Goal: Feedback & Contribution: Leave review/rating

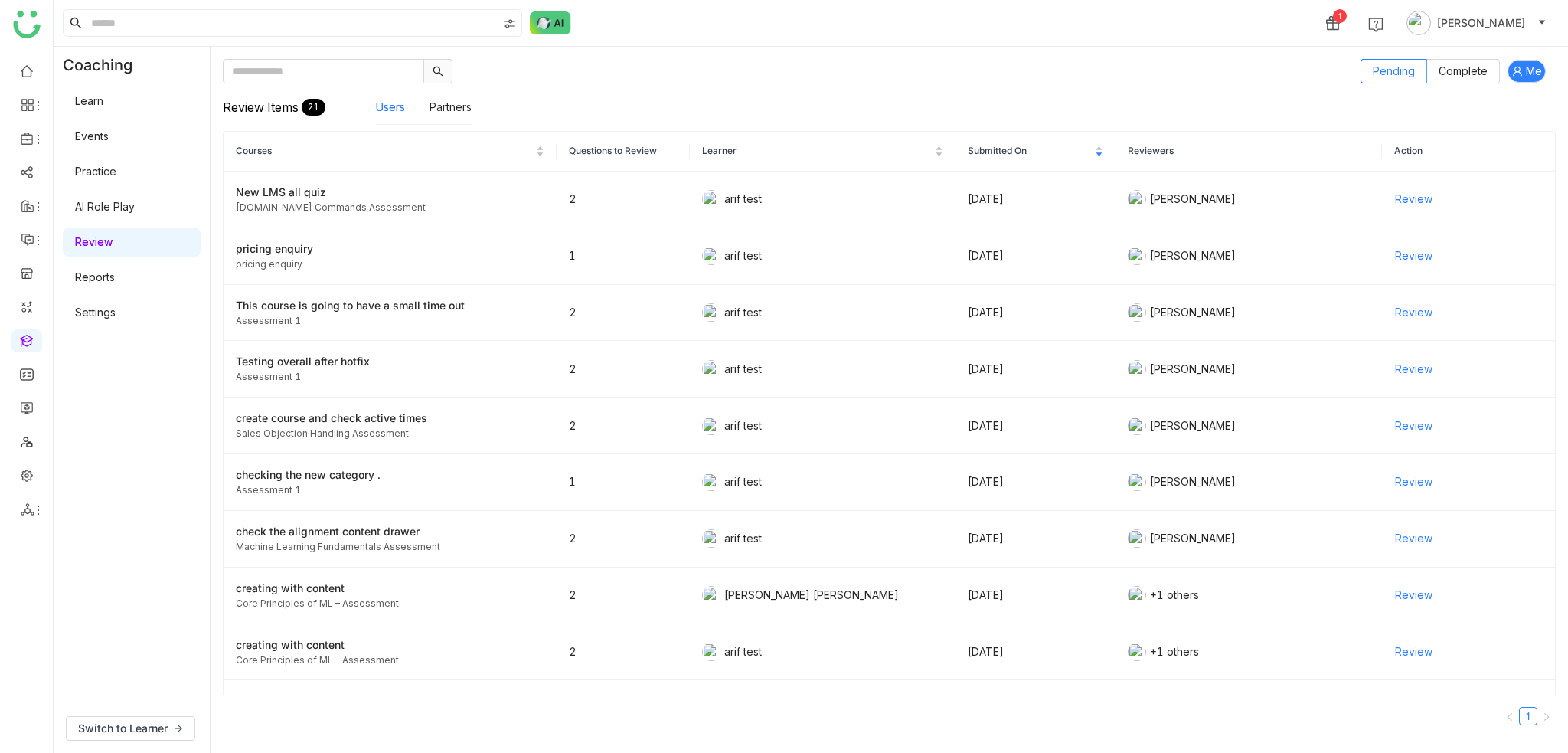
click at [104, 108] on link "Learn" at bounding box center [88, 100] width 28 height 13
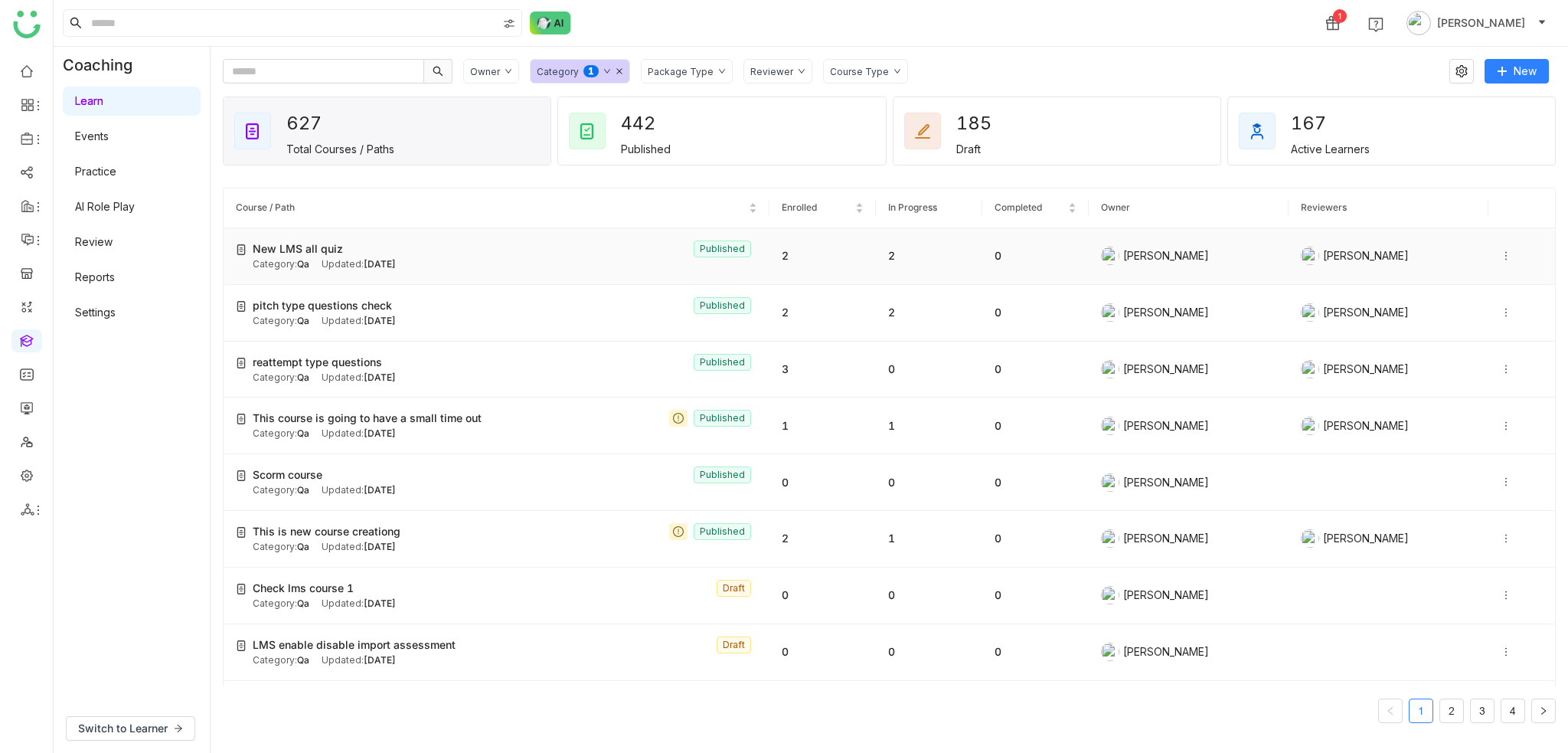
click at [557, 244] on div "New LMS all quiz Published" at bounding box center [505, 248] width 505 height 16
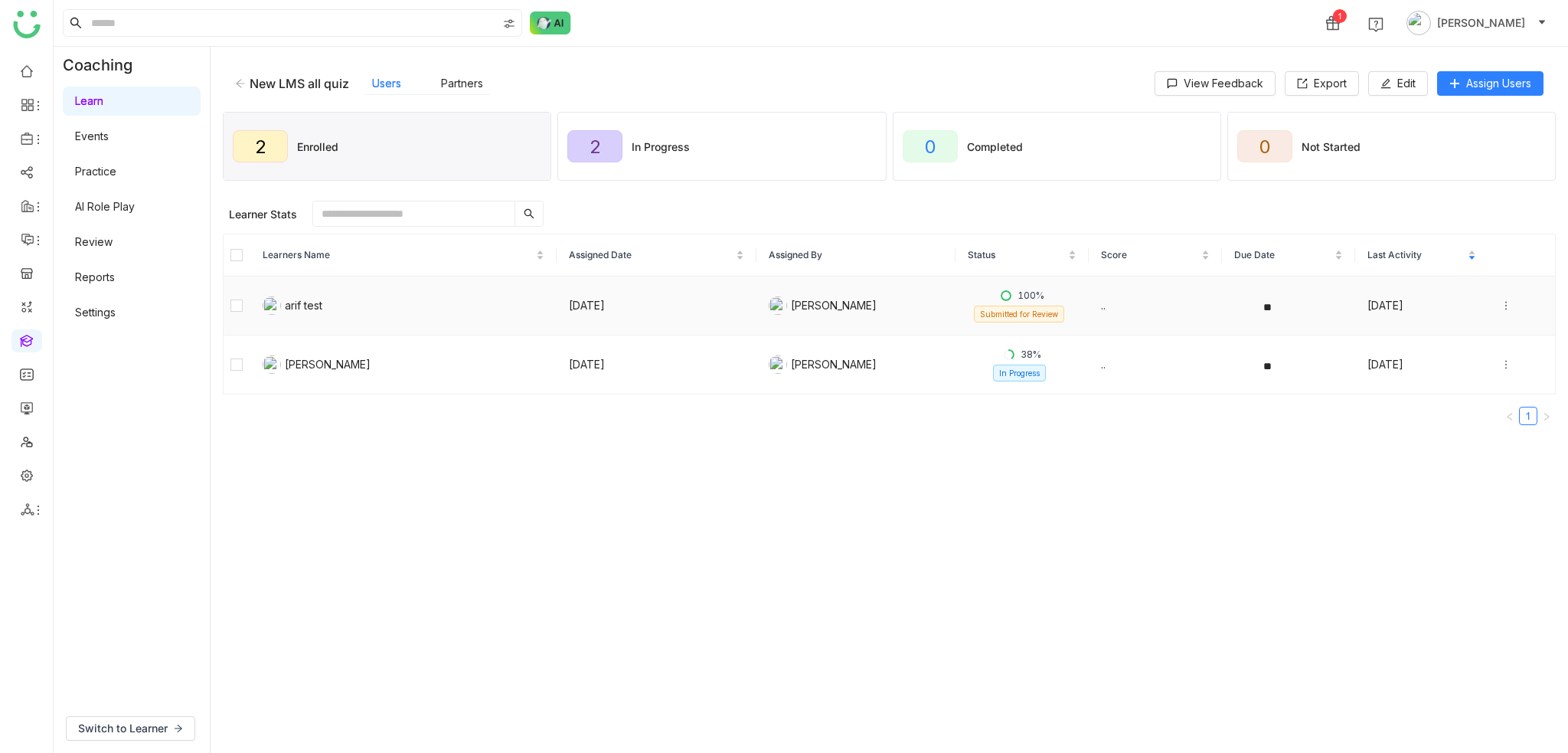
click at [1500, 302] on icon at bounding box center [1505, 305] width 11 height 11
click at [1436, 353] on div "View Submission" at bounding box center [1429, 348] width 102 height 16
click at [471, 209] on button "Unenroll" at bounding box center [509, 213] width 77 height 24
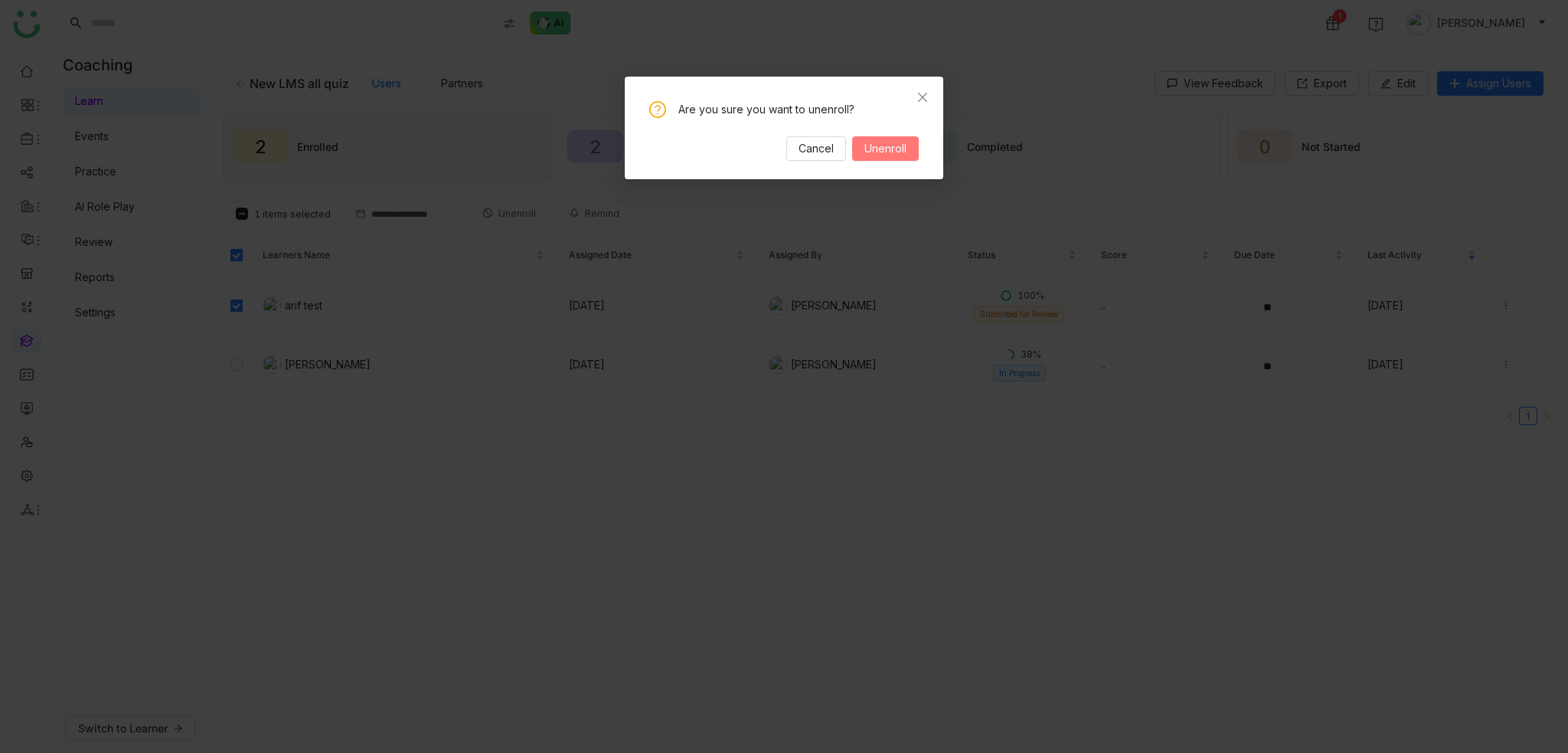
click at [892, 145] on span "Unenroll" at bounding box center [884, 148] width 42 height 16
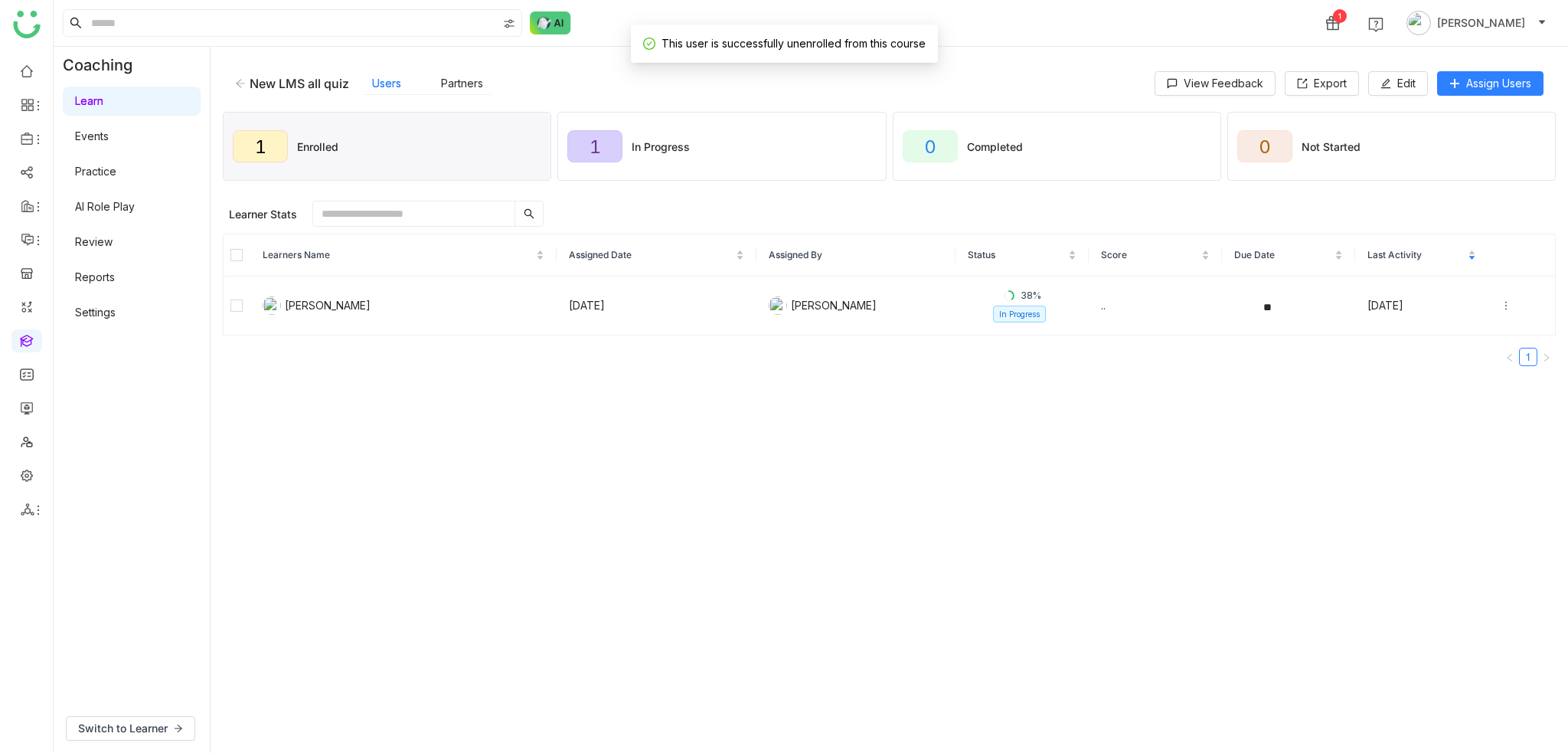
click at [1500, 110] on div "1 Enrolled 1 In Progress 0 Completed 0 Not Started" at bounding box center [889, 145] width 1333 height 77
click at [1491, 83] on span "Assign Users" at bounding box center [1498, 82] width 65 height 16
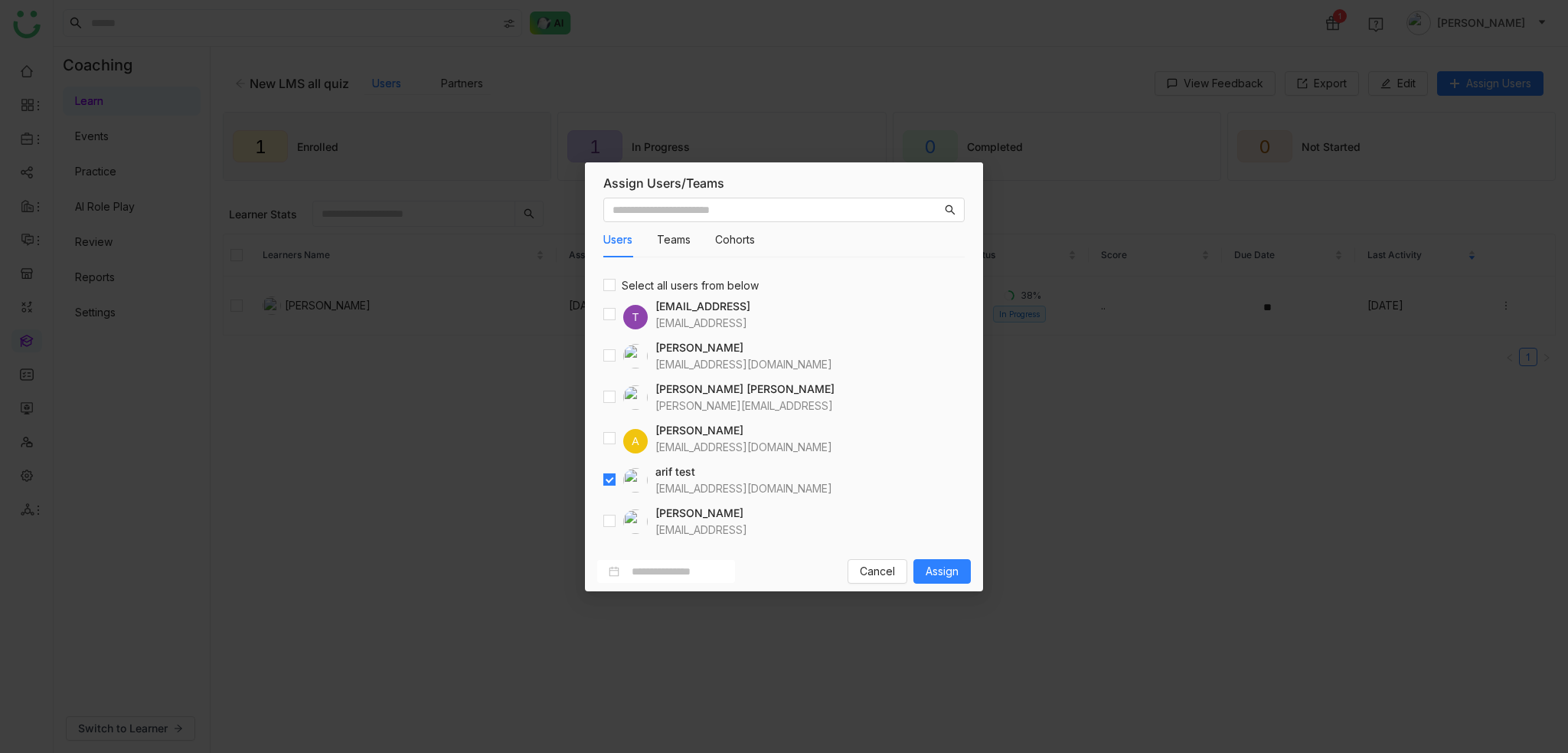
click at [975, 574] on div "Cancel Assign" at bounding box center [784, 571] width 398 height 40
click at [950, 568] on span "Assign" at bounding box center [942, 571] width 33 height 16
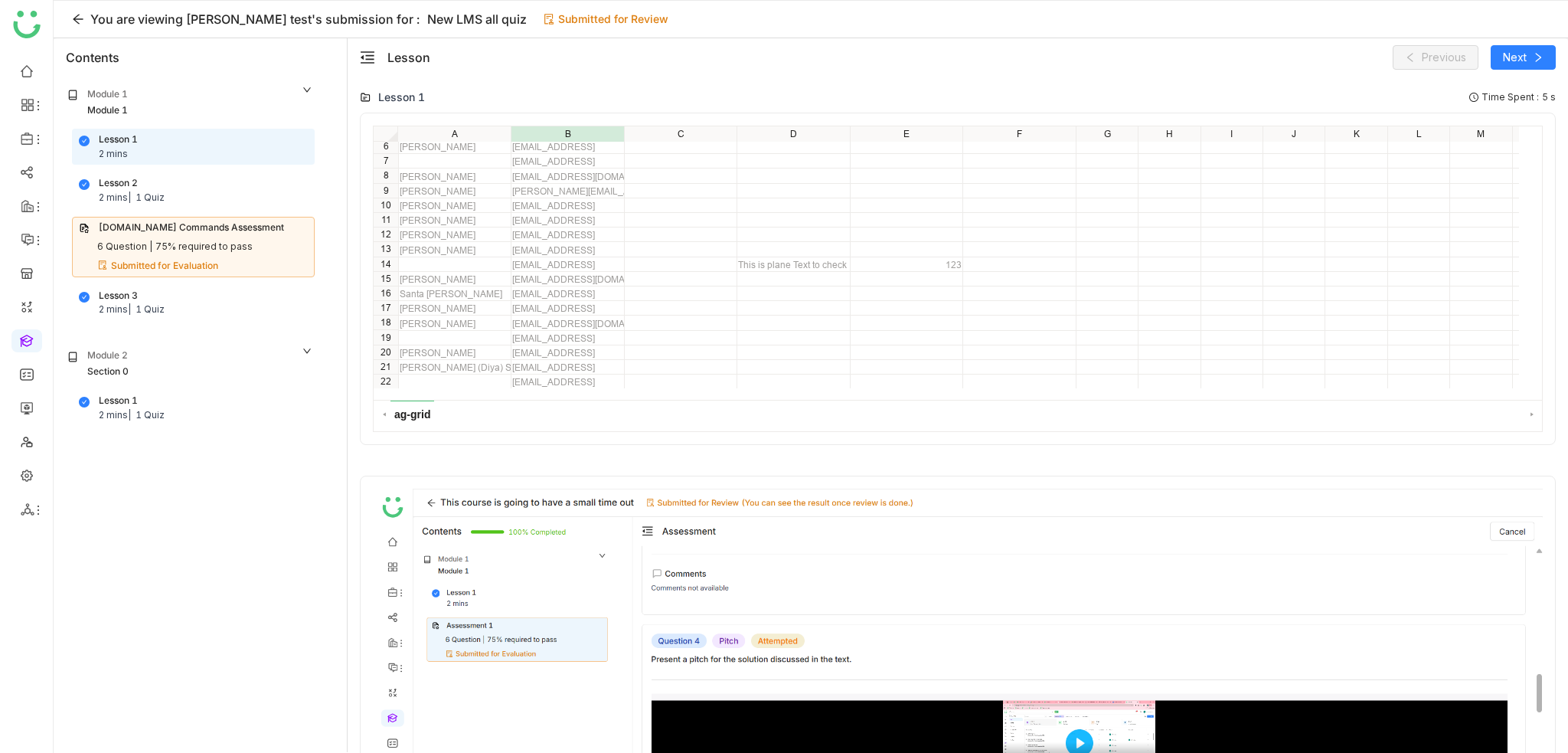
scroll to position [306, 0]
click at [1564, 53] on div "Lesson Previous Next" at bounding box center [958, 58] width 1220 height 39
click at [1547, 57] on button "Next" at bounding box center [1522, 57] width 65 height 24
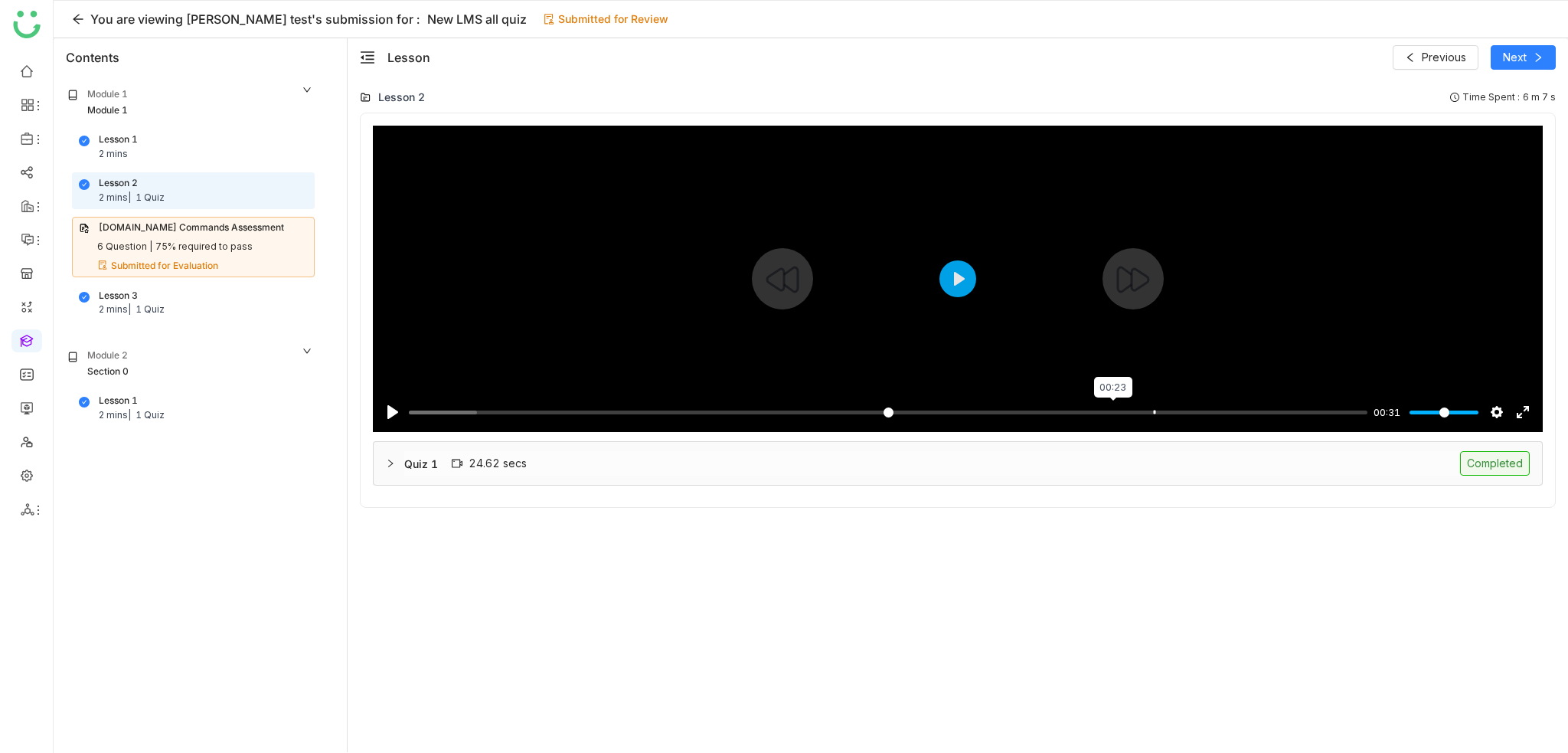
click at [1113, 410] on input "Seek" at bounding box center [888, 412] width 959 height 15
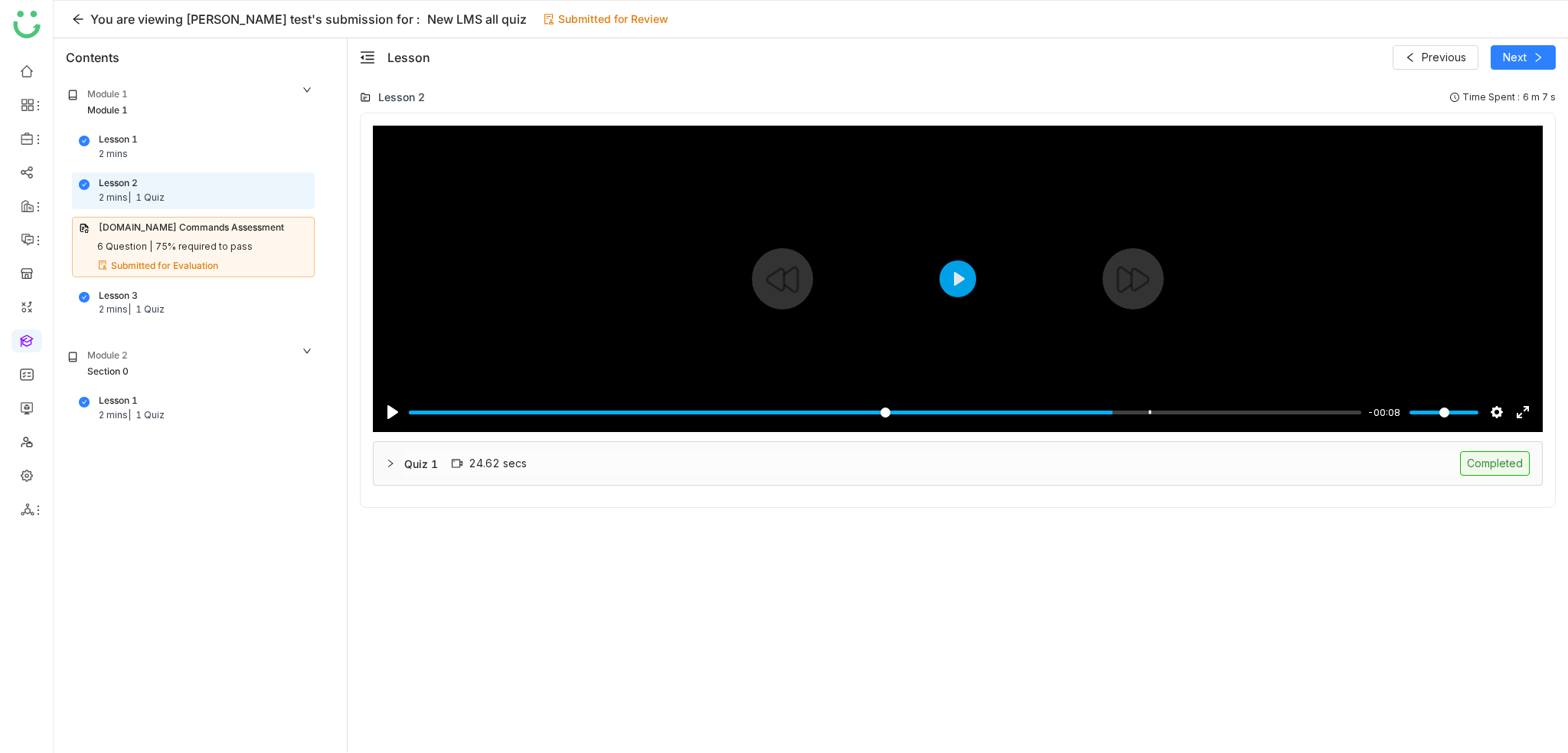
click at [963, 305] on div at bounding box center [958, 279] width 1170 height 306
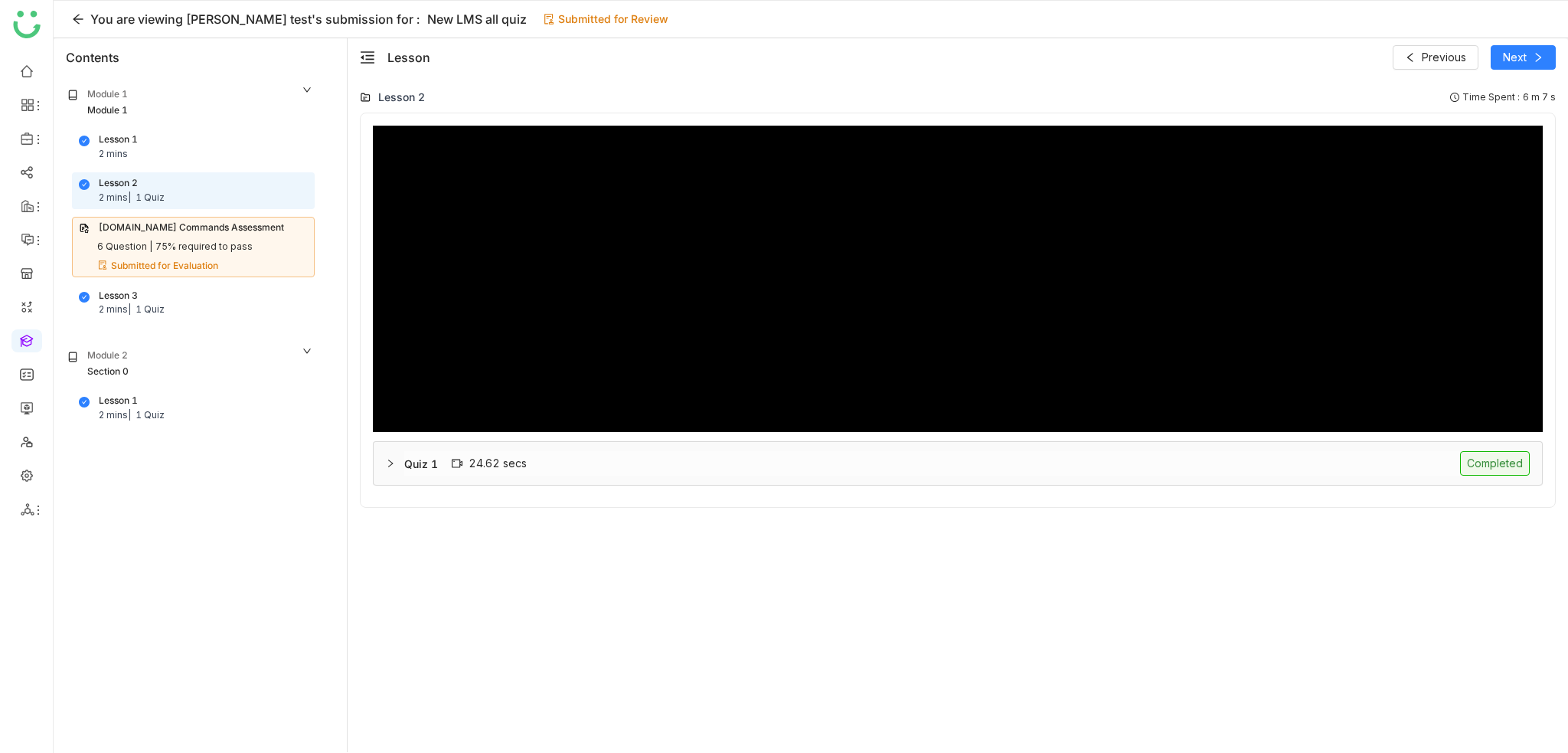
click at [915, 460] on div "Quiz 1 24.62 secs Completed" at bounding box center [967, 463] width 1125 height 24
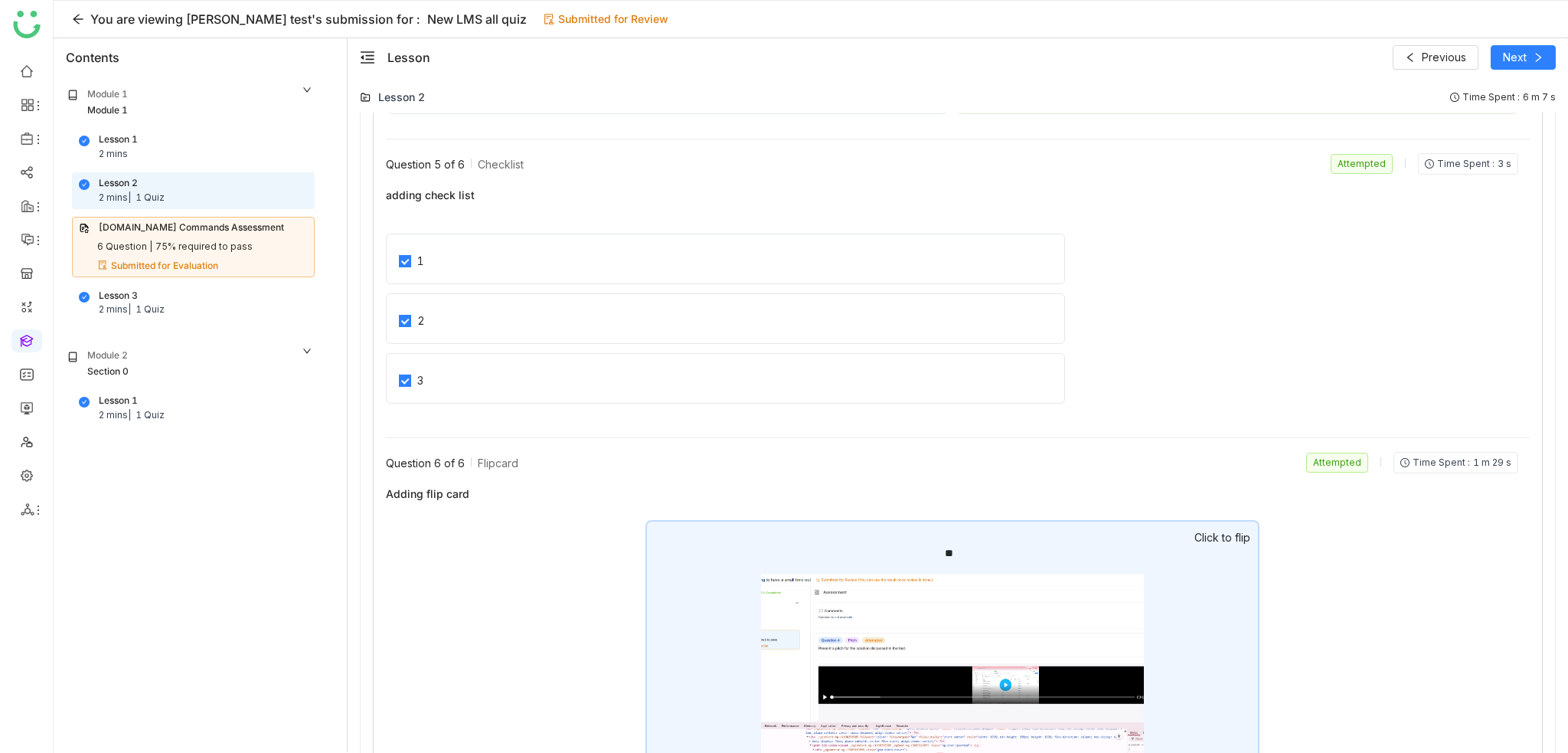
scroll to position [2075, 0]
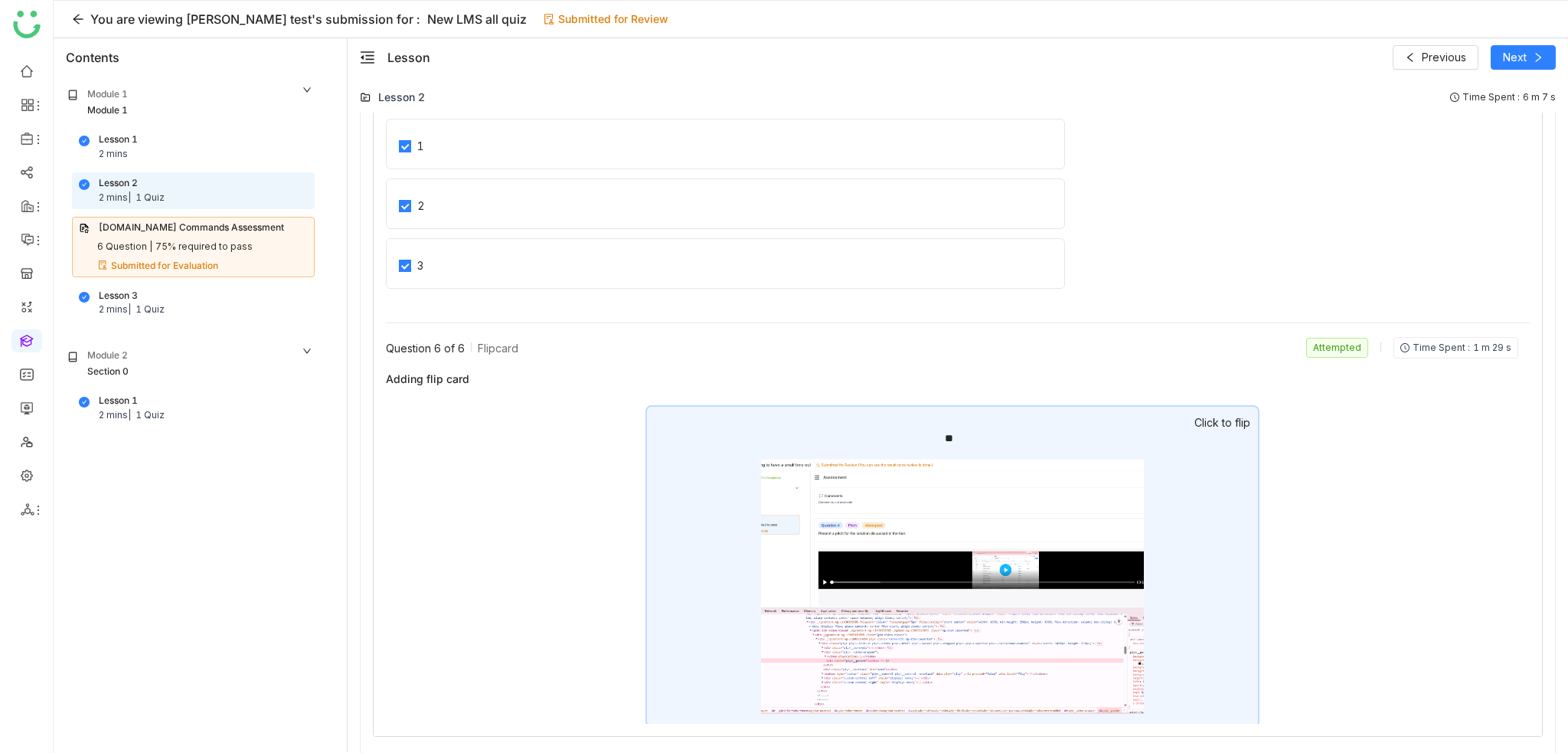
click at [1031, 491] on img at bounding box center [952, 585] width 383 height 255
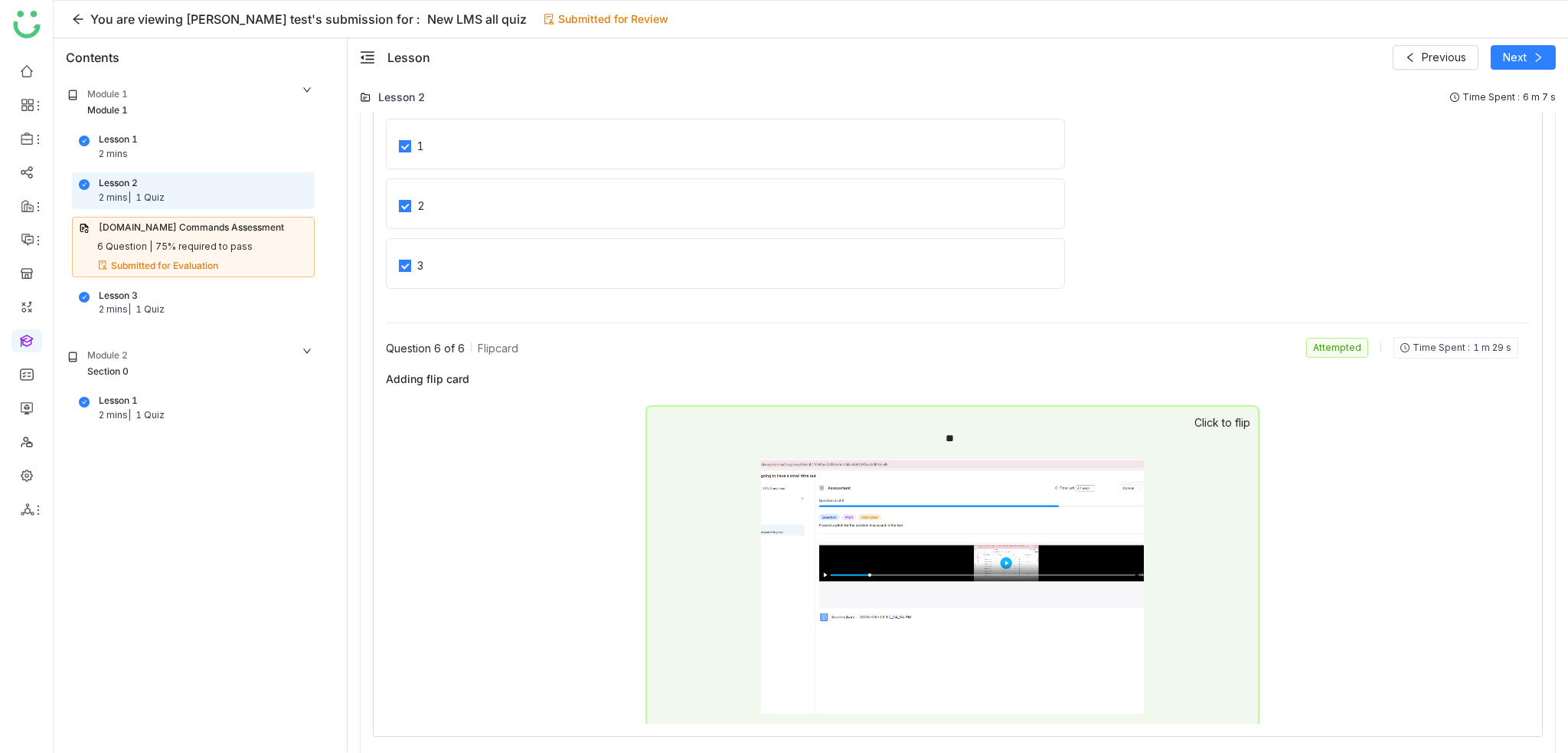
type input "***"
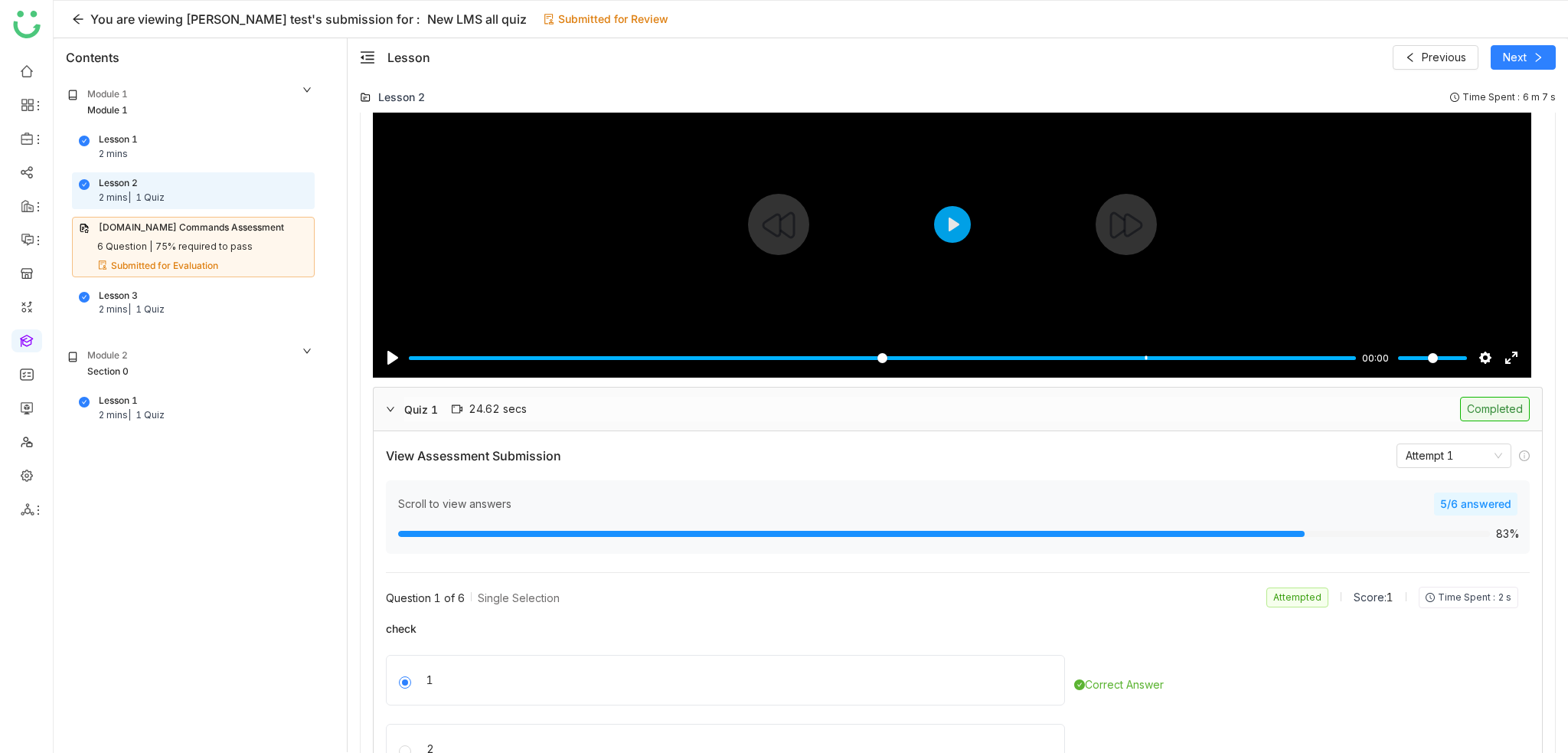
scroll to position [0, 0]
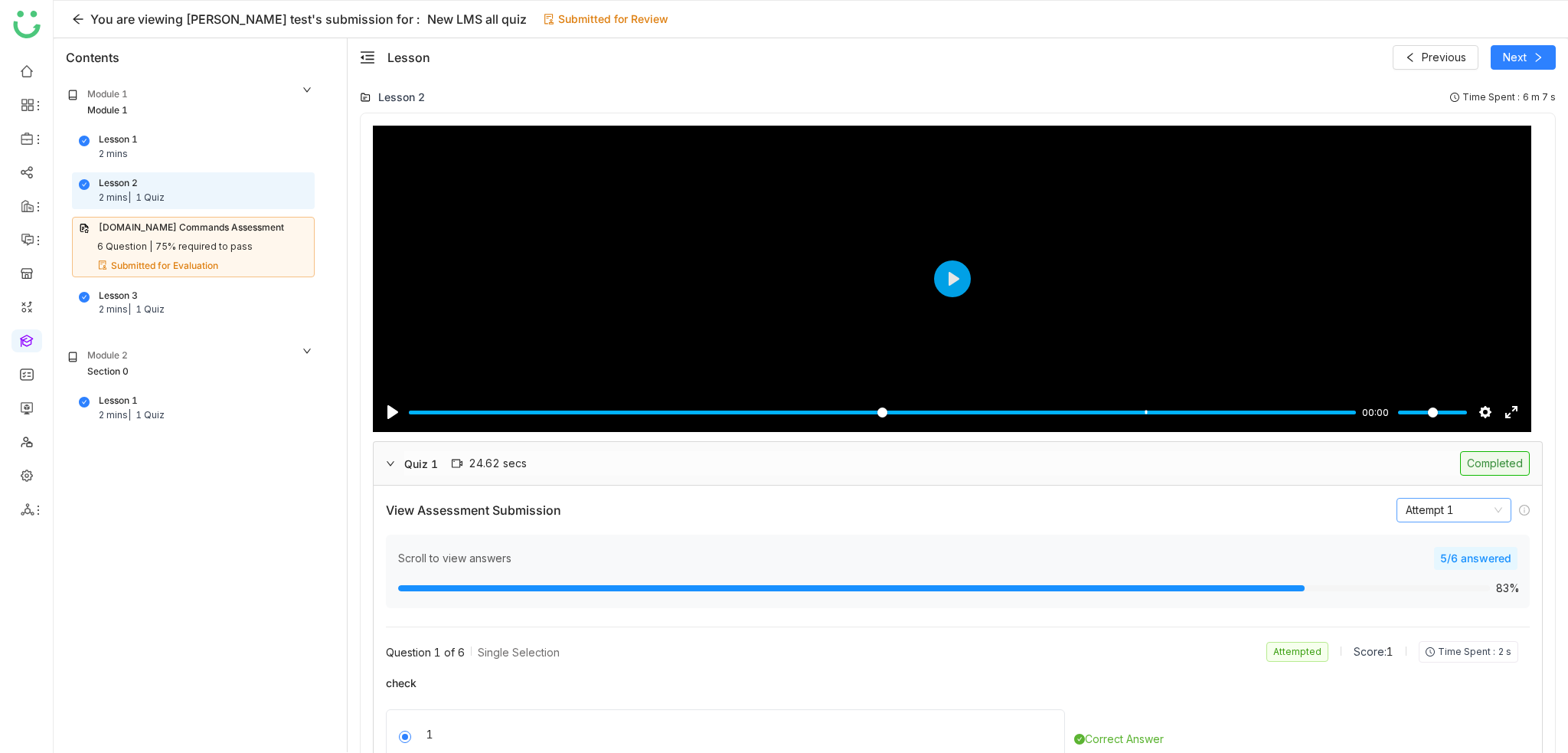
click at [1463, 502] on nz-select-item "Attempt 1" at bounding box center [1454, 511] width 97 height 23
click at [1517, 52] on span "Next" at bounding box center [1514, 57] width 24 height 16
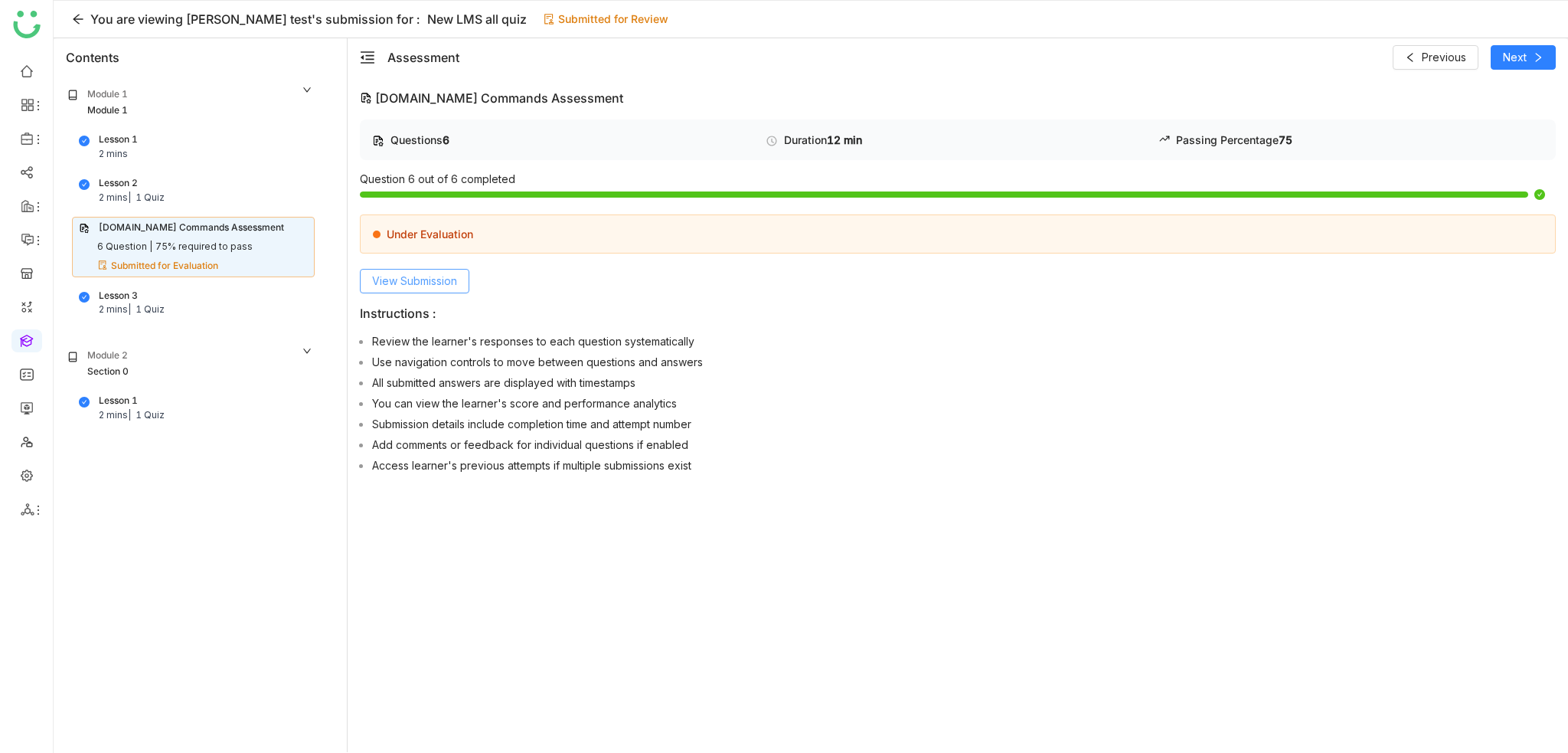
click at [425, 272] on span "View Submission" at bounding box center [415, 280] width 85 height 16
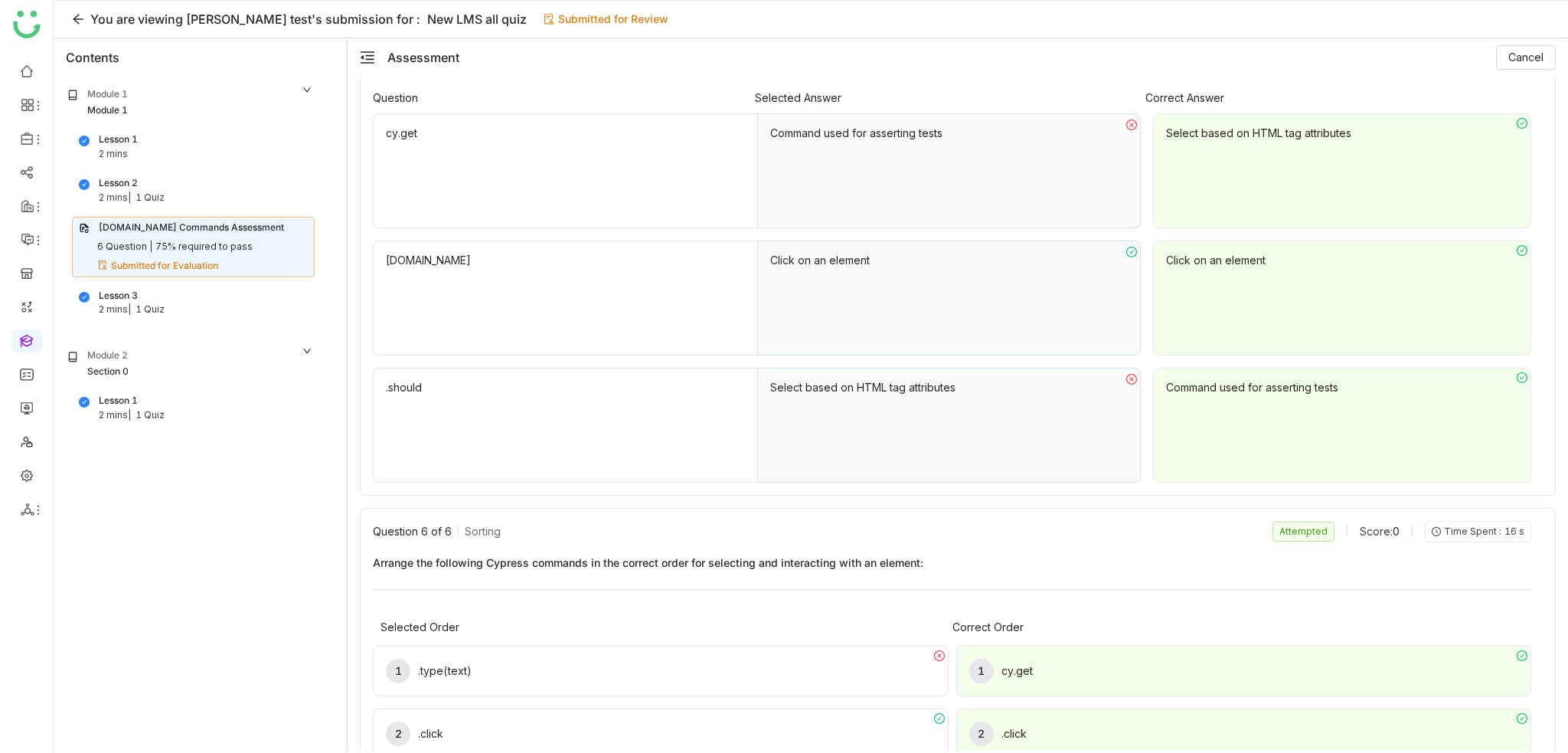
scroll to position [1913, 0]
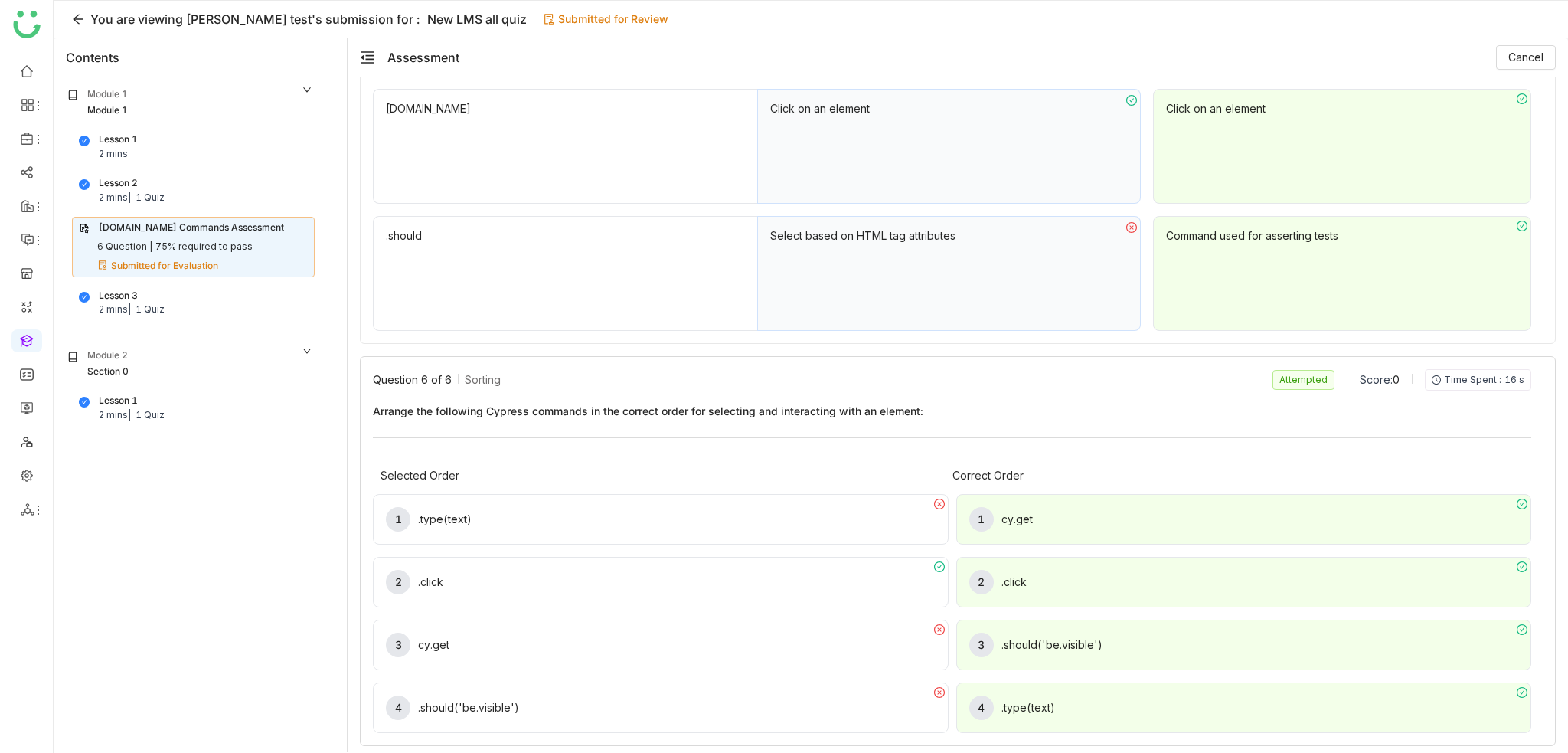
click at [1300, 375] on nz-tag "Attempted" at bounding box center [1304, 380] width 62 height 20
click at [1484, 373] on span "Time Spent :" at bounding box center [1472, 380] width 57 height 14
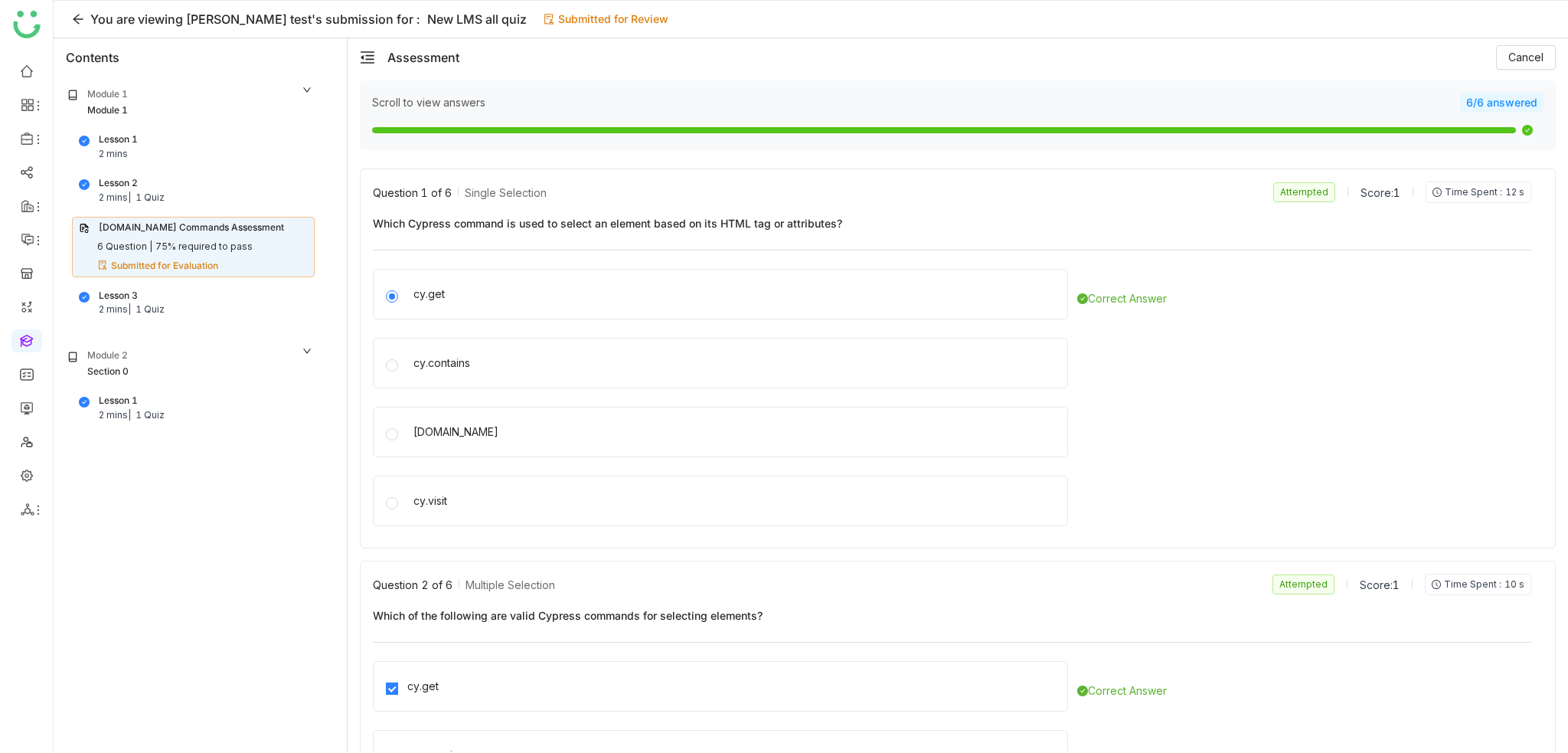
scroll to position [0, 0]
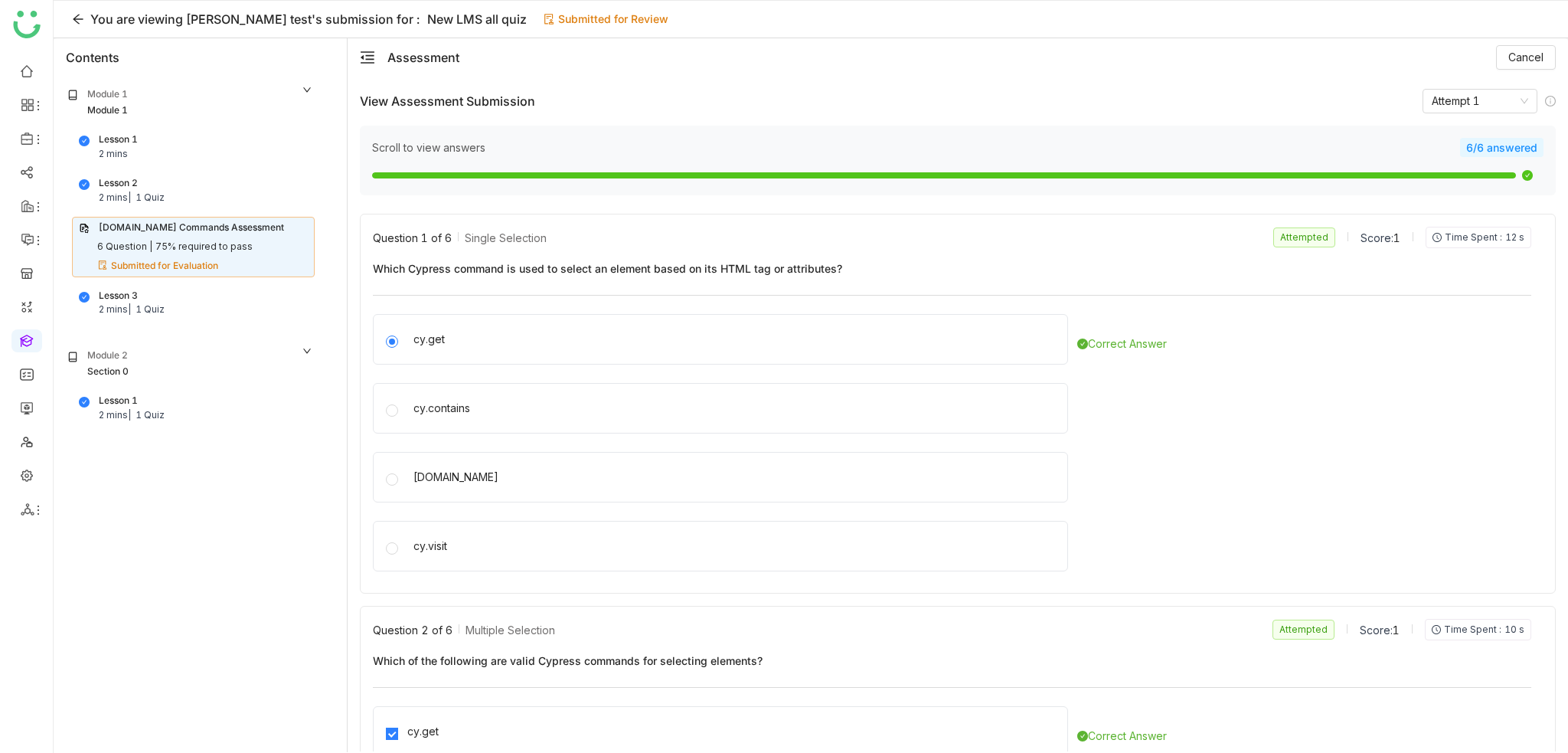
click at [201, 304] on div "Lesson 3 2 mins | 1 Quiz" at bounding box center [193, 303] width 229 height 29
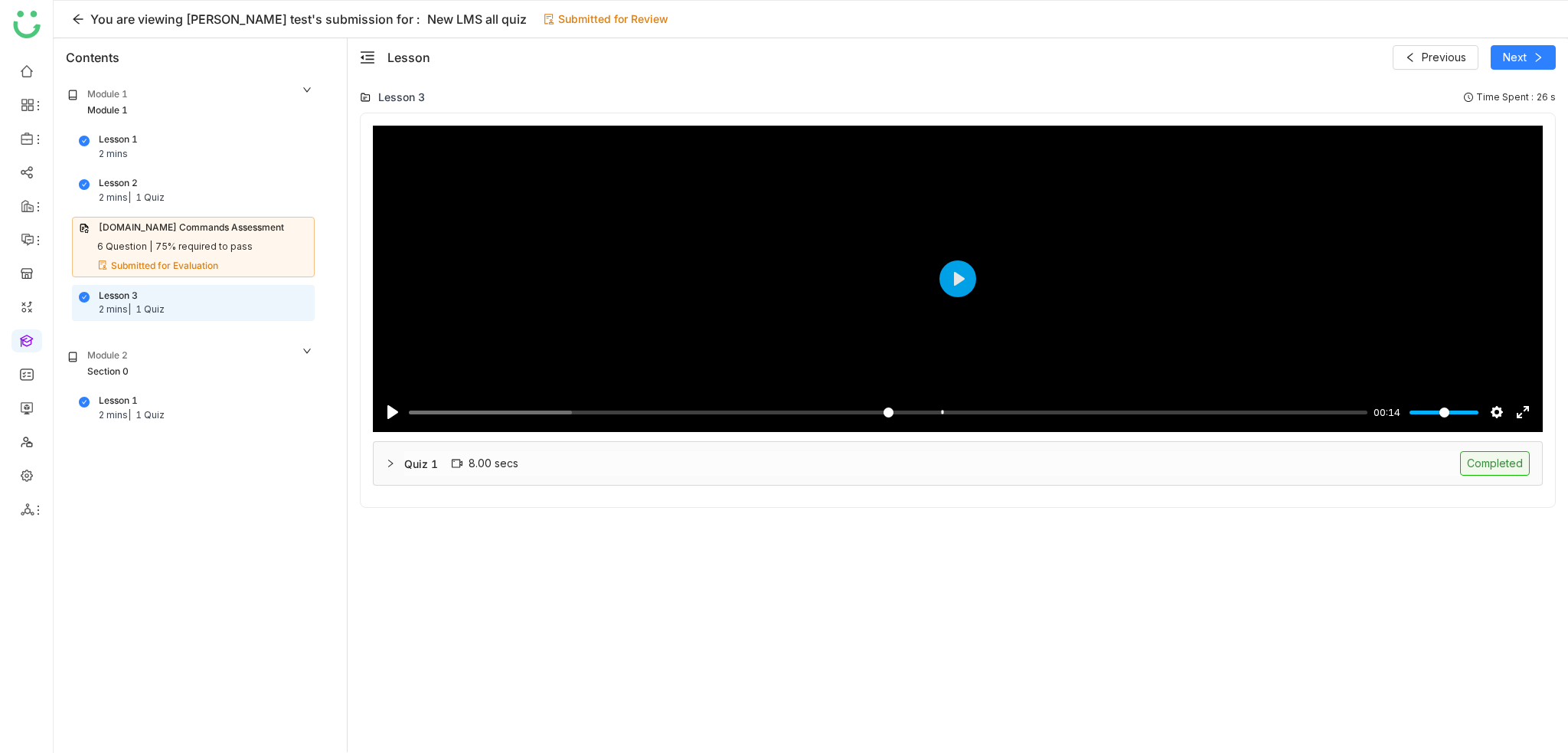
click at [732, 470] on div "Quiz 1 8.00 secs Completed" at bounding box center [967, 463] width 1125 height 24
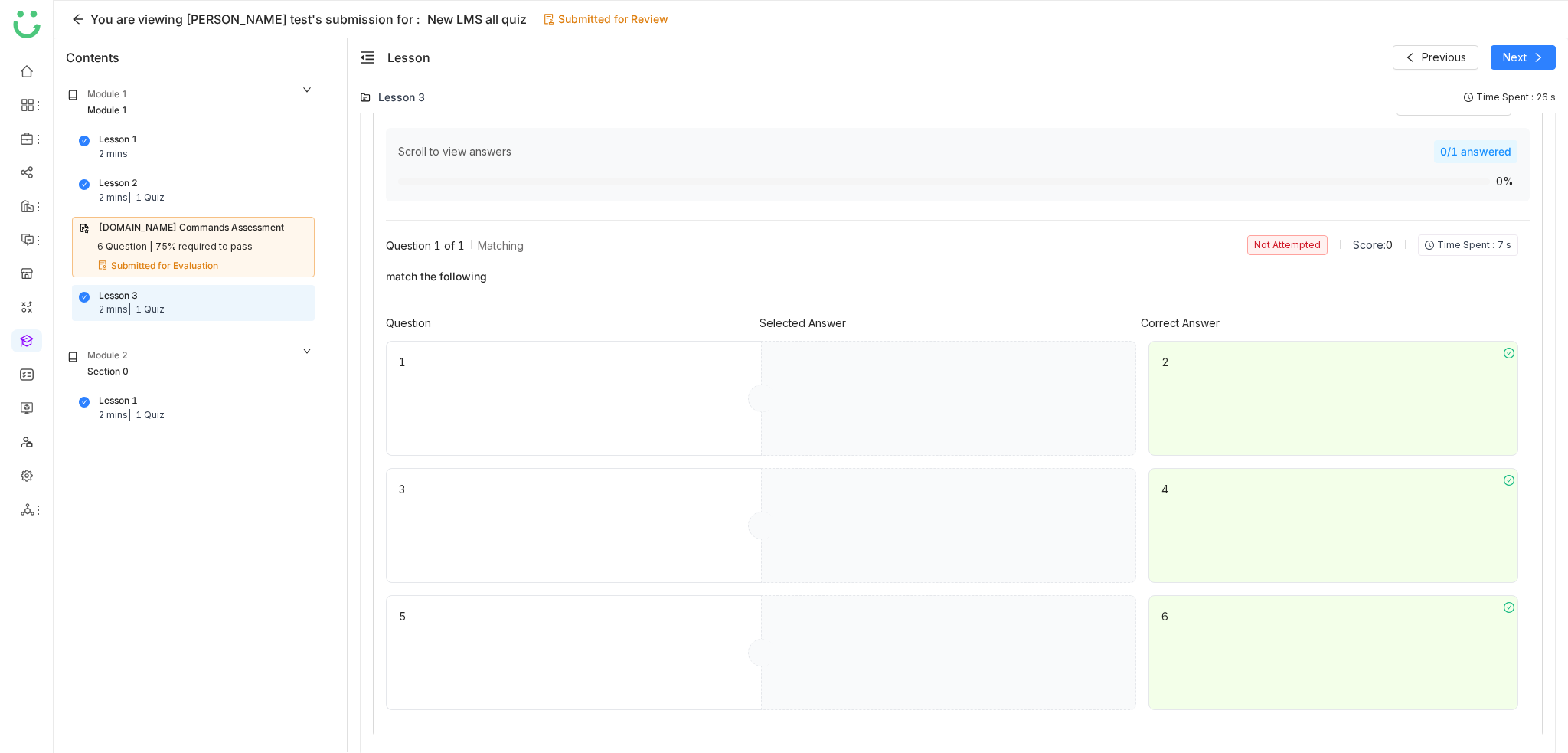
scroll to position [408, 0]
click at [1469, 238] on span "Time Spent :" at bounding box center [1464, 243] width 57 height 14
click at [1386, 243] on div "Not Attempted Score: 0 Time Spent : 7 s" at bounding box center [1382, 243] width 271 height 21
click at [1378, 260] on div "Question 1 of 1 Matching Not Attempted Score: 0 Time Spent : 7 s match the foll…" at bounding box center [951, 267] width 1132 height 68
click at [1294, 243] on nz-tag "Not Attempted" at bounding box center [1286, 243] width 80 height 20
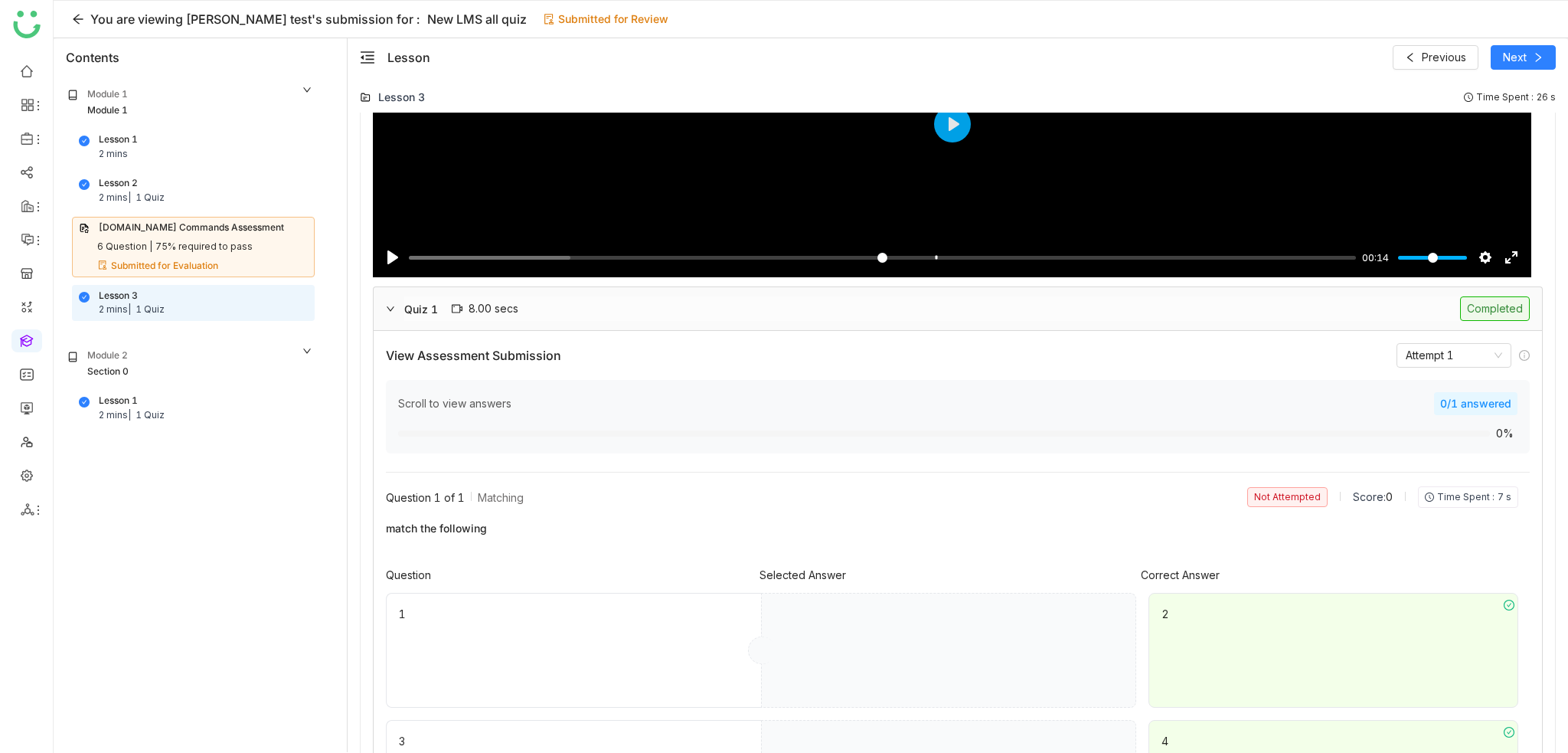
scroll to position [77, 0]
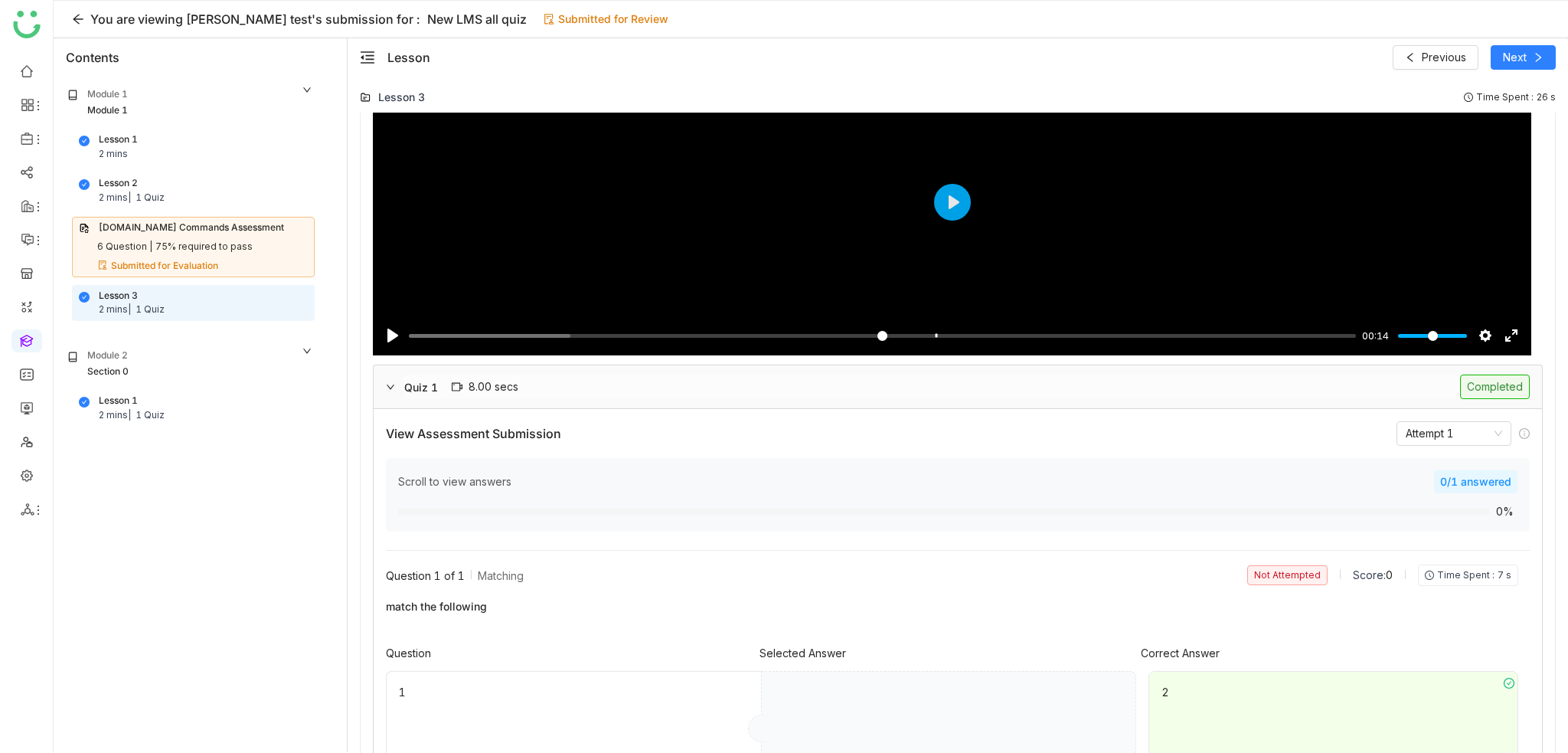
click at [211, 252] on div "75% required to pass" at bounding box center [203, 246] width 97 height 15
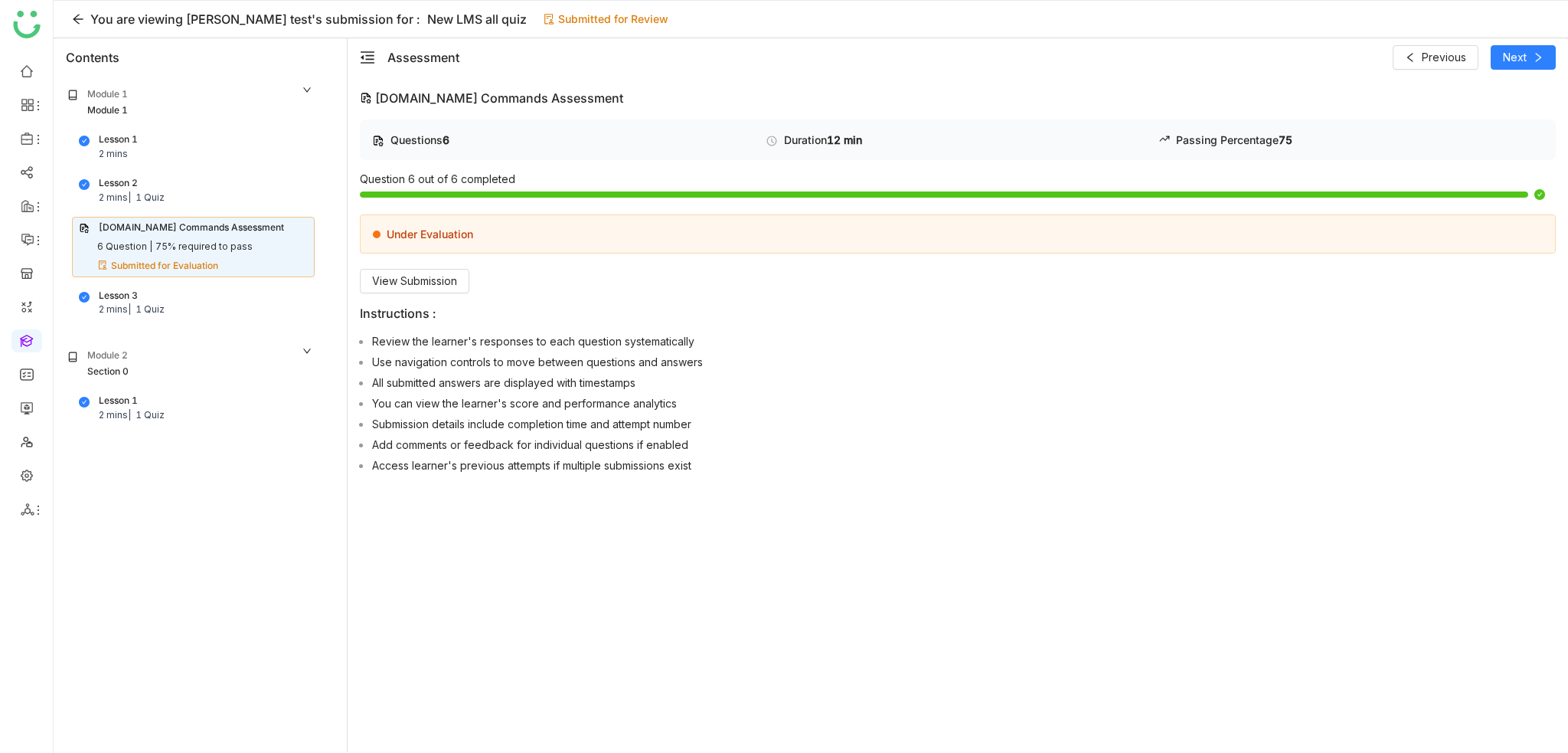
click at [211, 252] on div "75% required to pass" at bounding box center [203, 246] width 97 height 15
click at [203, 396] on div "Lesson 1 2 mins | 1 Quiz" at bounding box center [193, 408] width 229 height 29
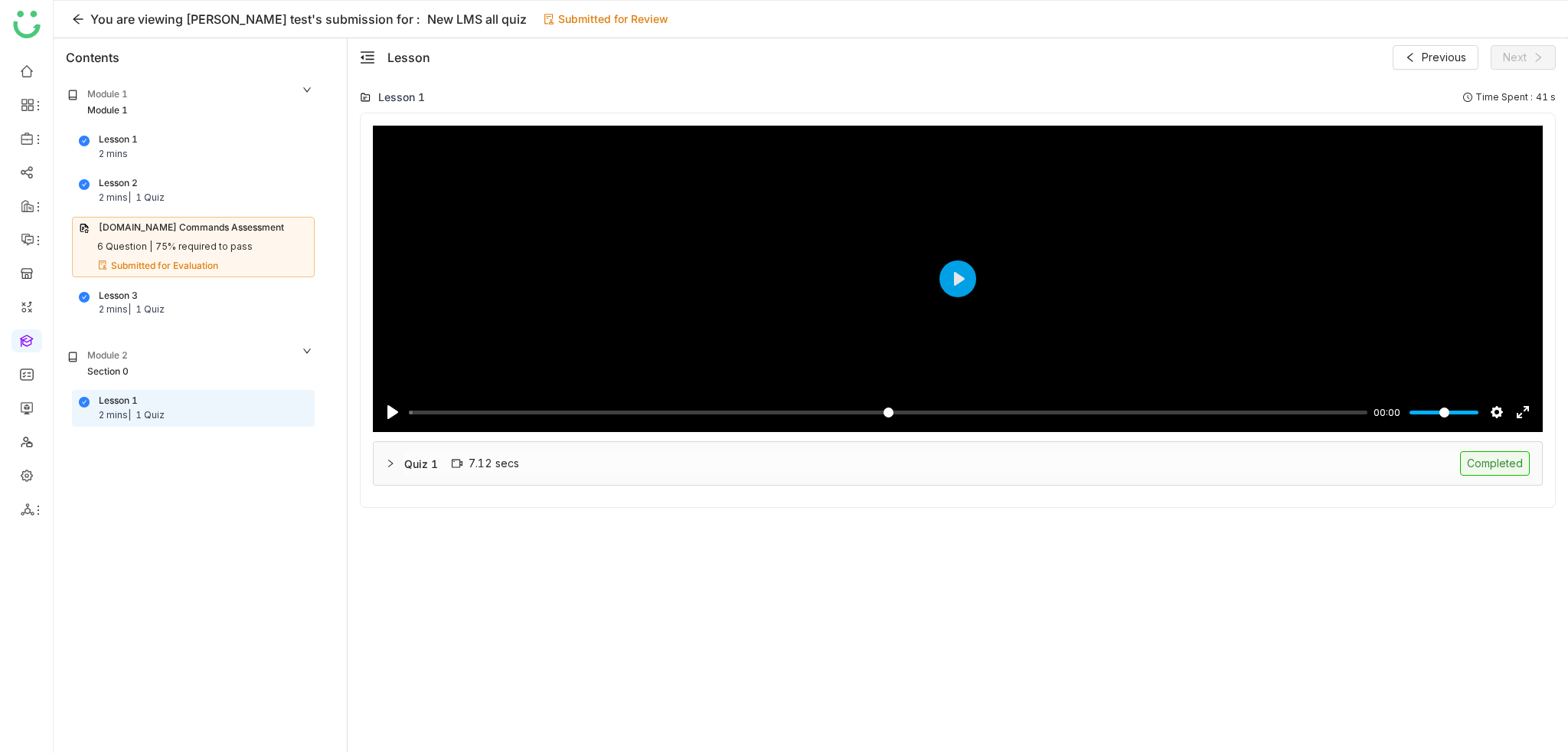
click at [1047, 477] on div "Quiz 1 7.12 secs Completed" at bounding box center [958, 463] width 1168 height 43
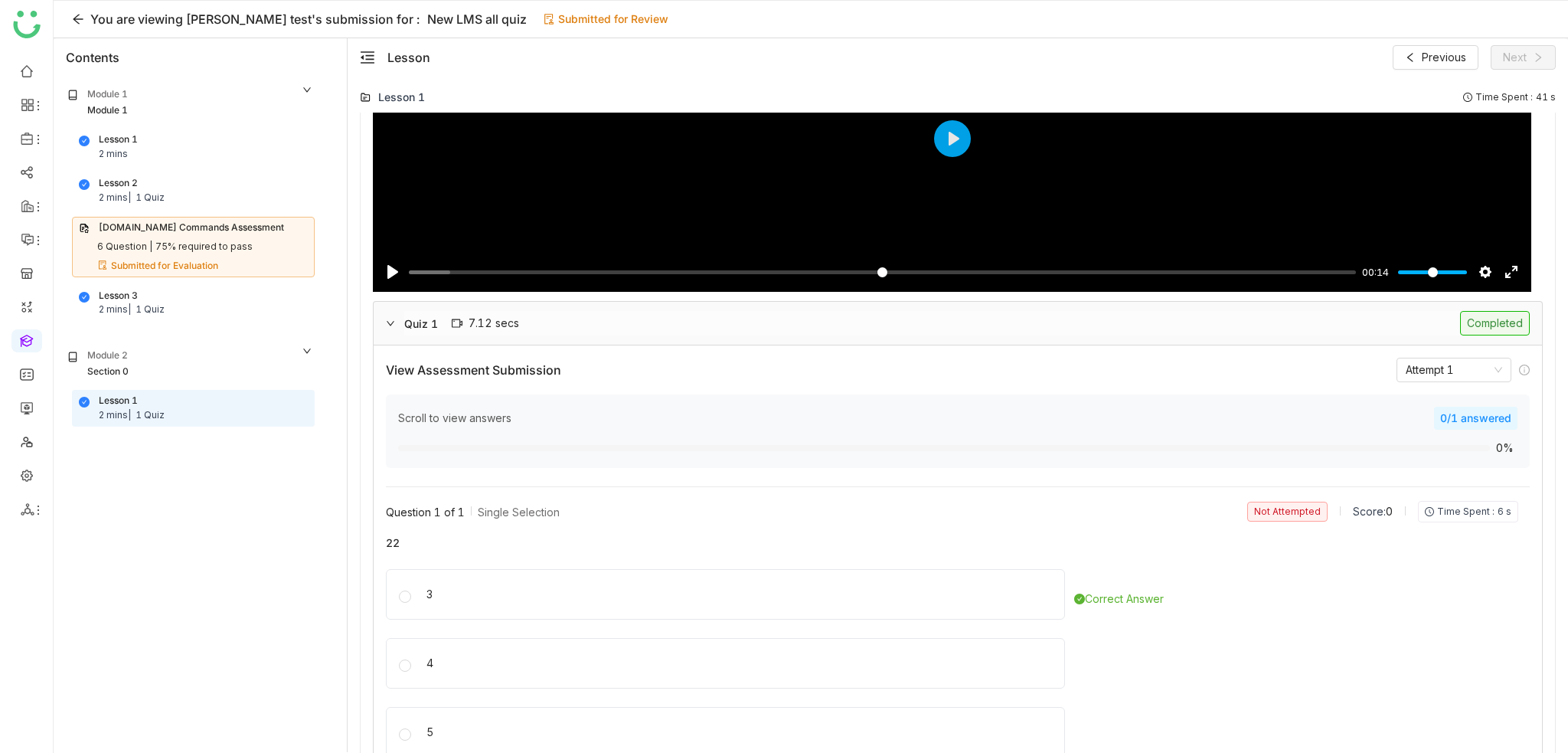
scroll to position [199, 0]
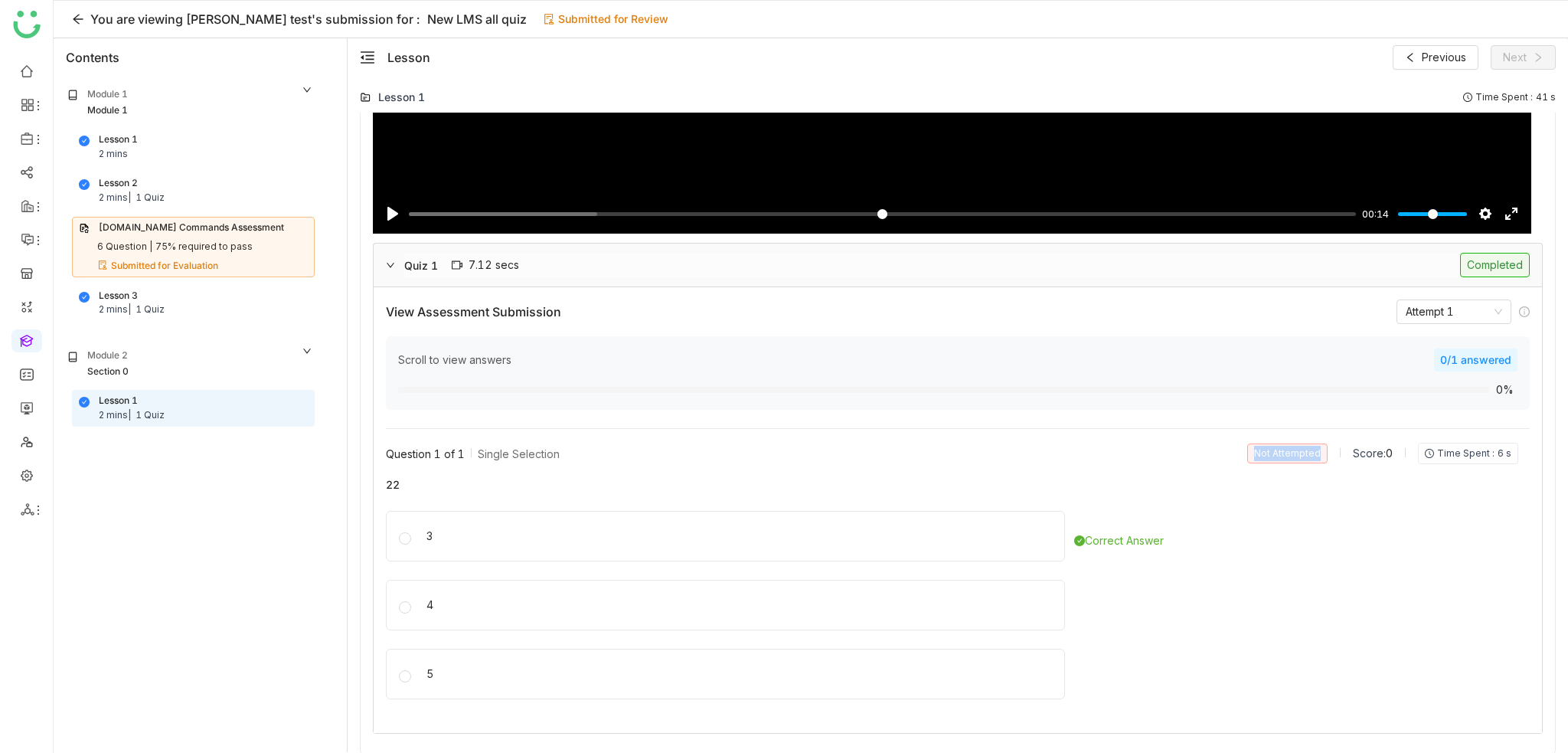
drag, startPoint x: 1312, startPoint y: 449, endPoint x: 1186, endPoint y: 453, distance: 126.1
click at [1186, 453] on div "Question 1 of 1 Single Selection Not Attempted Score: 0 Time Spent : 6 s" at bounding box center [951, 454] width 1132 height 21
click at [1073, 465] on div "Question 1 of 1 Single Selection Not Attempted Score: 0 Time Spent : 6 s" at bounding box center [951, 455] width 1132 height 26
click at [1101, 447] on div "Question 1 of 1 Single Selection Not Attempted Score: 0 Time Spent : 6 s" at bounding box center [951, 454] width 1132 height 21
click at [1122, 250] on div "Quiz 1 7.12 secs Completed" at bounding box center [958, 265] width 1168 height 43
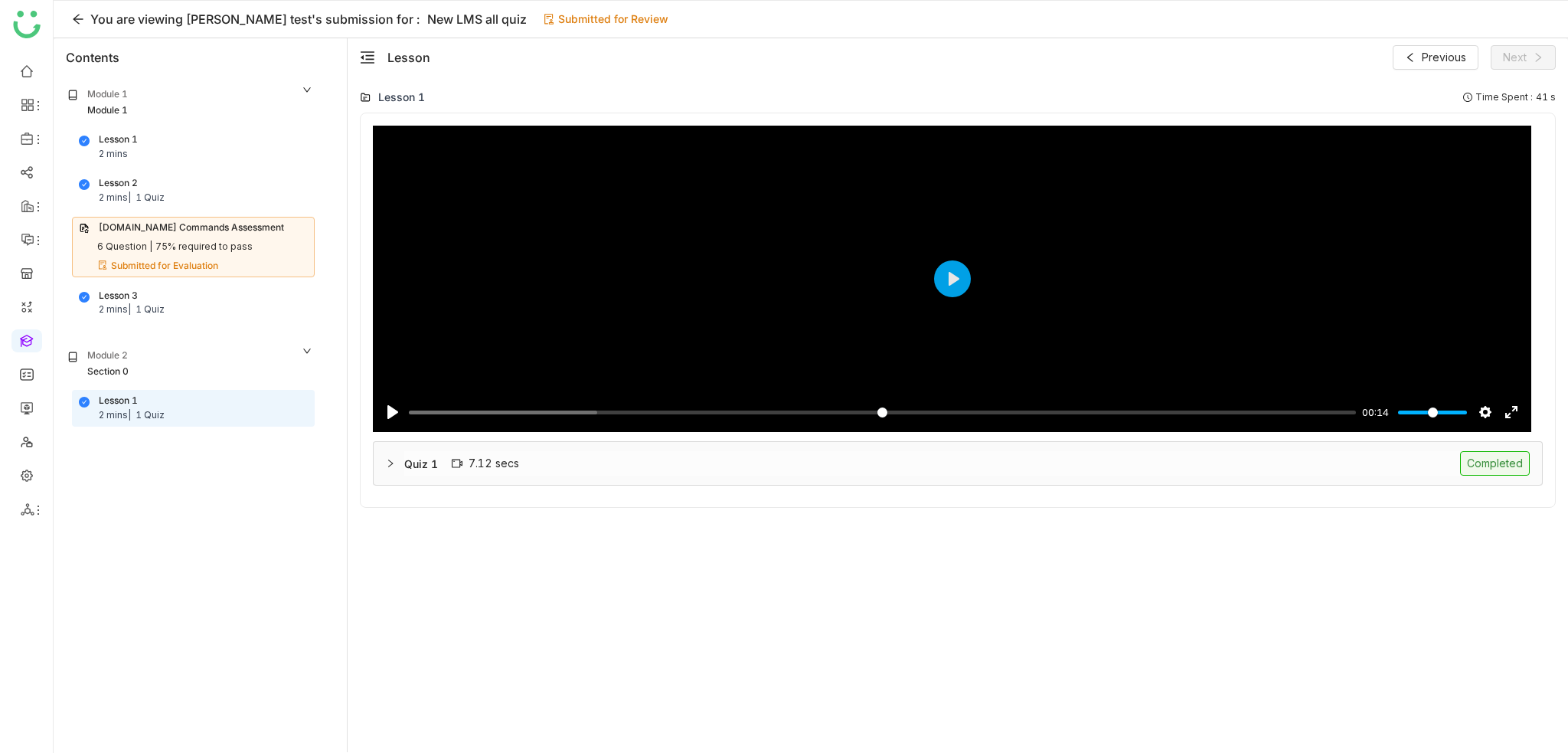
scroll to position [0, 0]
click at [82, 23] on icon at bounding box center [77, 18] width 13 height 13
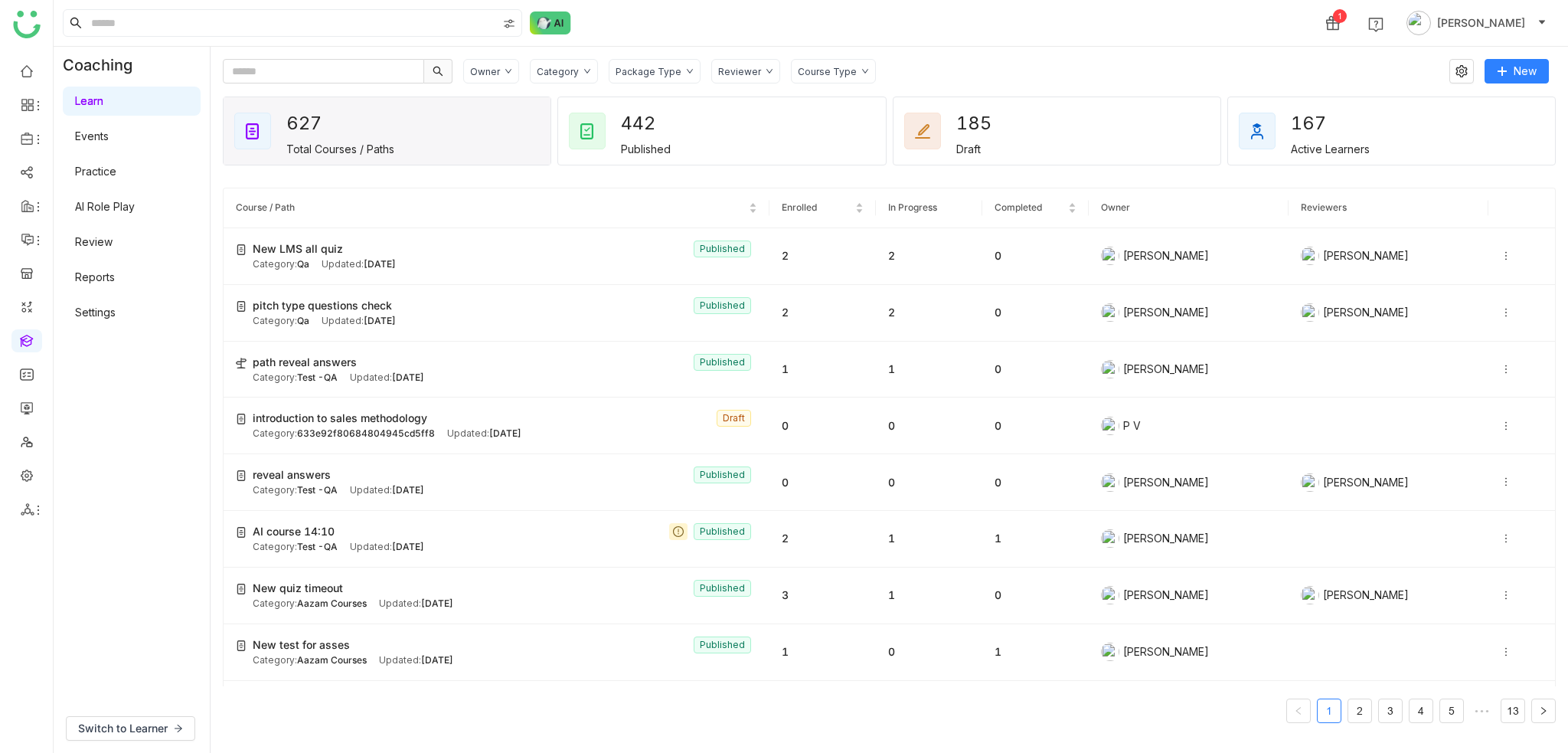
click at [112, 235] on link "Review" at bounding box center [93, 241] width 38 height 13
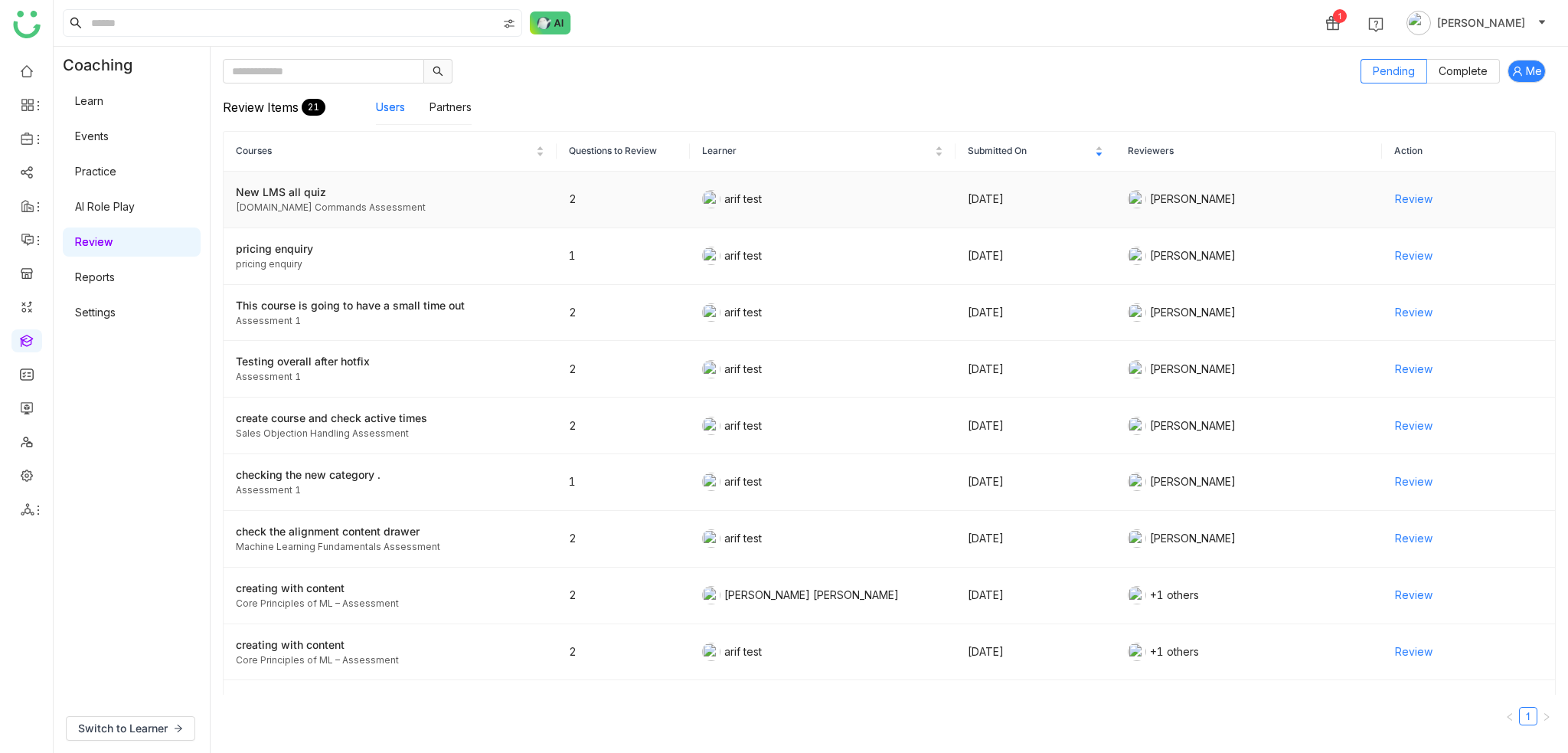
click at [374, 202] on div "[DOMAIN_NAME] Commands Assessment" at bounding box center [389, 207] width 309 height 15
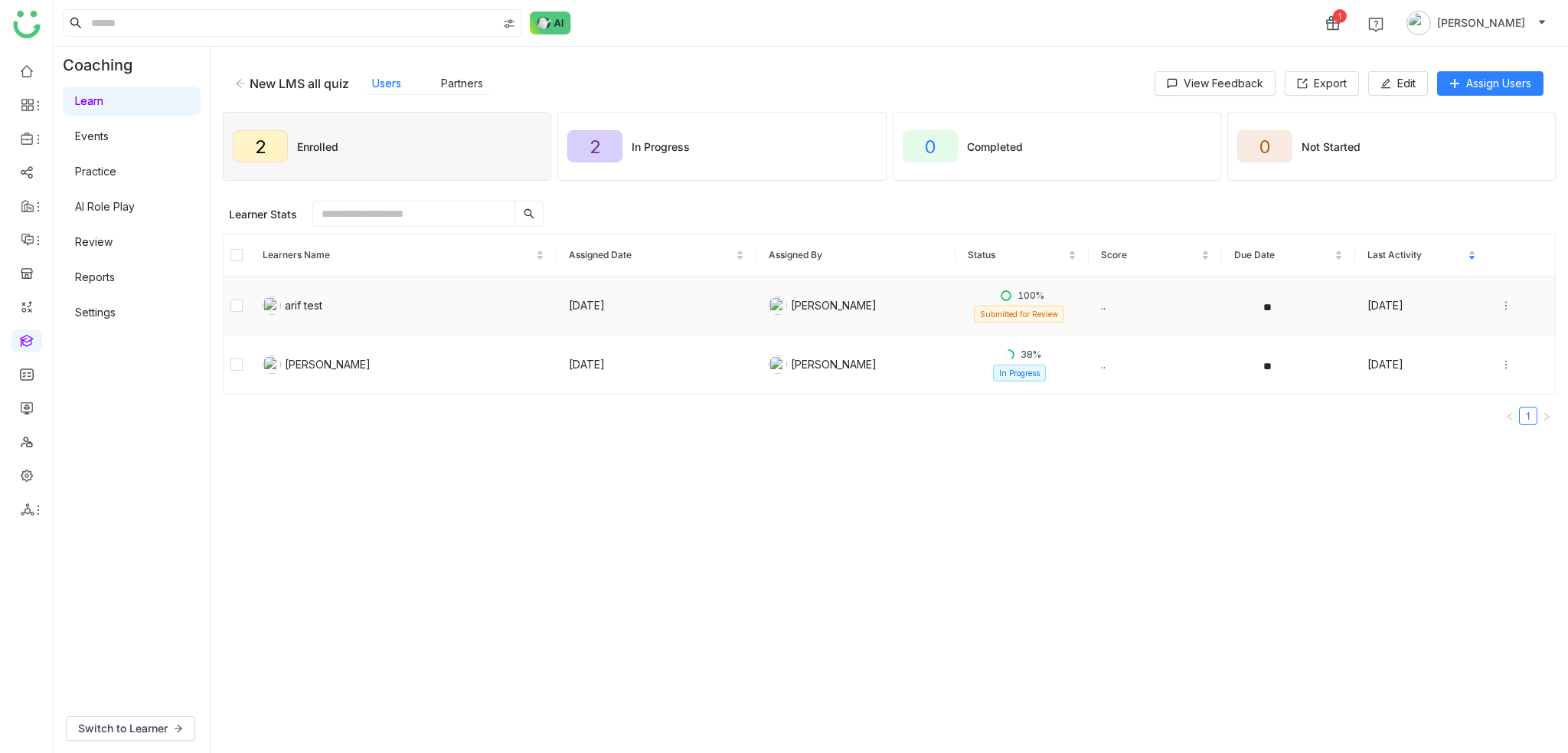
click at [1500, 301] on icon at bounding box center [1505, 305] width 11 height 11
click at [1447, 345] on div "View Submission" at bounding box center [1429, 348] width 102 height 16
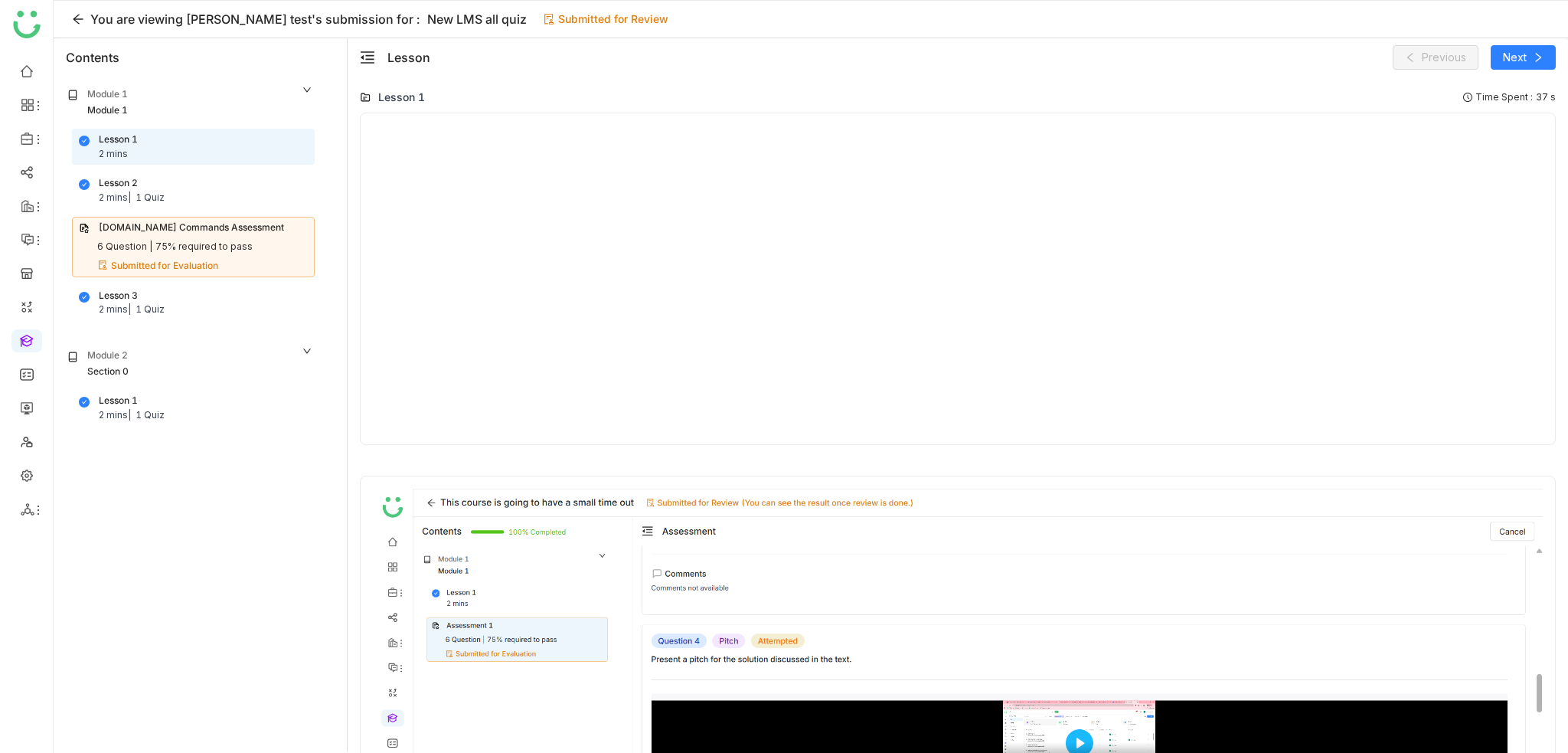
click at [198, 370] on div "Section 0" at bounding box center [191, 371] width 246 height 15
click at [202, 401] on div "Module 1 Module 1 Lesson 1 2 mins Lesson 2 2 mins | 1 Quiz Cypress.io Commands …" at bounding box center [200, 414] width 293 height 675
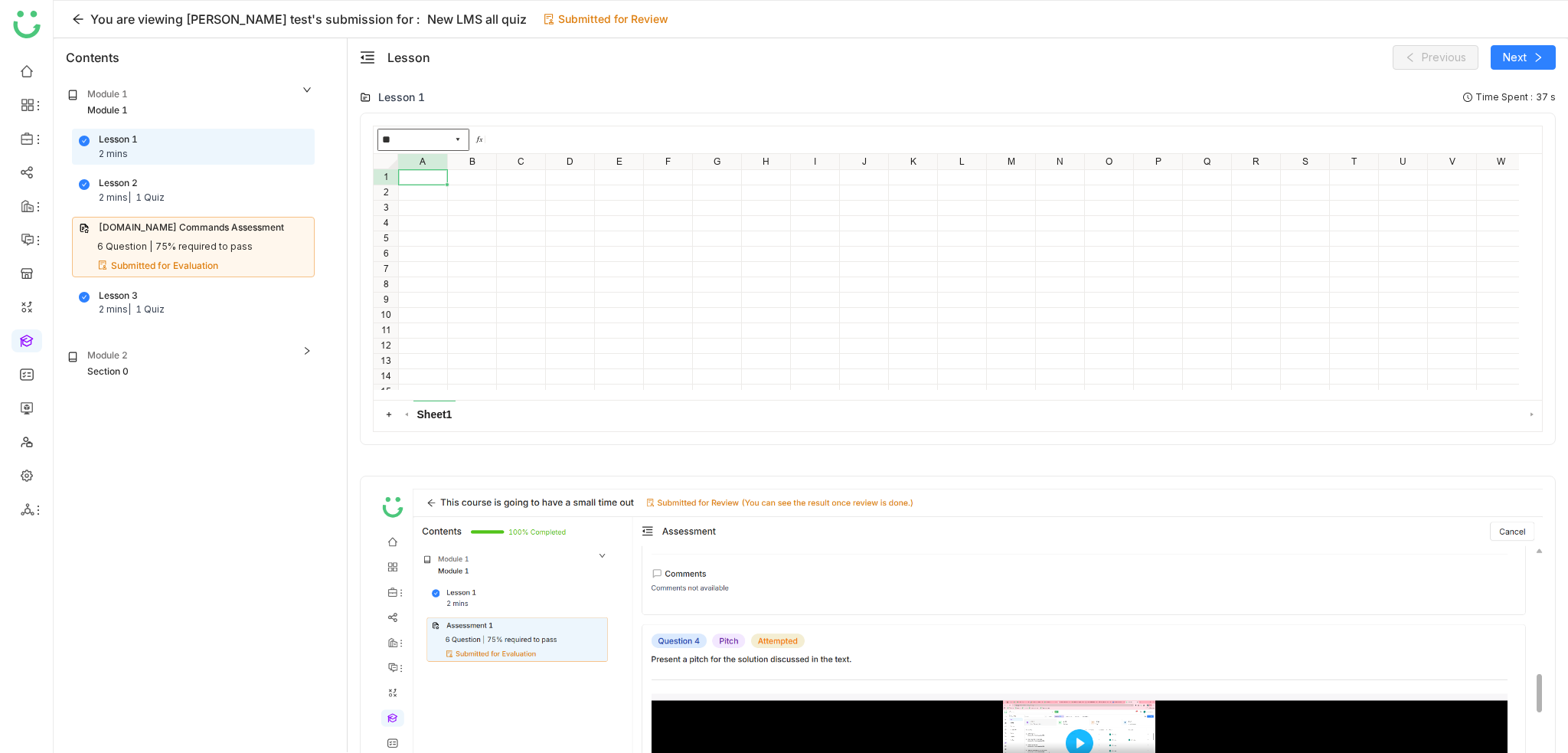
click at [204, 369] on div "Section 0" at bounding box center [191, 371] width 246 height 15
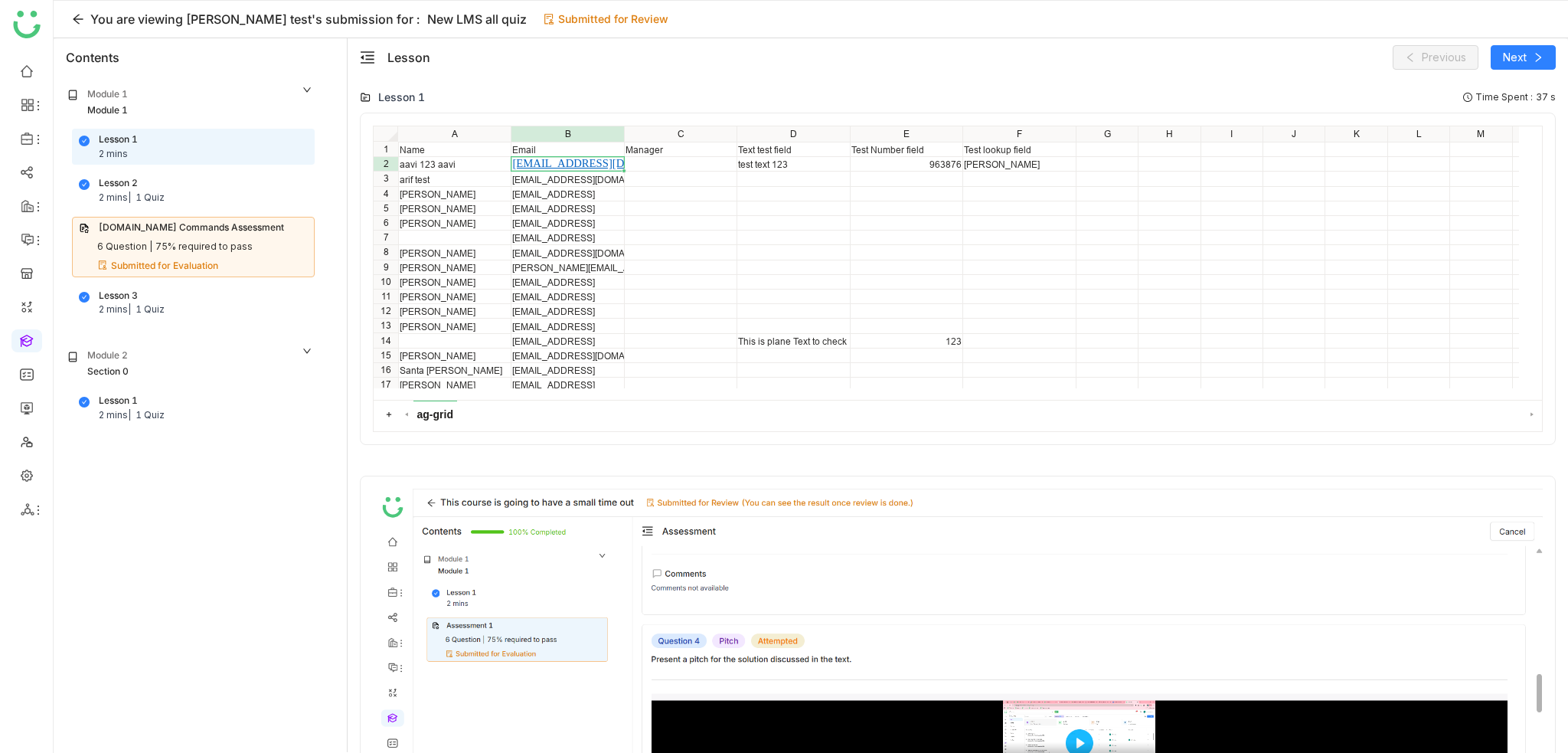
click at [205, 434] on div "Module 1 Module 1 Lesson 1 2 mins Lesson 2 2 mins | 1 Quiz Cypress.io Commands …" at bounding box center [200, 414] width 293 height 675
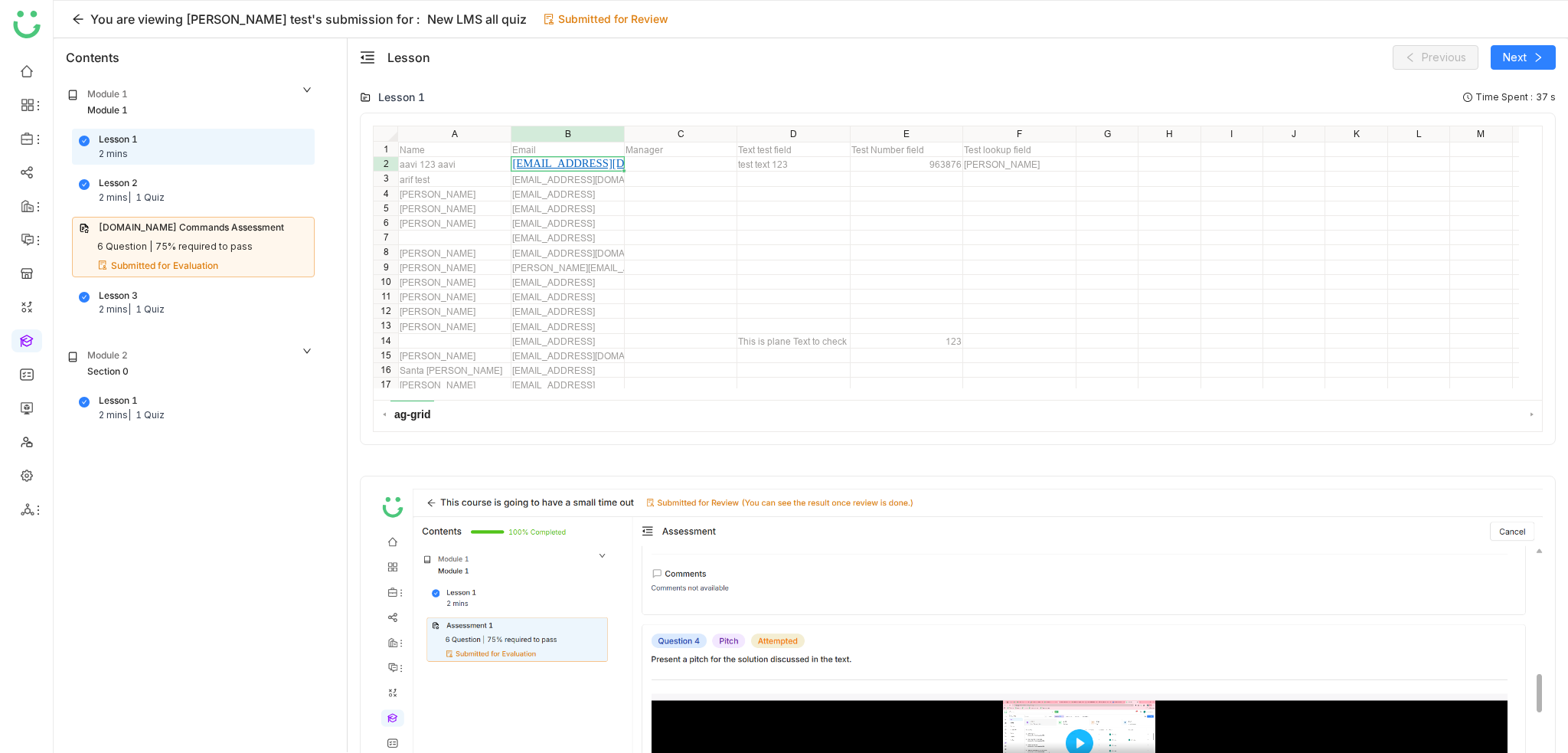
click at [212, 375] on div "Section 0" at bounding box center [191, 371] width 246 height 15
click at [211, 373] on div "Section 0" at bounding box center [191, 371] width 246 height 15
click at [200, 419] on div "Lesson 1 2 mins | 1 Quiz" at bounding box center [193, 408] width 229 height 29
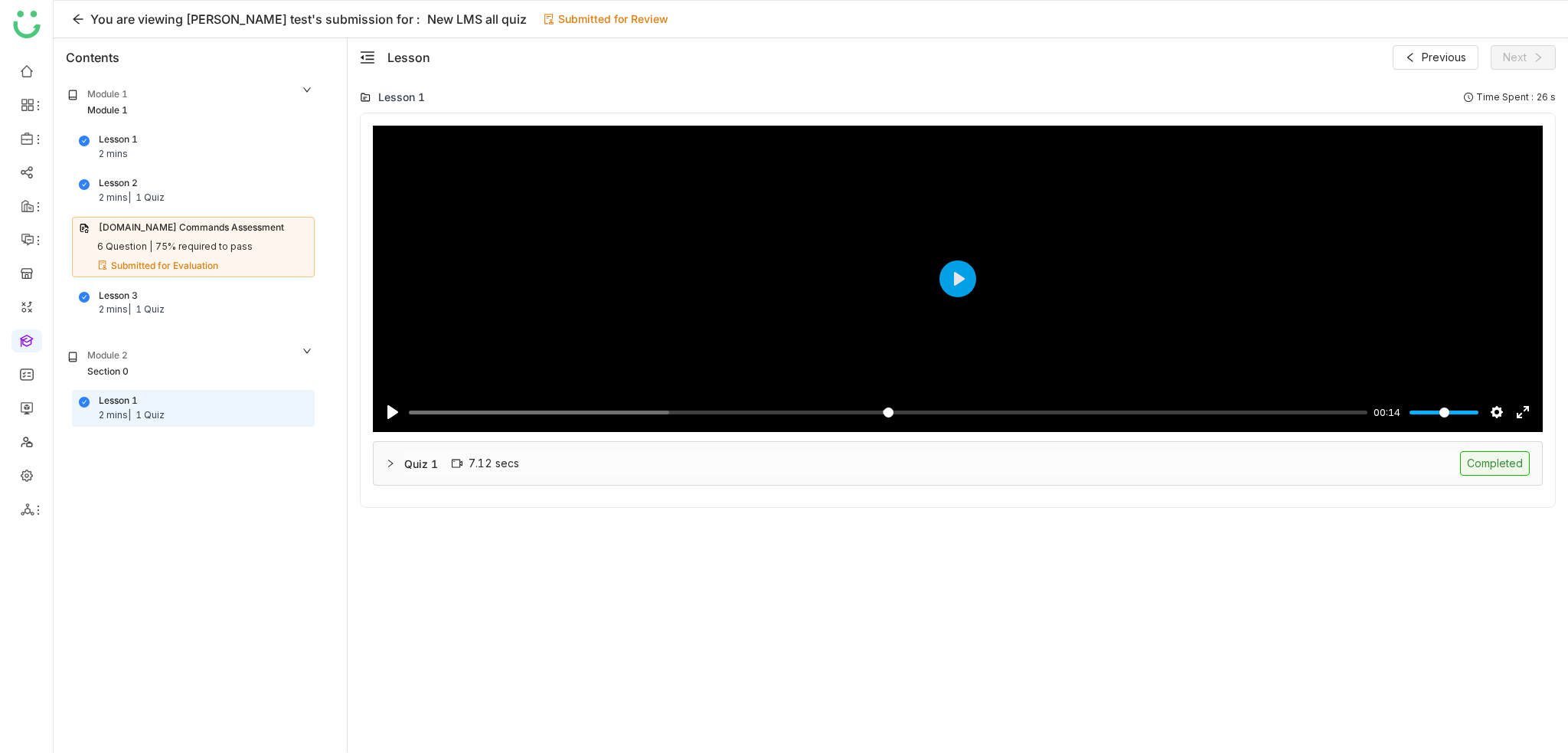
click at [1225, 473] on div "Quiz 1 7.12 secs Completed" at bounding box center [967, 463] width 1125 height 24
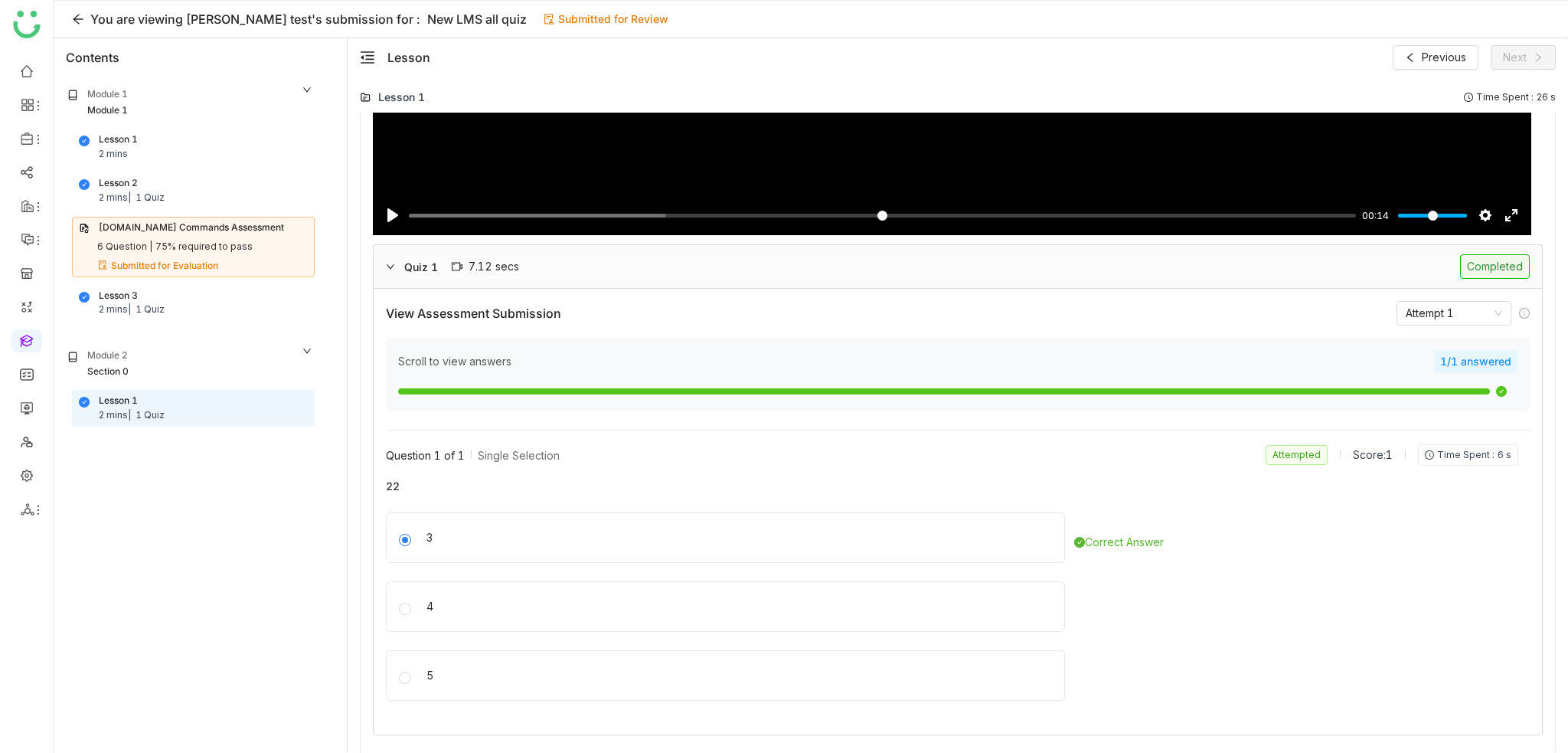
scroll to position [199, 0]
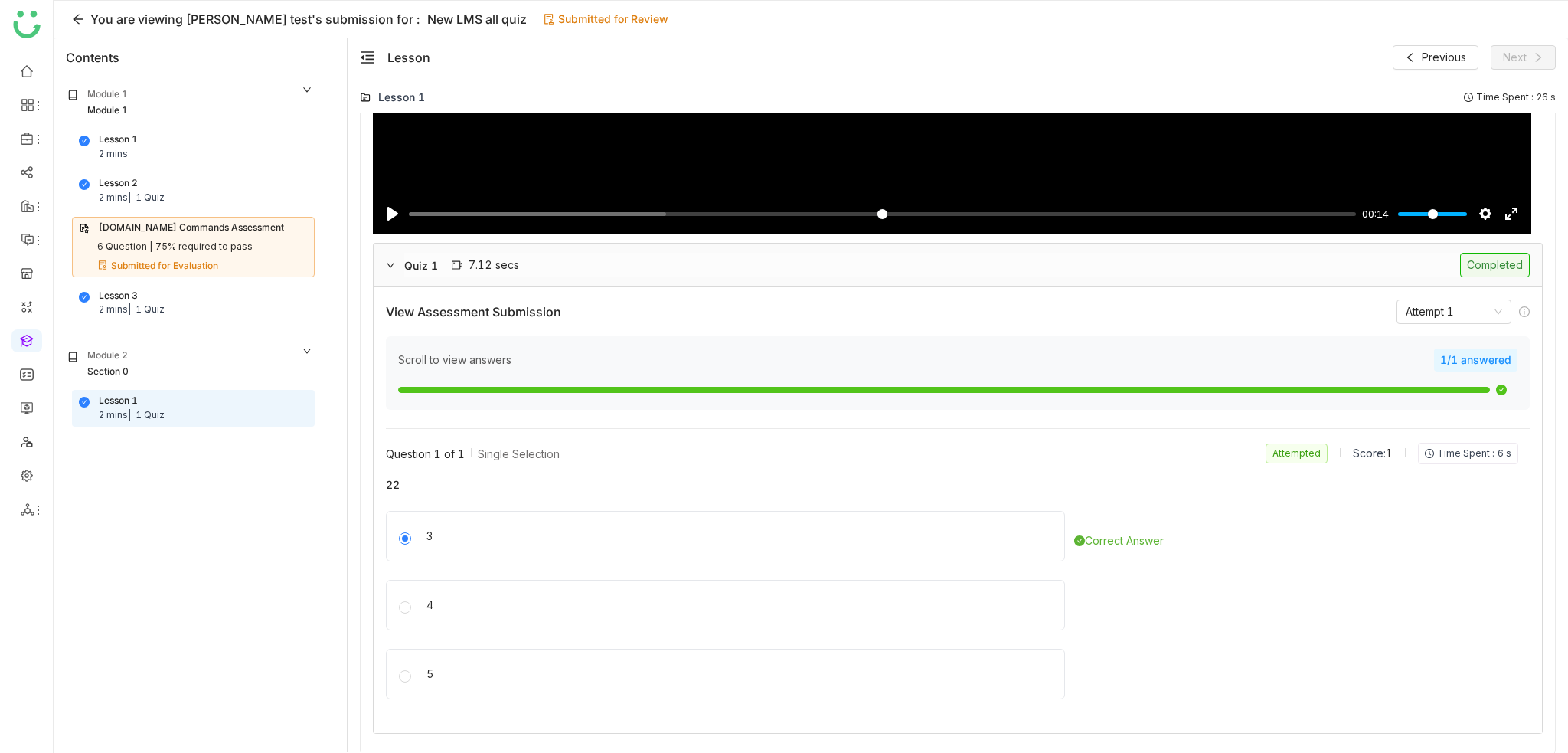
click at [177, 309] on div "Lesson 3 2 mins | 1 Quiz" at bounding box center [193, 303] width 229 height 29
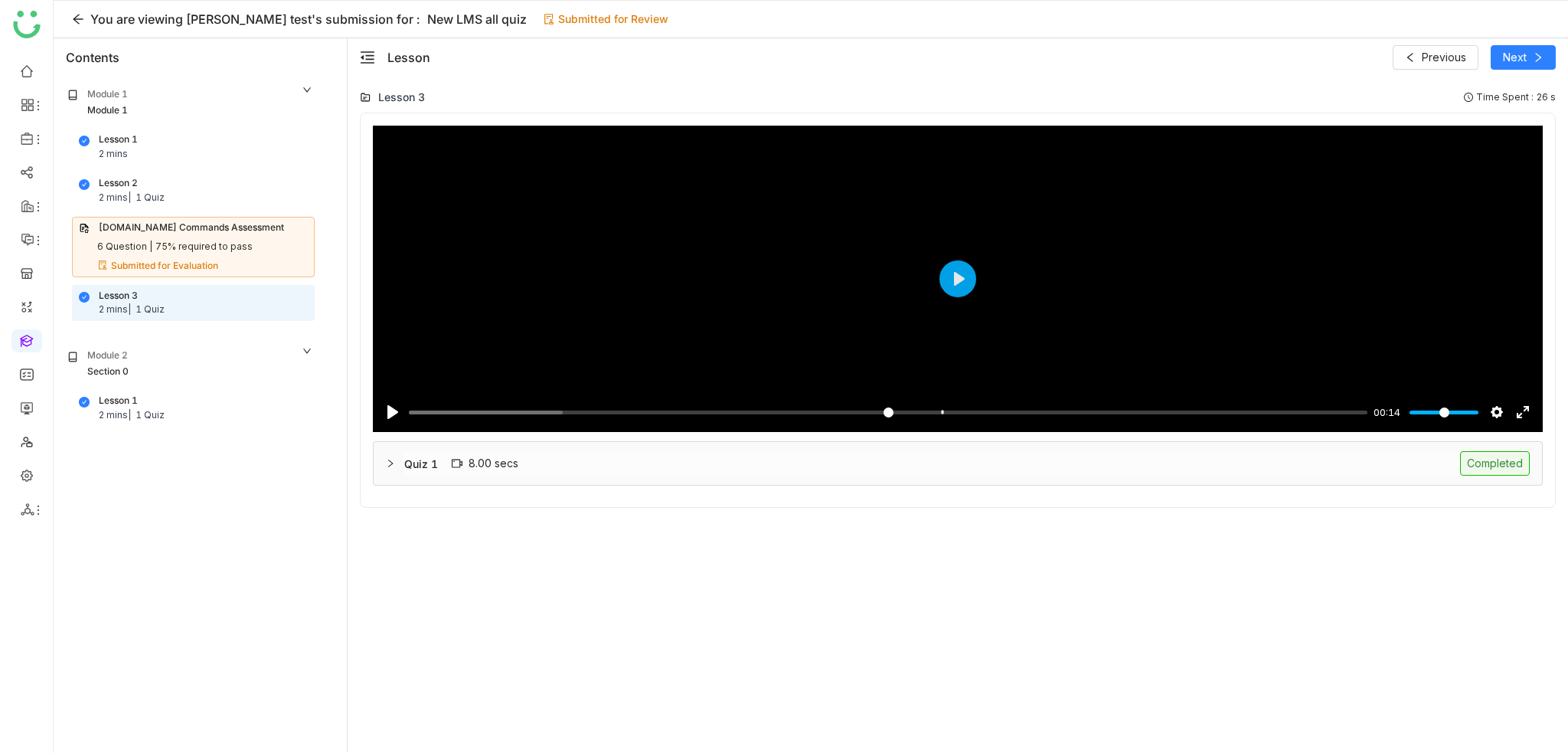
click at [992, 470] on div "Quiz 1 8.00 secs Completed" at bounding box center [967, 463] width 1125 height 24
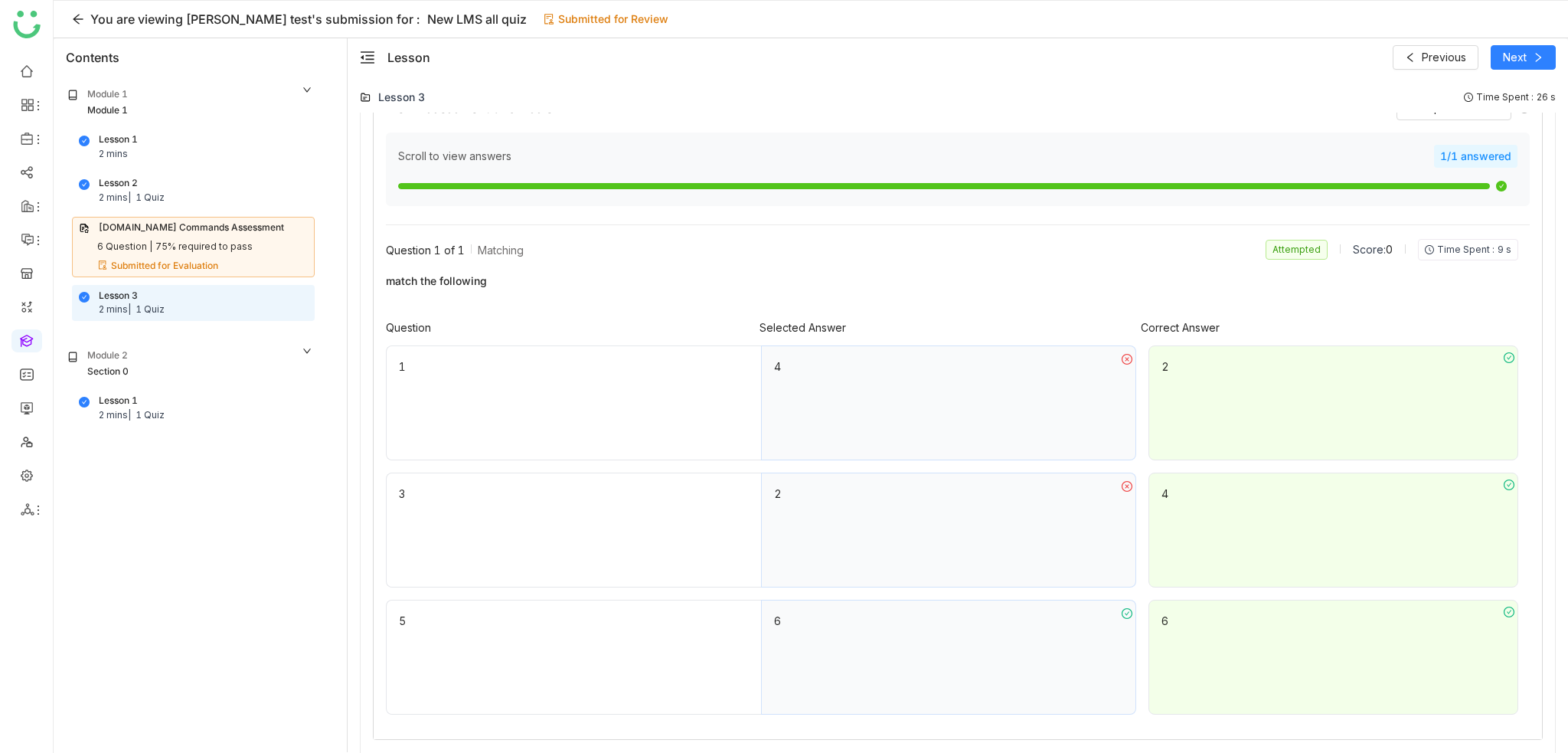
scroll to position [408, 0]
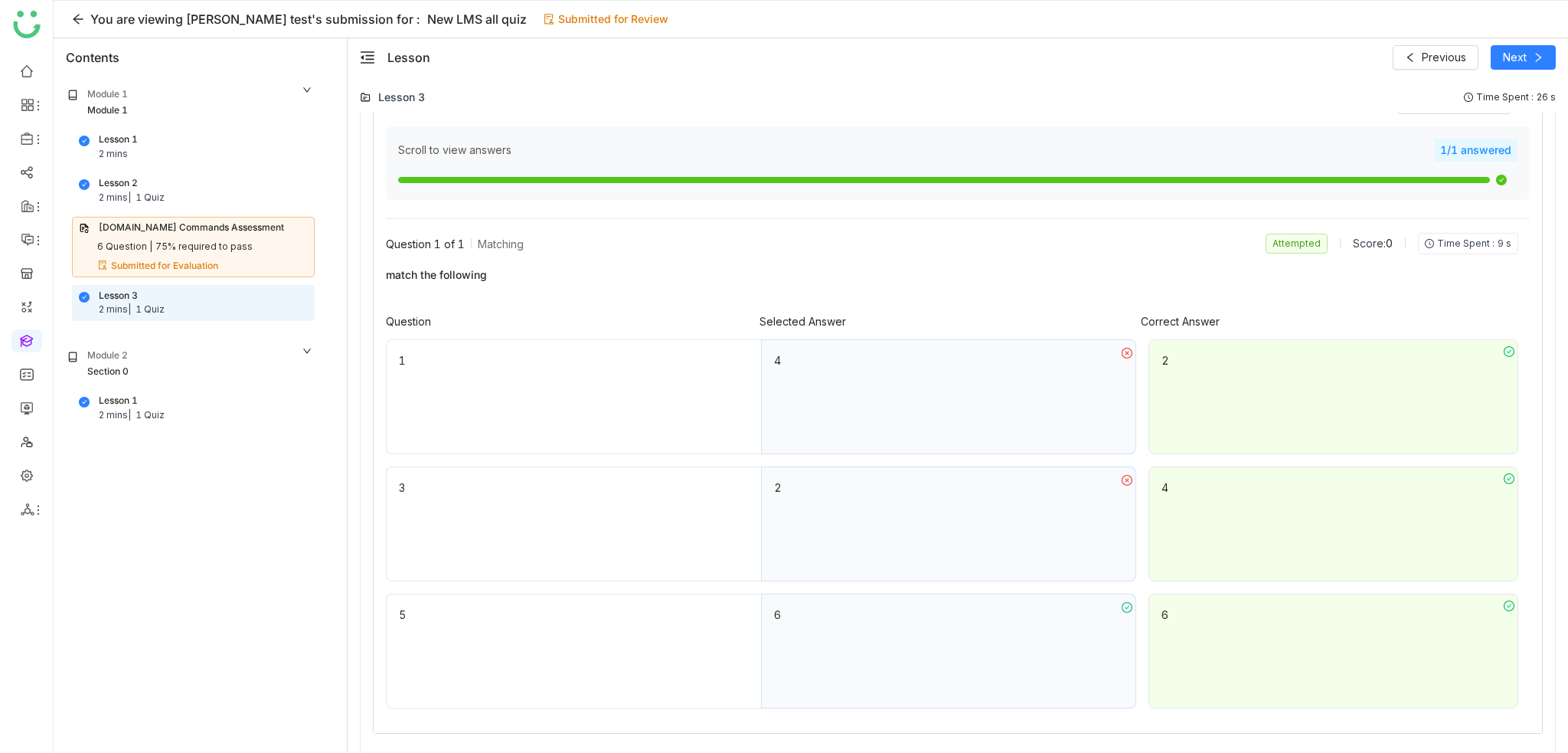
click at [196, 192] on div "Lesson 2 2 mins | 1 Quiz" at bounding box center [193, 191] width 229 height 29
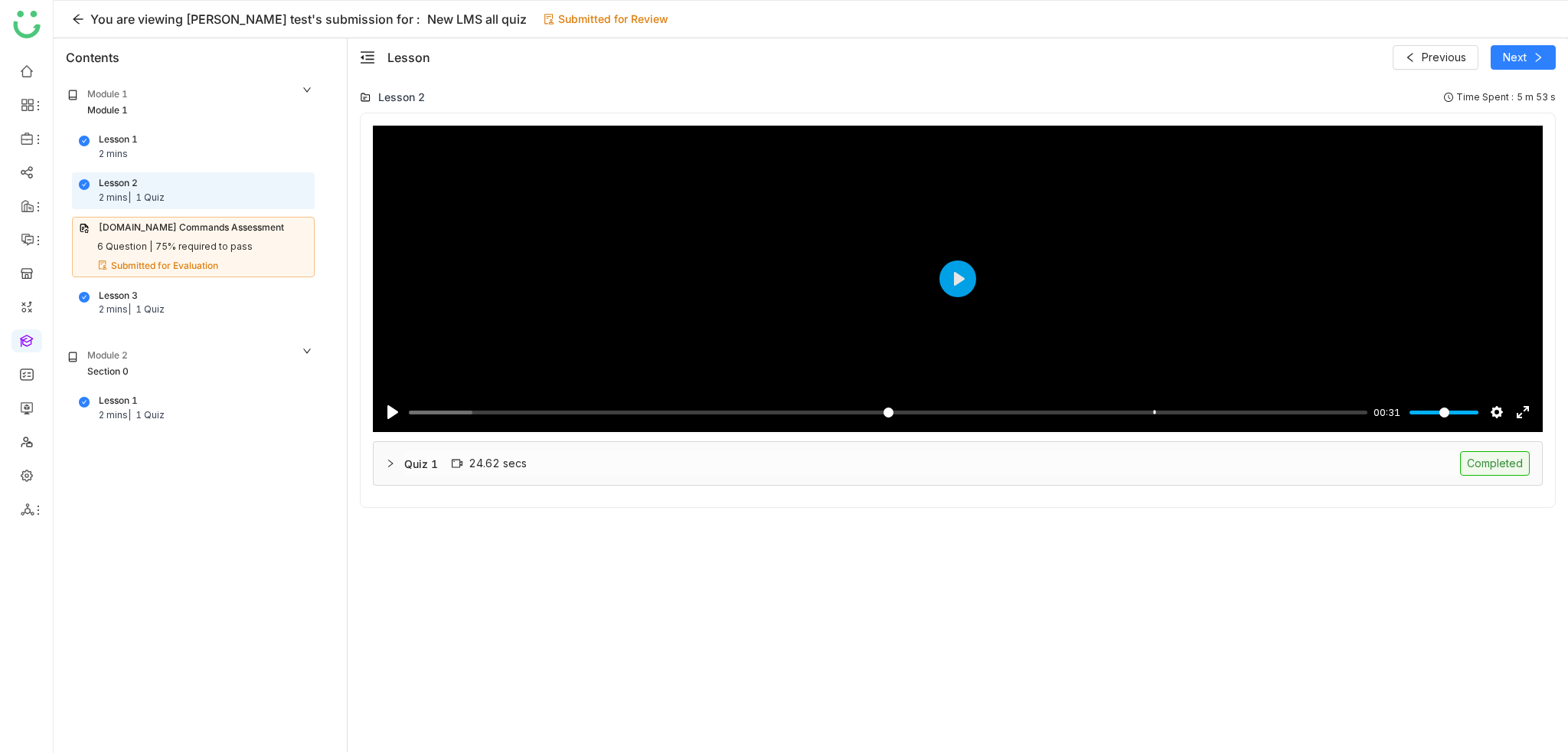
click at [664, 458] on div "Quiz 1 24.62 secs Completed" at bounding box center [967, 463] width 1125 height 24
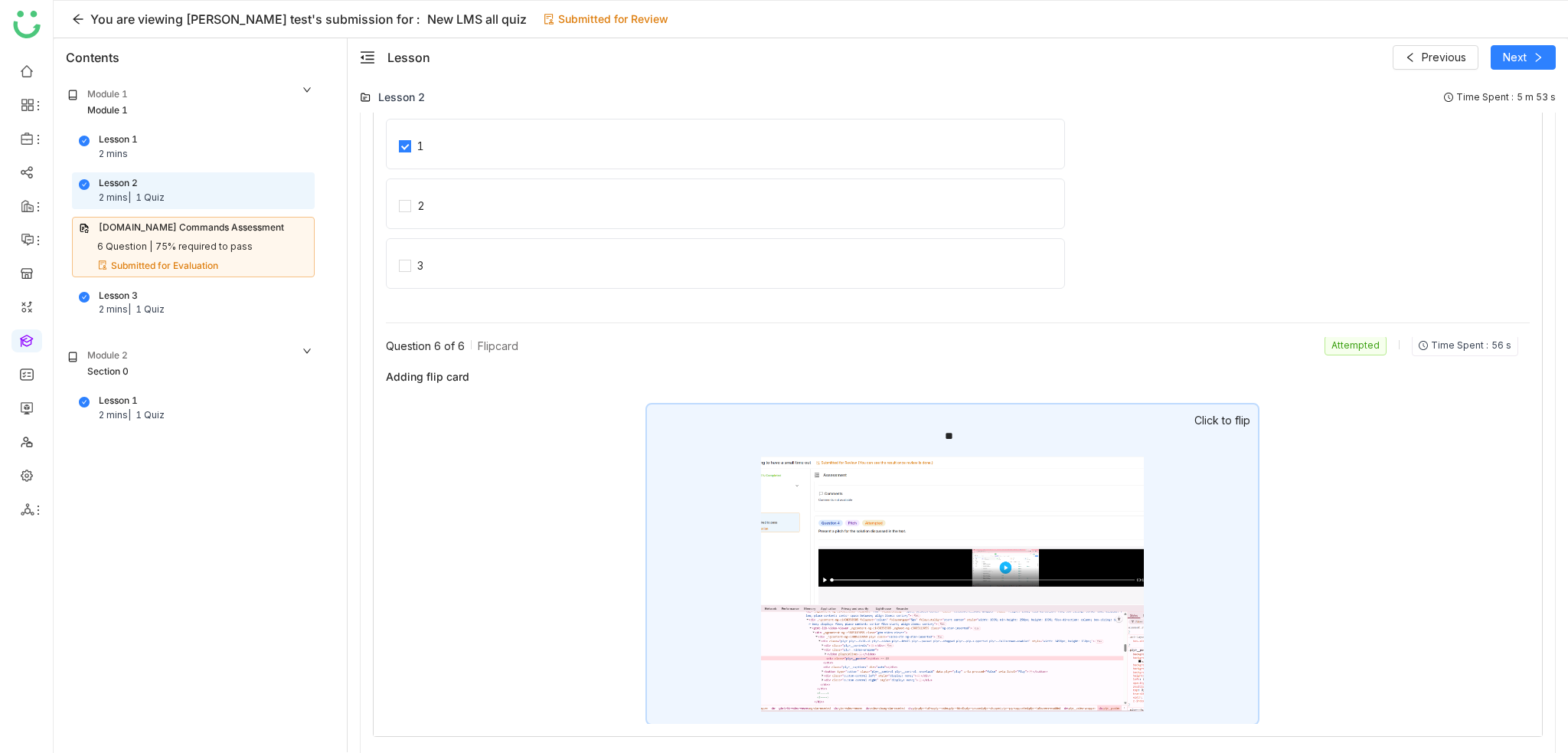
scroll to position [3, 0]
click at [1213, 416] on div "Click to flip" at bounding box center [1222, 419] width 56 height 16
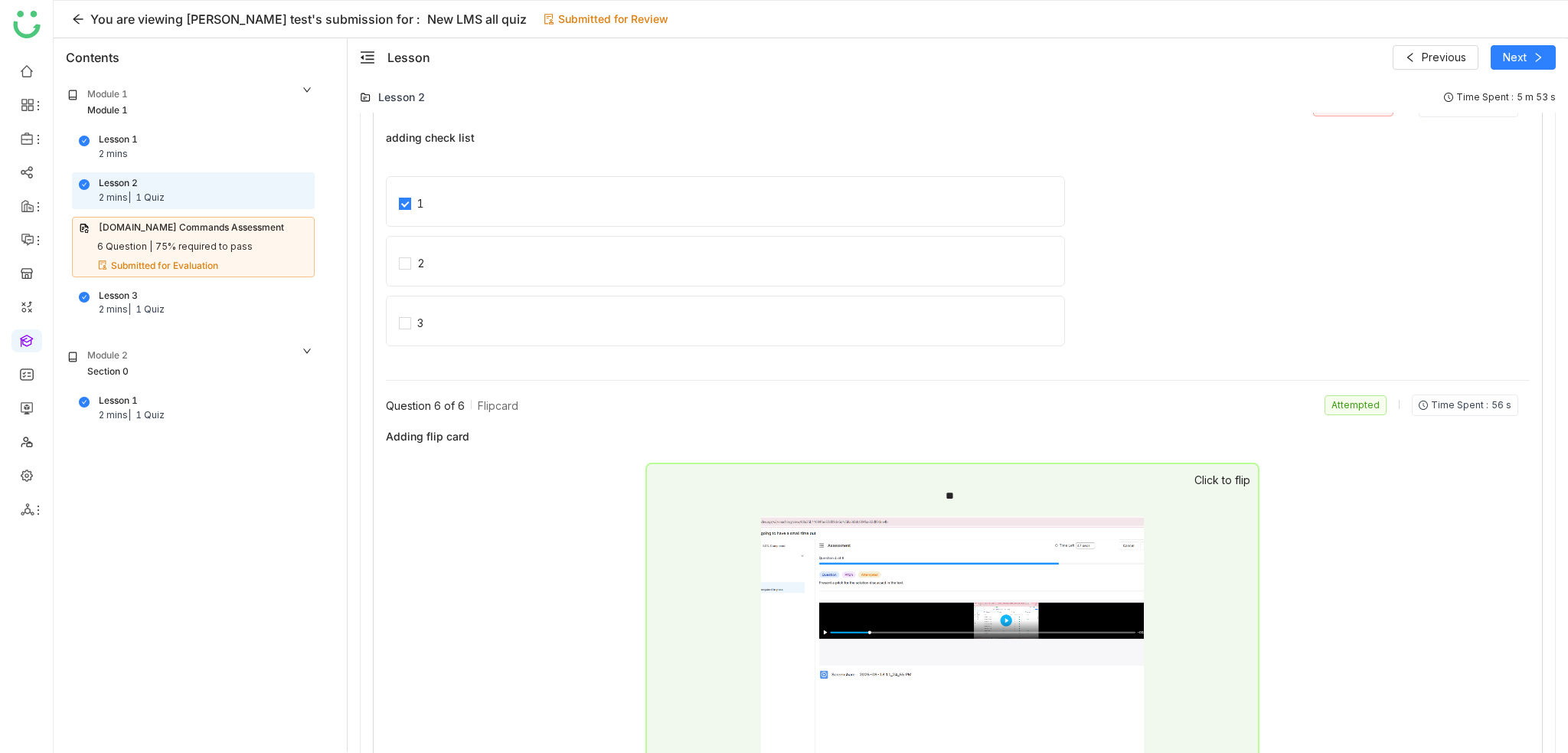
scroll to position [1922, 0]
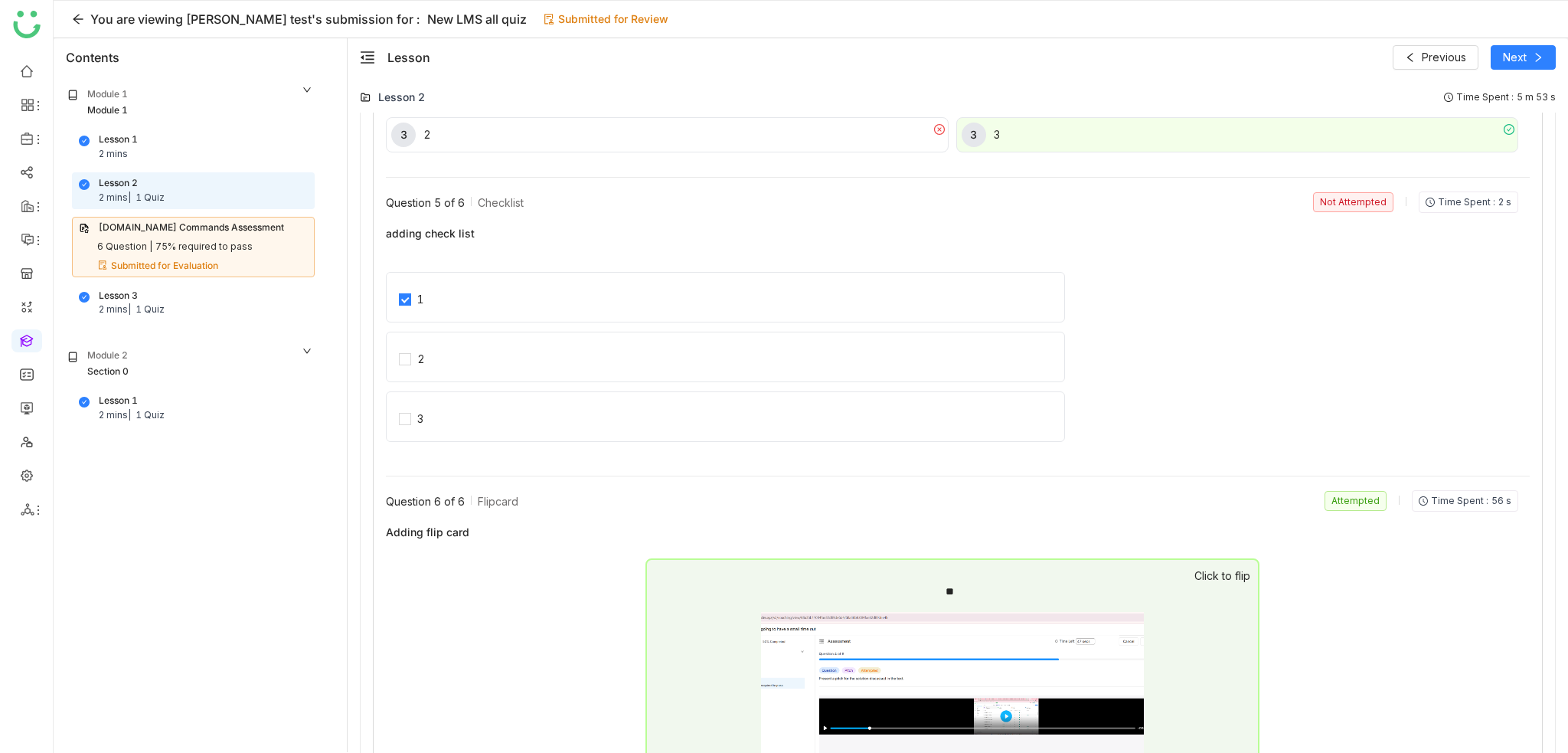
click at [484, 339] on div "2" at bounding box center [724, 357] width 679 height 50
click at [396, 348] on div "2" at bounding box center [724, 357] width 679 height 50
click at [406, 361] on div "2" at bounding box center [724, 357] width 679 height 50
click at [392, 419] on div "3" at bounding box center [724, 417] width 679 height 50
click at [407, 411] on div "3" at bounding box center [724, 417] width 679 height 50
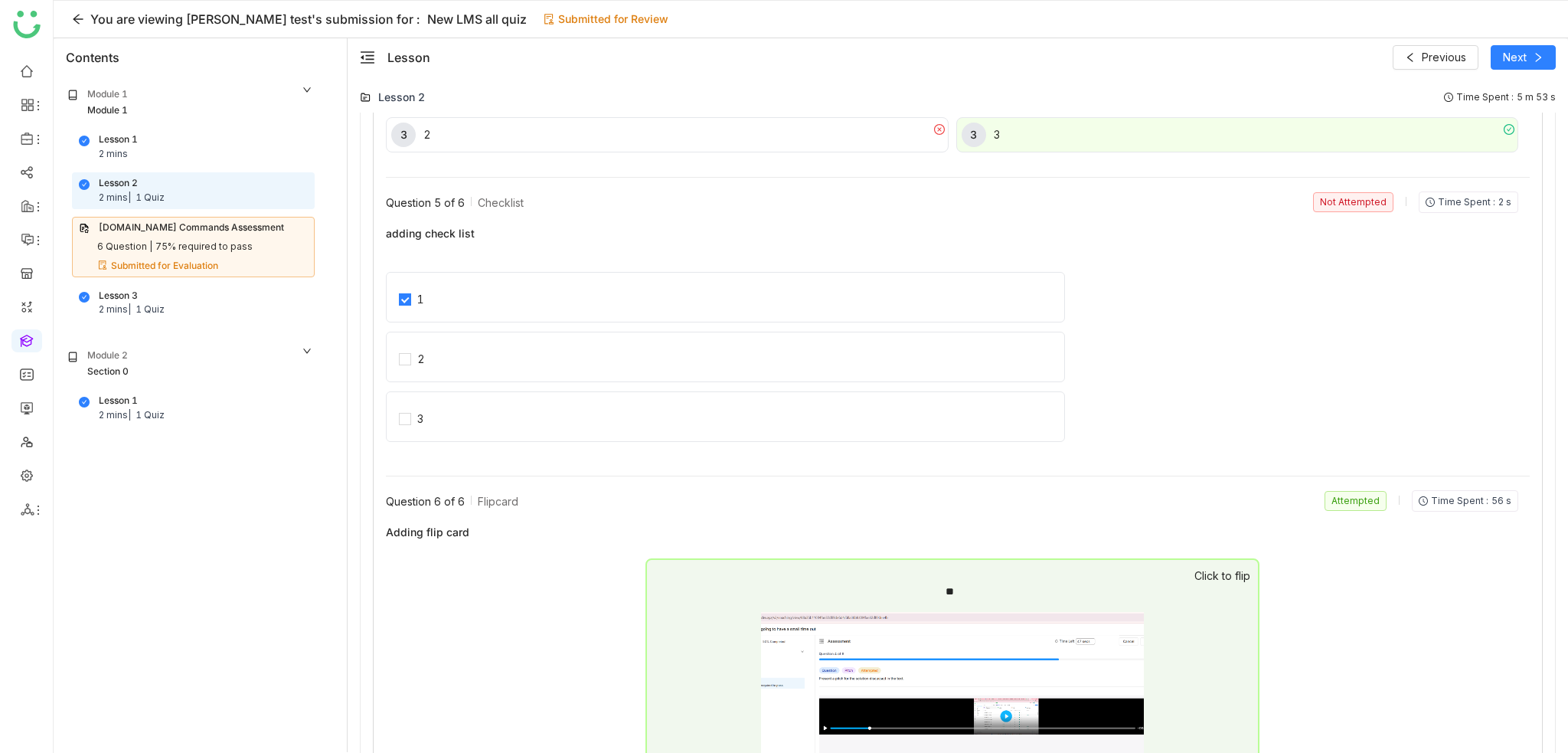
click at [405, 360] on div "2" at bounding box center [724, 357] width 679 height 50
drag, startPoint x: 405, startPoint y: 349, endPoint x: 411, endPoint y: 373, distance: 24.7
click at [407, 349] on div "2" at bounding box center [724, 357] width 679 height 50
click at [408, 410] on div "3" at bounding box center [724, 417] width 679 height 50
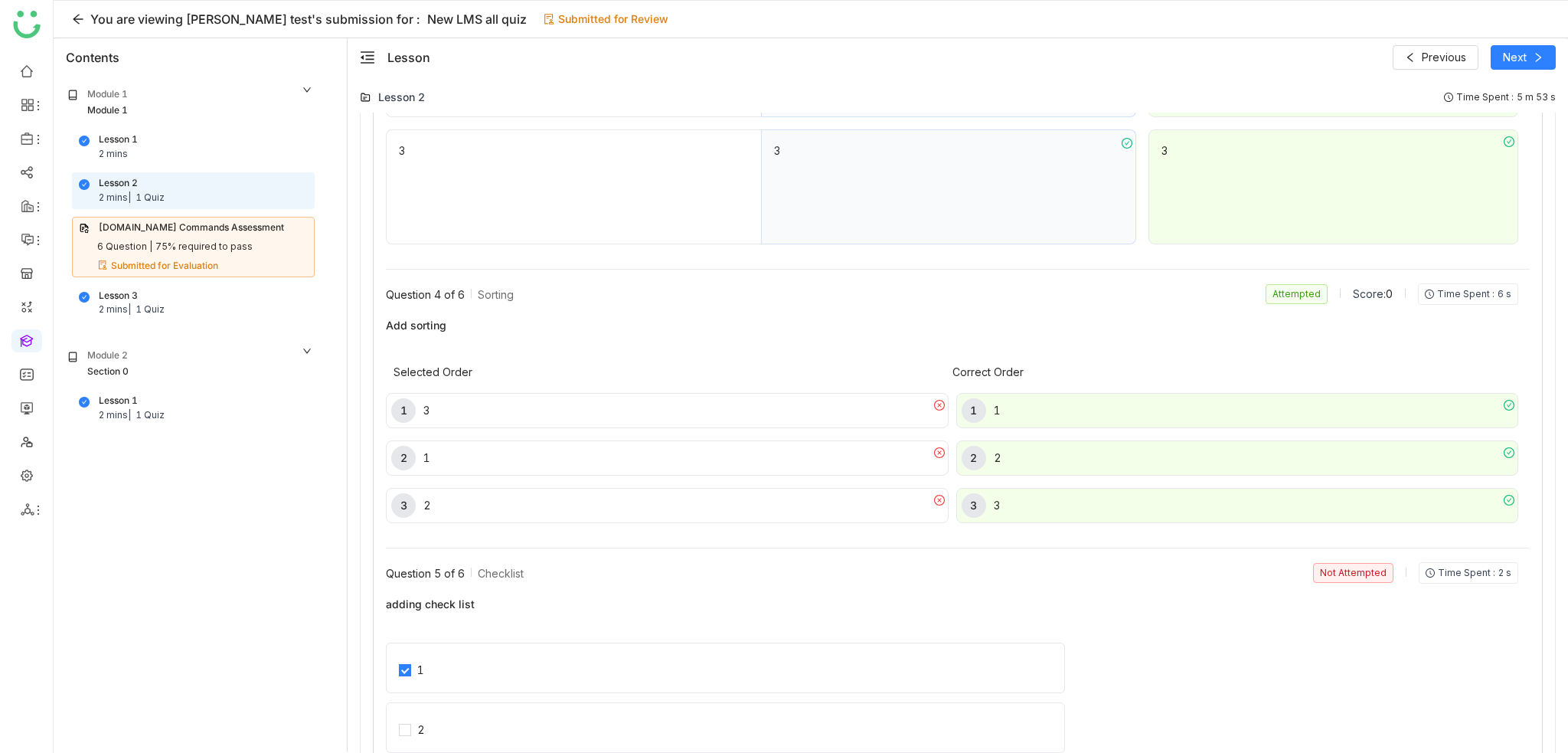
scroll to position [1462, 0]
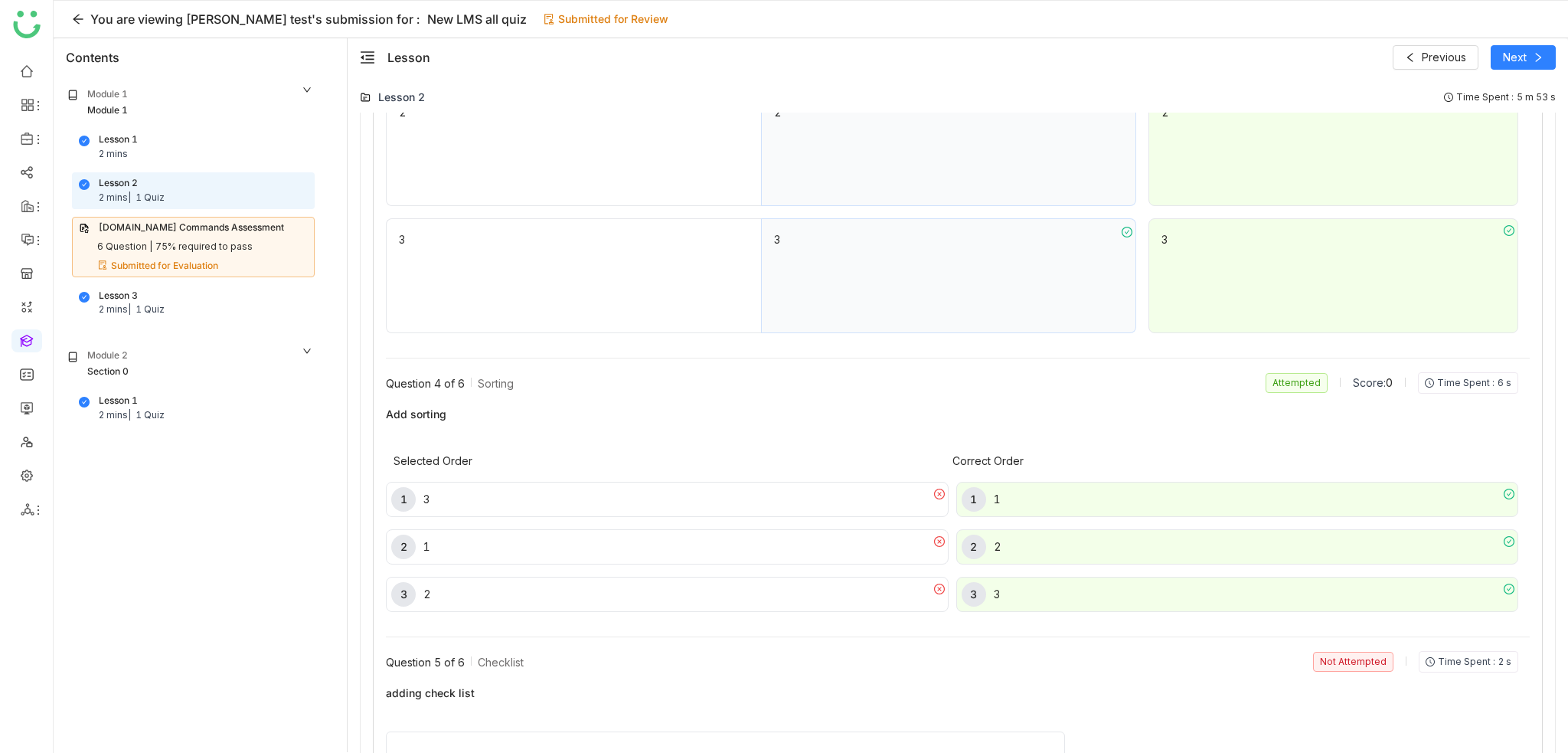
click at [1024, 535] on div "2 2" at bounding box center [1238, 547] width 552 height 24
click at [934, 486] on div at bounding box center [938, 493] width 11 height 16
click at [934, 491] on icon at bounding box center [938, 493] width 11 height 11
click at [936, 558] on div "2 1" at bounding box center [666, 547] width 563 height 35
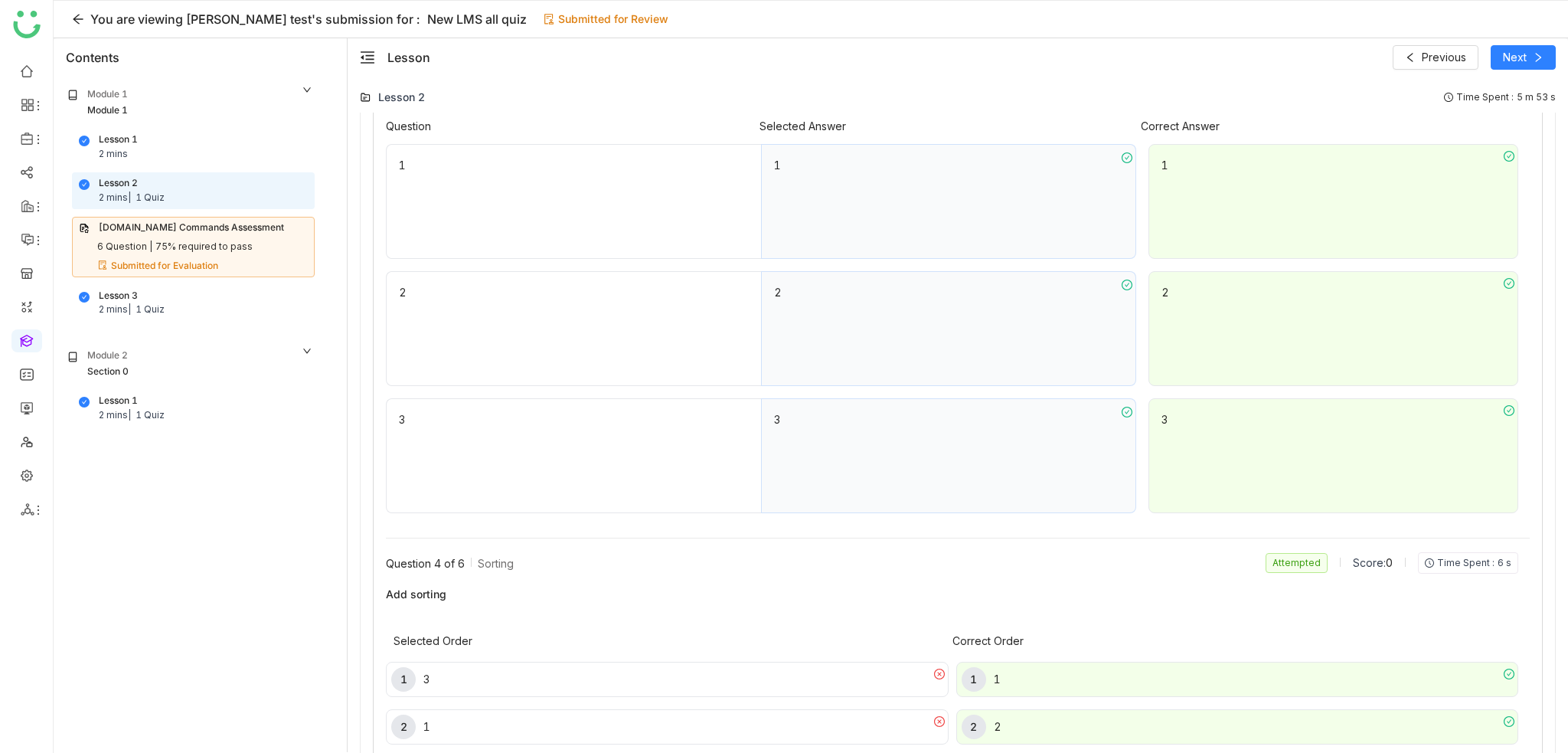
scroll to position [1156, 0]
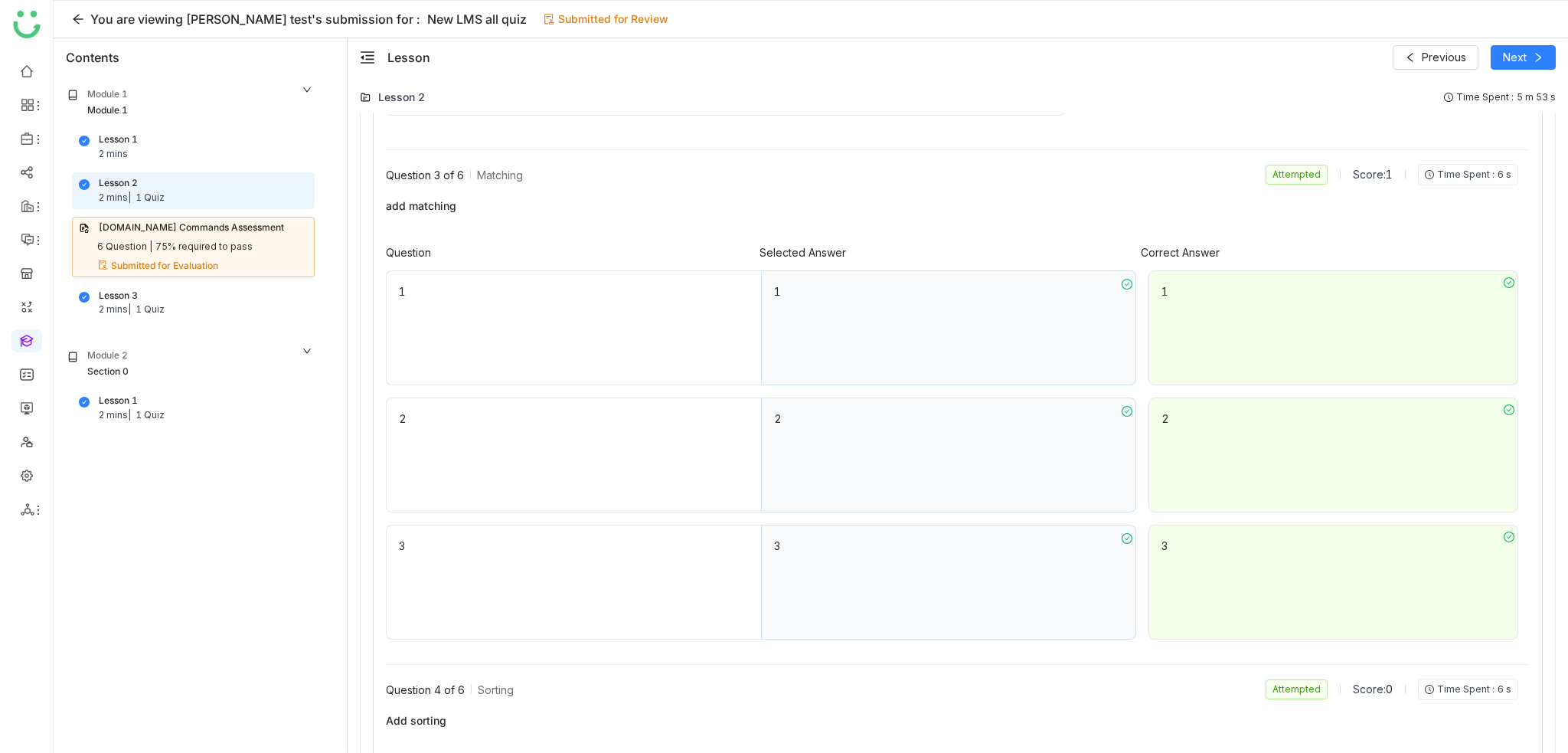
click at [1368, 689] on span "Score:" at bounding box center [1369, 688] width 33 height 13
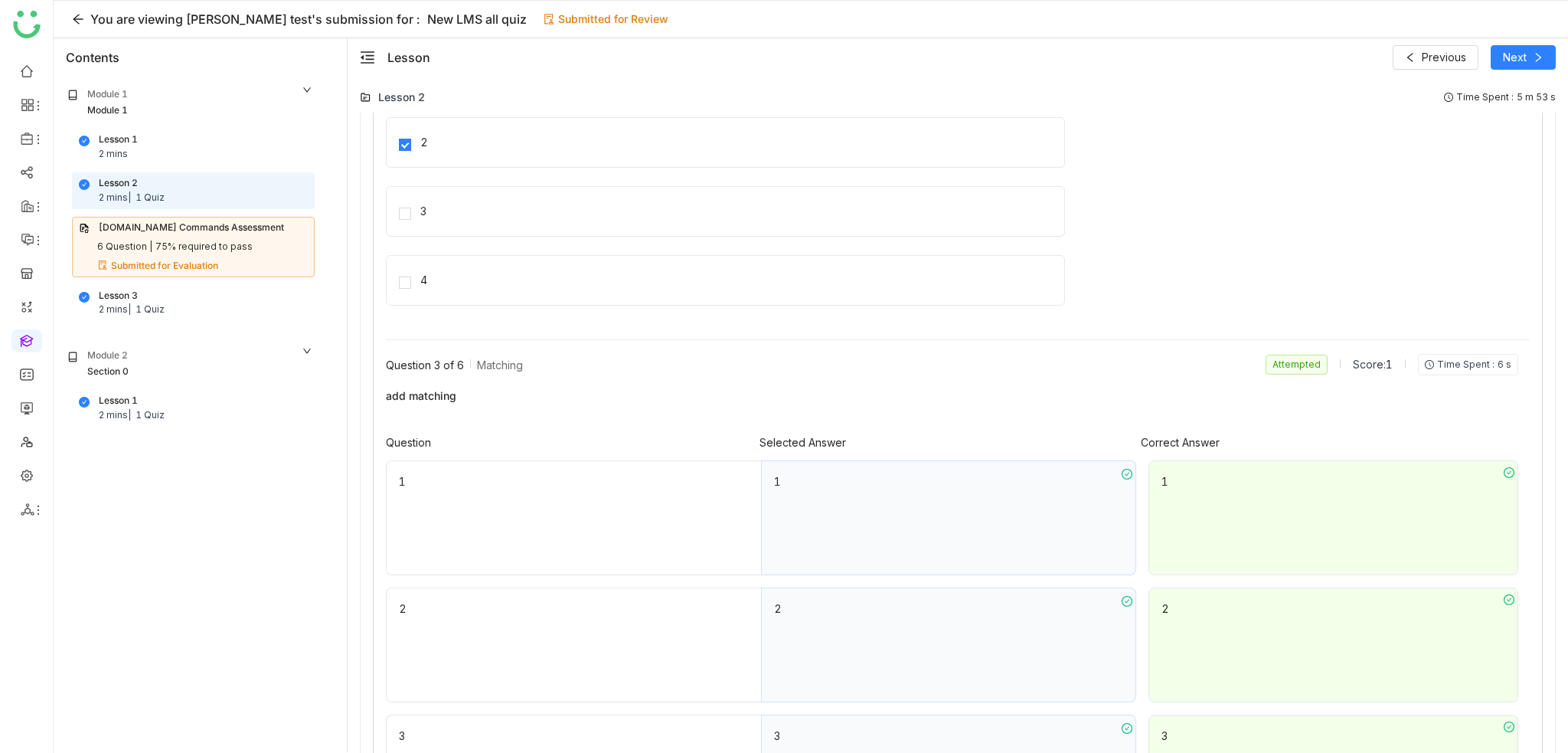
scroll to position [772, 0]
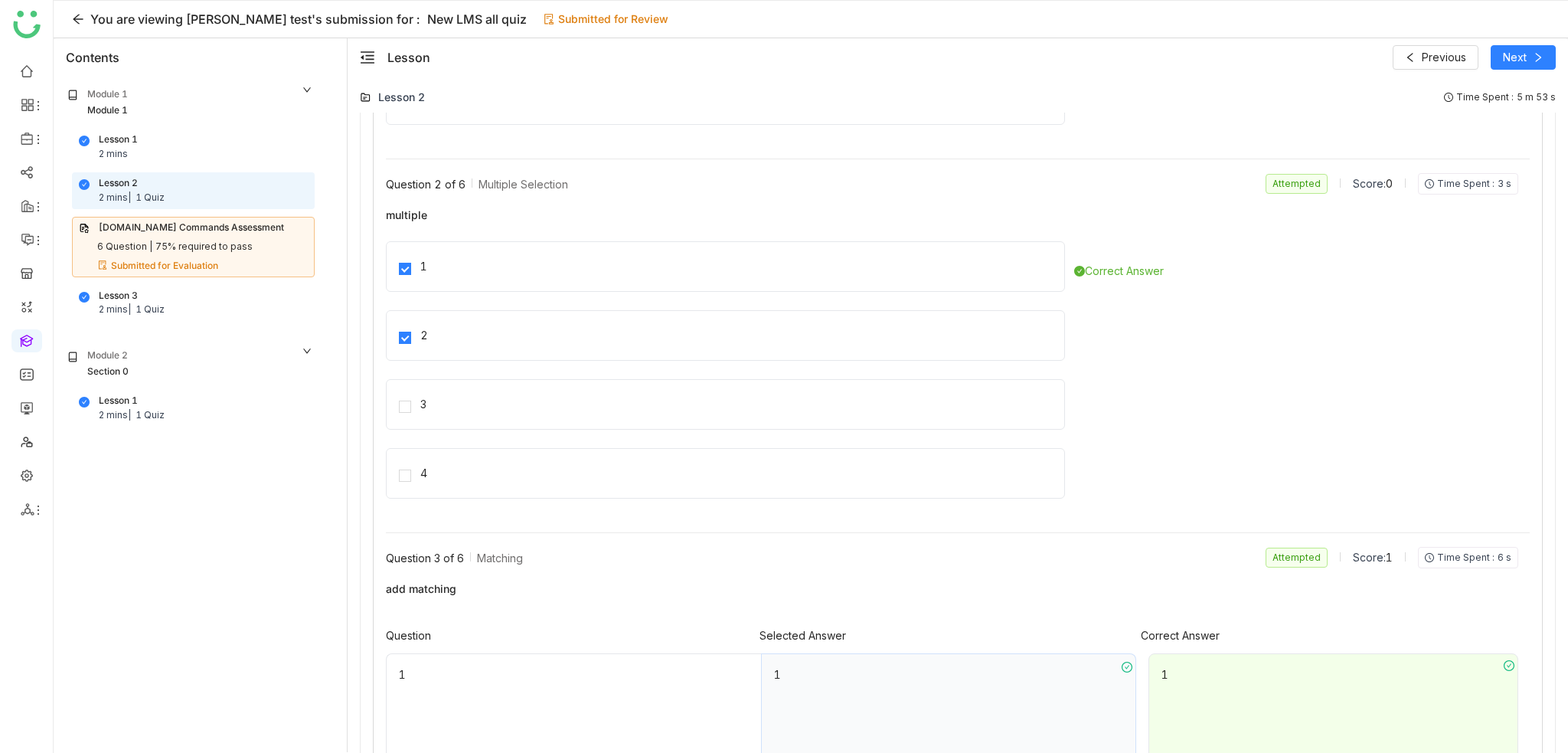
click at [1367, 550] on span "Score:" at bounding box center [1369, 556] width 33 height 13
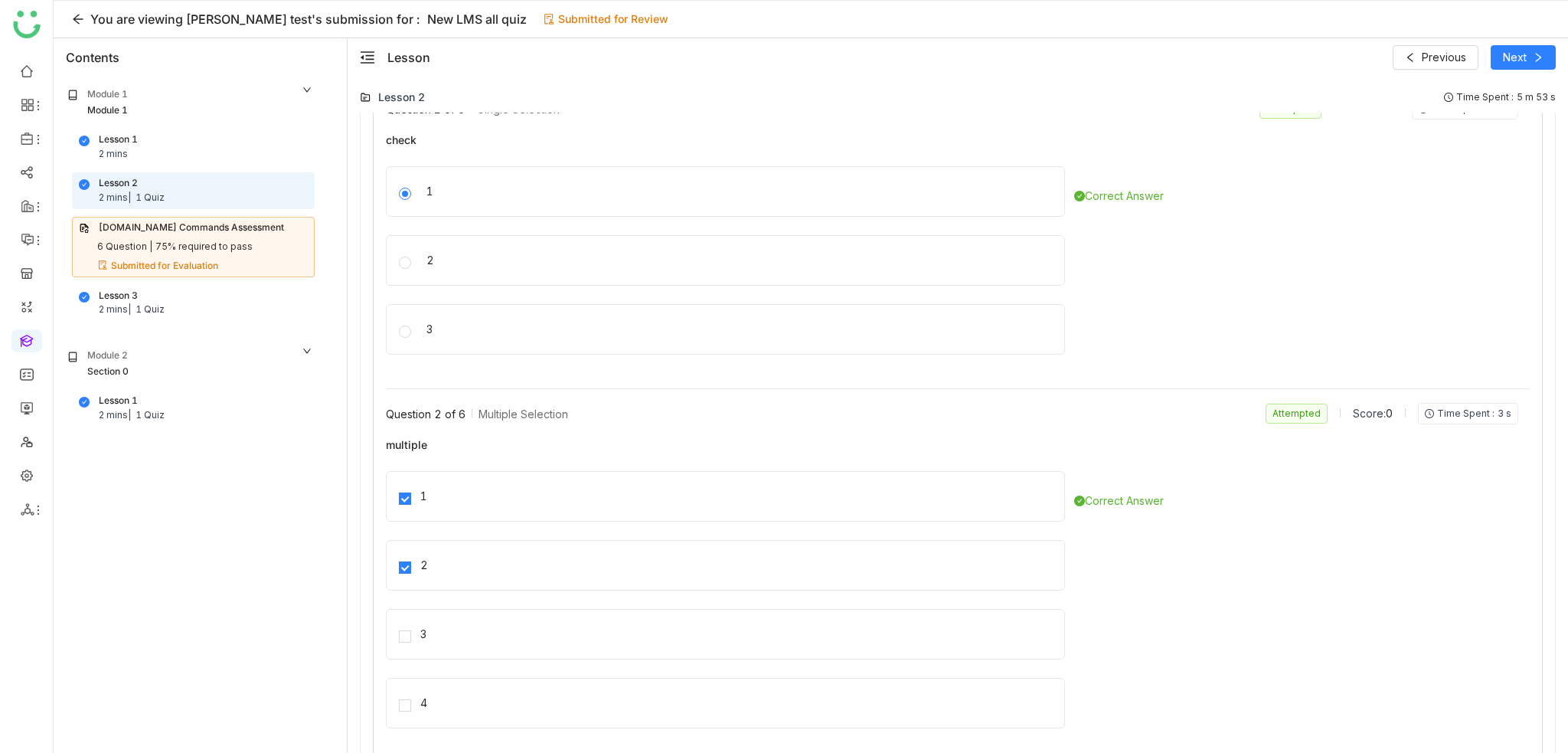
scroll to position [236, 0]
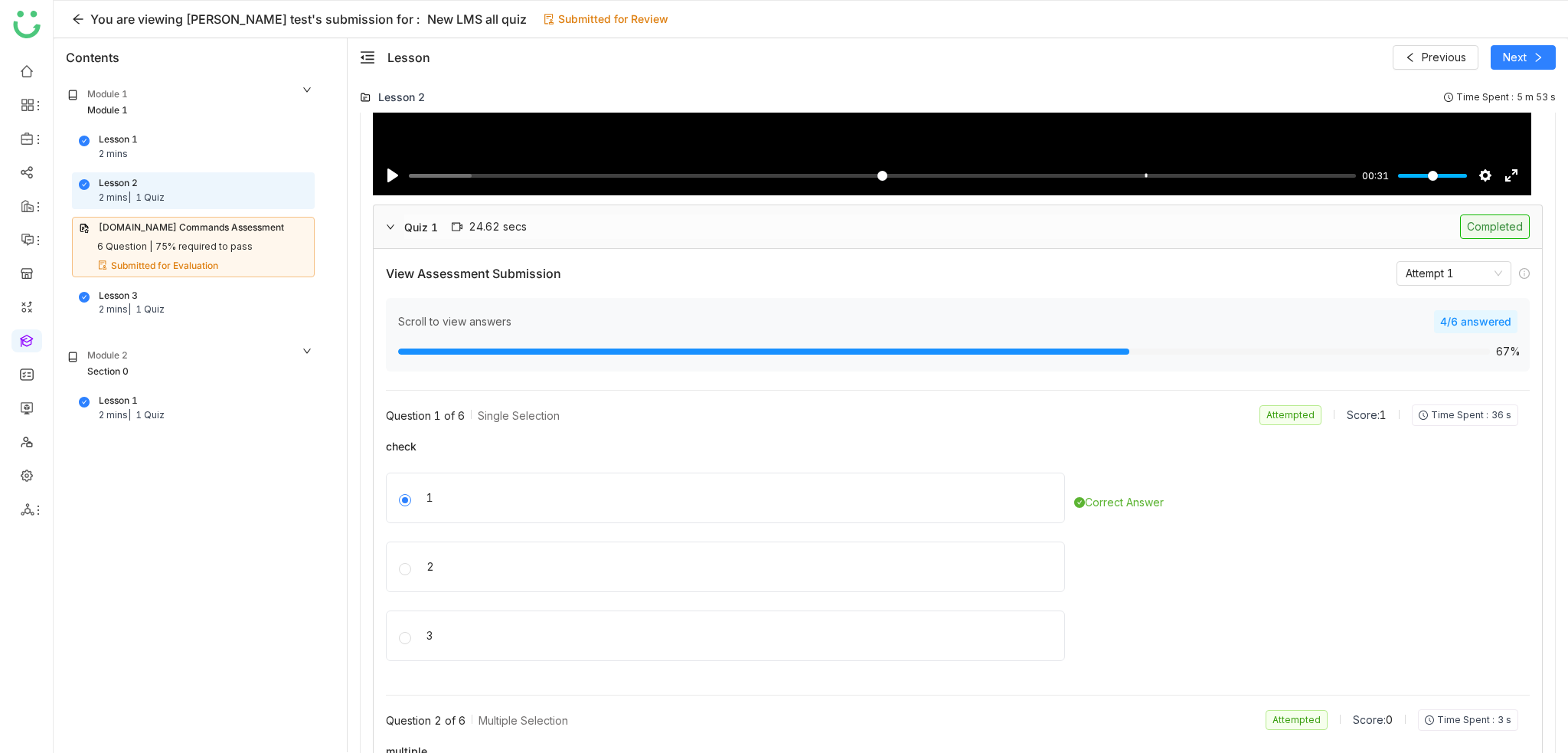
click at [1379, 418] on span "1" at bounding box center [1382, 414] width 7 height 13
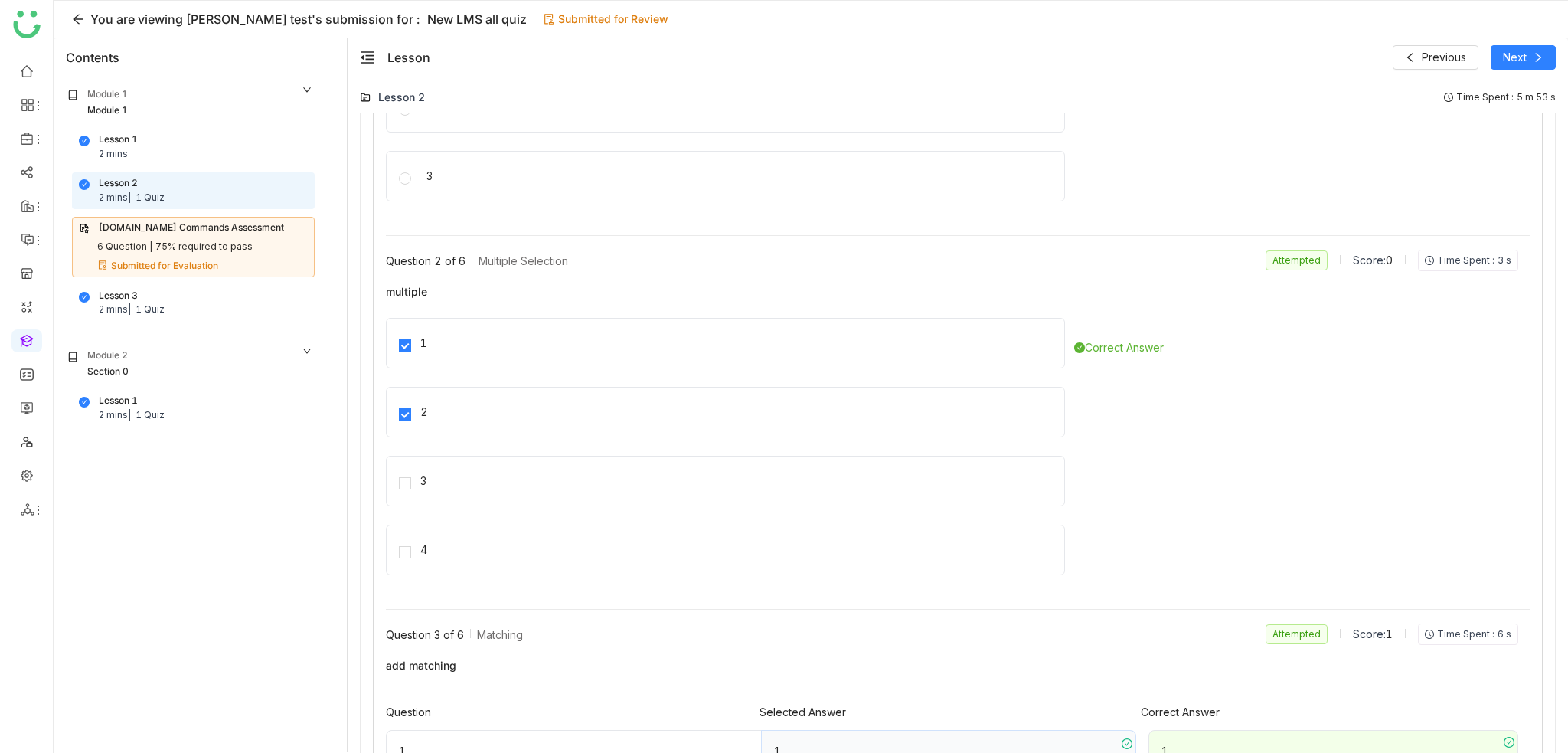
scroll to position [466, 0]
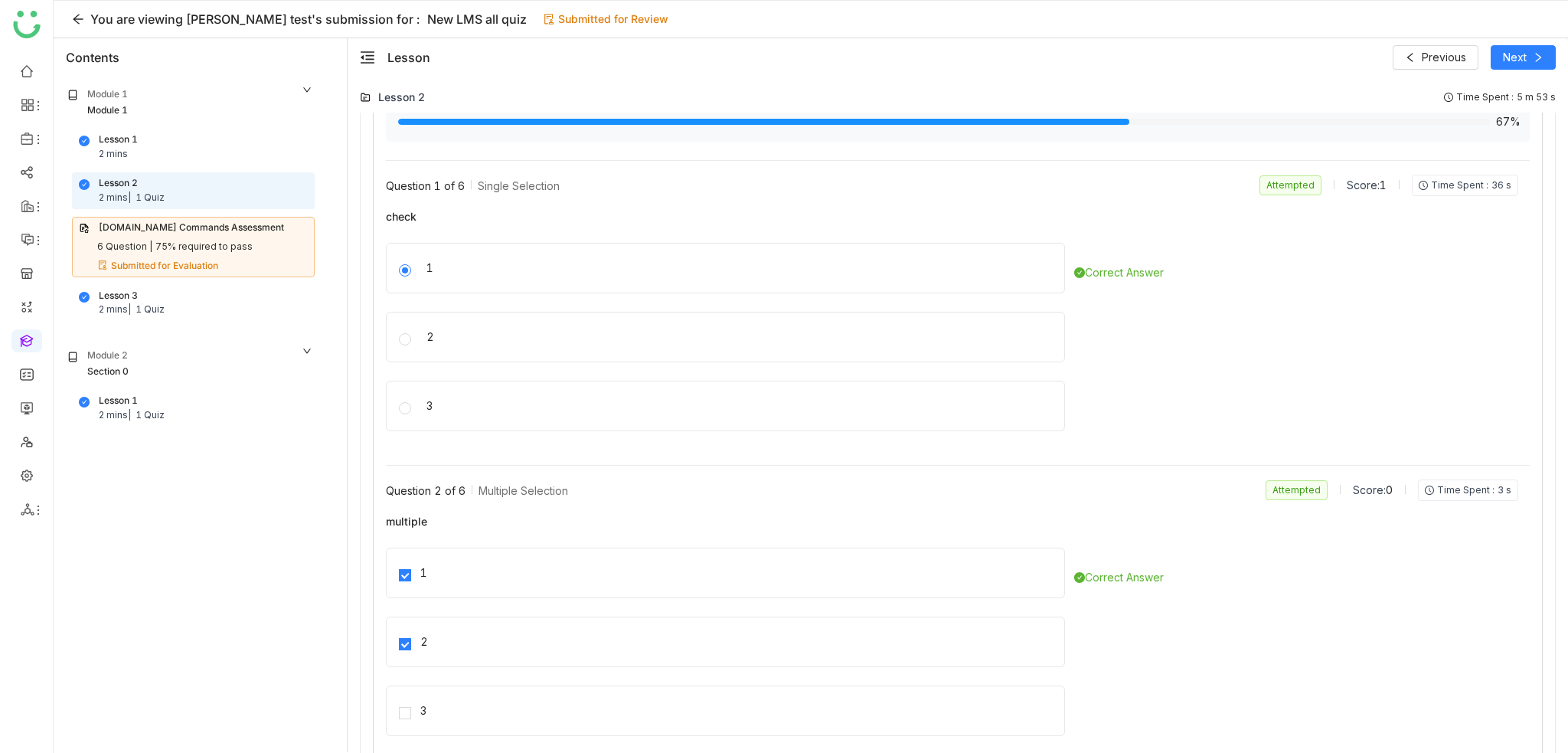
click at [418, 640] on div "2" at bounding box center [724, 642] width 679 height 50
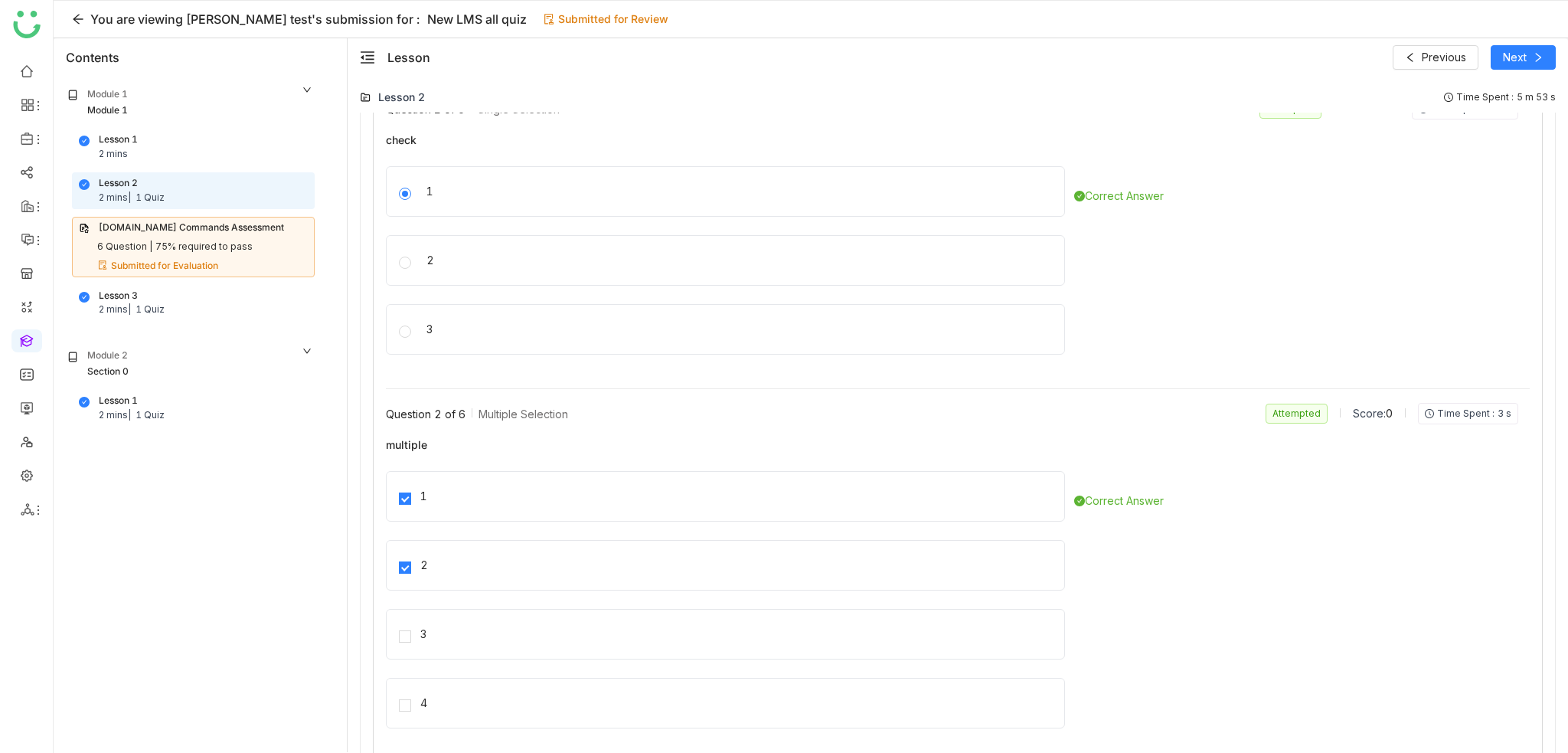
click at [991, 541] on div "2" at bounding box center [724, 565] width 679 height 50
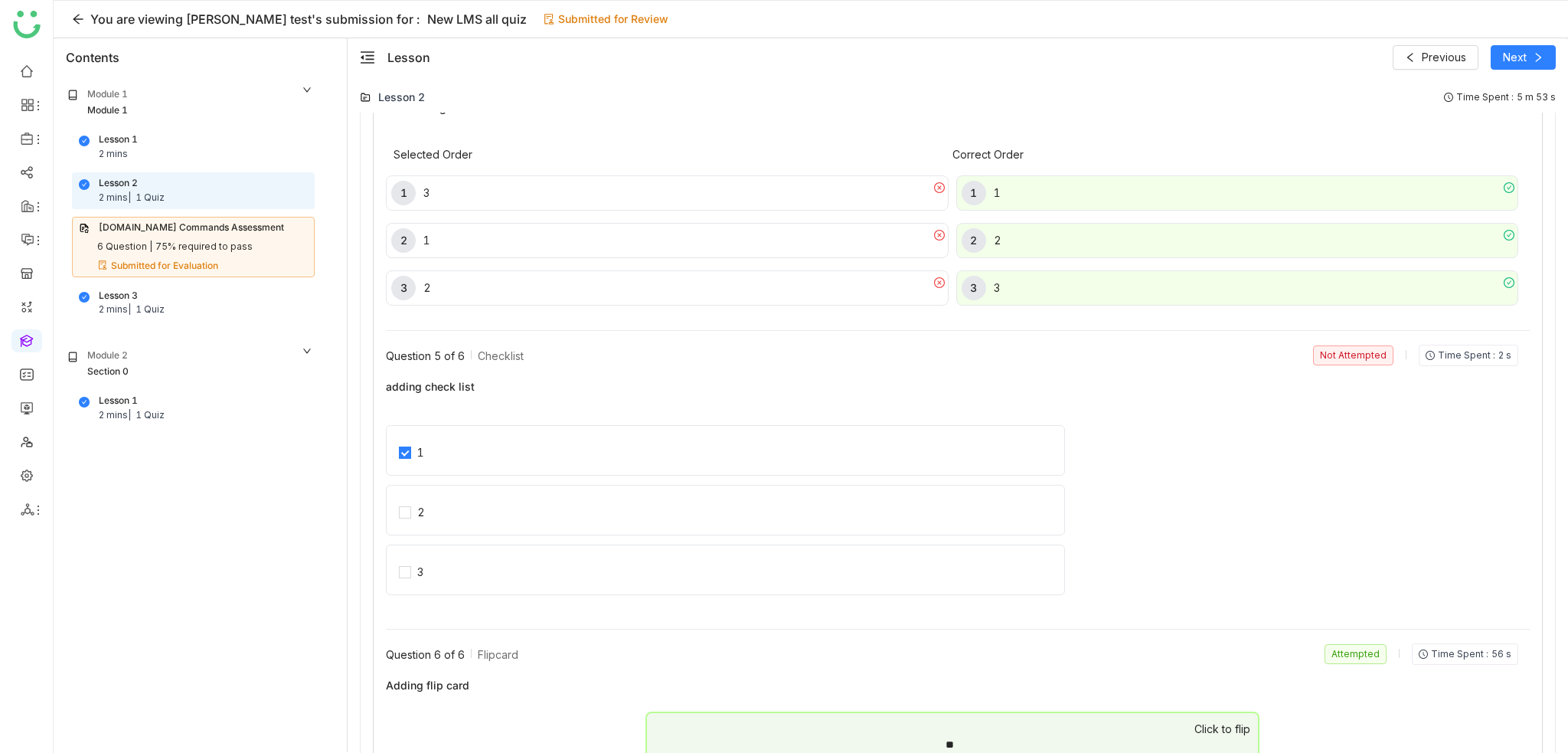
scroll to position [2075, 0]
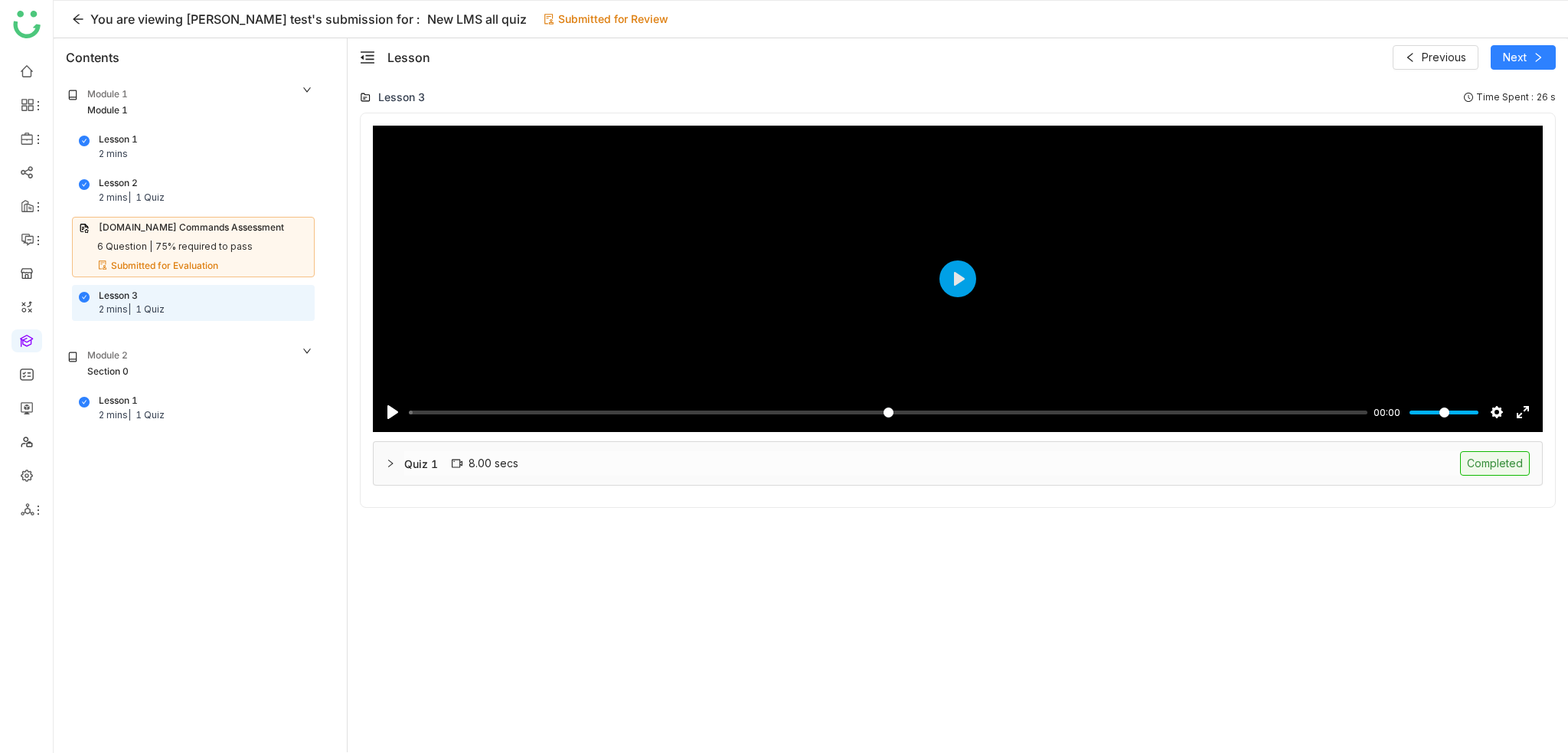
click at [176, 116] on div "Module 1" at bounding box center [191, 110] width 246 height 15
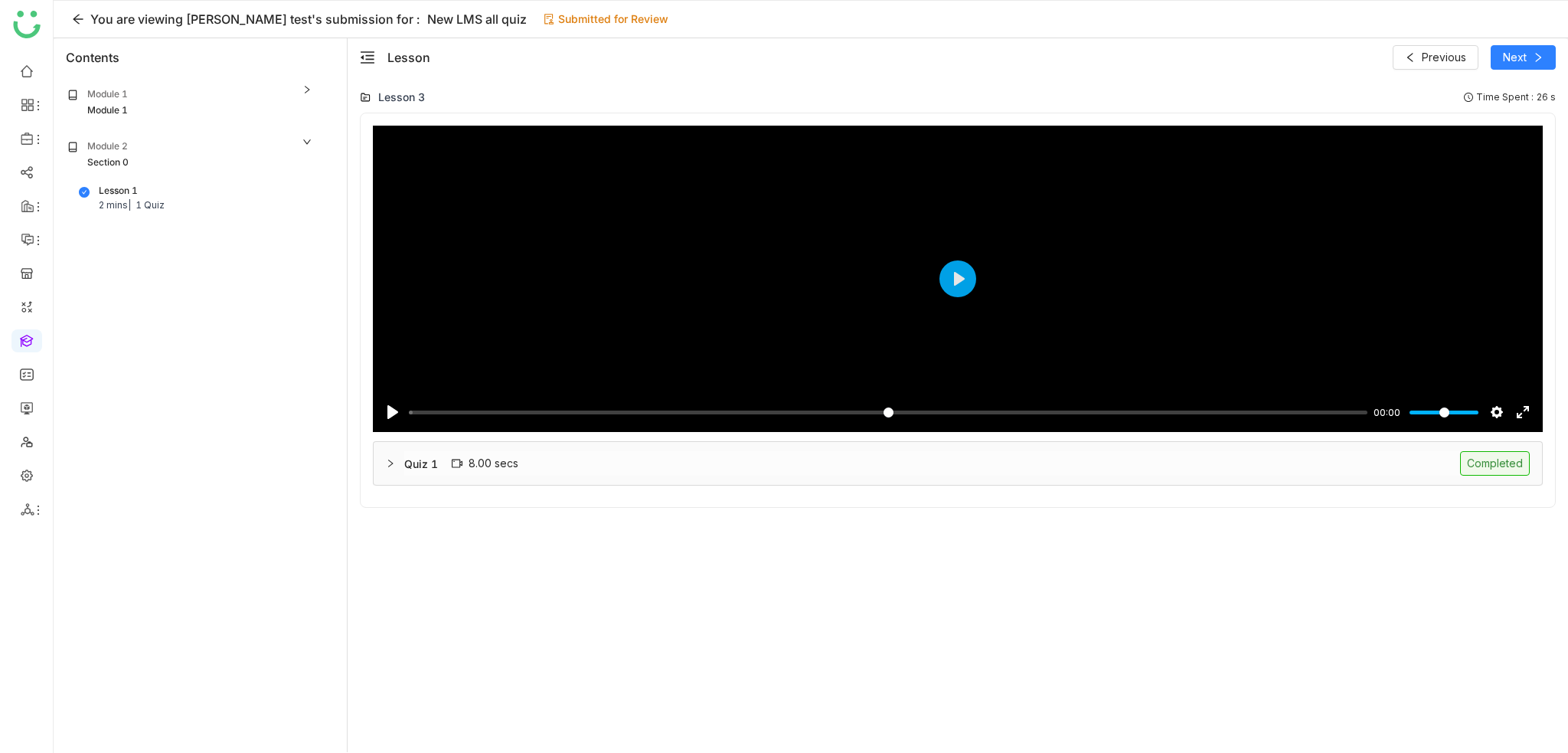
click at [190, 100] on div "Module 1" at bounding box center [191, 95] width 246 height 16
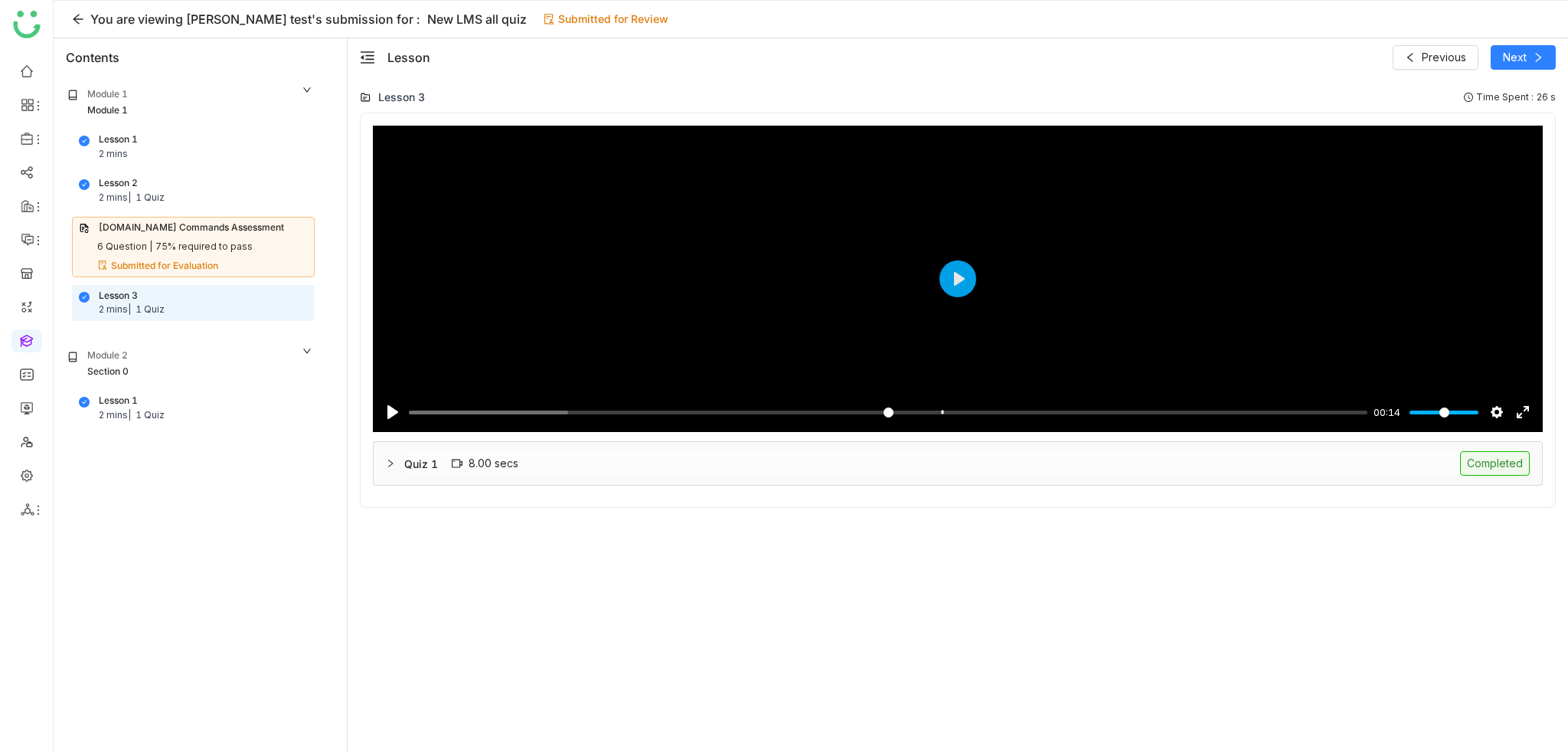
click at [191, 145] on div "Lesson 1 2 mins" at bounding box center [193, 147] width 229 height 29
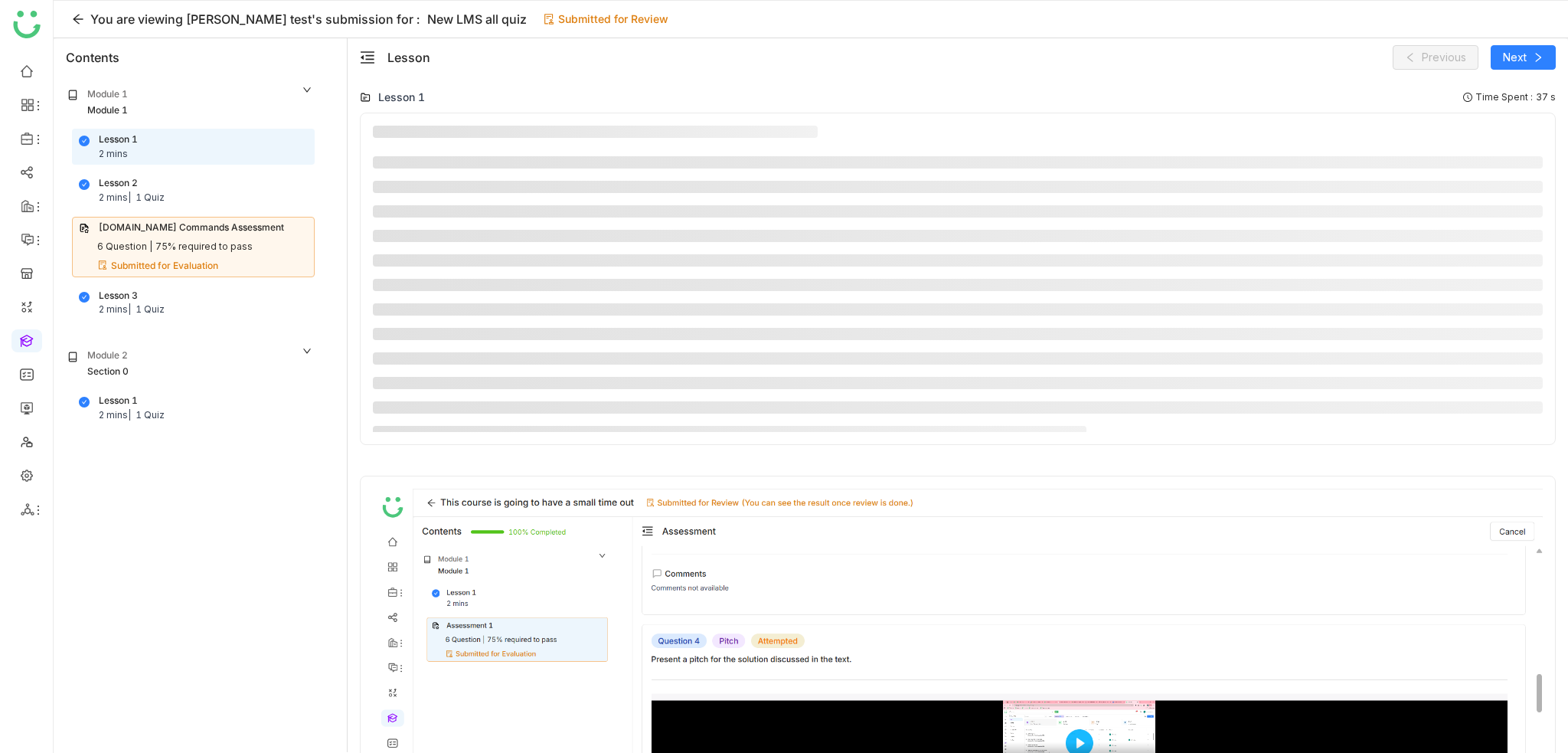
click at [233, 101] on div "Module 1" at bounding box center [191, 95] width 246 height 16
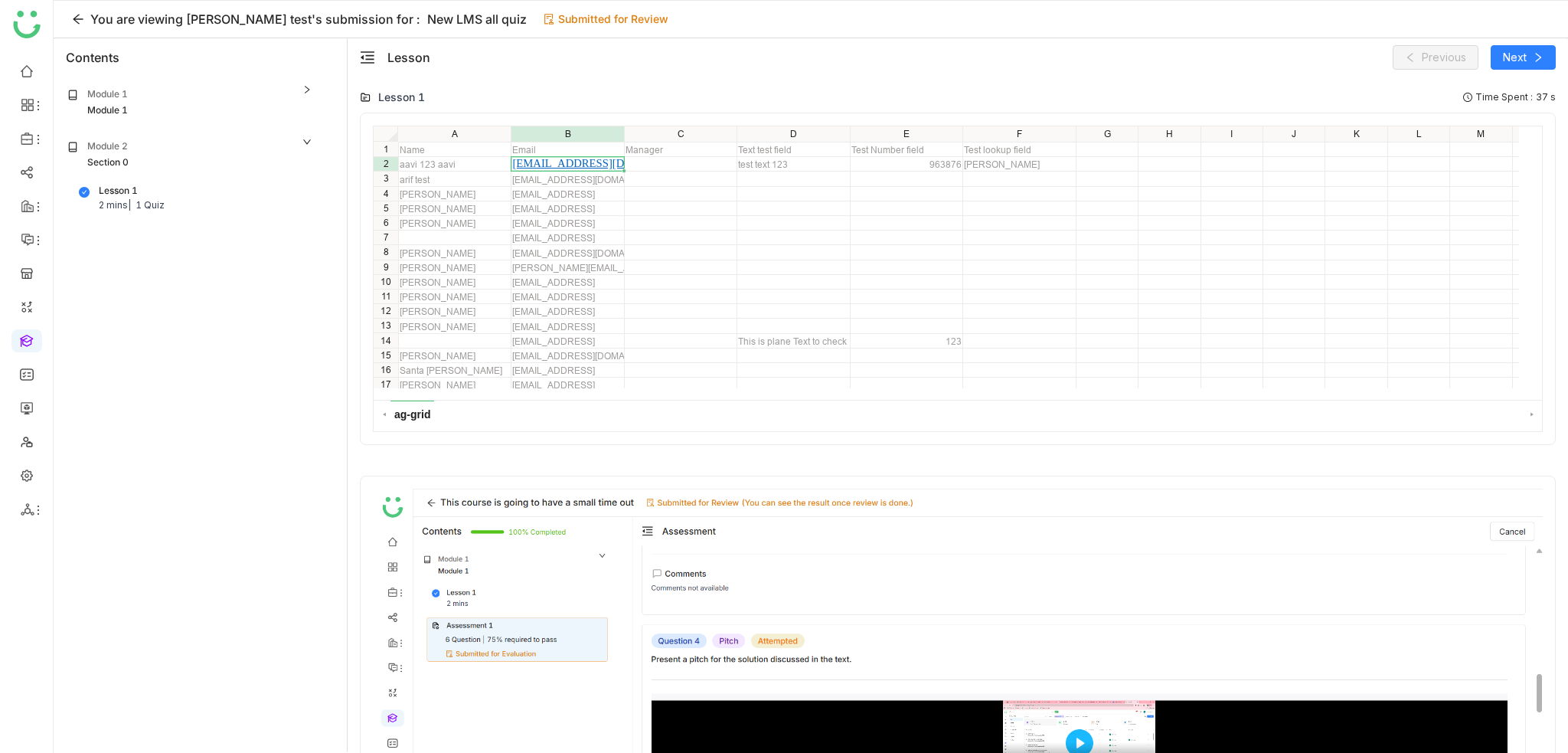
click at [196, 168] on div "Section 0" at bounding box center [191, 162] width 246 height 15
click at [196, 155] on div "Section 0" at bounding box center [191, 162] width 246 height 15
click at [189, 73] on div "Contents" at bounding box center [200, 58] width 293 height 39
click at [190, 88] on div "Module 1" at bounding box center [191, 95] width 246 height 16
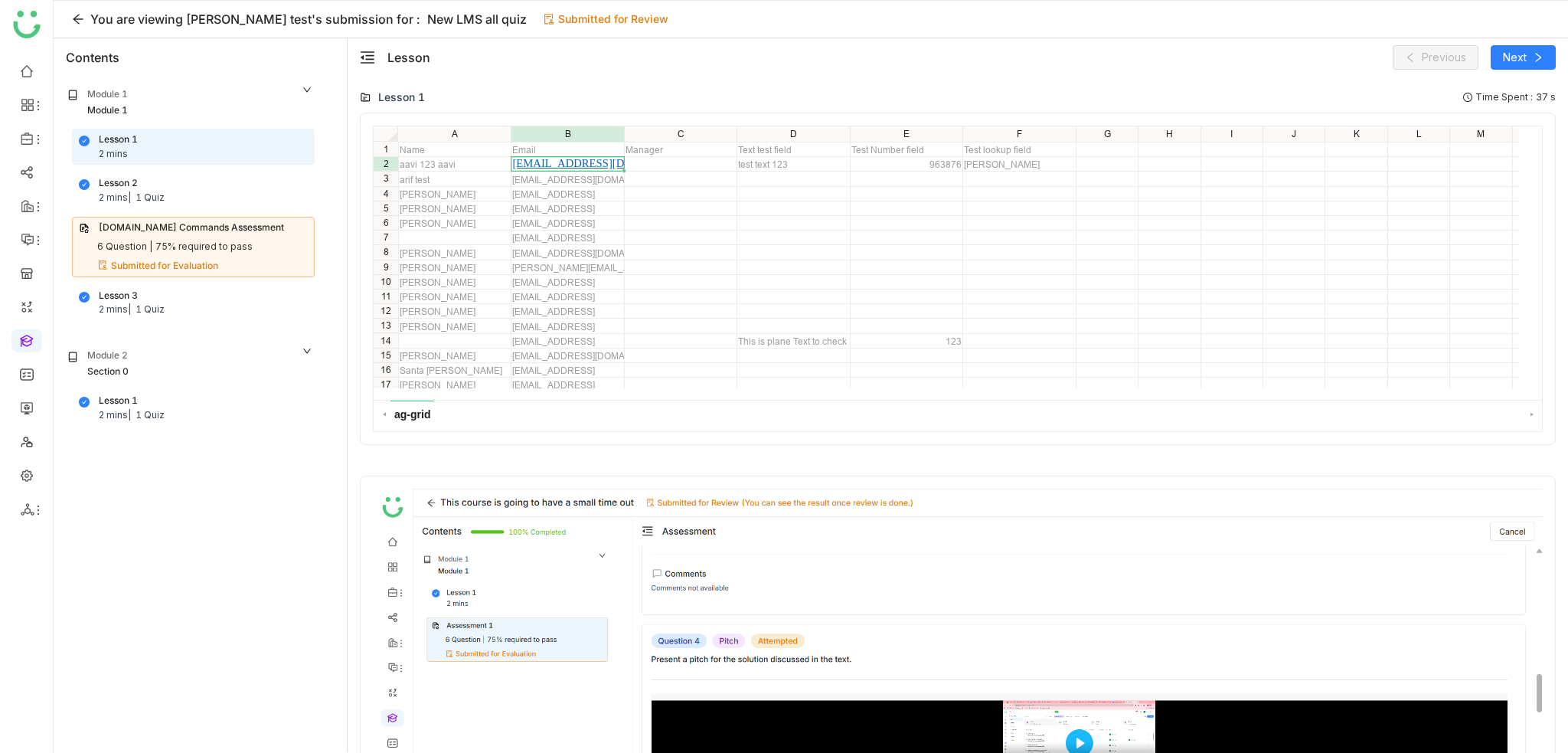
click at [194, 188] on div "Lesson 2 2 mins | 1 Quiz" at bounding box center [193, 191] width 229 height 29
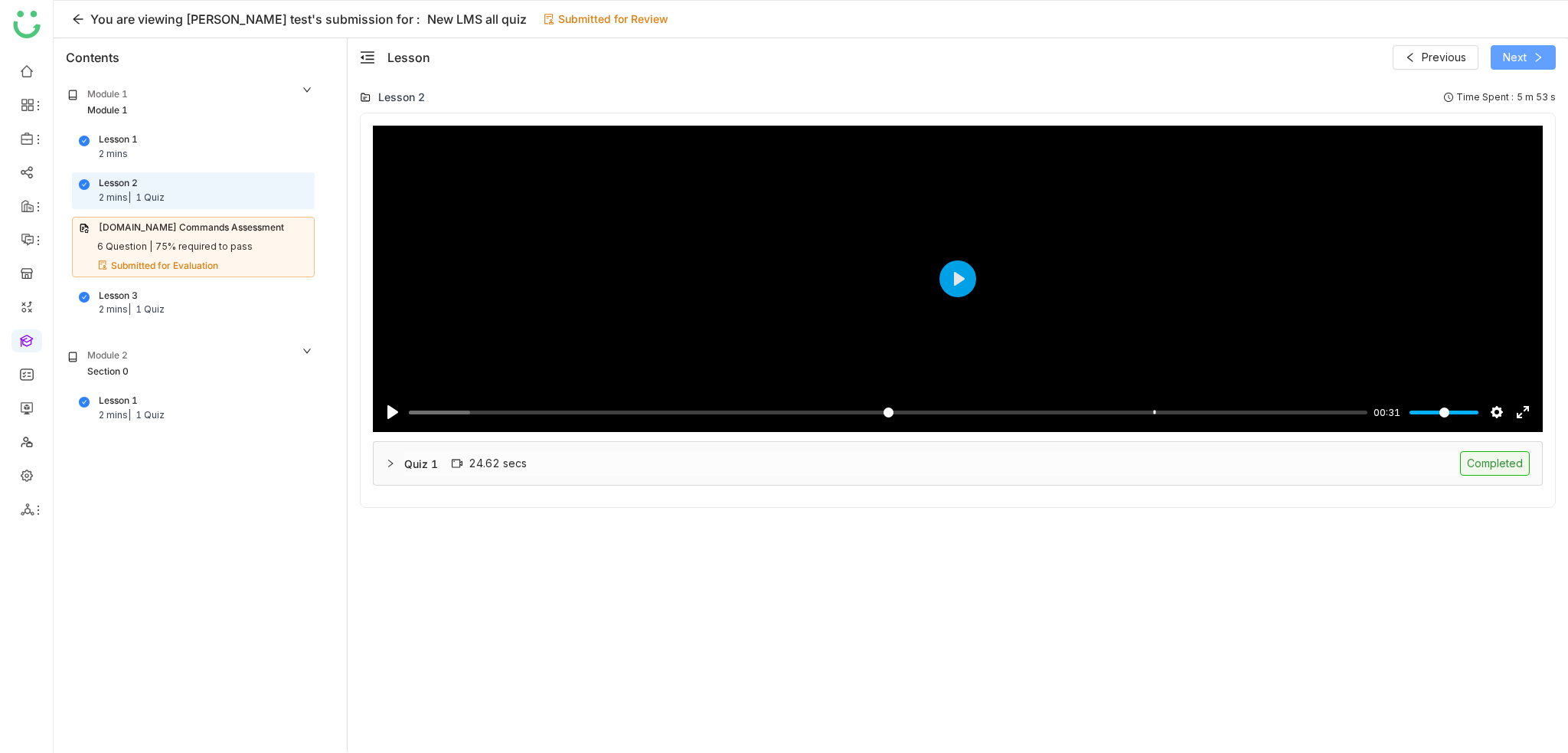
click at [1530, 51] on button "Next" at bounding box center [1522, 57] width 65 height 24
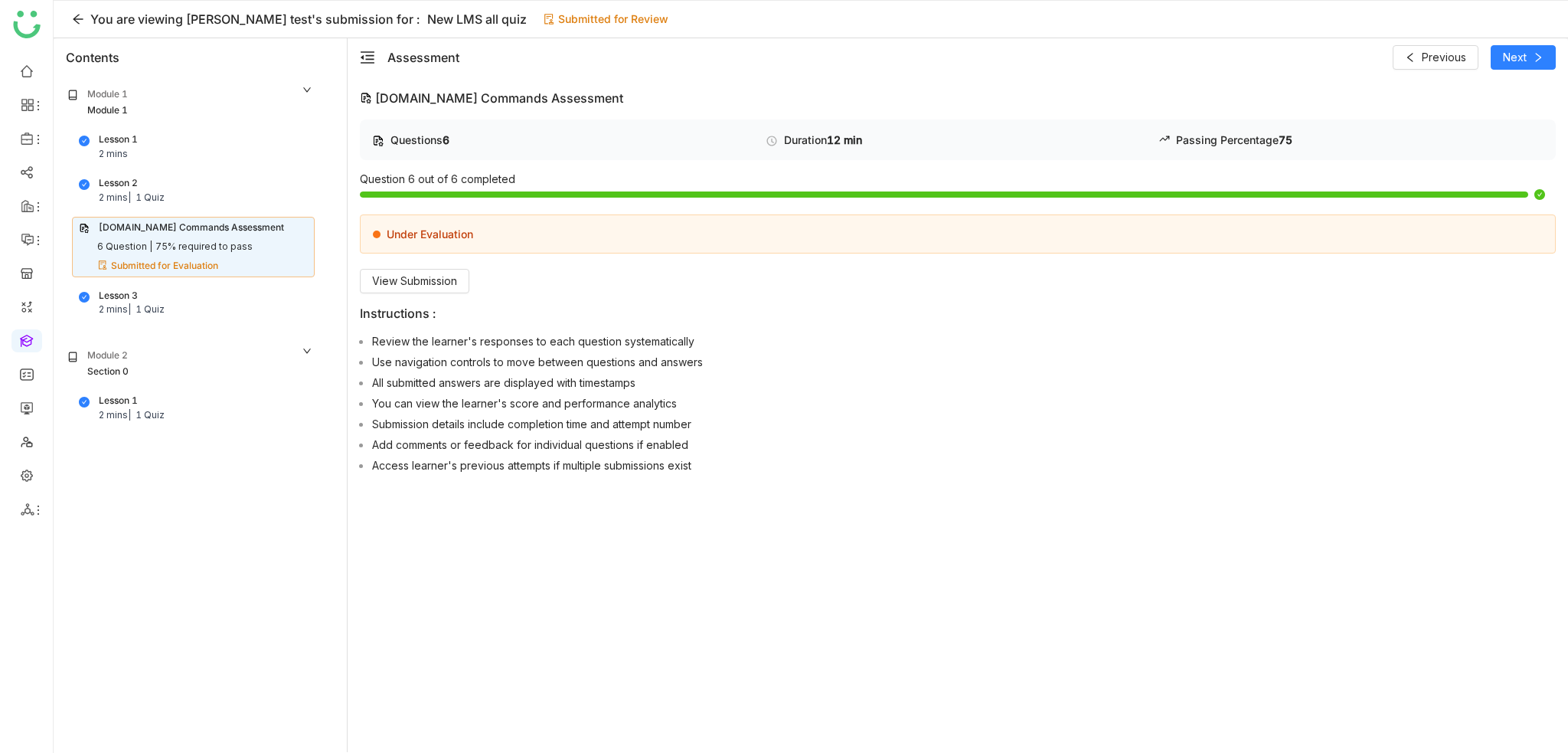
click at [480, 247] on div "Under Evaluation" at bounding box center [957, 234] width 1196 height 39
click at [430, 279] on span "View Submission" at bounding box center [415, 280] width 85 height 16
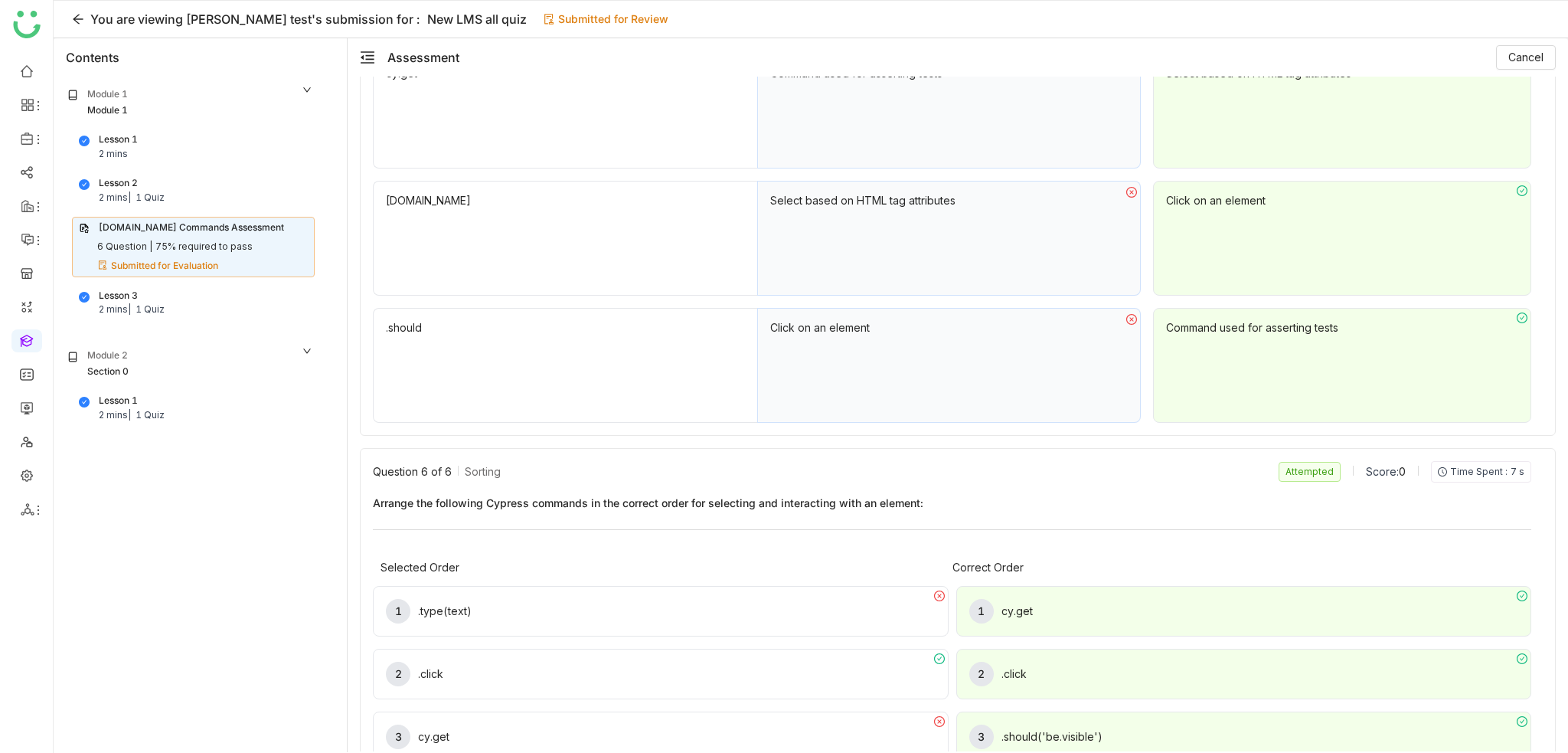
scroll to position [1854, 0]
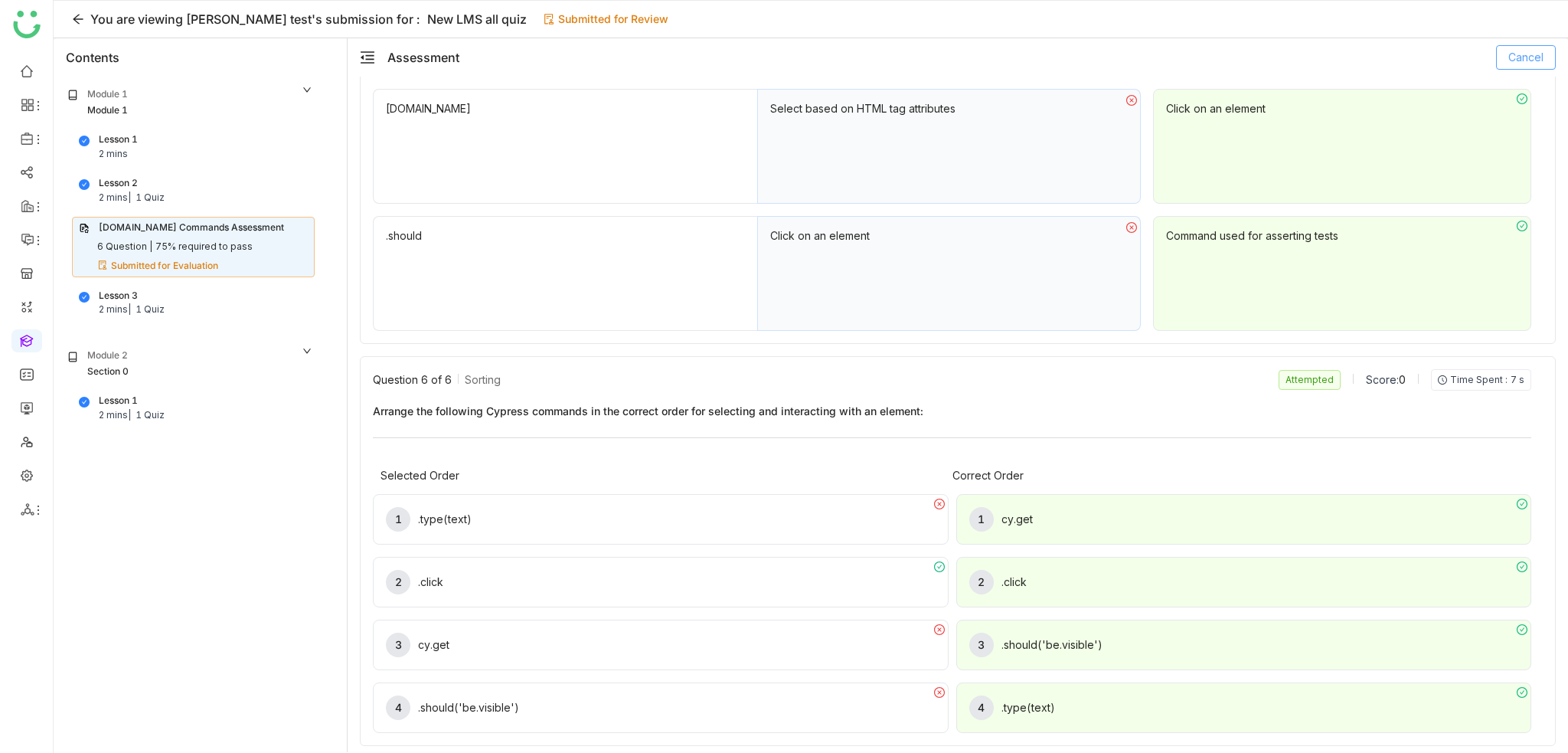
click at [1513, 59] on span "Cancel" at bounding box center [1525, 57] width 35 height 16
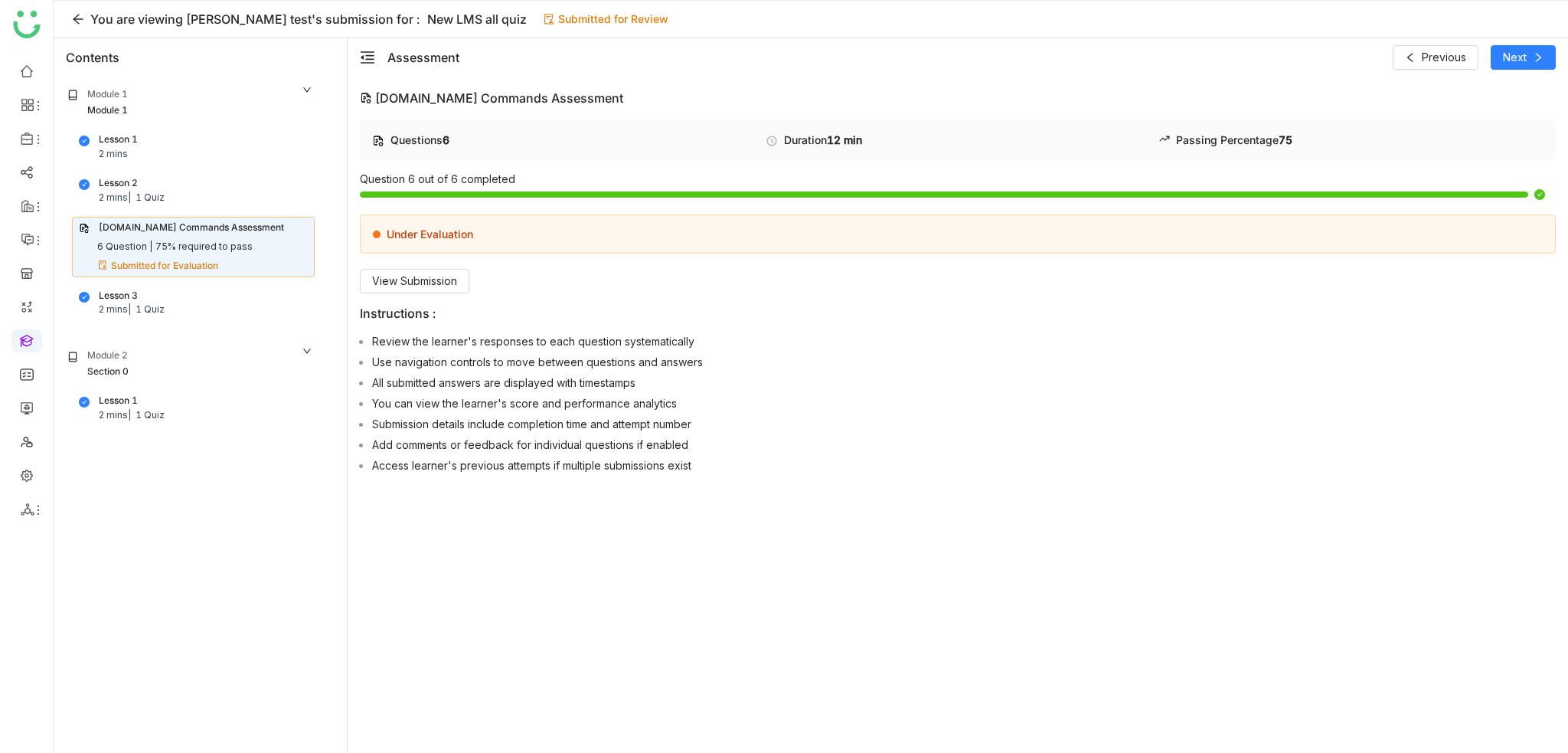
click at [153, 312] on div "1 Quiz" at bounding box center [150, 309] width 29 height 15
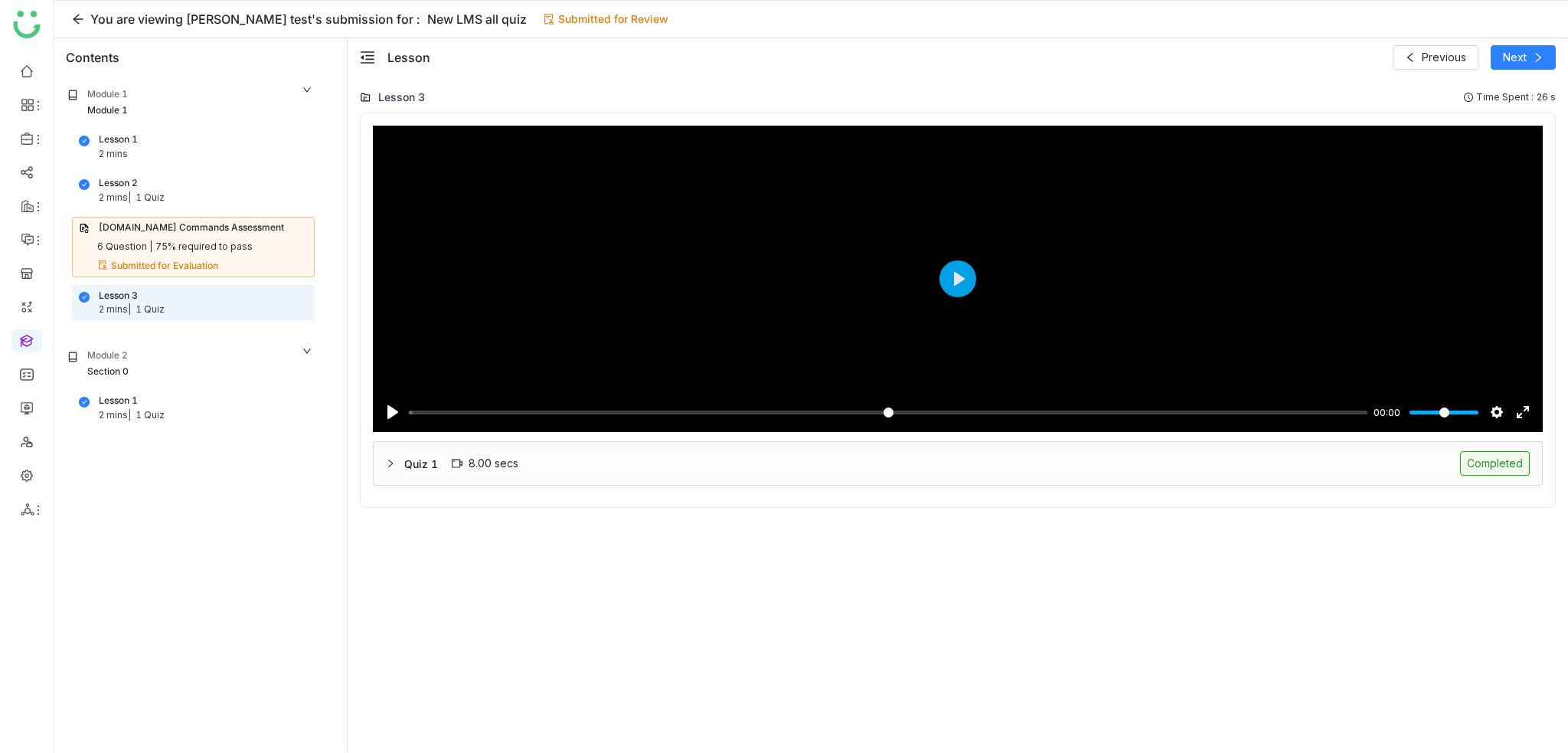
click at [144, 393] on div "Lesson 1 2 mins | 1 Quiz" at bounding box center [193, 408] width 229 height 29
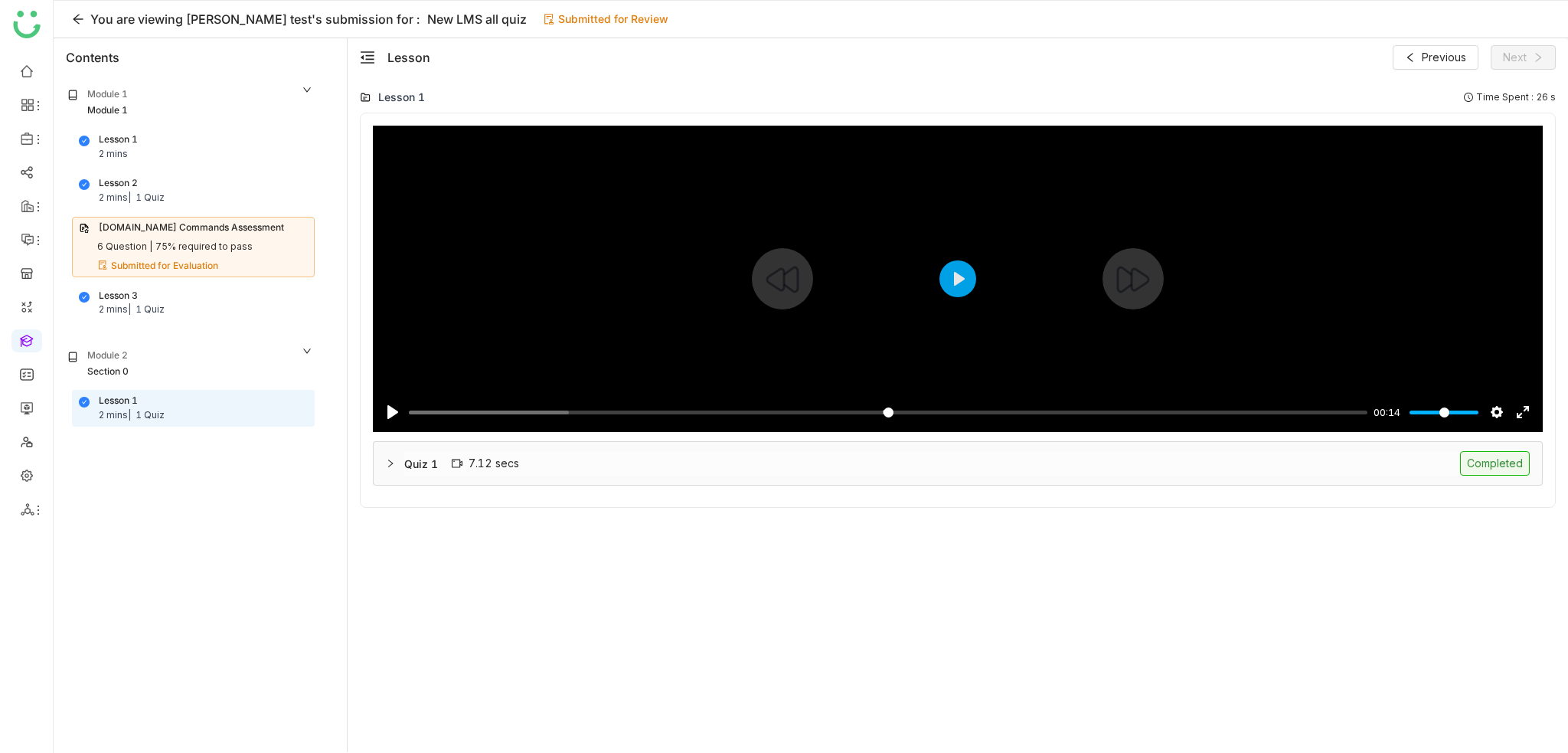
click at [858, 404] on div "Pause Play % buffered 00:00 00:14 Settings Captions Disabled Quality undefined …" at bounding box center [958, 402] width 1170 height 59
click at [857, 407] on input "Seek" at bounding box center [884, 412] width 952 height 15
click at [948, 294] on button "Play" at bounding box center [958, 279] width 37 height 37
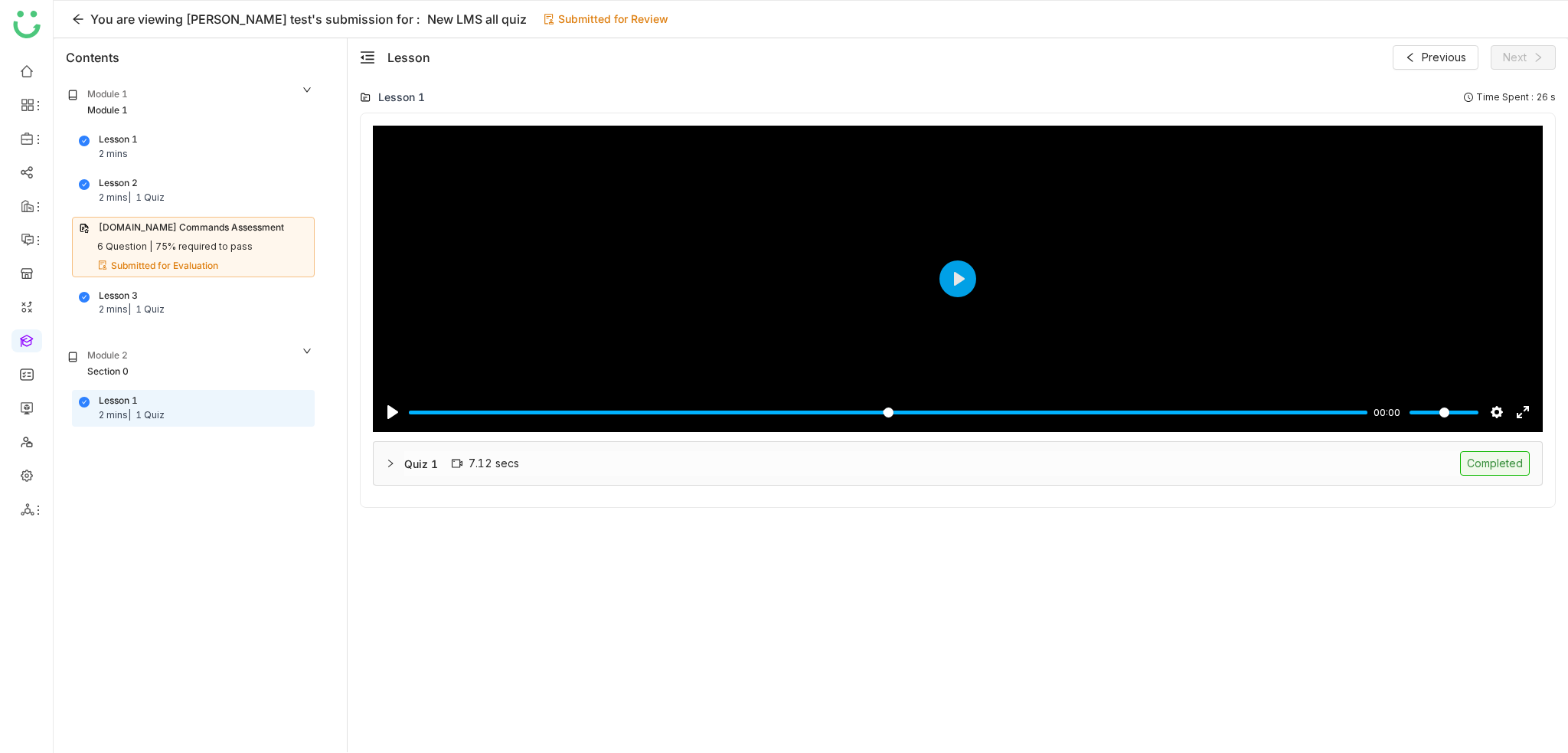
click at [609, 447] on div "Quiz 1 7.12 secs Completed" at bounding box center [958, 463] width 1168 height 43
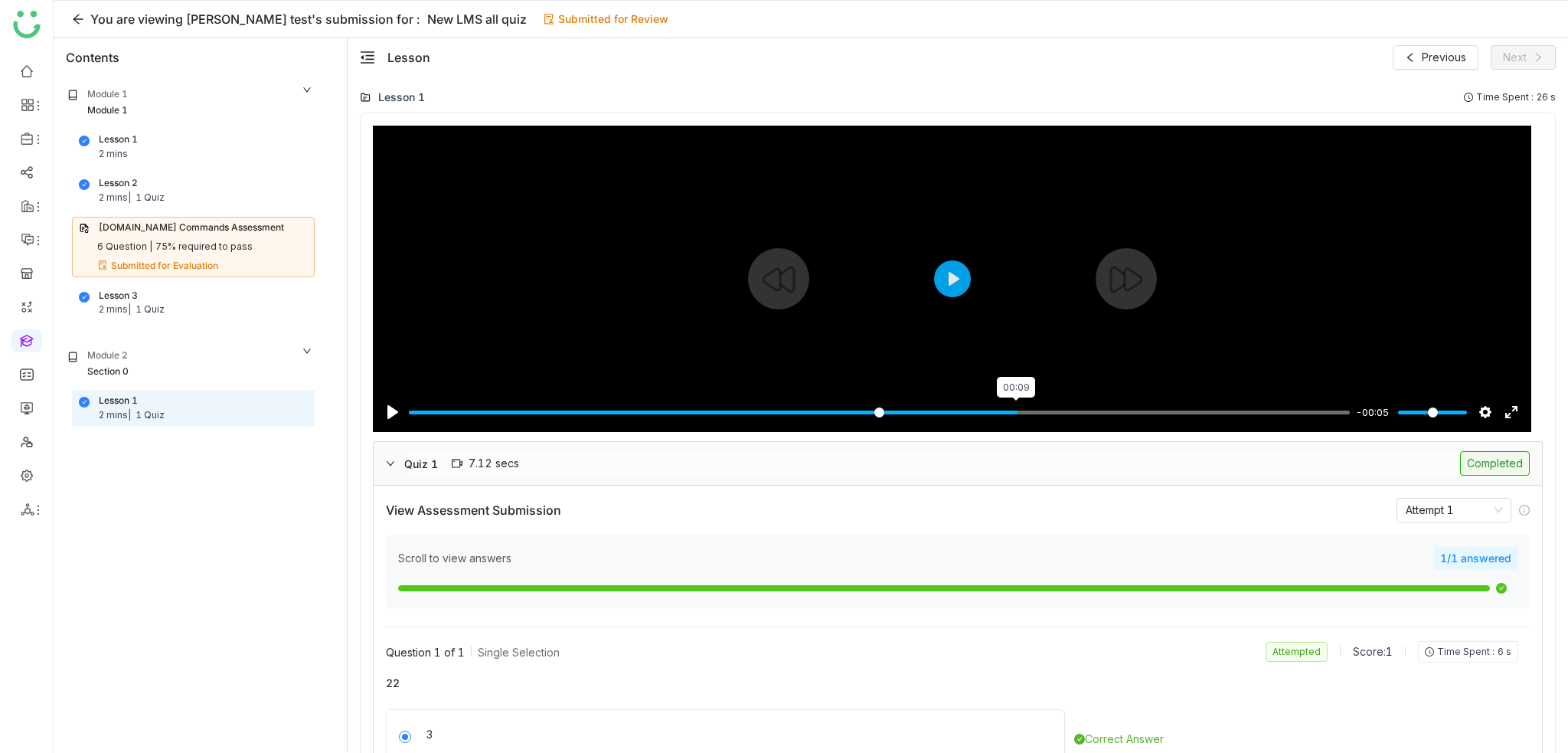
click at [1019, 418] on input "Seek" at bounding box center [878, 412] width 940 height 15
drag, startPoint x: 929, startPoint y: 412, endPoint x: 894, endPoint y: 411, distance: 35.0
click at [928, 412] on input "Seek" at bounding box center [878, 412] width 940 height 15
click at [861, 411] on input "Seek" at bounding box center [878, 412] width 940 height 15
click at [388, 413] on button "Pause Play" at bounding box center [392, 412] width 24 height 24
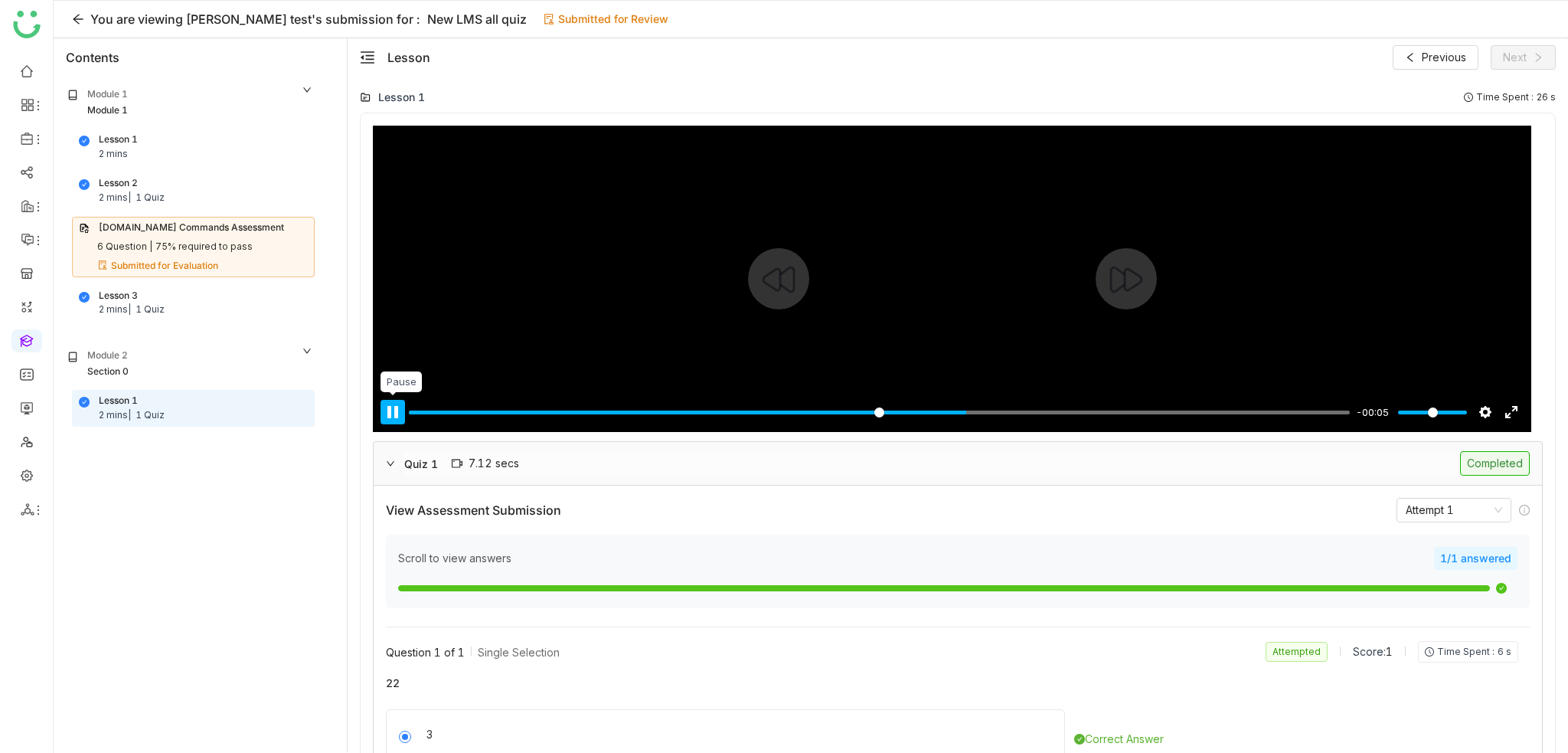
click at [388, 413] on button "Pause Play" at bounding box center [392, 412] width 24 height 24
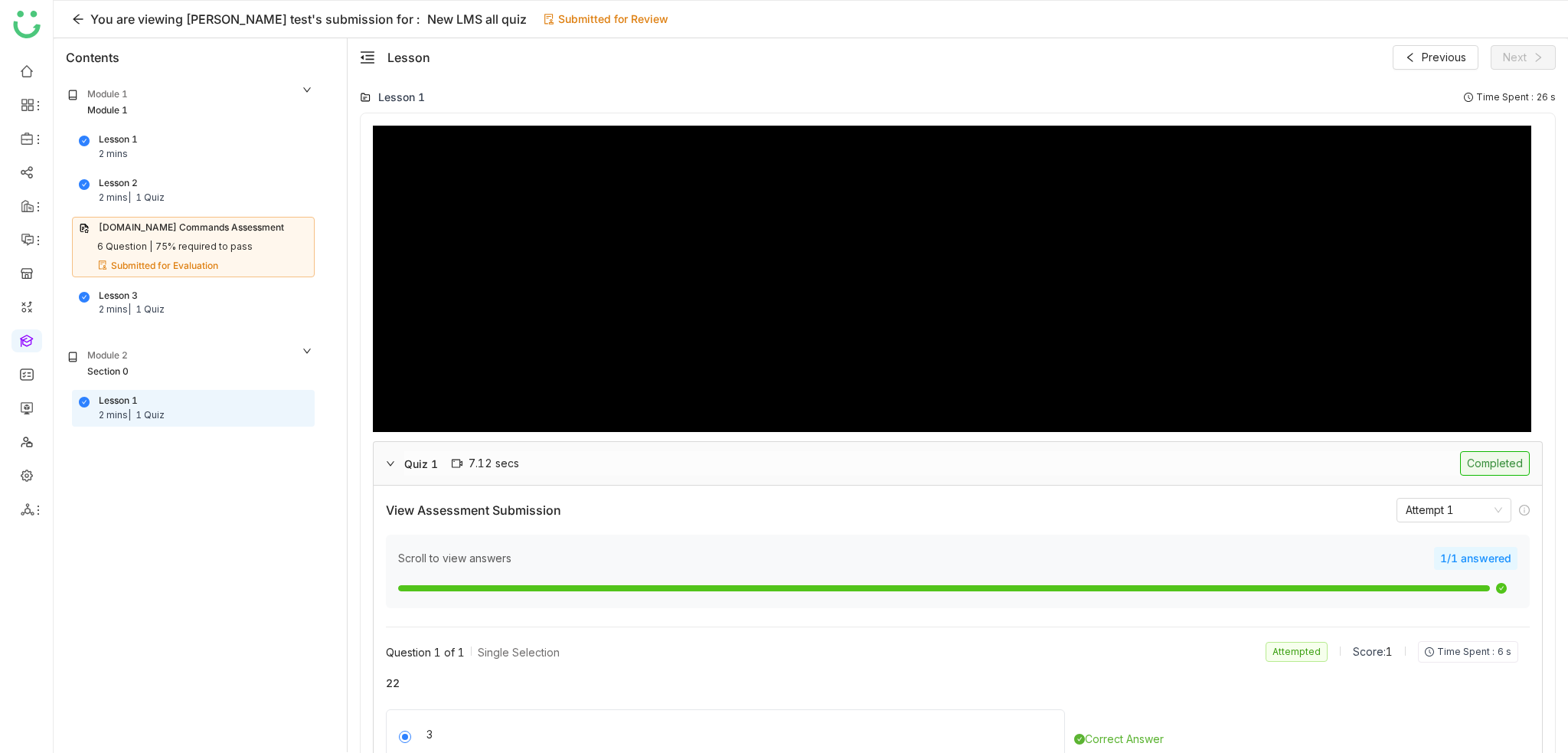
scroll to position [199, 0]
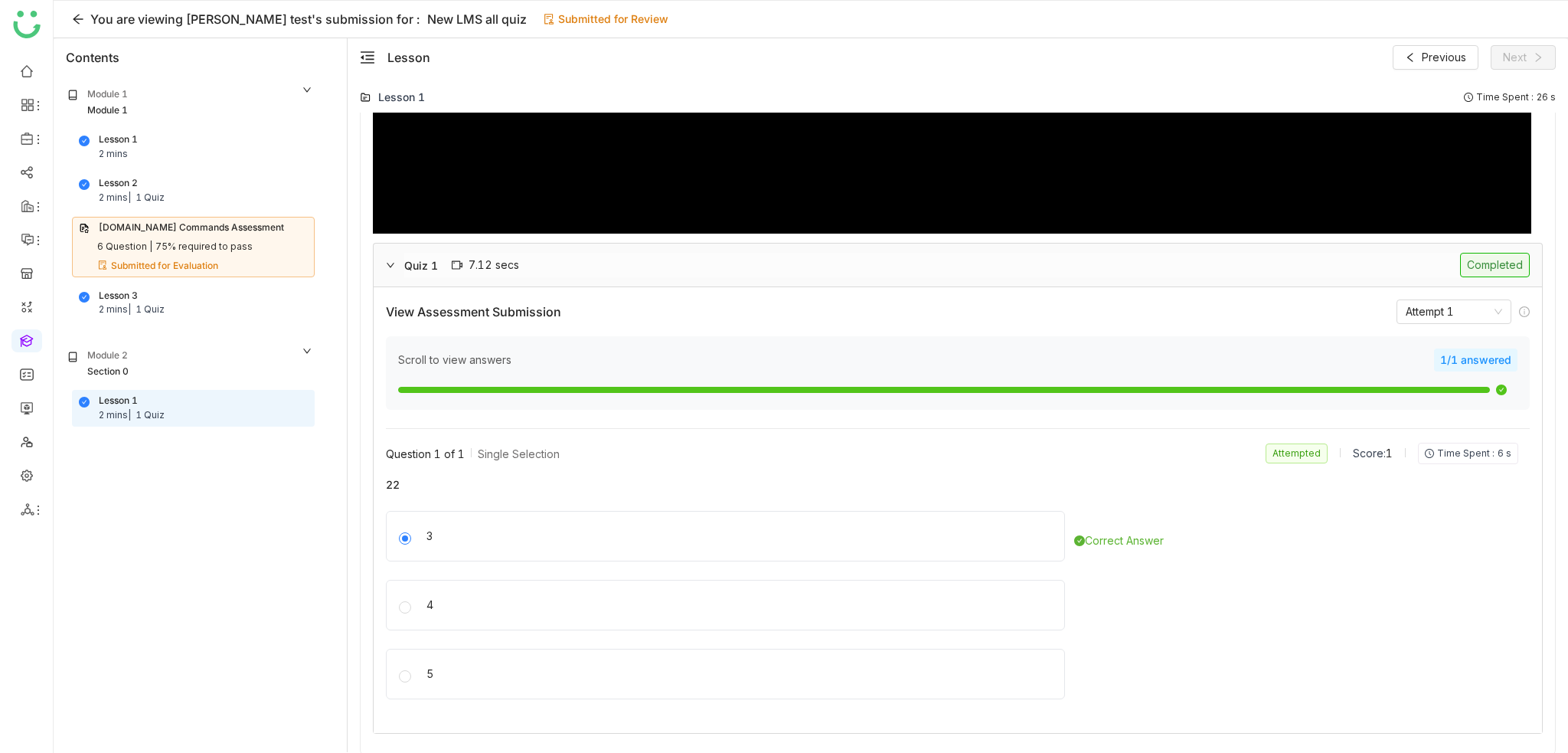
click at [1458, 455] on span "Time Spent :" at bounding box center [1464, 454] width 57 height 14
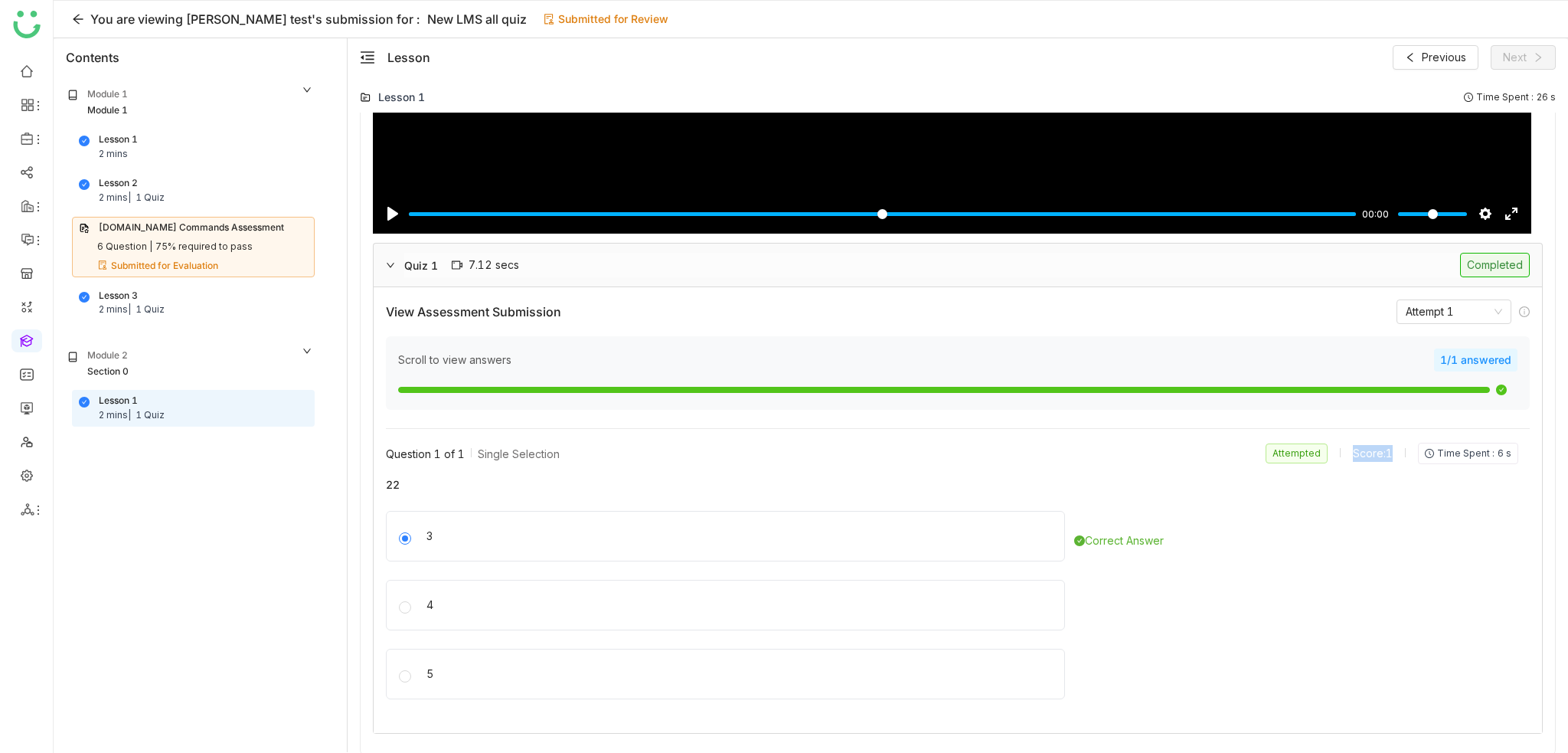
drag, startPoint x: 1382, startPoint y: 450, endPoint x: 1327, endPoint y: 452, distance: 55.0
click at [1327, 452] on div "Attempted Score: 1 Time Spent : 6 s" at bounding box center [1391, 454] width 253 height 21
click at [1336, 477] on span "22" at bounding box center [951, 485] width 1132 height 16
drag, startPoint x: 1344, startPoint y: 452, endPoint x: 1384, endPoint y: 447, distance: 40.3
click at [1384, 447] on div "Score: 1" at bounding box center [1372, 453] width 40 height 16
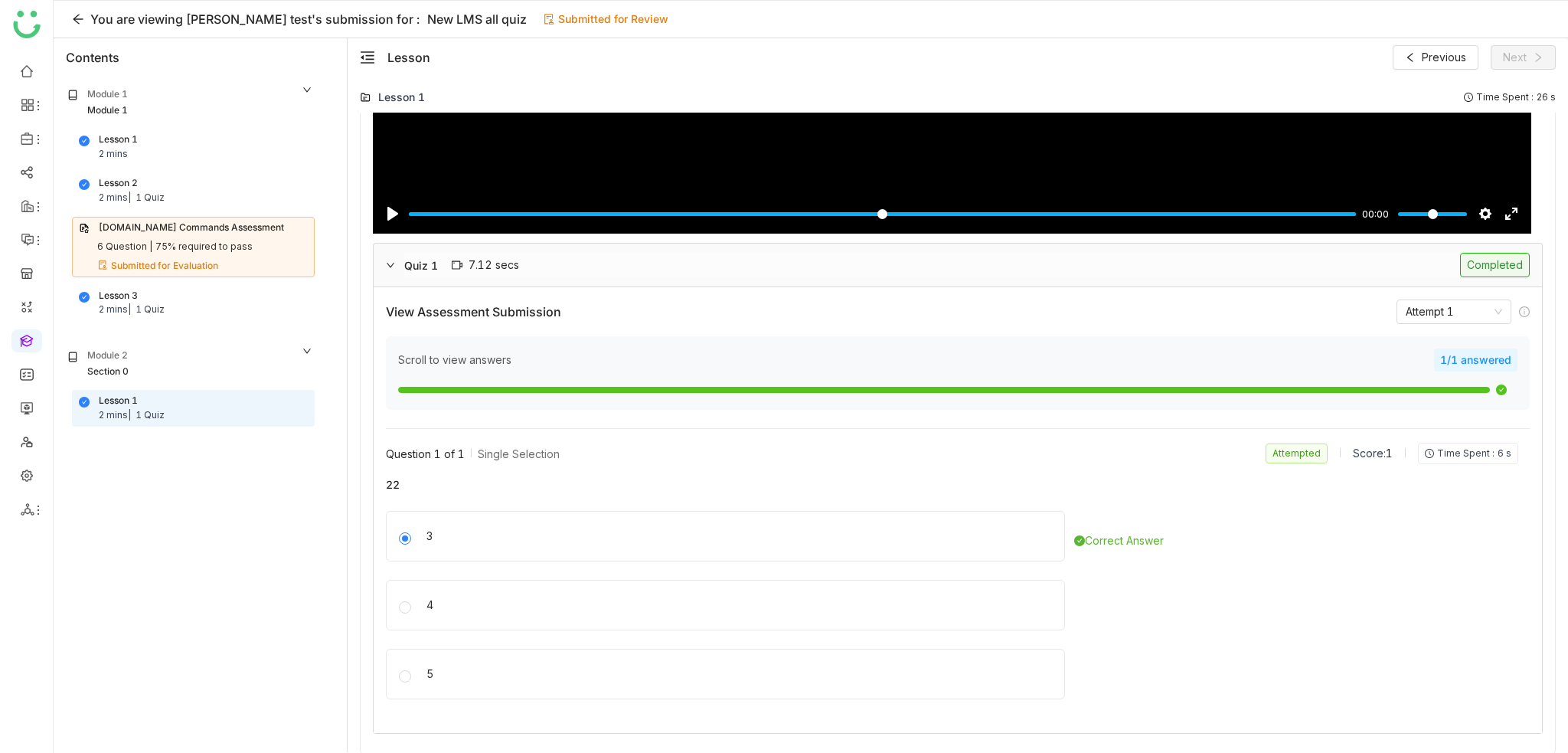
click at [1368, 516] on div "3 Correct Answer" at bounding box center [951, 541] width 1132 height 60
click at [1455, 312] on nz-select-item "Attempt 1" at bounding box center [1454, 312] width 97 height 23
click at [1427, 313] on nz-select-item "Attempt 1" at bounding box center [1454, 312] width 97 height 23
click at [1191, 323] on div "View Assessment Submission Attempt 1 Scroll to view answers 1/1 answered Questi…" at bounding box center [958, 510] width 1168 height 446
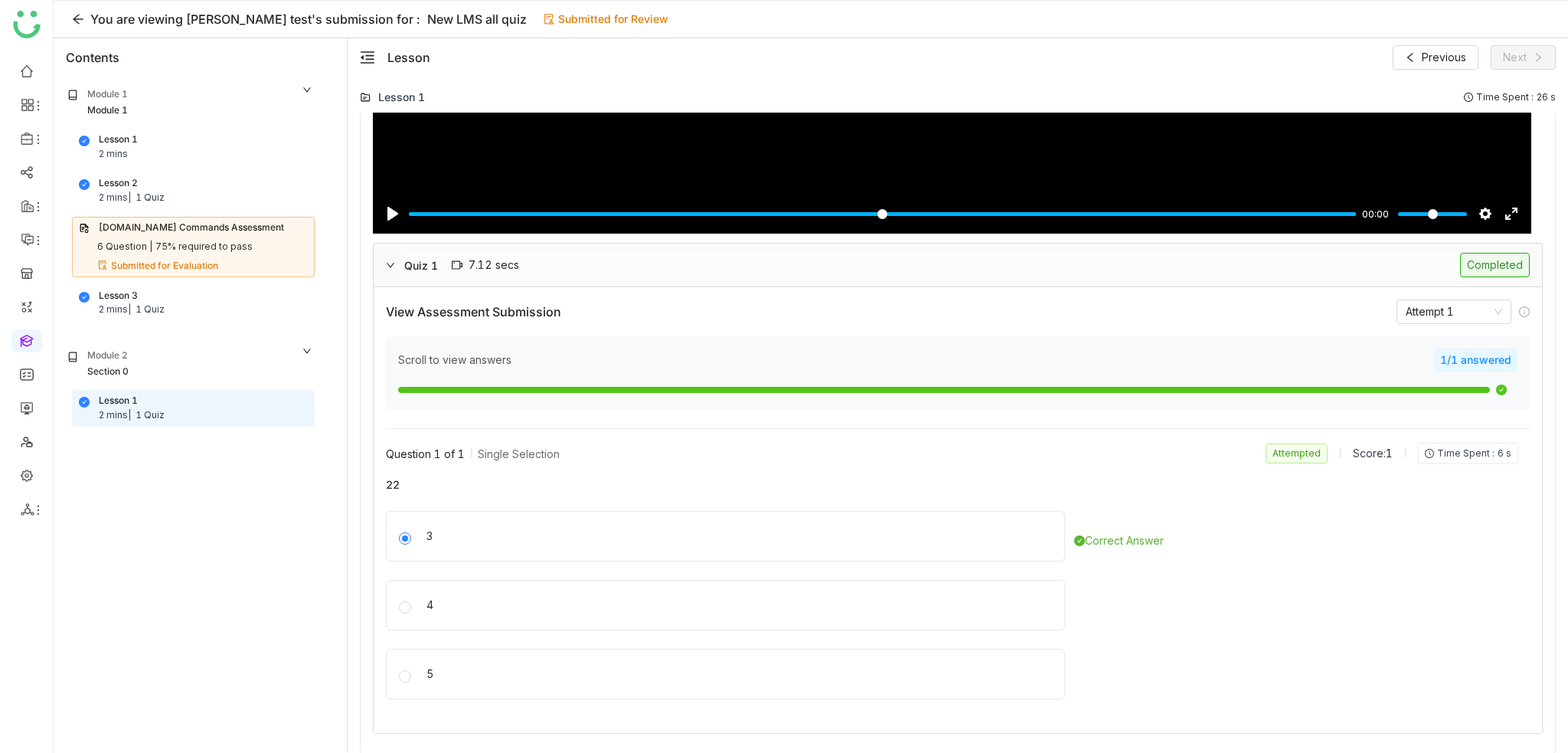
click at [1397, 486] on span "22" at bounding box center [951, 485] width 1132 height 16
click at [808, 216] on input "Seek" at bounding box center [882, 213] width 947 height 15
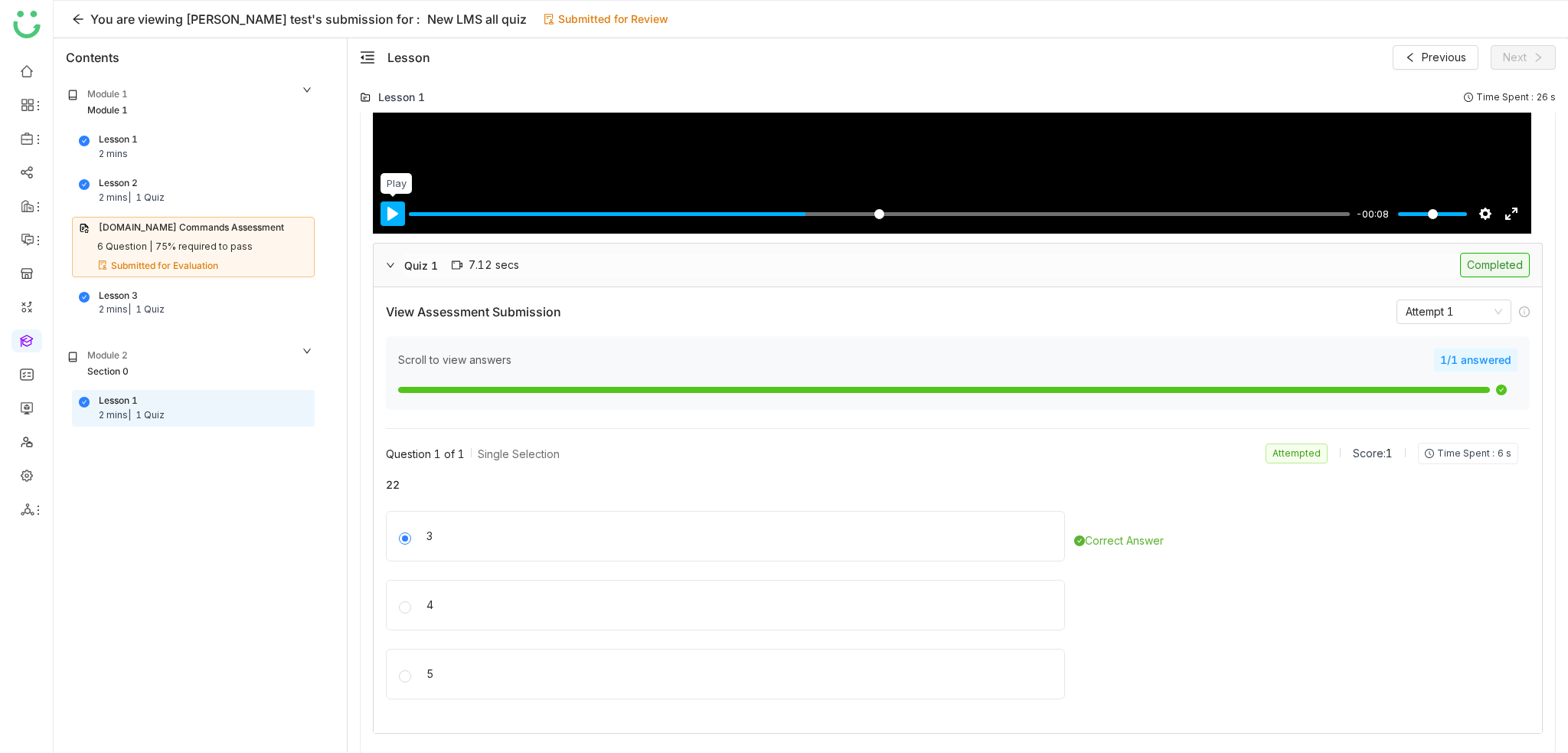
click at [391, 221] on button "Pause Play" at bounding box center [392, 213] width 24 height 24
click at [1214, 214] on input "Seek" at bounding box center [878, 213] width 940 height 15
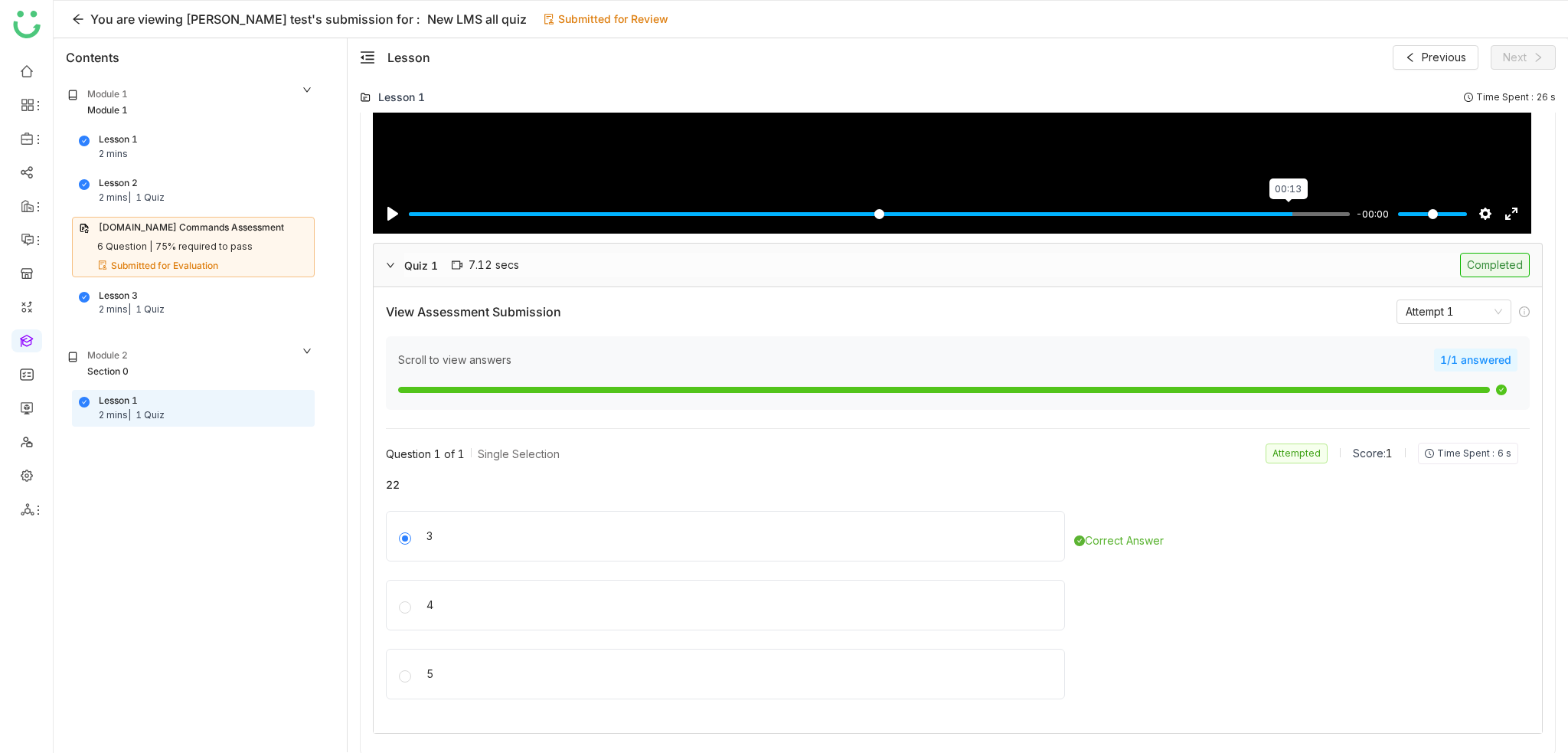
click at [1286, 212] on input "Seek" at bounding box center [878, 213] width 940 height 15
click at [1258, 284] on div "Quiz 1 7.12 secs Completed" at bounding box center [958, 265] width 1168 height 43
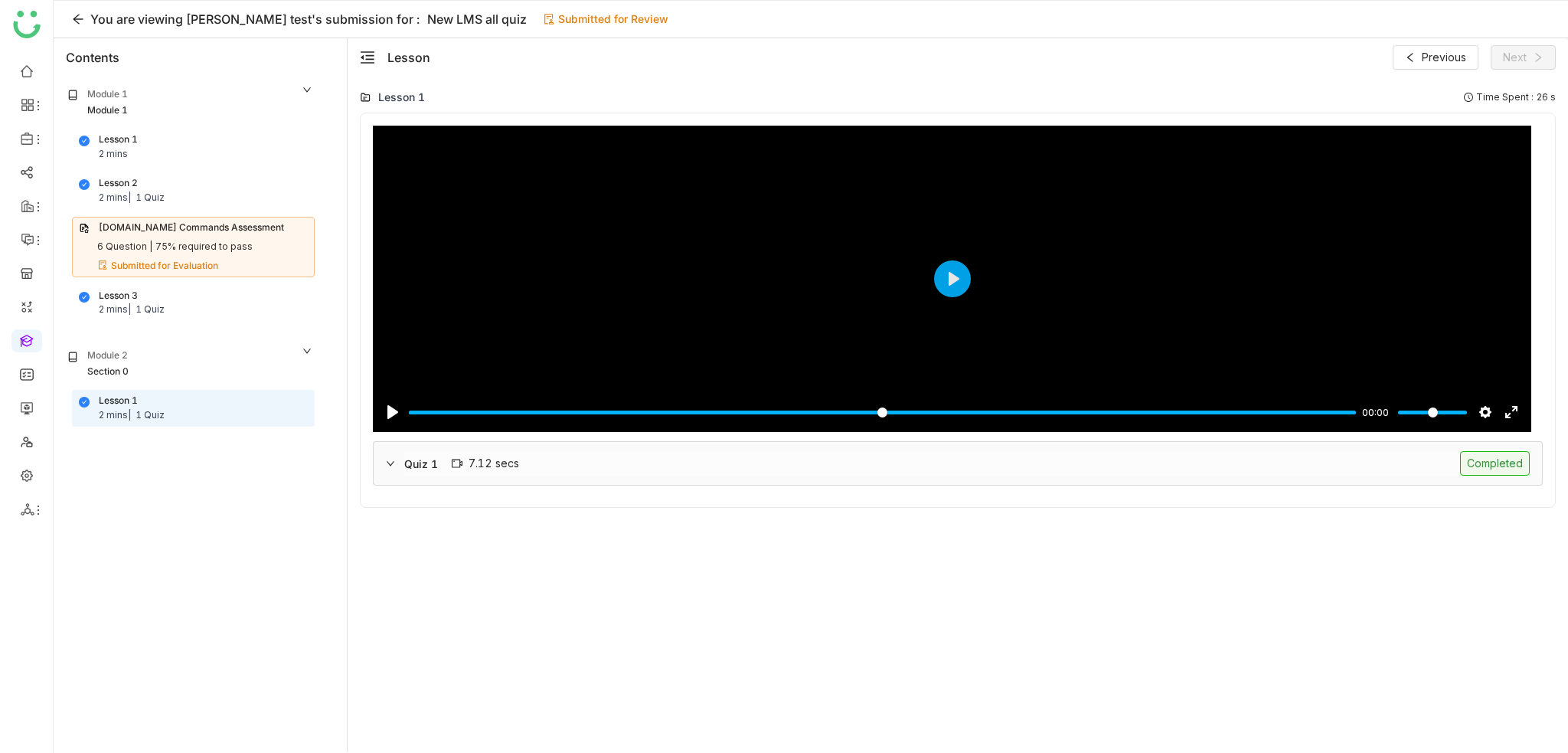
scroll to position [0, 0]
click at [1192, 477] on div "Quiz 1 7.12 secs Completed" at bounding box center [958, 463] width 1168 height 43
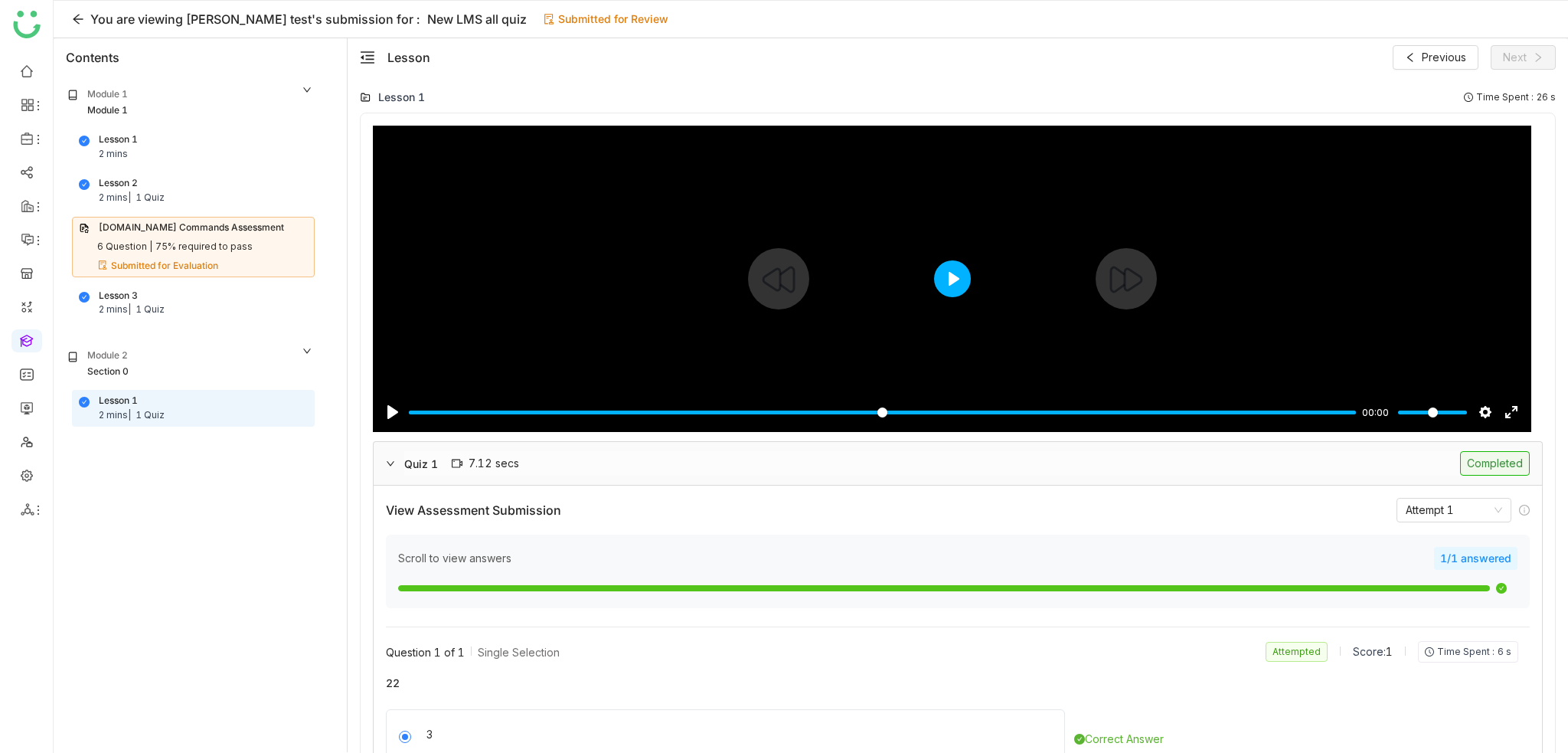
click at [949, 291] on button "Play" at bounding box center [952, 279] width 37 height 37
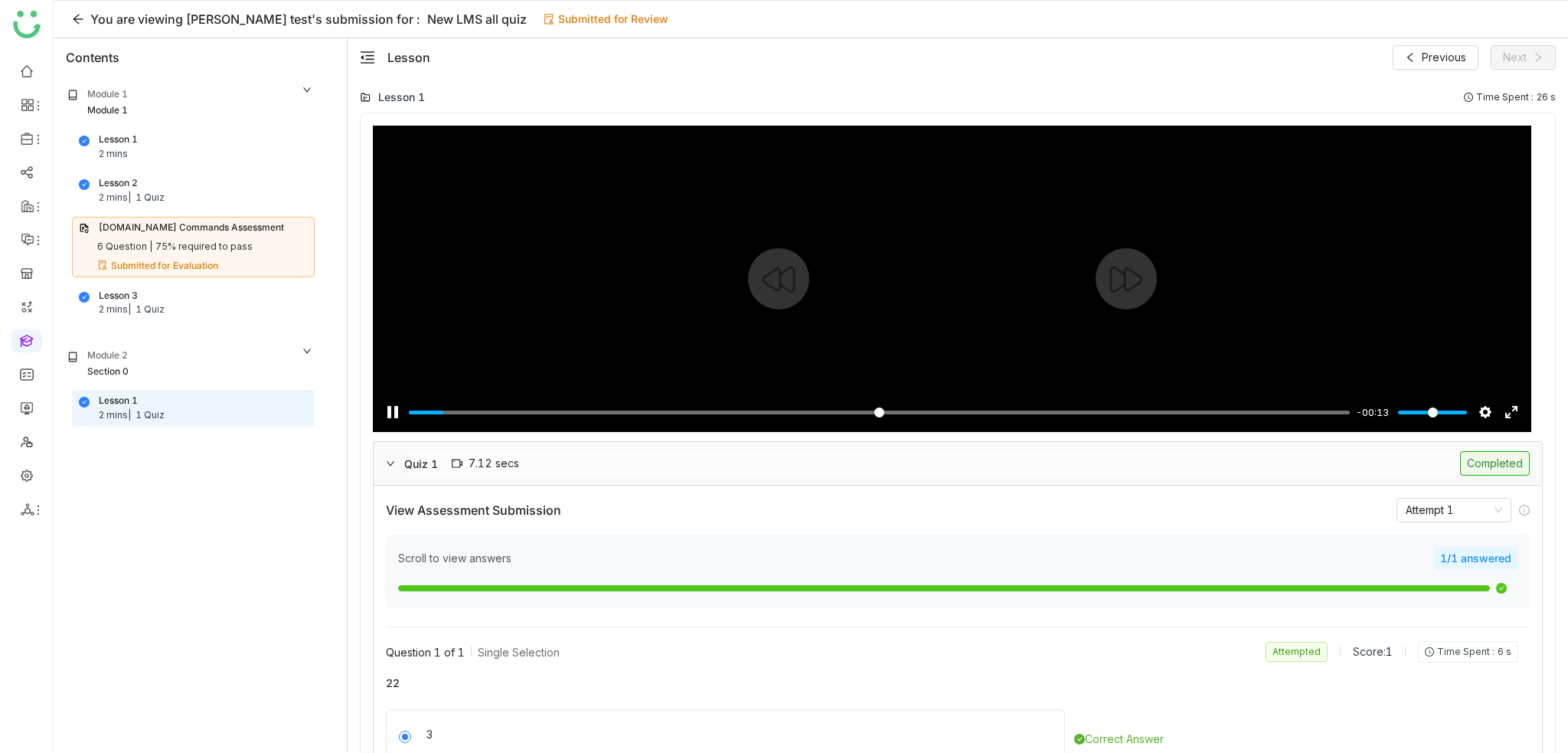
click at [1359, 417] on div "-00:13" at bounding box center [1372, 412] width 41 height 16
click at [1341, 417] on input "Seek" at bounding box center [882, 412] width 947 height 15
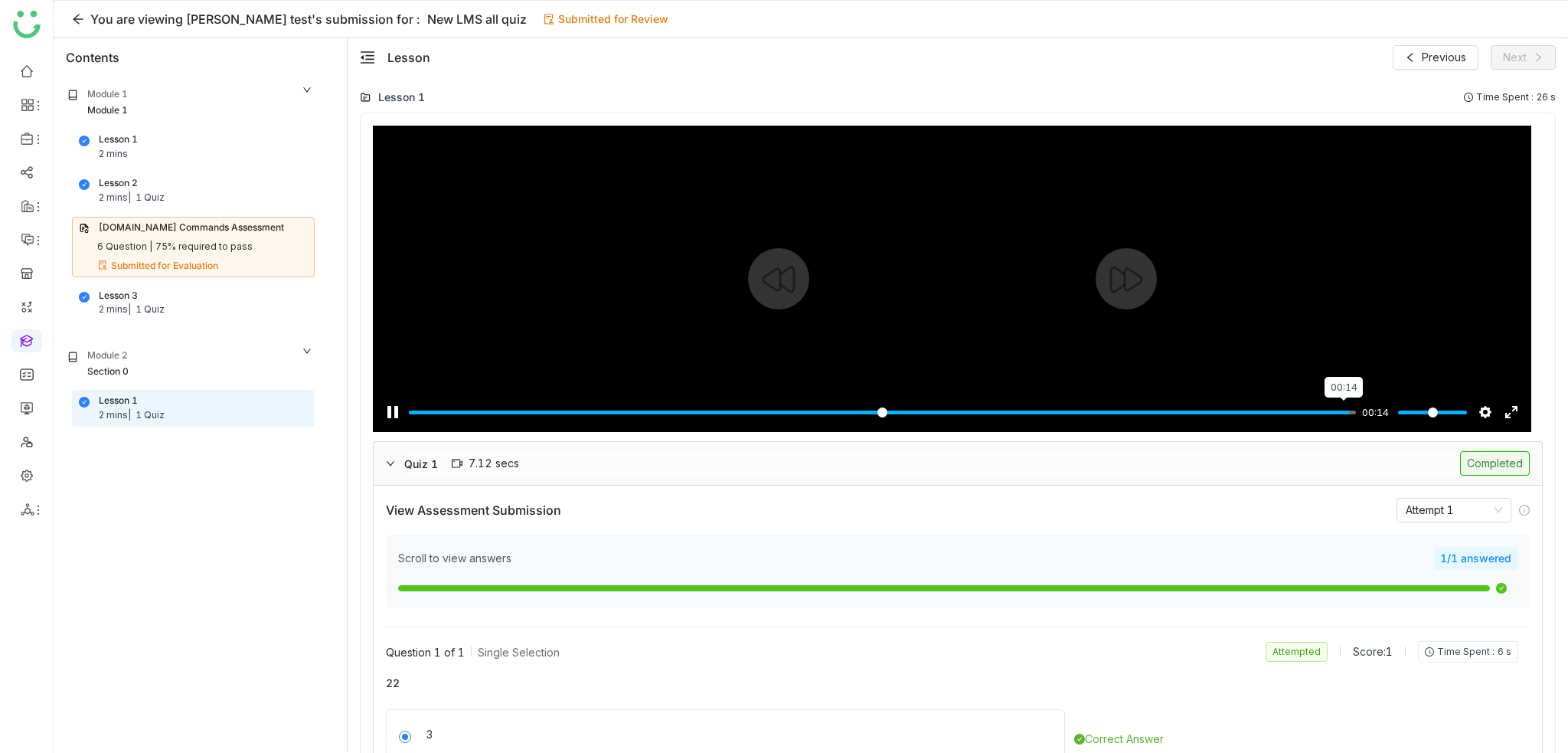
type input "***"
click at [200, 402] on div "Lesson 1 2 mins | 1 Quiz" at bounding box center [193, 408] width 229 height 29
click at [178, 309] on div "Lesson 3 2 mins | 1 Quiz" at bounding box center [193, 303] width 229 height 29
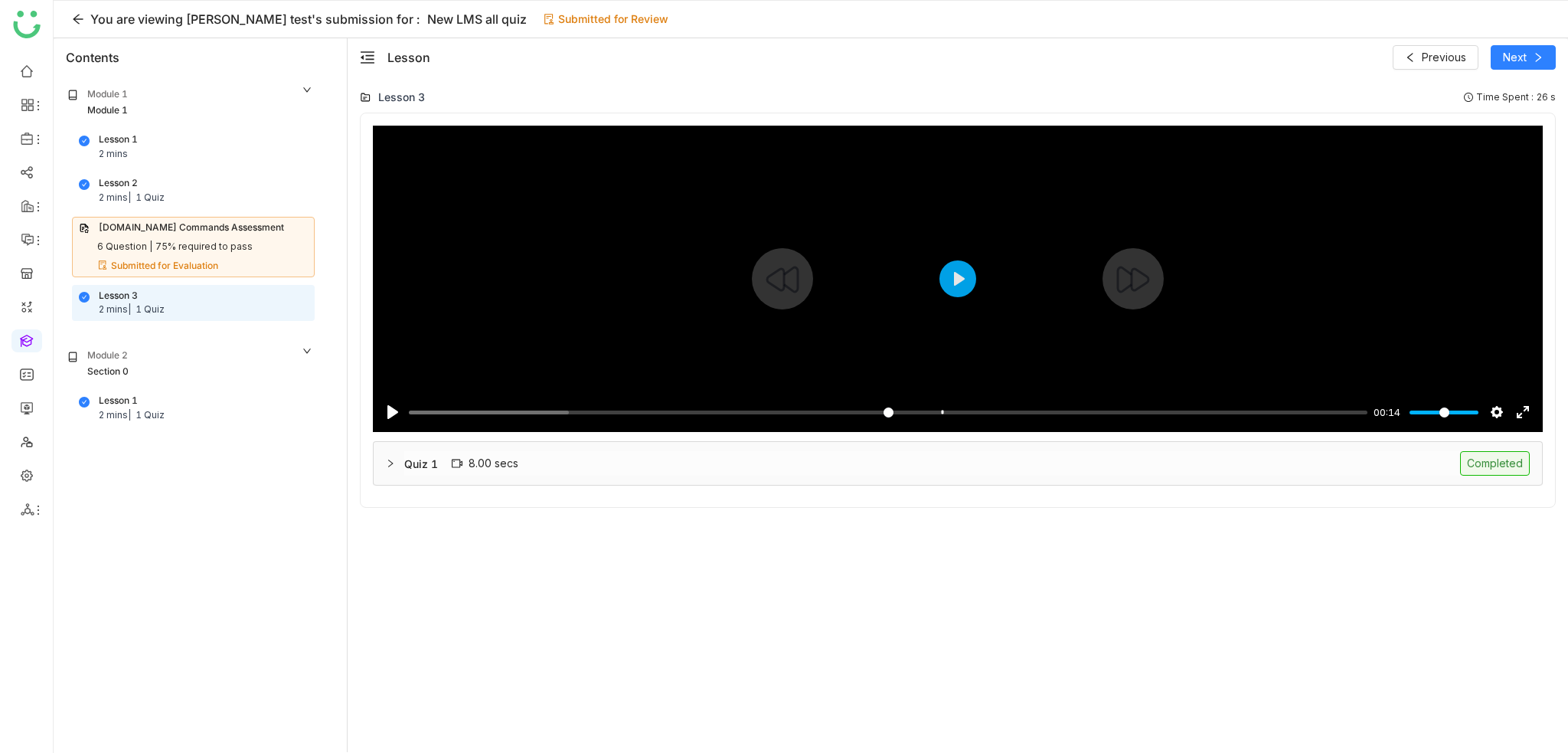
click at [1234, 396] on div "Pause Play % buffered 00:12 00:14 Settings Captions Disabled Quality undefined …" at bounding box center [958, 402] width 1170 height 59
click at [1239, 415] on input "Seek" at bounding box center [888, 412] width 959 height 15
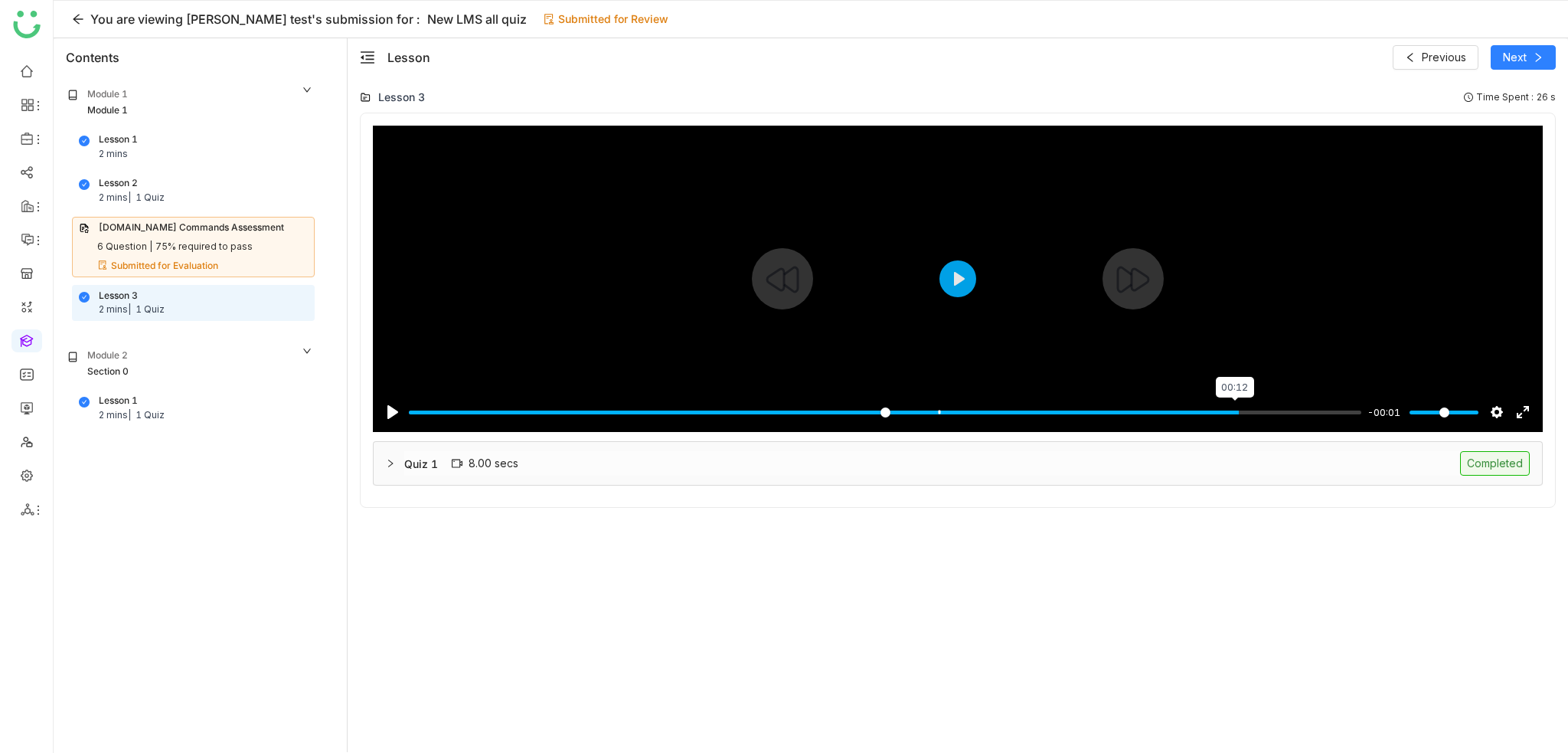
type input "*****"
click at [1469, 50] on button "Previous" at bounding box center [1435, 57] width 86 height 24
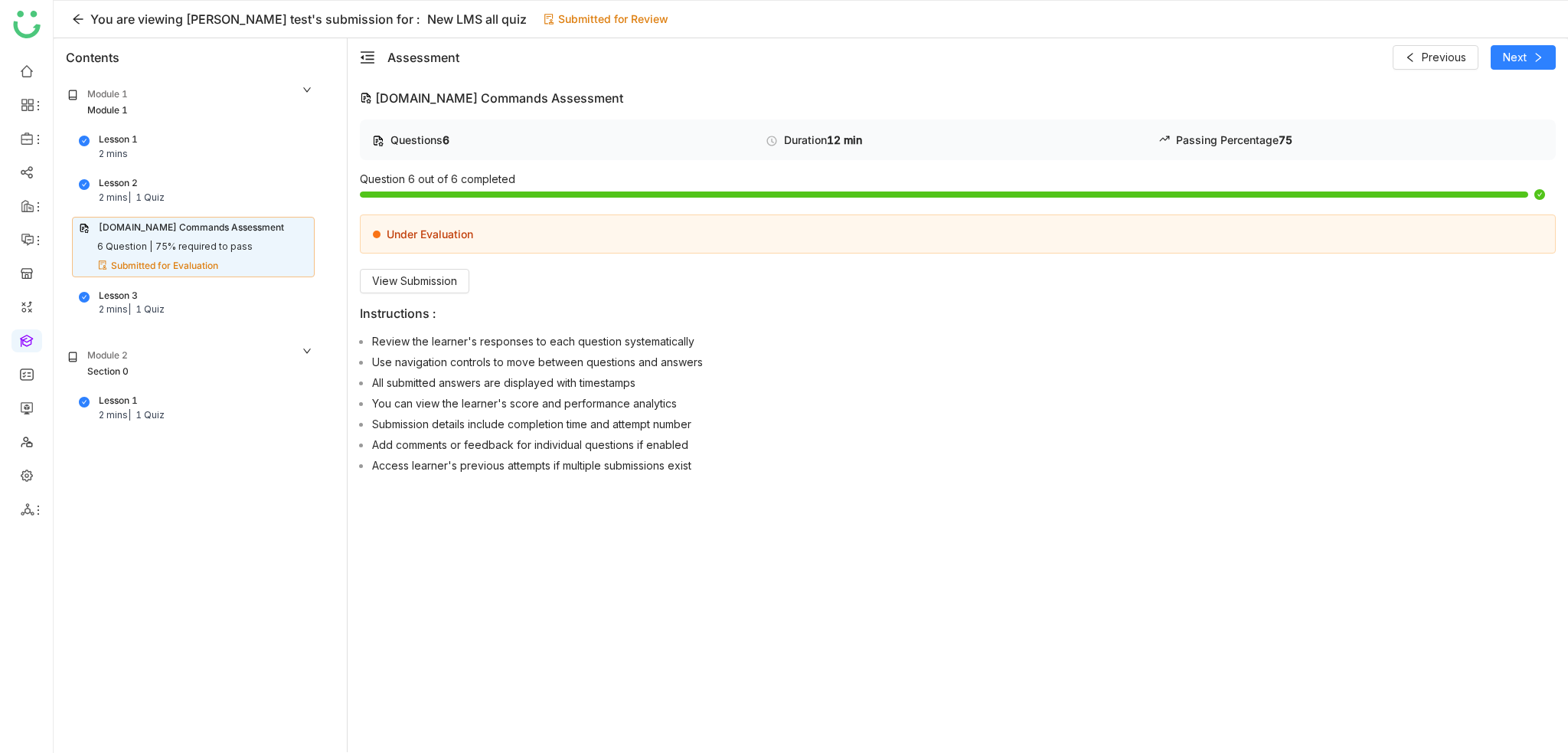
click at [449, 252] on div "Under Evaluation" at bounding box center [957, 234] width 1196 height 39
click at [446, 295] on div "Questions 6 Duration 12 min Passing Percentage 75 Question 6 out of 6 completed…" at bounding box center [957, 298] width 1196 height 360
click at [446, 287] on span "View Submission" at bounding box center [415, 280] width 85 height 16
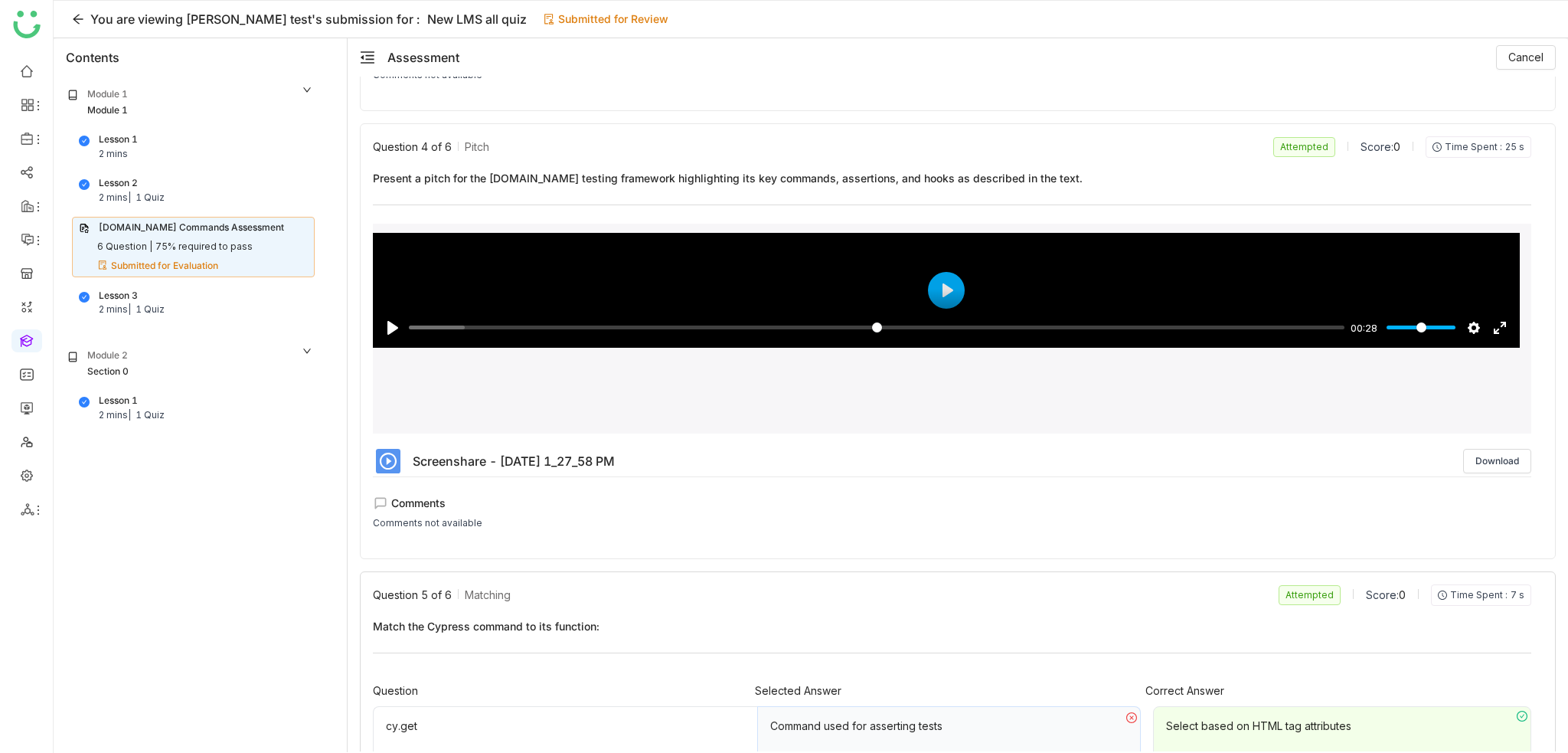
scroll to position [1302, 0]
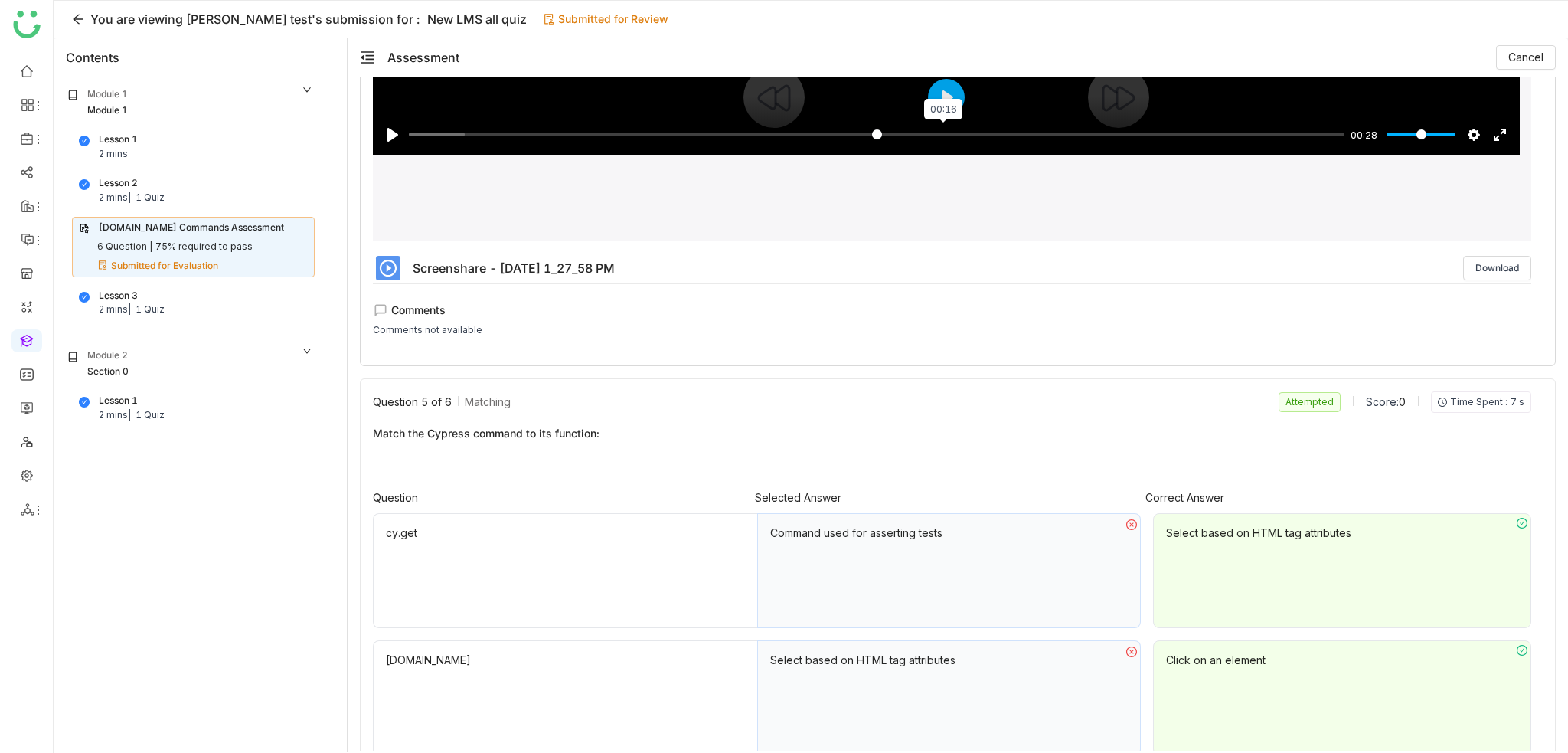
click at [934, 99] on div "Pause Play % buffered 00:16 00:28 Settings Captions Disabled Quality undefined …" at bounding box center [946, 125] width 1147 height 59
click at [941, 104] on div "Pause Play % buffered 00:16 00:28 Settings Captions Disabled Quality undefined …" at bounding box center [946, 125] width 1147 height 59
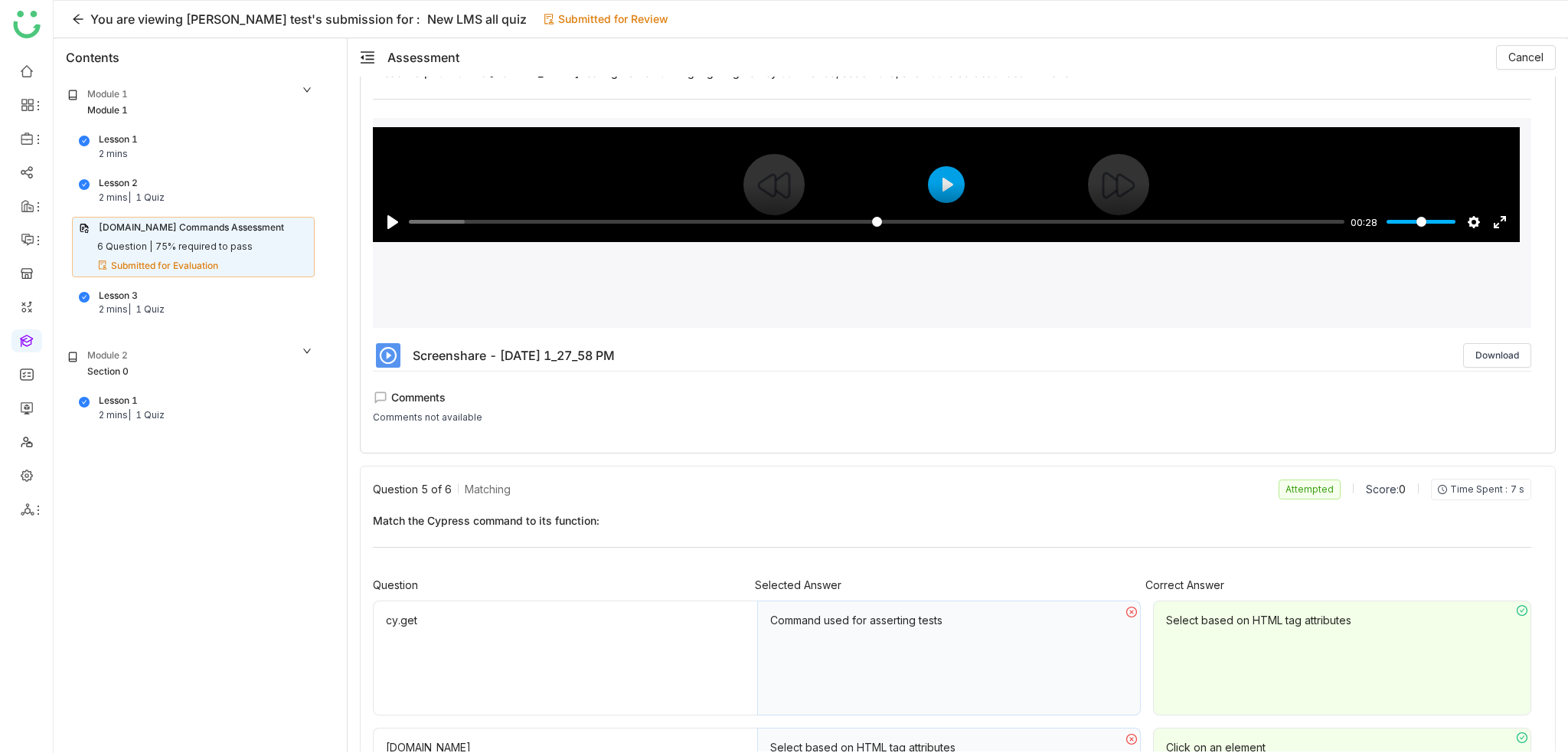
scroll to position [1149, 0]
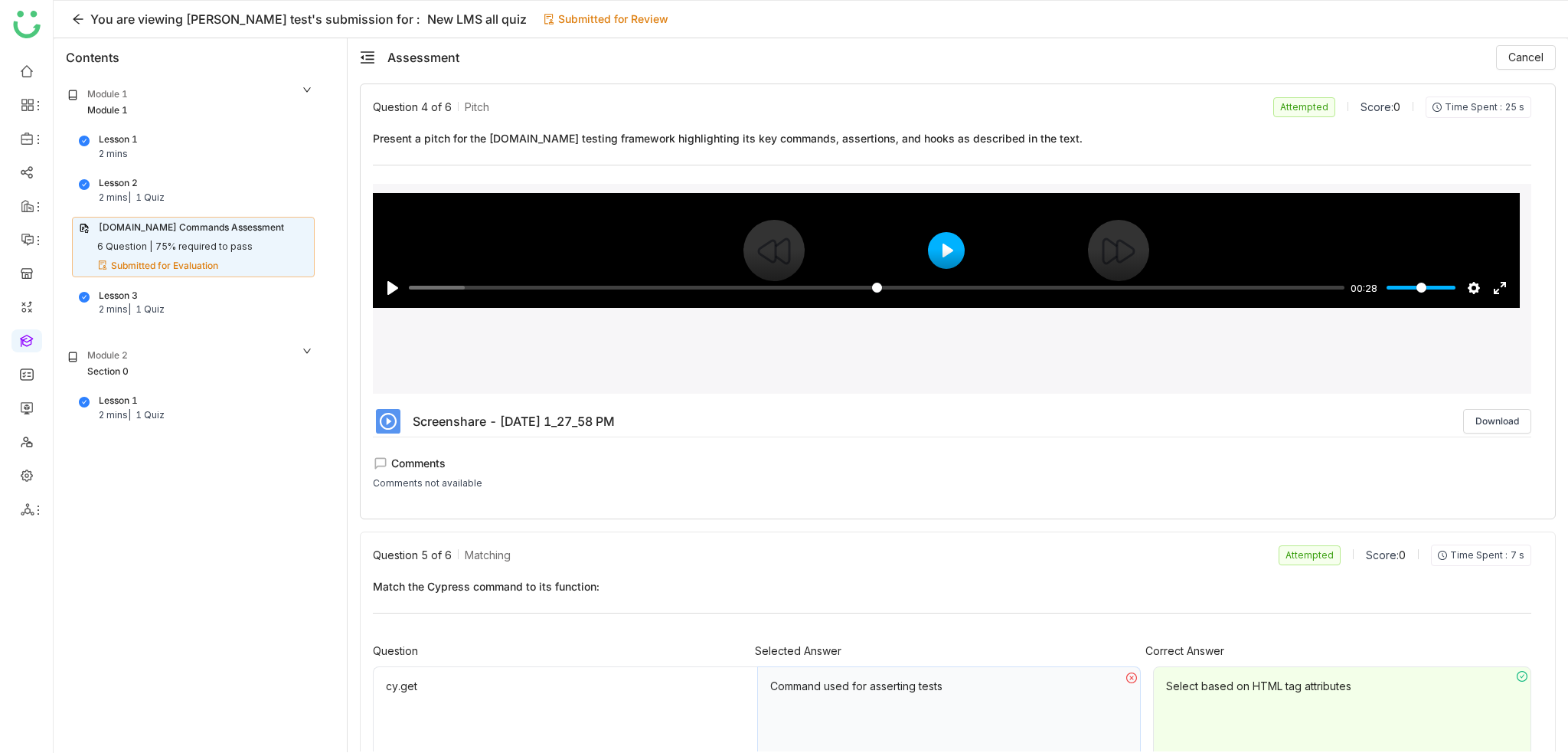
click at [952, 241] on button "Play" at bounding box center [946, 250] width 37 height 37
click at [1226, 280] on input "Seek" at bounding box center [873, 287] width 929 height 15
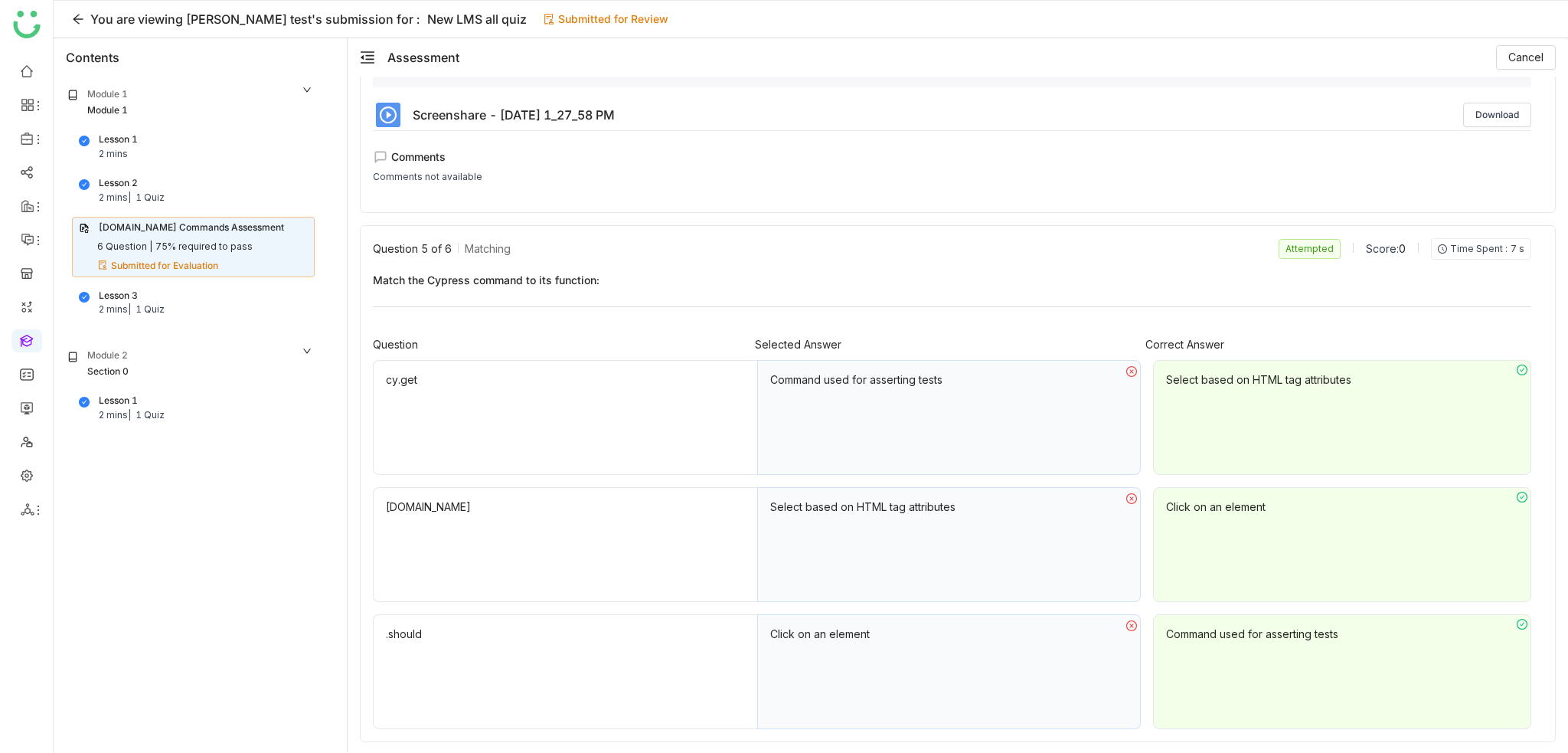
scroll to position [1838, 0]
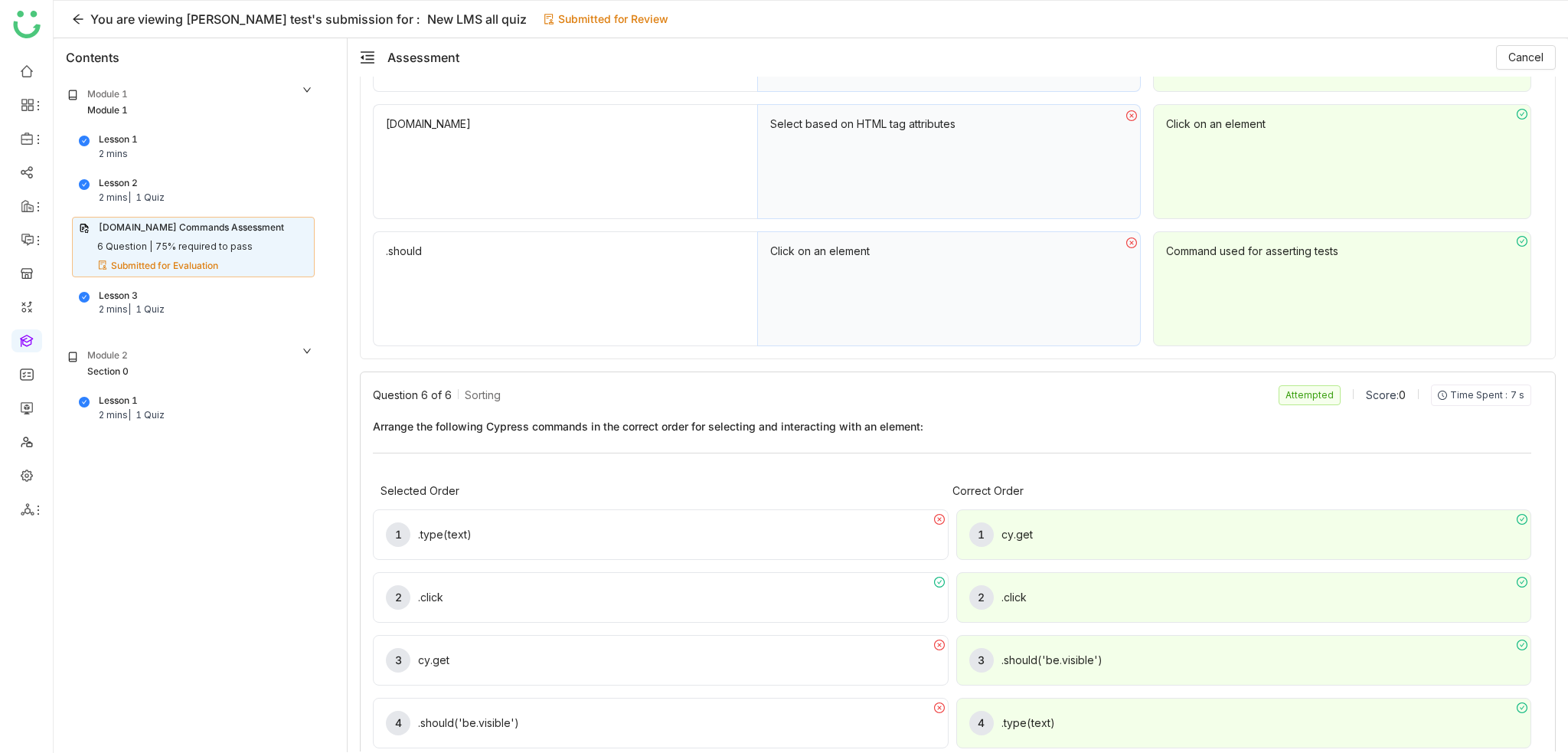
type input "***"
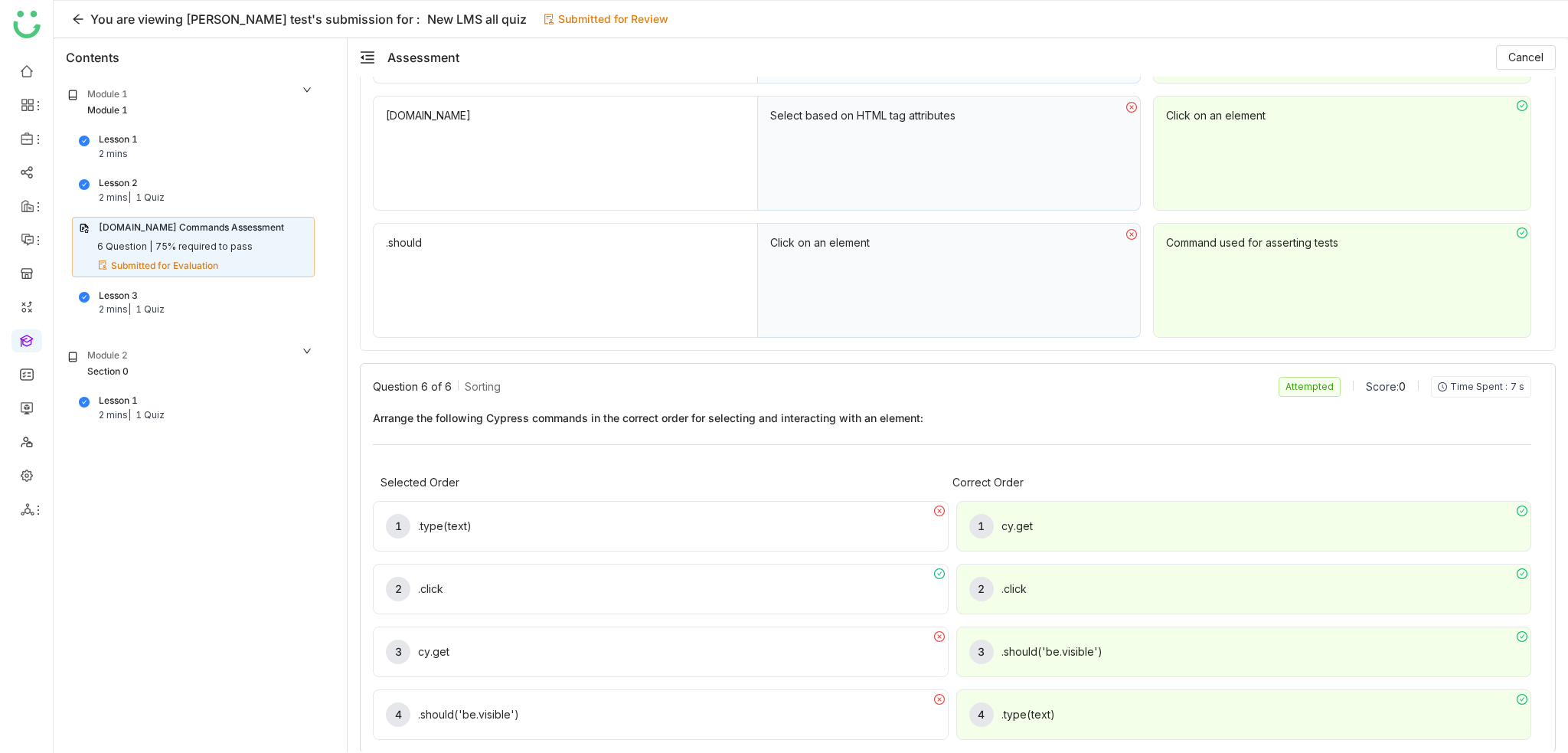
scroll to position [1854, 0]
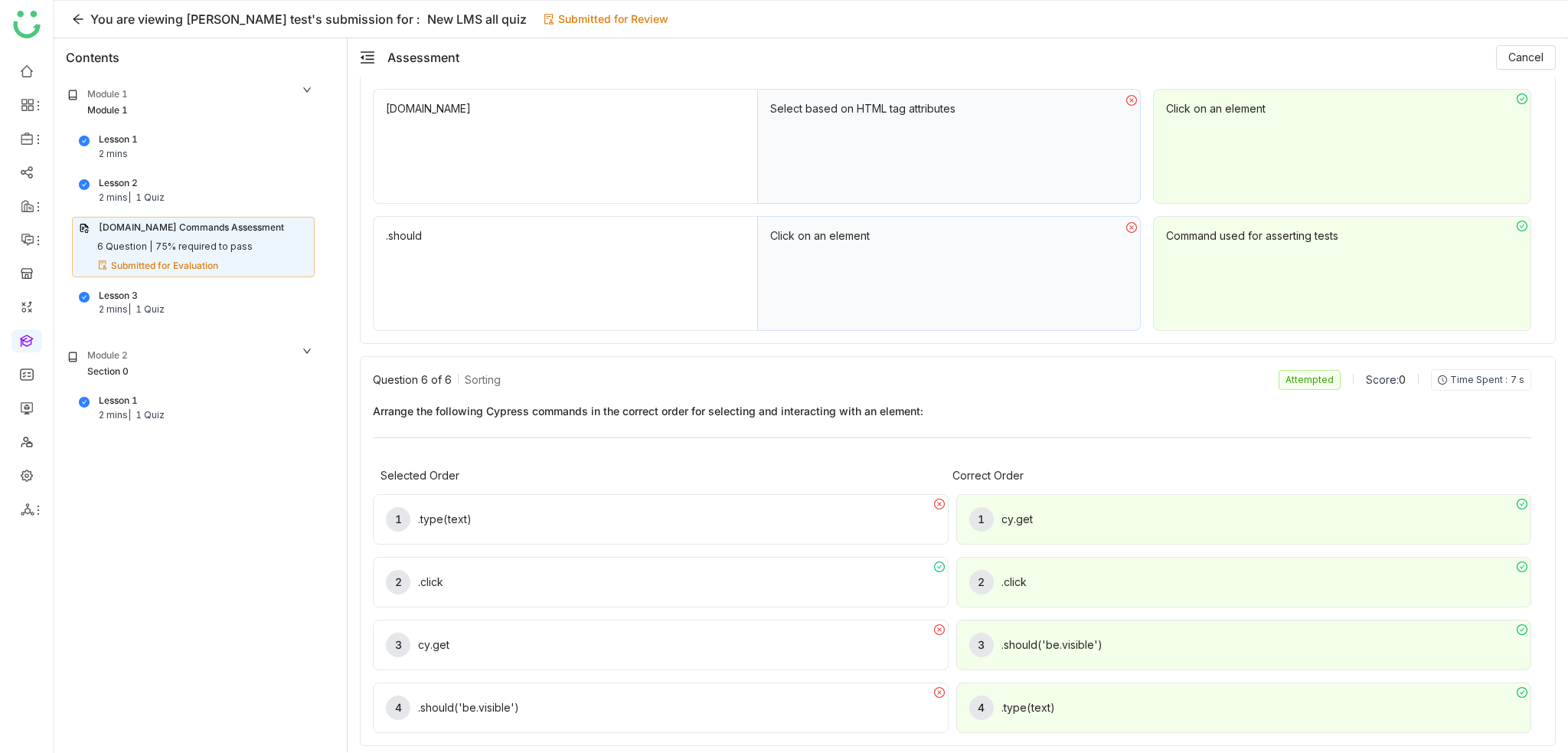
drag, startPoint x: 129, startPoint y: 358, endPoint x: 131, endPoint y: 339, distance: 19.1
click at [129, 358] on div "Module 2" at bounding box center [191, 357] width 246 height 16
click at [141, 303] on div "1 Quiz" at bounding box center [150, 309] width 29 height 15
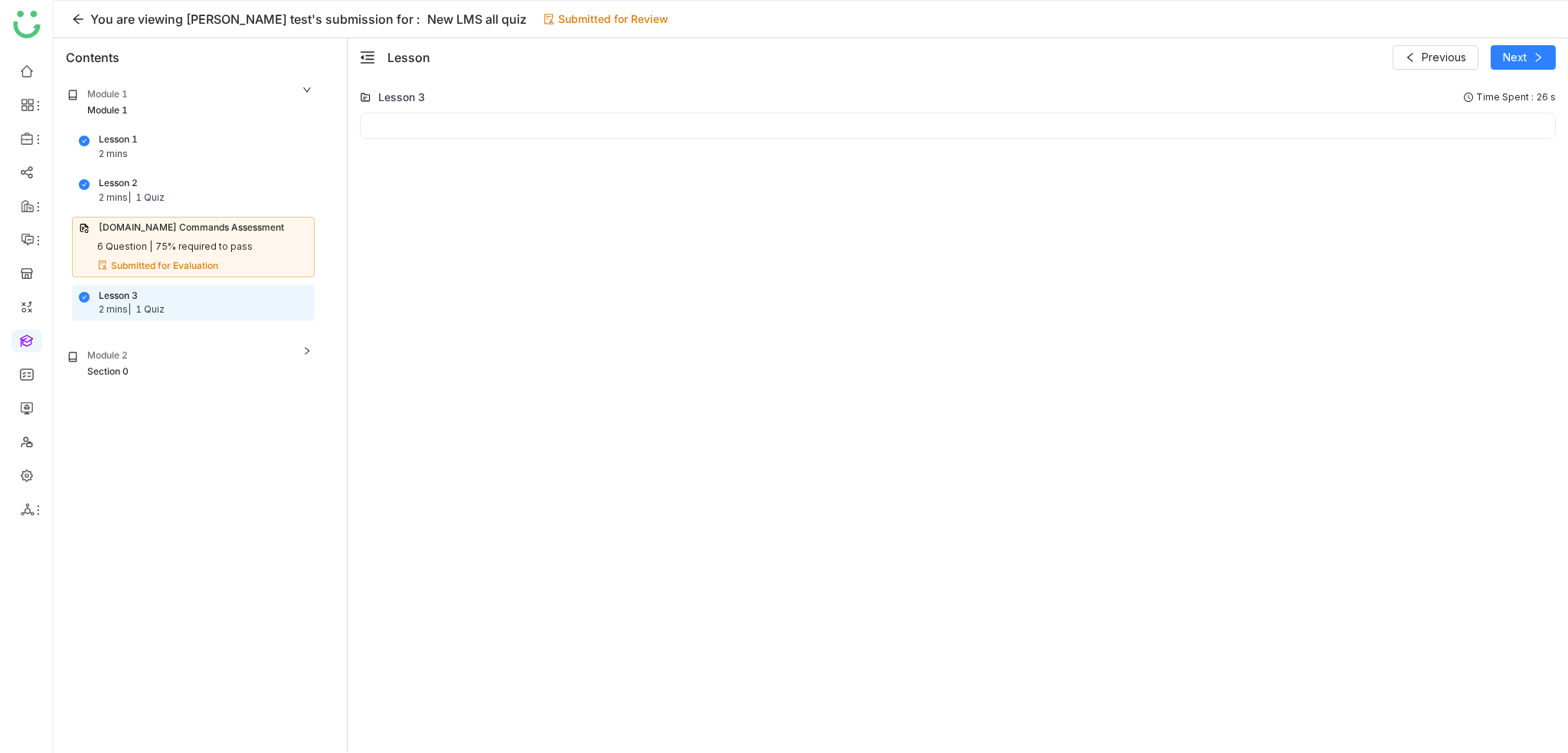
click at [135, 367] on div "Section 0" at bounding box center [191, 371] width 246 height 15
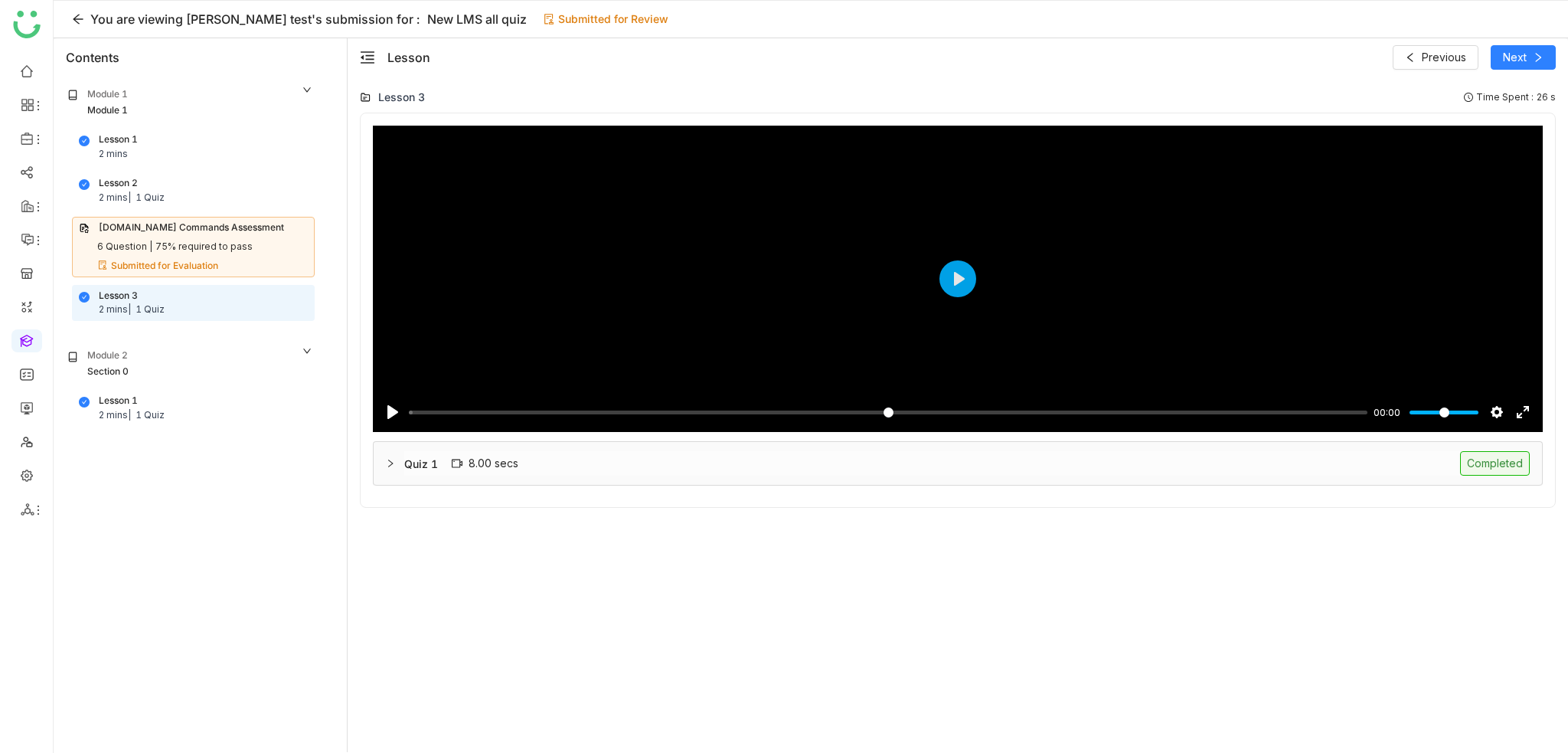
click at [148, 400] on div "Lesson 1 2 mins | 1 Quiz" at bounding box center [193, 408] width 229 height 29
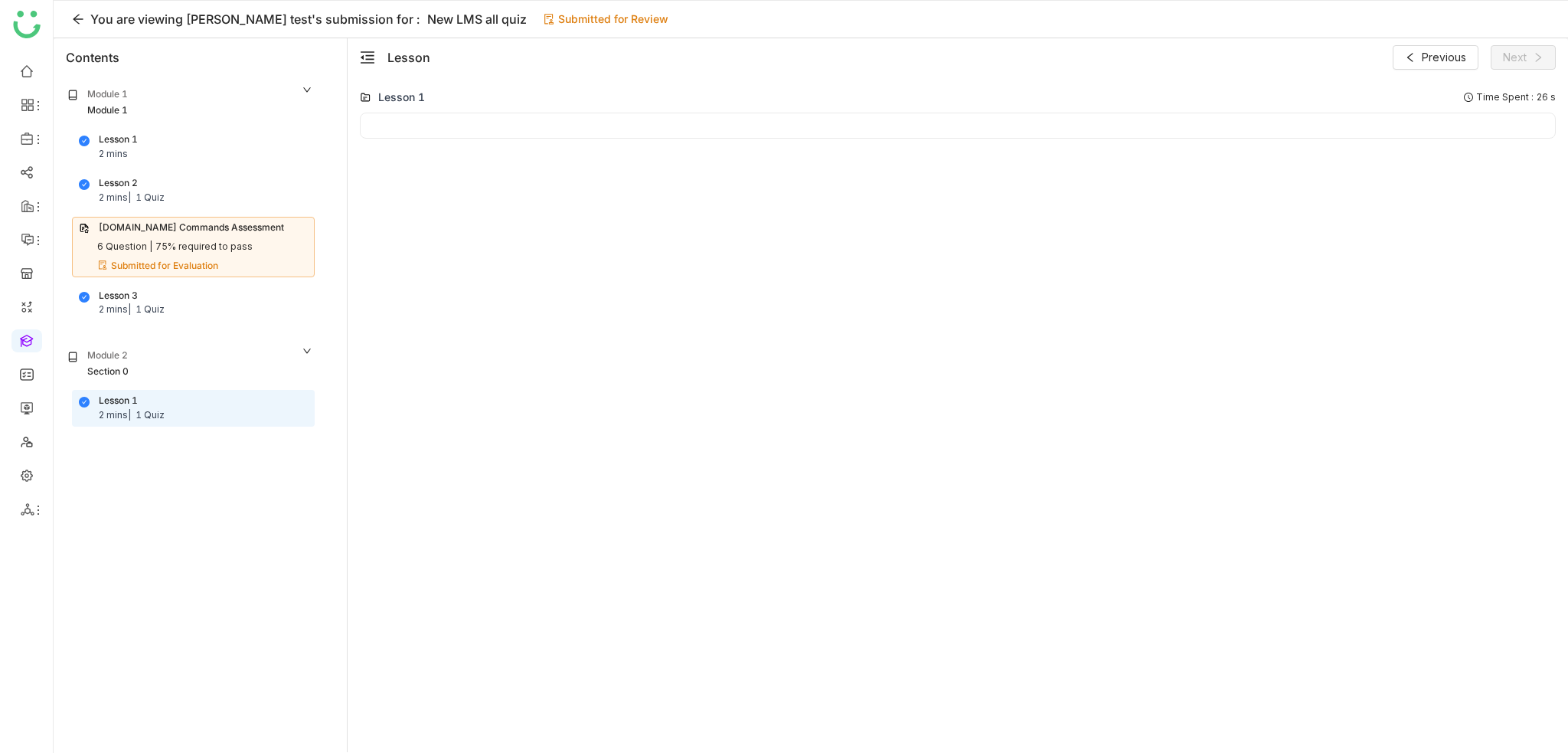
click at [126, 165] on div "Lesson 1 2 mins Lesson 2 2 mins | 1 Quiz Cypress.io Commands Assessment 6 Quest…" at bounding box center [190, 225] width 267 height 193
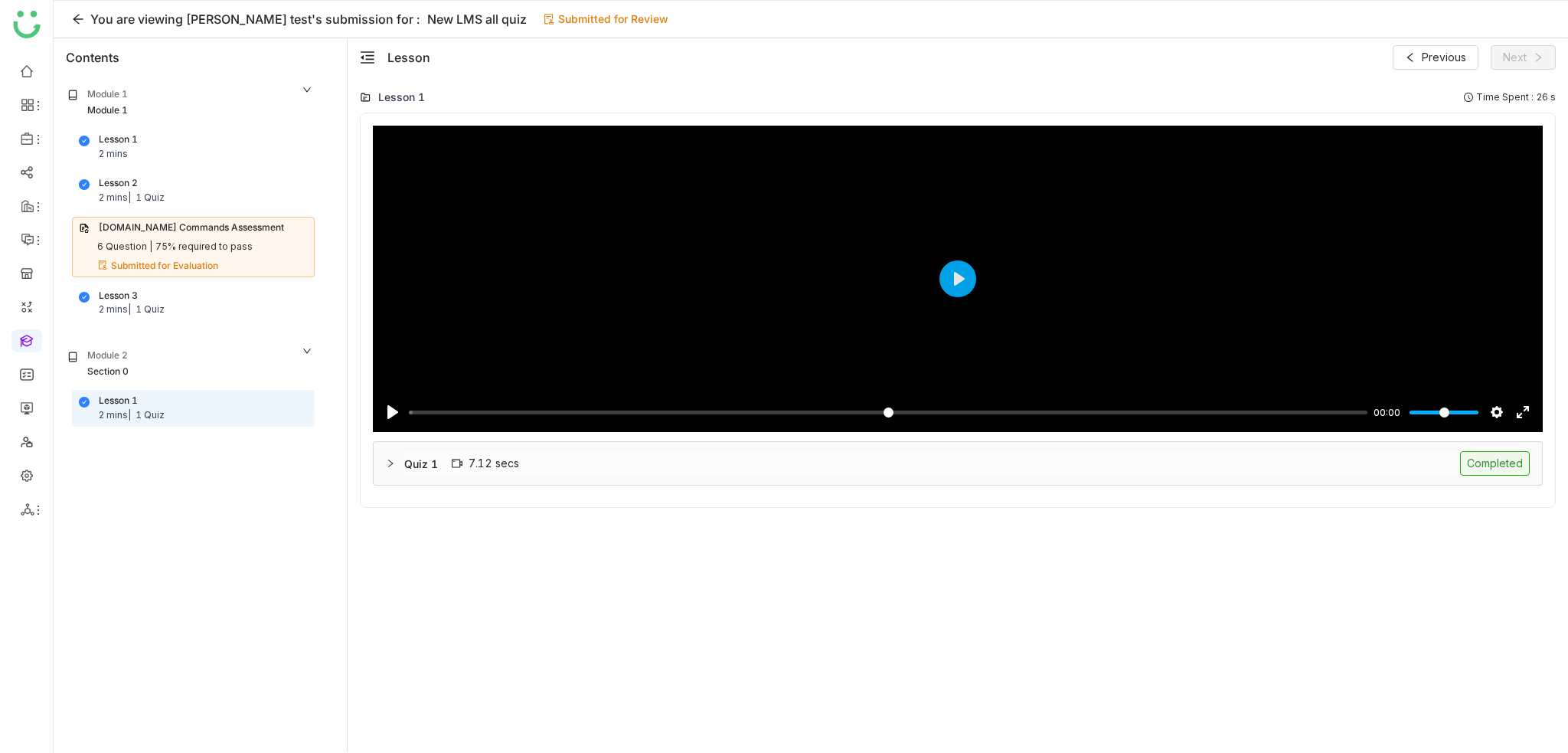
click at [151, 211] on div "Lesson 1 2 mins Lesson 2 2 mins | 1 Quiz Cypress.io Commands Assessment 6 Quest…" at bounding box center [190, 225] width 267 height 193
click at [156, 186] on div "Lesson 2 2 mins | 1 Quiz" at bounding box center [193, 191] width 229 height 29
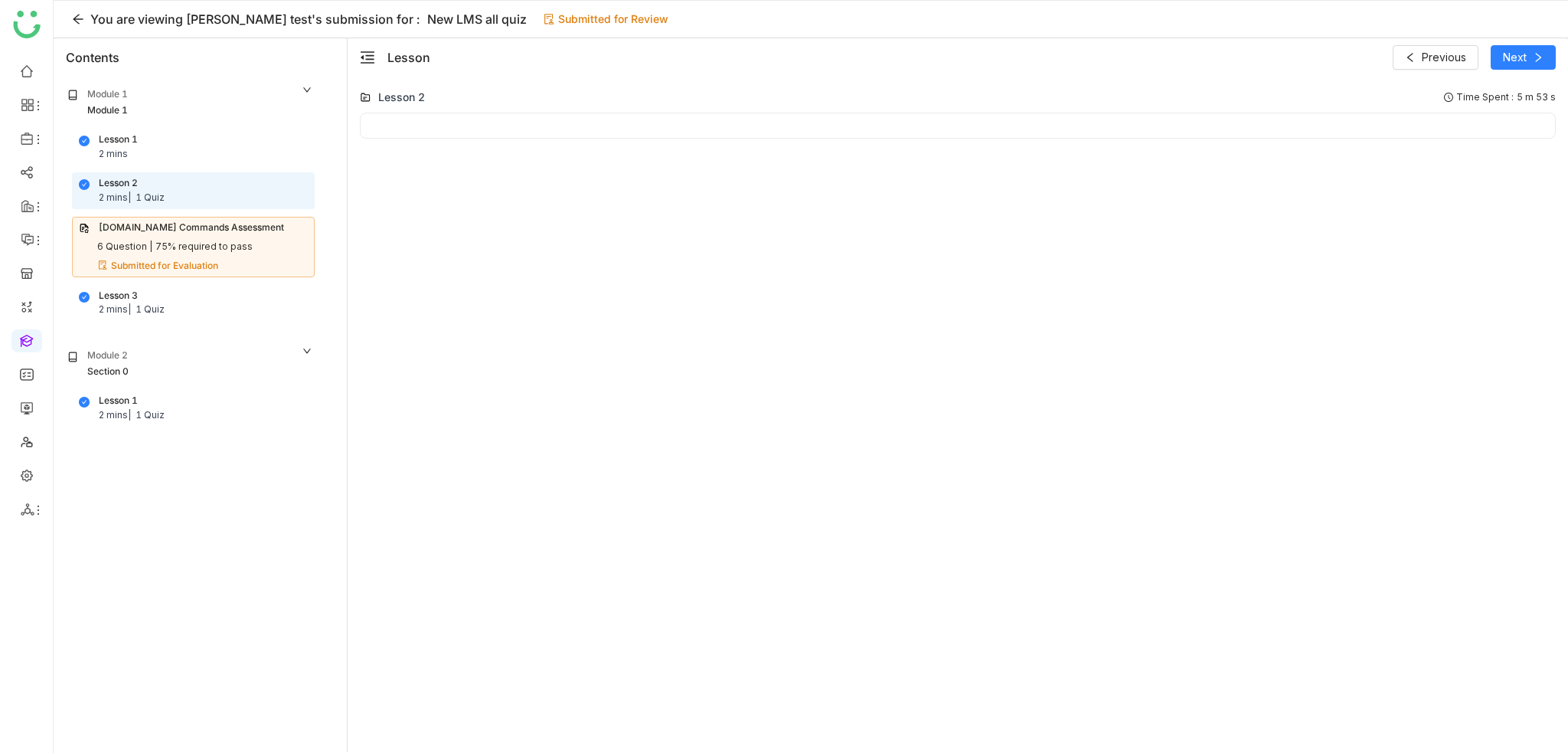
click at [187, 141] on div "Lesson 1 2 mins" at bounding box center [193, 147] width 229 height 29
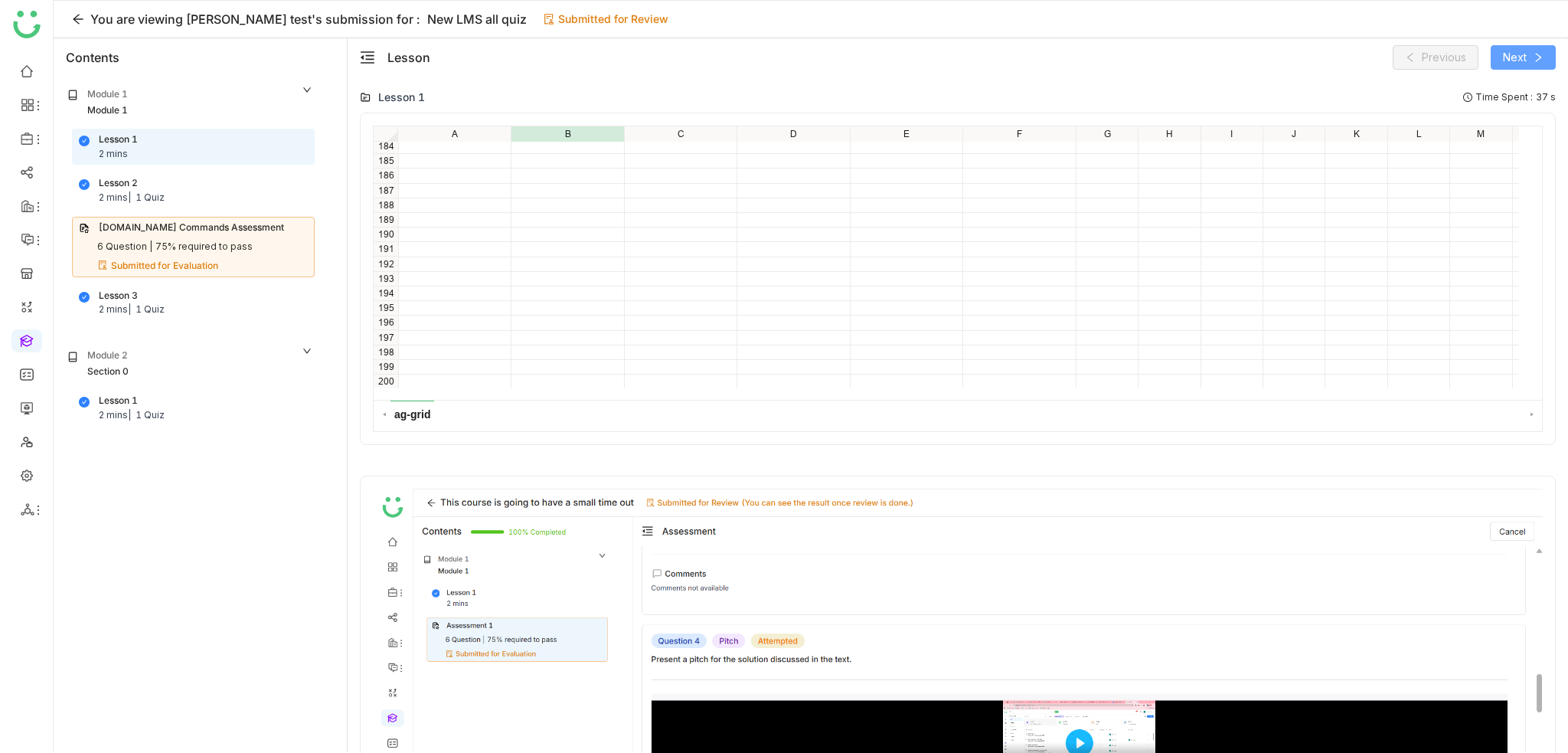
click at [1512, 55] on span "Next" at bounding box center [1514, 57] width 24 height 16
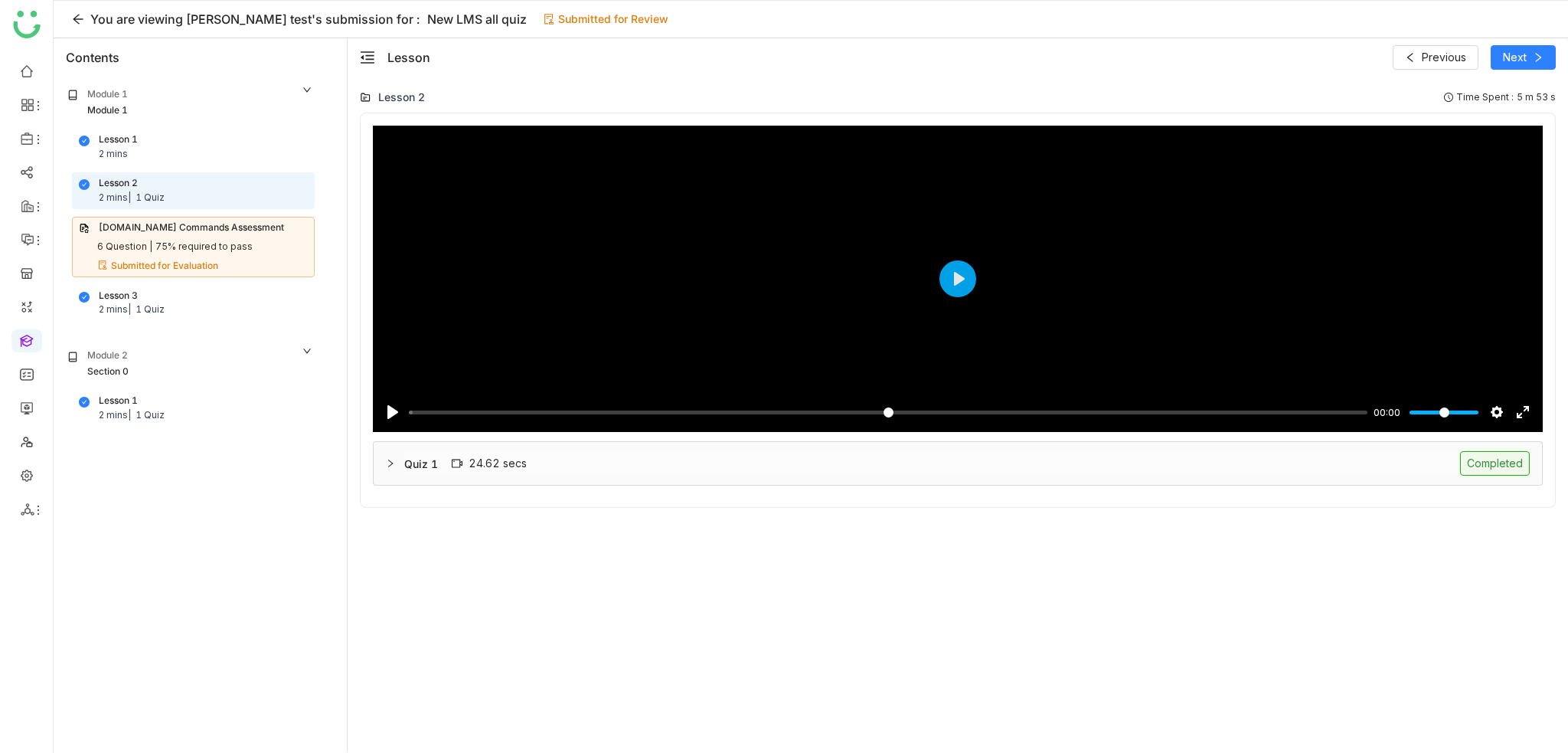
click at [144, 259] on div "Submitted for Evaluation" at bounding box center [165, 266] width 108 height 15
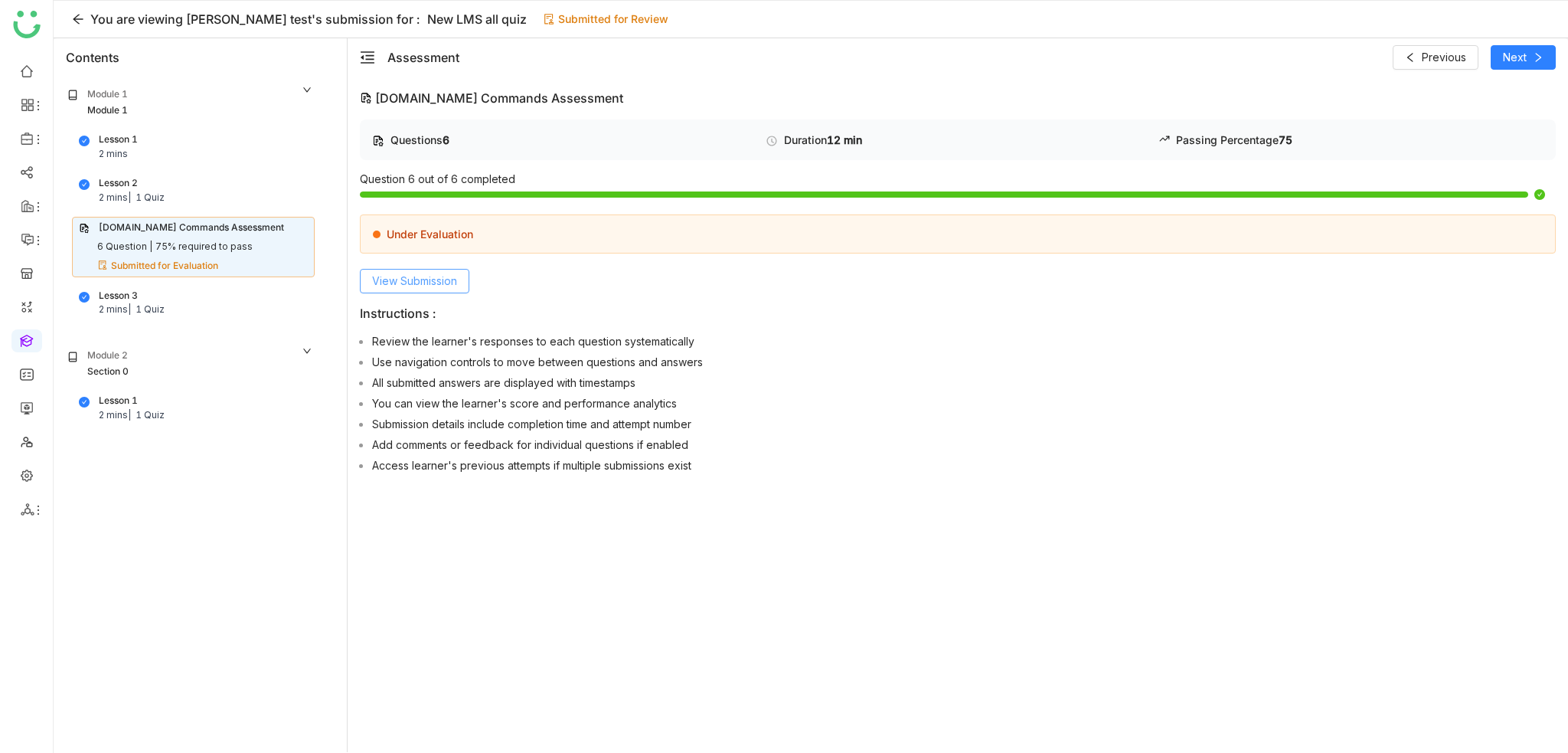
click at [428, 276] on span "View Submission" at bounding box center [415, 280] width 85 height 16
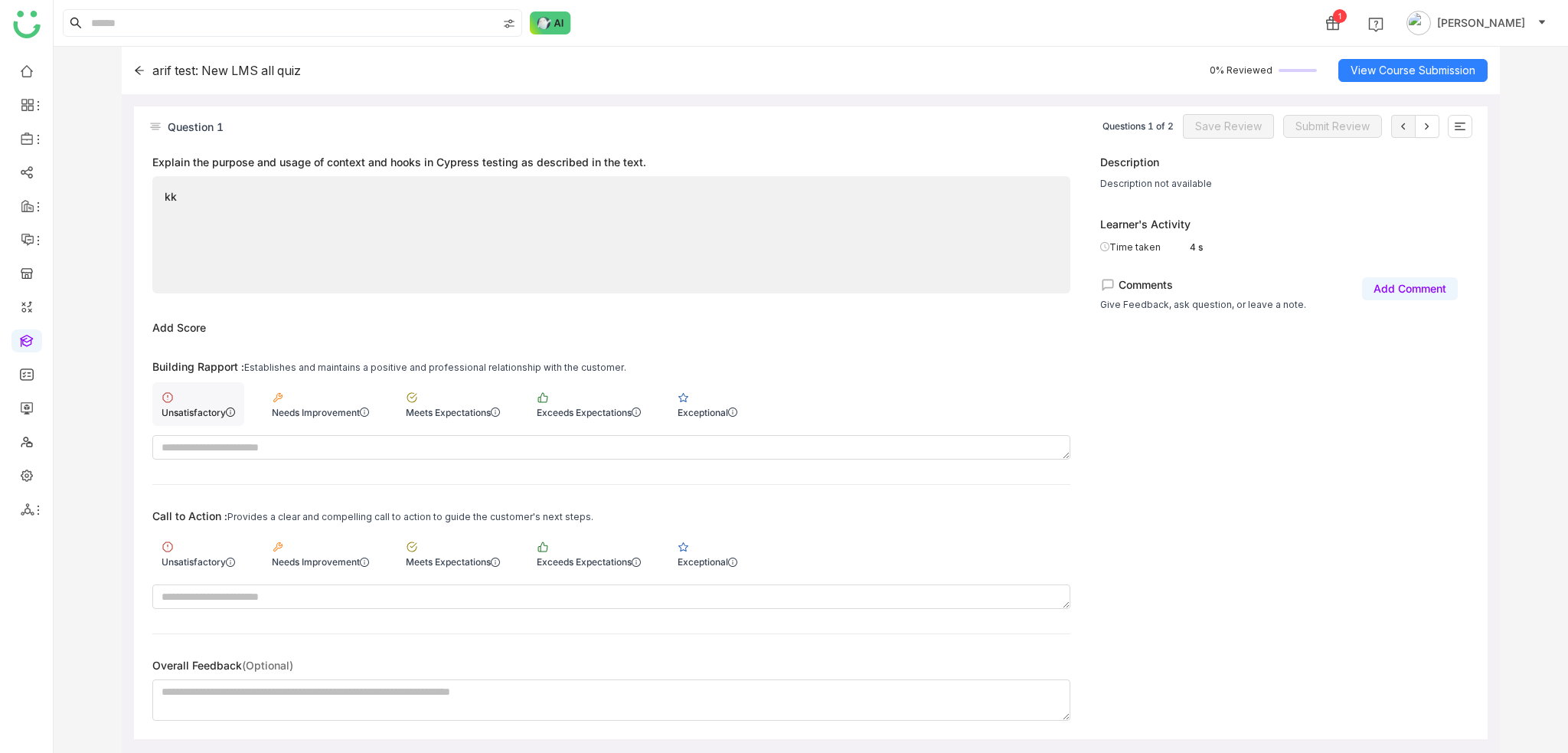
click at [220, 413] on div "Unsatisfactory" at bounding box center [199, 413] width 74 height 12
click at [196, 576] on div "Call to Action : Provides a clear and compelling call to action to guide the cu…" at bounding box center [611, 559] width 918 height 100
click at [228, 560] on icon at bounding box center [230, 561] width 9 height 9
click at [1258, 128] on span "Save Review" at bounding box center [1228, 126] width 67 height 16
click at [1425, 125] on icon at bounding box center [1427, 126] width 13 height 13
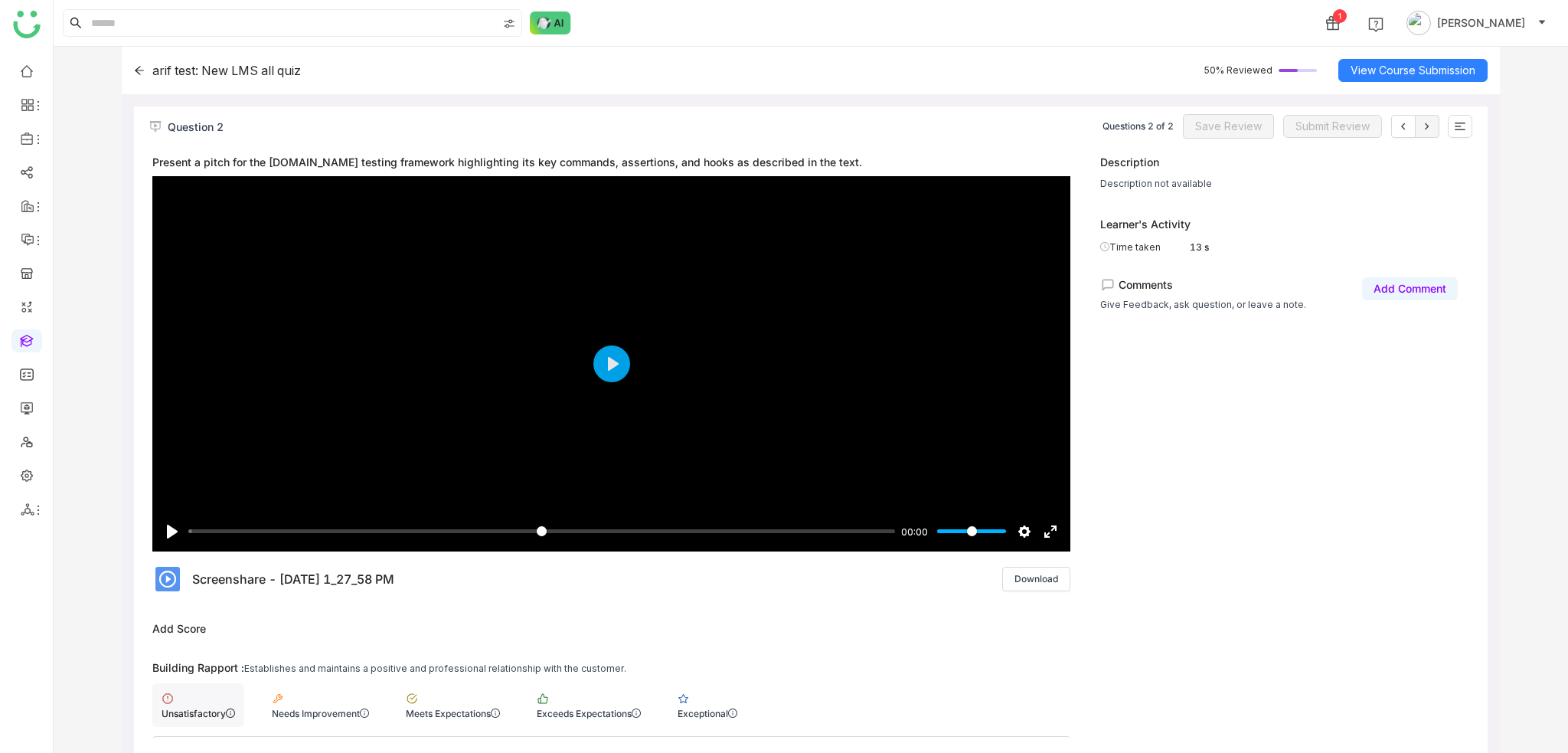
click at [208, 718] on div "Unsatisfactory" at bounding box center [198, 705] width 92 height 44
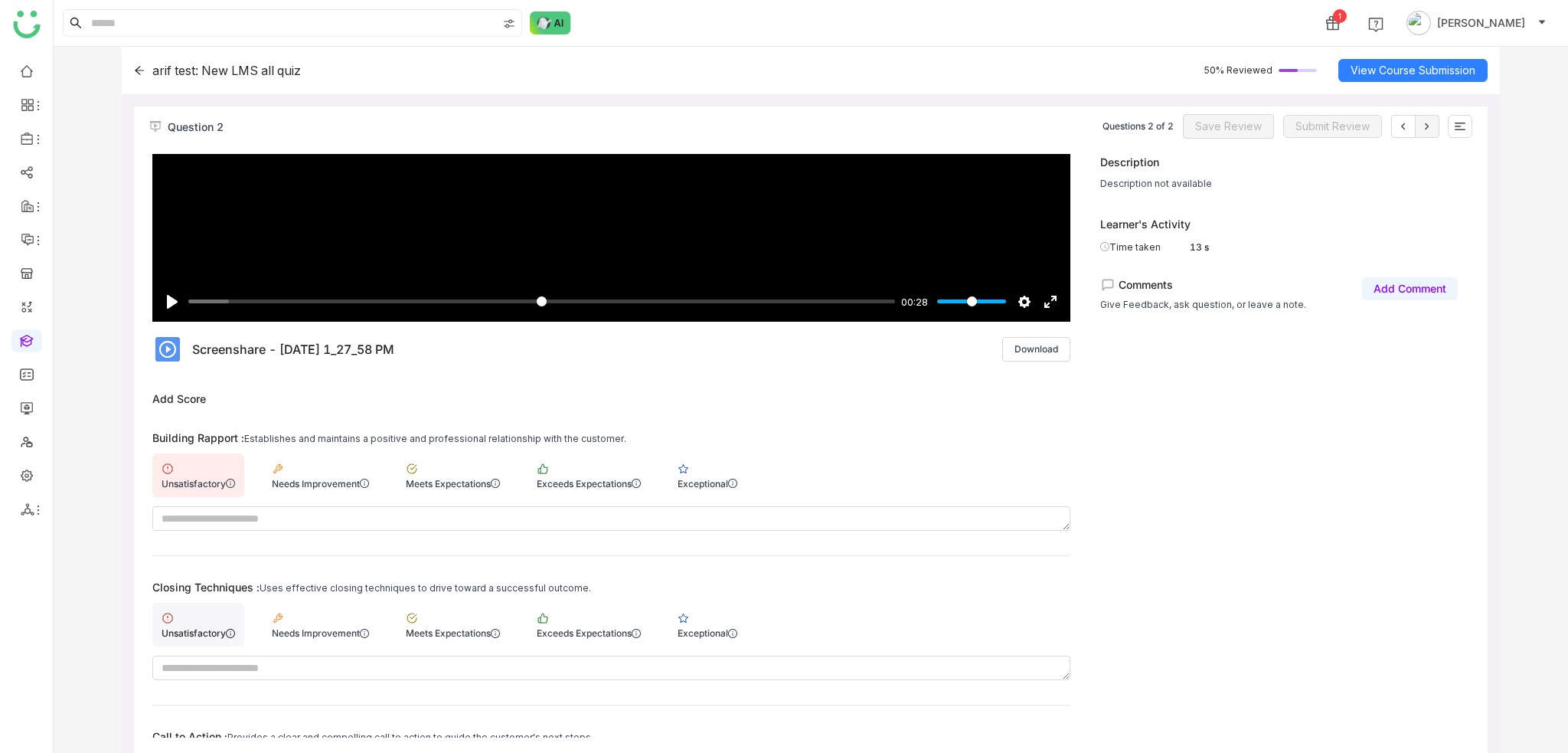
click at [209, 634] on div "Unsatisfactory" at bounding box center [199, 633] width 74 height 12
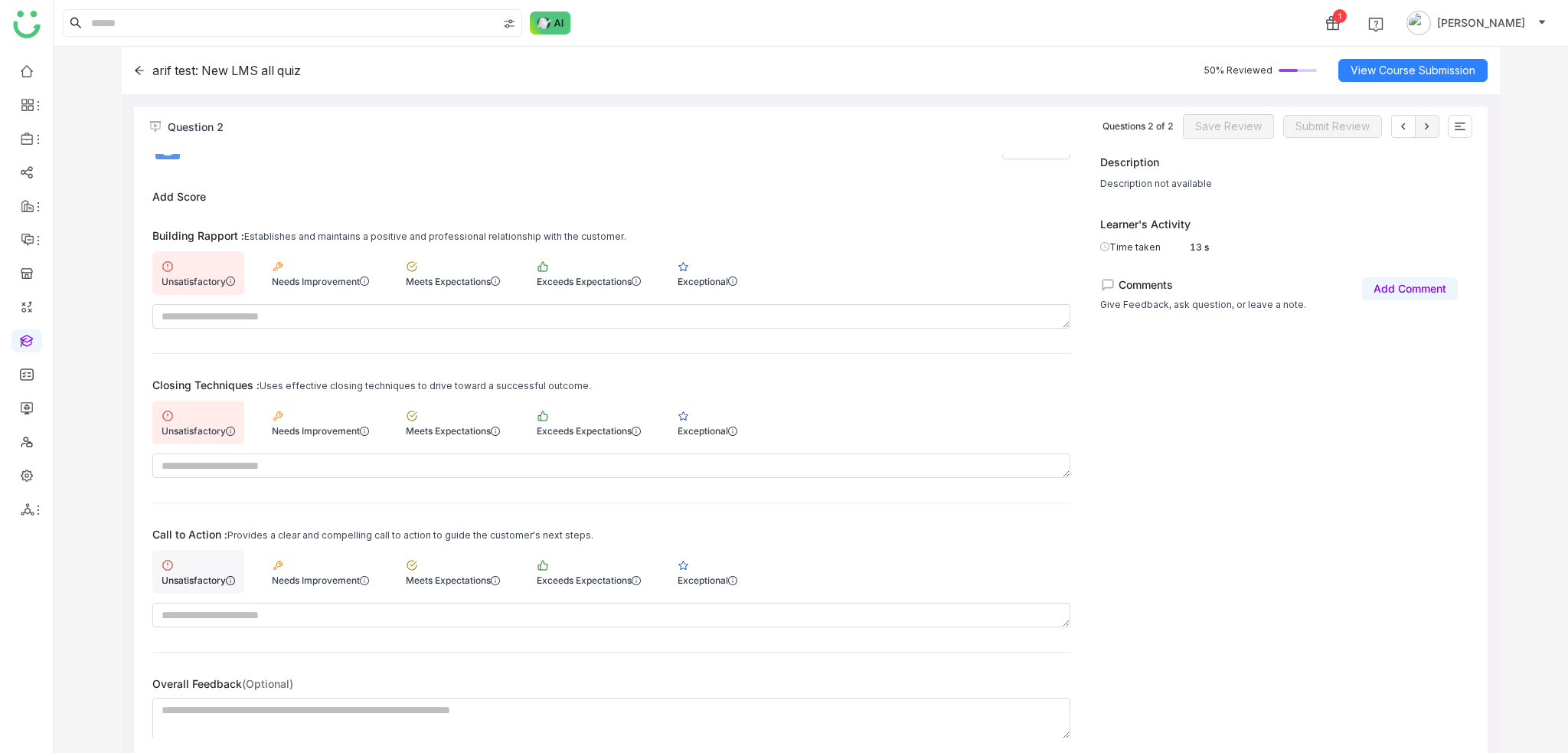
click at [166, 577] on div "Unsatisfactory" at bounding box center [199, 580] width 74 height 12
click at [1229, 134] on button "Save Review" at bounding box center [1228, 126] width 91 height 24
click at [1330, 132] on button "Submit Review" at bounding box center [1333, 127] width 99 height 23
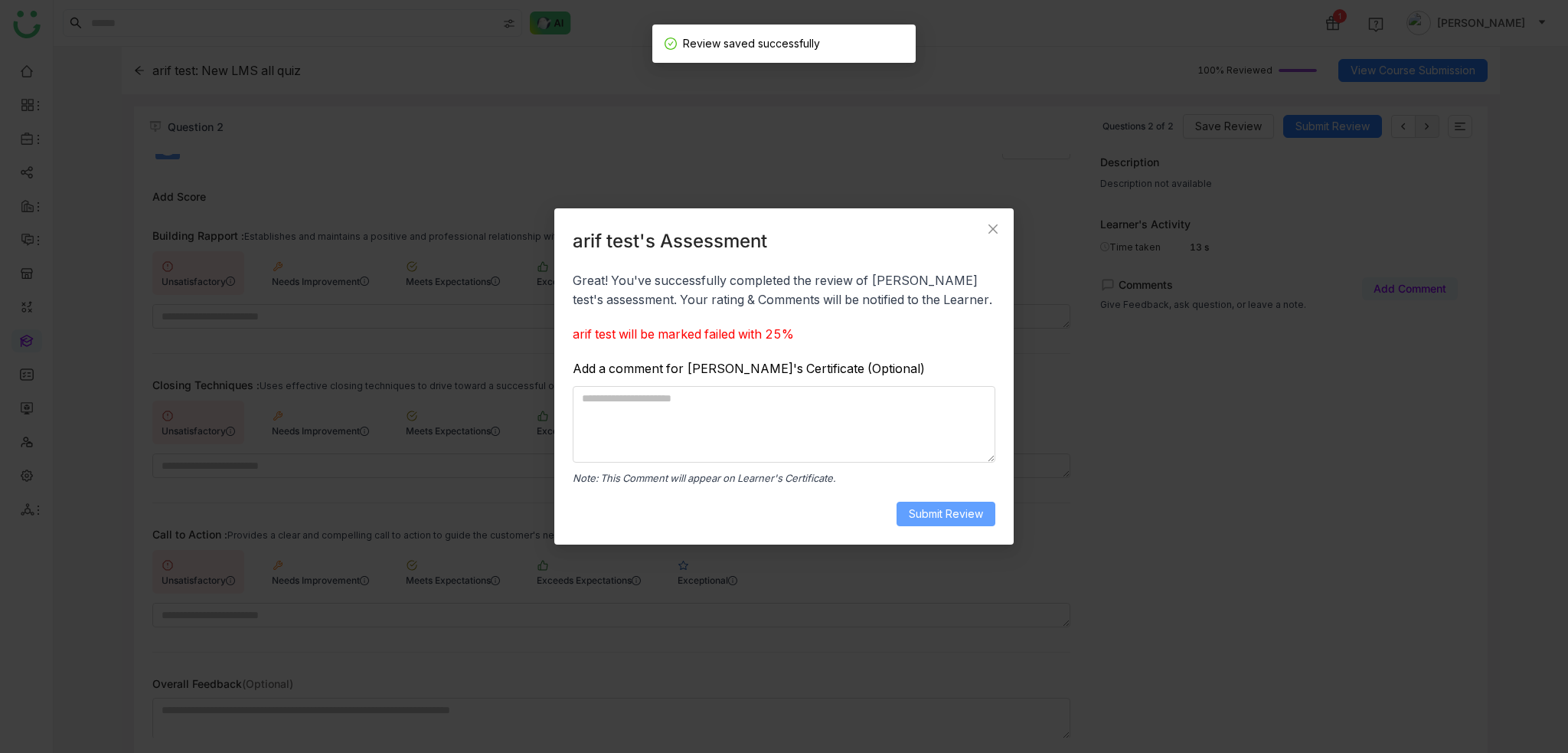
click at [952, 512] on span "Submit Review" at bounding box center [945, 514] width 75 height 16
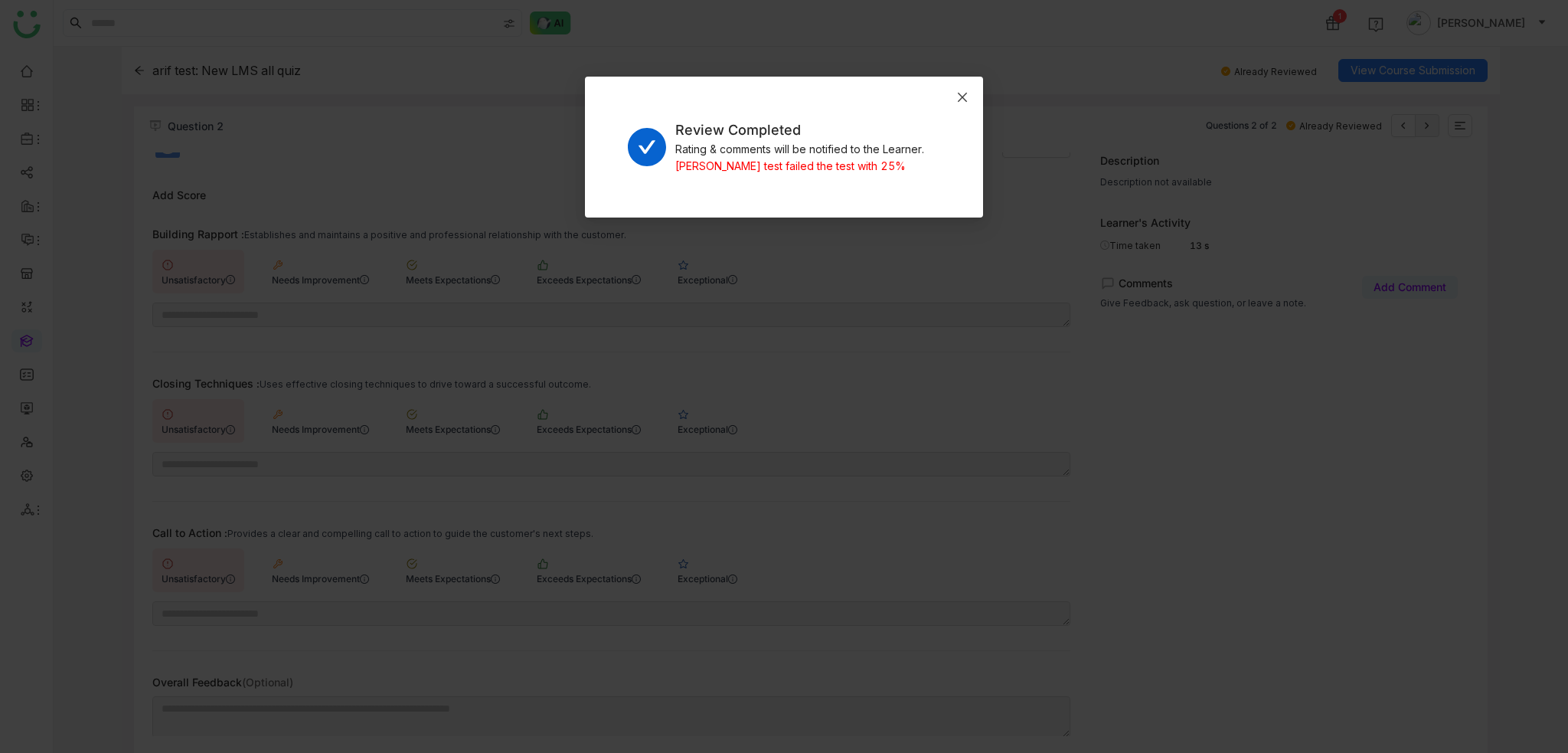
click at [961, 92] on icon "Close" at bounding box center [962, 97] width 13 height 13
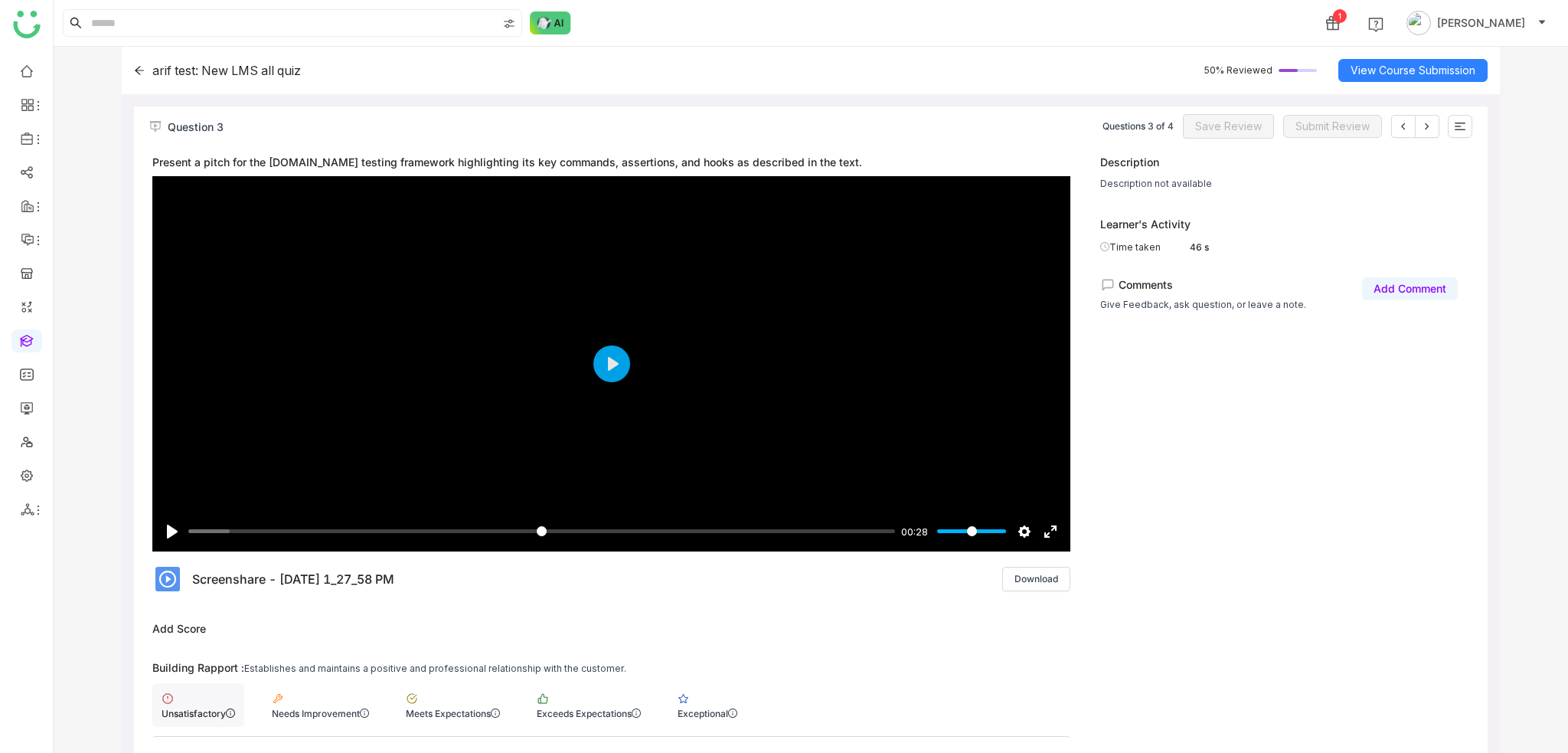
click at [174, 716] on div "Unsatisfactory" at bounding box center [199, 713] width 74 height 12
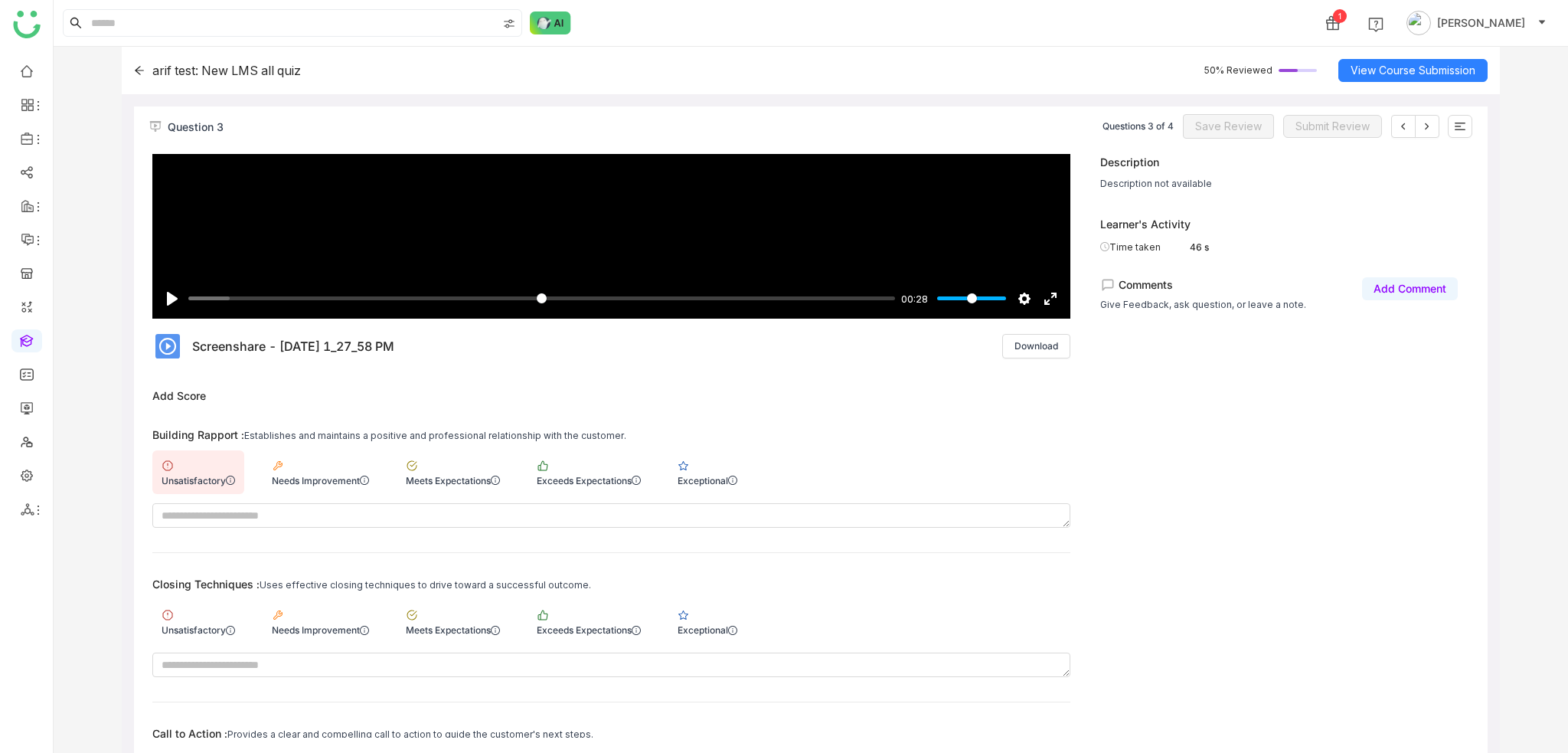
scroll to position [383, 0]
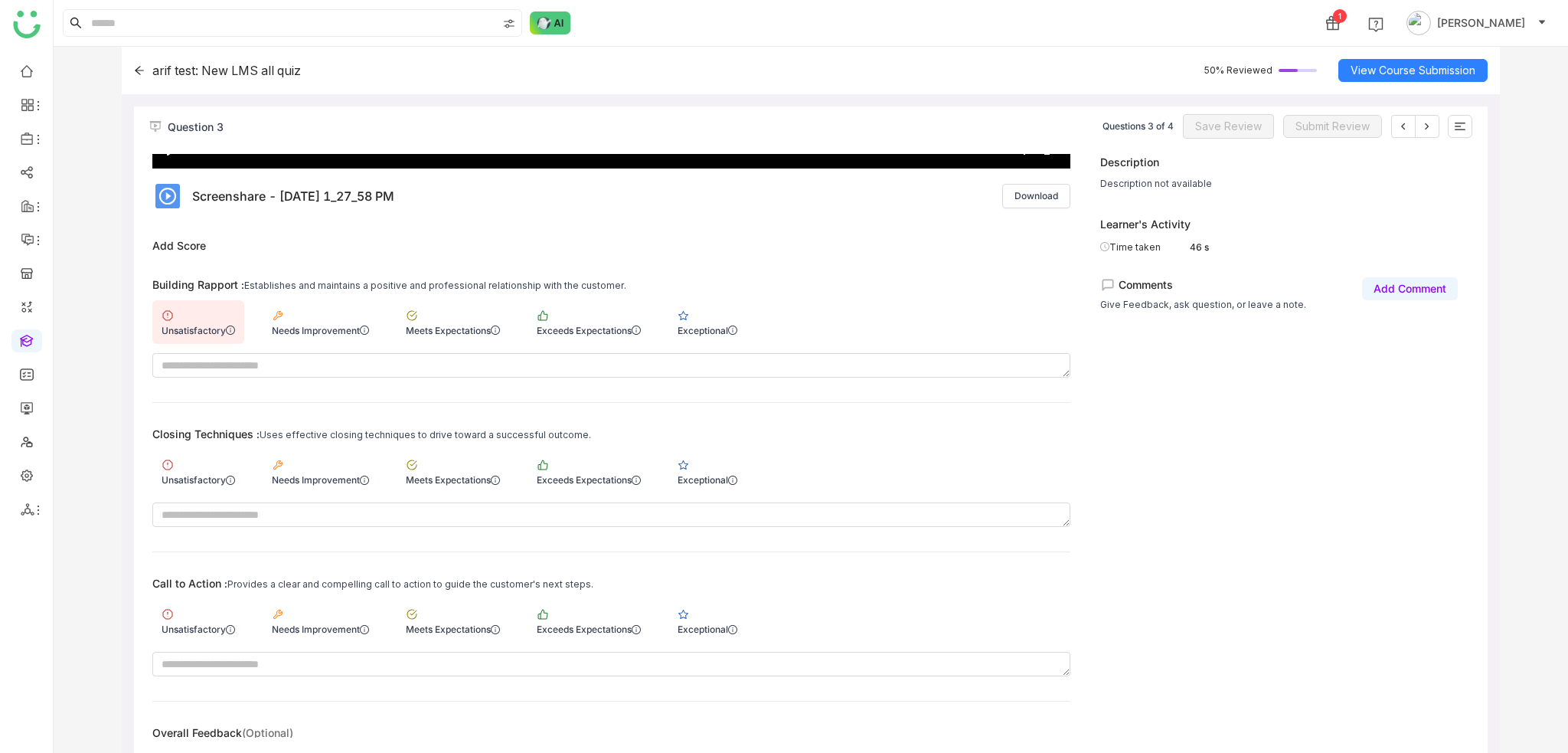
click at [664, 334] on div "Unsatisfactory Needs Improvement Meets Expectations Exceeds Expectations Except…" at bounding box center [611, 322] width 918 height 44
click at [703, 329] on div "Exceptional" at bounding box center [707, 330] width 60 height 12
click at [699, 455] on div "Exceptional" at bounding box center [707, 471] width 78 height 44
click at [700, 621] on div "Exceptional" at bounding box center [707, 620] width 78 height 44
click at [1237, 134] on span "Save Review" at bounding box center [1228, 126] width 67 height 16
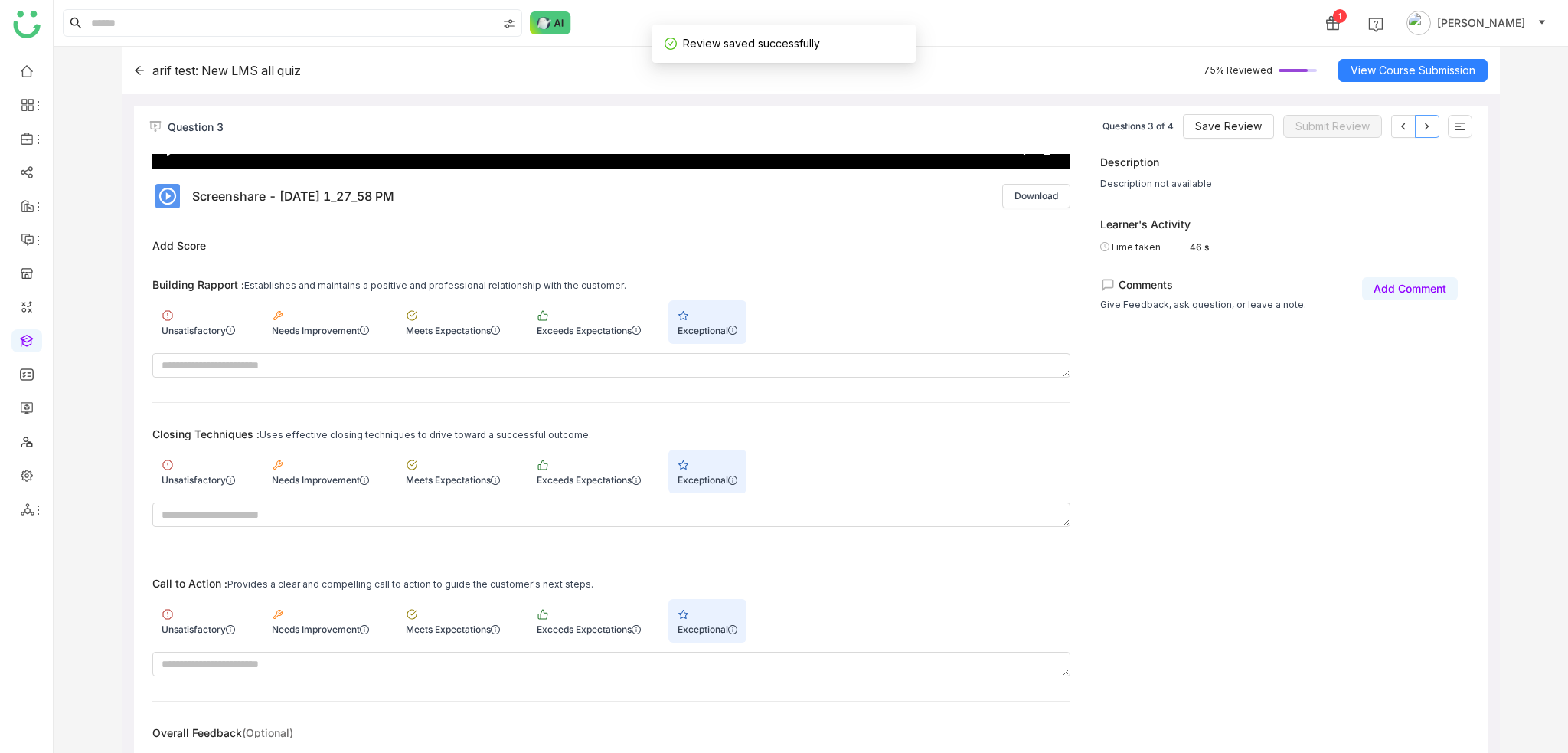
click at [1435, 134] on button at bounding box center [1427, 127] width 24 height 23
click at [1401, 131] on icon at bounding box center [1402, 126] width 13 height 13
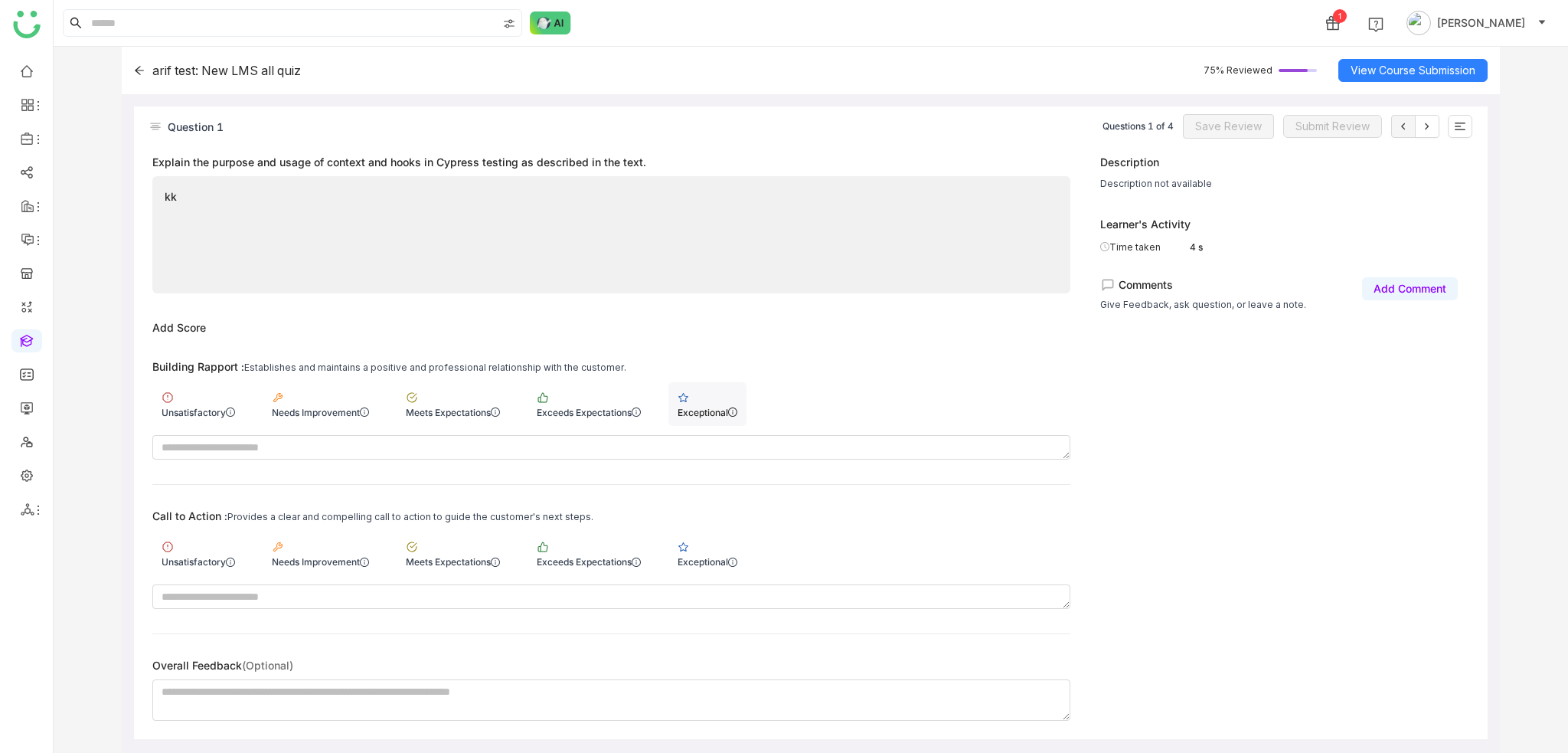
click at [718, 398] on div "Exceptional" at bounding box center [707, 403] width 78 height 44
click at [707, 552] on div "Exceptional" at bounding box center [707, 553] width 78 height 44
click at [1422, 124] on icon at bounding box center [1427, 126] width 13 height 13
click at [1433, 133] on button at bounding box center [1427, 127] width 24 height 23
click at [1426, 129] on icon at bounding box center [1427, 126] width 4 height 7
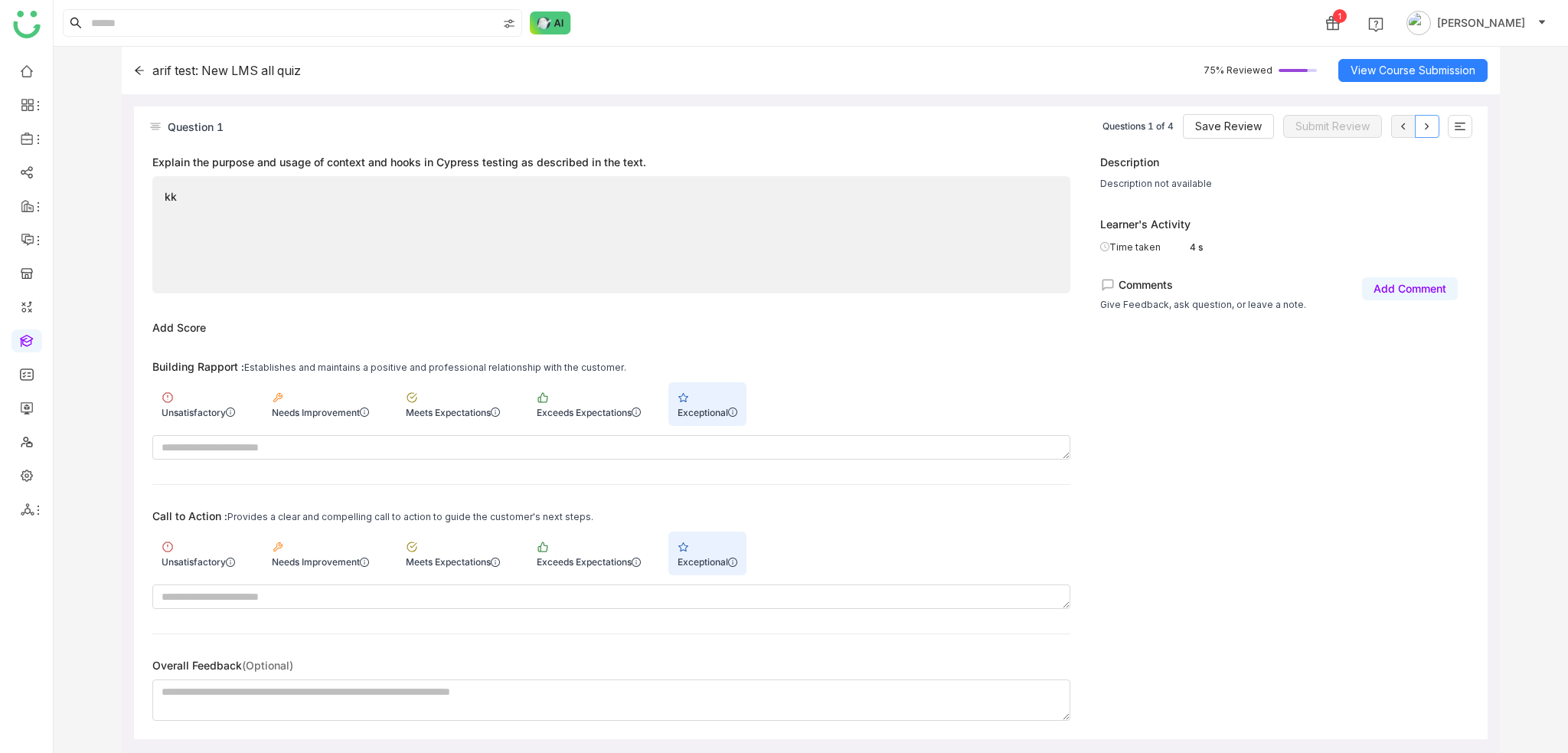
click at [1426, 128] on icon at bounding box center [1427, 126] width 4 height 7
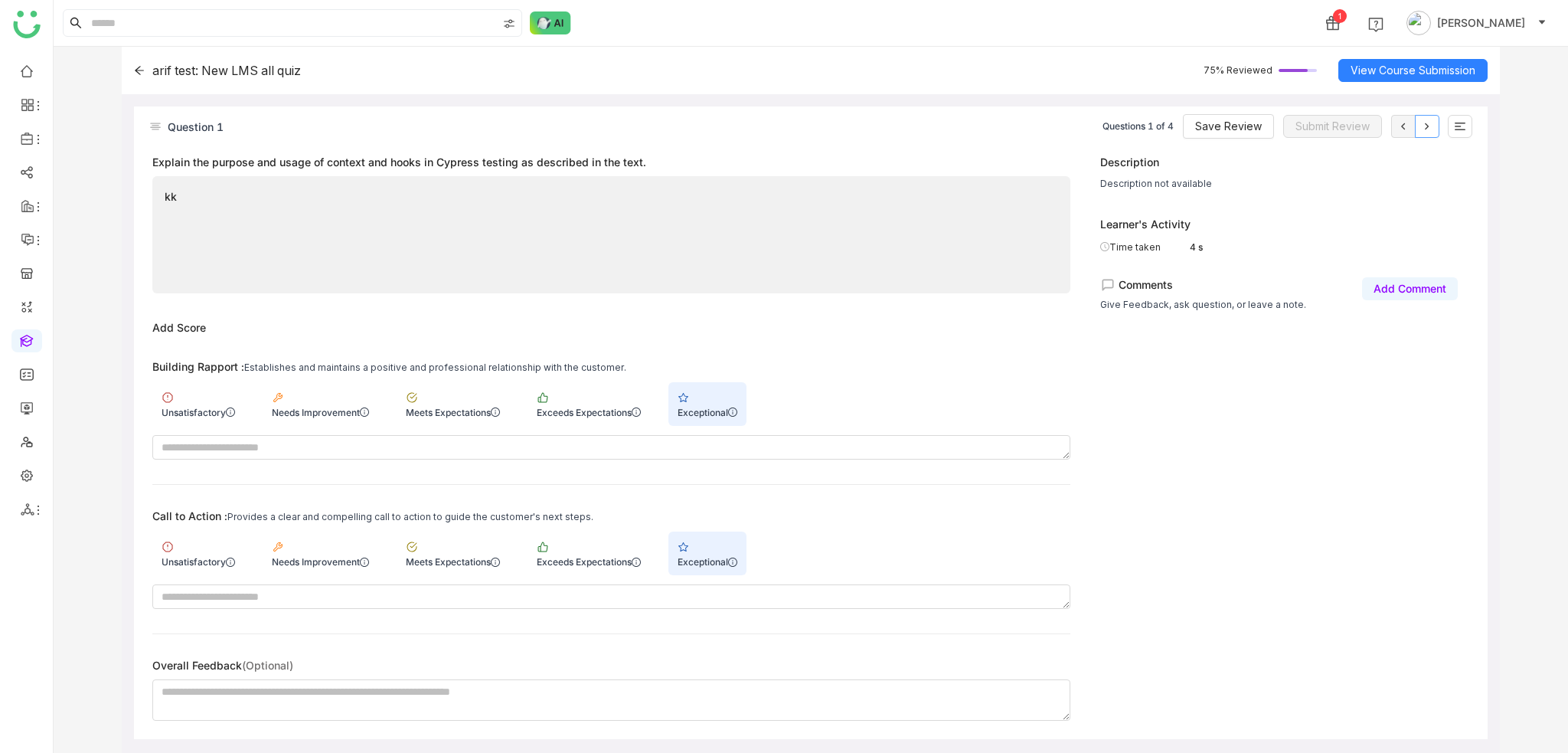
click at [1426, 128] on icon at bounding box center [1427, 126] width 4 height 7
click at [1430, 123] on icon at bounding box center [1427, 126] width 13 height 13
click at [1431, 125] on icon at bounding box center [1427, 126] width 13 height 13
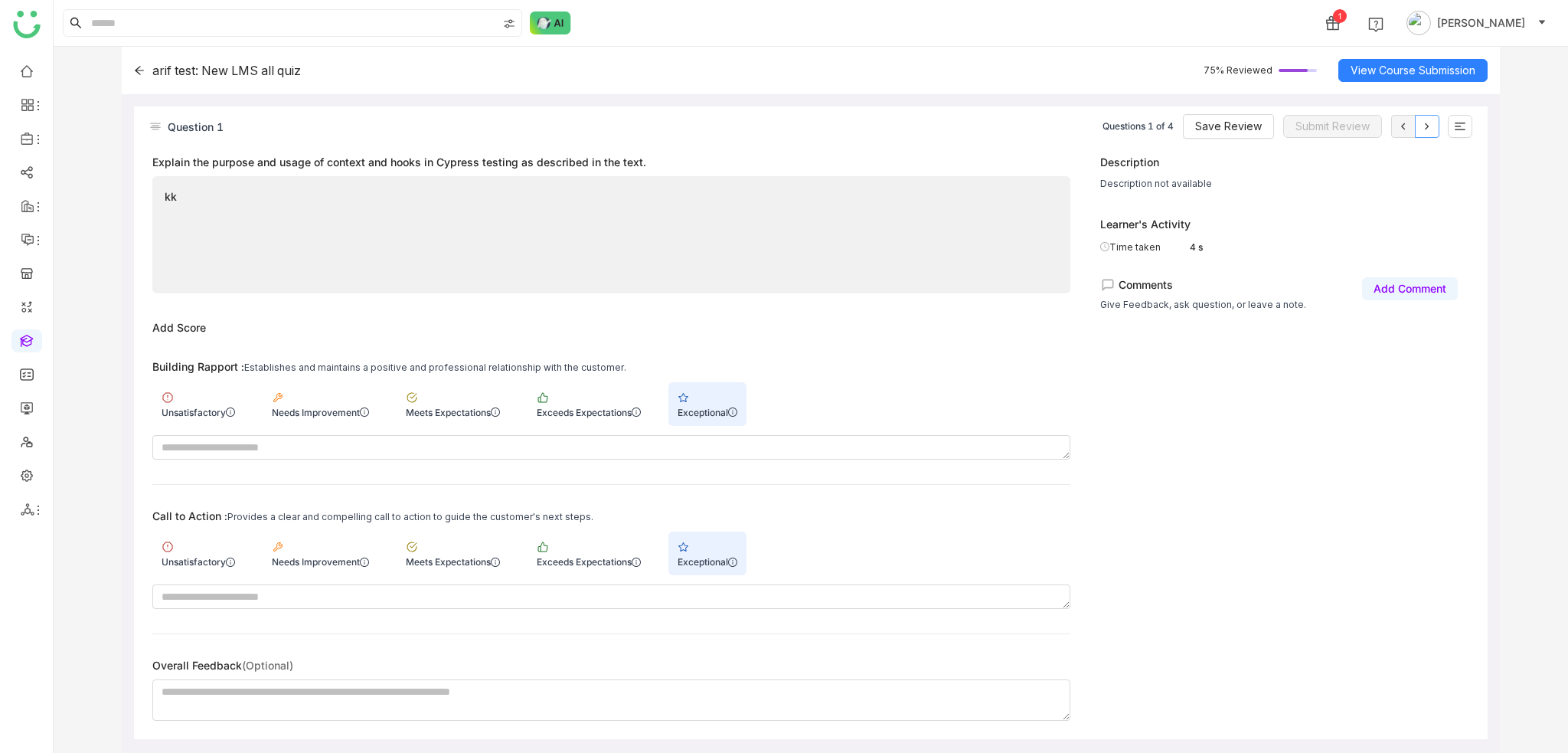
click at [1431, 125] on icon at bounding box center [1427, 126] width 13 height 13
click at [1232, 137] on button "Save Review" at bounding box center [1228, 126] width 91 height 24
click at [1436, 129] on button at bounding box center [1427, 127] width 24 height 23
click at [1436, 128] on button at bounding box center [1427, 127] width 24 height 23
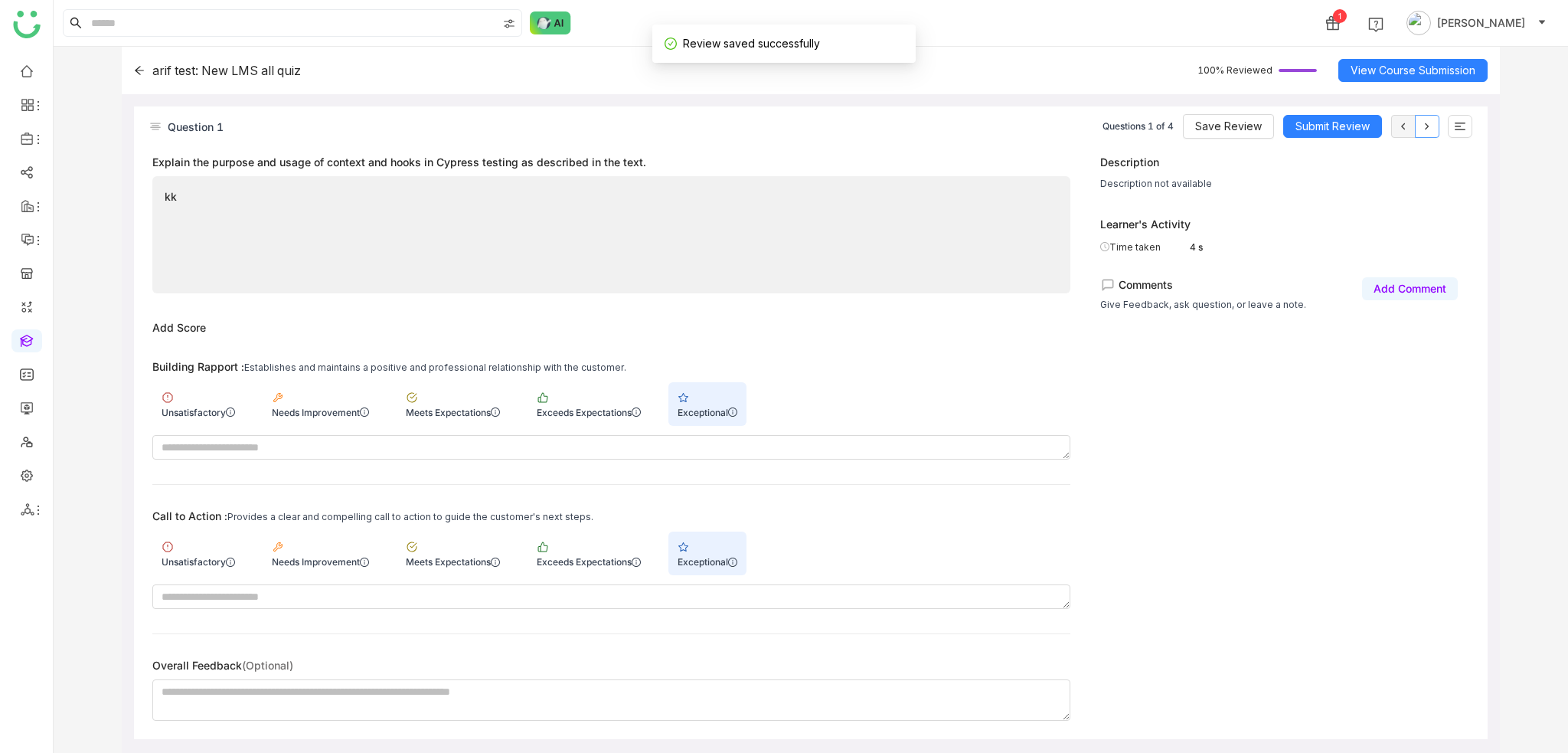
click at [1436, 127] on button at bounding box center [1427, 127] width 24 height 23
click at [1438, 127] on button at bounding box center [1427, 127] width 24 height 23
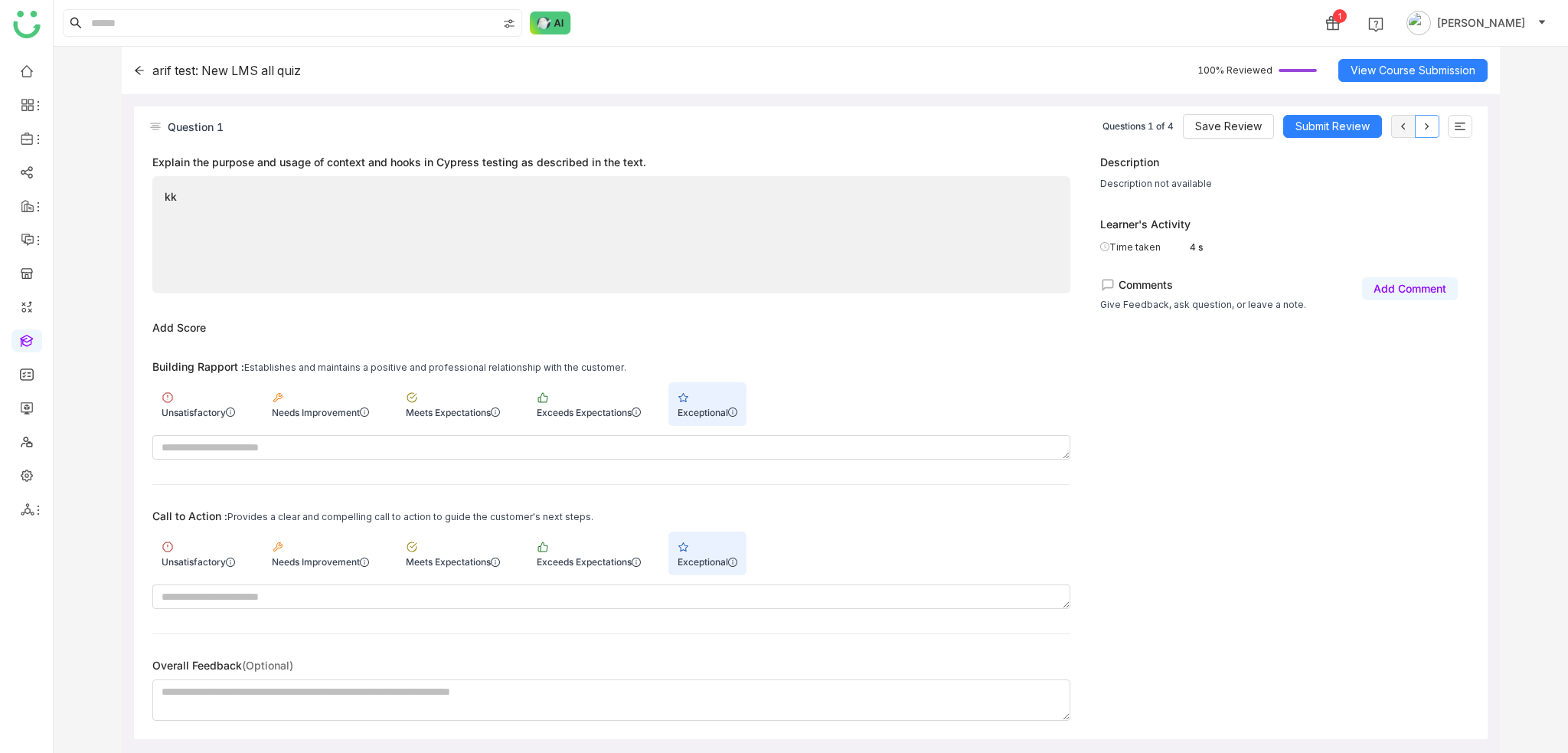
click at [1438, 127] on button at bounding box center [1427, 127] width 24 height 23
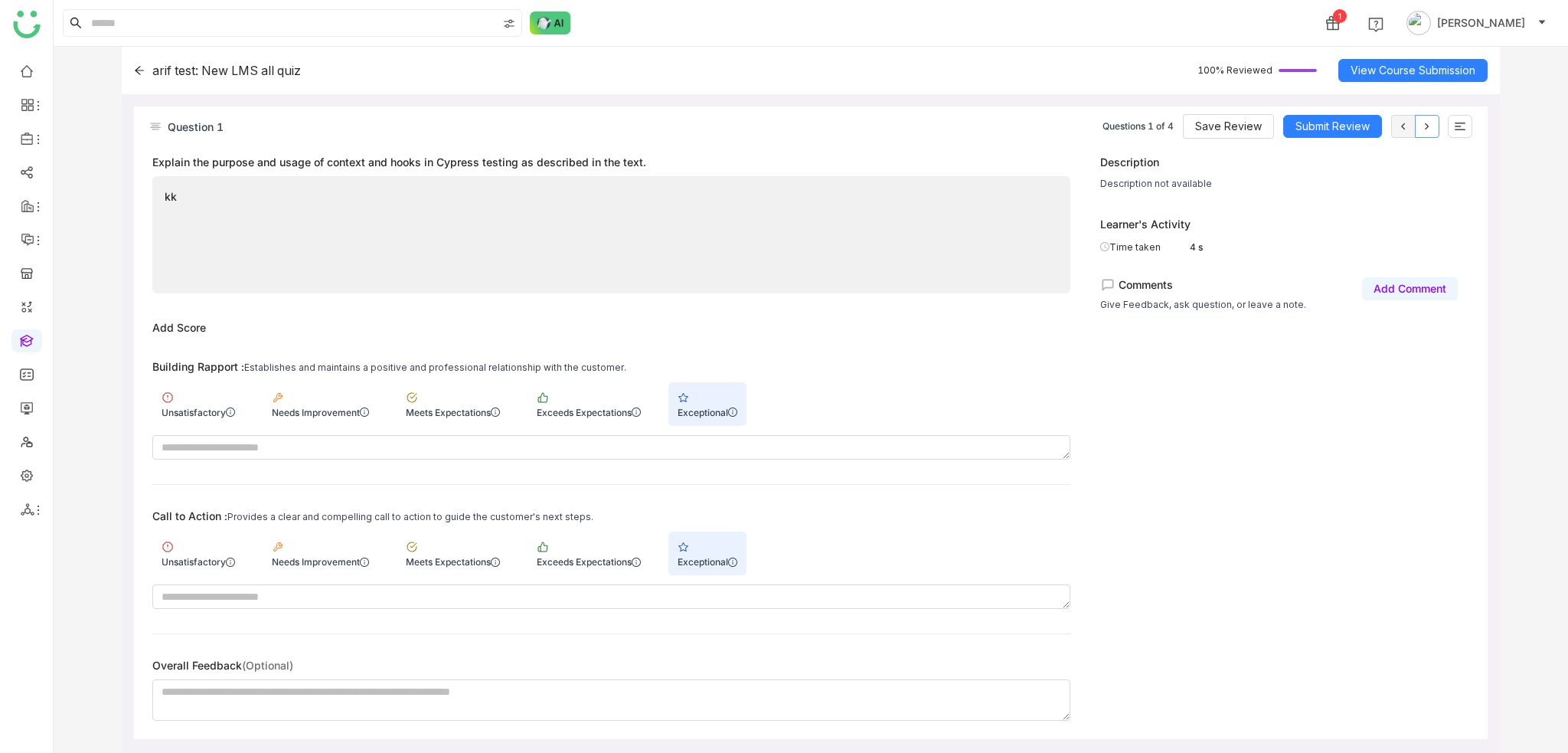
click at [1438, 127] on button at bounding box center [1427, 127] width 24 height 23
click at [1424, 128] on icon at bounding box center [1427, 126] width 13 height 13
click at [1232, 120] on span "Save Review" at bounding box center [1228, 126] width 67 height 16
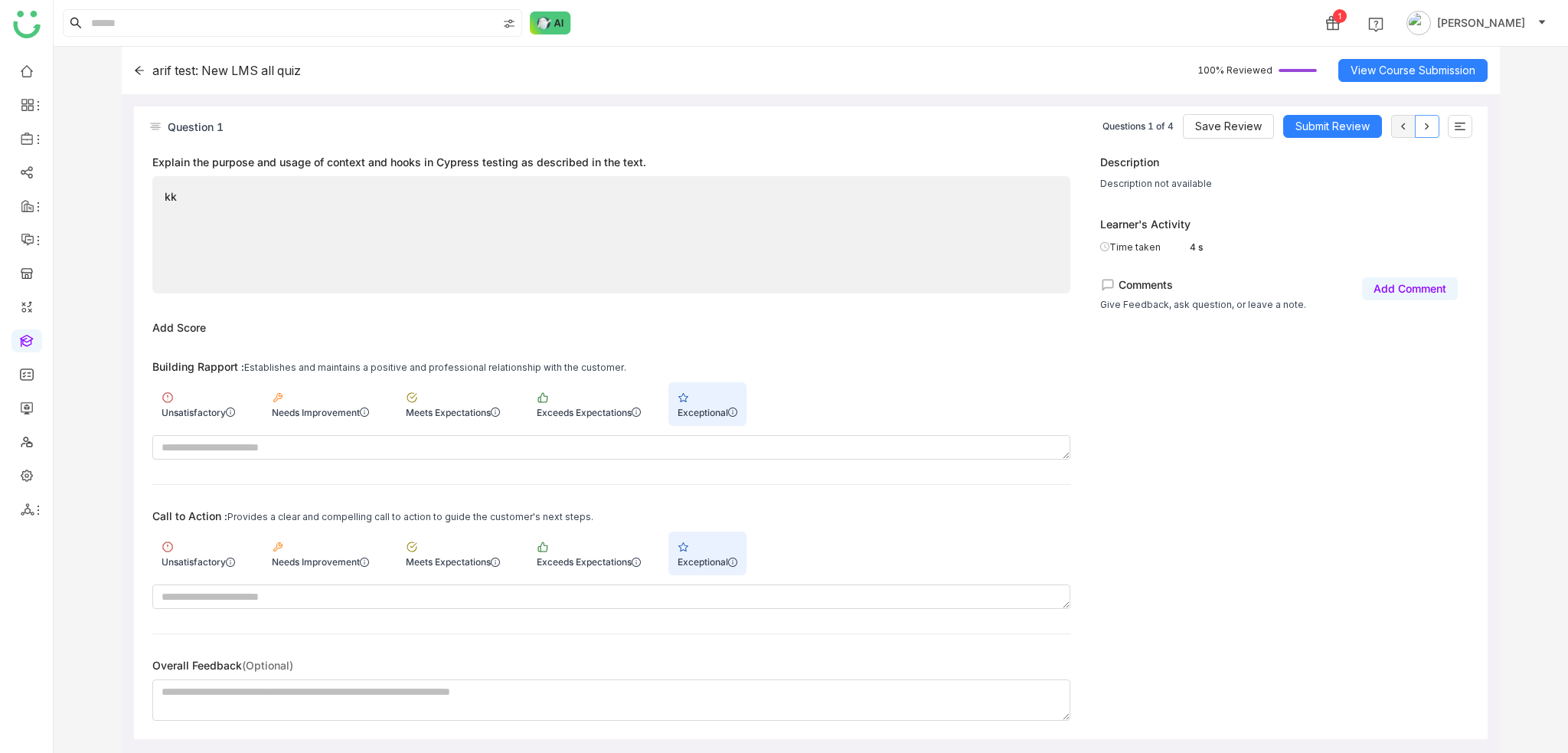
click at [1430, 124] on icon at bounding box center [1427, 126] width 13 height 13
click at [1421, 125] on icon at bounding box center [1427, 126] width 13 height 13
click at [1422, 125] on icon at bounding box center [1427, 126] width 13 height 13
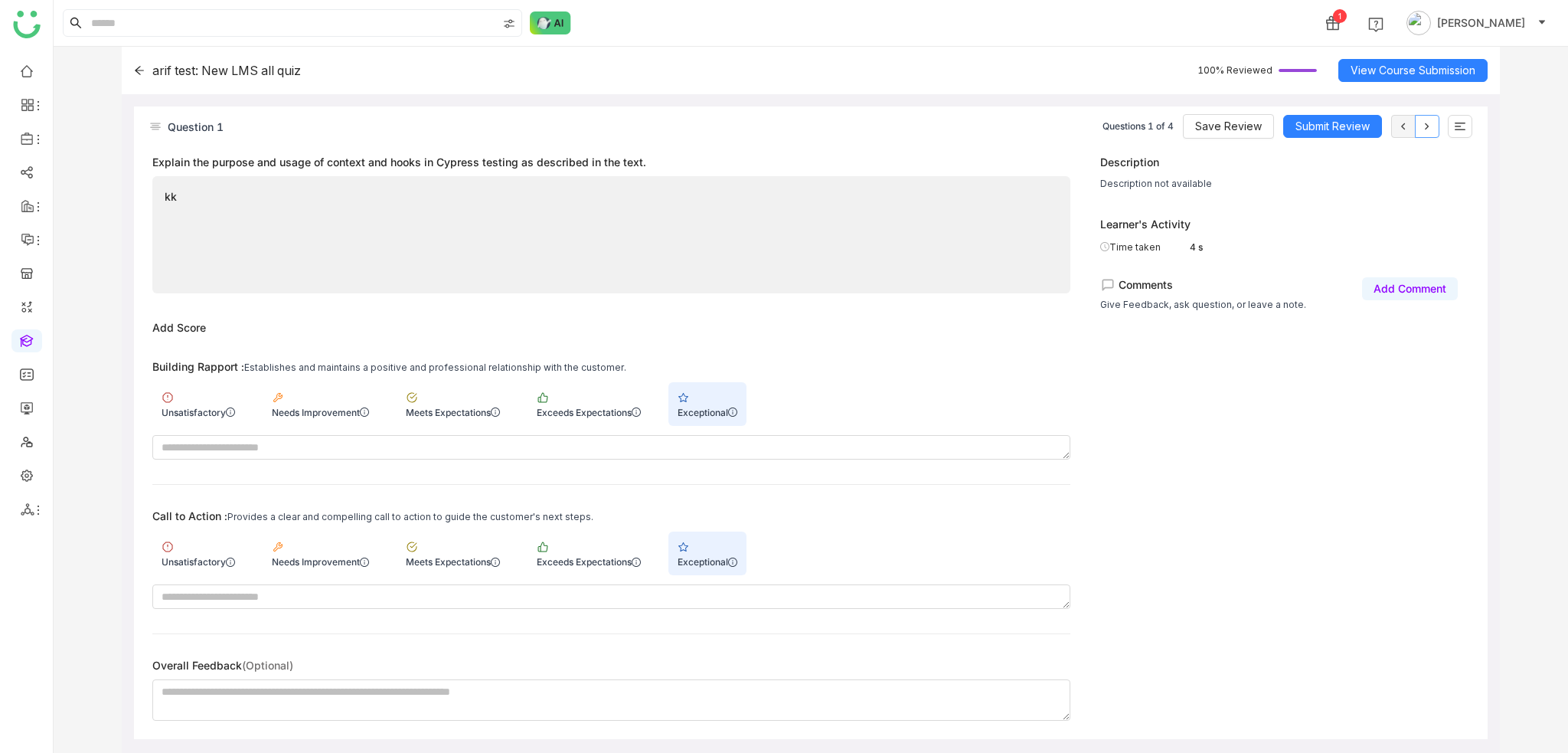
click at [1422, 125] on icon at bounding box center [1427, 126] width 13 height 13
click at [1302, 125] on span "Submit Review" at bounding box center [1332, 126] width 75 height 16
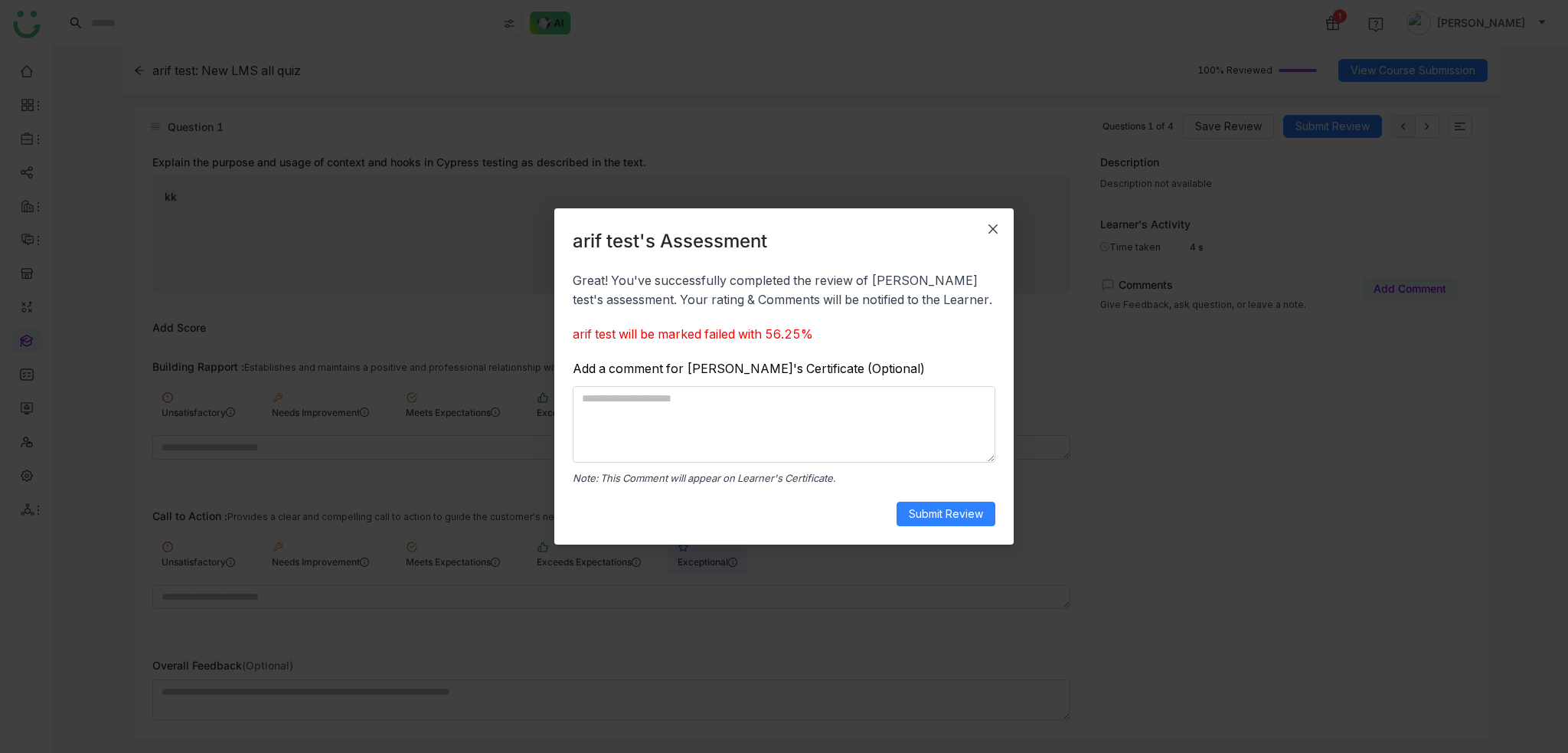
click at [998, 235] on icon "Close" at bounding box center [993, 229] width 13 height 13
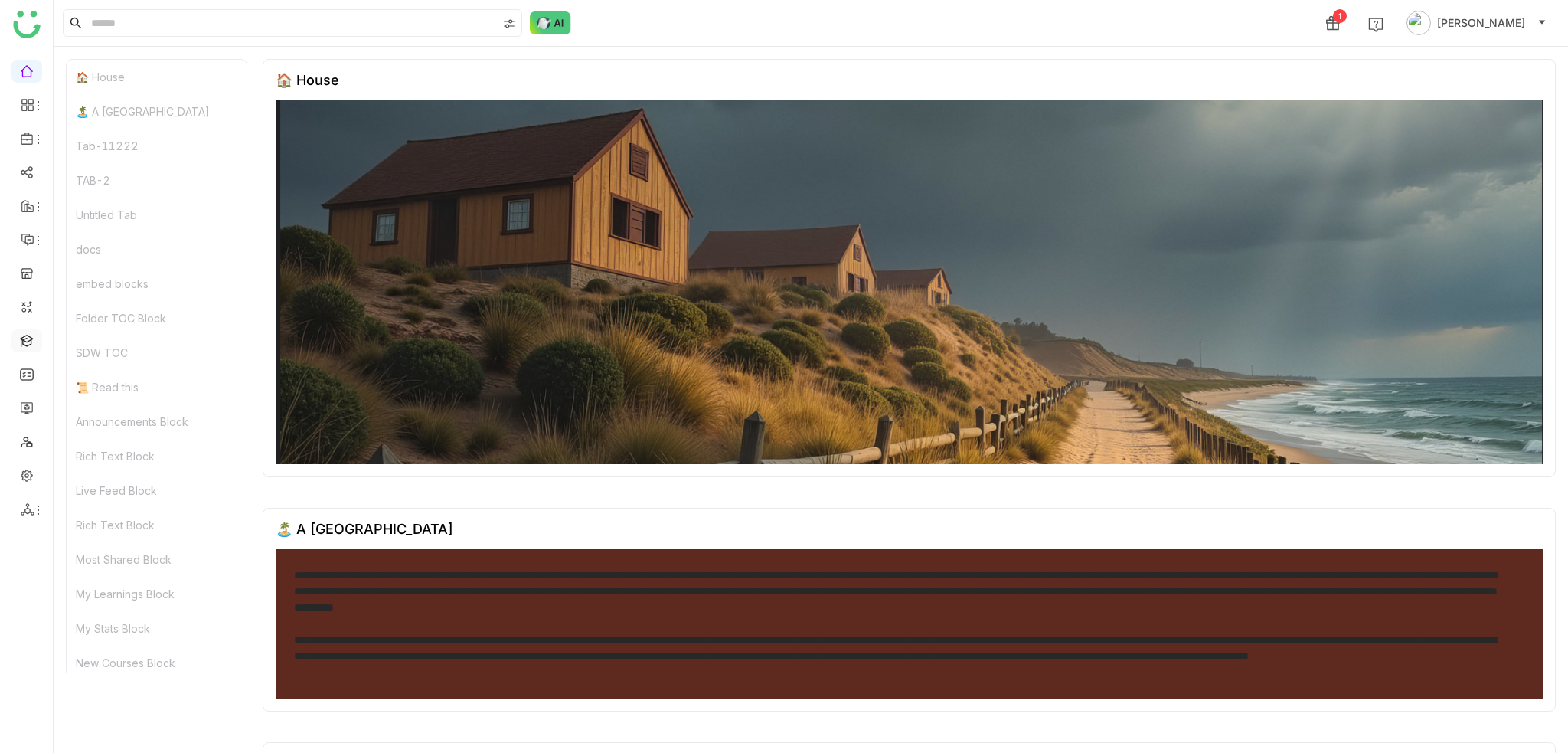
click at [31, 339] on link at bounding box center [27, 339] width 14 height 13
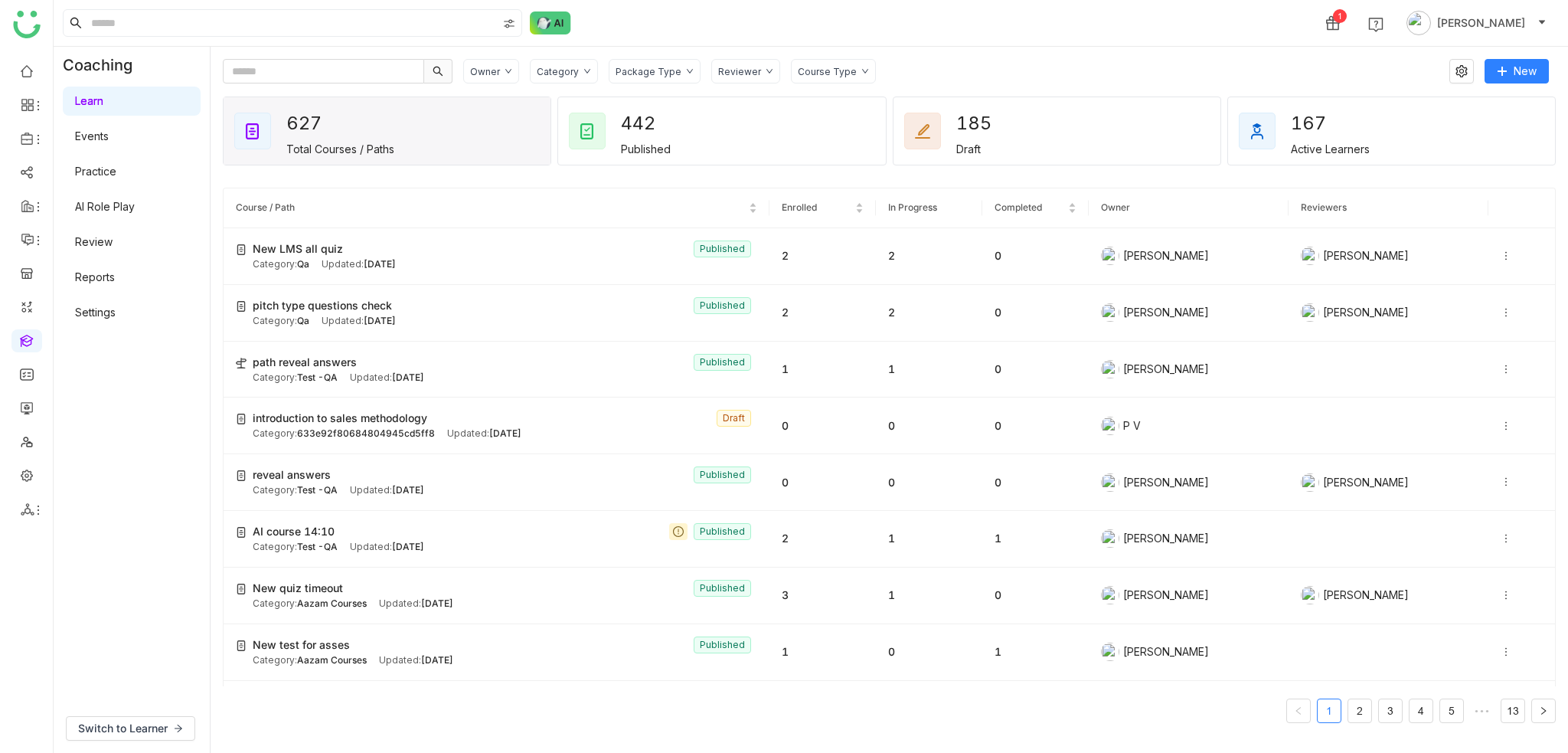
click at [112, 238] on link "Review" at bounding box center [93, 241] width 38 height 13
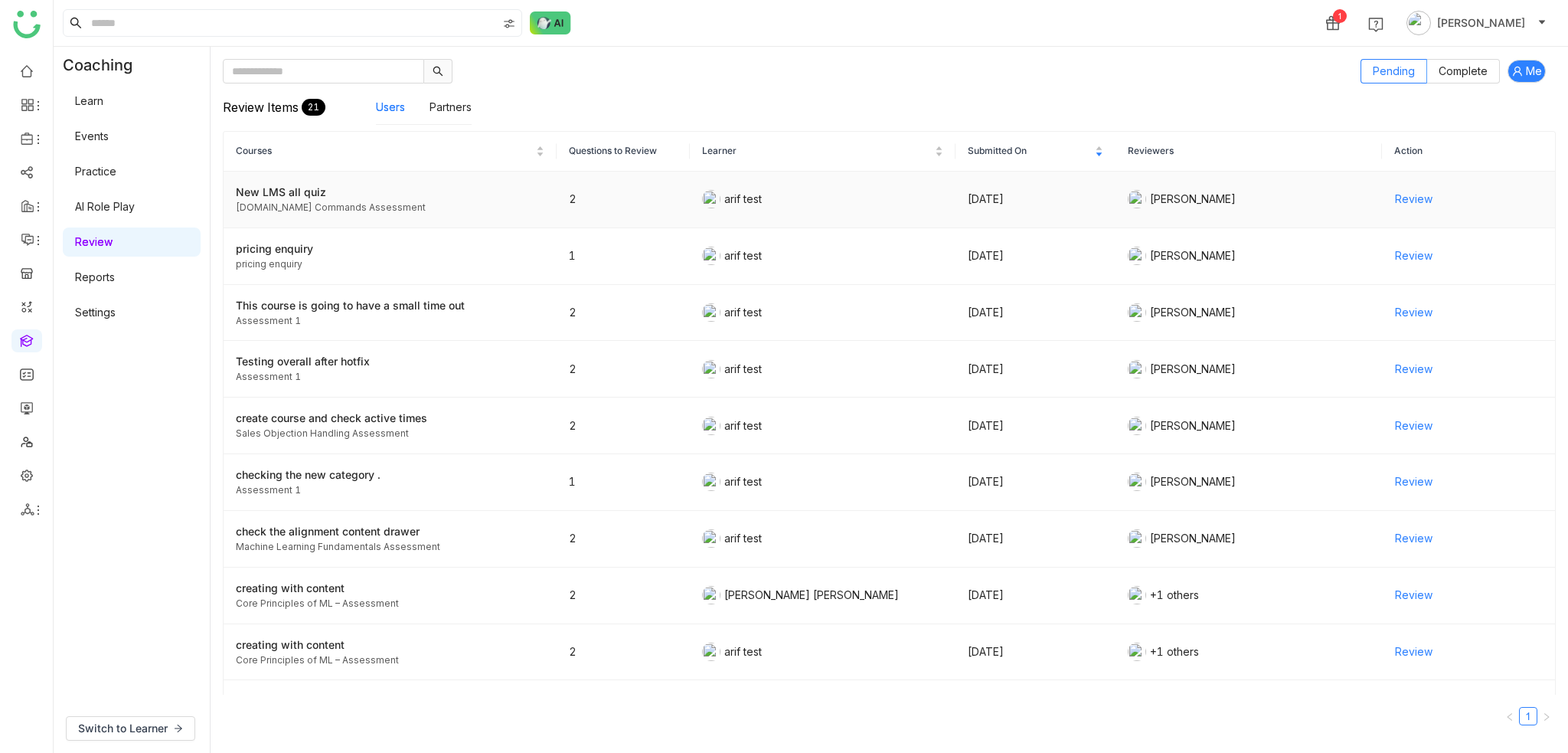
click at [449, 177] on td "New LMS all quiz [DOMAIN_NAME] Commands Assessment" at bounding box center [390, 200] width 333 height 56
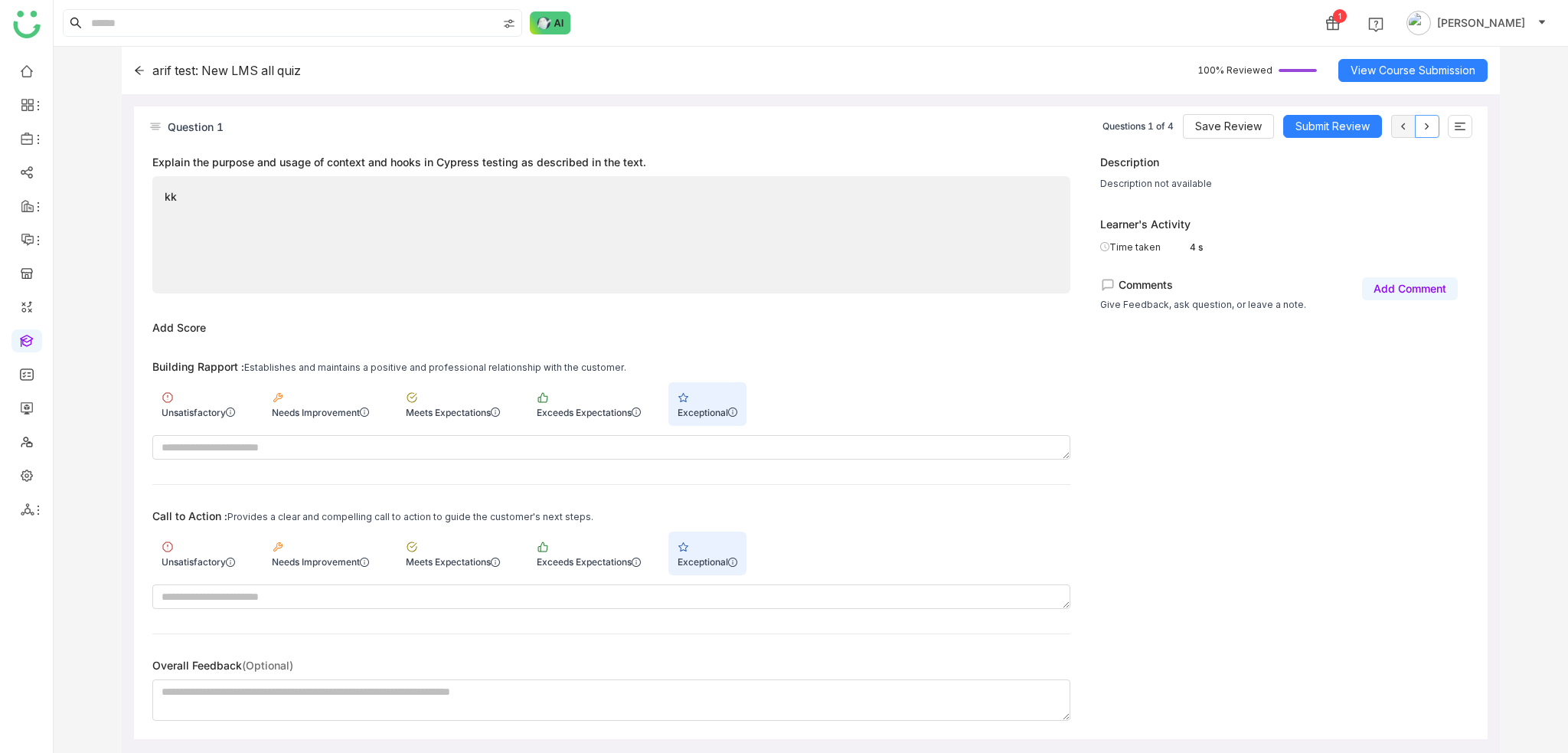
click at [1424, 127] on icon at bounding box center [1427, 126] width 13 height 13
click at [1415, 130] on button at bounding box center [1427, 127] width 24 height 23
click at [1426, 125] on icon at bounding box center [1427, 126] width 4 height 7
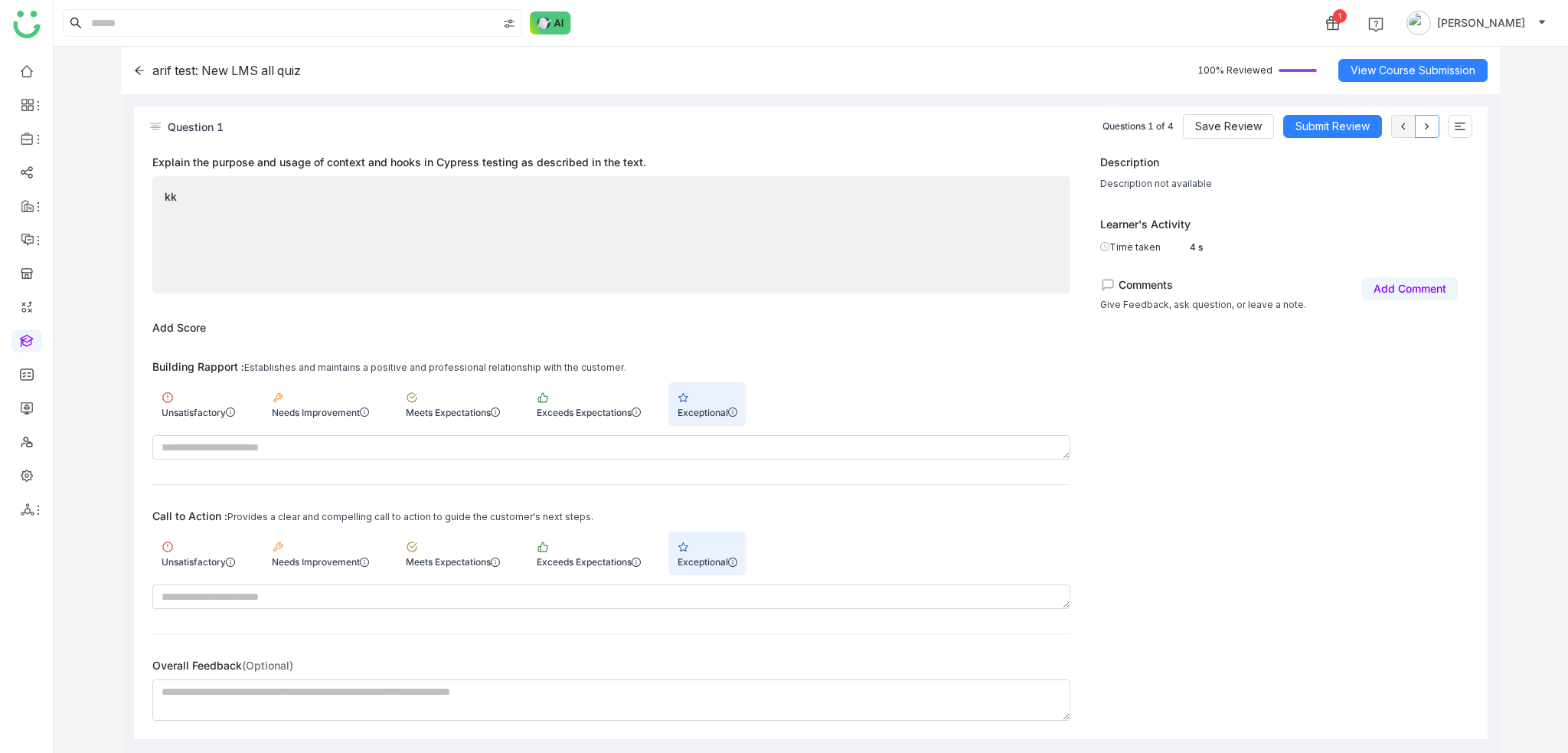
click at [1426, 125] on icon at bounding box center [1427, 126] width 4 height 7
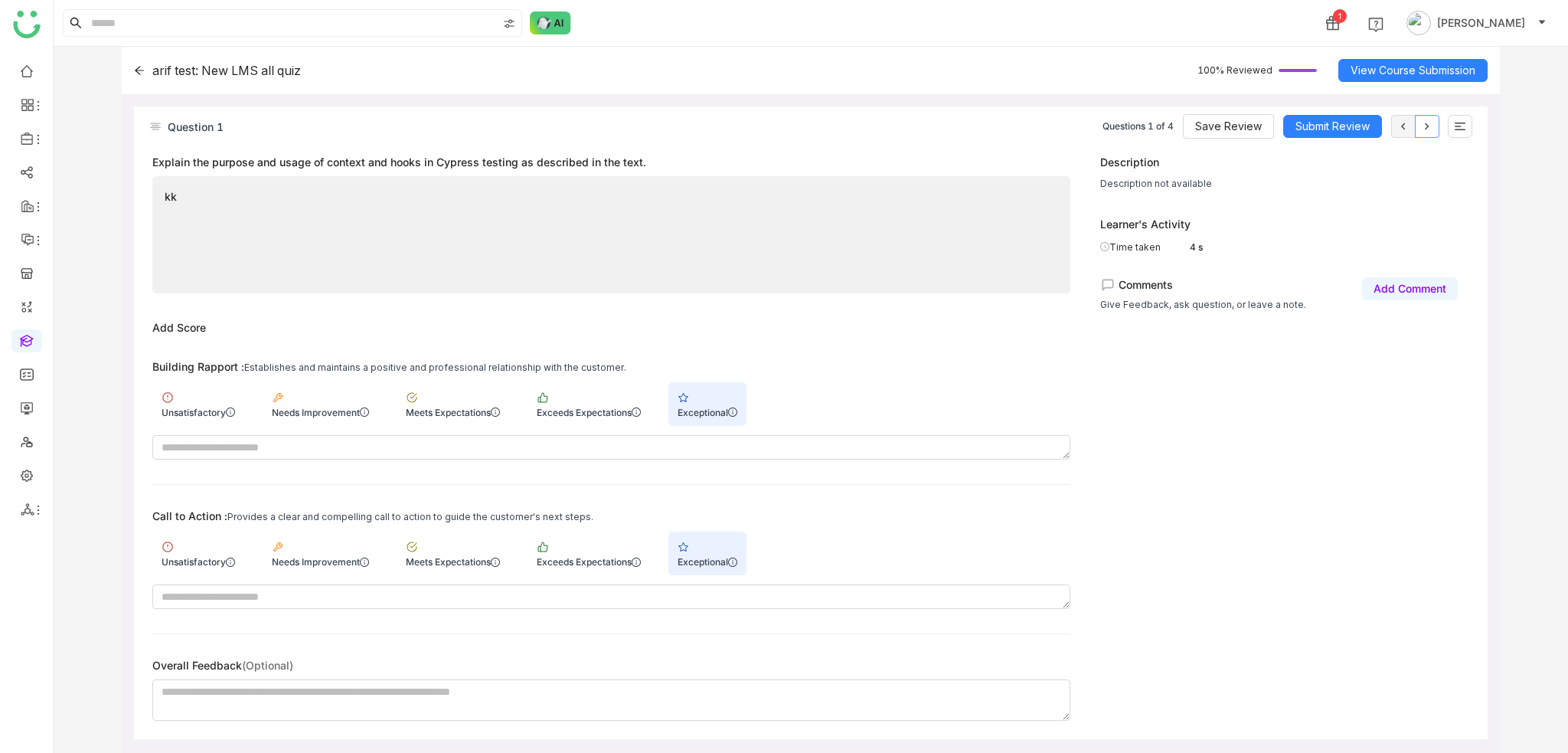
click at [1426, 125] on icon at bounding box center [1427, 126] width 4 height 7
click at [1318, 137] on button "Submit Review" at bounding box center [1333, 127] width 99 height 23
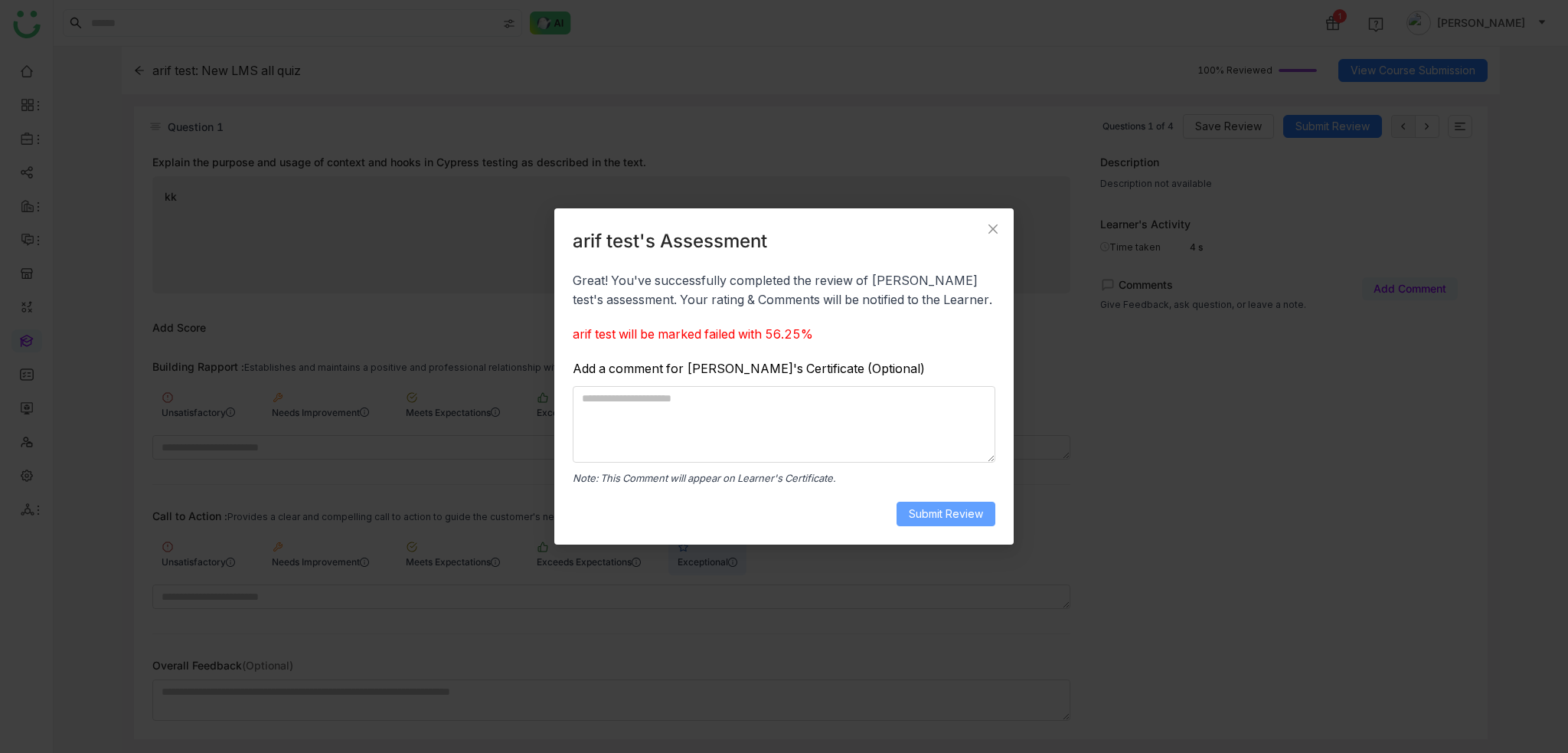
click at [980, 506] on span "Submit Review" at bounding box center [945, 514] width 75 height 16
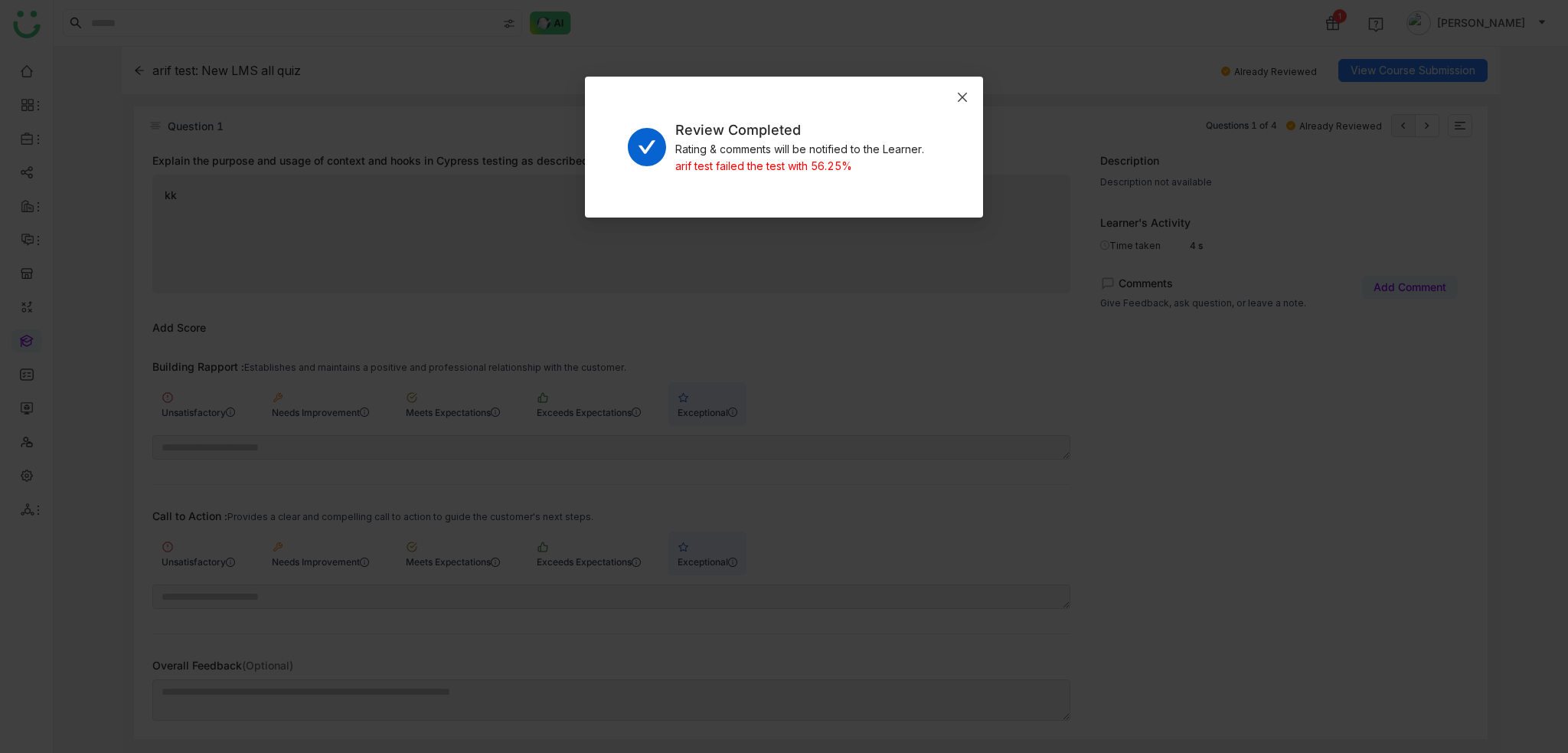
click at [967, 93] on icon "Close" at bounding box center [962, 97] width 13 height 13
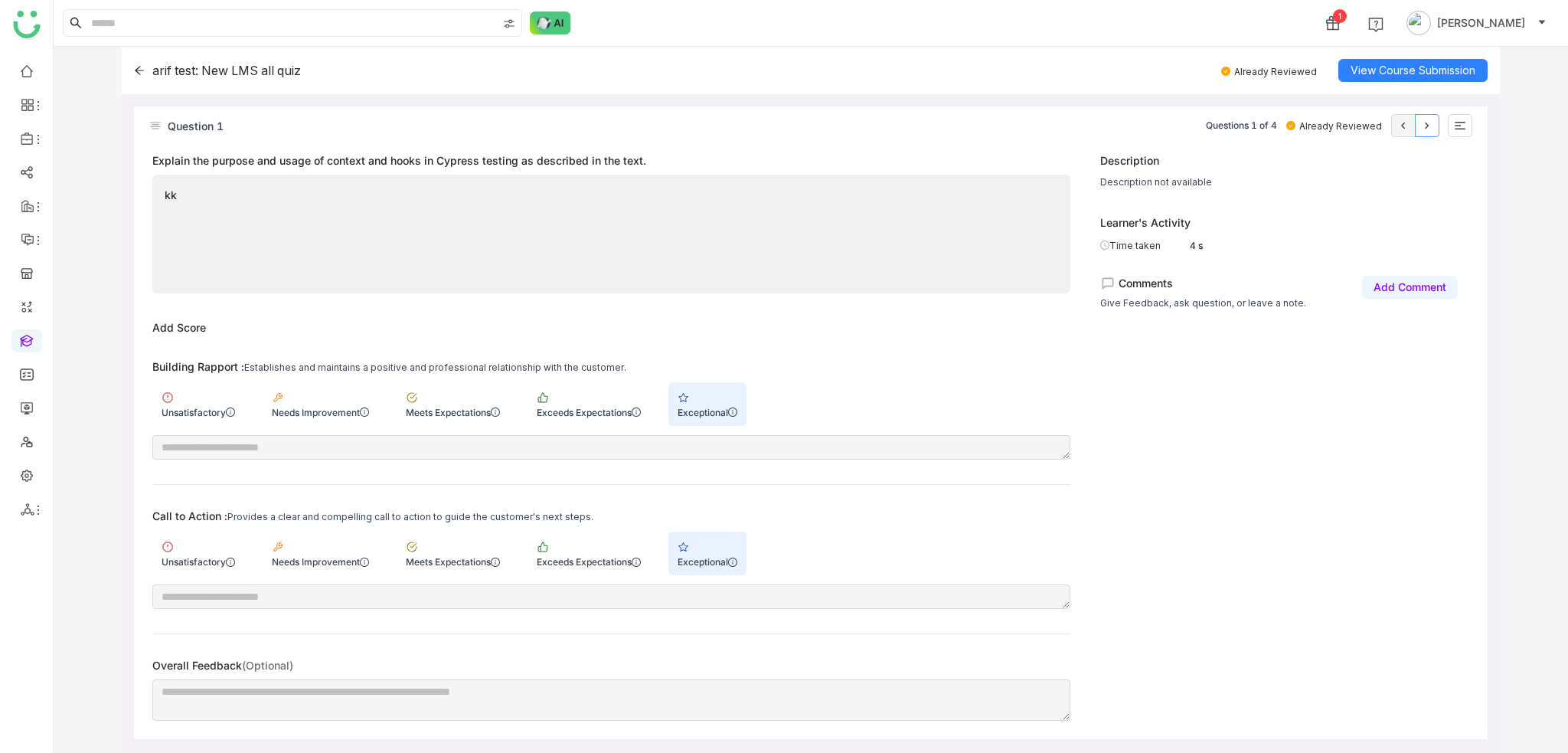
click at [1429, 122] on icon at bounding box center [1427, 125] width 13 height 13
click at [149, 64] on div "arif test: New LMS all quiz" at bounding box center [217, 71] width 167 height 16
click at [145, 66] on div "arif test: New LMS all quiz" at bounding box center [217, 71] width 167 height 16
click at [138, 72] on icon at bounding box center [138, 70] width 11 height 11
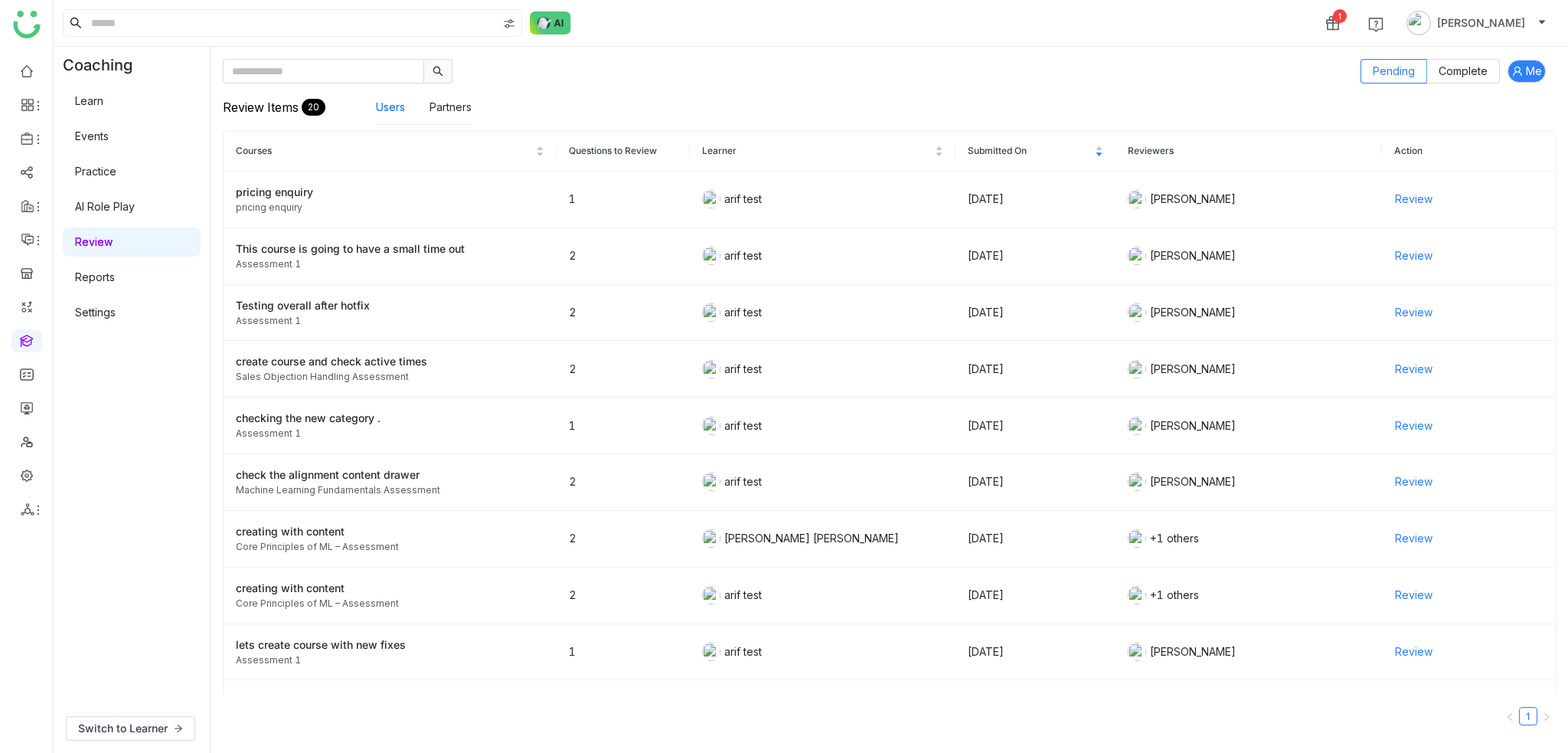
click at [97, 244] on link "Review" at bounding box center [93, 241] width 38 height 13
click at [30, 343] on link at bounding box center [27, 339] width 14 height 13
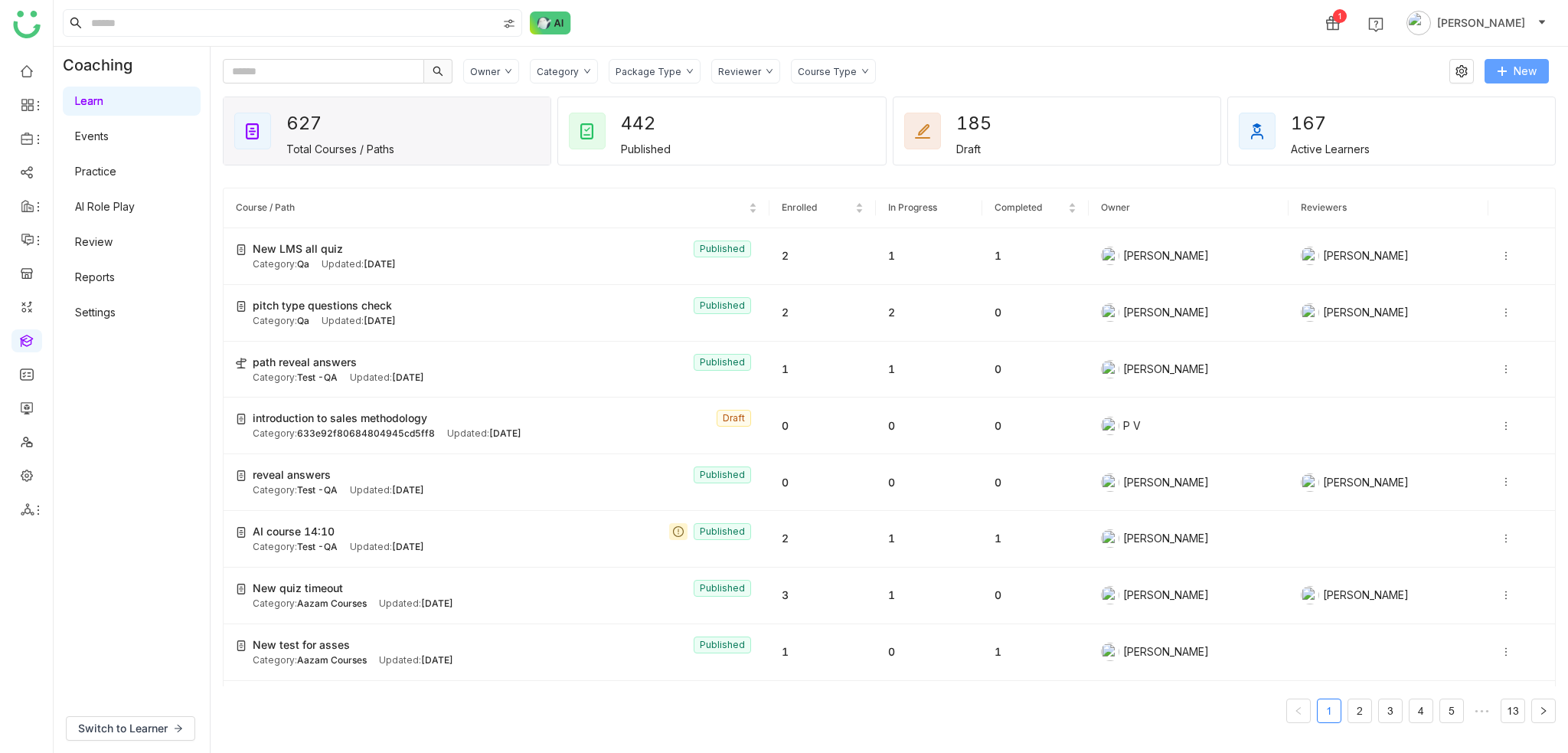
click at [1510, 73] on button "New" at bounding box center [1516, 71] width 64 height 24
click at [1444, 110] on span "New Course" at bounding box center [1467, 102] width 78 height 16
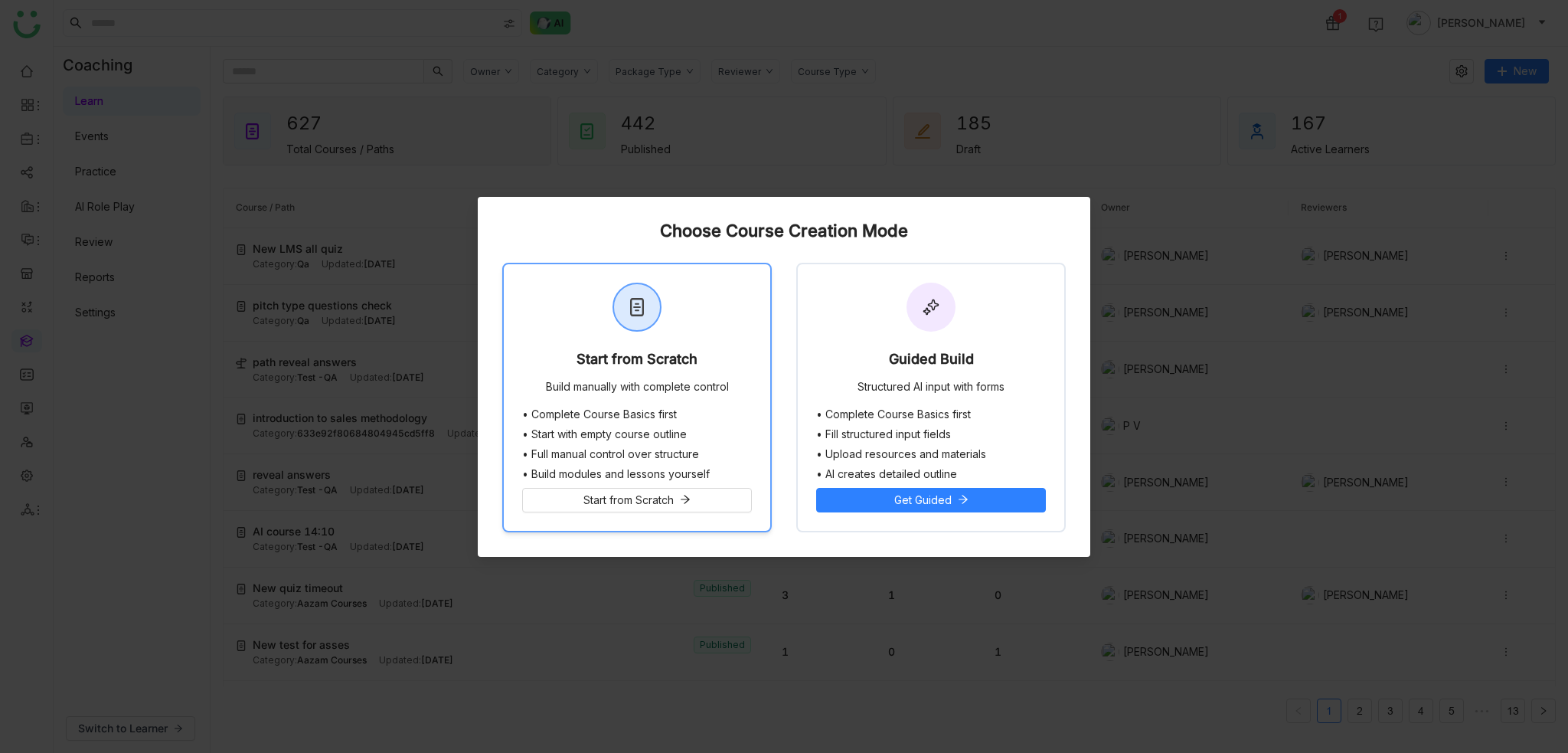
click at [670, 316] on div "Start from Scratch Build manually with complete control" at bounding box center [636, 336] width 266 height 144
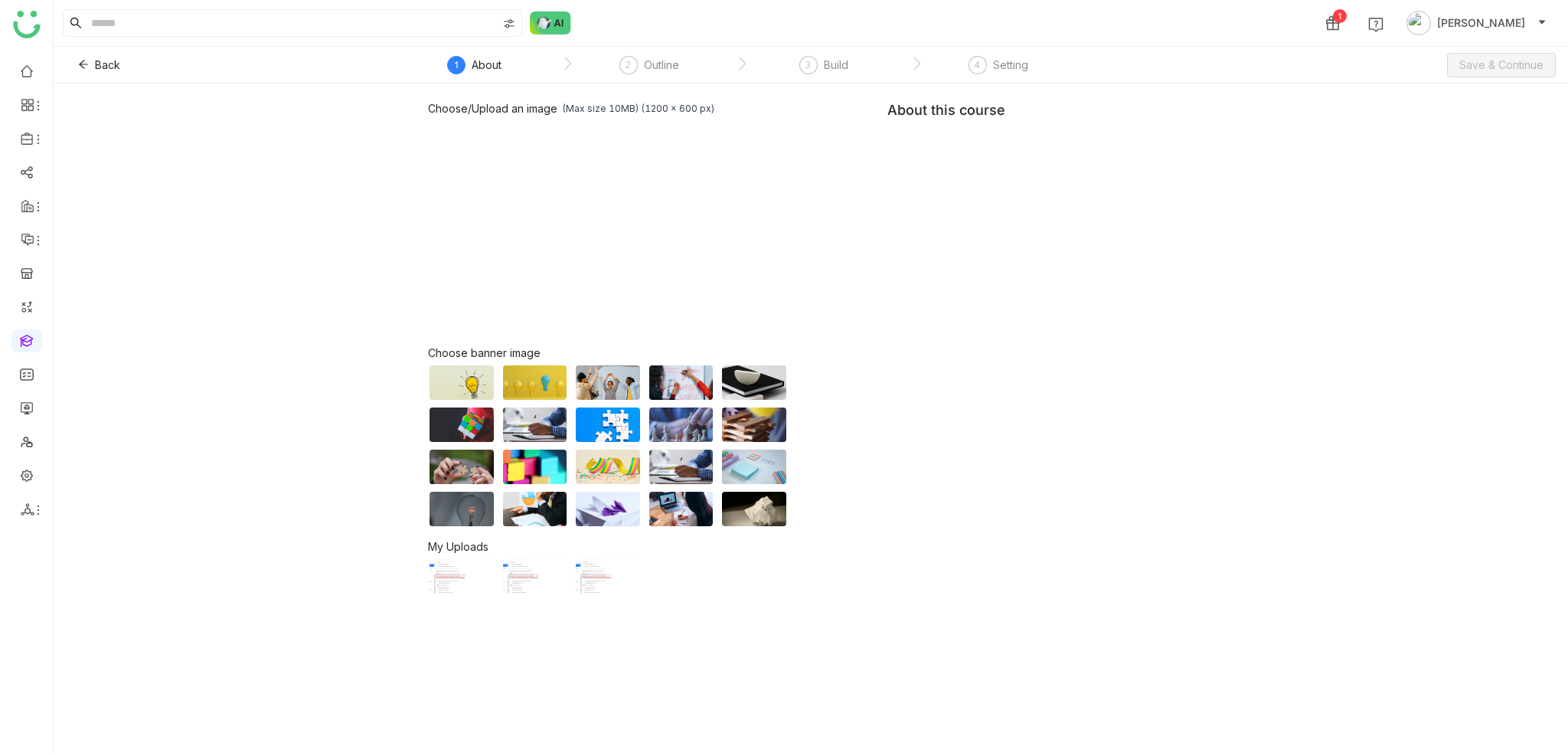
click at [1215, 173] on div "Choose/Upload an image (Max size 10MB) (1200 x 600 px) Browse Image Choose bann…" at bounding box center [810, 418] width 1514 height 670
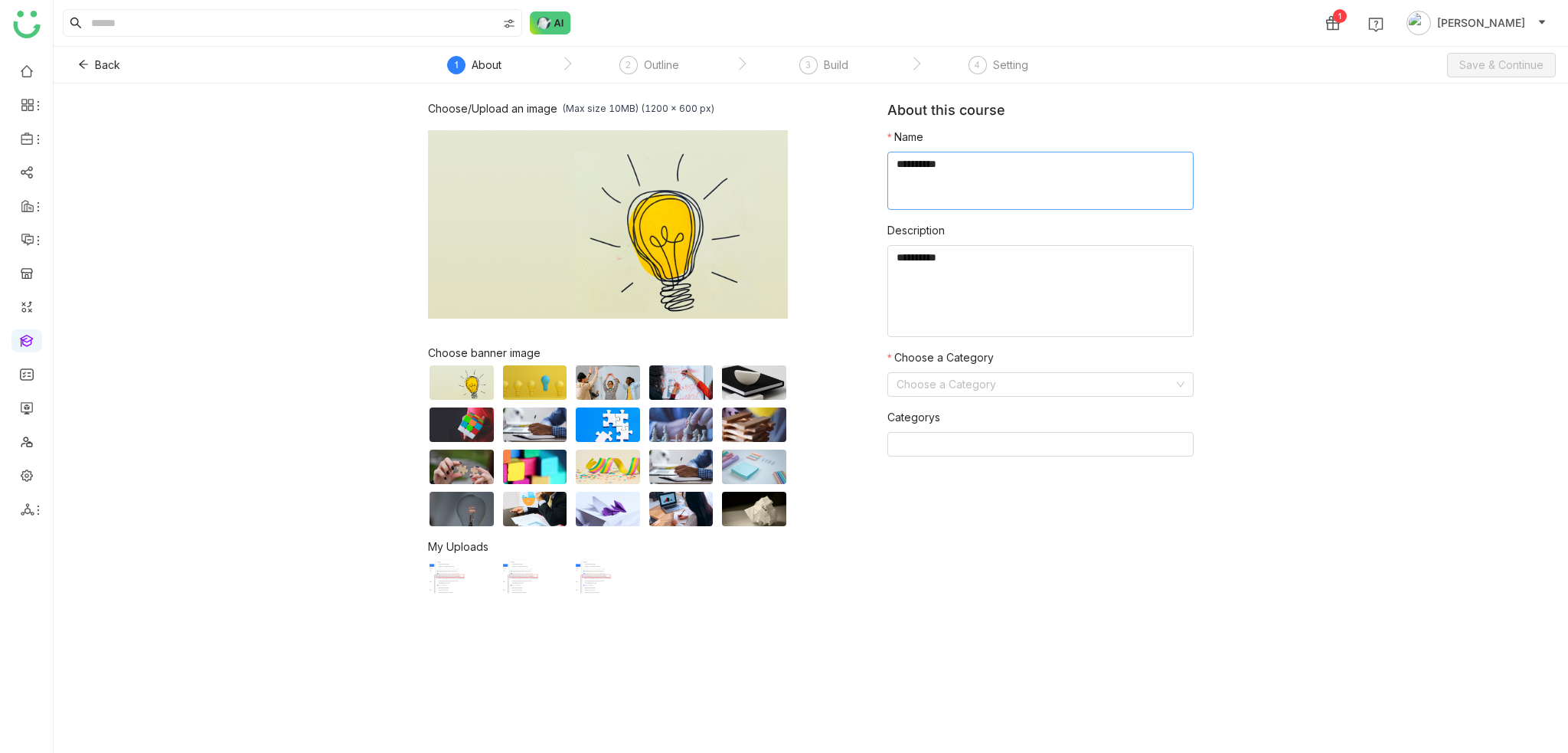
click at [1002, 180] on textarea at bounding box center [1040, 180] width 306 height 58
type textarea "**********"
type textarea "*****"
click at [1013, 392] on input at bounding box center [1035, 385] width 277 height 23
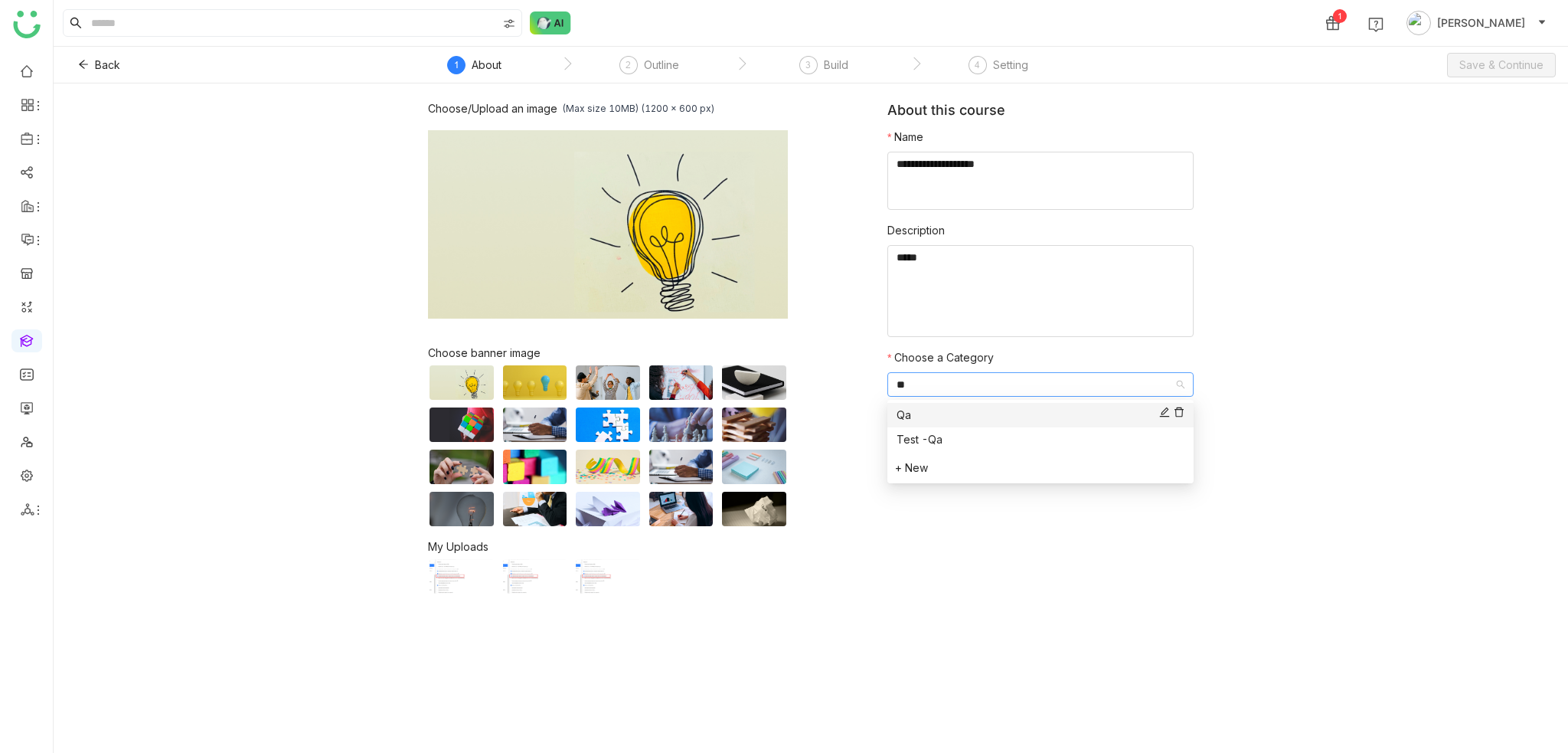
type input "**"
click at [1002, 416] on div "Qa" at bounding box center [1040, 415] width 288 height 16
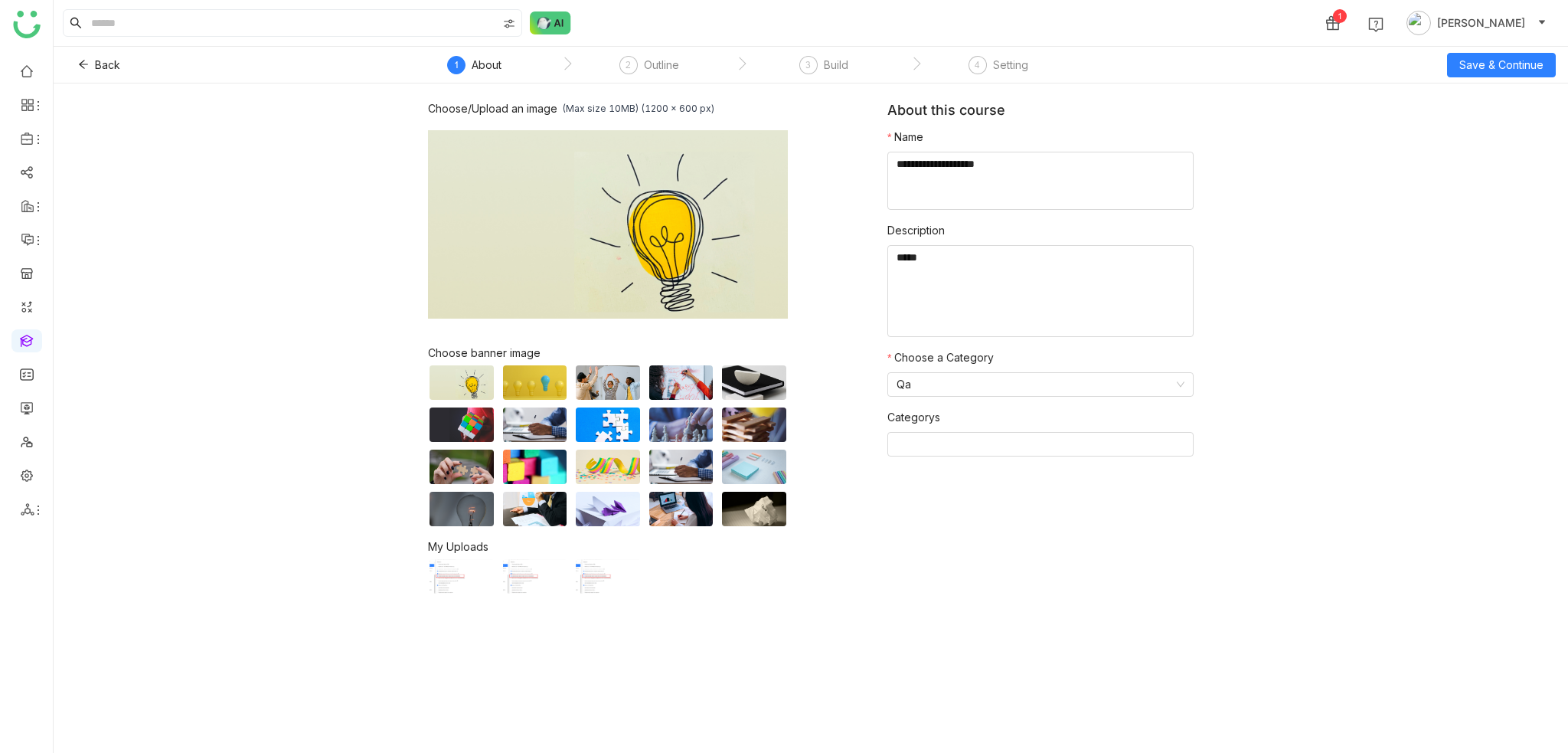
click at [1338, 291] on div "Choose/Upload an image (Max size 10MB) (1200 x 600 px) Browse Image Choose bann…" at bounding box center [810, 418] width 1514 height 670
click at [1106, 456] on form "Name Description Choose a Category Qa Categorys" at bounding box center [1040, 298] width 306 height 340
click at [1480, 64] on span "Save & Continue" at bounding box center [1500, 64] width 84 height 16
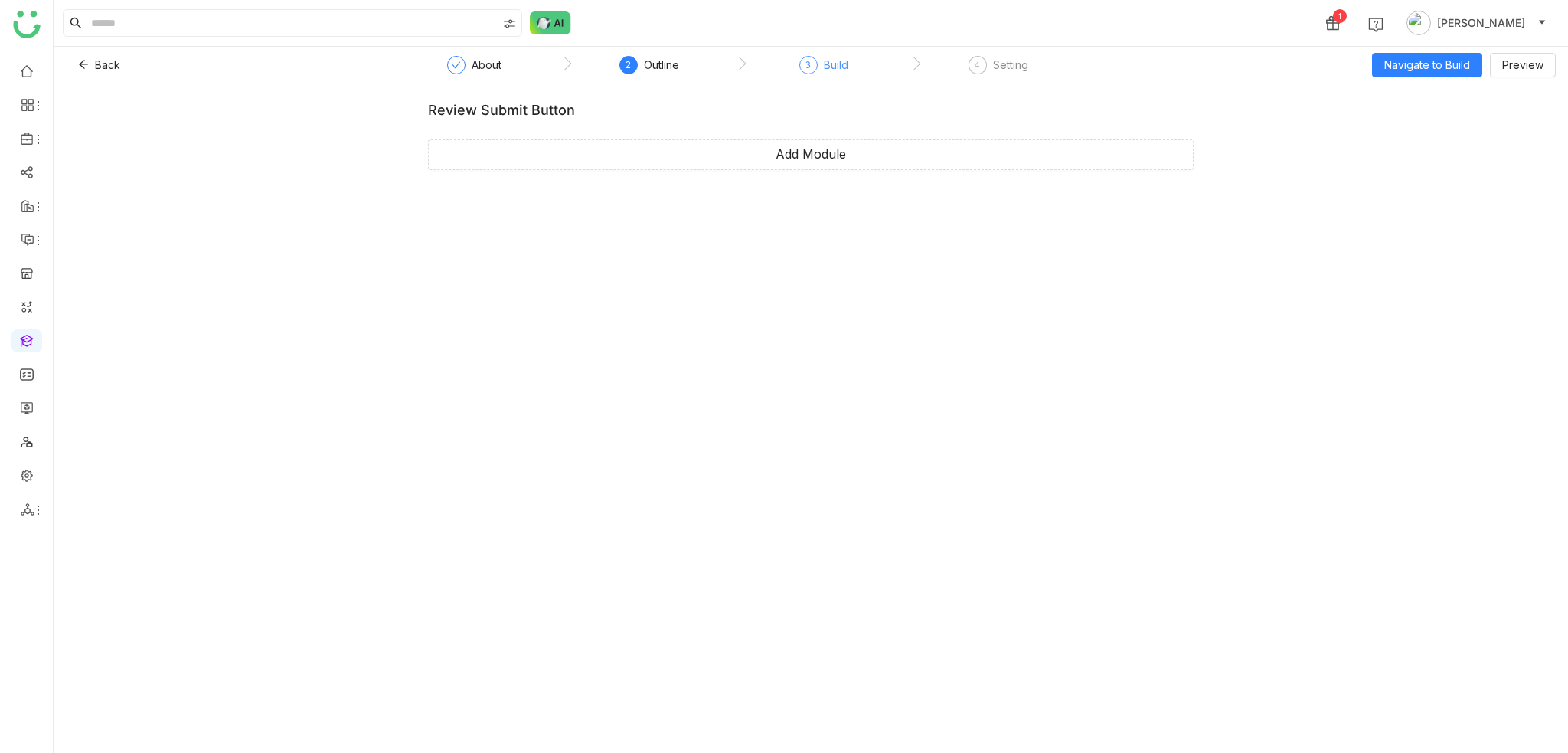
click at [841, 60] on div "Build" at bounding box center [835, 65] width 24 height 18
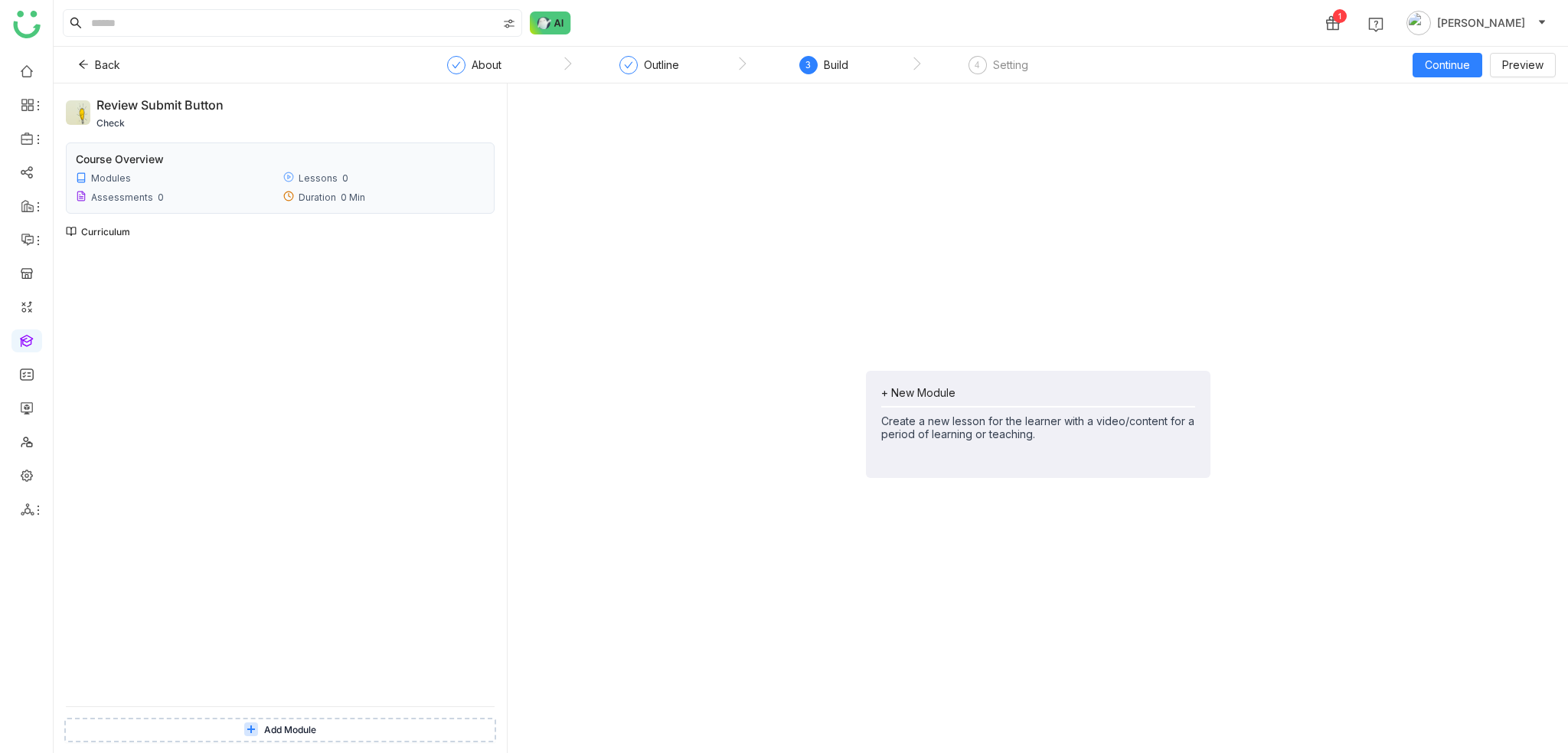
click at [922, 381] on div "+ New Module Create a new lesson for the learner with a video/content for a per…" at bounding box center [1038, 424] width 345 height 108
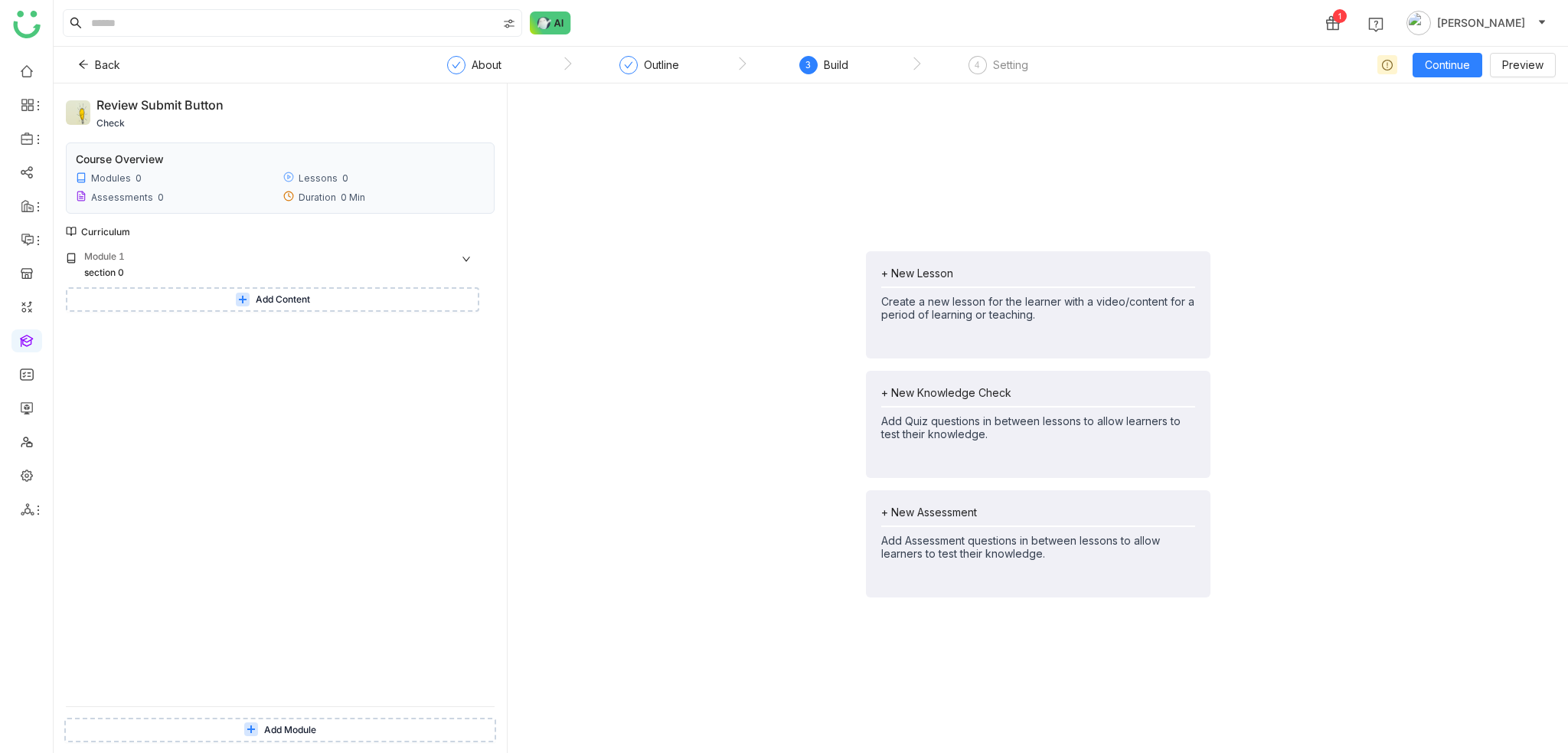
click at [943, 280] on div "+ New Lesson Create a new lesson for the learner with a video/content for a per…" at bounding box center [1038, 294] width 314 height 54
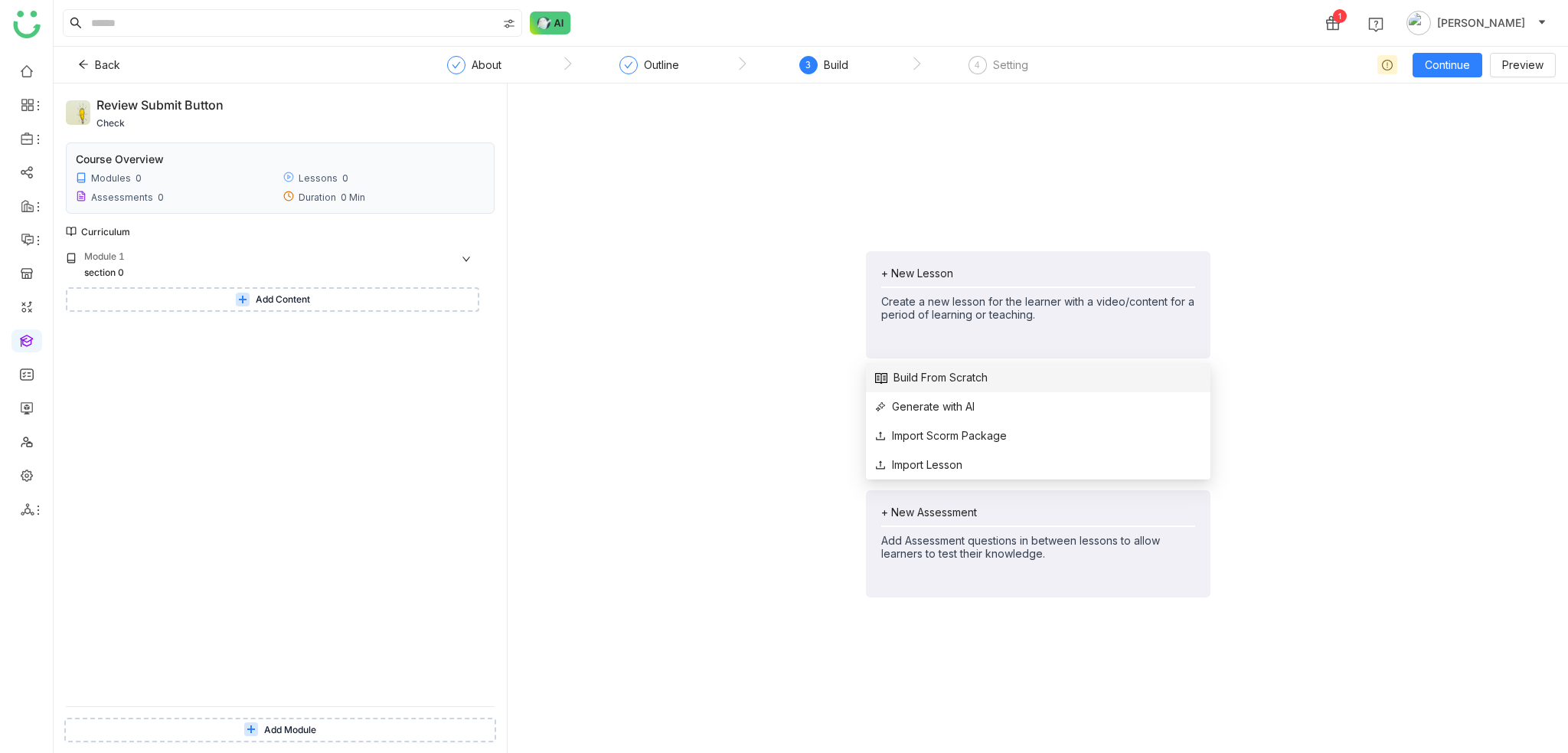
click at [934, 380] on span "Build From Scratch" at bounding box center [931, 377] width 112 height 16
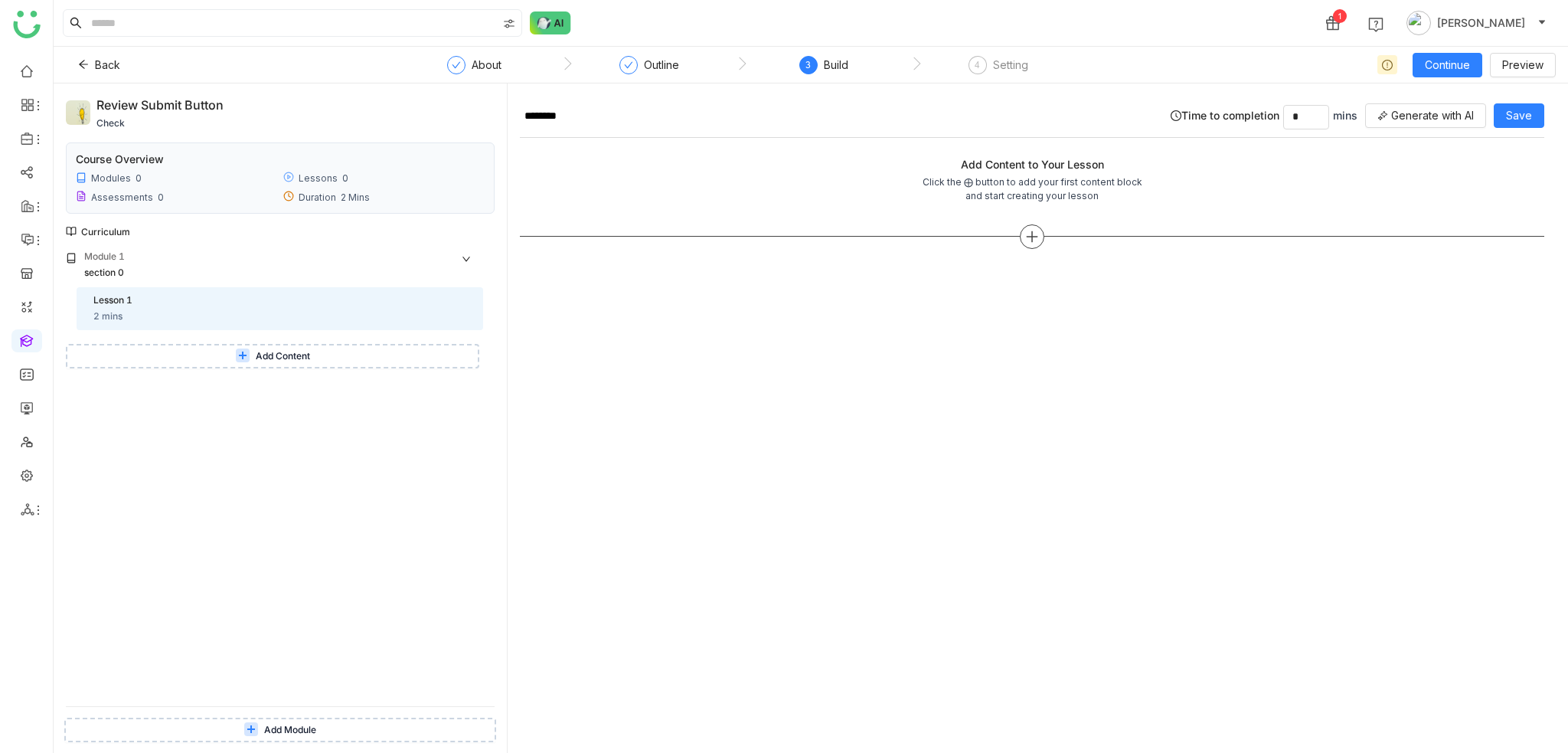
click at [1031, 225] on div at bounding box center [1031, 236] width 24 height 24
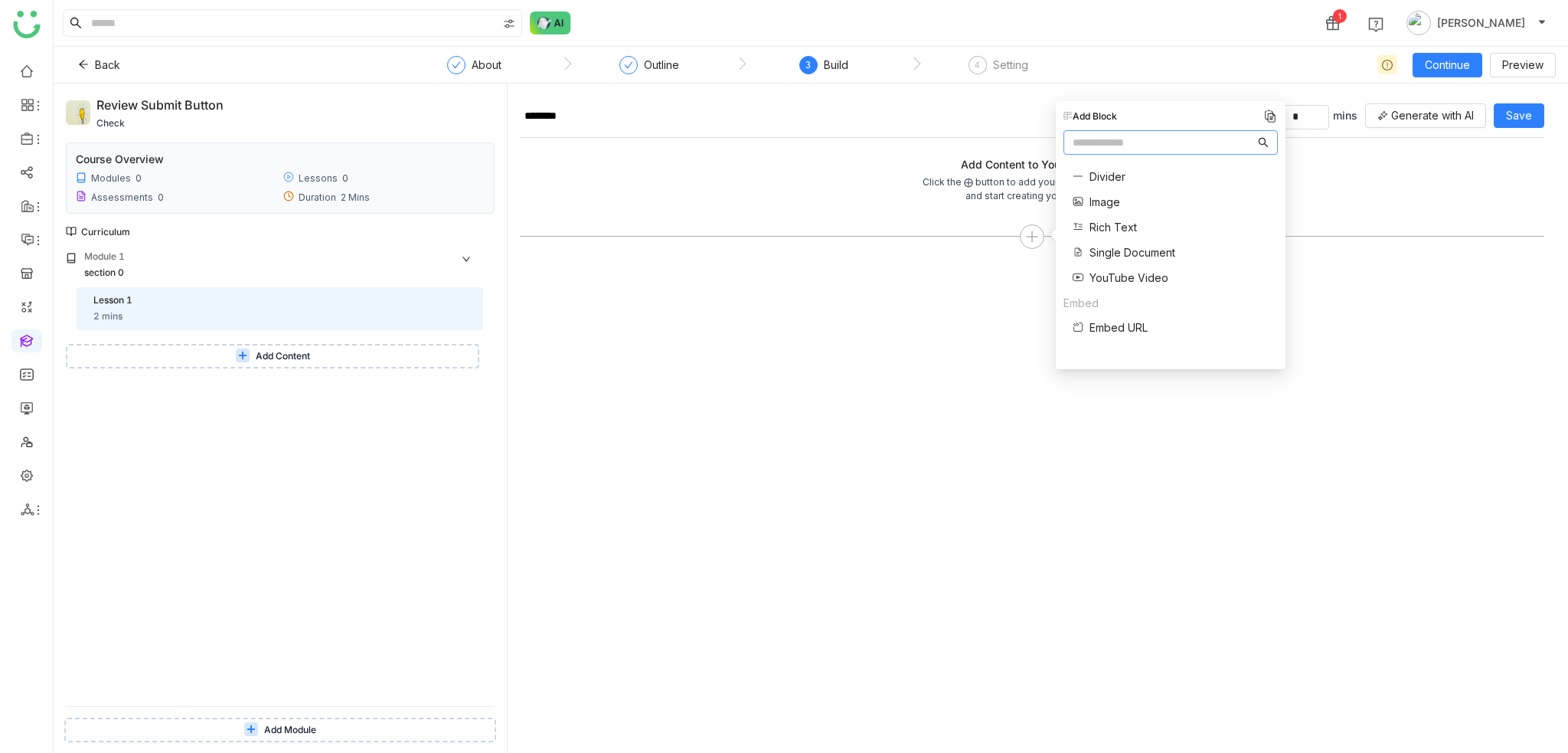
click at [685, 350] on div "******** Time to completion * mins Generate with AI Save Add Content to Your Le…" at bounding box center [1031, 424] width 1024 height 657
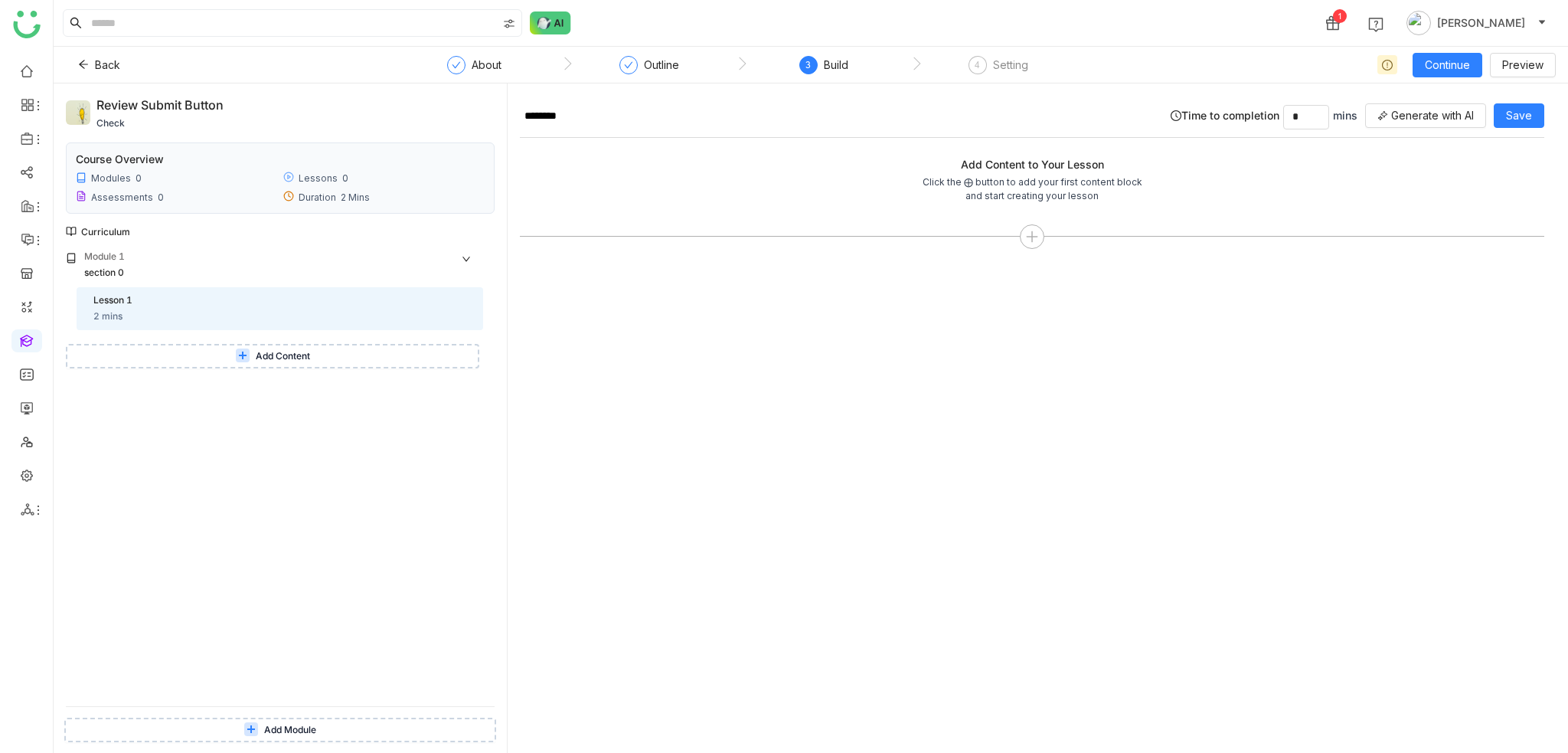
click at [286, 364] on button "Add Content" at bounding box center [272, 356] width 414 height 24
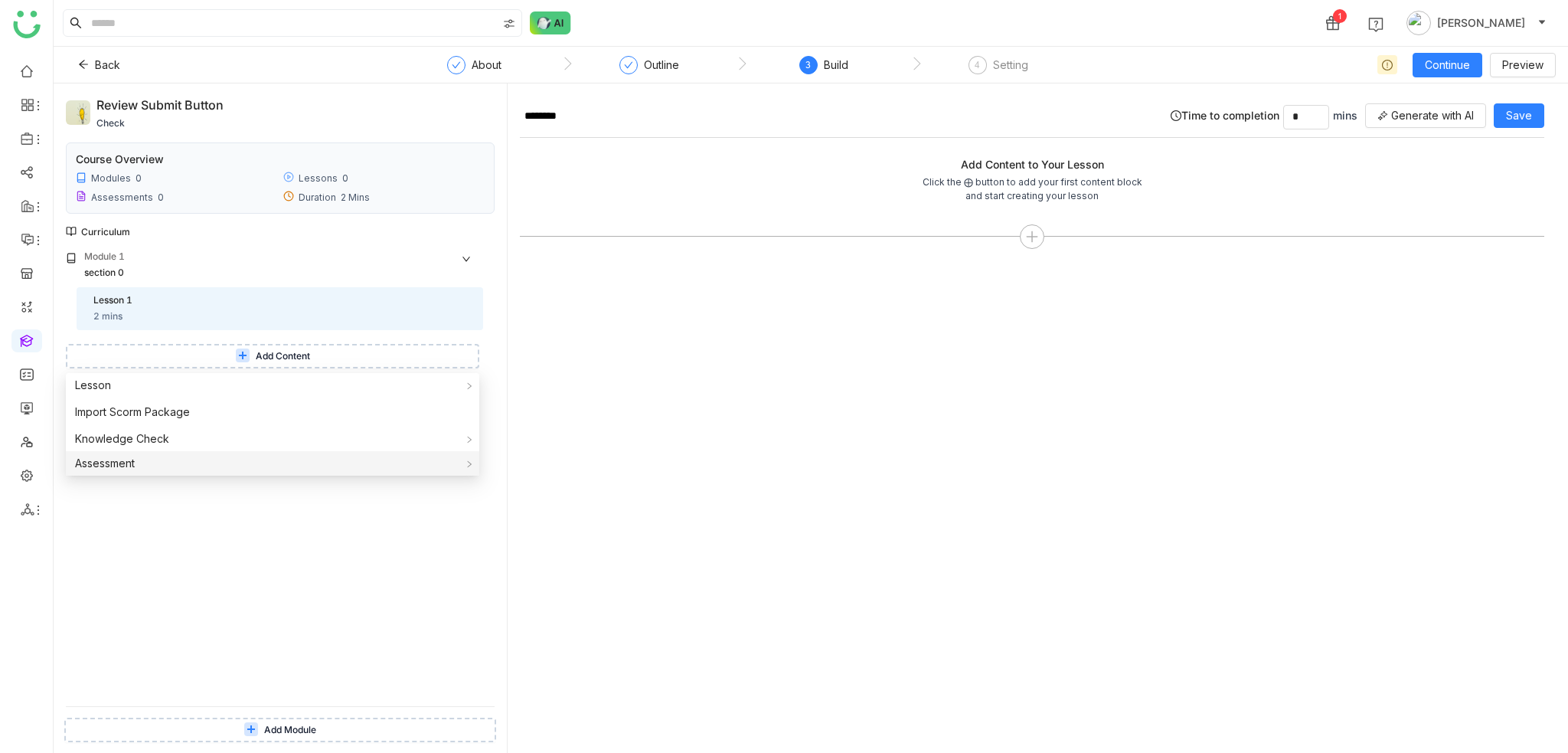
click at [214, 465] on div "Assessment" at bounding box center [272, 463] width 414 height 24
click at [587, 489] on span "Generate With AI" at bounding box center [541, 494] width 102 height 16
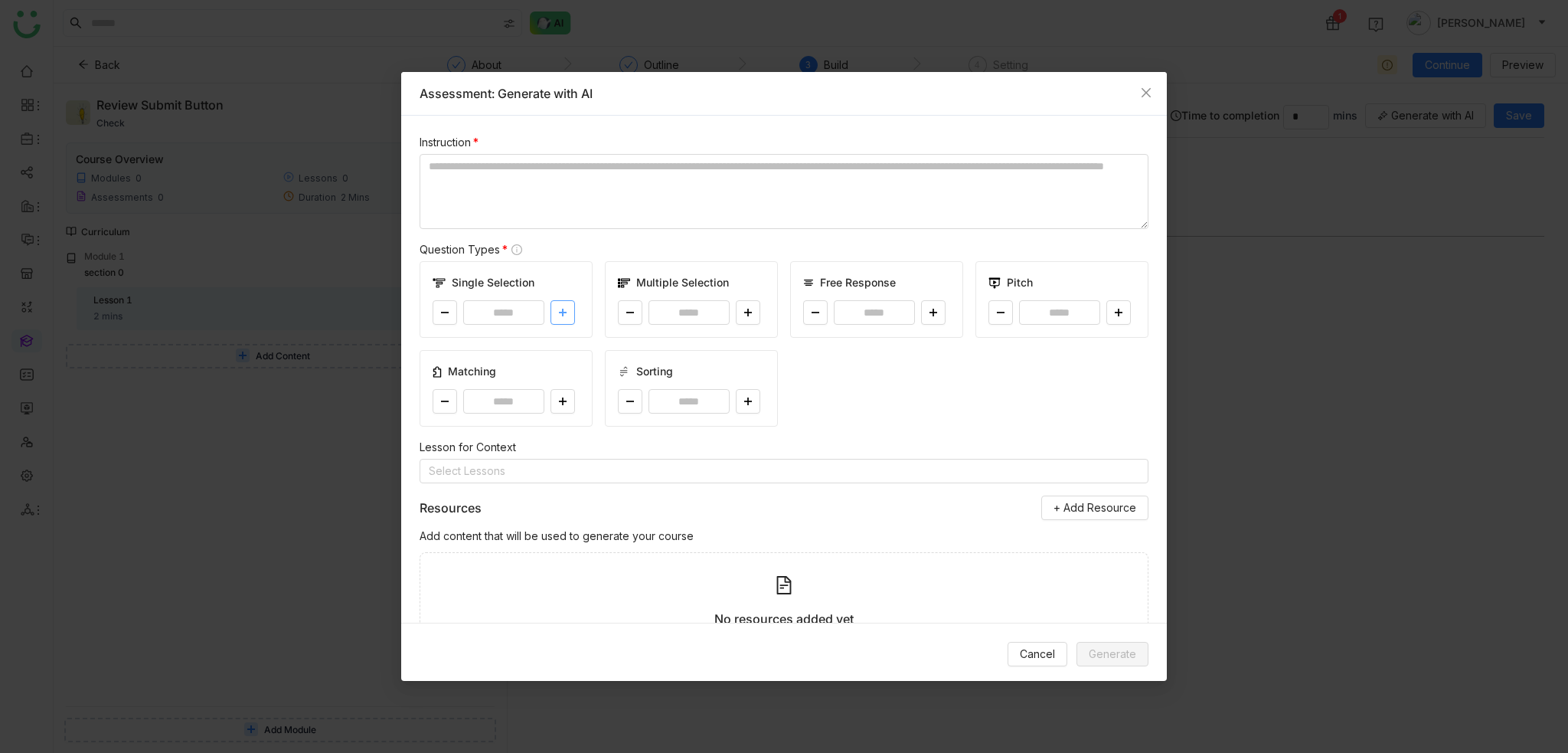
click at [550, 306] on button at bounding box center [562, 312] width 24 height 24
type input "*"
click at [745, 310] on icon at bounding box center [747, 312] width 9 height 9
type input "*"
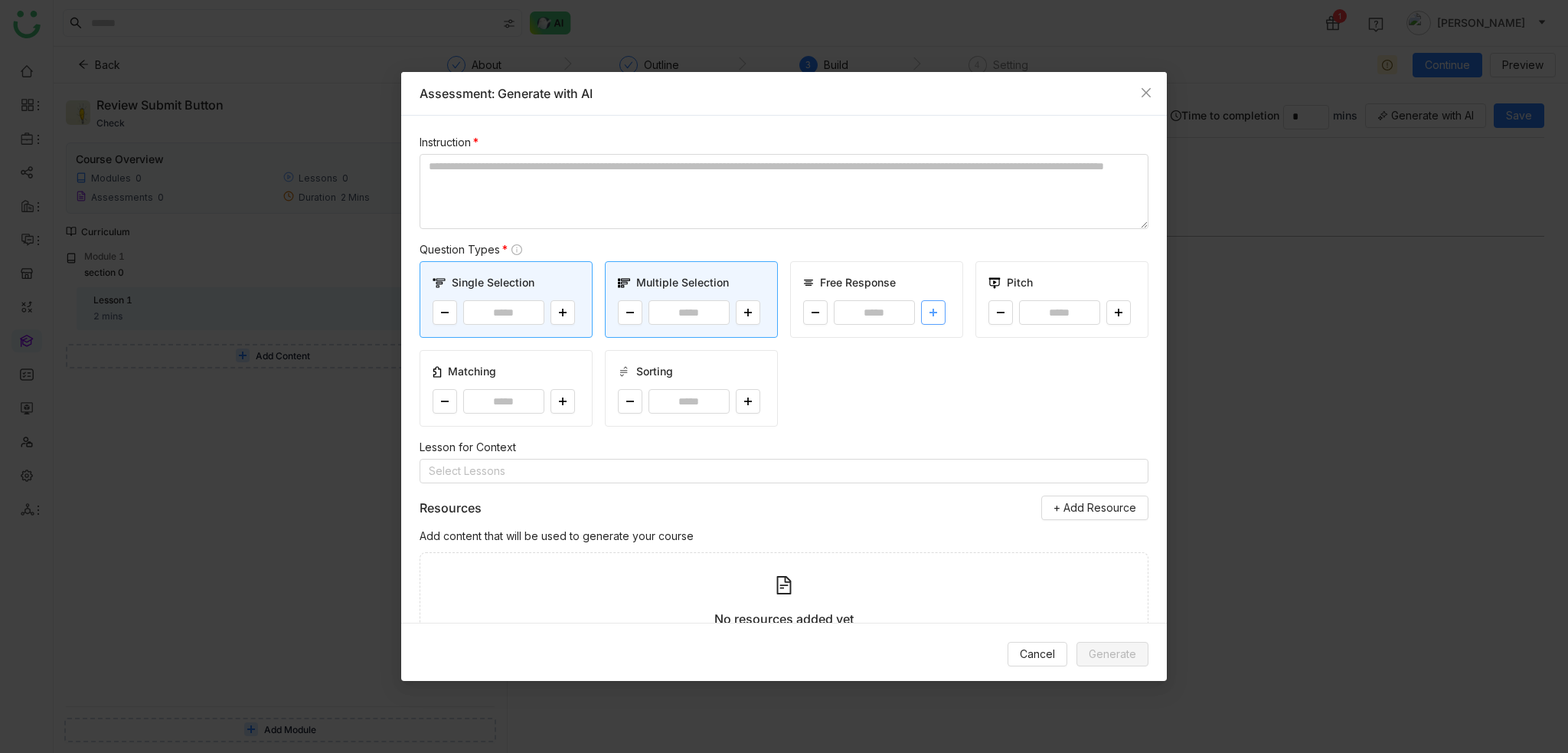
click at [932, 308] on button at bounding box center [933, 312] width 24 height 24
type input "*"
click at [1114, 309] on icon at bounding box center [1118, 312] width 9 height 9
type input "*"
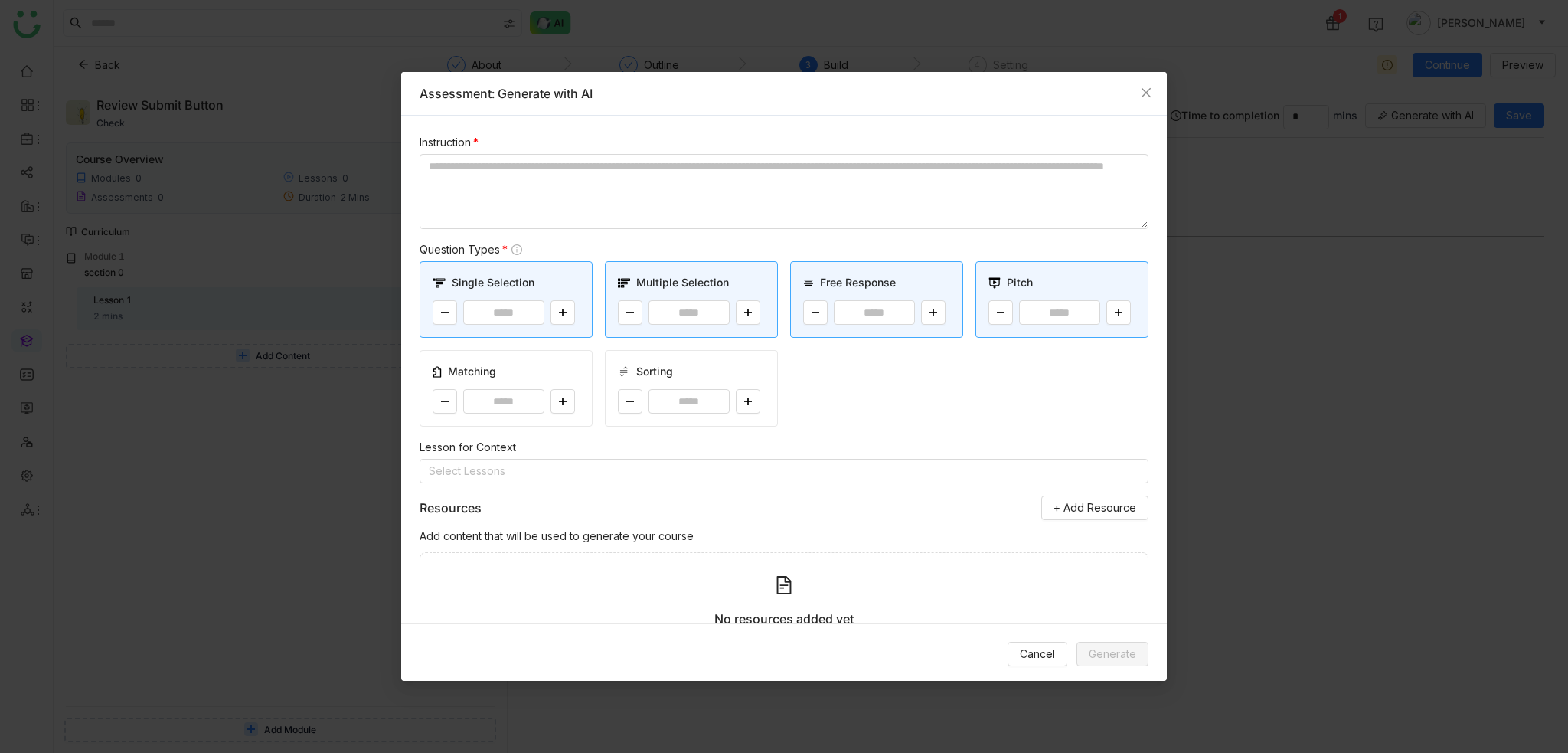
click at [546, 407] on div "*" at bounding box center [507, 400] width 147 height 24
click at [560, 401] on icon at bounding box center [563, 401] width 8 height 1
type input "*"
click at [736, 401] on button at bounding box center [748, 400] width 24 height 24
type input "*"
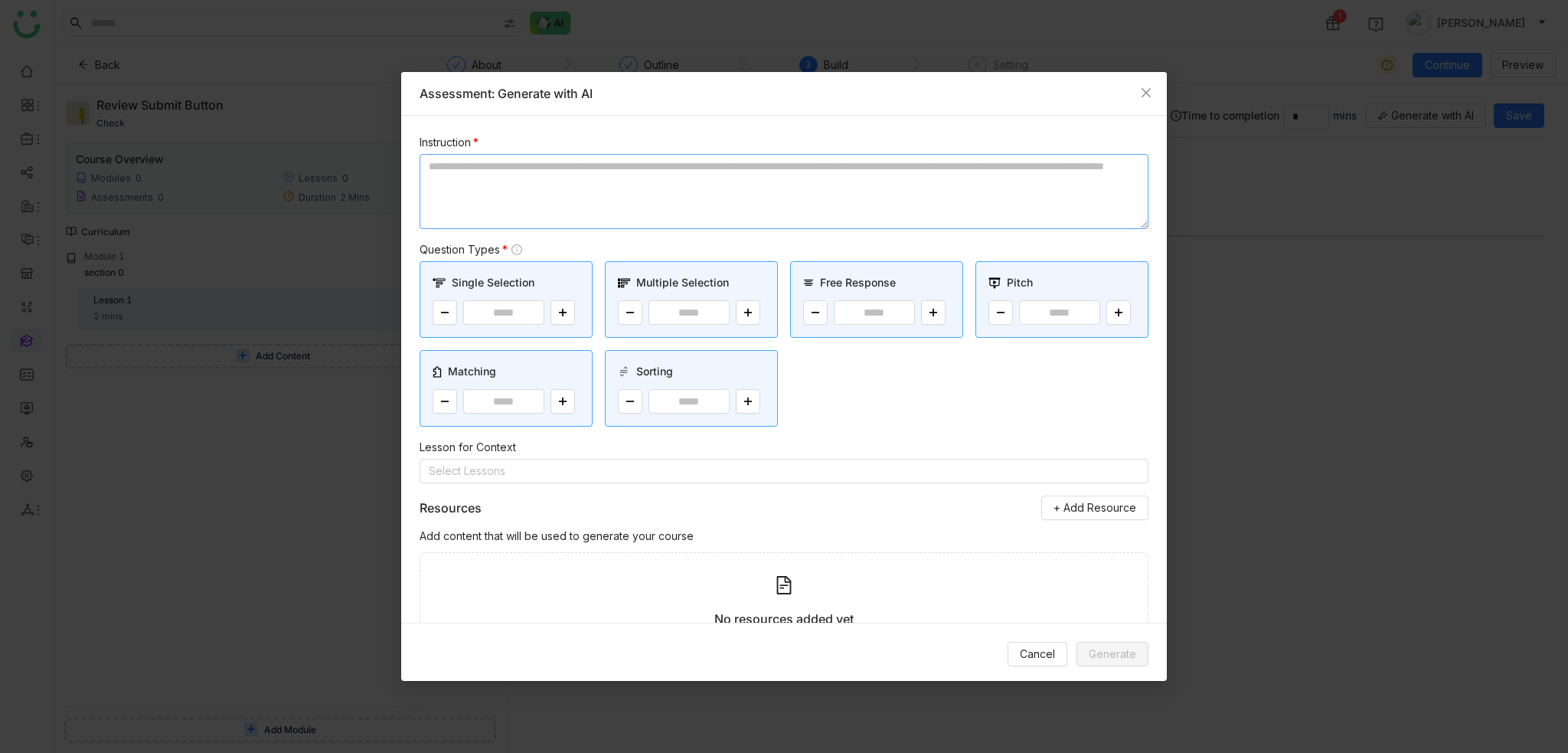
click at [630, 178] on textarea at bounding box center [784, 191] width 728 height 75
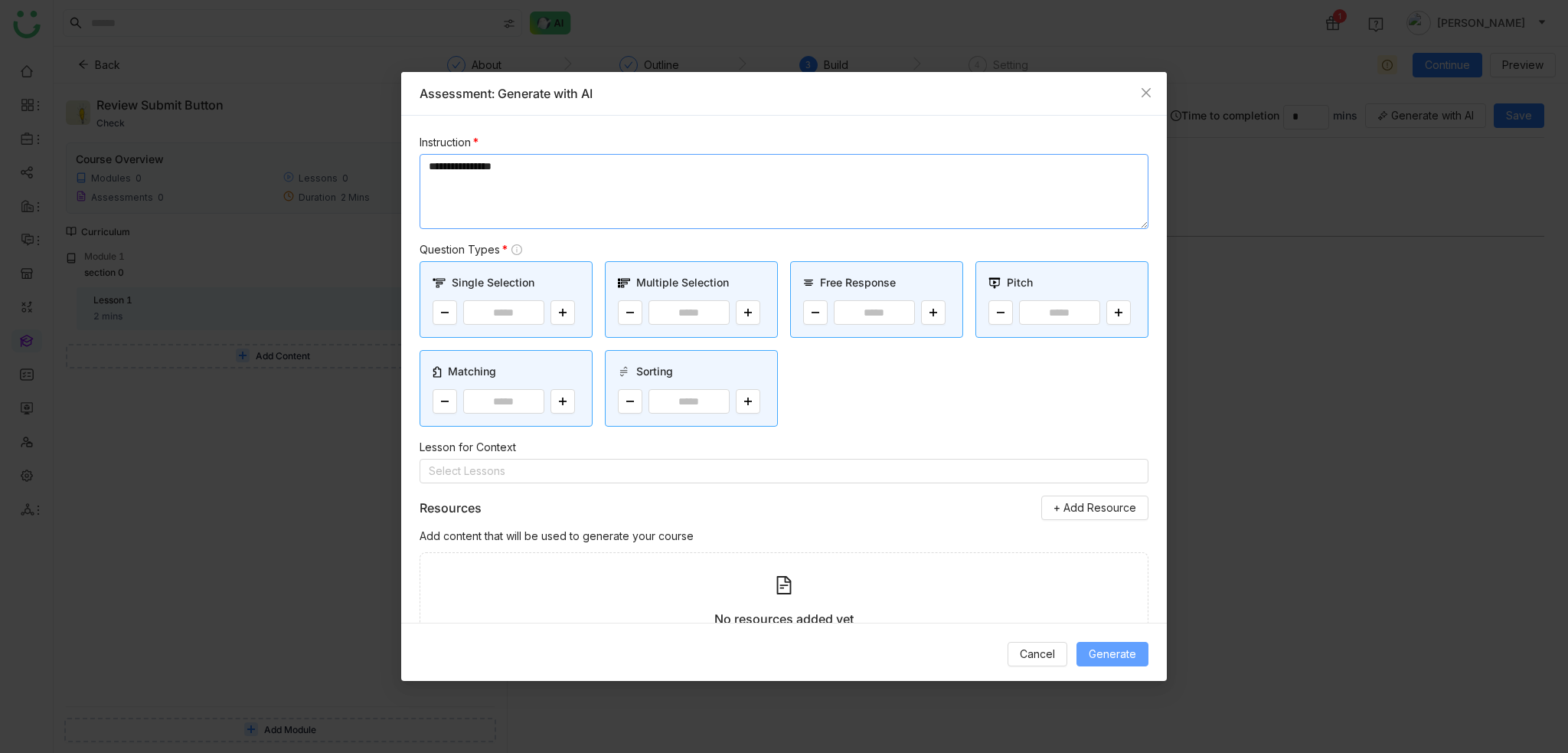
type textarea "**********"
click at [1087, 644] on button "Generate" at bounding box center [1112, 653] width 72 height 24
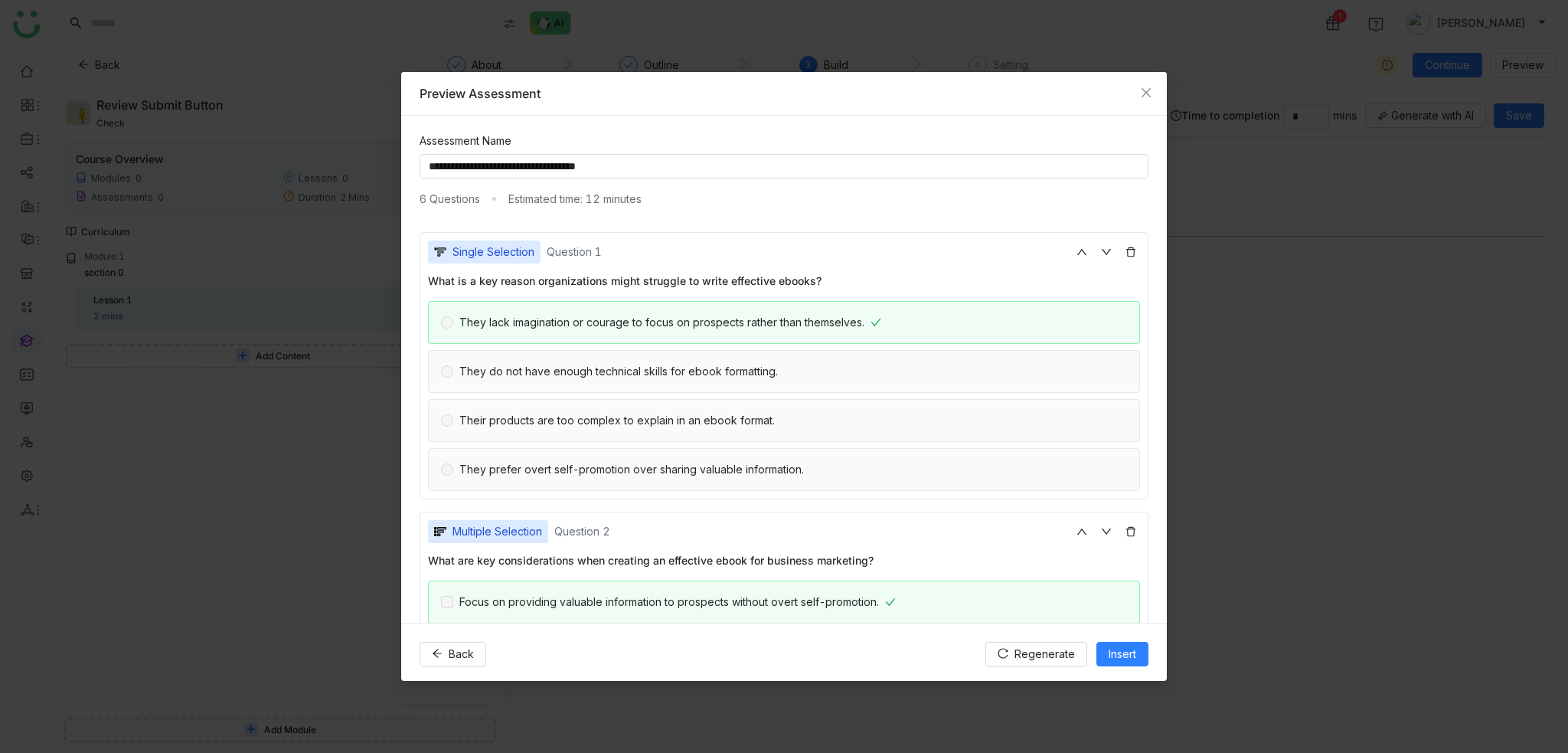
scroll to position [383, 0]
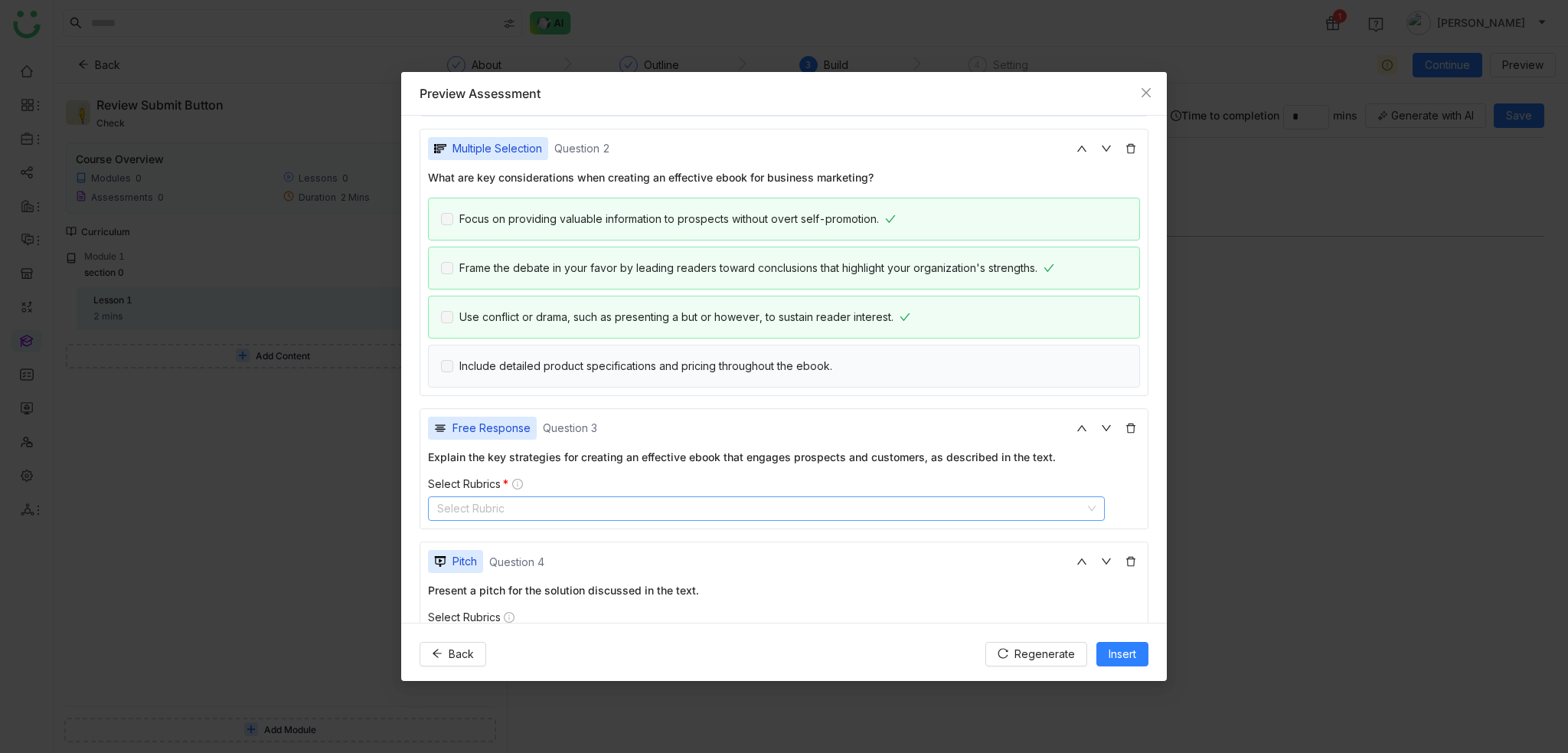
click at [546, 498] on nz-select-top-control "Select Rubric" at bounding box center [766, 508] width 677 height 24
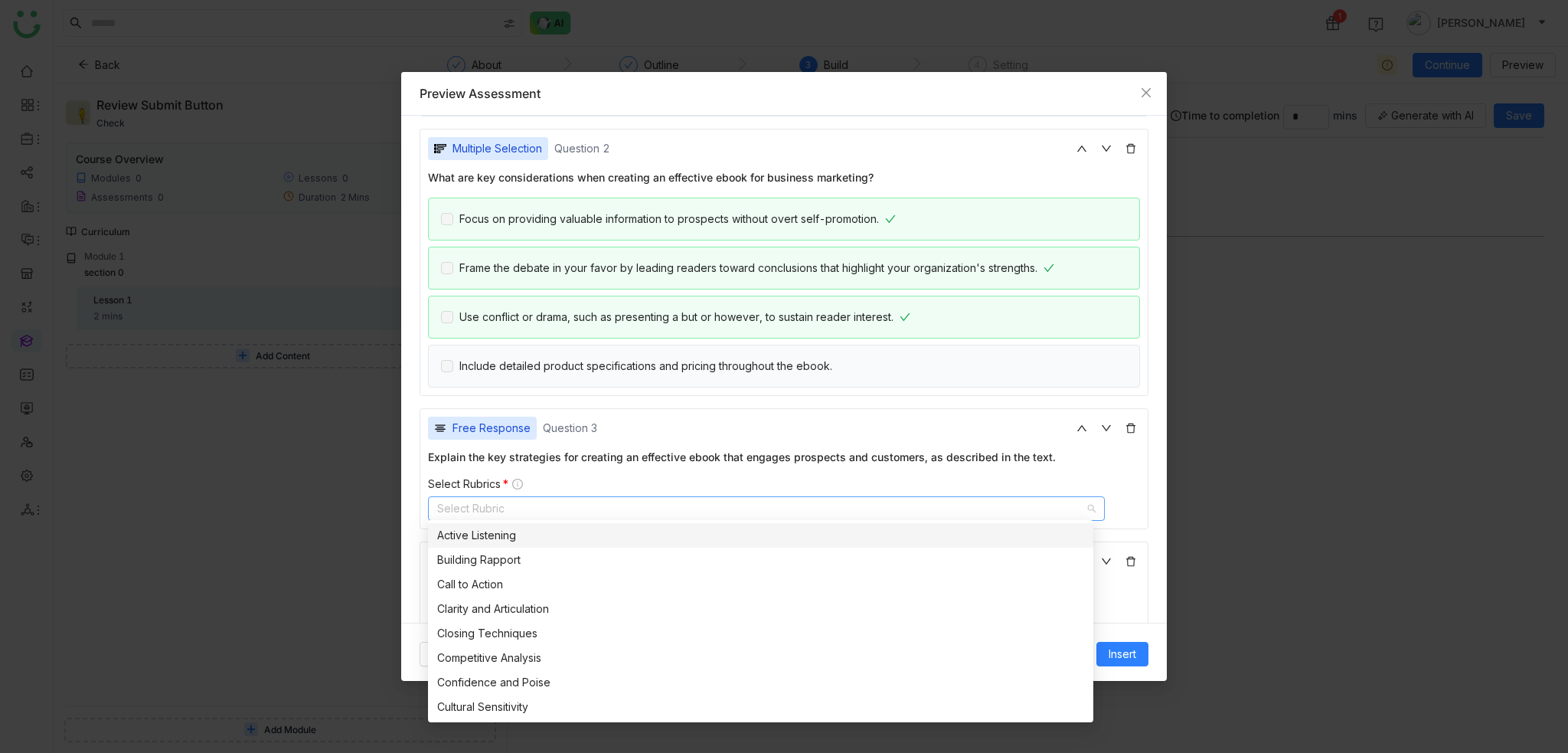
click at [510, 543] on div "Active Listening" at bounding box center [760, 535] width 647 height 16
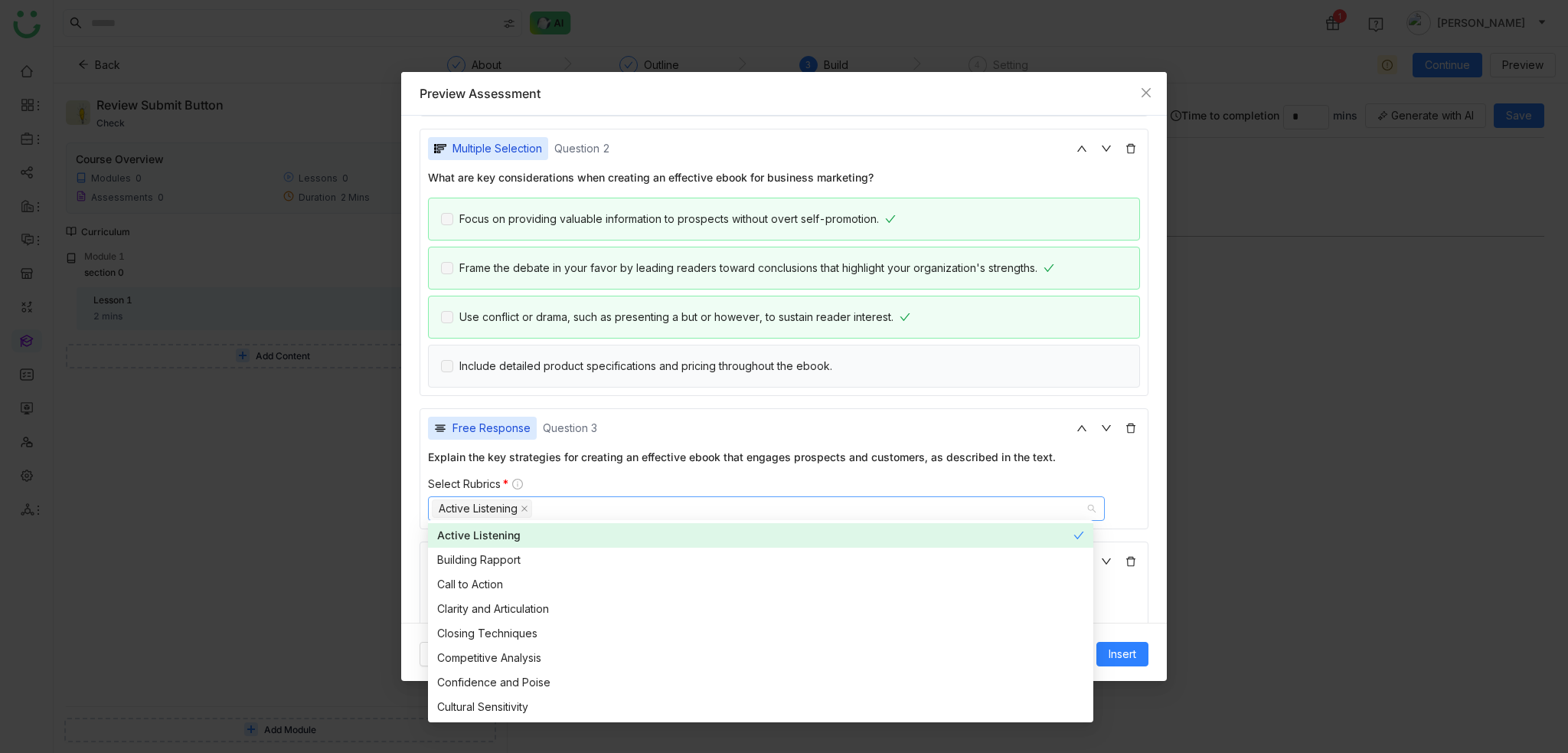
click at [407, 520] on div "**********" at bounding box center [784, 368] width 765 height 506
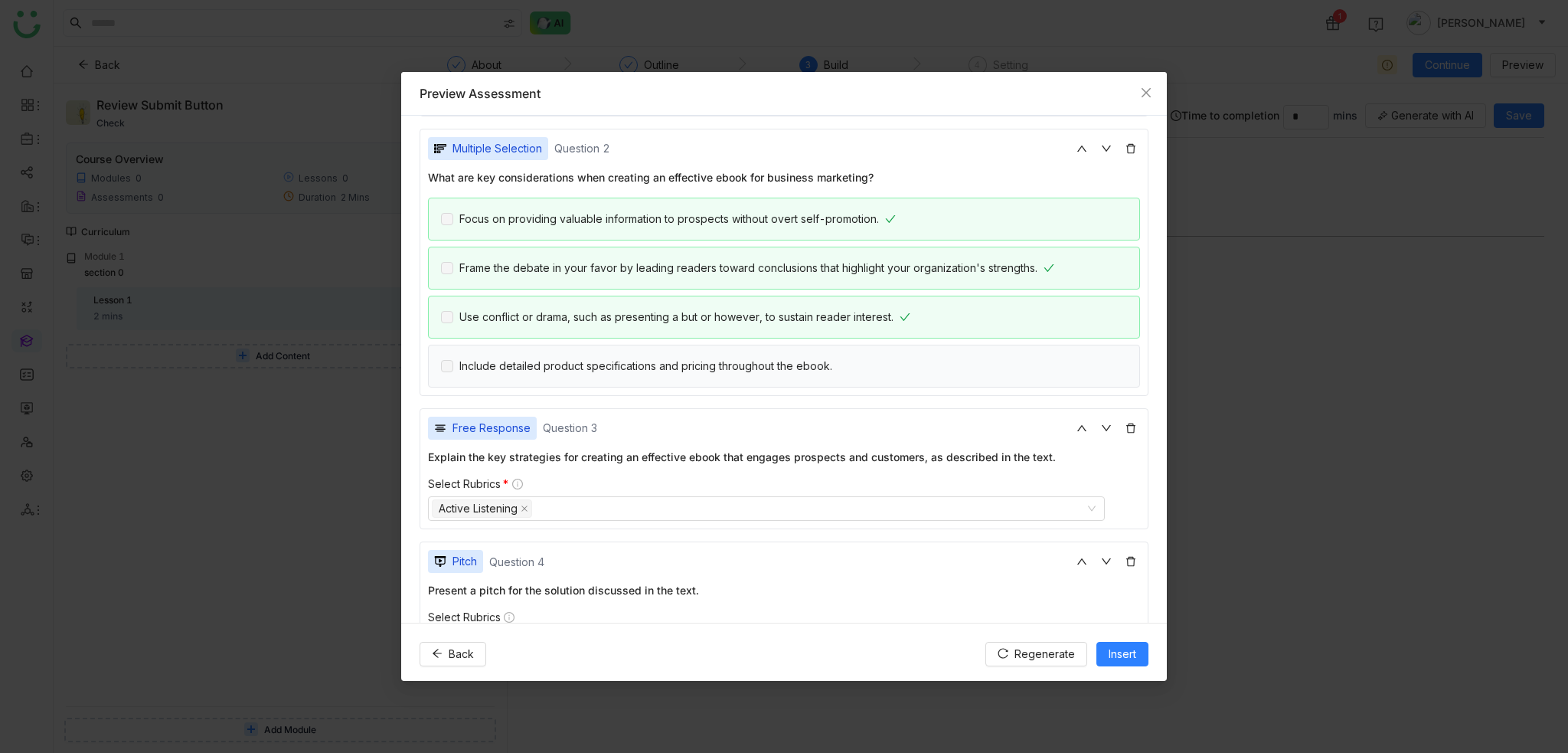
scroll to position [612, 0]
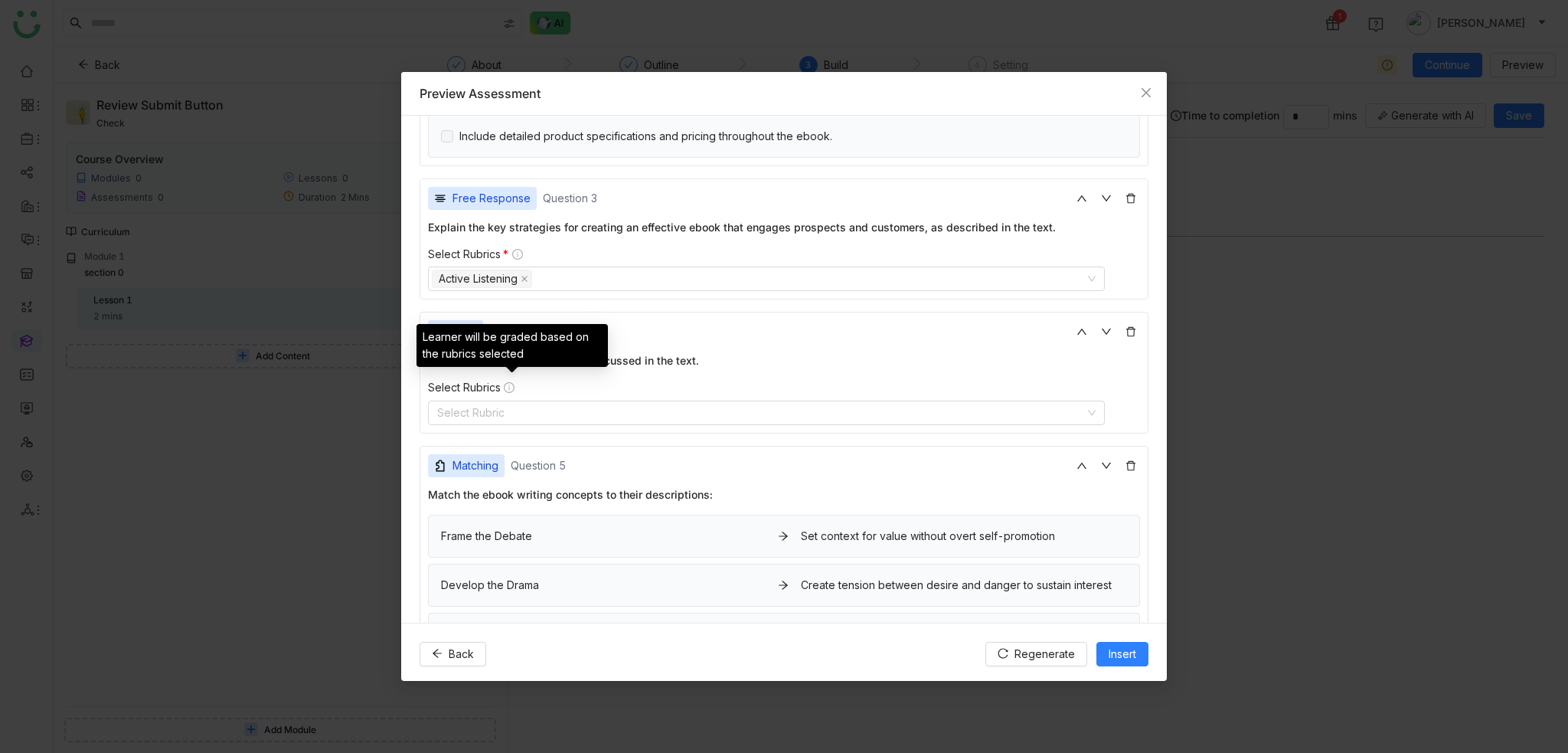
click at [510, 382] on icon at bounding box center [508, 387] width 11 height 11
click at [508, 404] on nz-select-top-control "Select Rubric" at bounding box center [766, 412] width 677 height 24
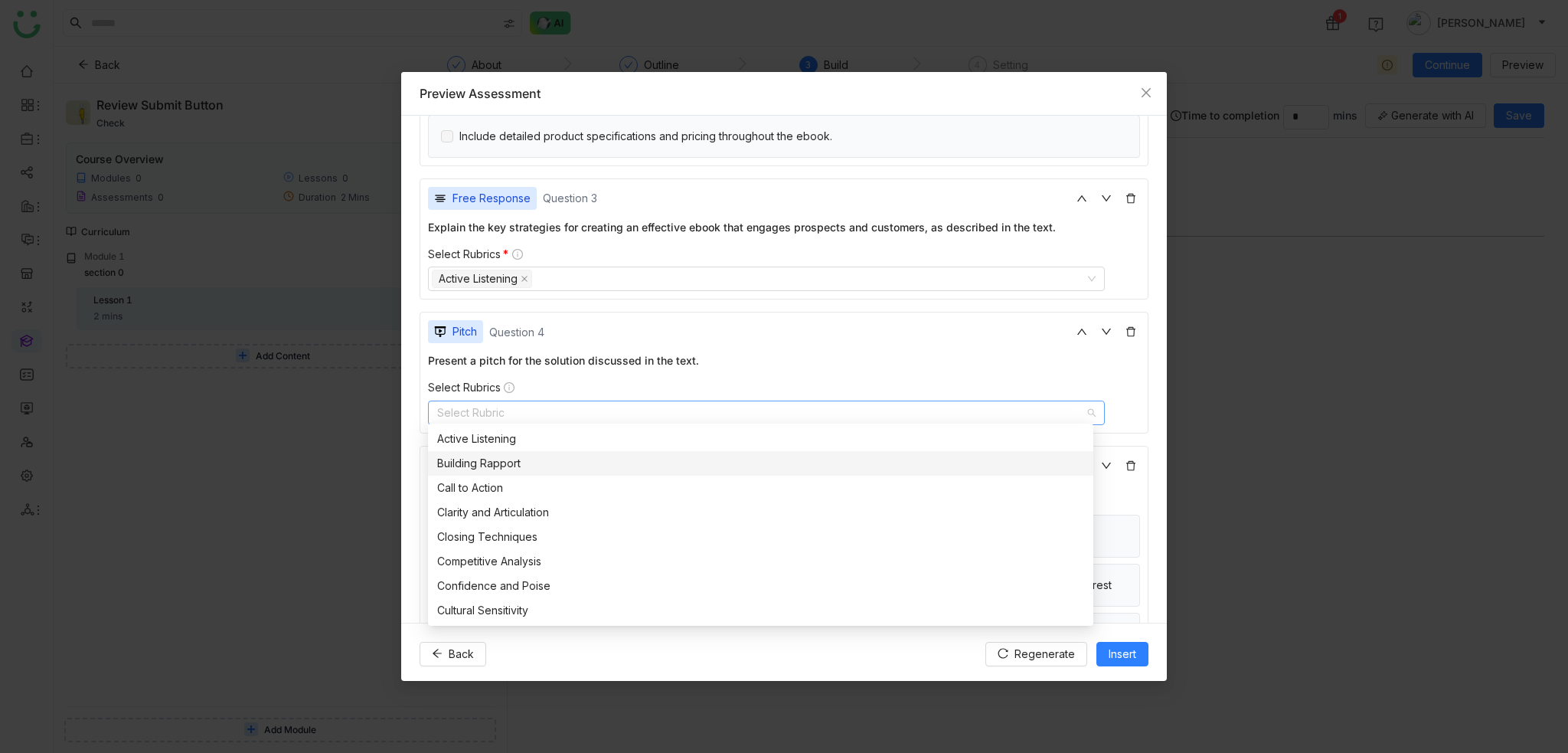
click at [484, 458] on div "Building Rapport" at bounding box center [760, 462] width 647 height 16
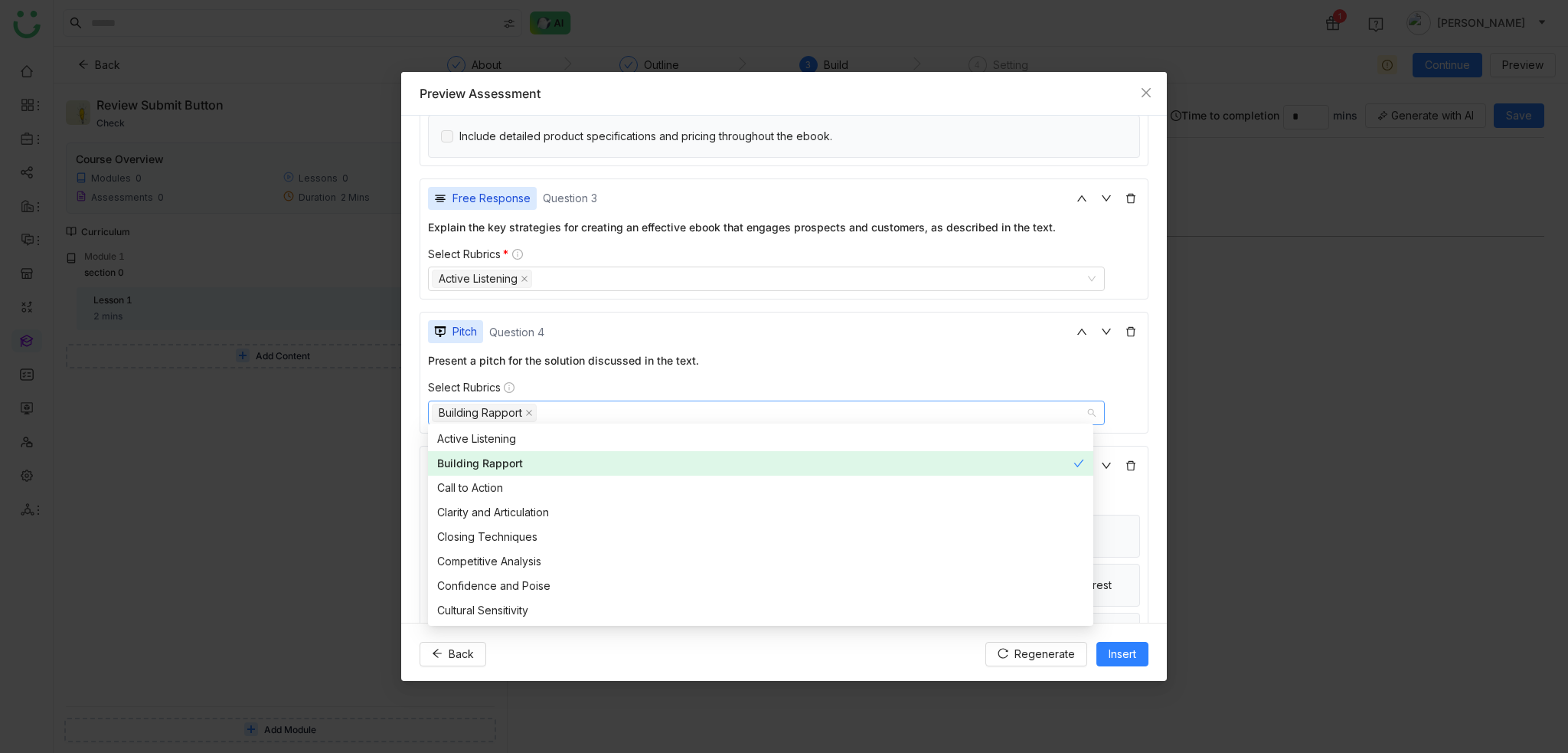
click at [482, 477] on nz-option-item "Call to Action" at bounding box center [760, 487] width 665 height 24
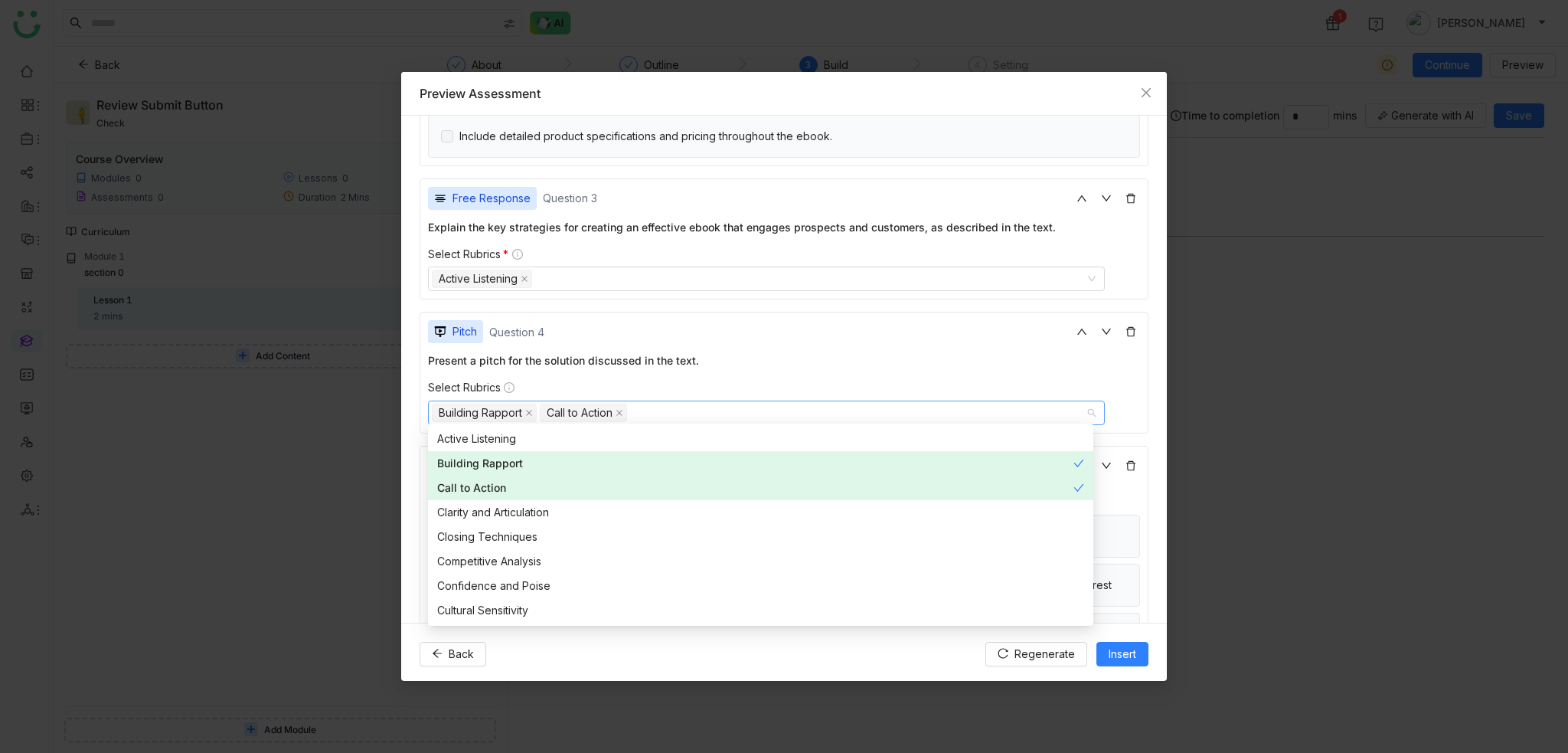
click at [403, 451] on div "**********" at bounding box center [784, 368] width 765 height 506
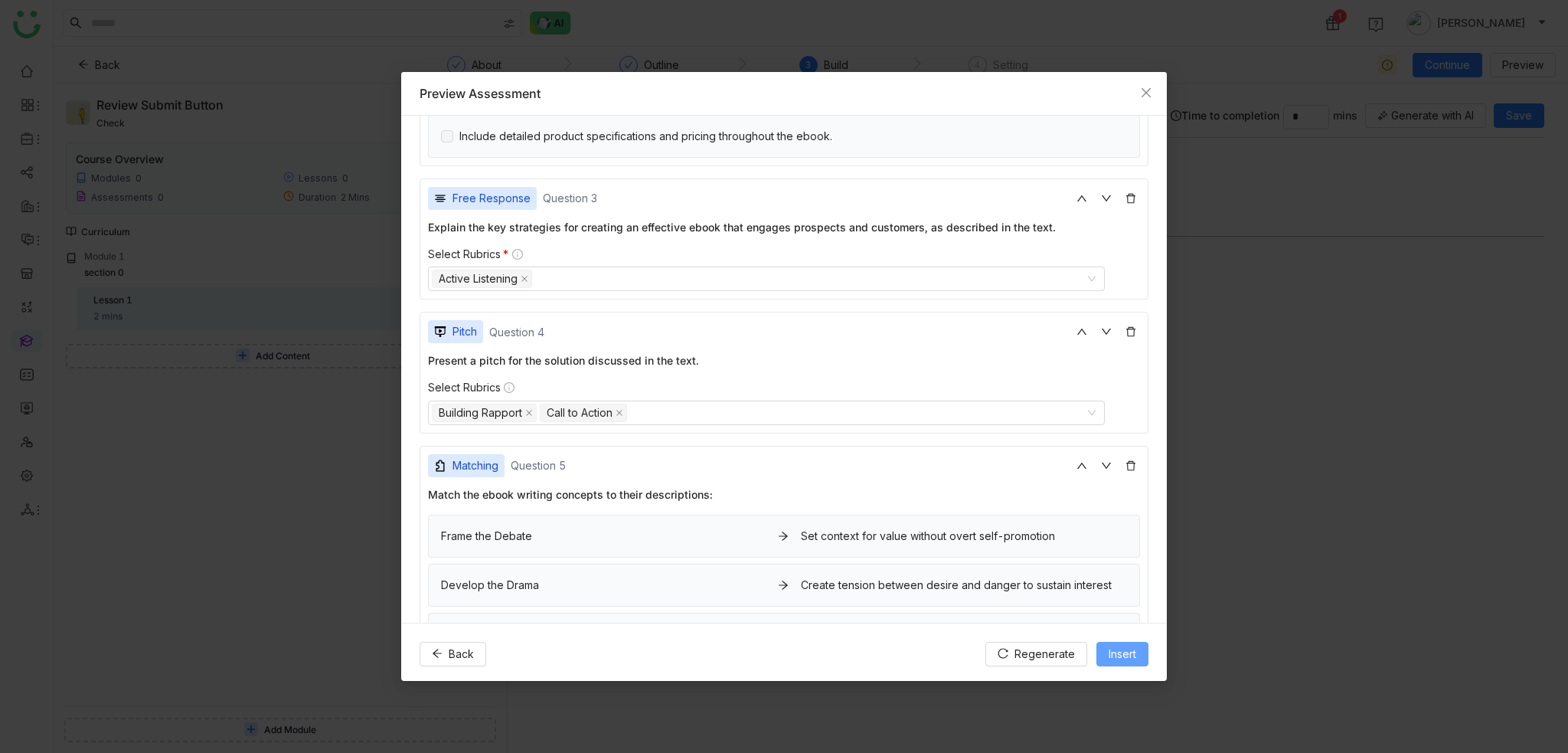
click at [1128, 647] on span "Insert" at bounding box center [1122, 653] width 27 height 16
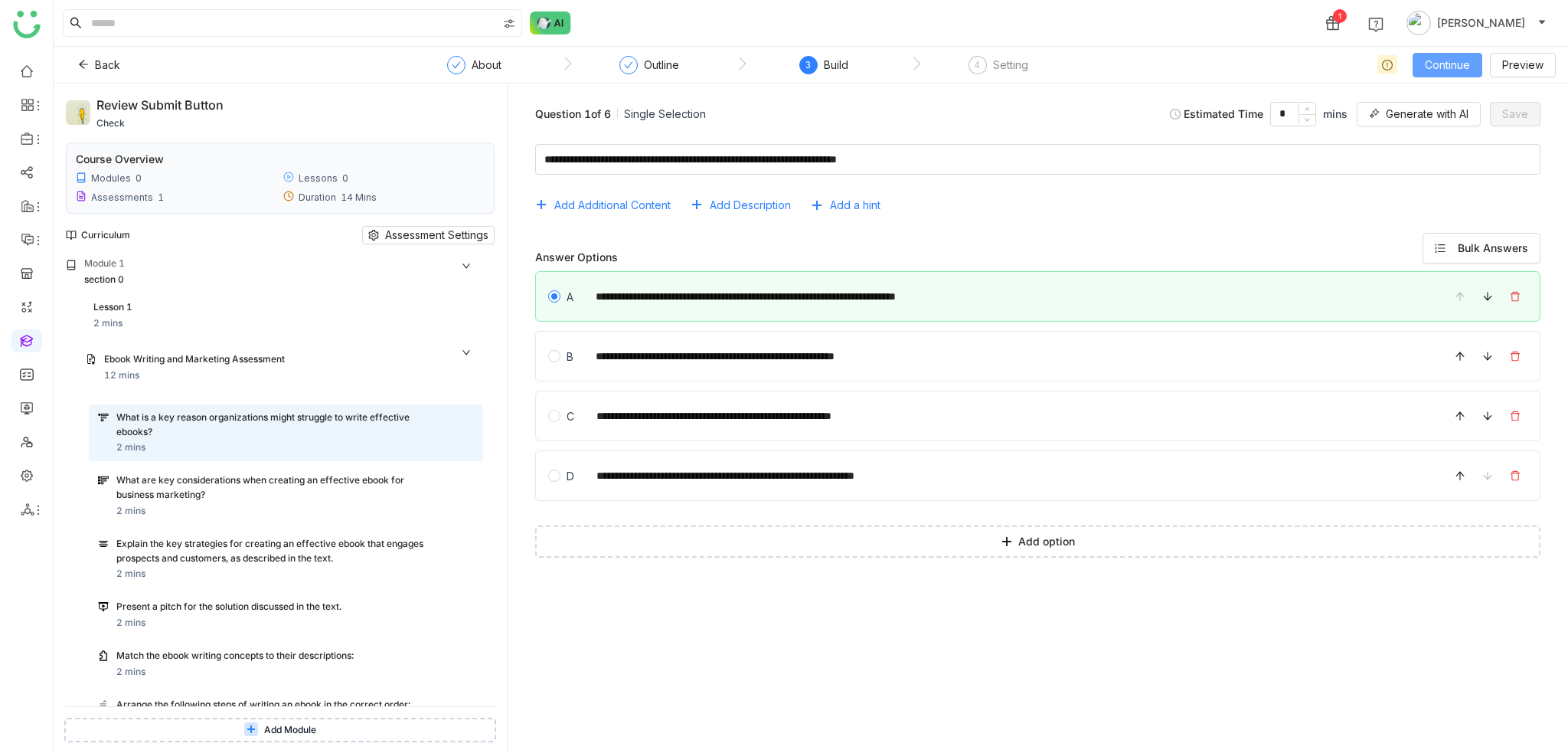
click at [1466, 72] on span "Continue" at bounding box center [1447, 64] width 46 height 16
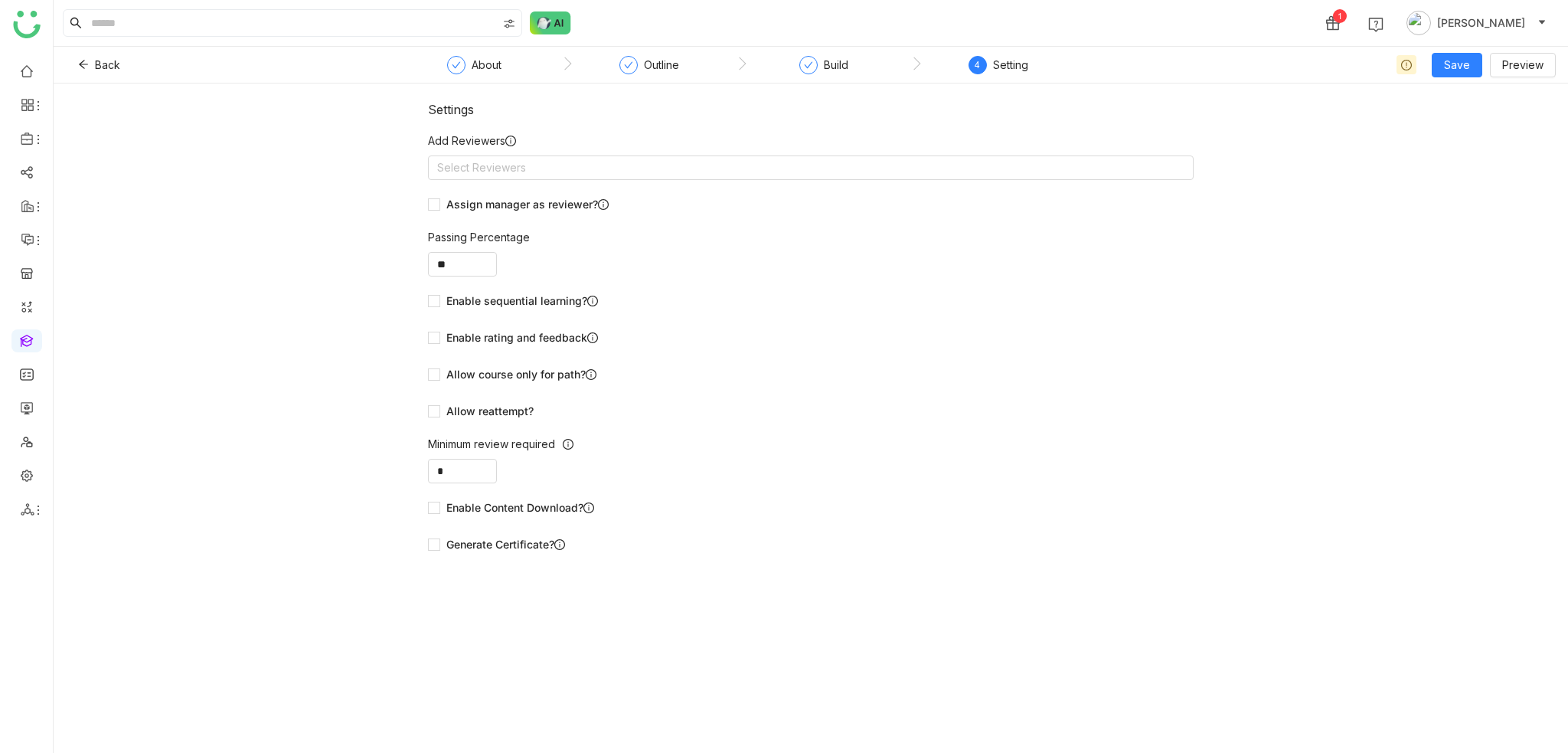
click at [999, 180] on form "Add Reviewers Select Reviewers Assign manager as reviewer? Passing Percentage *…" at bounding box center [811, 345] width 765 height 424
click at [1001, 173] on nz-select-top-control "Select Reviewers" at bounding box center [811, 167] width 765 height 24
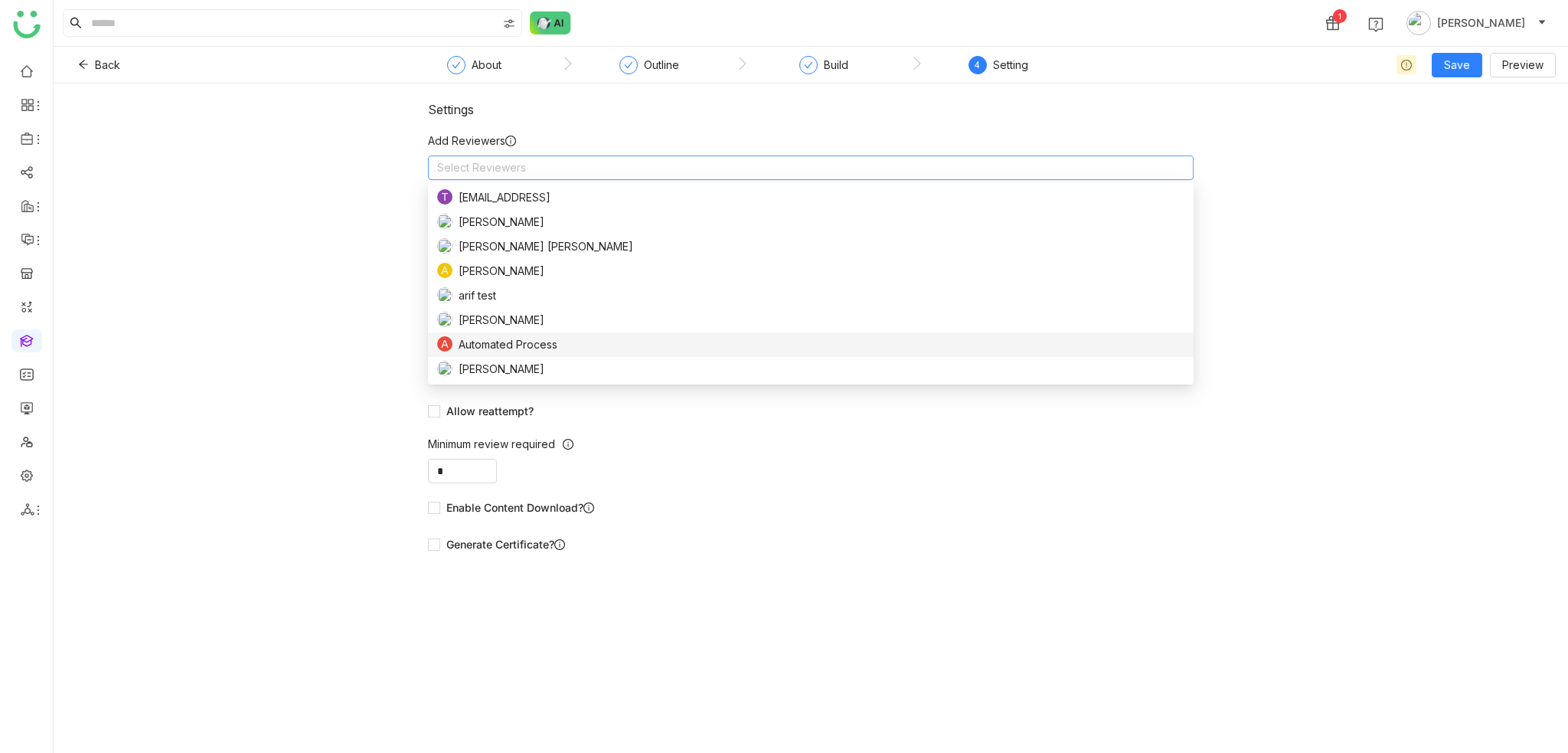
click at [477, 334] on nz-option-item "A Automated Process" at bounding box center [811, 344] width 765 height 24
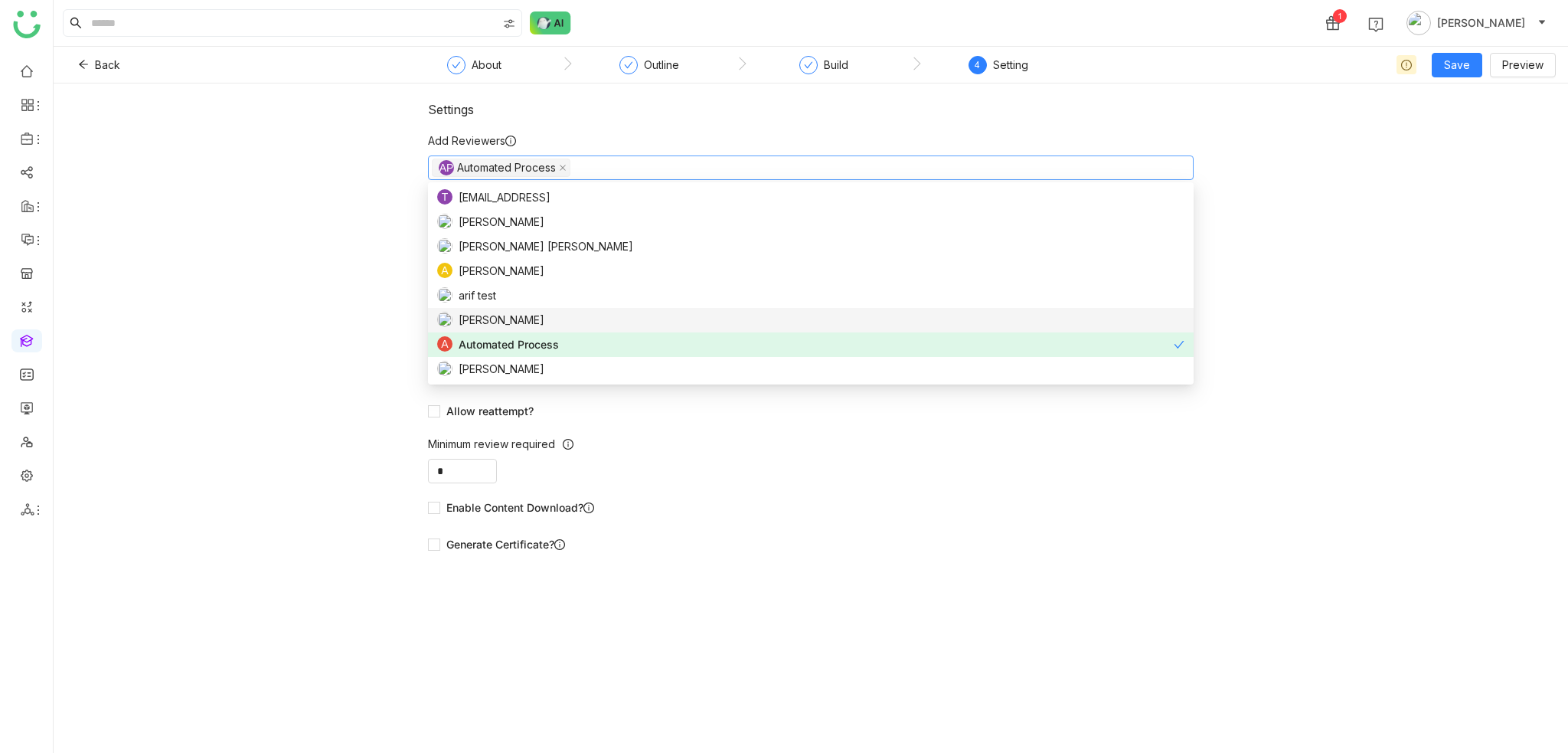
click at [482, 322] on span "[PERSON_NAME]" at bounding box center [501, 320] width 86 height 16
click at [567, 168] on nz-select-item "AP Automated Process" at bounding box center [501, 168] width 138 height 18
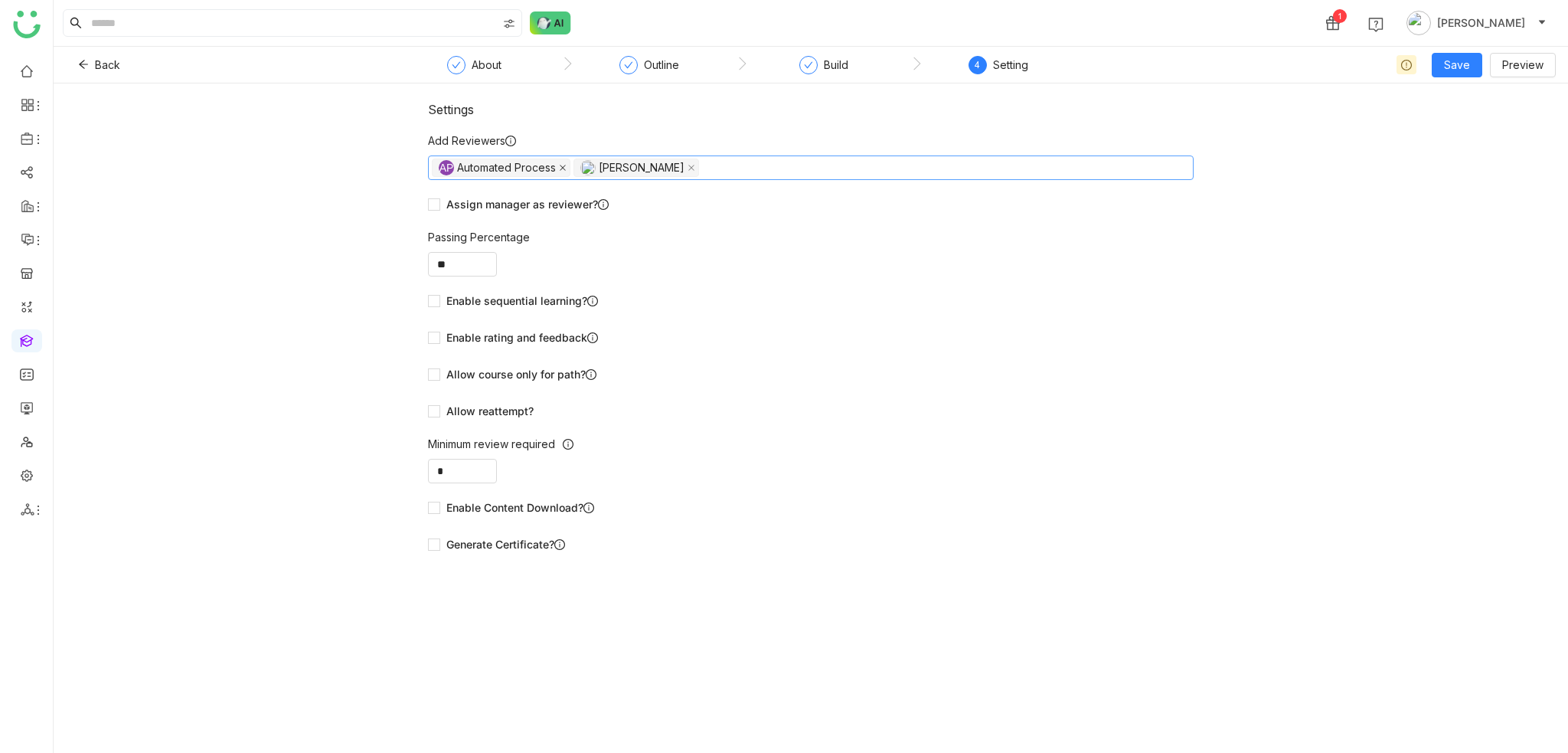
click at [566, 167] on icon at bounding box center [563, 168] width 8 height 8
click at [851, 121] on div "Settings Add Reviewers Arif uddin Assign manager as reviewer? Passing Percentag…" at bounding box center [811, 335] width 765 height 467
click at [1445, 62] on button "Save" at bounding box center [1457, 65] width 50 height 24
click at [1469, 127] on span "Save & Publish" at bounding box center [1481, 124] width 75 height 16
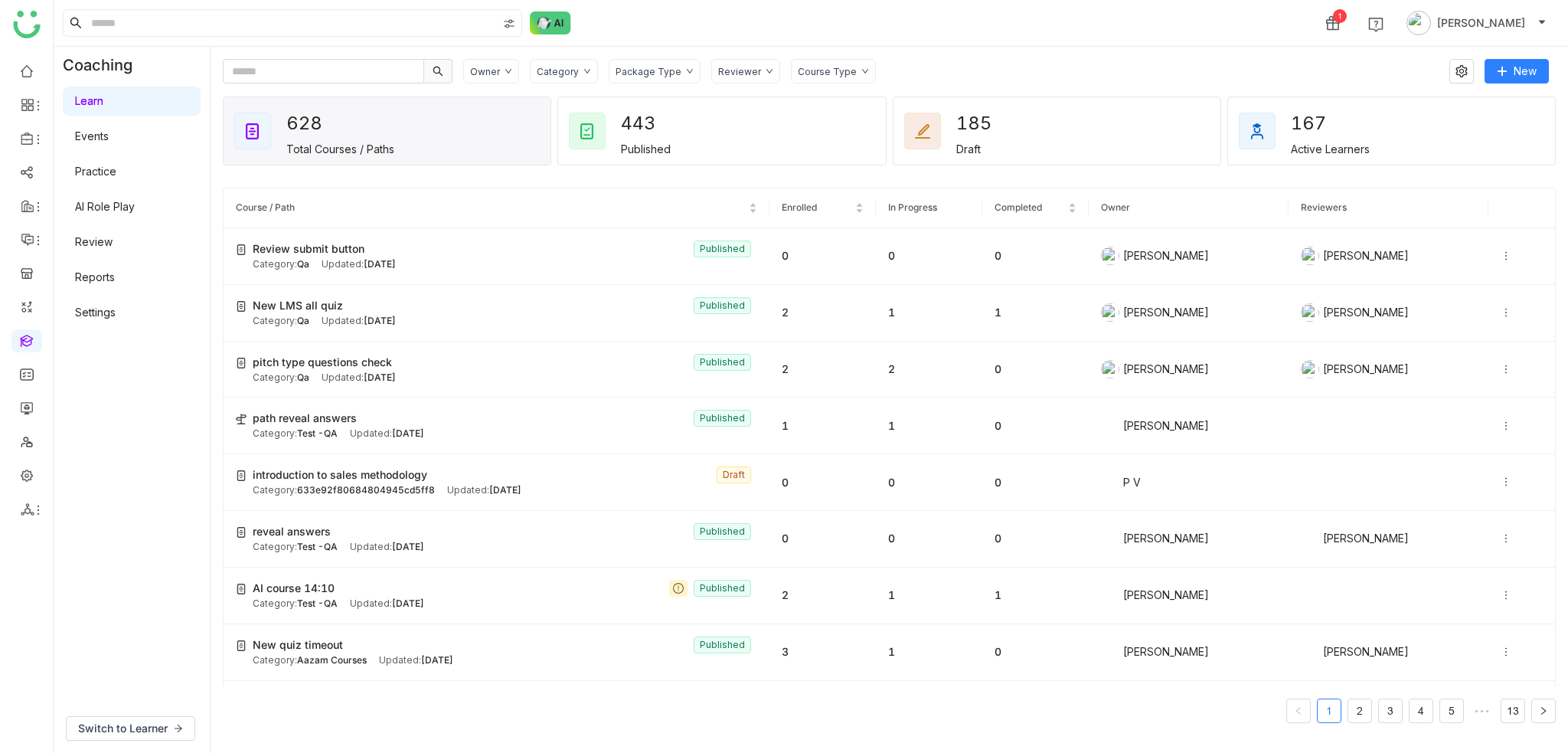
click at [564, 76] on div "Category" at bounding box center [557, 72] width 42 height 12
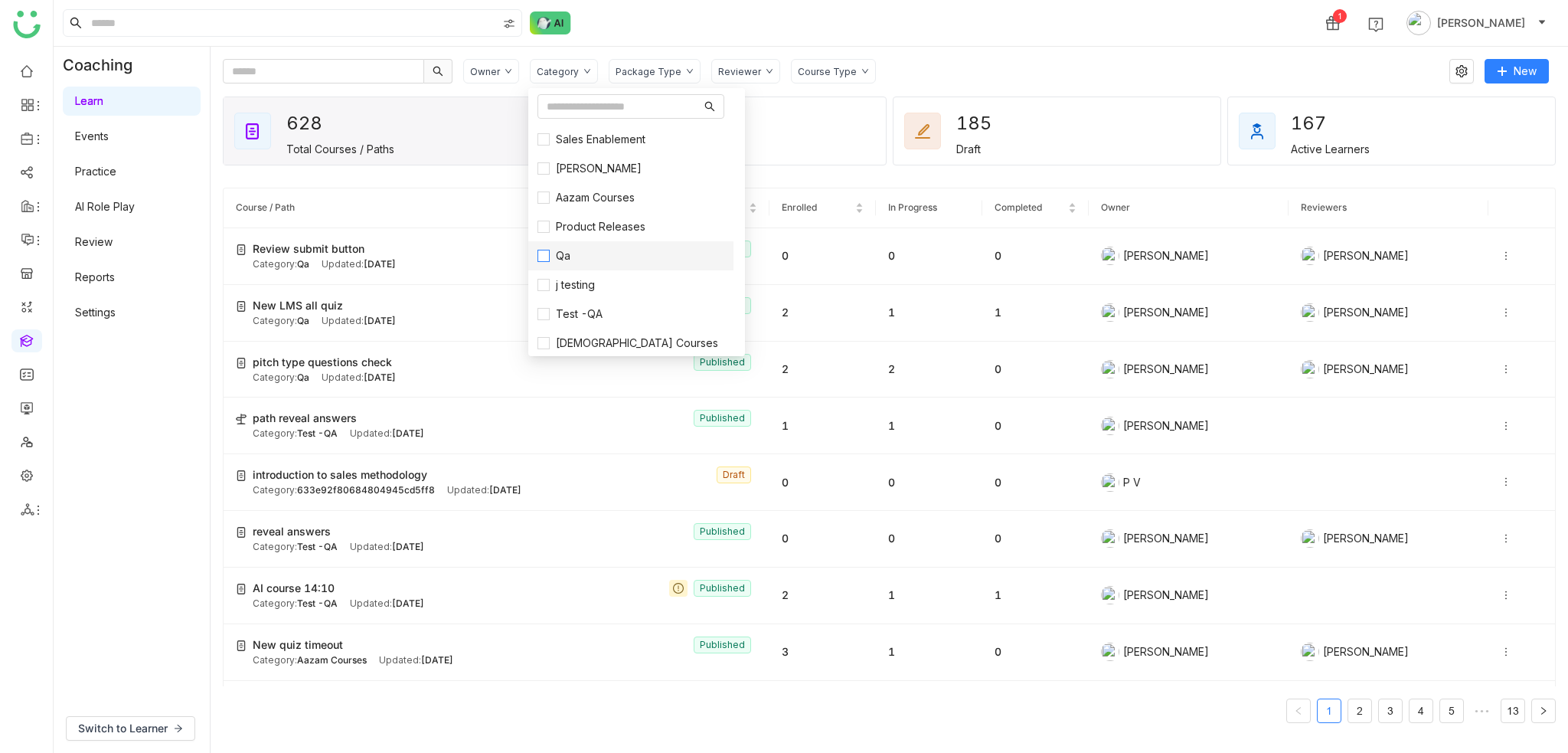
click at [575, 250] on span "Qa" at bounding box center [563, 255] width 27 height 16
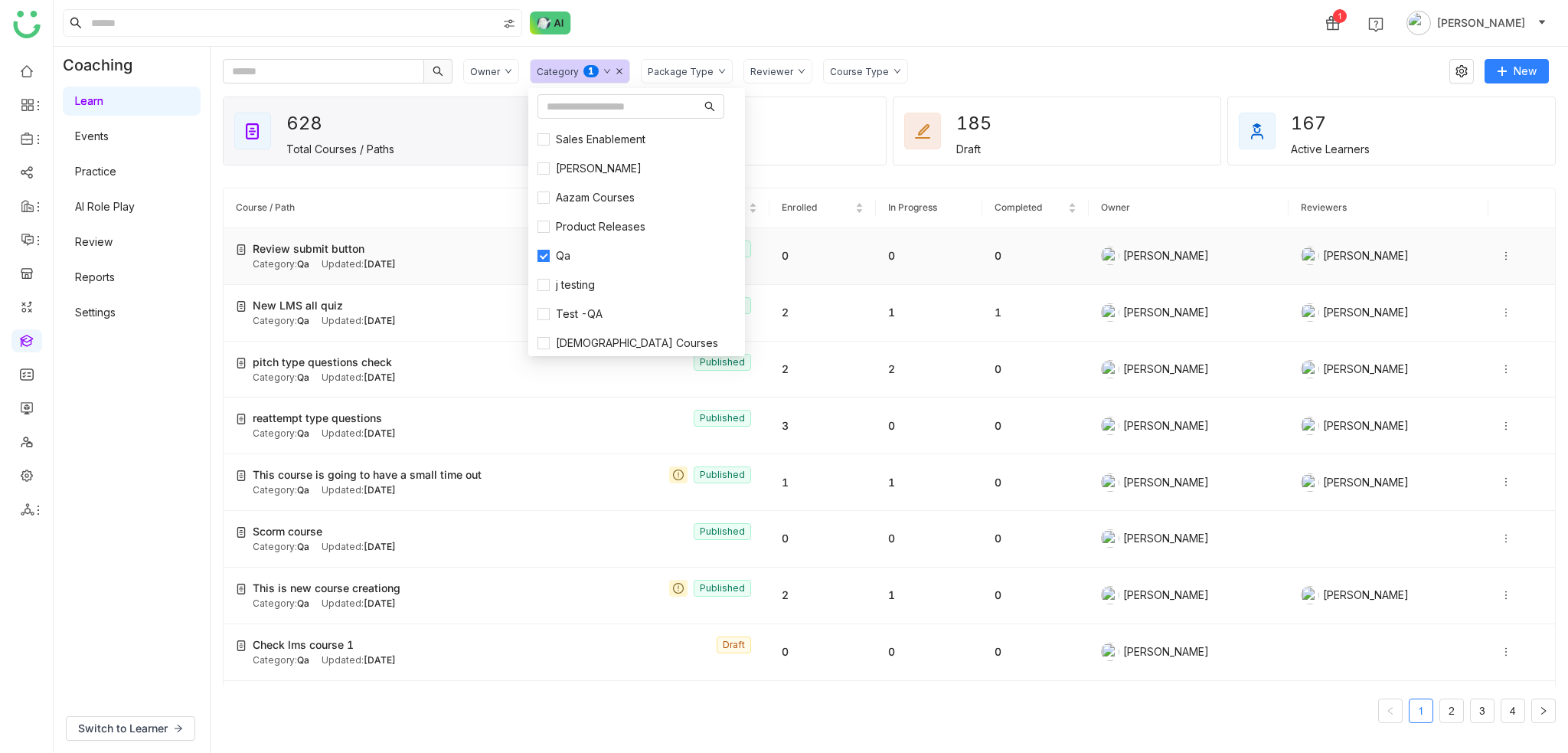
click at [356, 258] on div "Updated: Aug 21, 2025" at bounding box center [358, 265] width 75 height 15
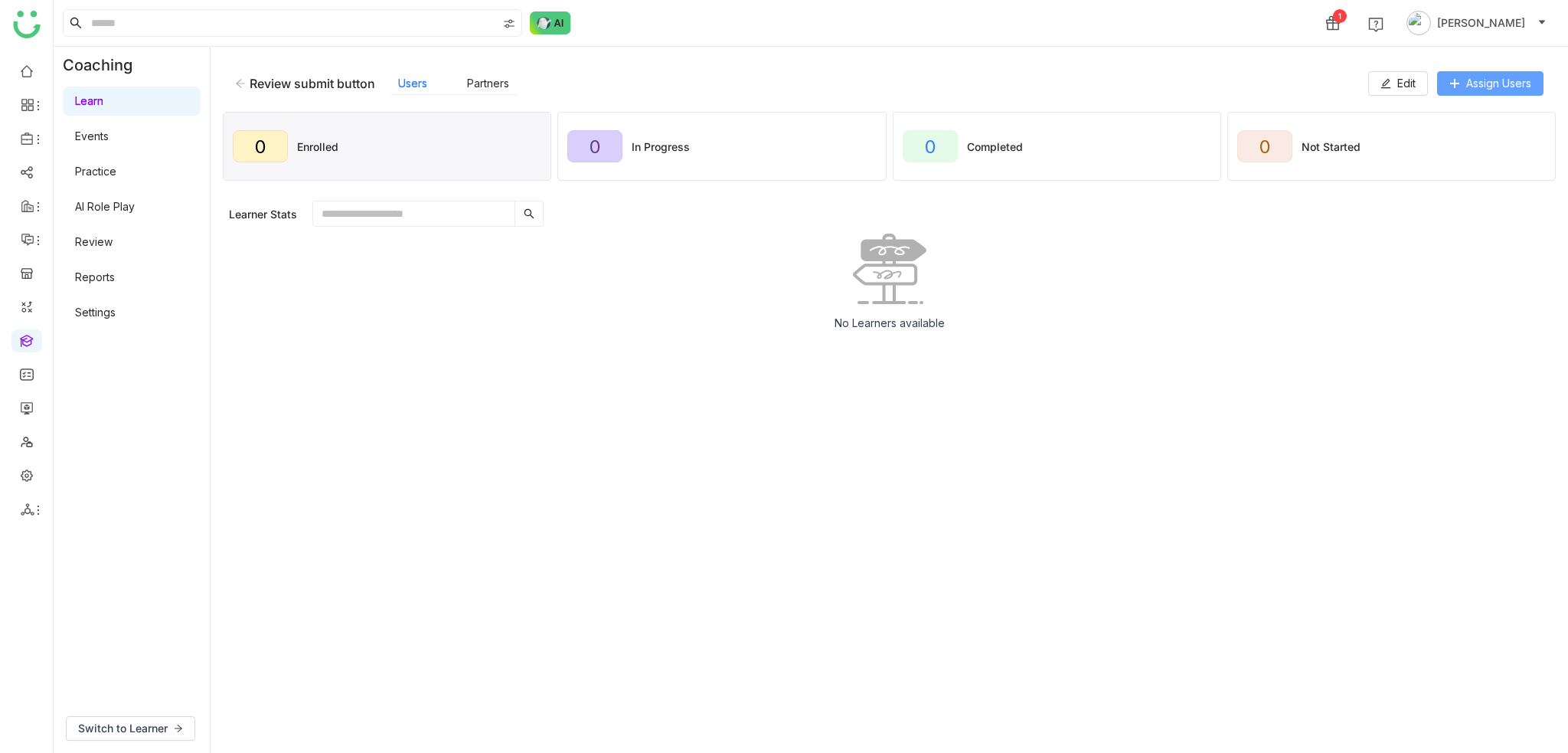
click at [1513, 77] on span "Assign Users" at bounding box center [1498, 82] width 65 height 16
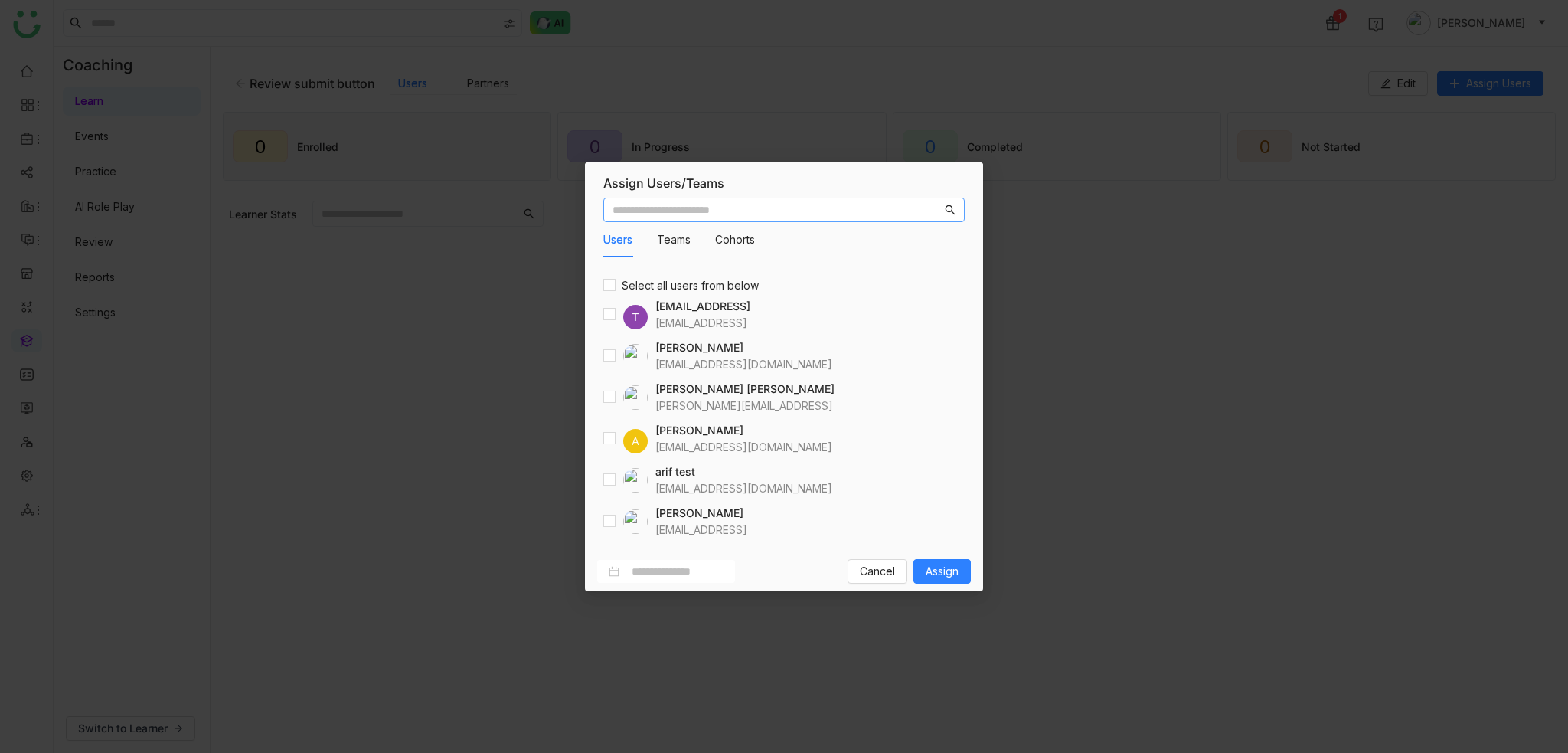
click at [596, 475] on div "Users Teams Cohorts Select all users from below T testvishns@gtmbuddy.ai testvi…" at bounding box center [784, 371] width 398 height 360
click at [601, 477] on div "Users Teams Cohorts Select all users from below T testvishns@gtmbuddy.ai testvi…" at bounding box center [784, 371] width 398 height 360
click at [957, 572] on span "Assign" at bounding box center [942, 571] width 33 height 16
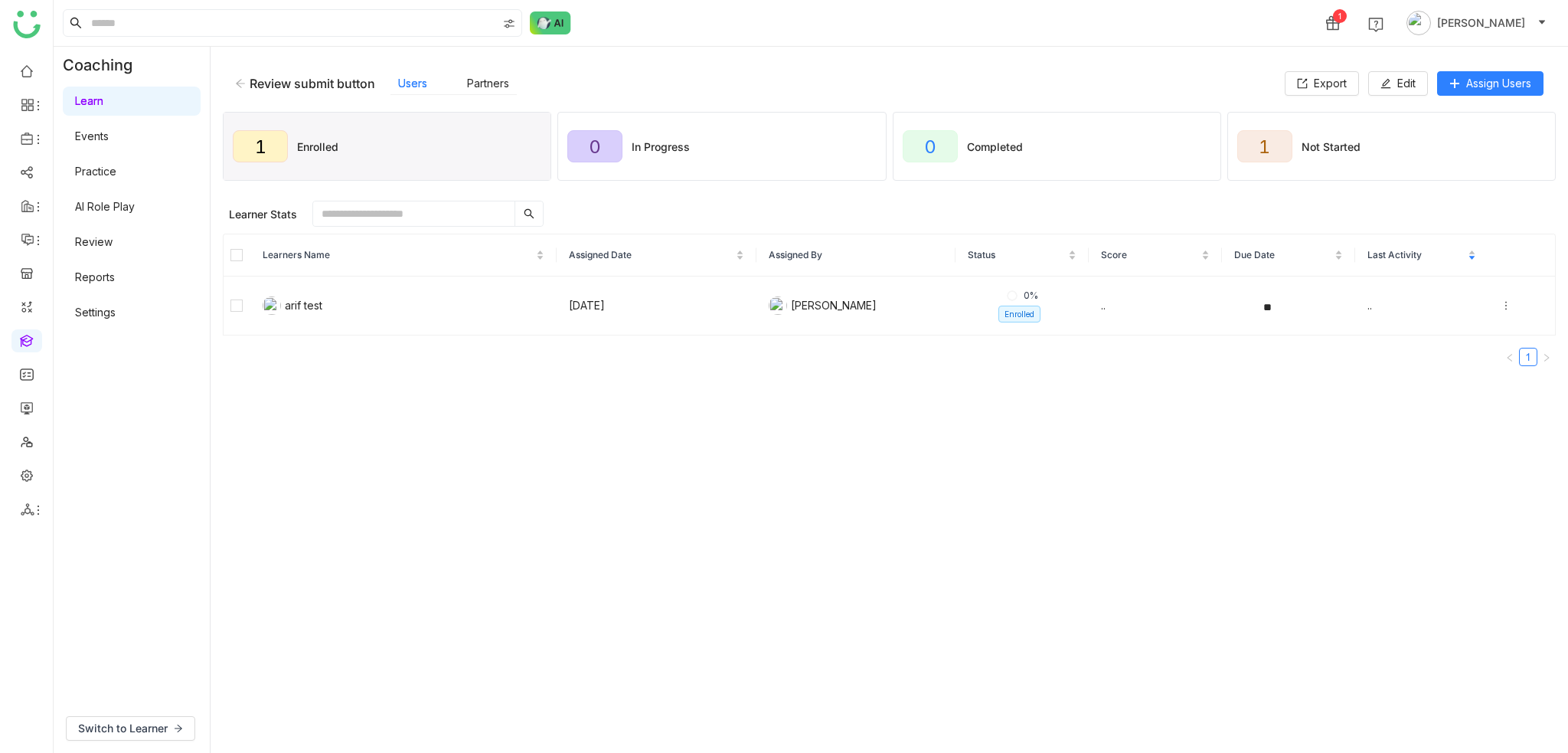
click at [99, 244] on link "Review" at bounding box center [93, 241] width 38 height 13
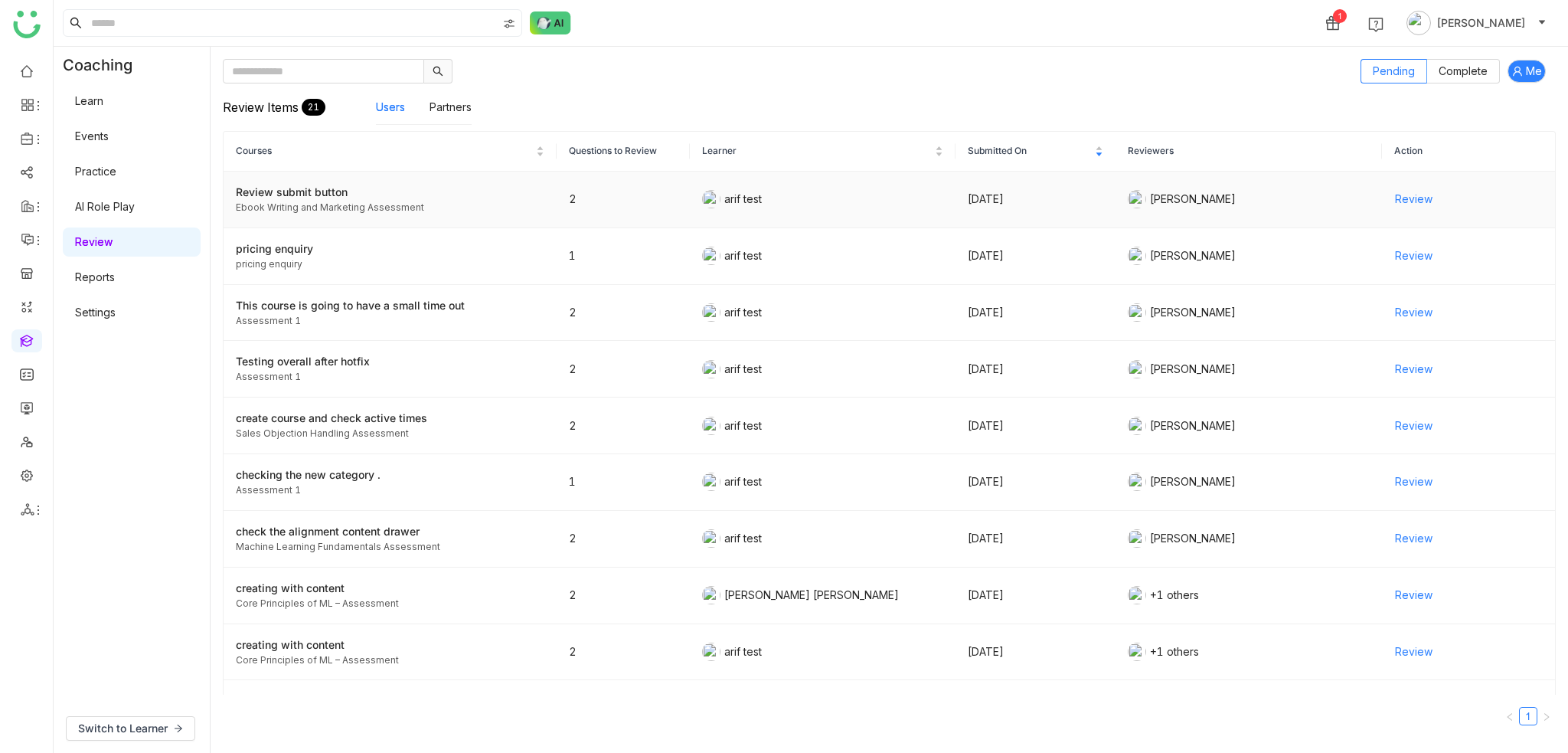
click at [371, 190] on div "Review submit button" at bounding box center [389, 192] width 309 height 16
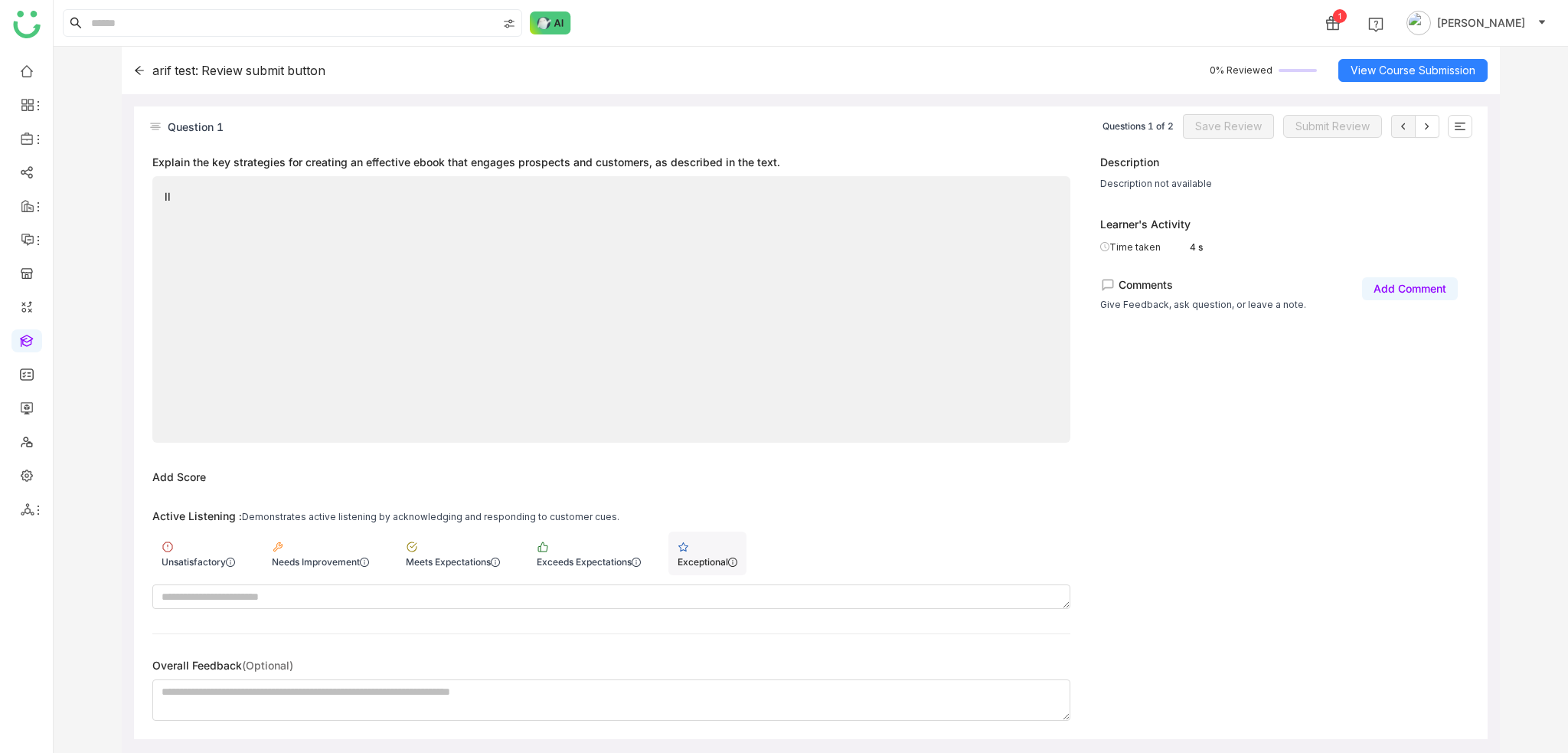
click at [714, 548] on div "Exceptional" at bounding box center [707, 553] width 78 height 44
click at [1425, 126] on icon at bounding box center [1427, 126] width 13 height 13
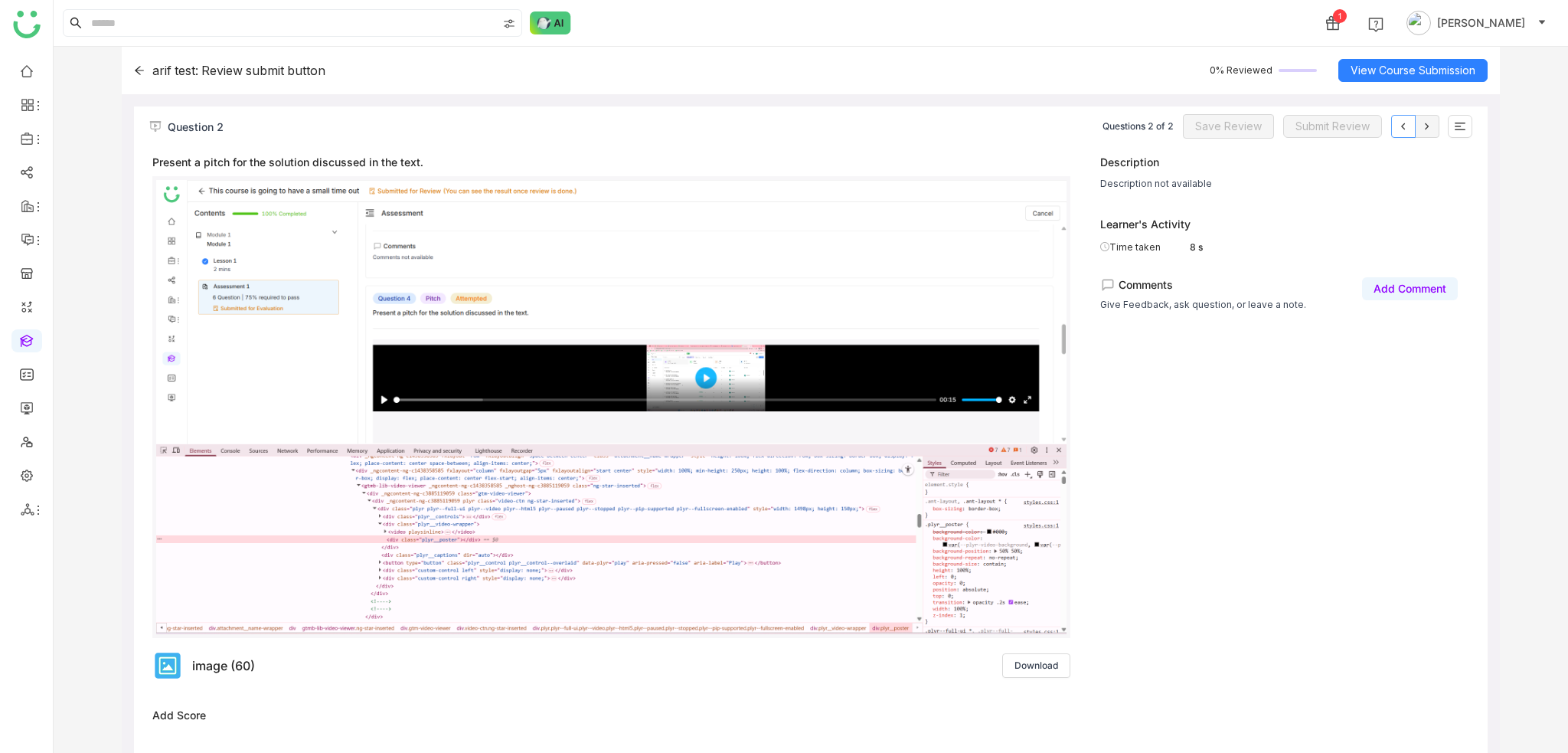
click at [1404, 127] on icon at bounding box center [1402, 126] width 13 height 13
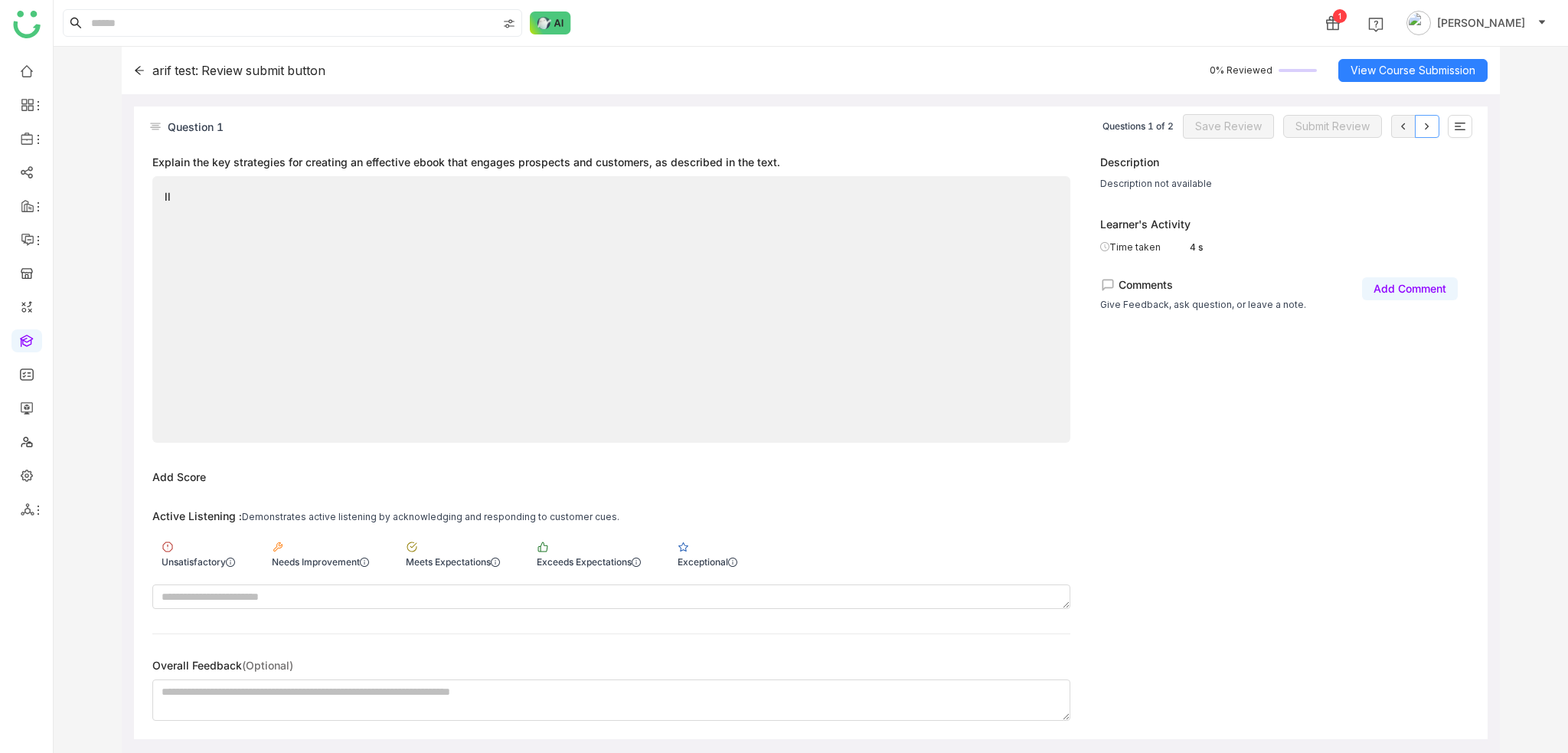
click at [1427, 132] on icon at bounding box center [1427, 126] width 13 height 13
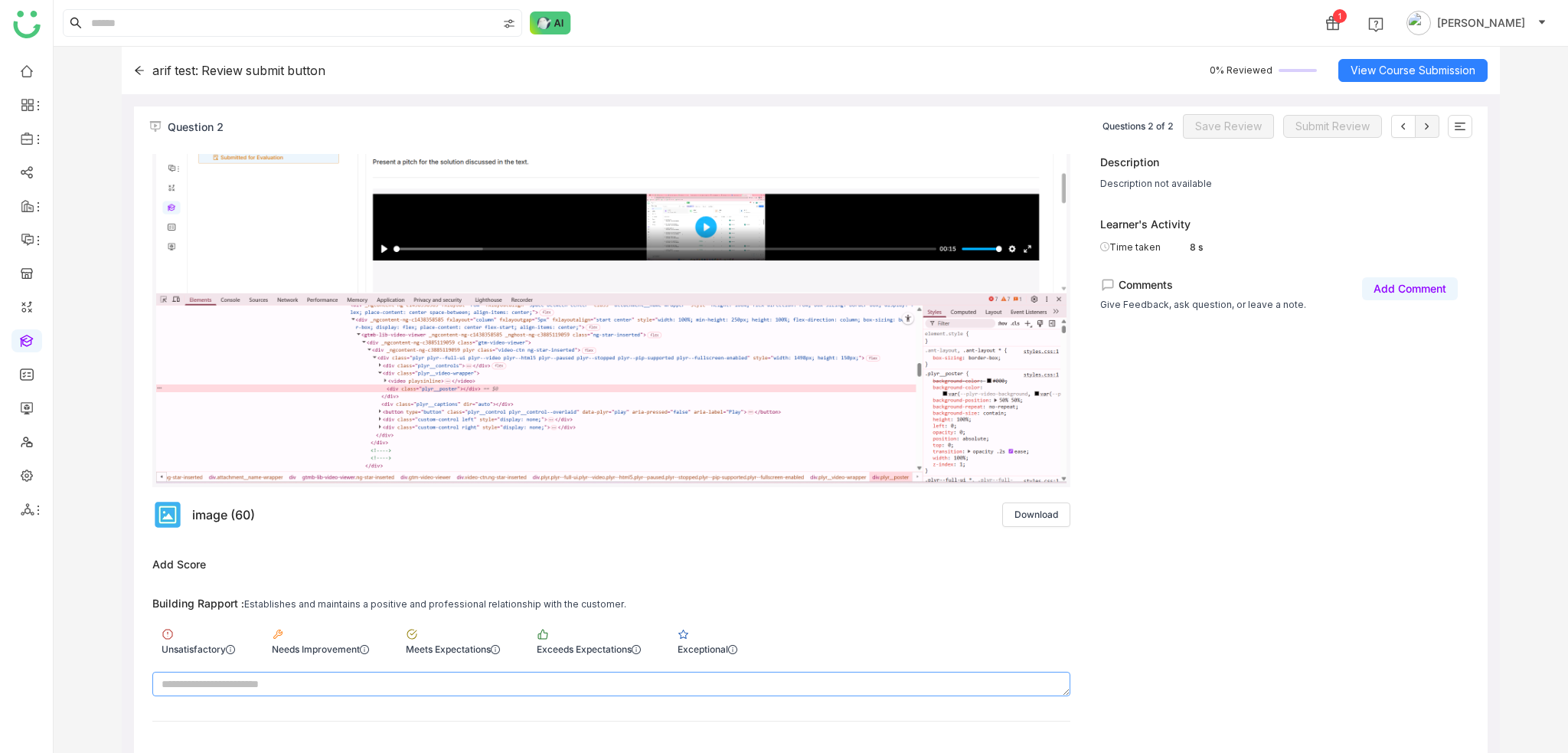
scroll to position [230, 0]
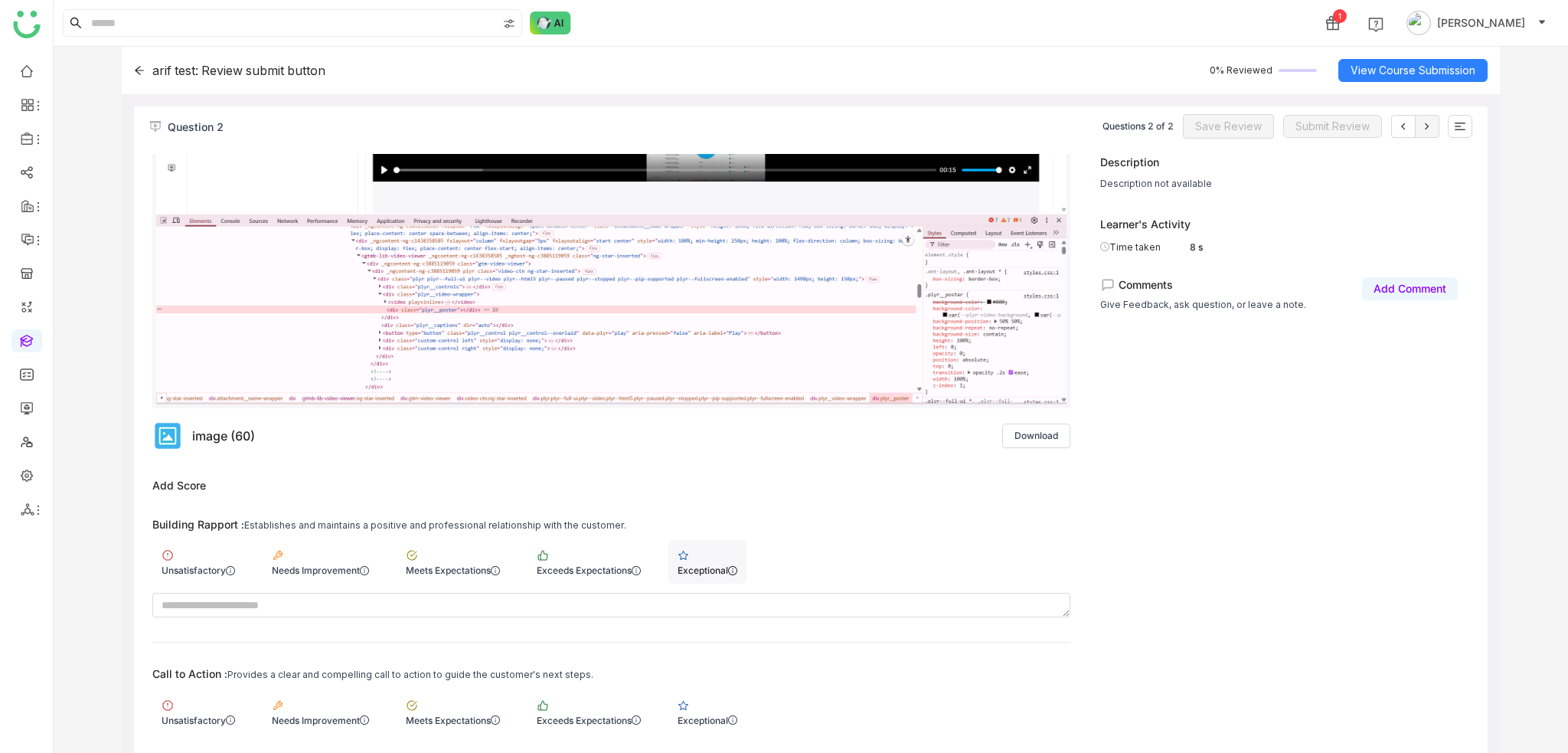
click at [714, 568] on div "Exceptional" at bounding box center [707, 570] width 60 height 12
click at [733, 714] on div "Exceptional" at bounding box center [707, 720] width 60 height 12
click at [1214, 115] on button "Save Review" at bounding box center [1228, 126] width 91 height 24
click at [1397, 126] on icon at bounding box center [1402, 126] width 13 height 13
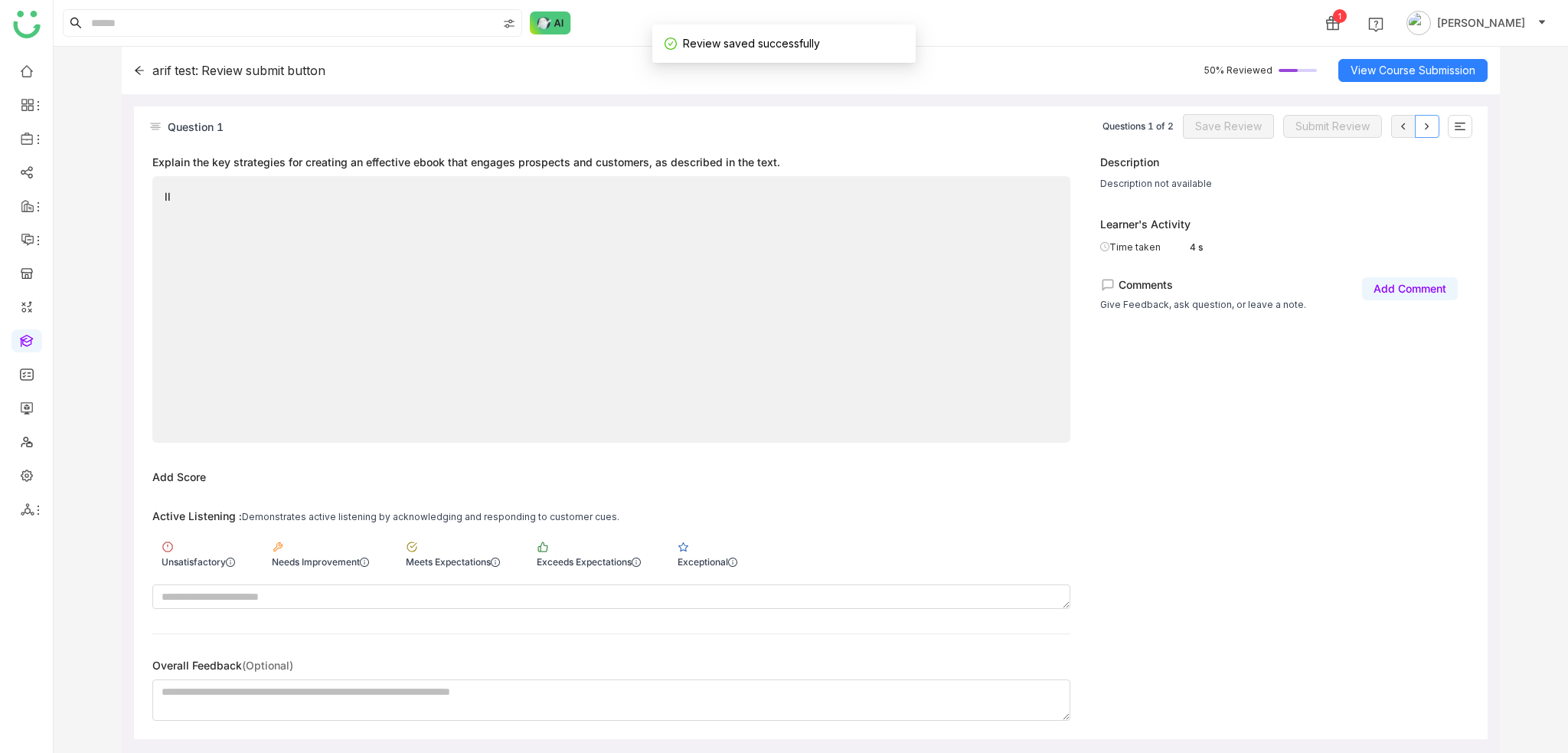
click at [1430, 120] on icon at bounding box center [1427, 126] width 13 height 13
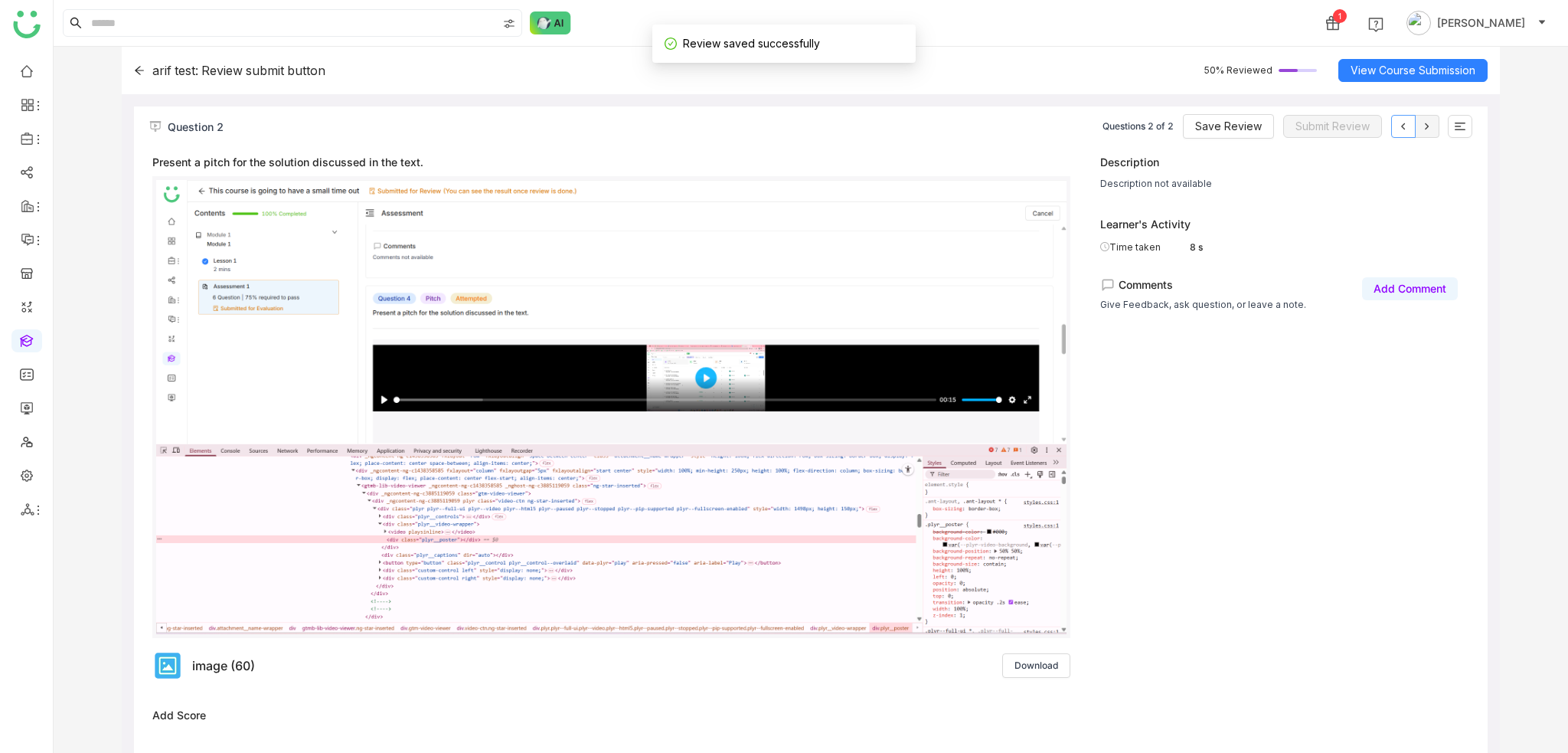
click at [1411, 126] on button at bounding box center [1402, 127] width 24 height 23
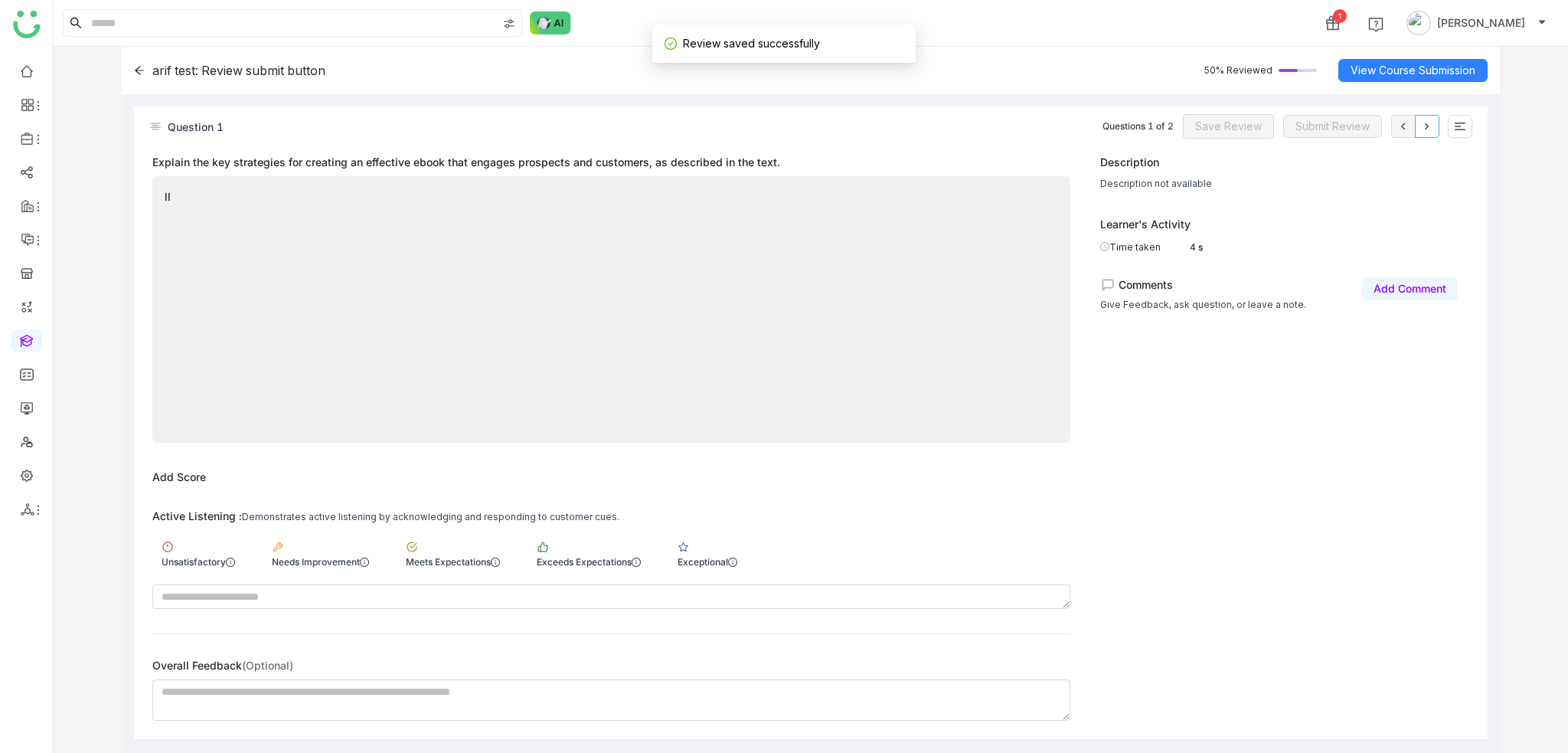
click at [1426, 120] on icon at bounding box center [1427, 126] width 13 height 13
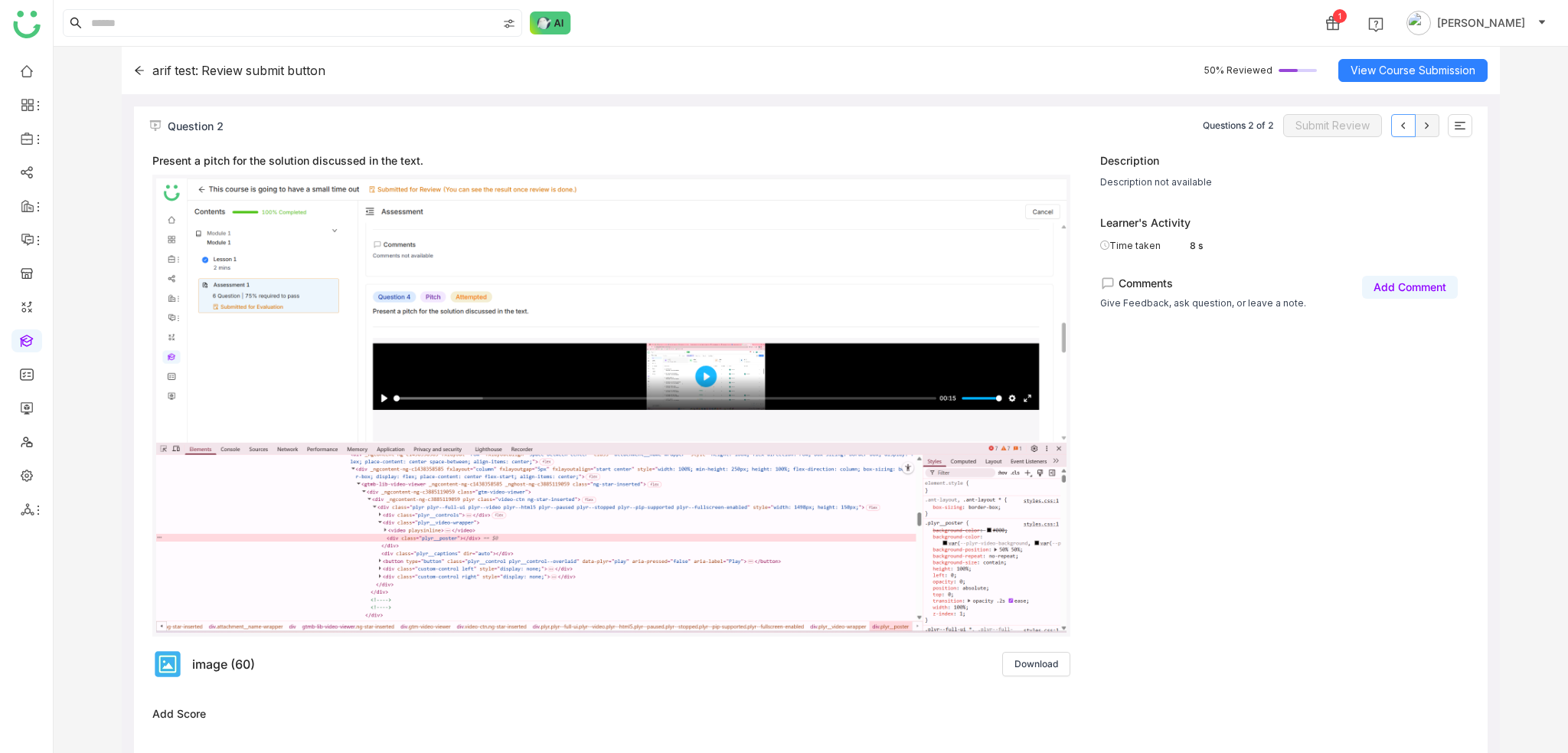
click at [1402, 120] on icon at bounding box center [1402, 125] width 13 height 13
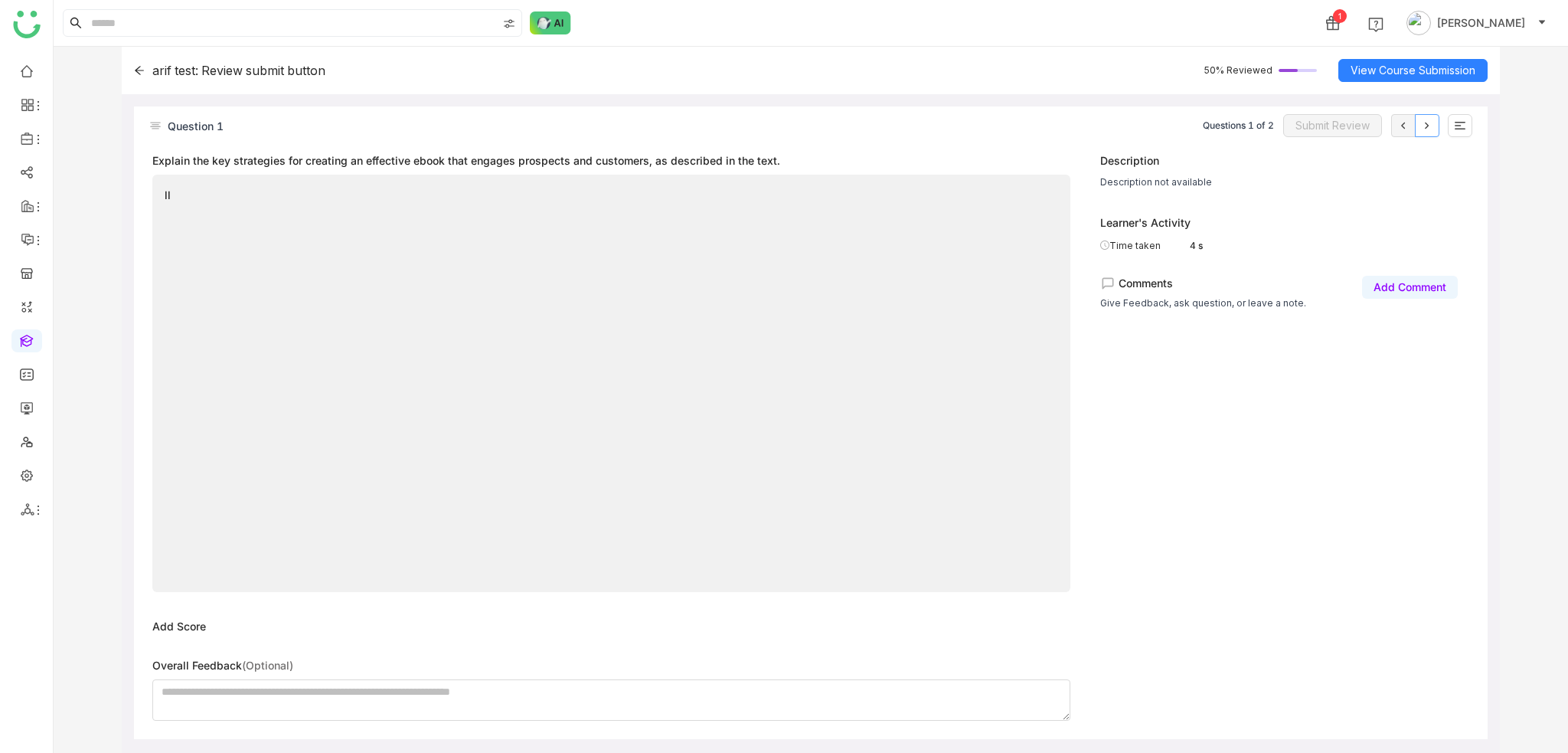
click at [1421, 119] on button at bounding box center [1427, 126] width 24 height 23
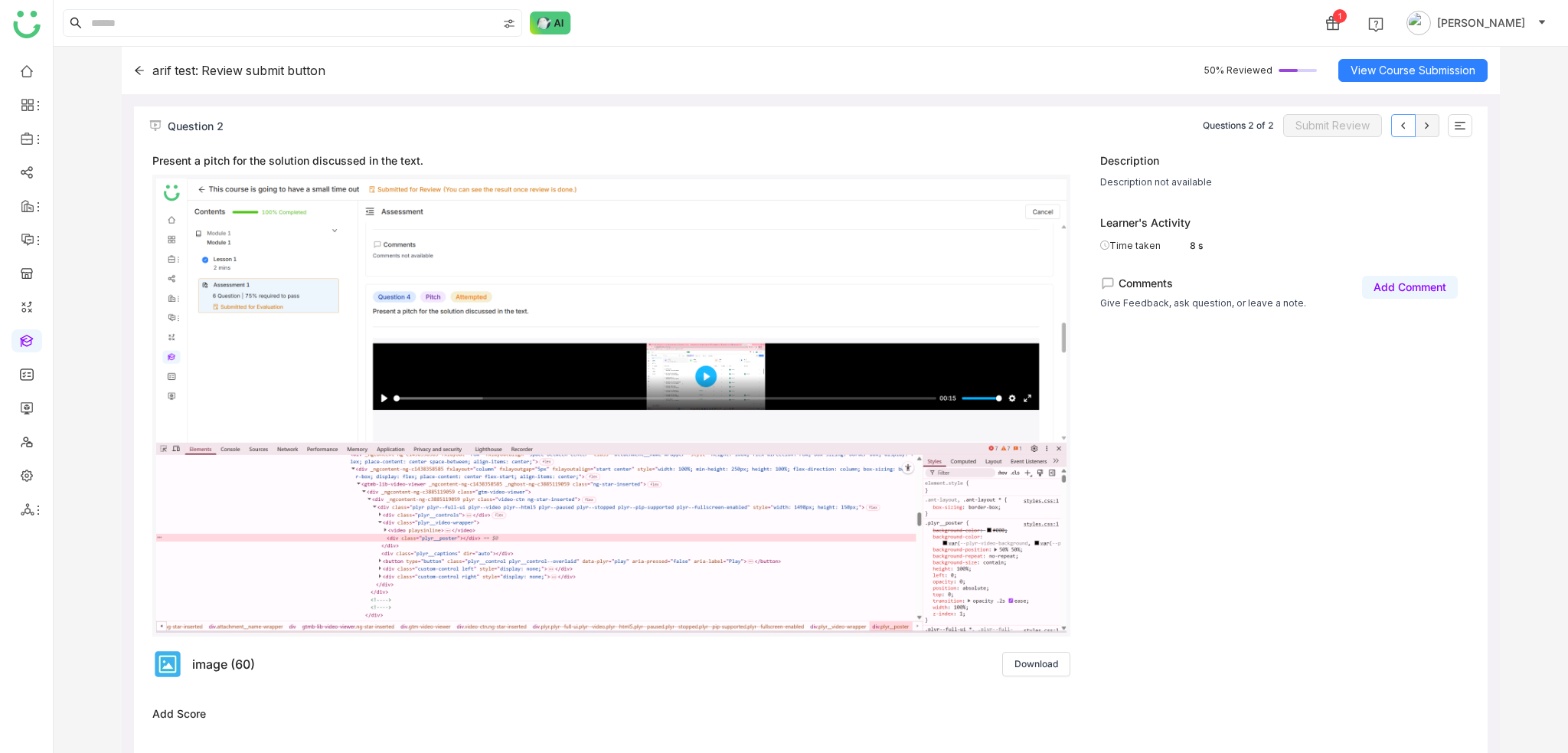
click at [1399, 123] on icon at bounding box center [1402, 125] width 13 height 13
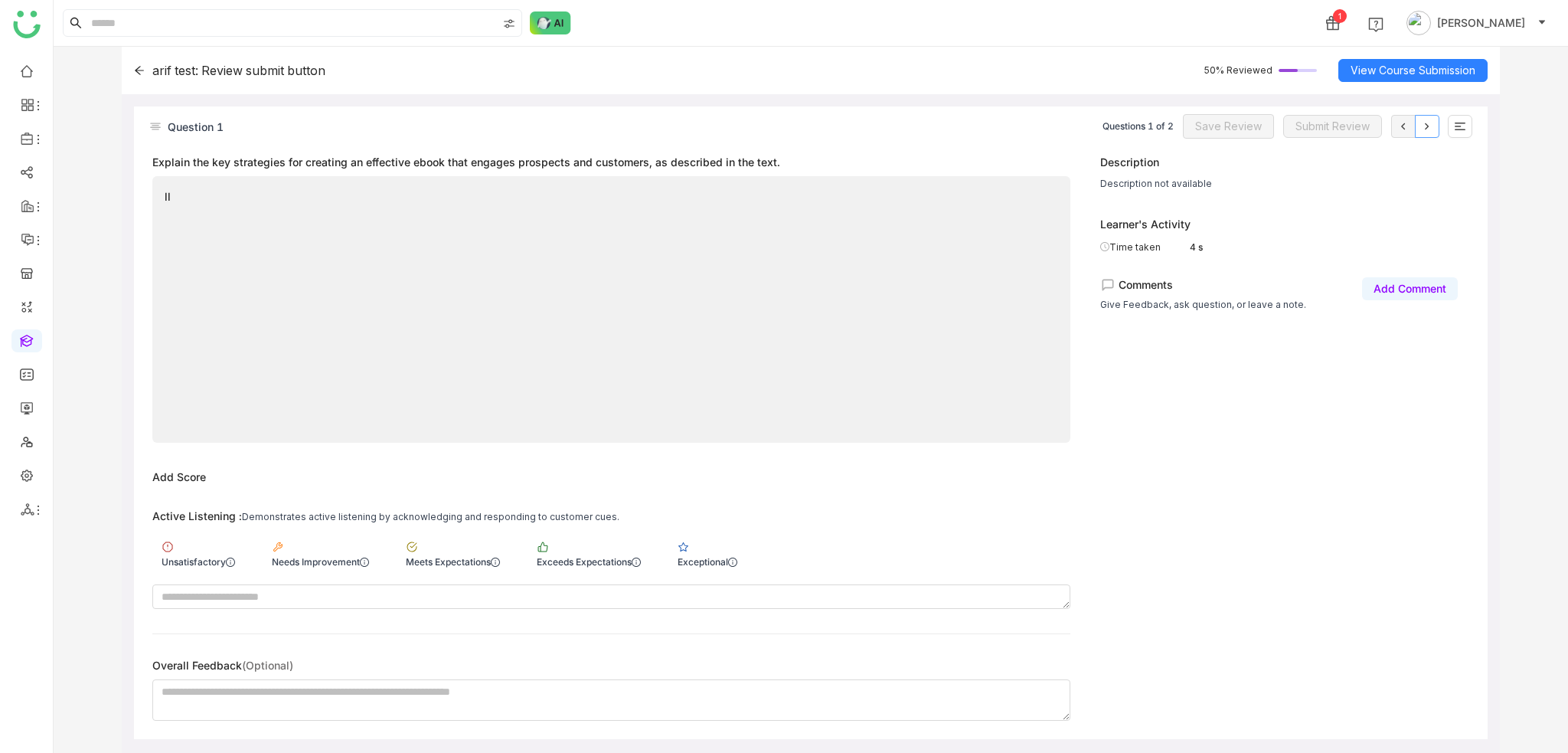
click at [1416, 122] on button at bounding box center [1427, 127] width 24 height 23
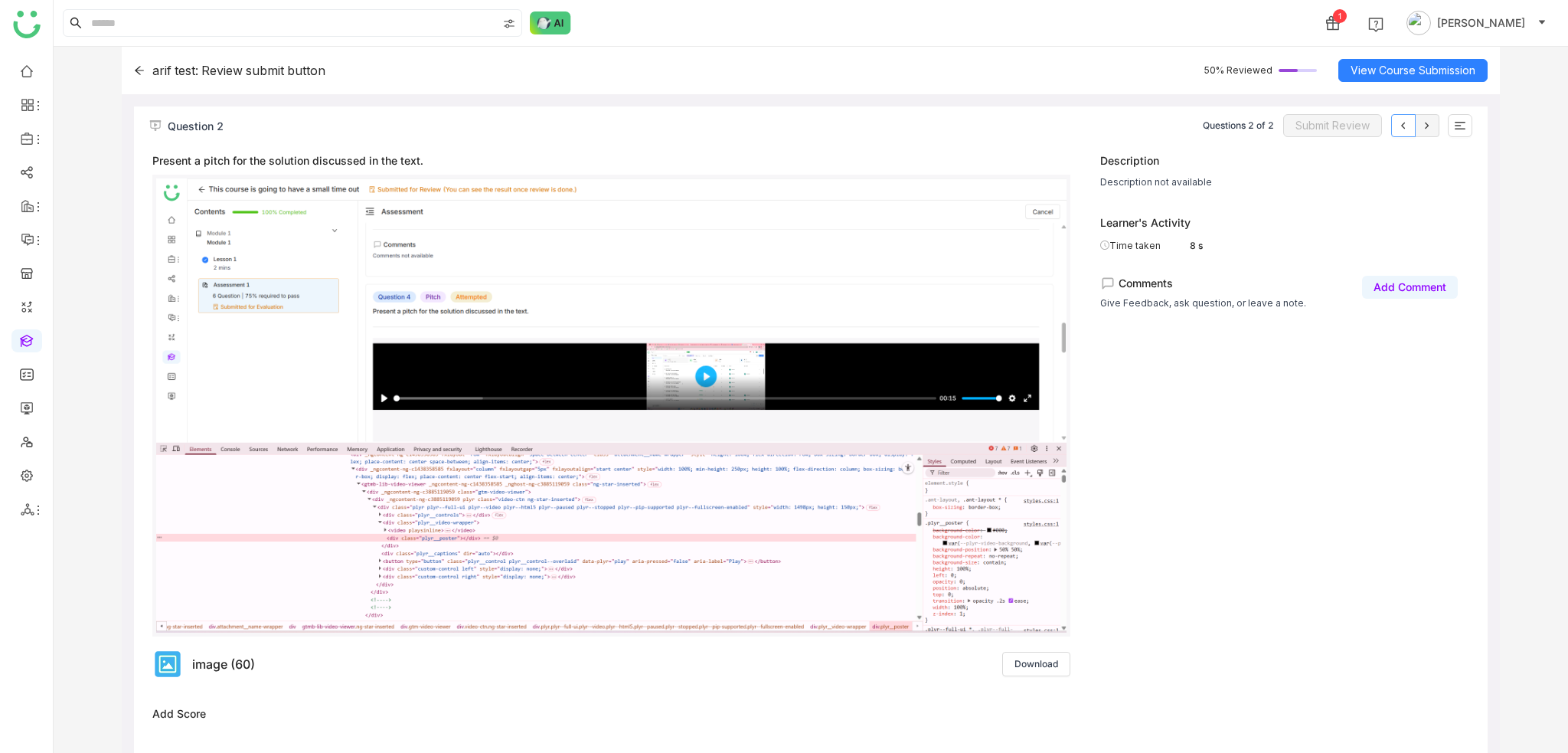
click at [1395, 124] on button at bounding box center [1402, 126] width 24 height 23
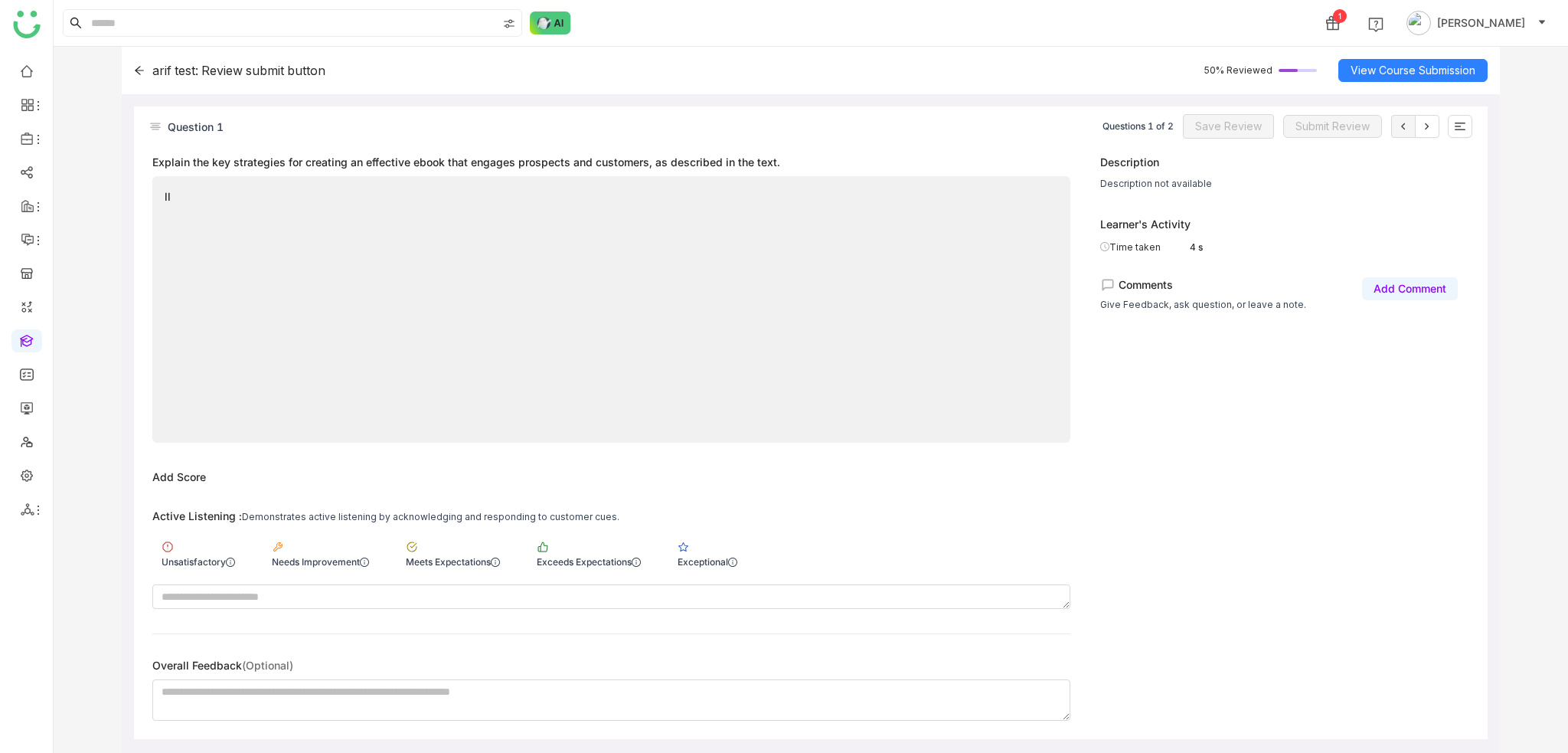
click at [1441, 128] on div "Questions 1 of 2 Save Review Submit Review" at bounding box center [1287, 126] width 370 height 24
click at [1424, 126] on icon at bounding box center [1427, 126] width 13 height 13
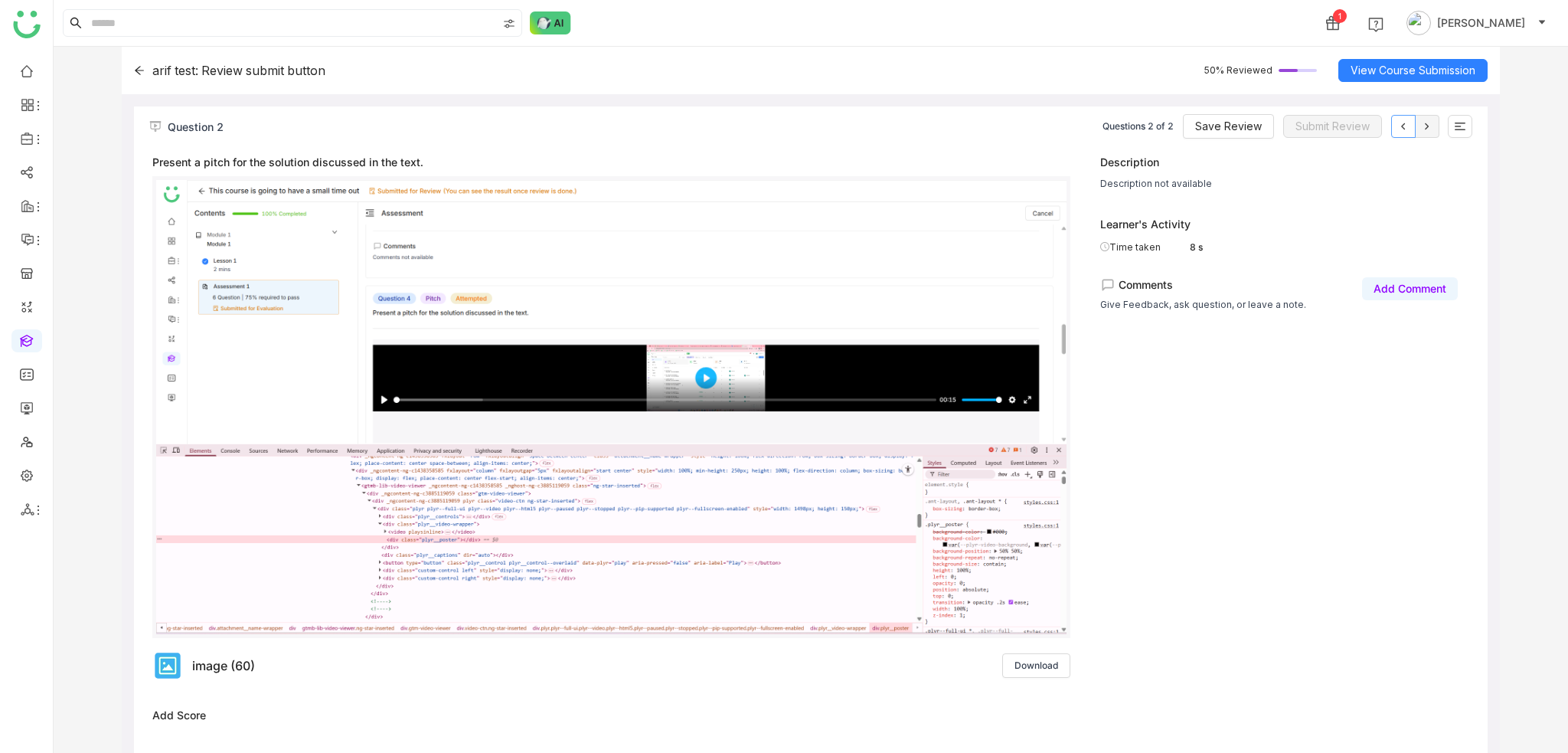
click at [1404, 128] on icon at bounding box center [1402, 126] width 13 height 13
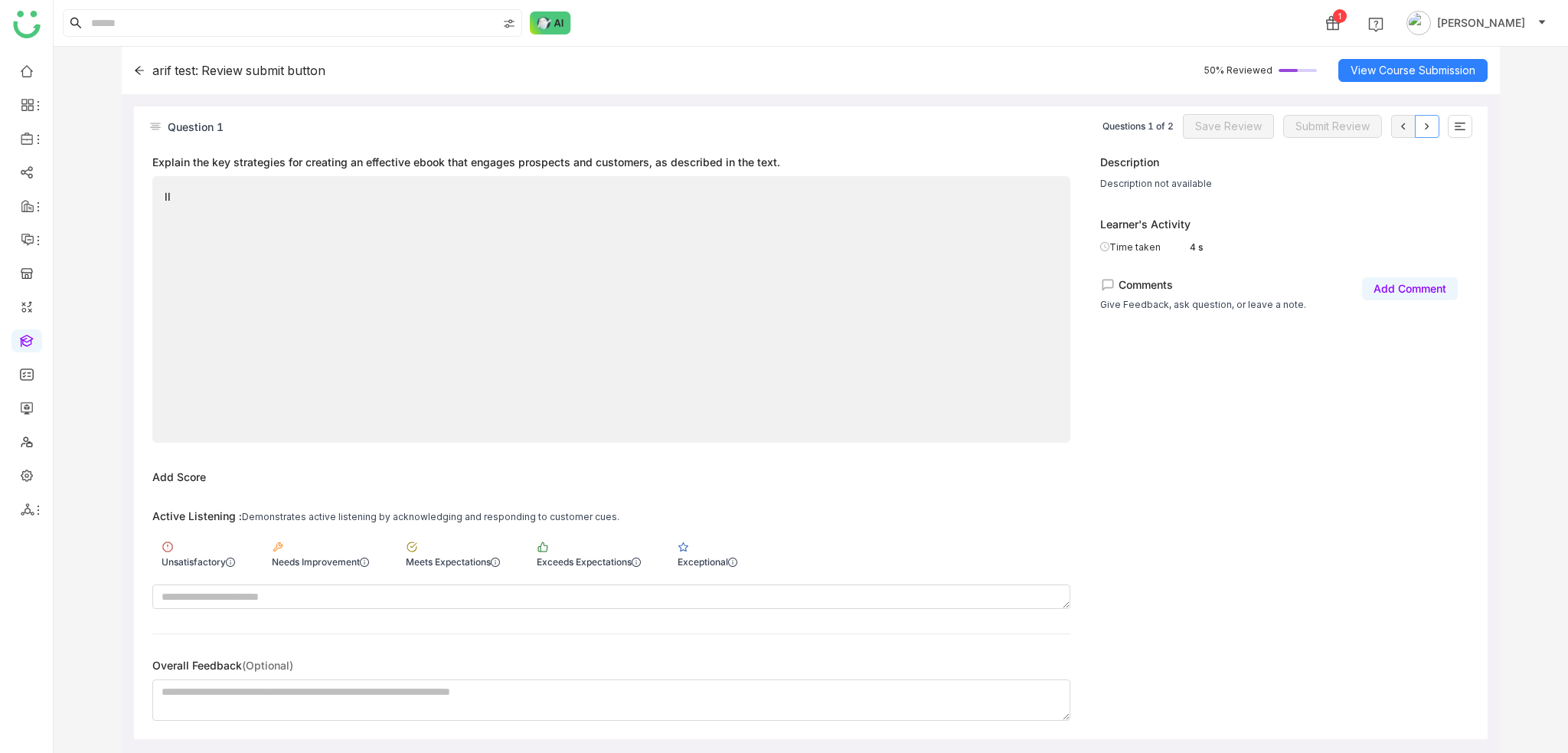
click at [1423, 128] on icon at bounding box center [1427, 126] width 13 height 13
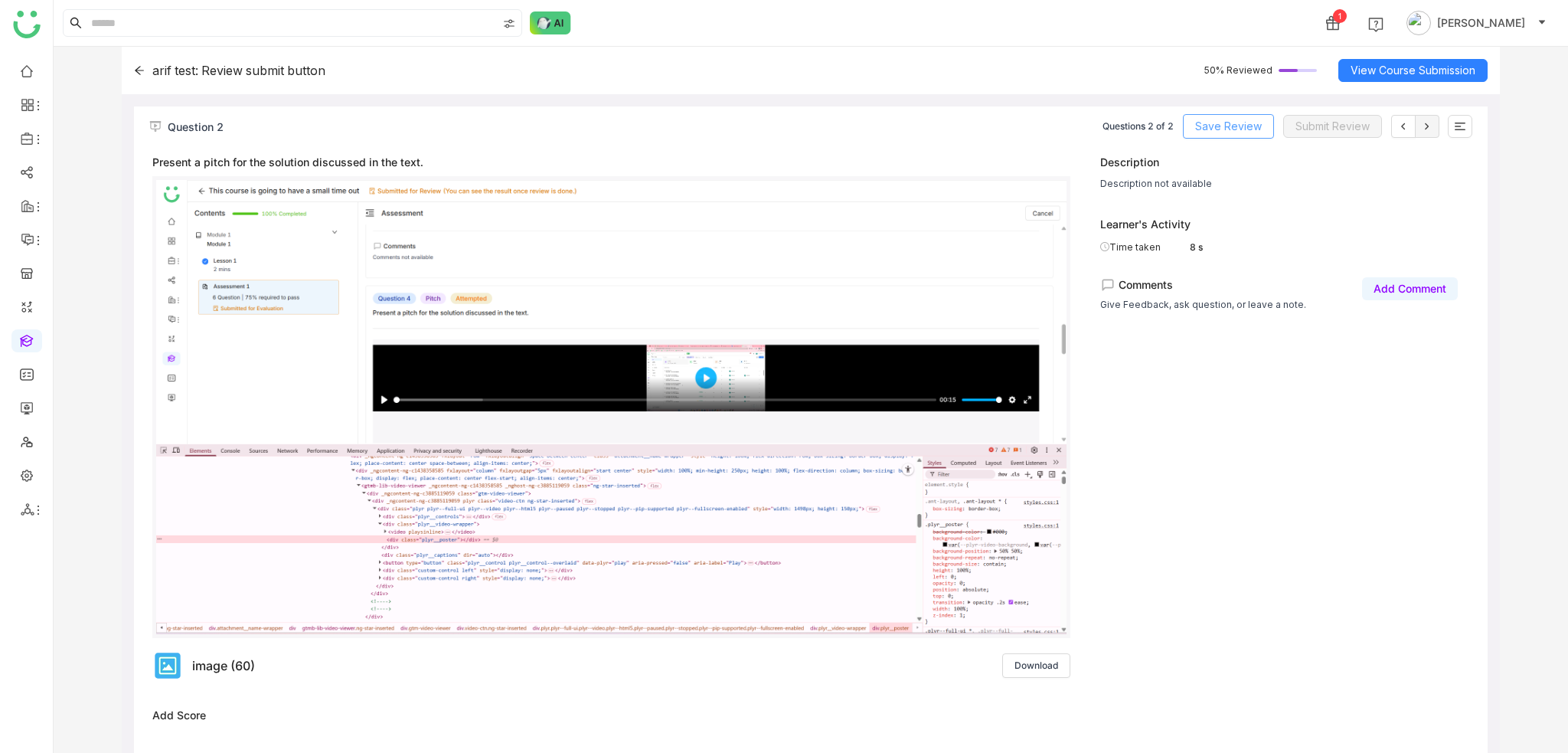
click at [1254, 130] on span "Save Review" at bounding box center [1228, 126] width 67 height 16
click at [1404, 126] on icon at bounding box center [1402, 126] width 13 height 13
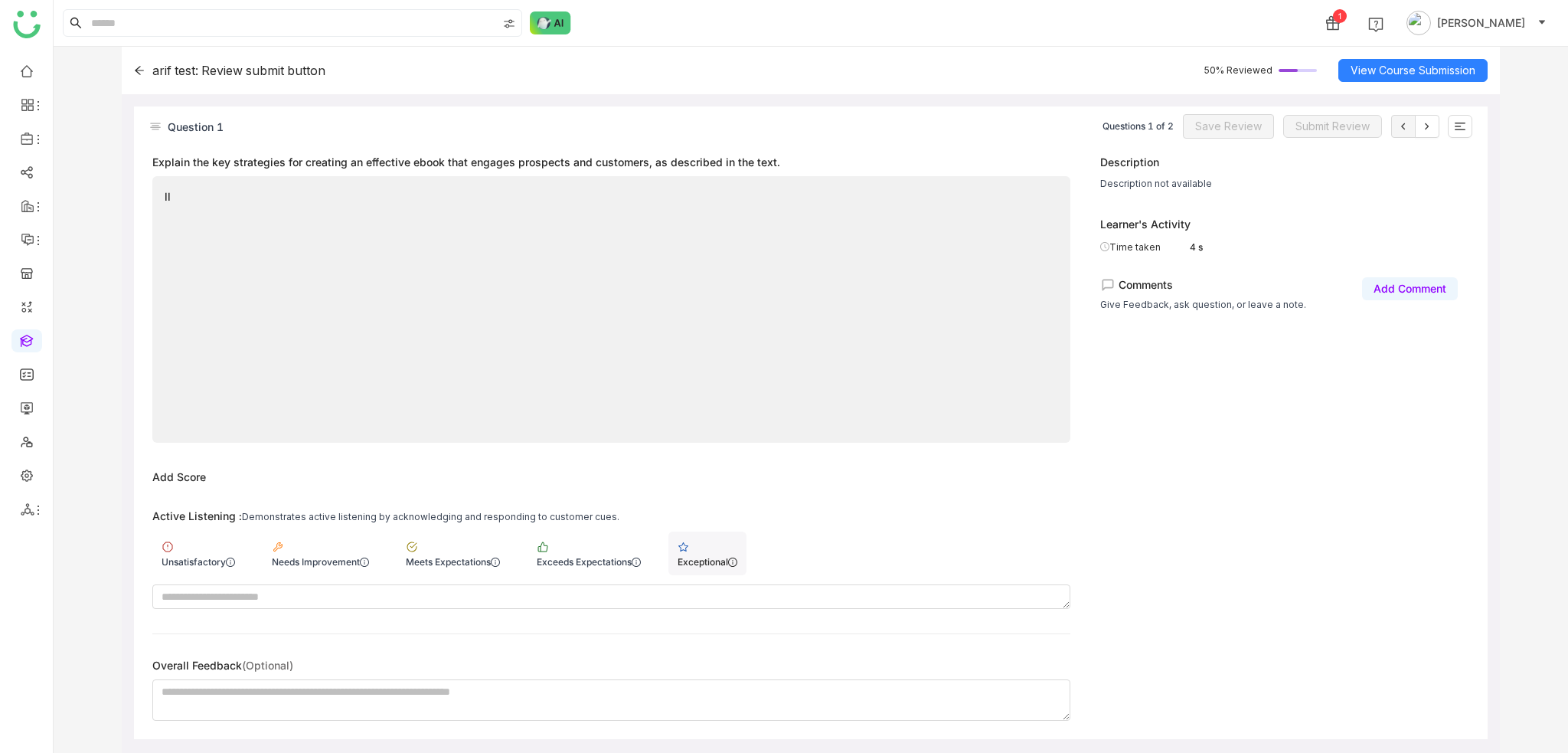
click at [728, 545] on div "Exceptional" at bounding box center [707, 553] width 78 height 44
drag, startPoint x: 1226, startPoint y: 145, endPoint x: 1228, endPoint y: 126, distance: 19.1
click at [1226, 144] on div "Question 1 Questions 1 of 2 Save Review Submit Review" at bounding box center [810, 130] width 1353 height 47
click at [1228, 126] on span "Save Review" at bounding box center [1228, 126] width 67 height 16
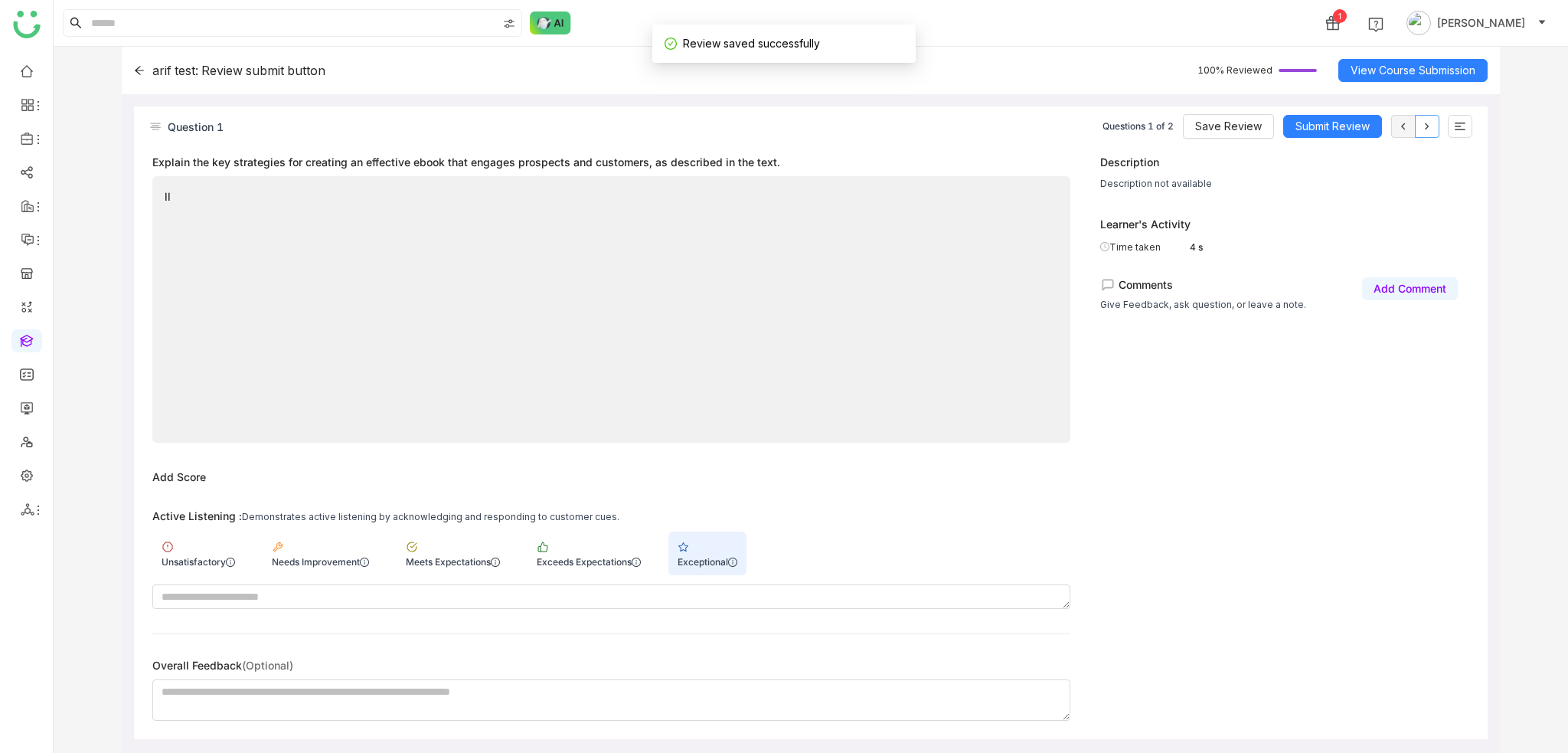
click at [1430, 123] on icon at bounding box center [1427, 126] width 13 height 13
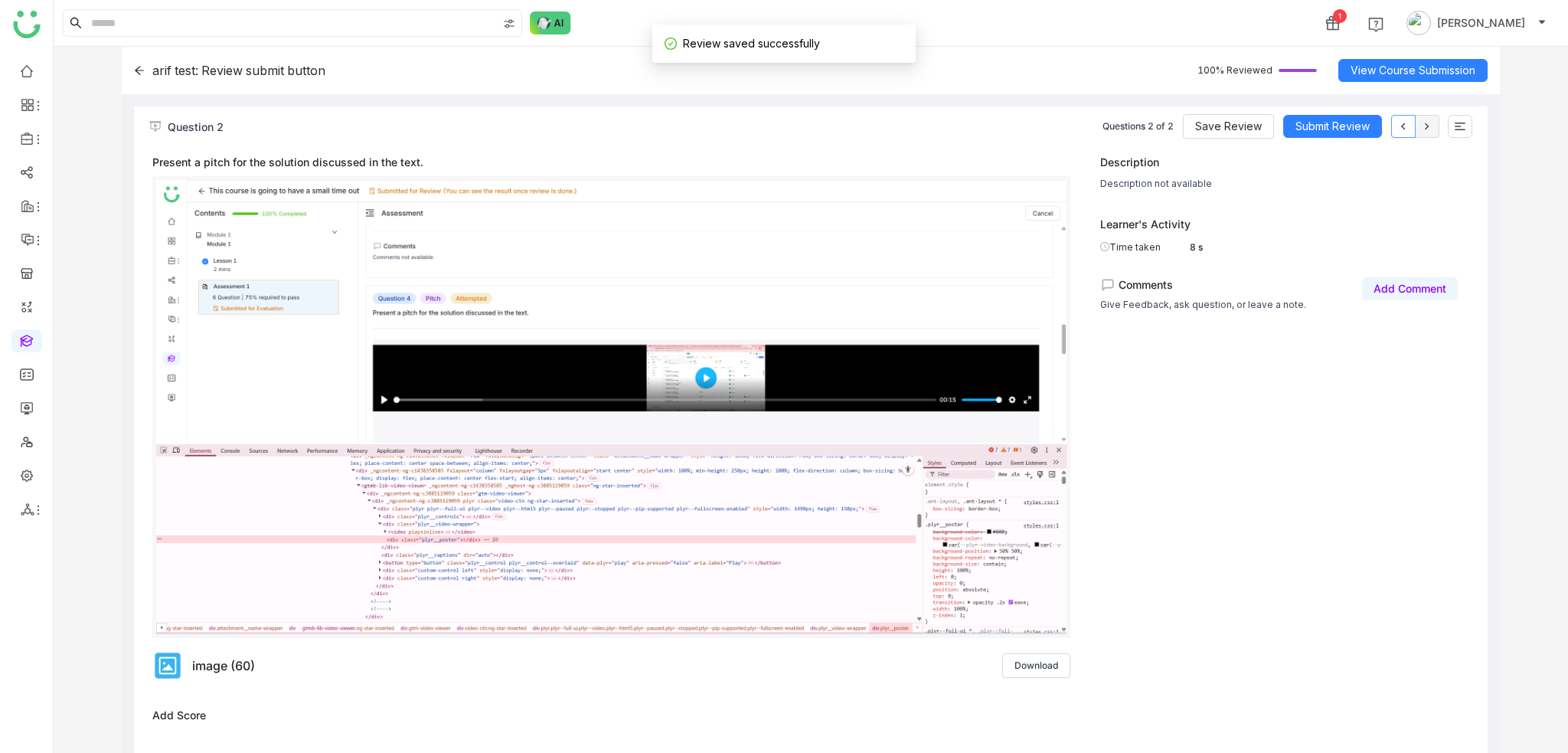
click at [1405, 131] on icon at bounding box center [1402, 126] width 13 height 13
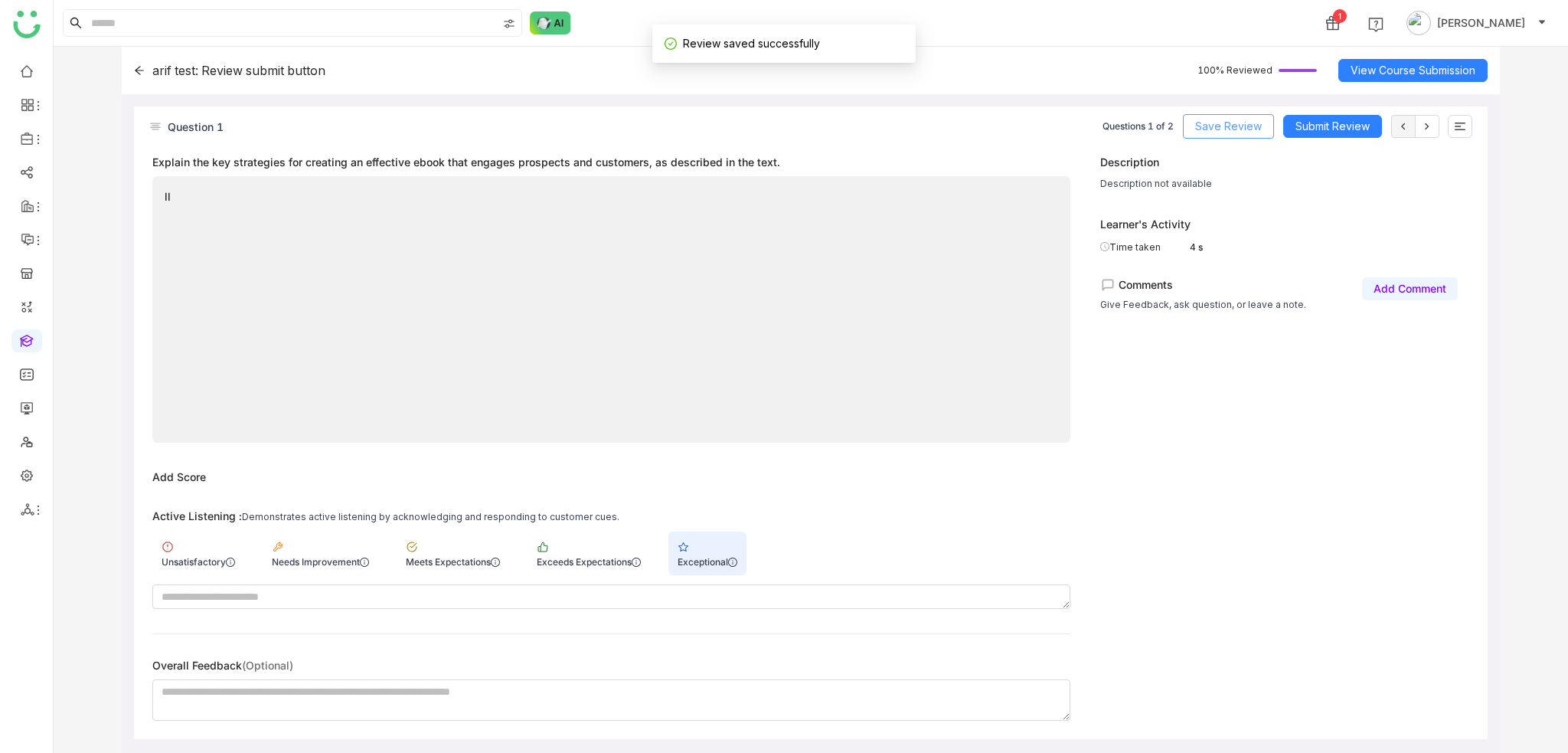
click at [1250, 129] on span "Save Review" at bounding box center [1228, 126] width 67 height 16
click at [1268, 134] on button "Save Review" at bounding box center [1228, 126] width 91 height 24
click at [1436, 135] on button at bounding box center [1427, 127] width 24 height 23
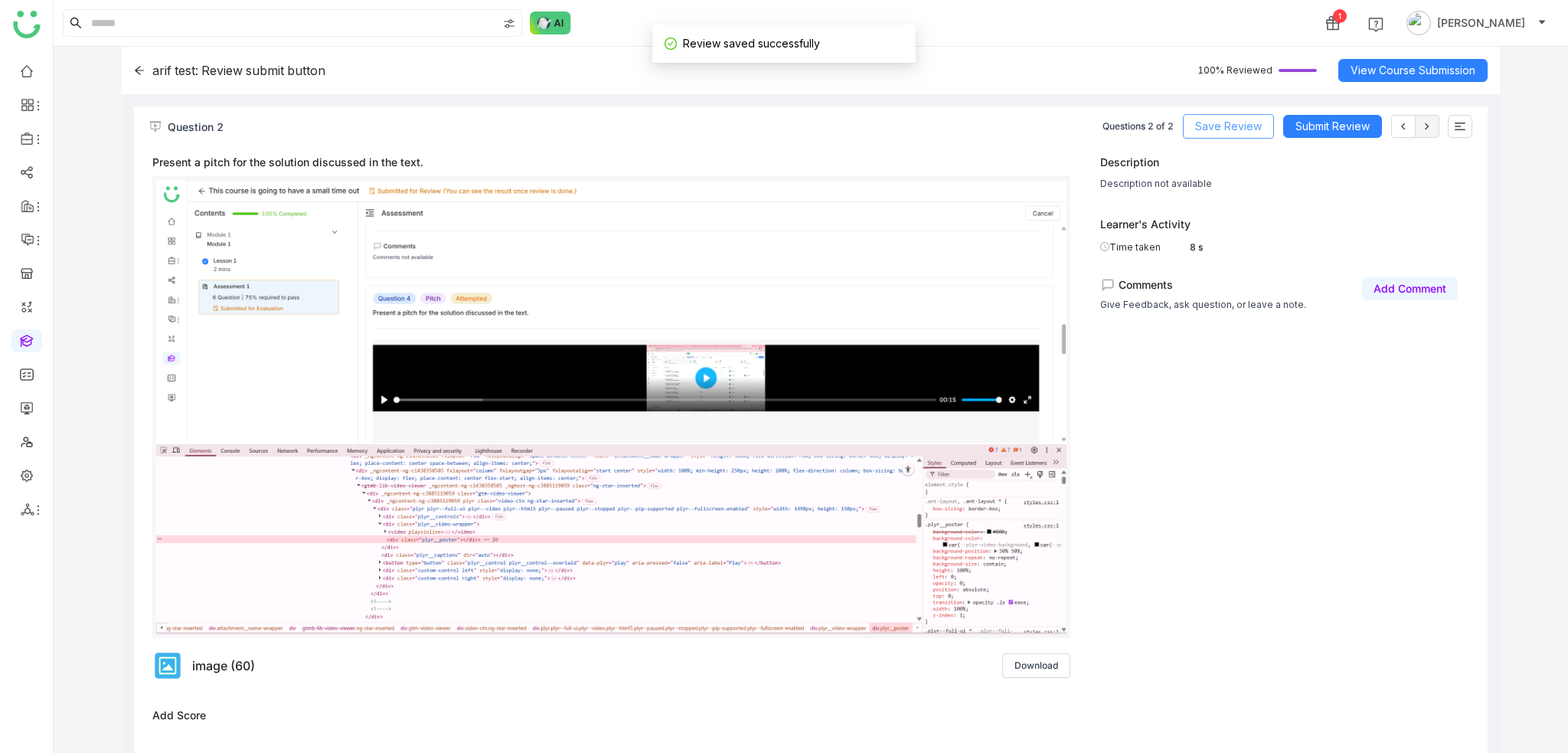
click at [1258, 132] on span "Save Review" at bounding box center [1228, 126] width 67 height 16
click at [1397, 129] on icon at bounding box center [1402, 126] width 13 height 13
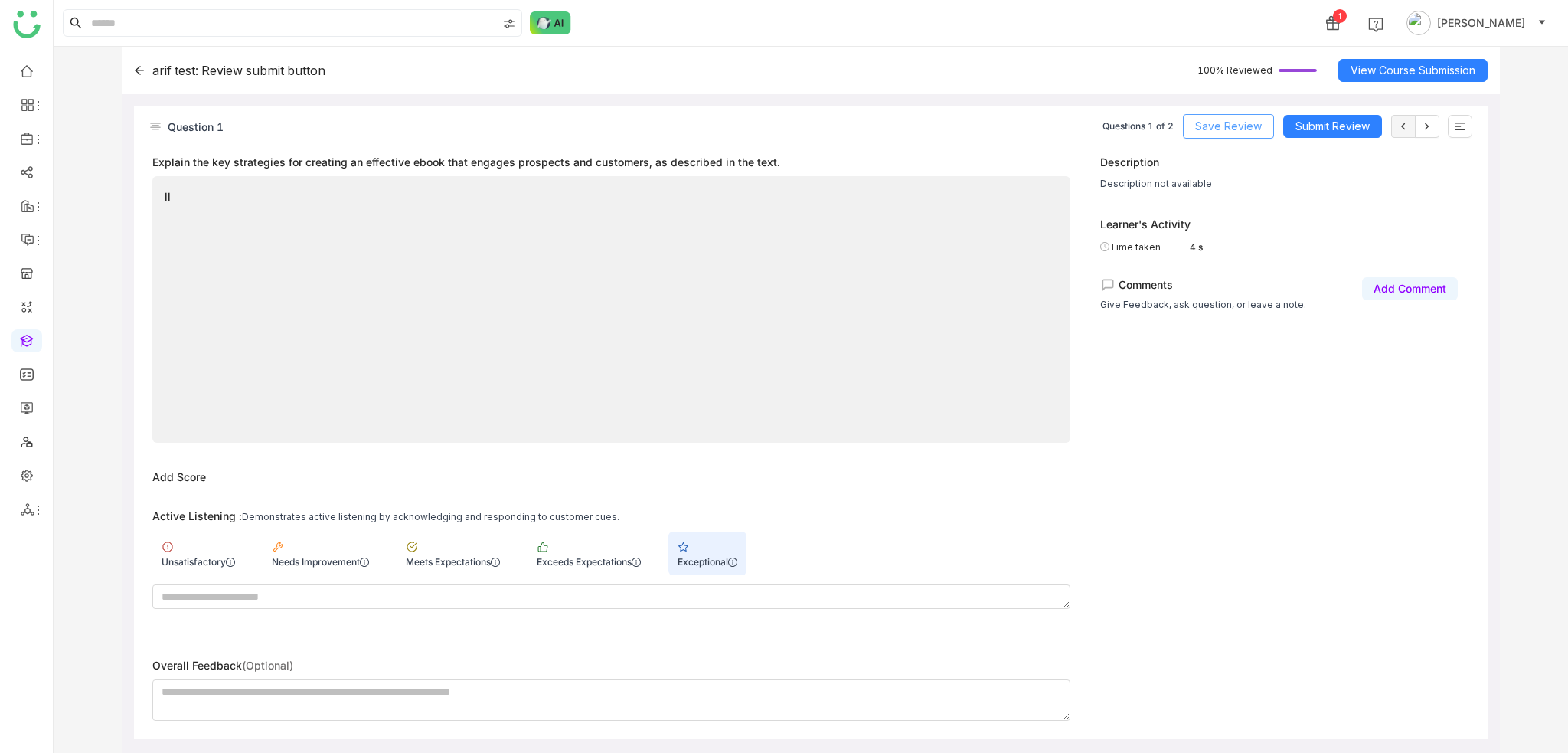
click at [1262, 126] on button "Save Review" at bounding box center [1228, 126] width 91 height 24
click at [1422, 125] on icon at bounding box center [1427, 126] width 13 height 13
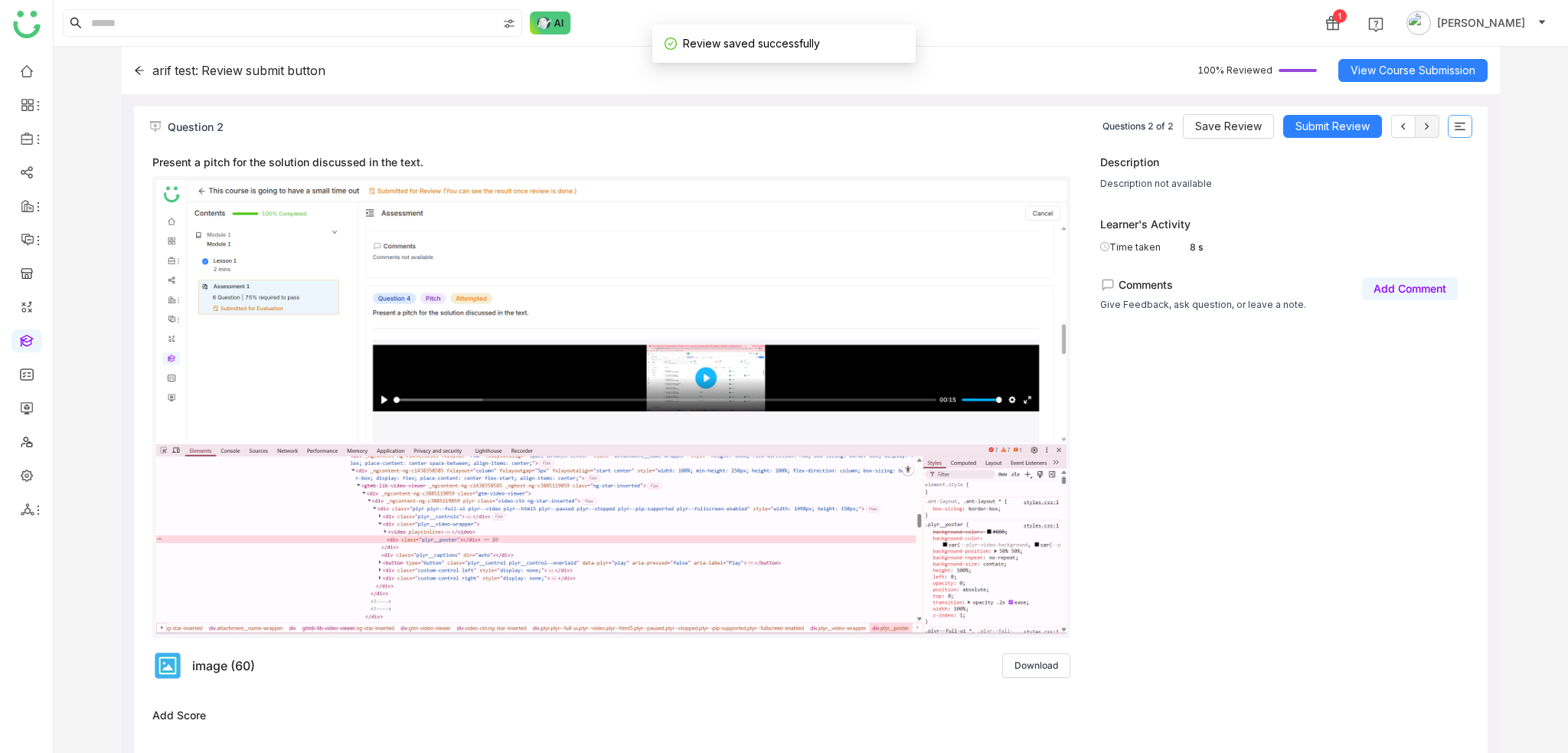
click at [1469, 131] on button at bounding box center [1460, 127] width 24 height 23
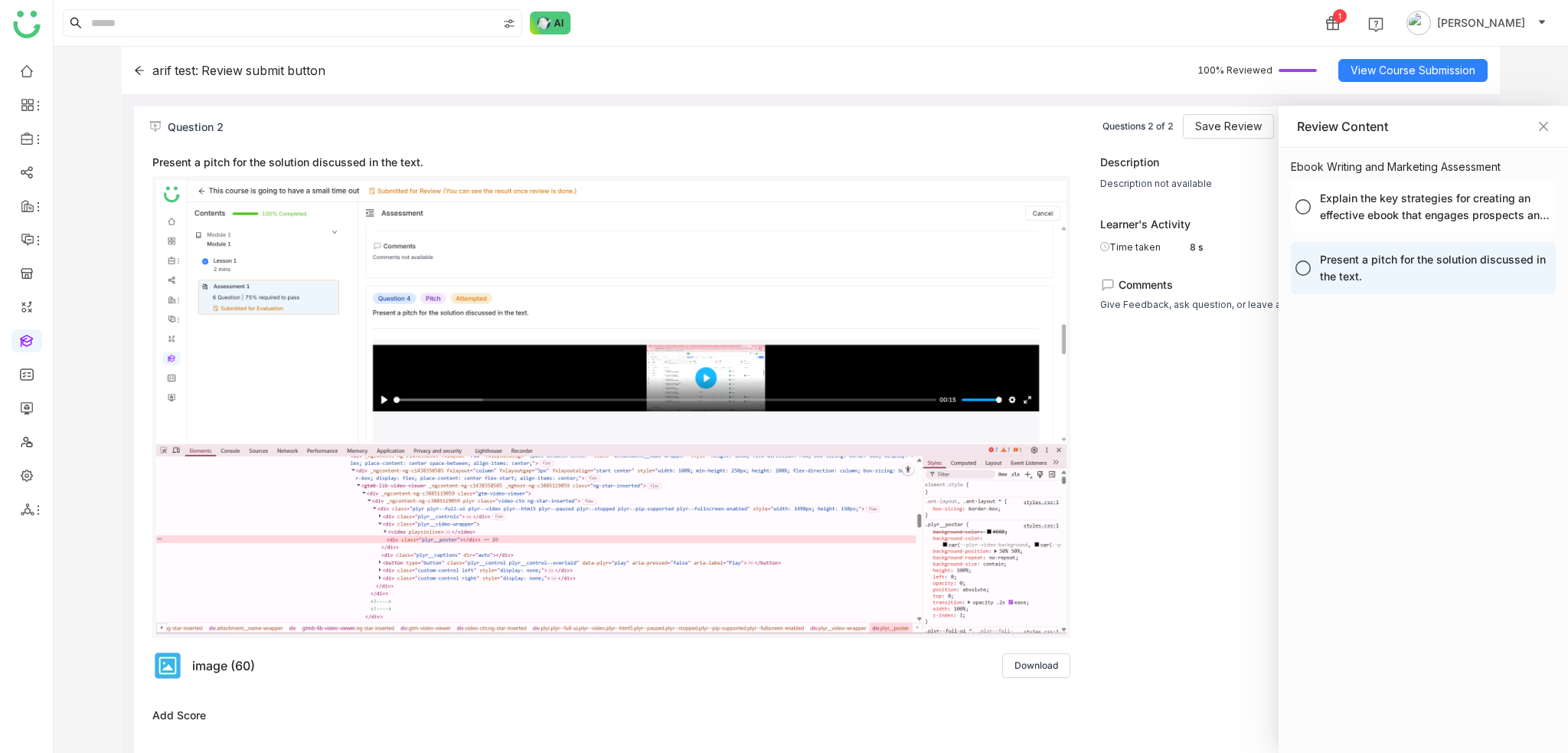
click at [1447, 206] on div "Explain the key strategies for creating an effective ebook that engages prospec…" at bounding box center [1435, 206] width 231 height 34
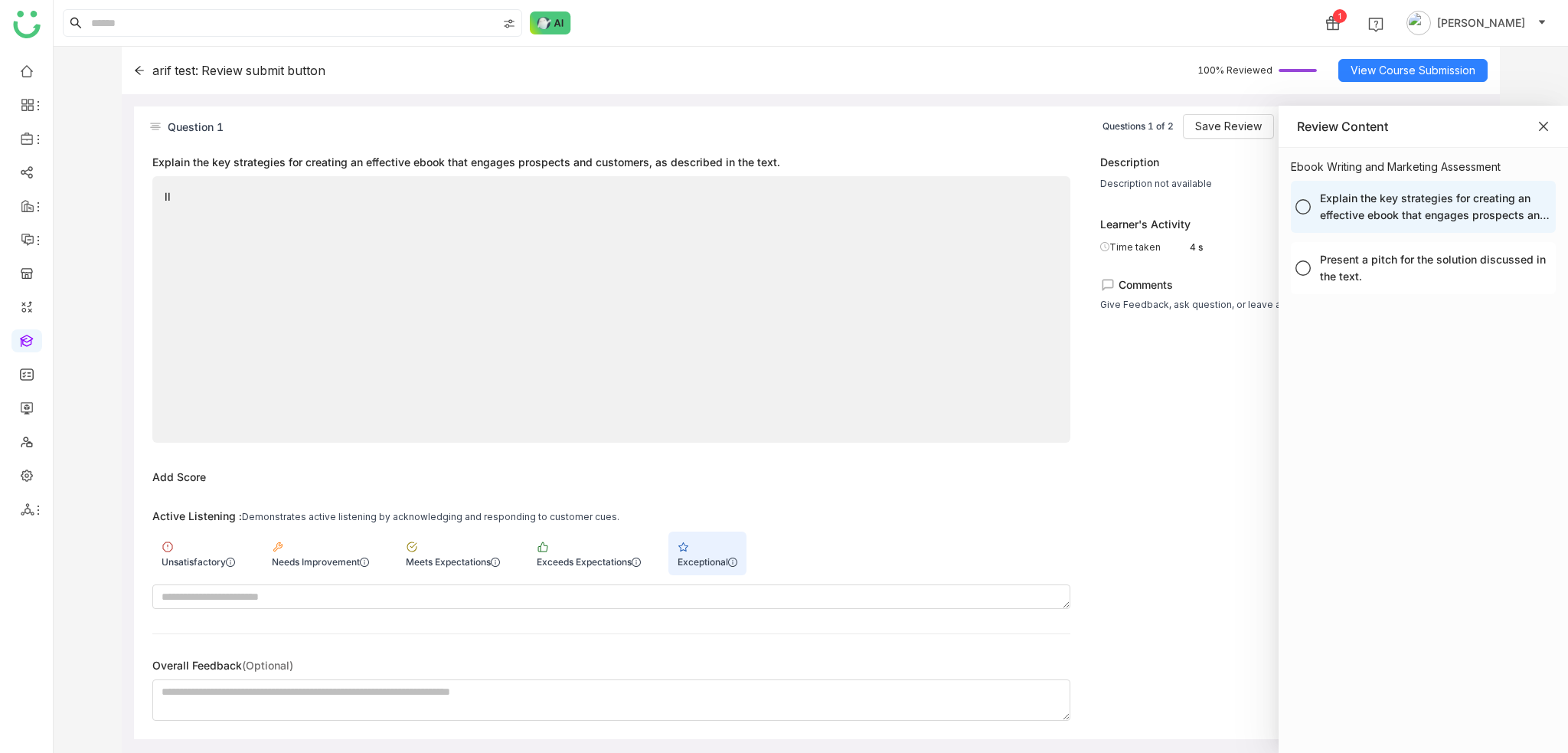
click at [1549, 124] on icon "Close" at bounding box center [1543, 126] width 13 height 13
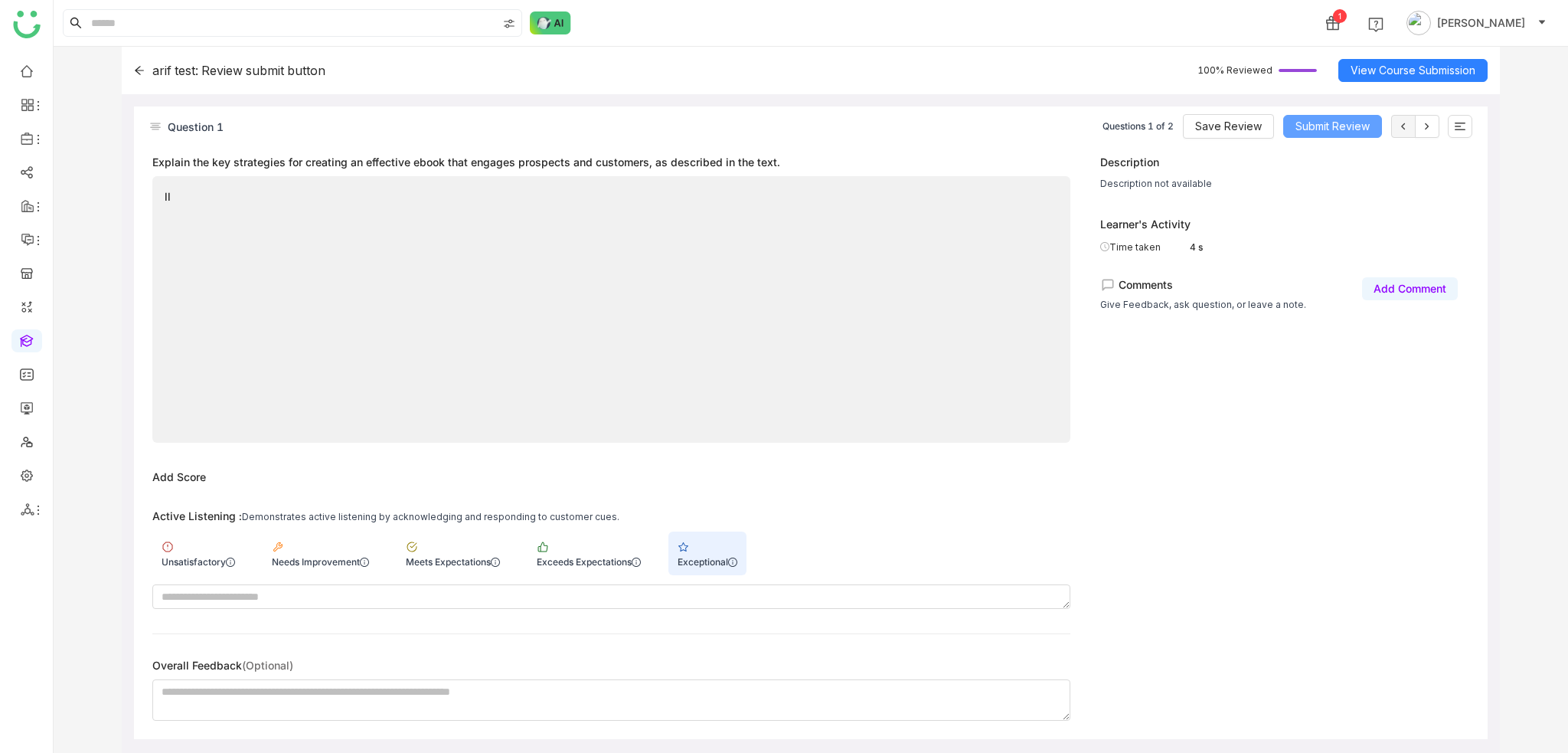
click at [1329, 125] on span "Submit Review" at bounding box center [1332, 126] width 75 height 16
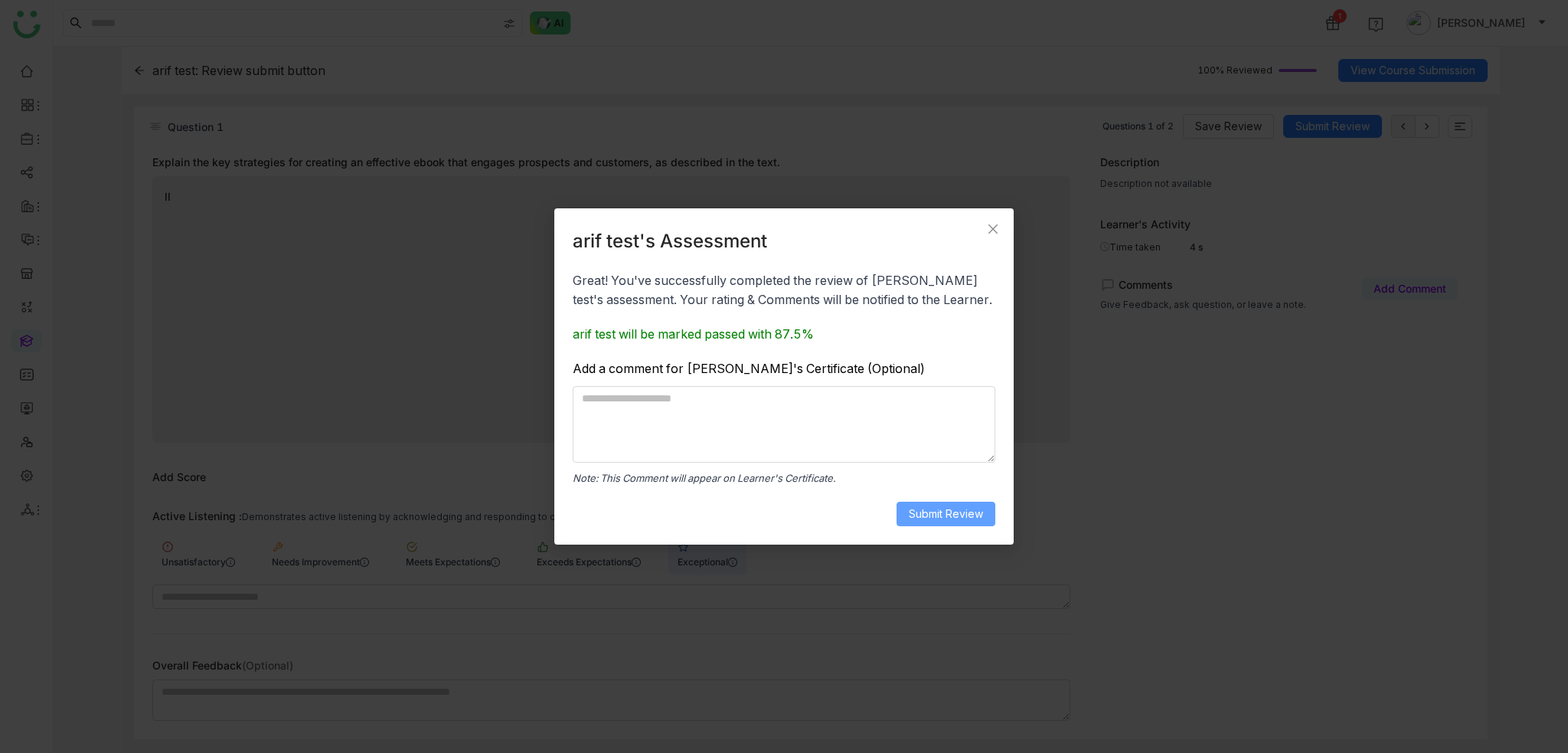
click at [945, 506] on span "Submit Review" at bounding box center [945, 514] width 75 height 16
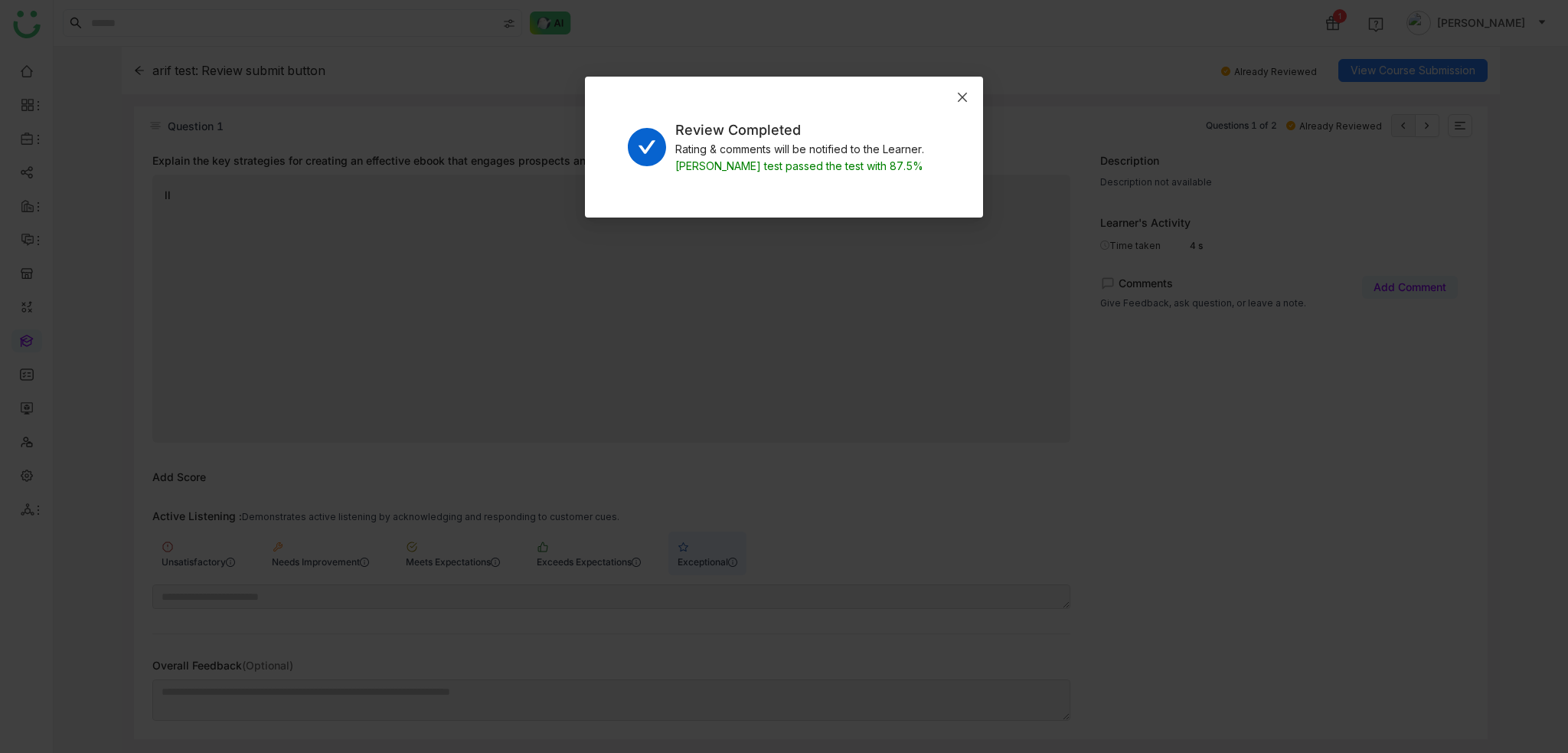
click at [947, 97] on span "Close" at bounding box center [962, 97] width 42 height 42
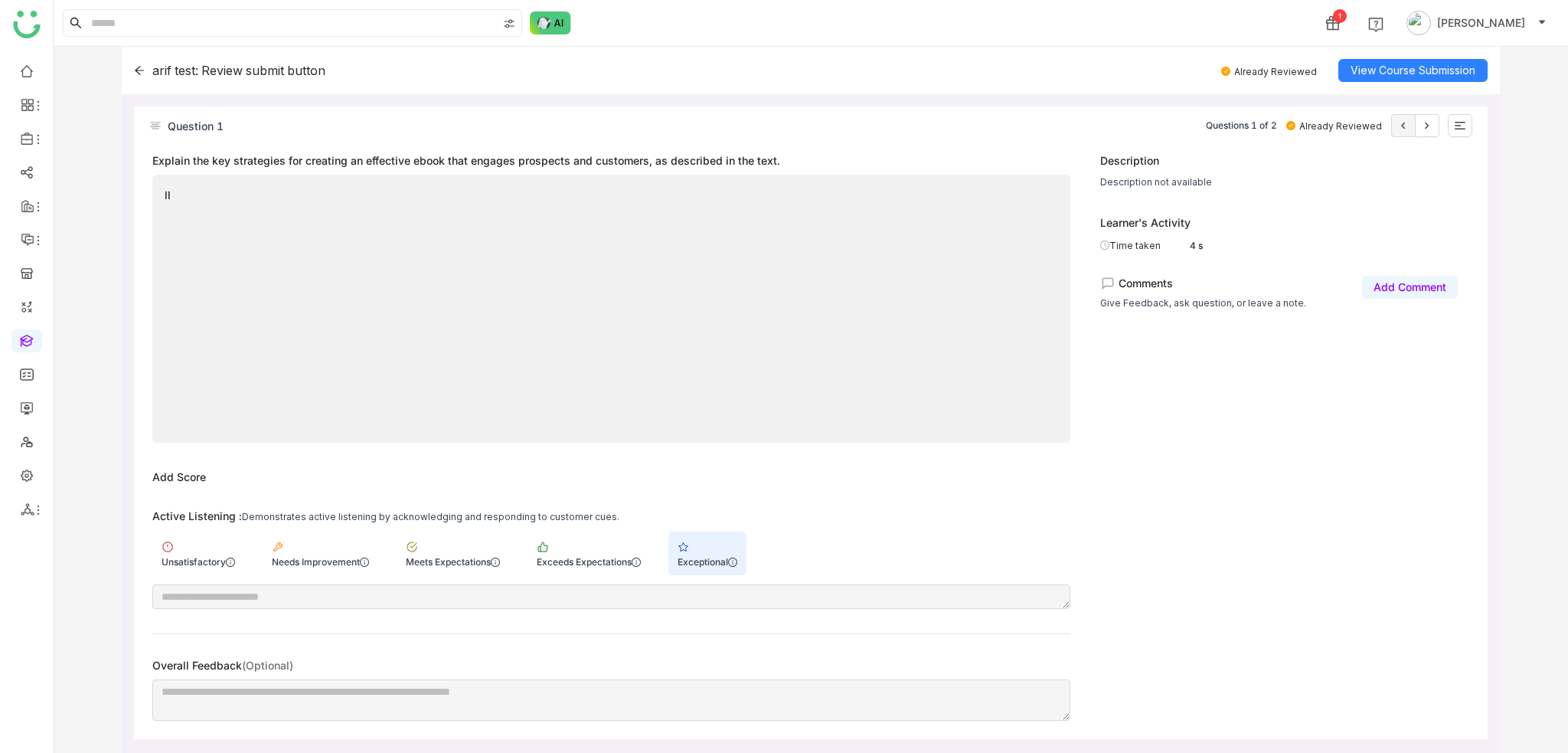
click at [140, 71] on icon at bounding box center [138, 70] width 11 height 11
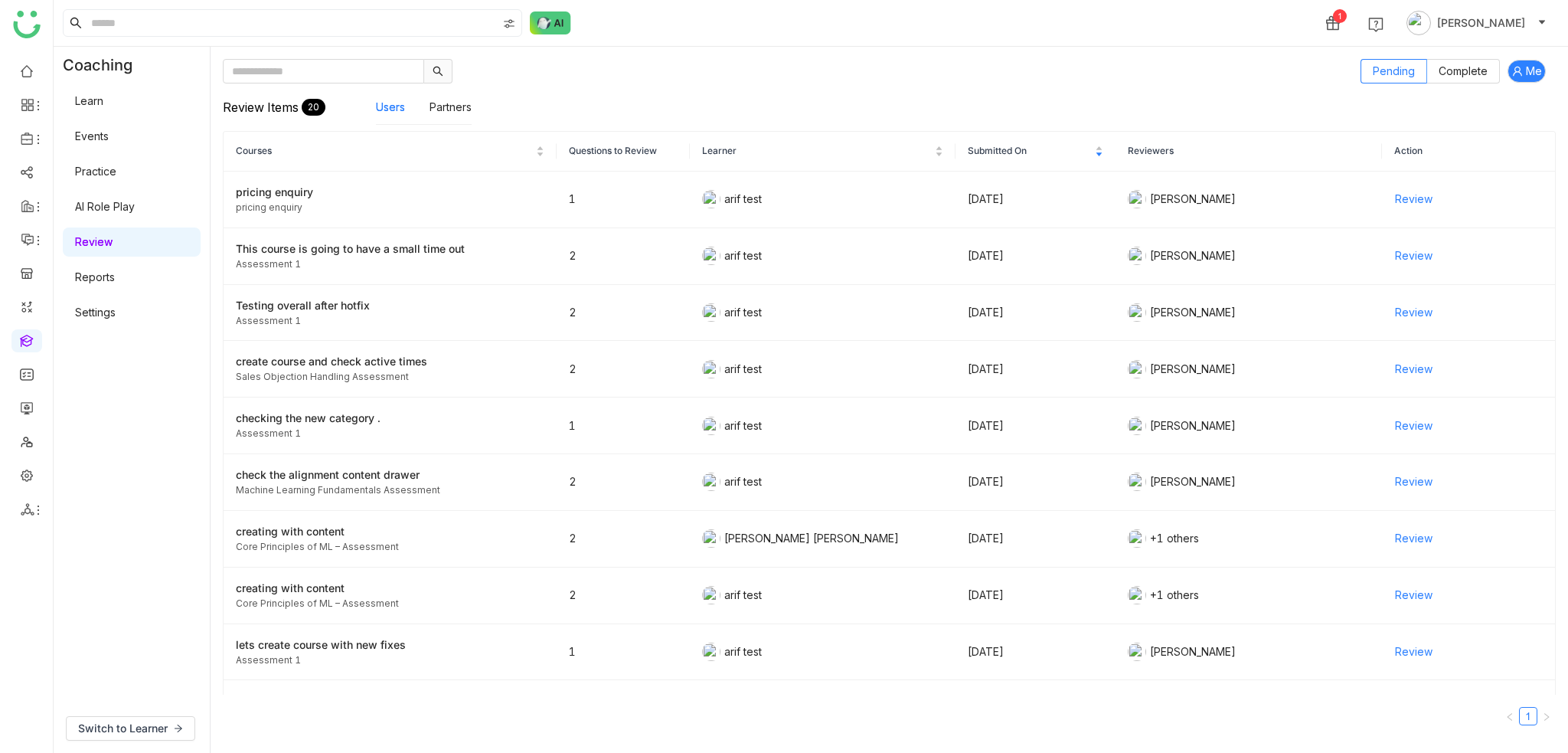
click at [104, 108] on link "Learn" at bounding box center [88, 100] width 28 height 13
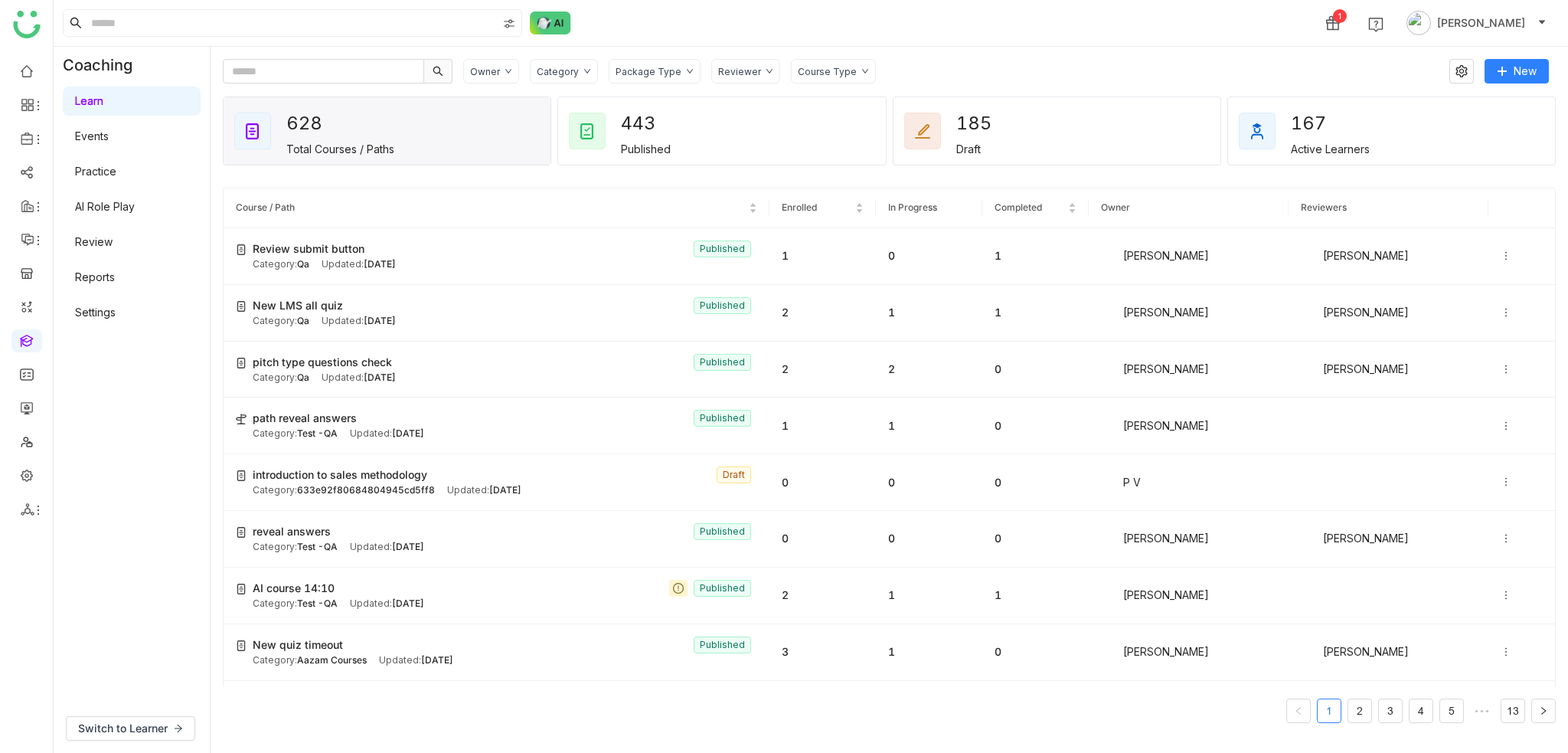
click at [575, 64] on div "Category" at bounding box center [564, 71] width 68 height 24
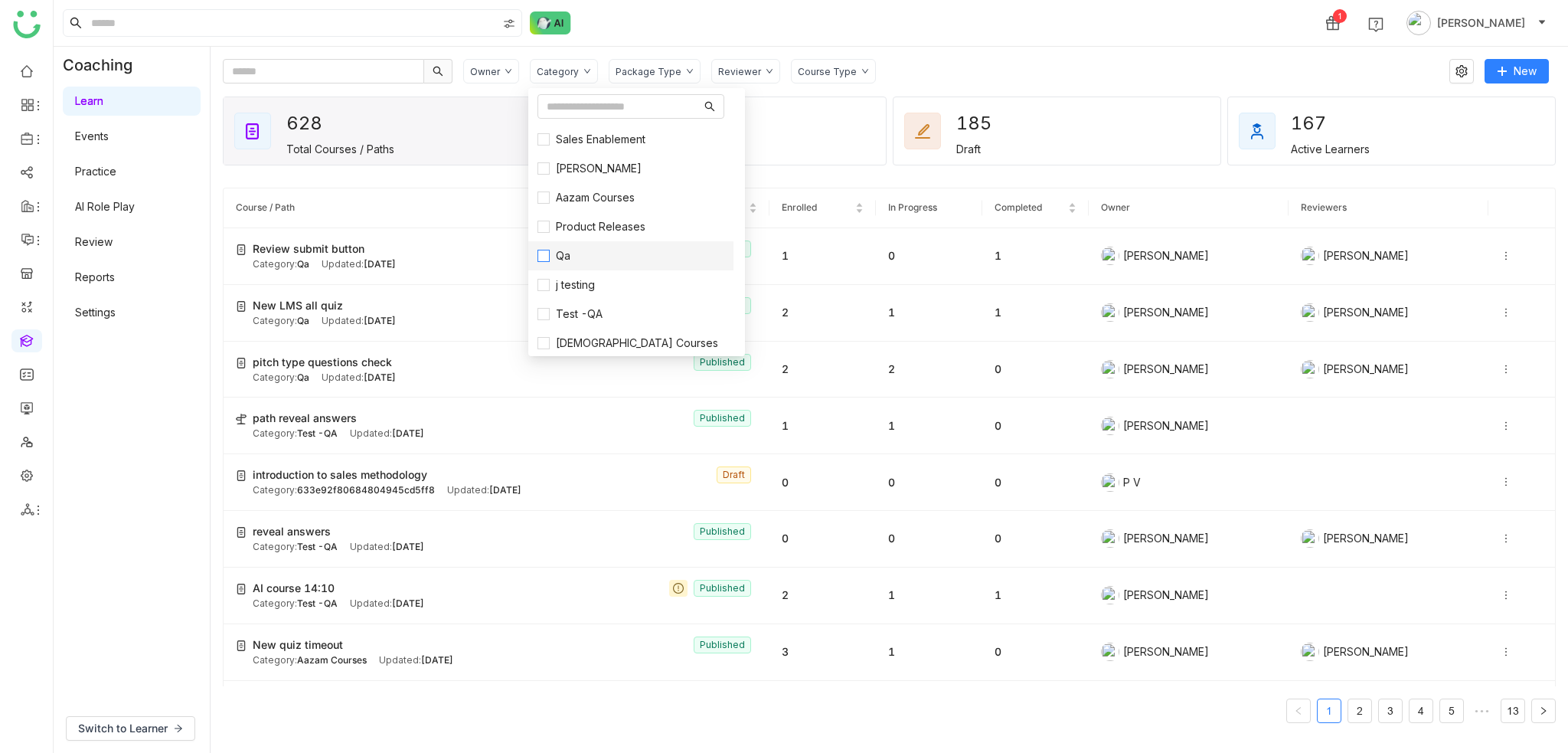
click at [570, 260] on span "Qa" at bounding box center [563, 255] width 27 height 16
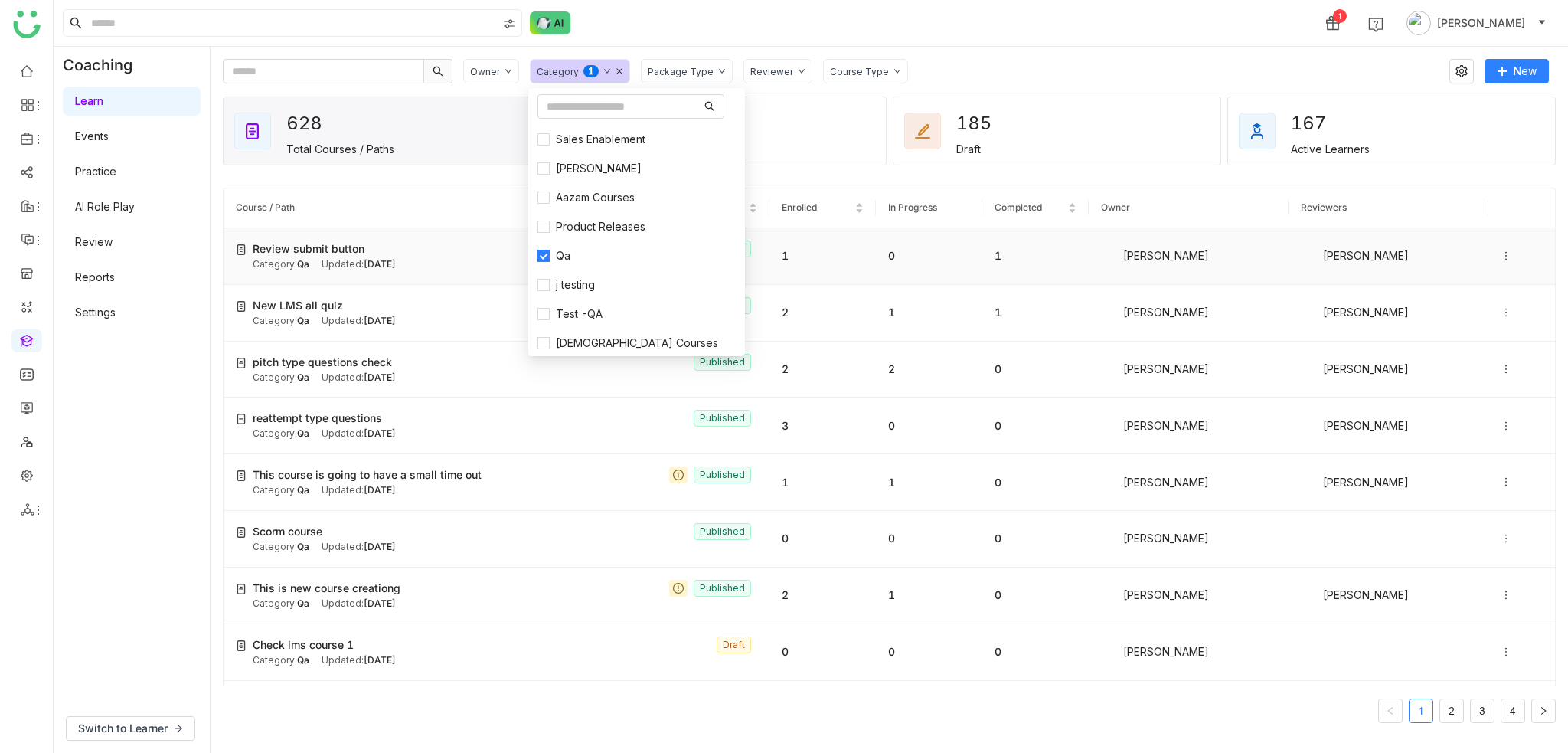
click at [322, 260] on div "Updated: Aug 21, 2025" at bounding box center [358, 265] width 75 height 15
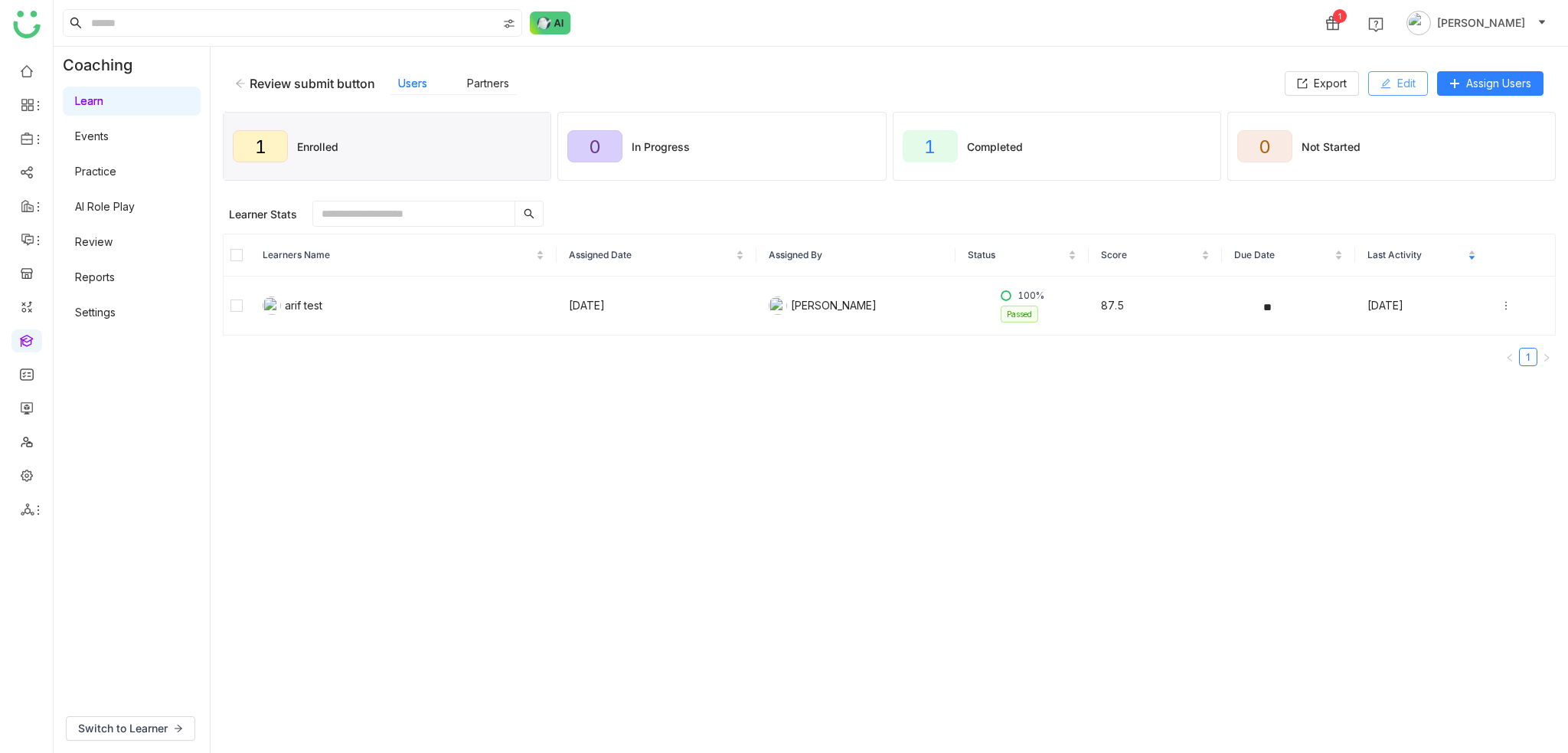
click at [1401, 86] on span "Edit" at bounding box center [1405, 82] width 18 height 16
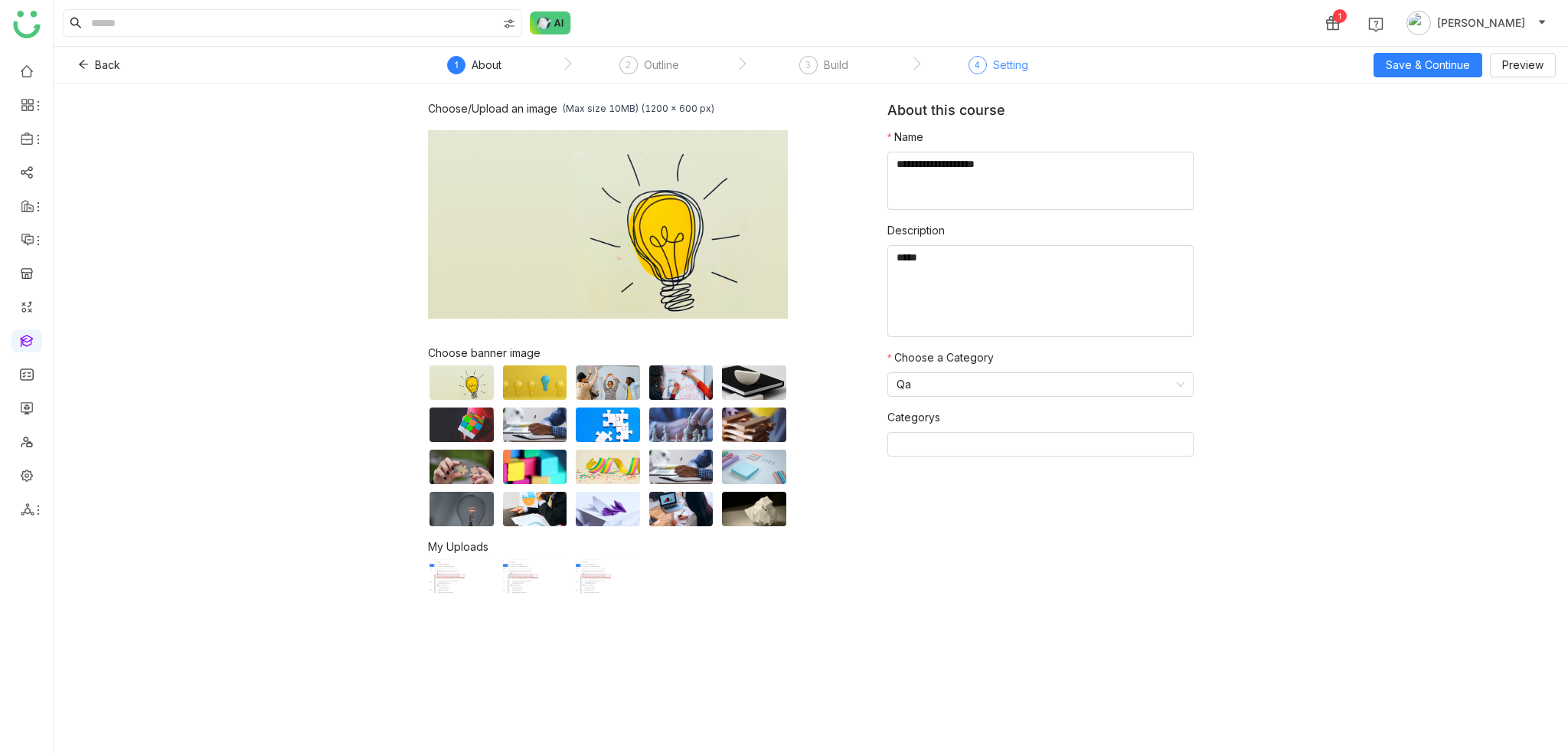
click at [1013, 58] on div "Setting" at bounding box center [1010, 65] width 35 height 18
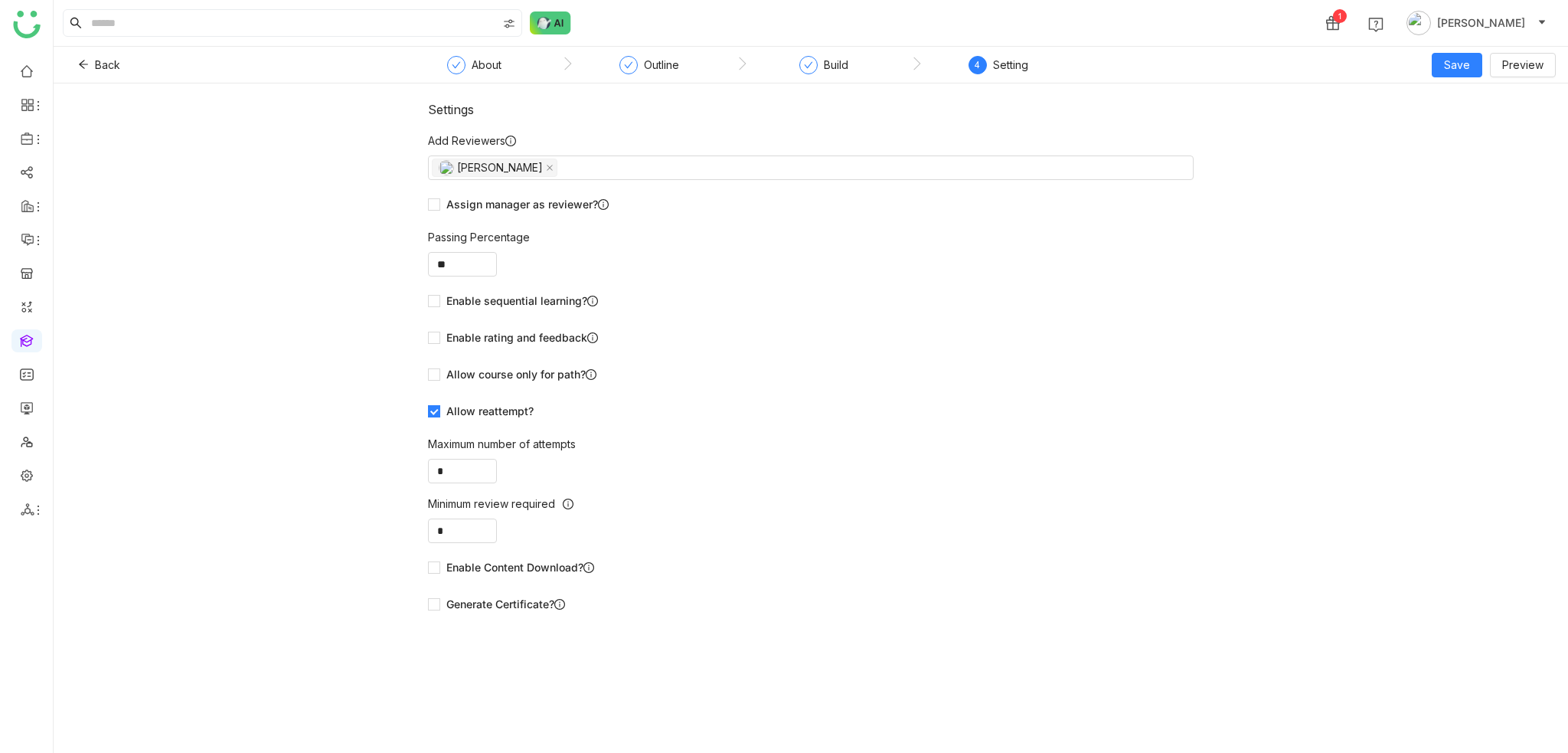
click at [483, 413] on span "Allow reattempt?" at bounding box center [489, 411] width 100 height 16
click at [446, 484] on form "Add Reviewers Arif uddin Assign manager as reviewer? Passing Percentage ** Enab…" at bounding box center [811, 375] width 765 height 485
click at [452, 469] on input "*" at bounding box center [463, 471] width 68 height 23
type input "*"
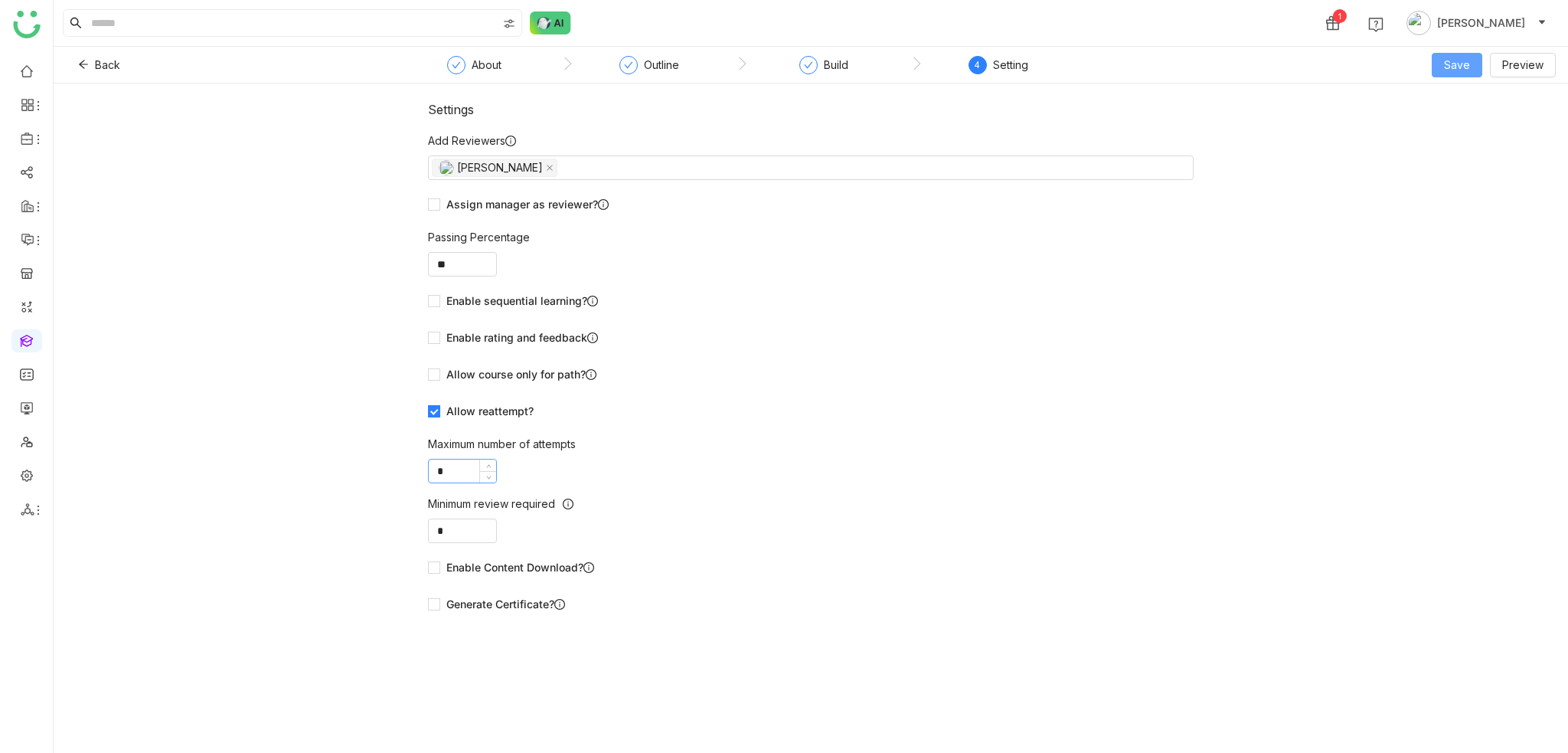
click at [1462, 72] on span "Save" at bounding box center [1457, 64] width 26 height 16
click at [1460, 116] on span "Save & Publish" at bounding box center [1481, 124] width 75 height 16
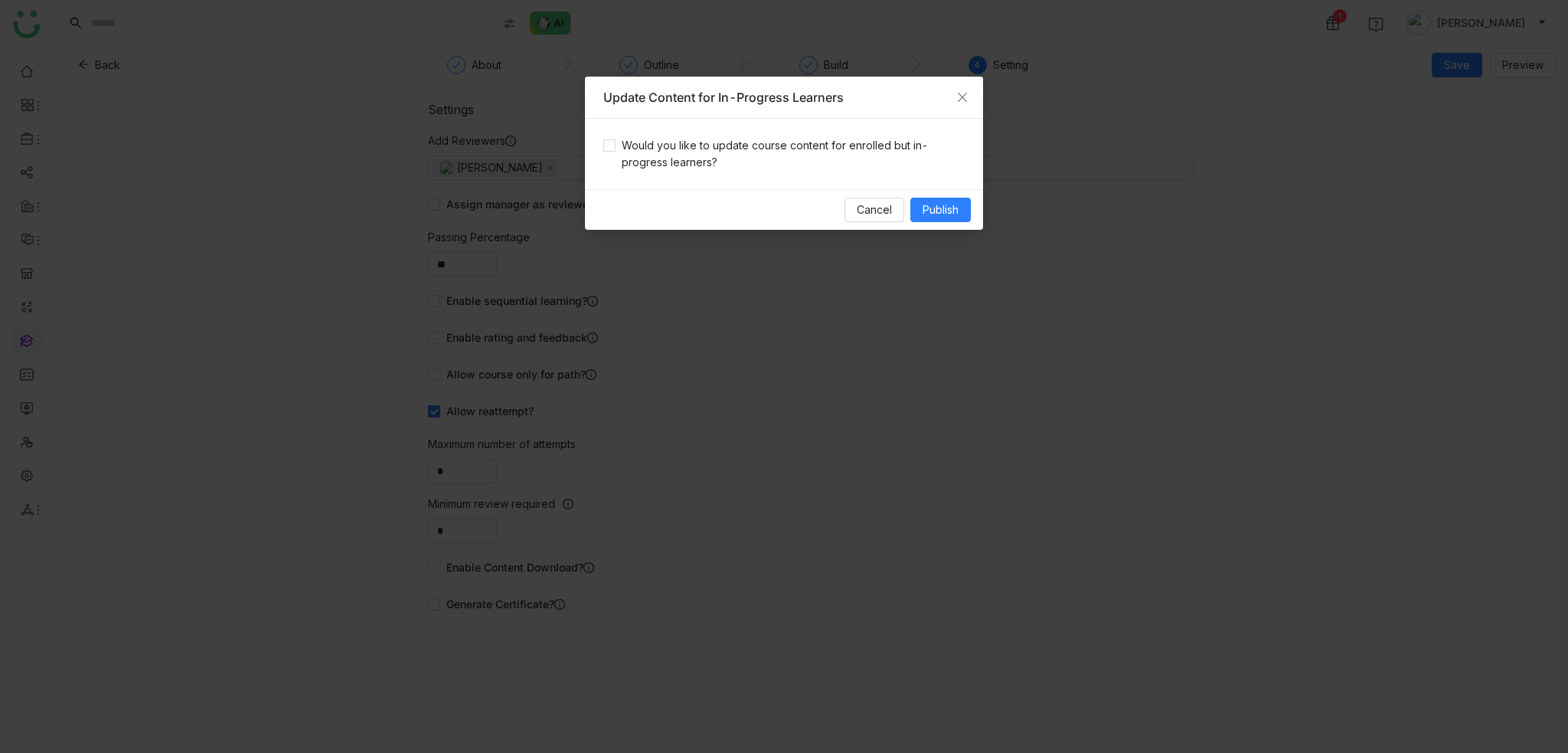
click at [813, 136] on div "Would you like to update course content for enrolled but in-progress learners?" at bounding box center [784, 154] width 398 height 71
click at [762, 139] on span "Would you like to update course content for enrolled but in-progress learners?" at bounding box center [789, 153] width 349 height 34
click at [942, 202] on span "Publish" at bounding box center [939, 209] width 36 height 16
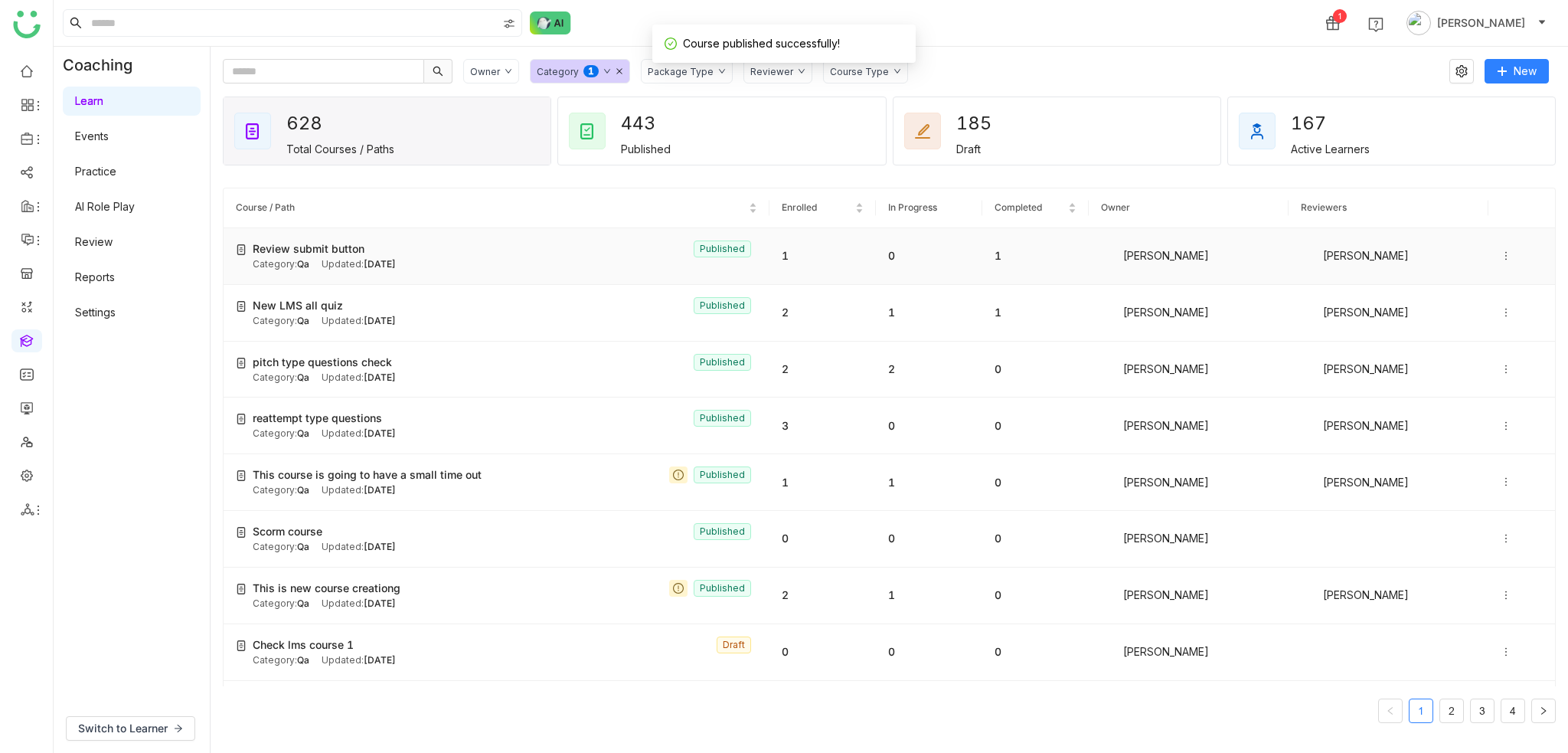
click at [568, 246] on div "Review submit button Published" at bounding box center [505, 248] width 505 height 16
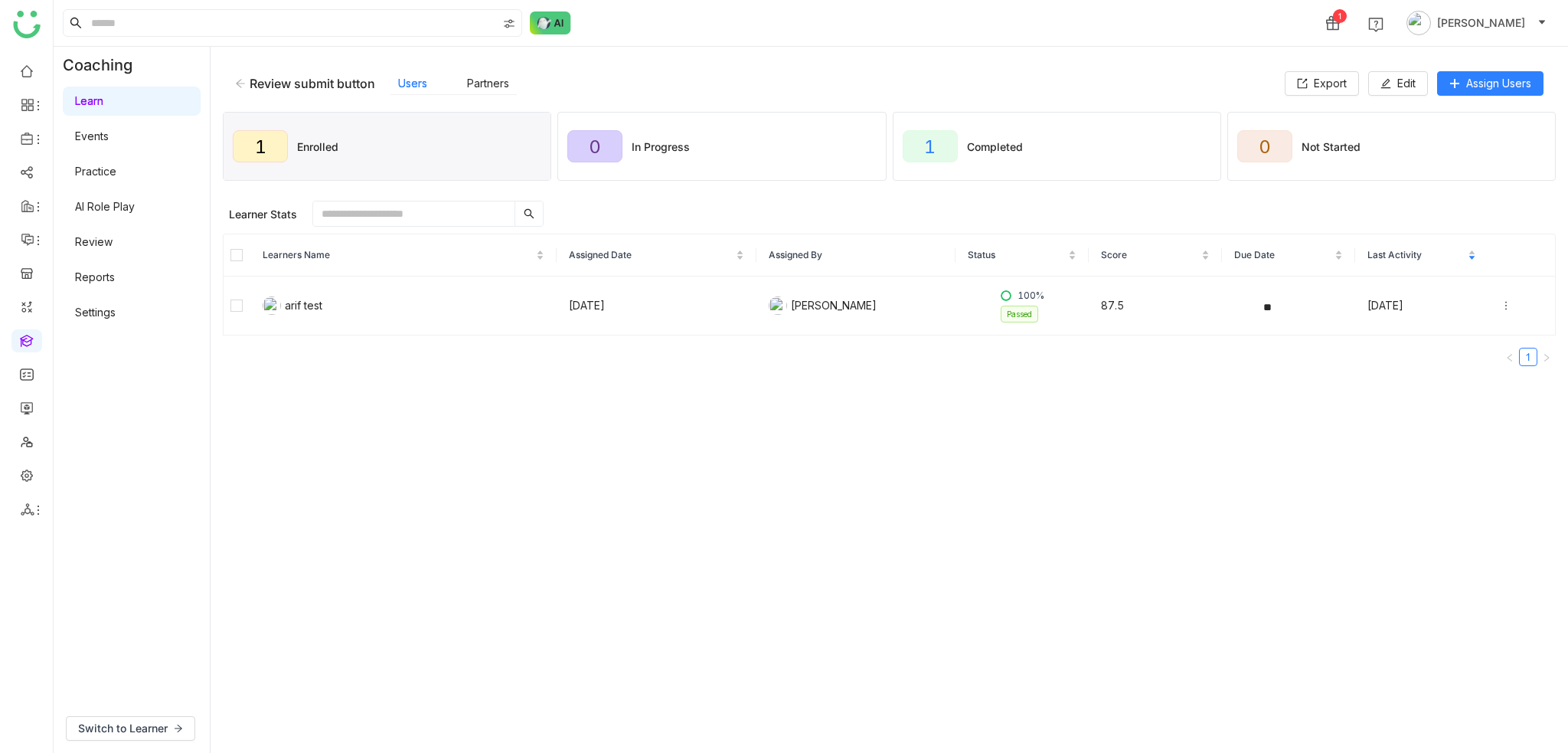
click at [230, 252] on th at bounding box center [237, 255] width 27 height 42
click at [513, 210] on span "Unenroll" at bounding box center [517, 213] width 38 height 15
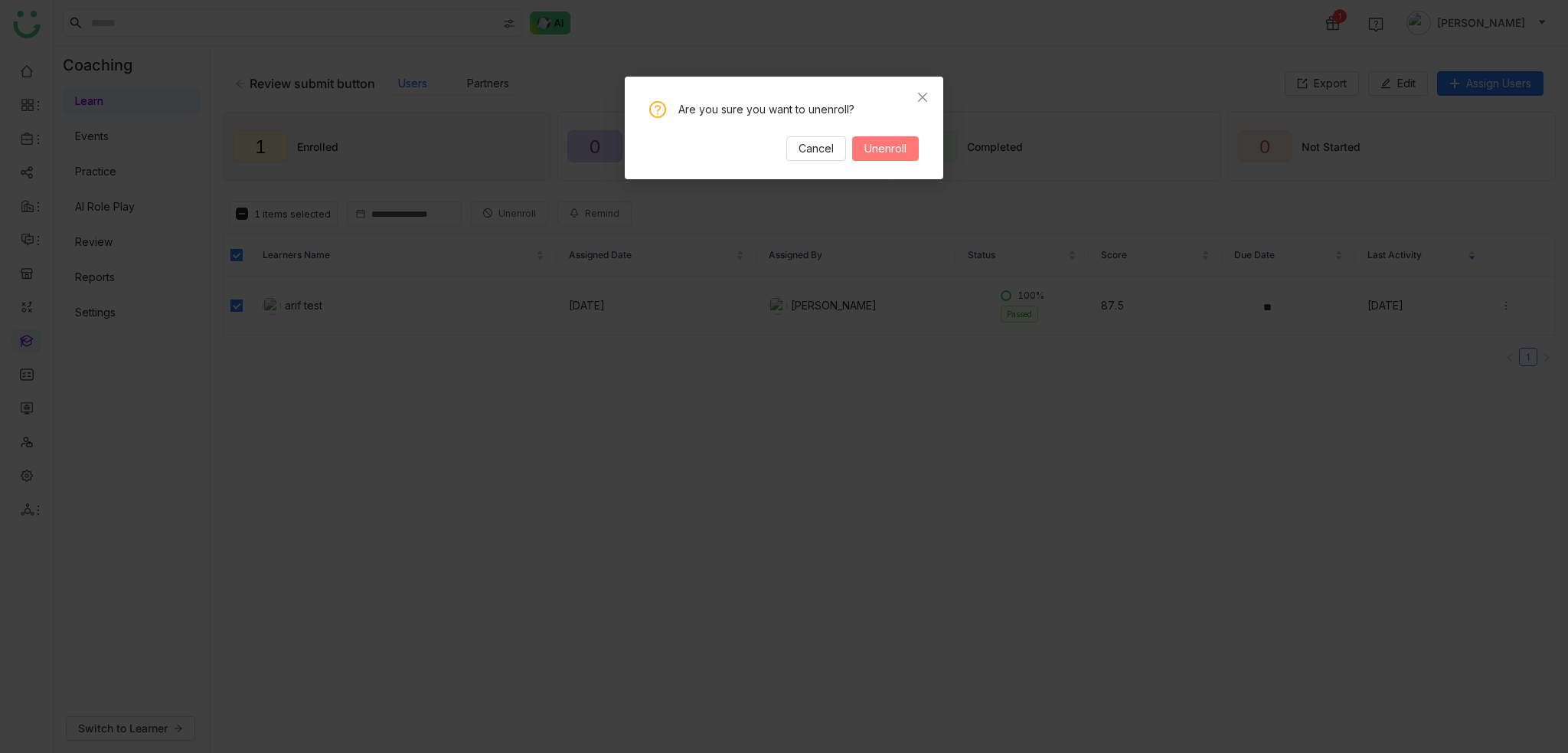
drag, startPoint x: 888, startPoint y: 148, endPoint x: 1029, endPoint y: 130, distance: 142.1
click at [888, 147] on span "Unenroll" at bounding box center [884, 148] width 42 height 16
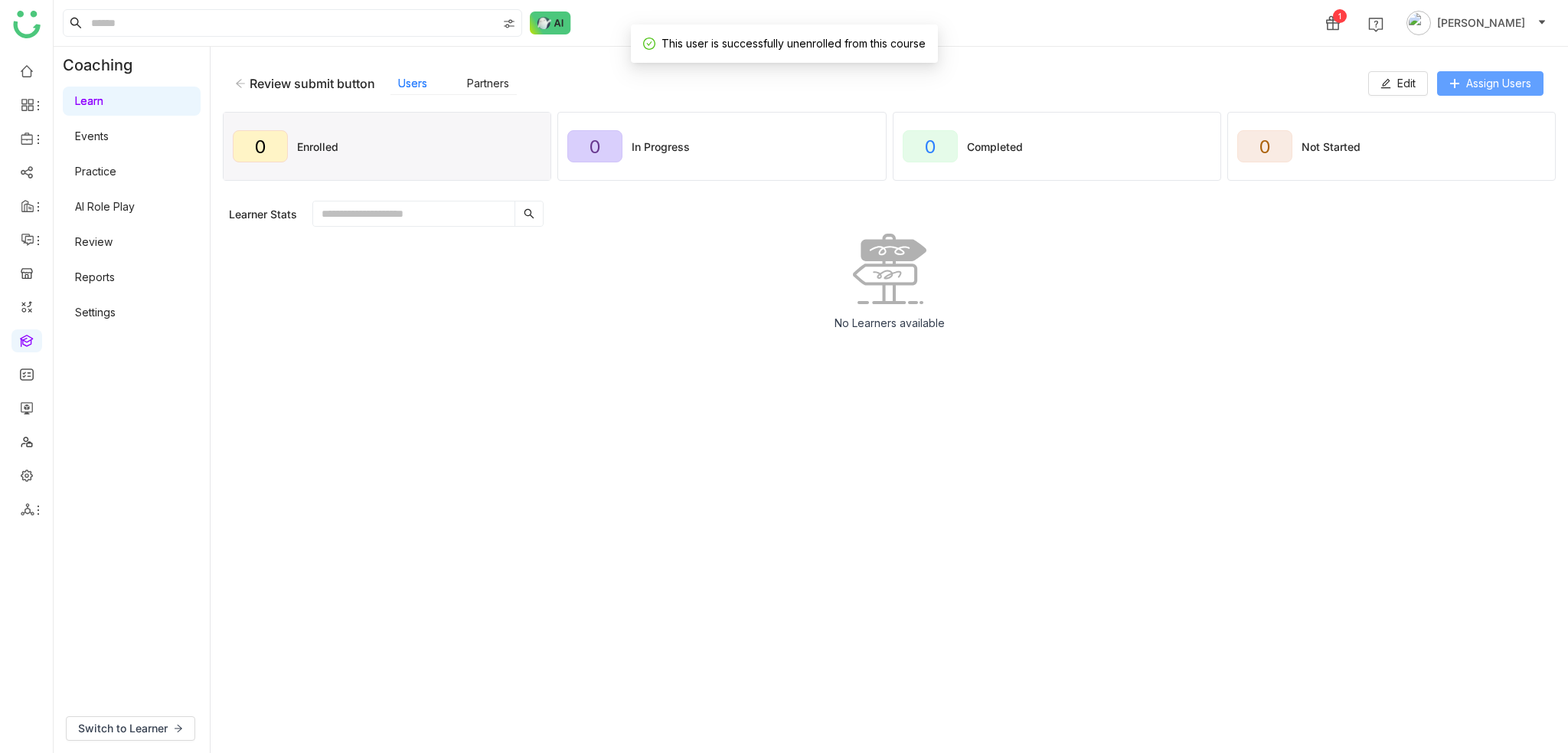
click at [1502, 86] on span "Assign Users" at bounding box center [1498, 82] width 65 height 16
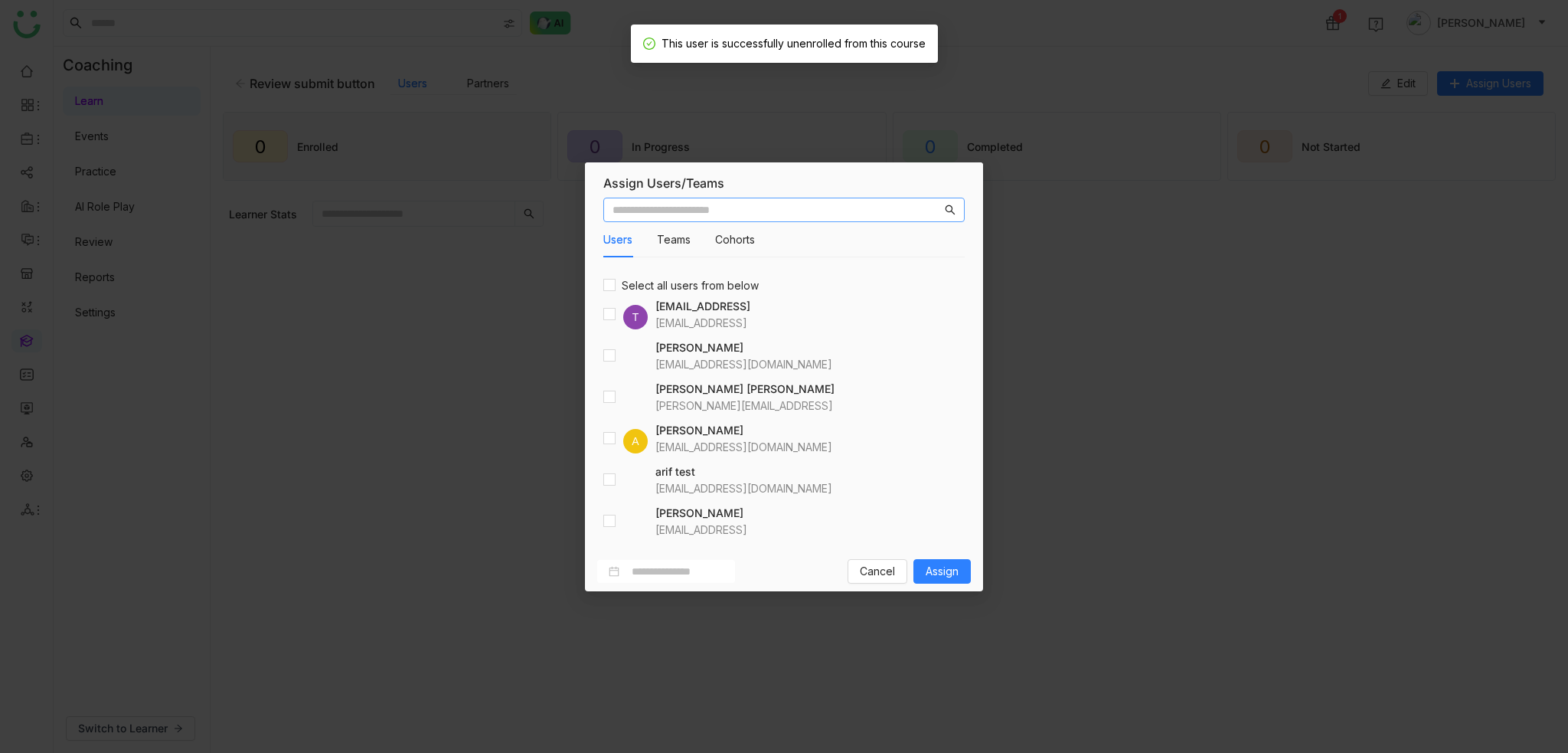
click at [619, 484] on div at bounding box center [626, 480] width 45 height 24
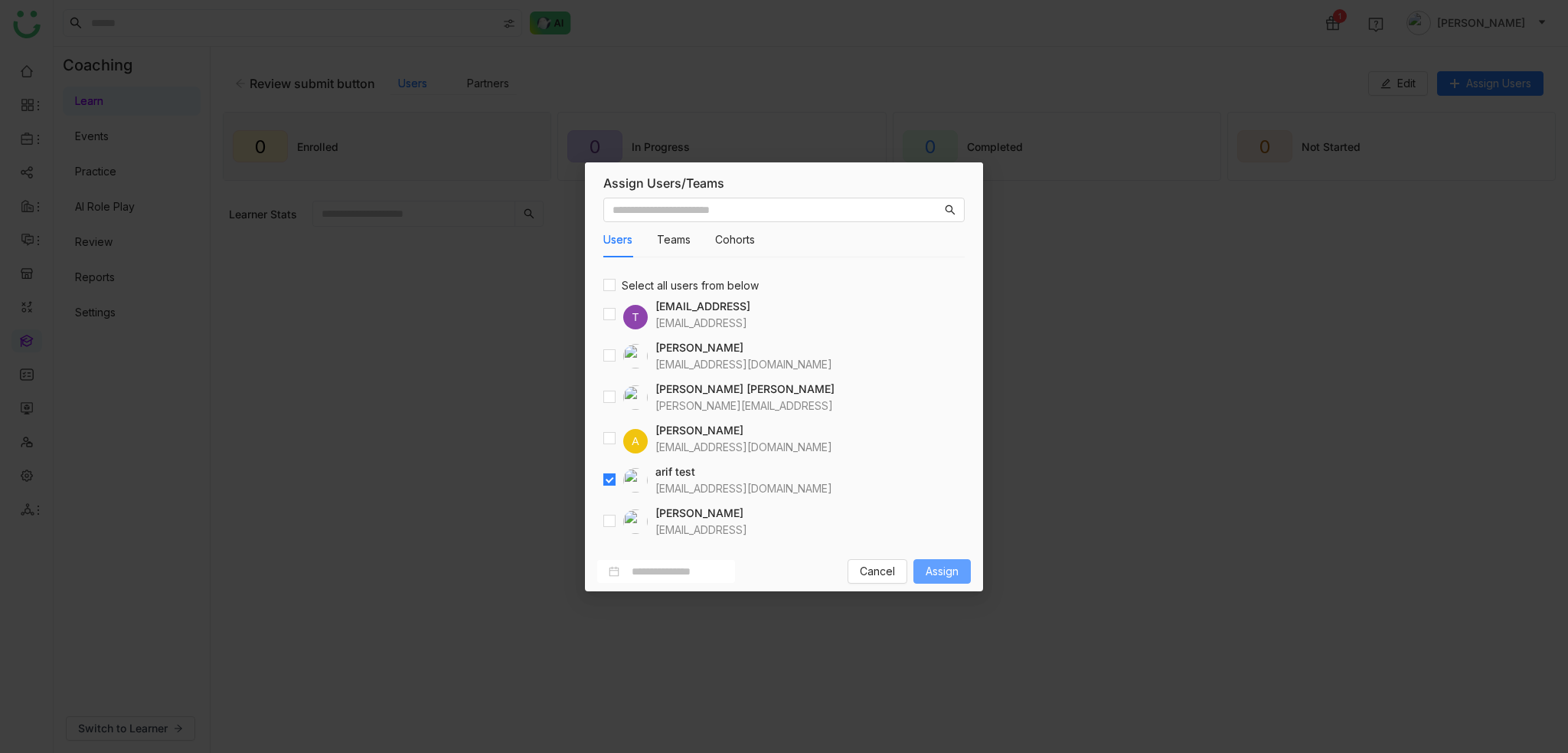
click at [955, 575] on span "Assign" at bounding box center [942, 571] width 33 height 16
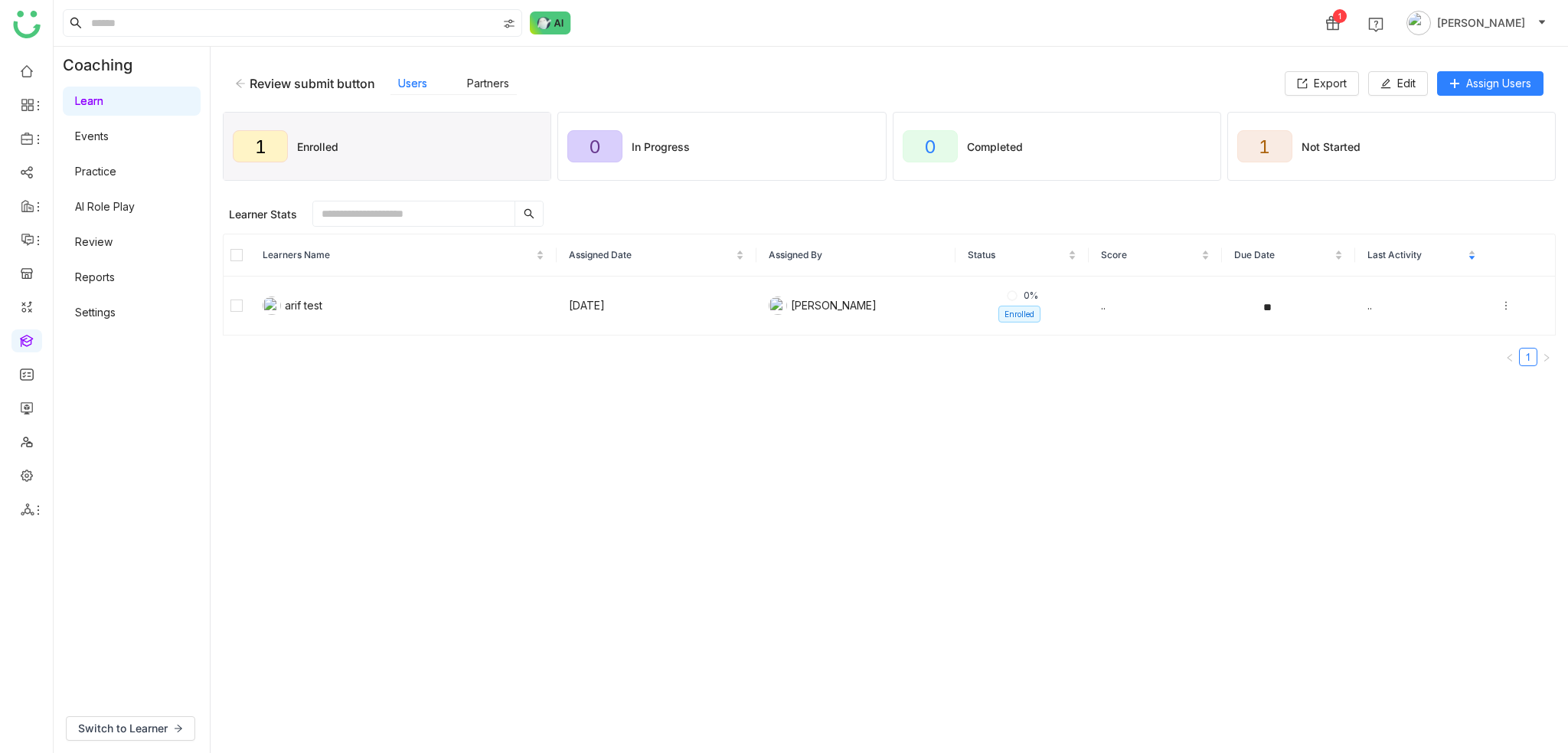
click at [108, 243] on link "Review" at bounding box center [93, 241] width 38 height 13
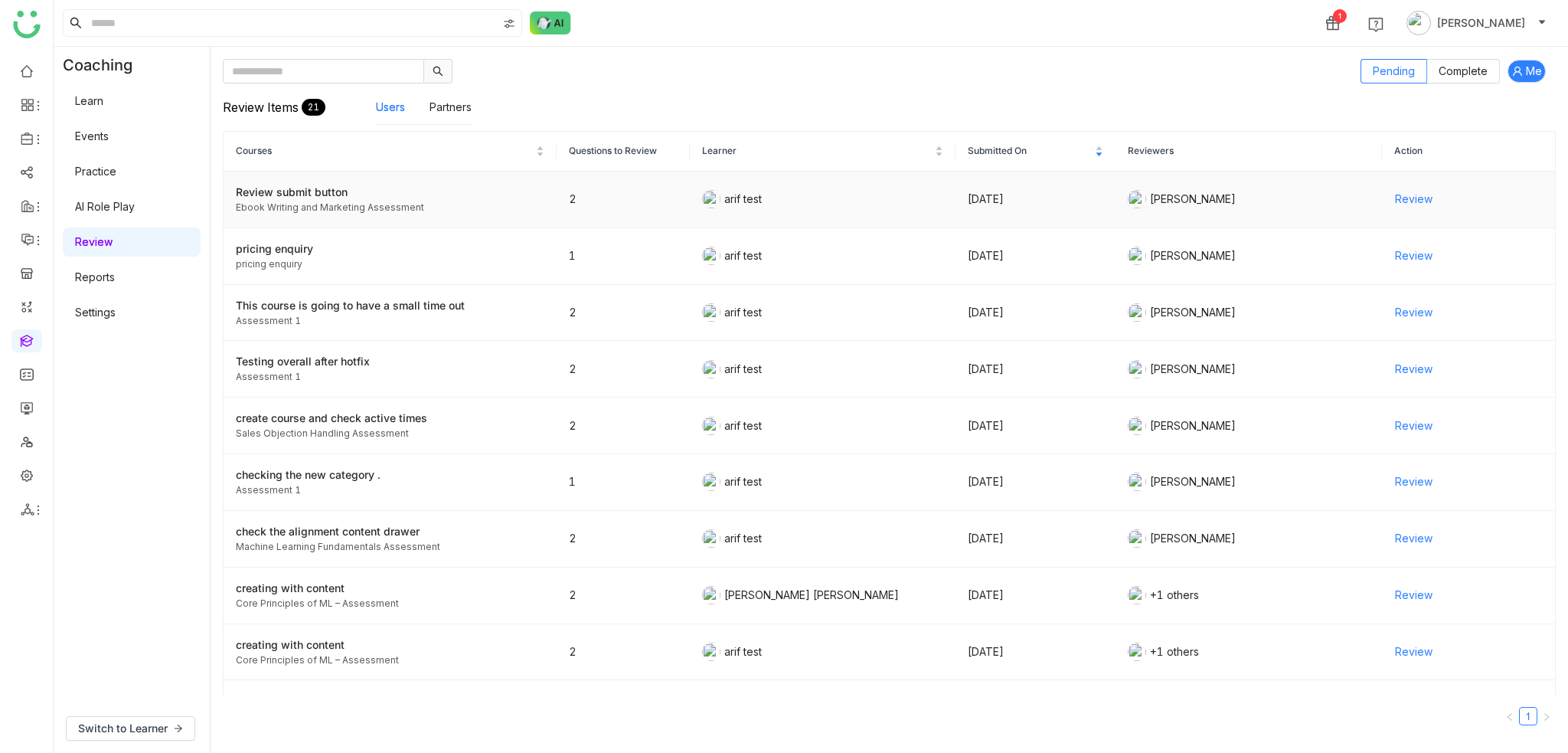
click at [343, 184] on div "Review submit button" at bounding box center [389, 192] width 309 height 16
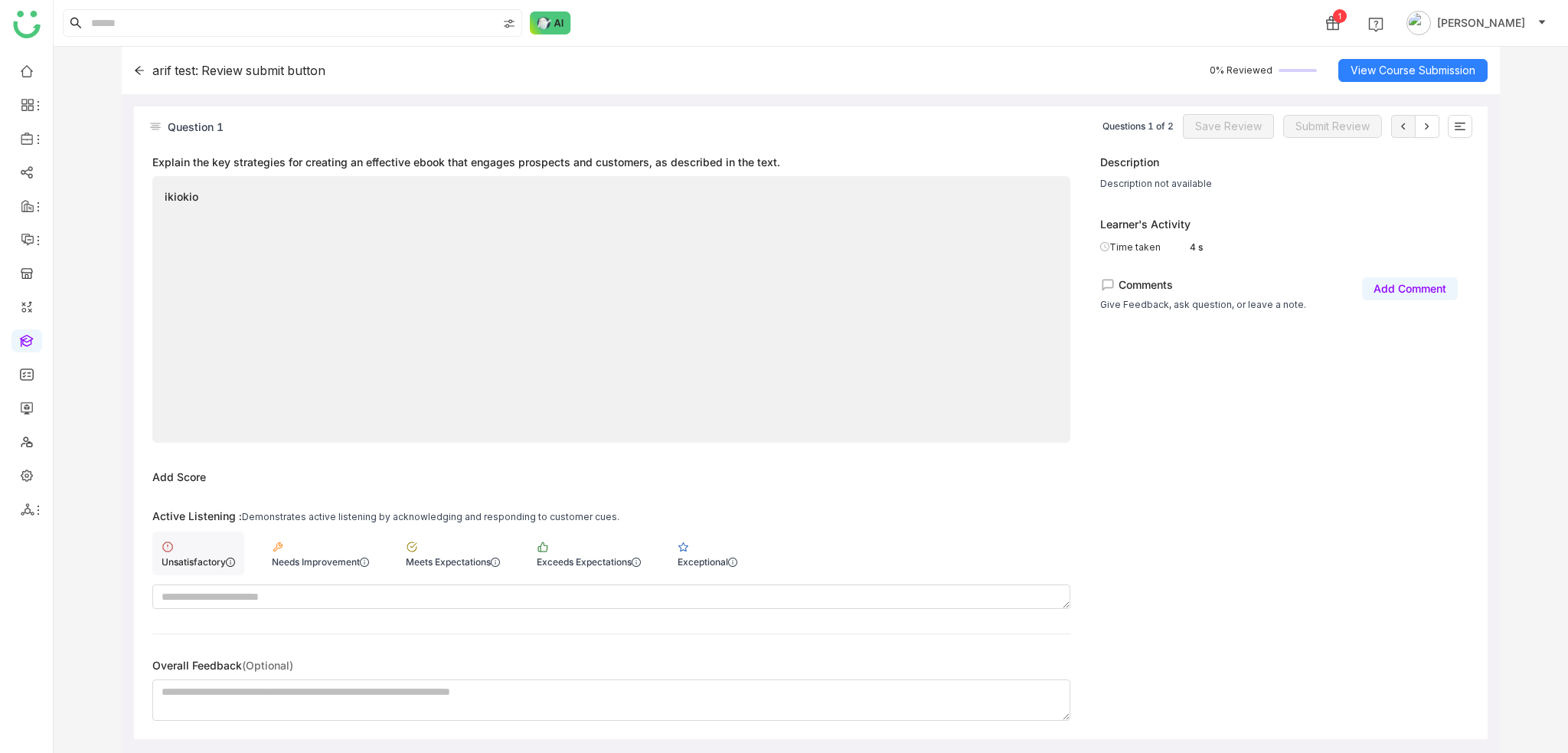
click at [206, 548] on div "Unsatisfactory" at bounding box center [198, 553] width 92 height 44
click at [1237, 128] on span "Save Review" at bounding box center [1228, 126] width 67 height 16
click at [1421, 122] on icon at bounding box center [1427, 126] width 13 height 13
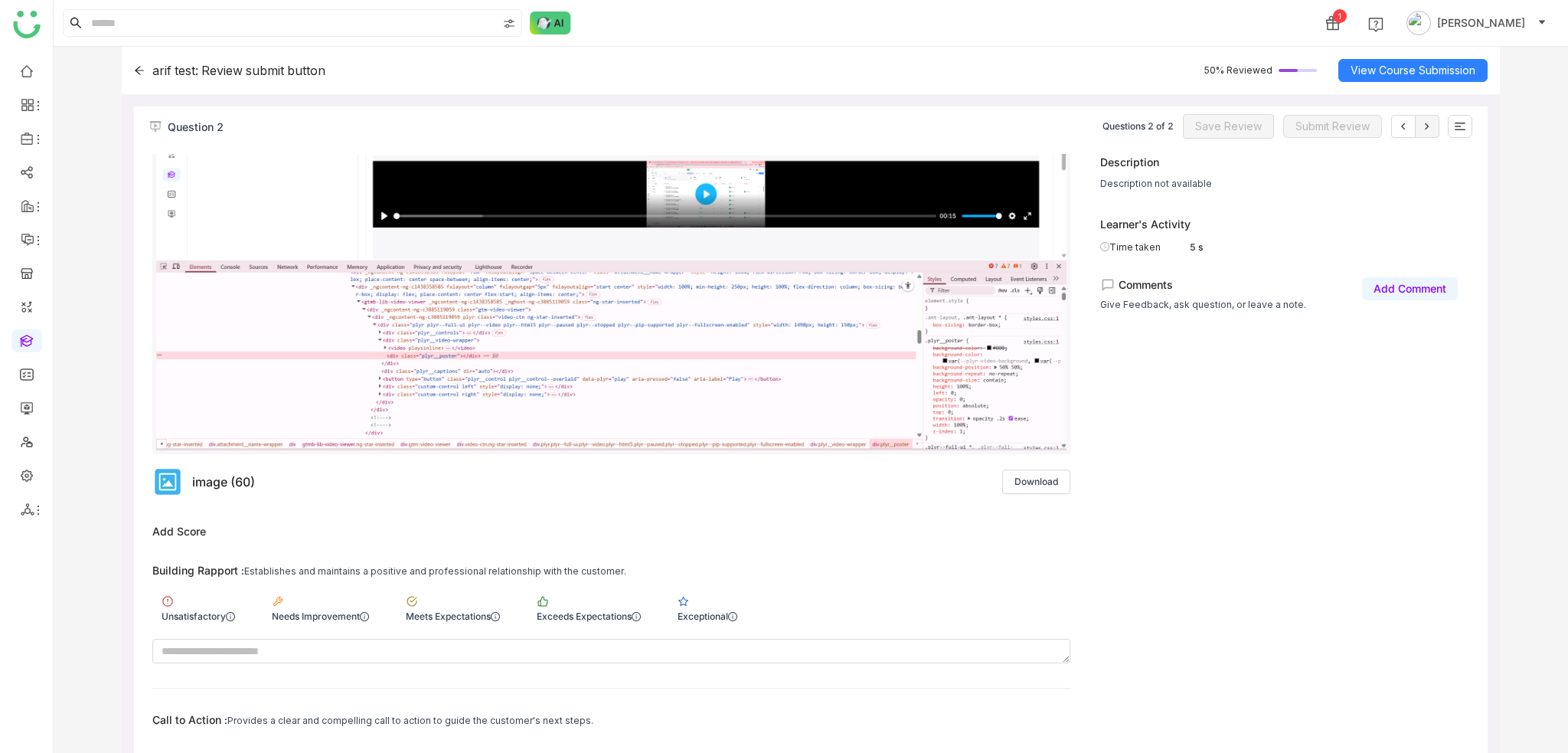
scroll to position [306, 0]
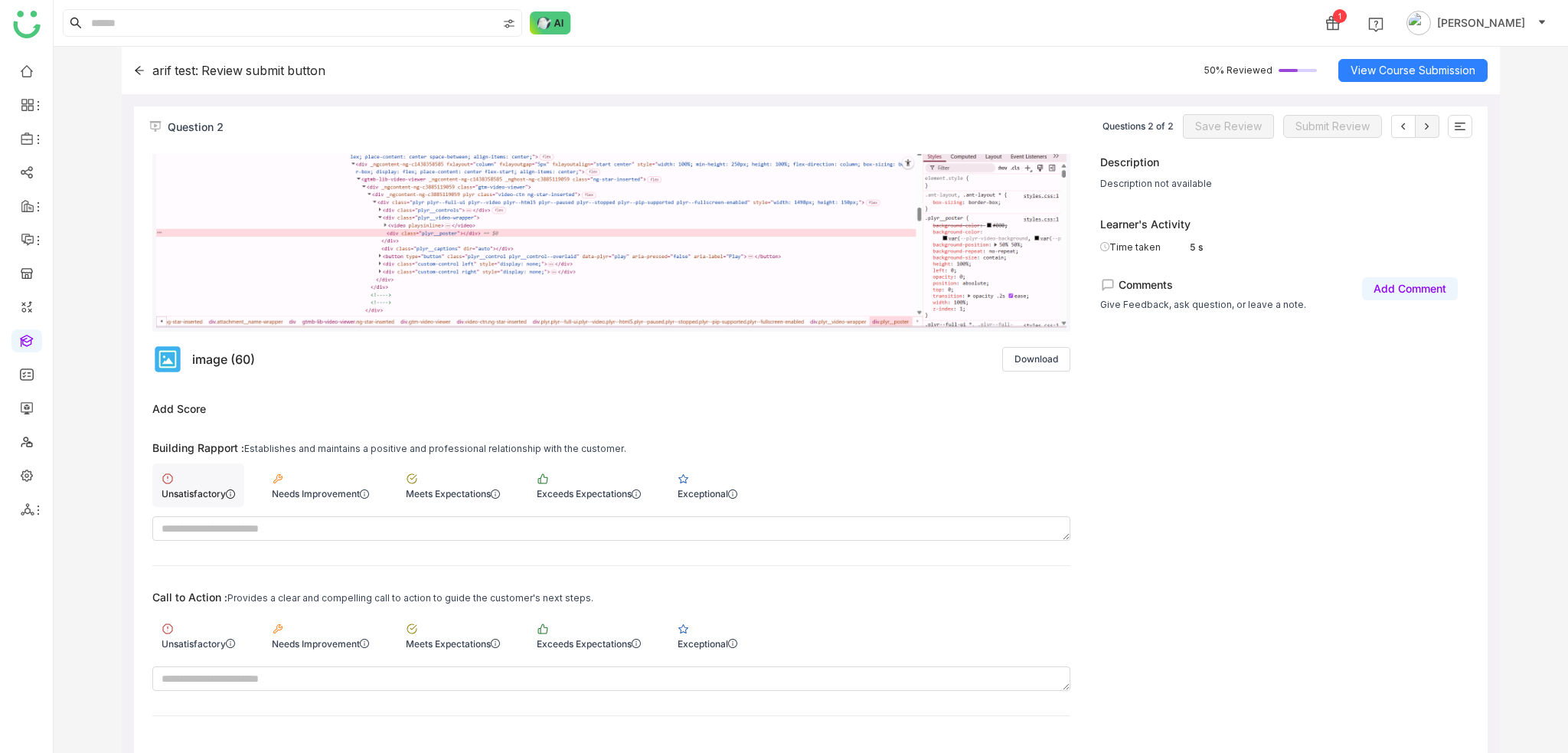
click at [195, 483] on div "Unsatisfactory" at bounding box center [198, 485] width 92 height 44
click at [189, 691] on div "Building Rapport : Establishes and maintains a positive and professional relati…" at bounding box center [611, 578] width 918 height 274
click at [194, 645] on div "Unsatisfactory" at bounding box center [199, 643] width 74 height 12
click at [1252, 131] on span "Save Review" at bounding box center [1228, 126] width 67 height 16
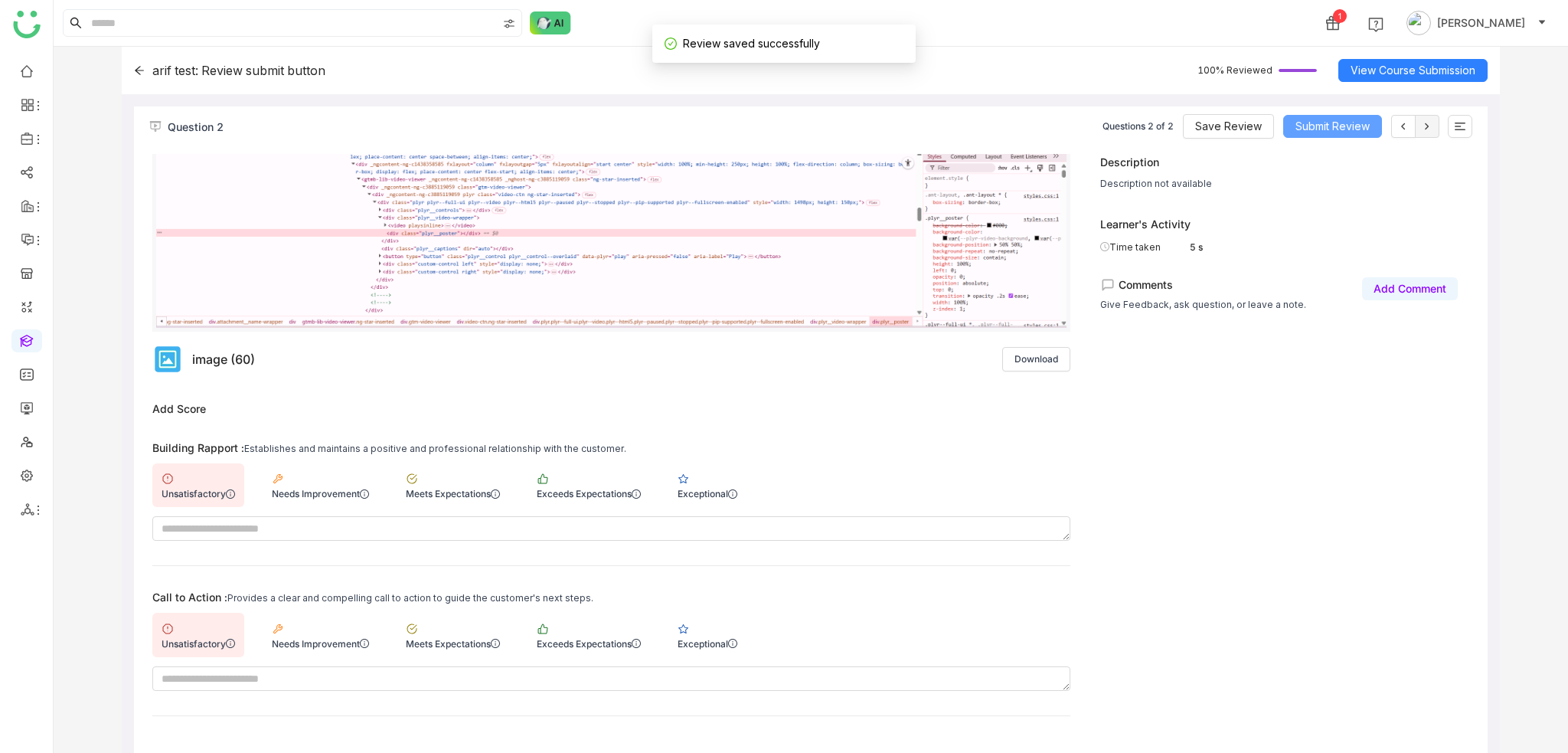
click at [1324, 130] on span "Submit Review" at bounding box center [1332, 126] width 75 height 16
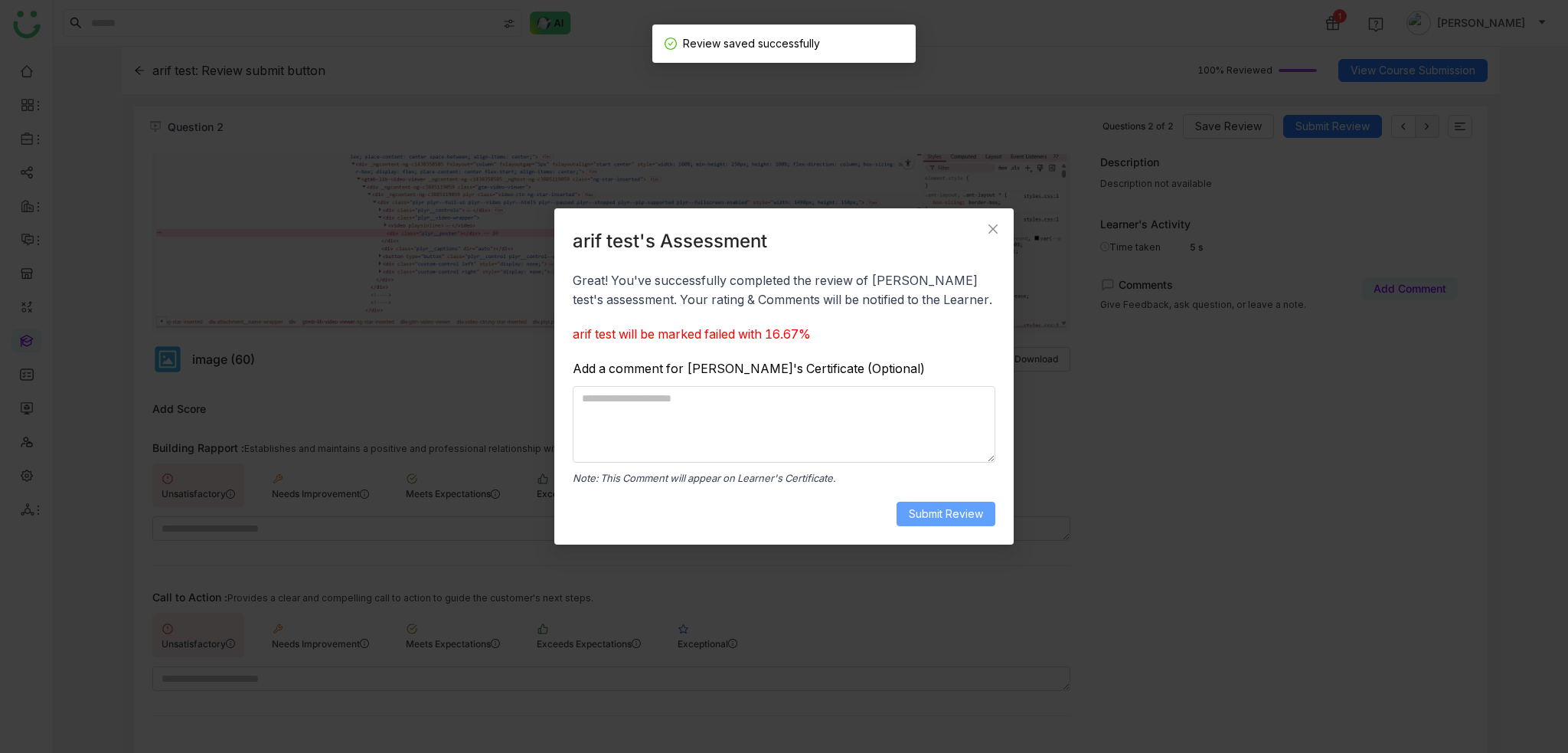
click at [951, 512] on span "Submit Review" at bounding box center [945, 514] width 75 height 16
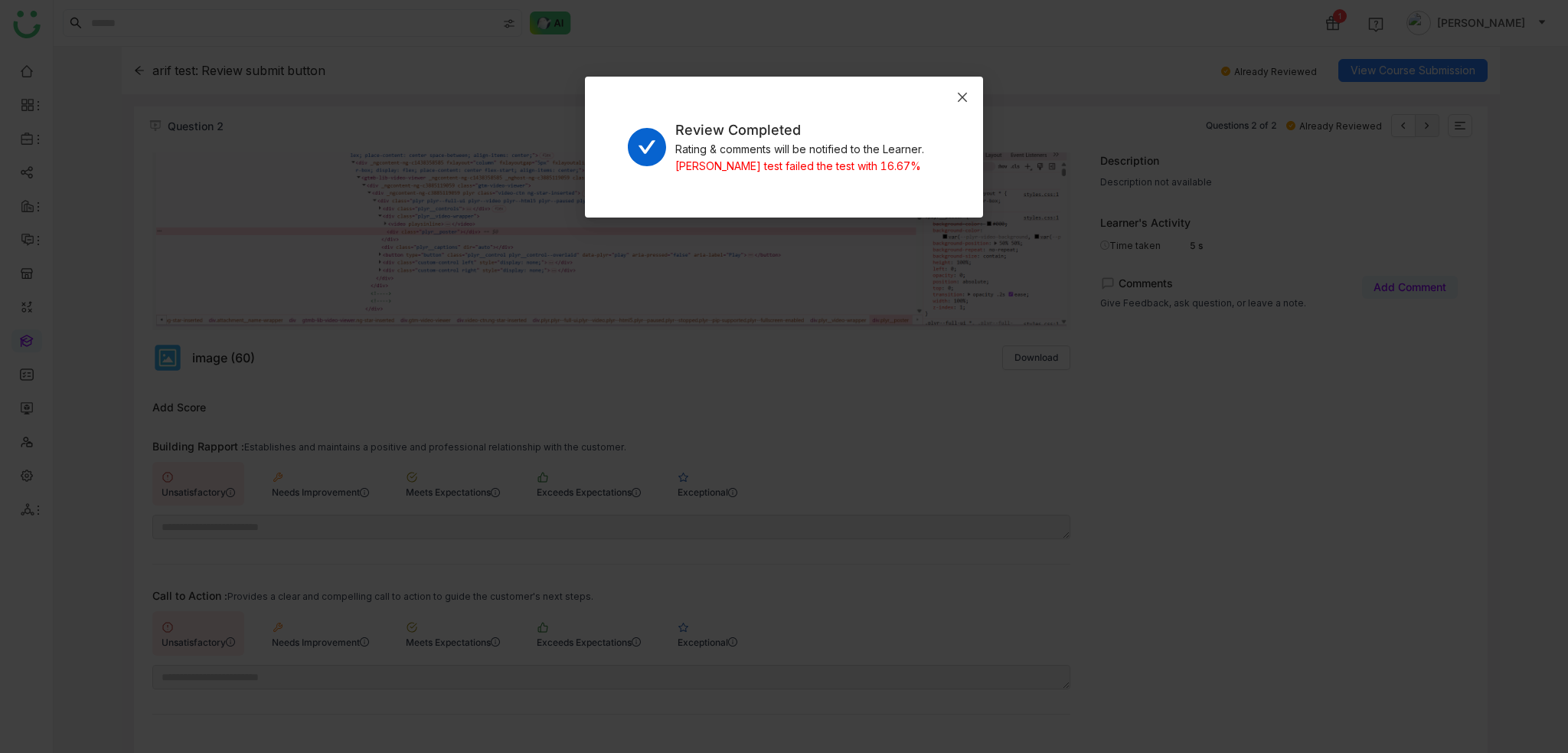
click at [967, 91] on icon "Close" at bounding box center [962, 97] width 13 height 13
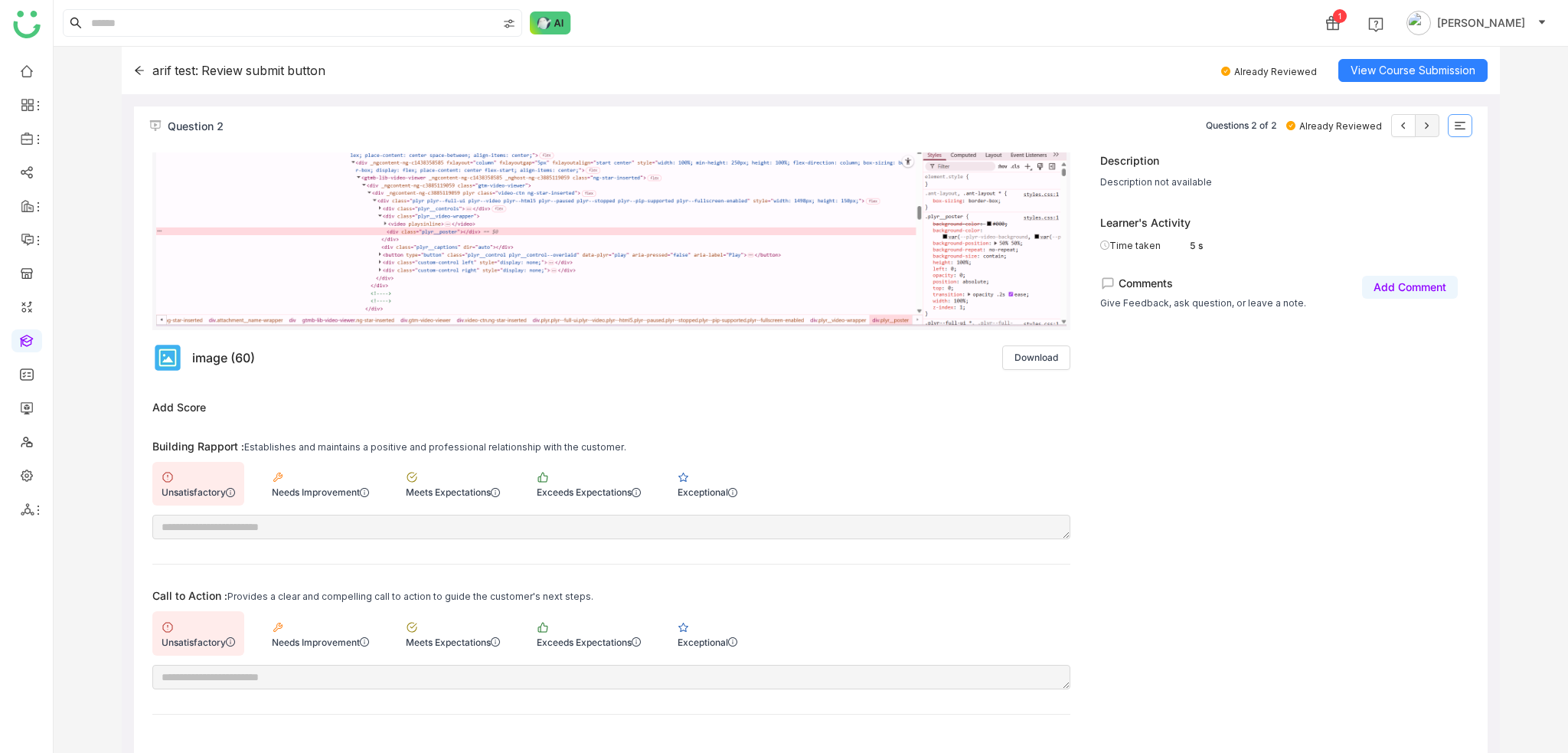
click at [1455, 119] on icon at bounding box center [1460, 125] width 13 height 13
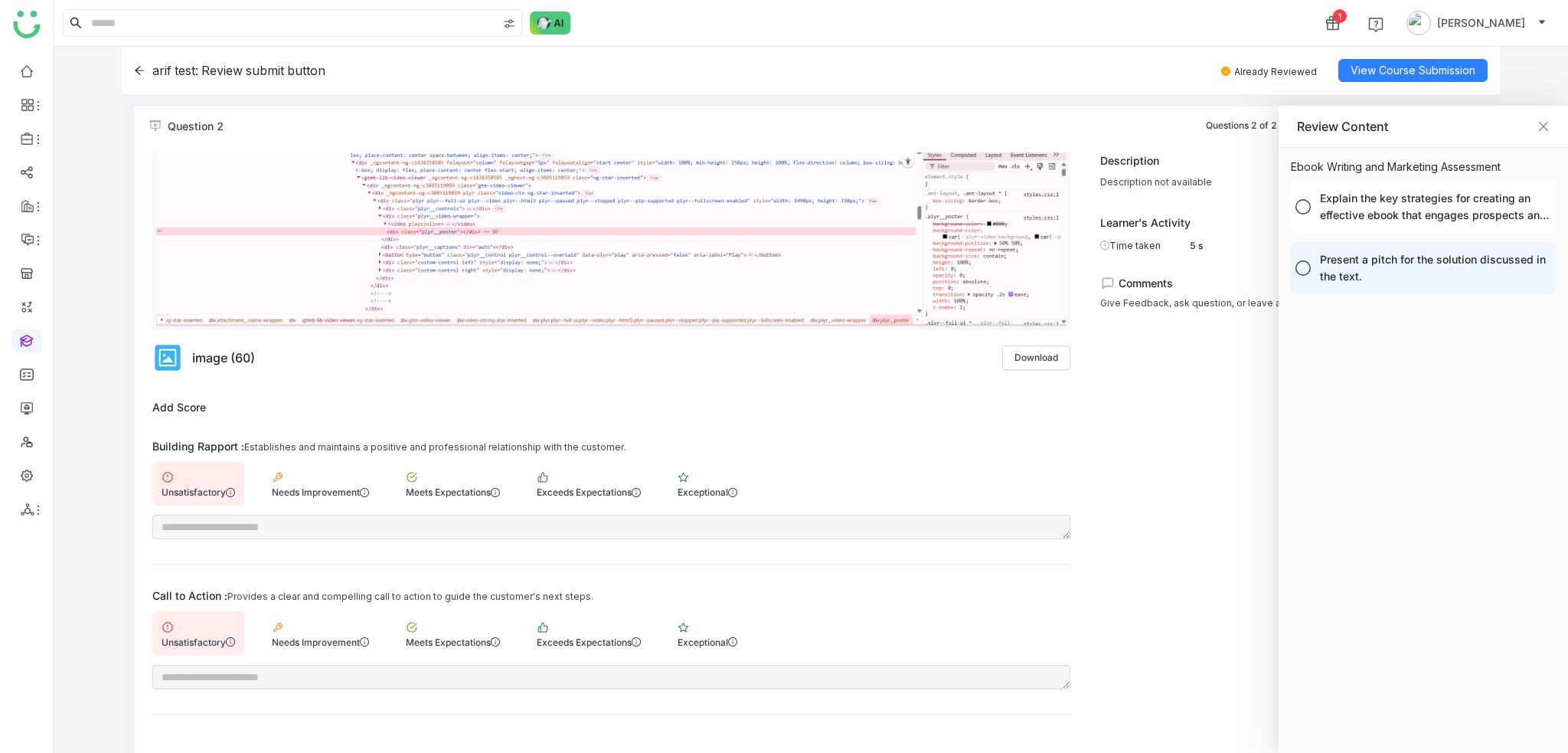
click at [1413, 66] on div at bounding box center [784, 376] width 1568 height 753
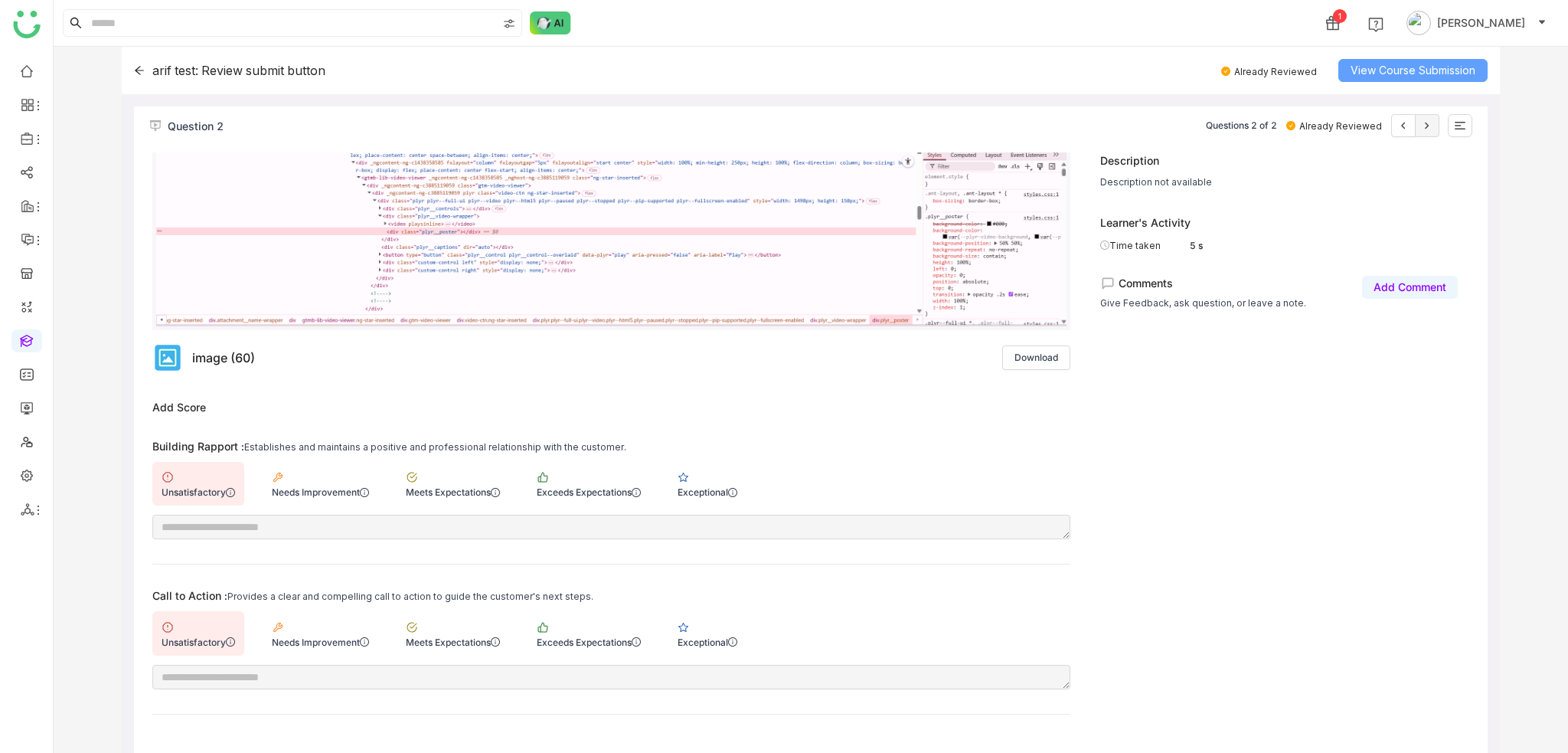
click at [1409, 74] on span "View Course Submission" at bounding box center [1412, 70] width 125 height 16
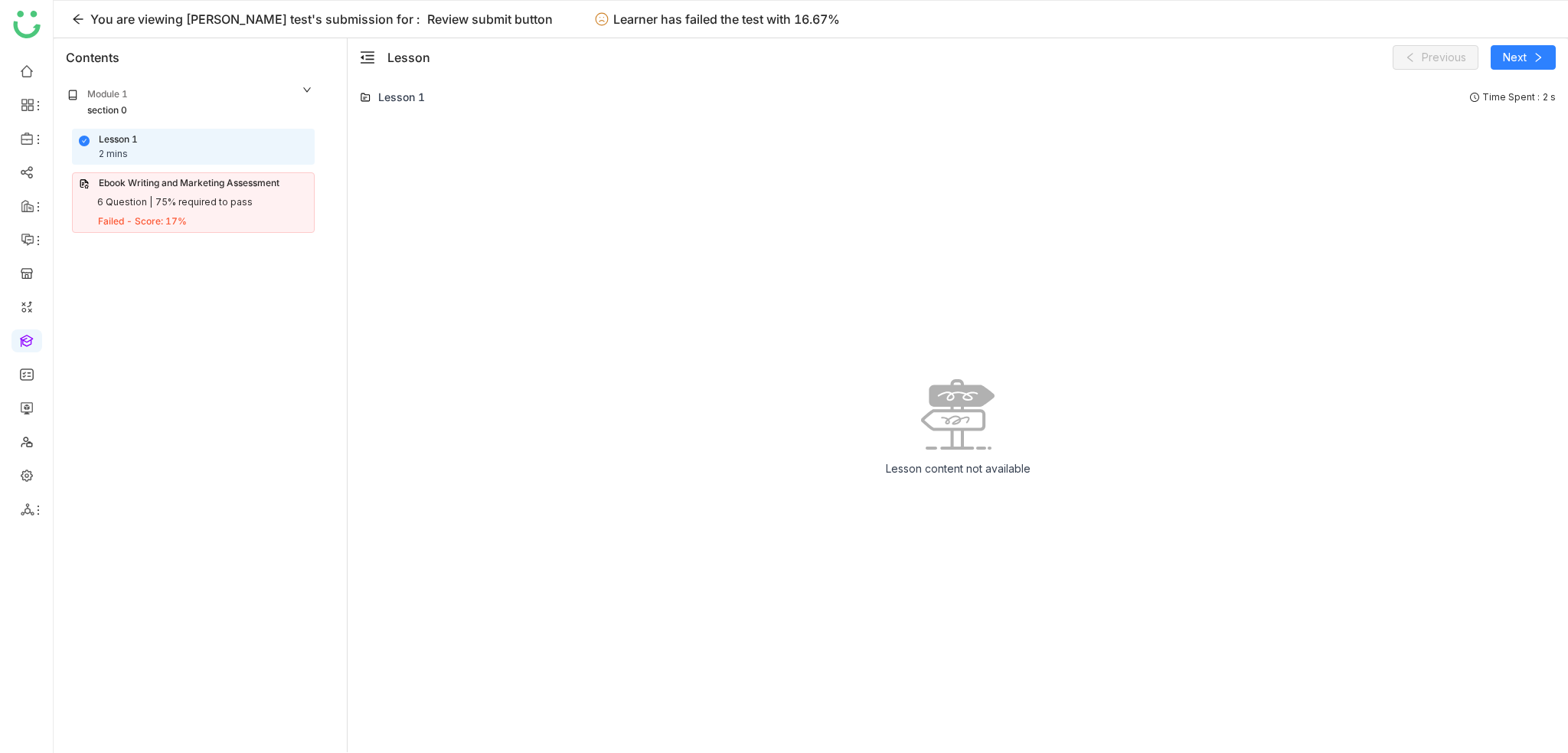
click at [254, 192] on div "Ebook Writing and Marketing Assessment 6 Question | 75% required to pass Failed…" at bounding box center [193, 203] width 243 height 60
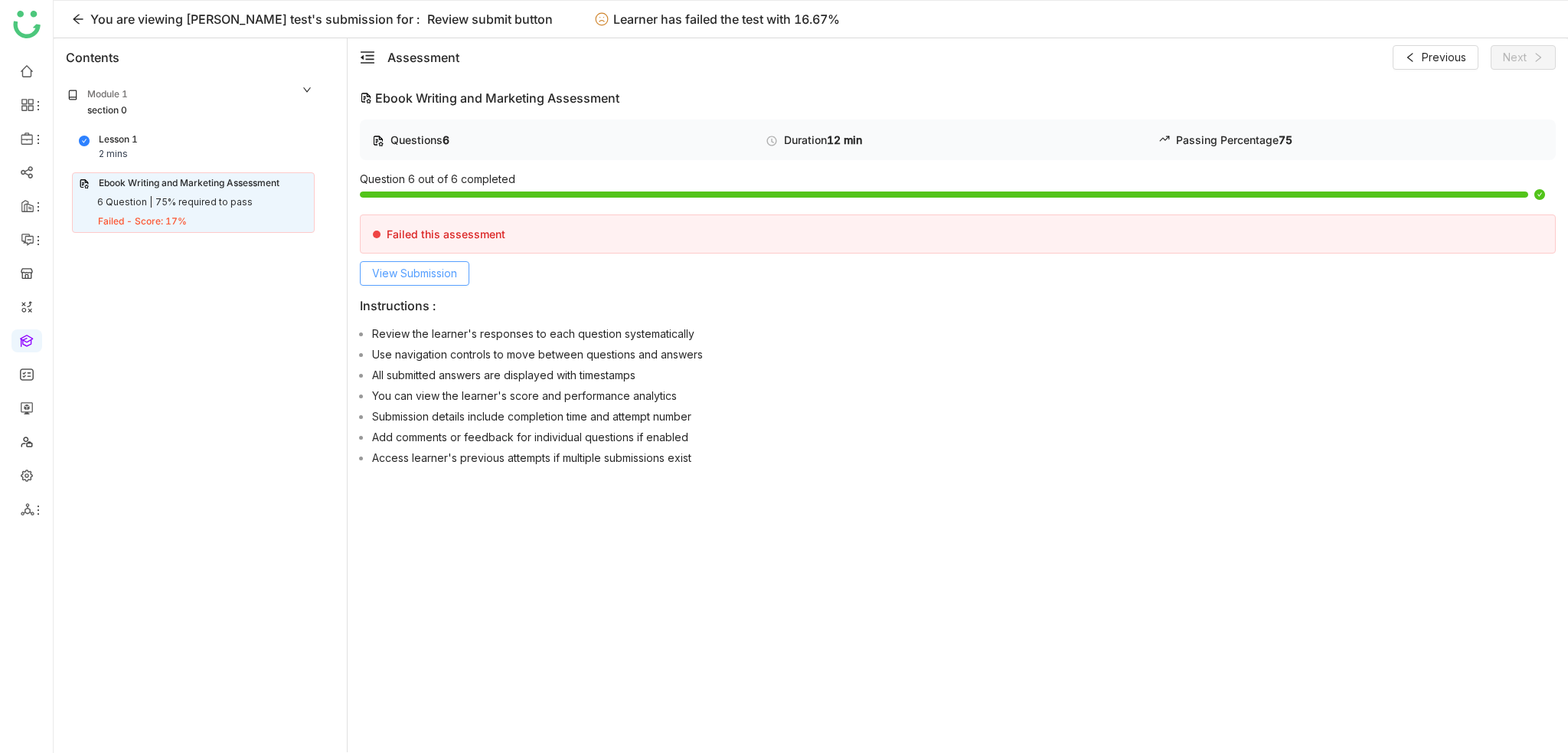
click at [428, 281] on button "View Submission" at bounding box center [414, 273] width 109 height 24
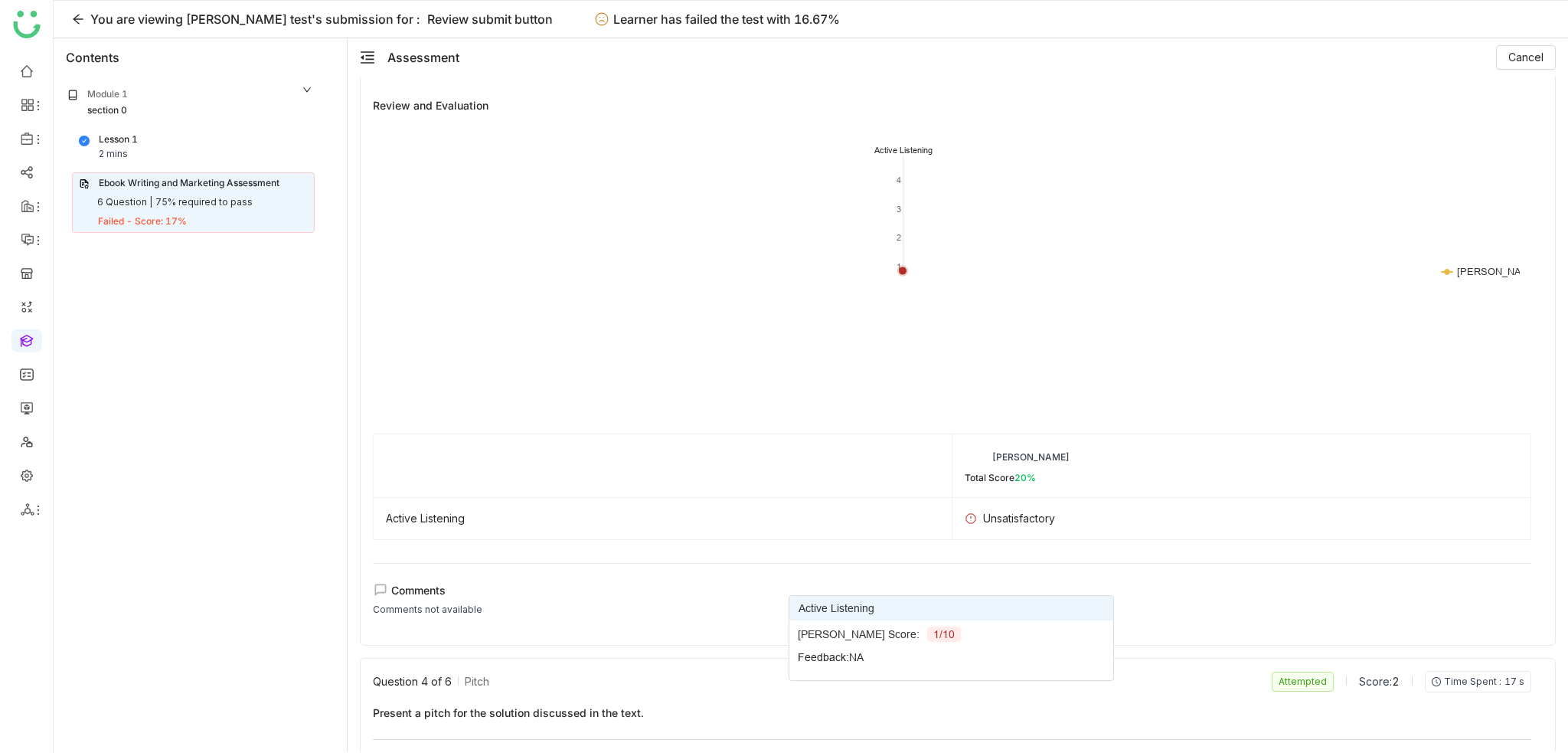
scroll to position [1532, 0]
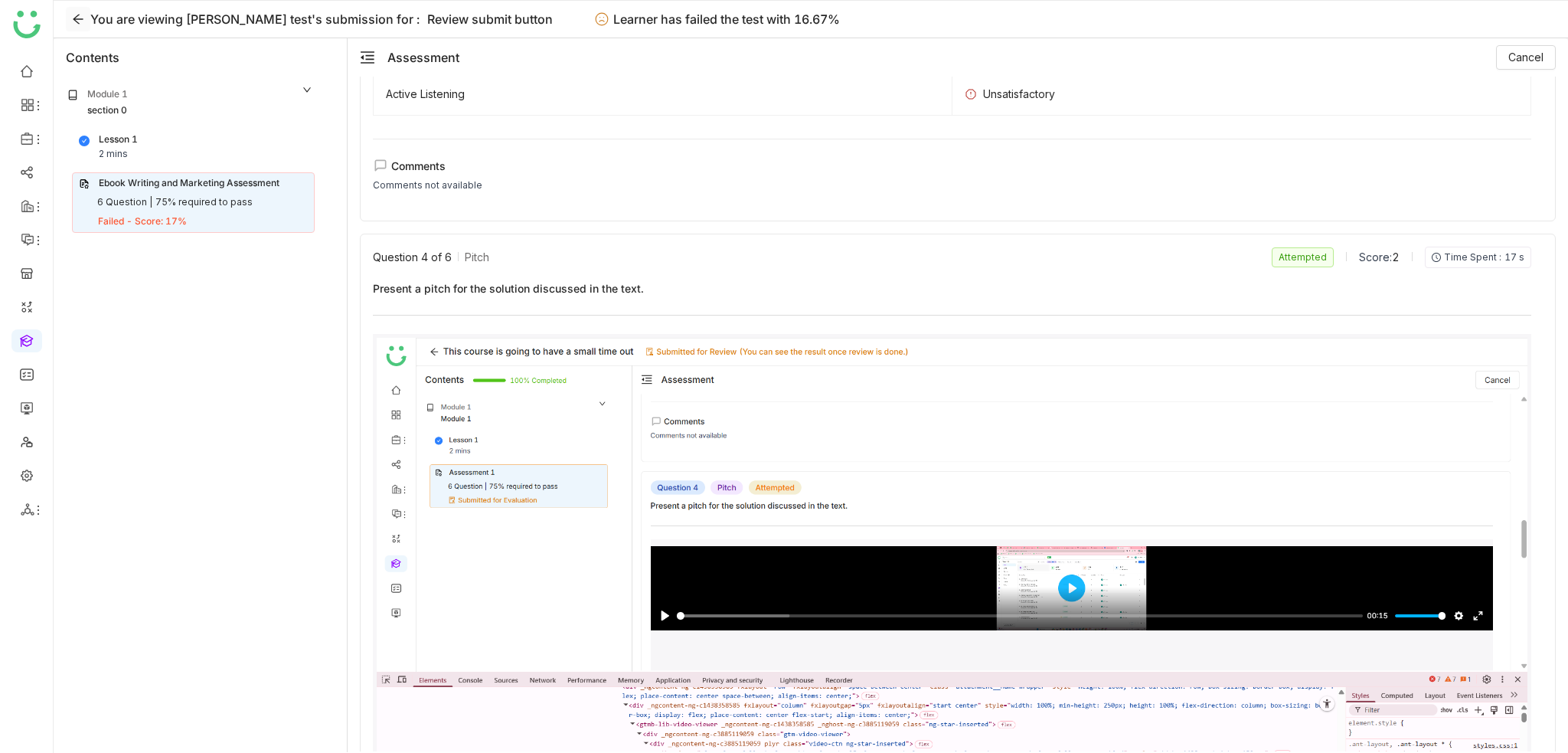
click at [77, 20] on icon at bounding box center [77, 18] width 13 height 13
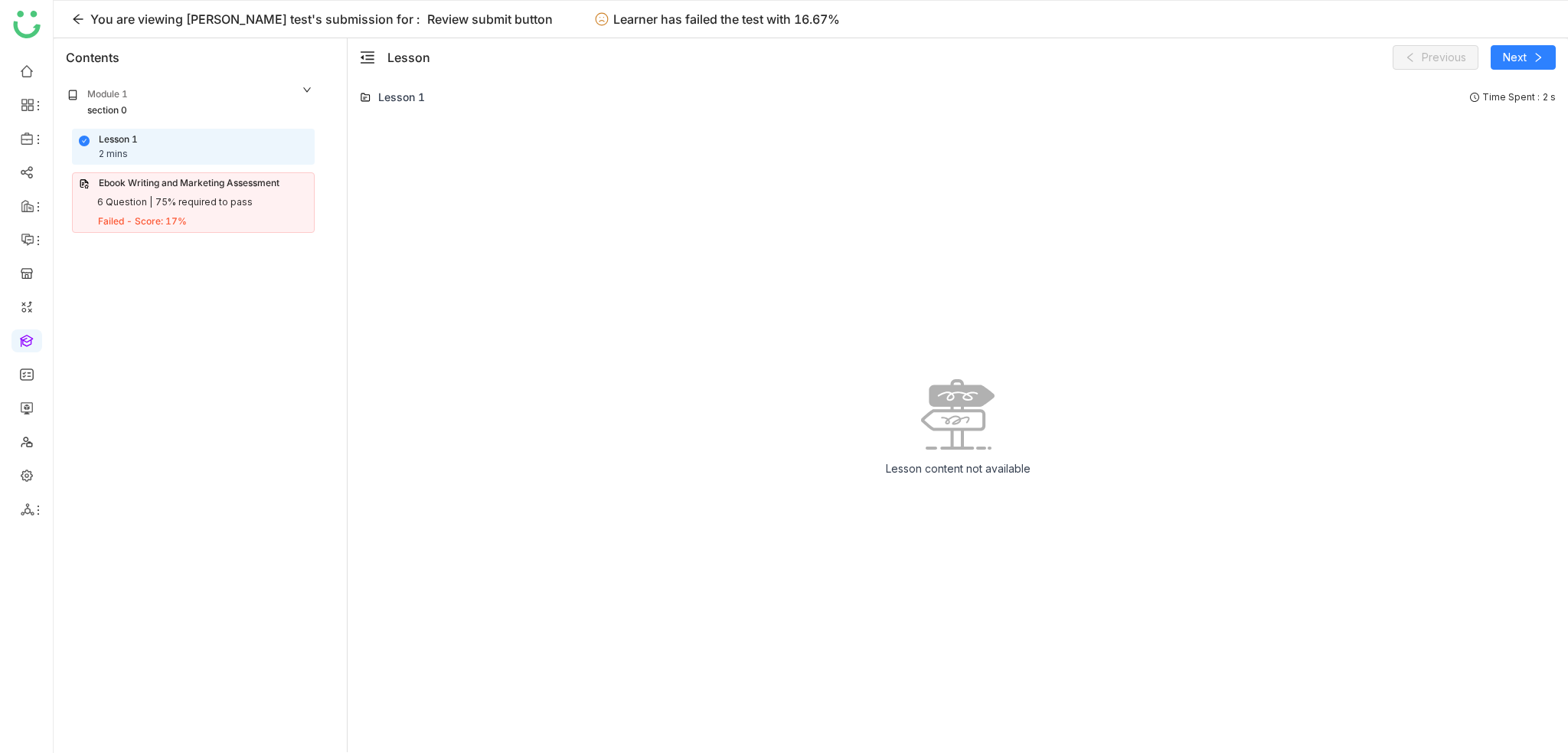
click at [30, 345] on link at bounding box center [27, 339] width 14 height 13
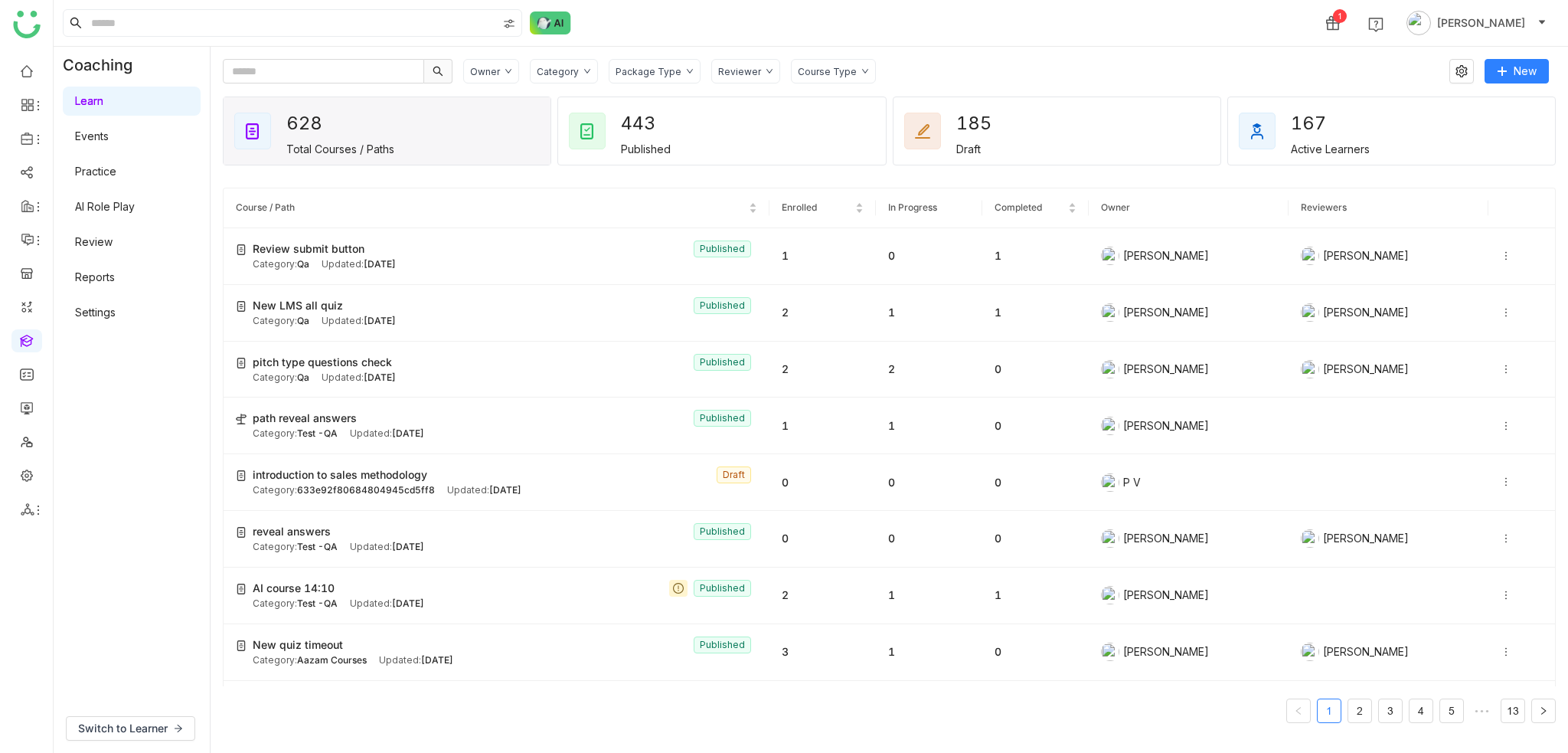
click at [105, 236] on link "Review" at bounding box center [93, 241] width 38 height 13
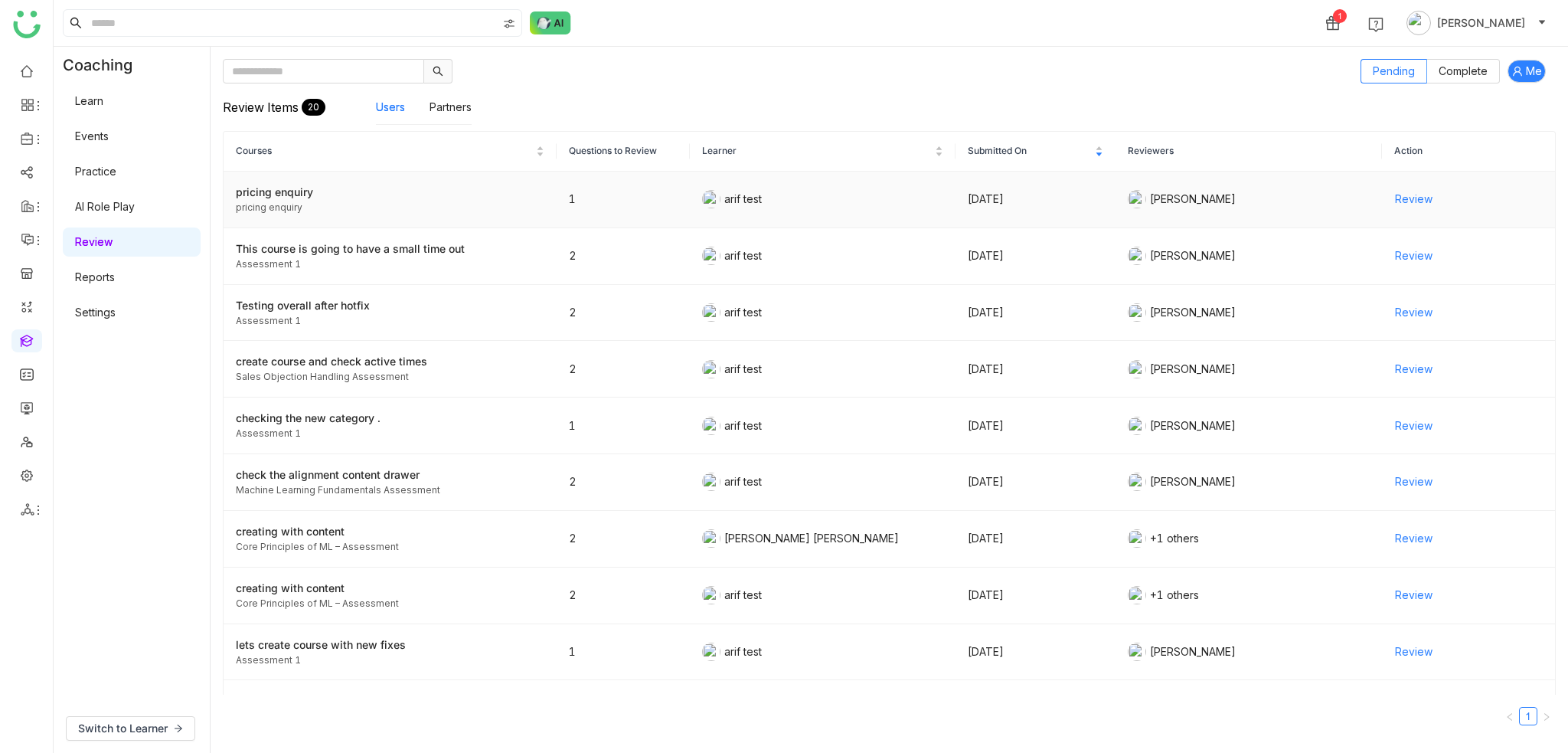
click at [1402, 192] on span "Review" at bounding box center [1413, 199] width 38 height 16
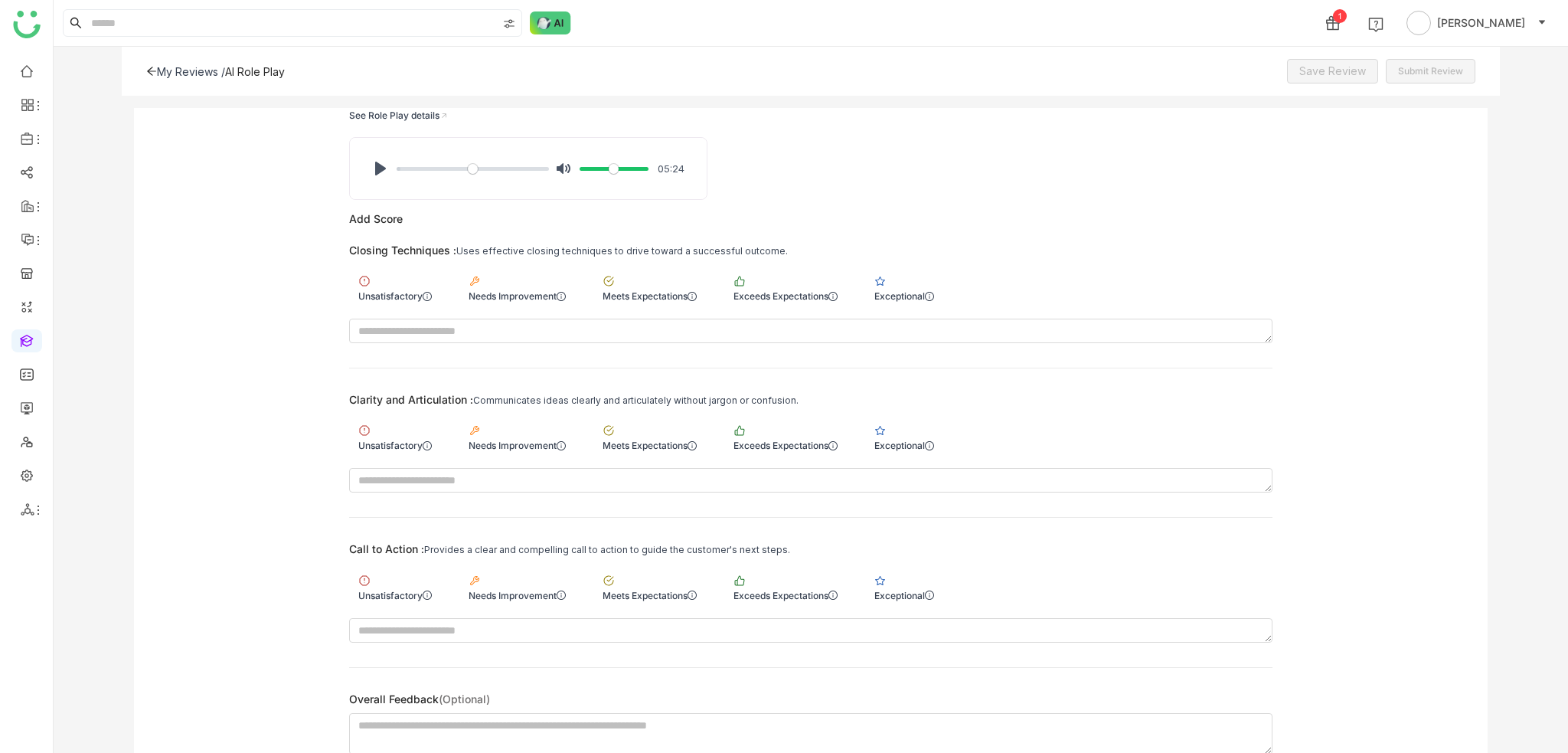
scroll to position [94, 0]
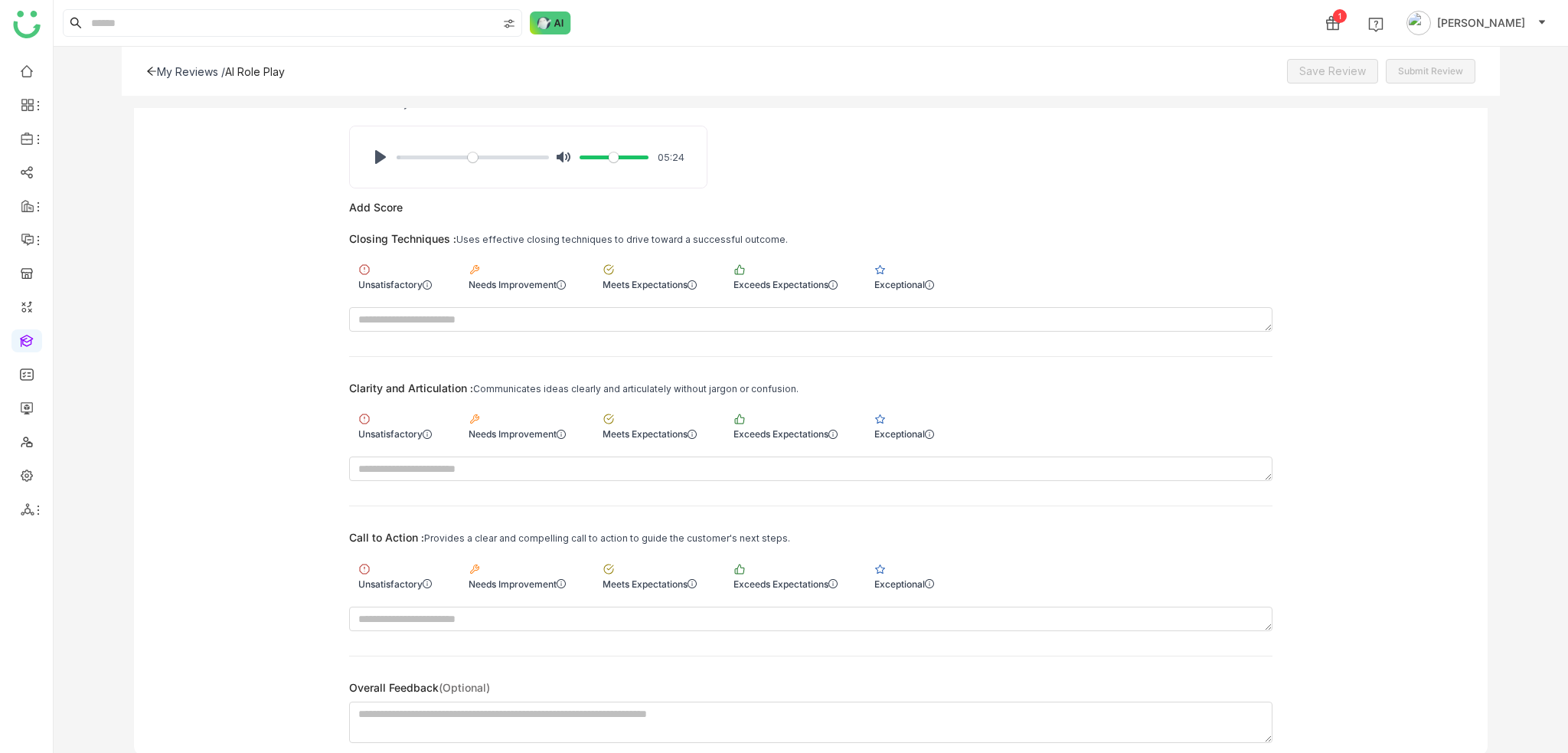
click at [154, 78] on div "My Reviews / AI Role Play Save Review Submit Review" at bounding box center [811, 71] width 1378 height 49
click at [154, 71] on icon at bounding box center [151, 71] width 9 height 9
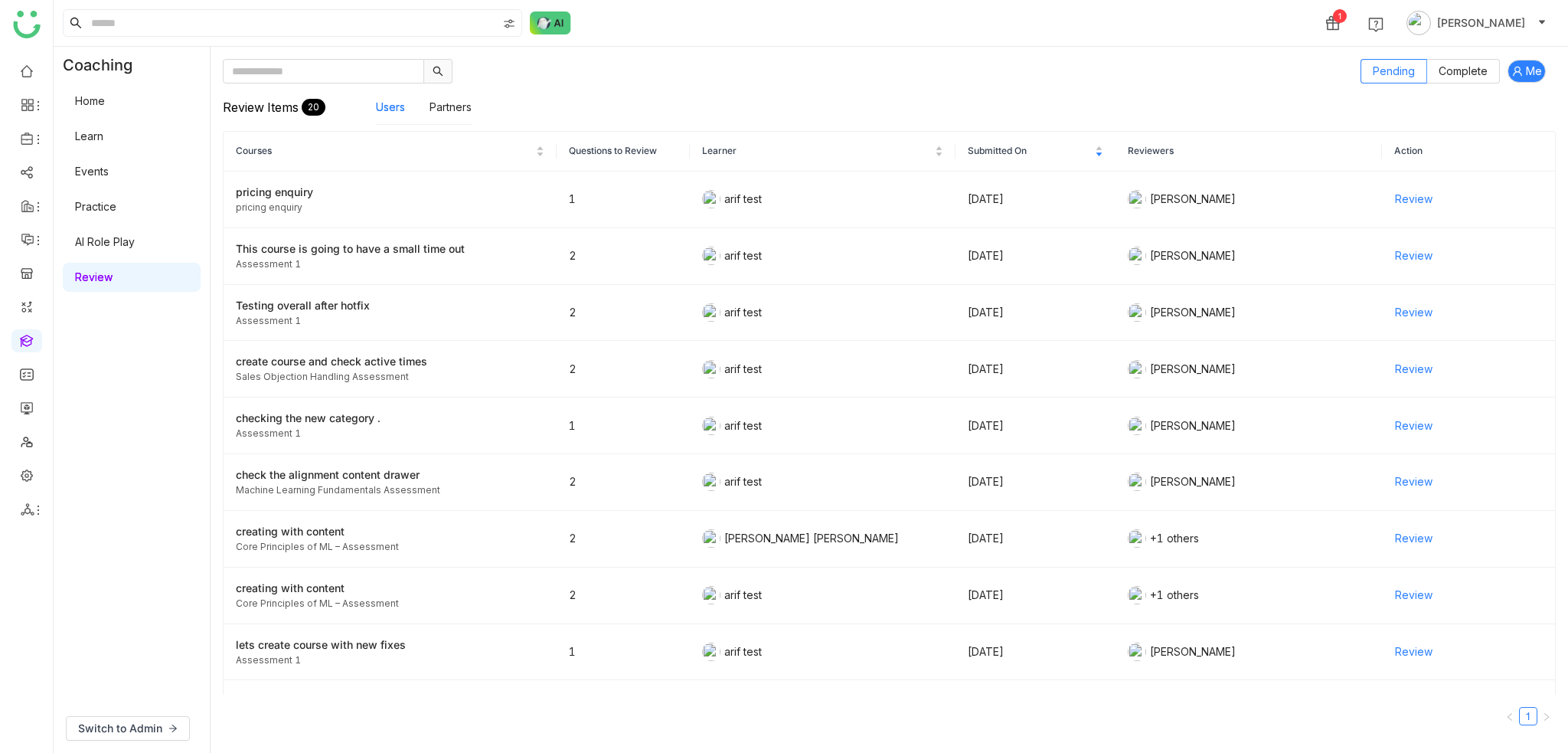
click at [112, 283] on link "Review" at bounding box center [93, 276] width 38 height 13
click at [409, 204] on div "pricing enquiry" at bounding box center [389, 207] width 309 height 15
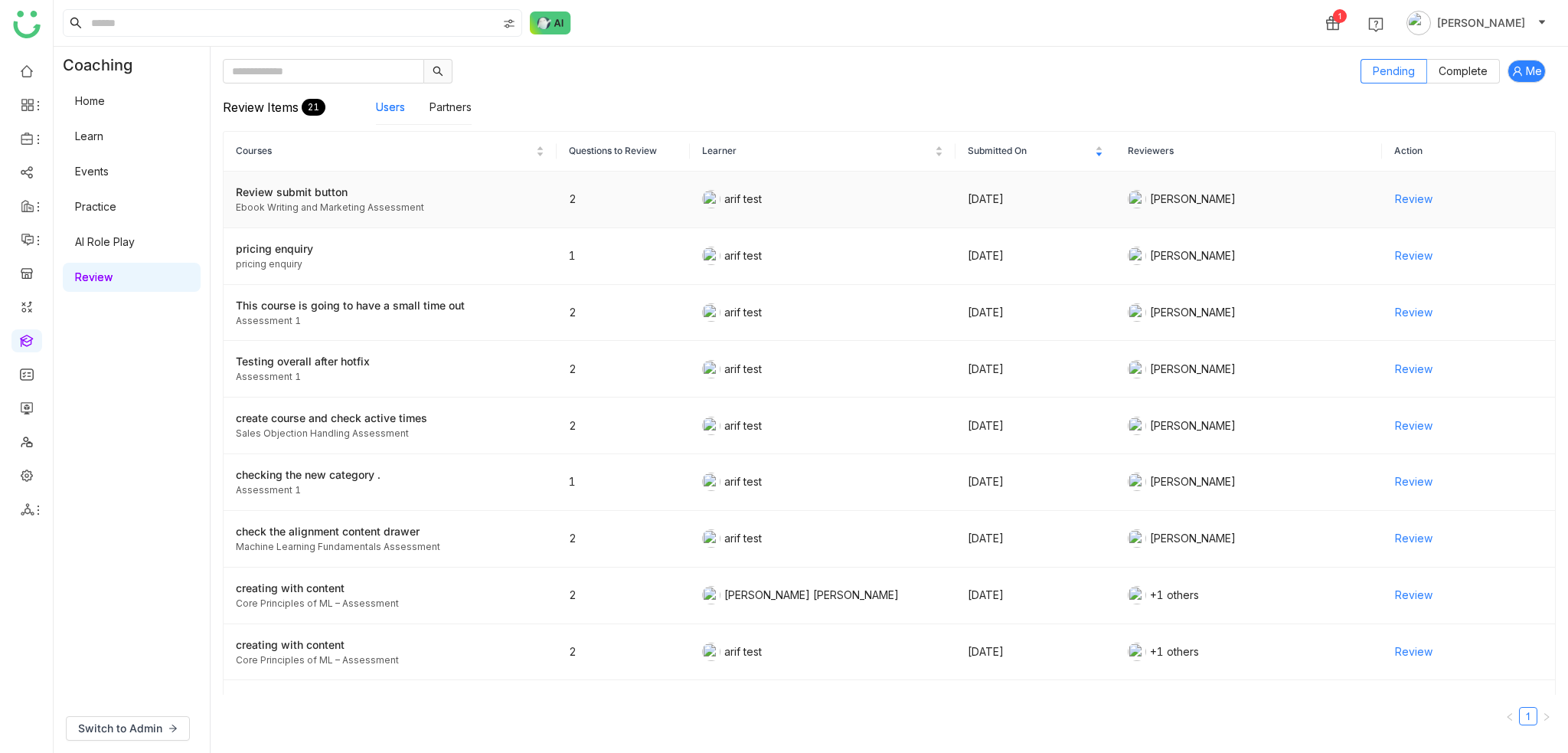
click at [1400, 198] on span "Review" at bounding box center [1413, 199] width 38 height 16
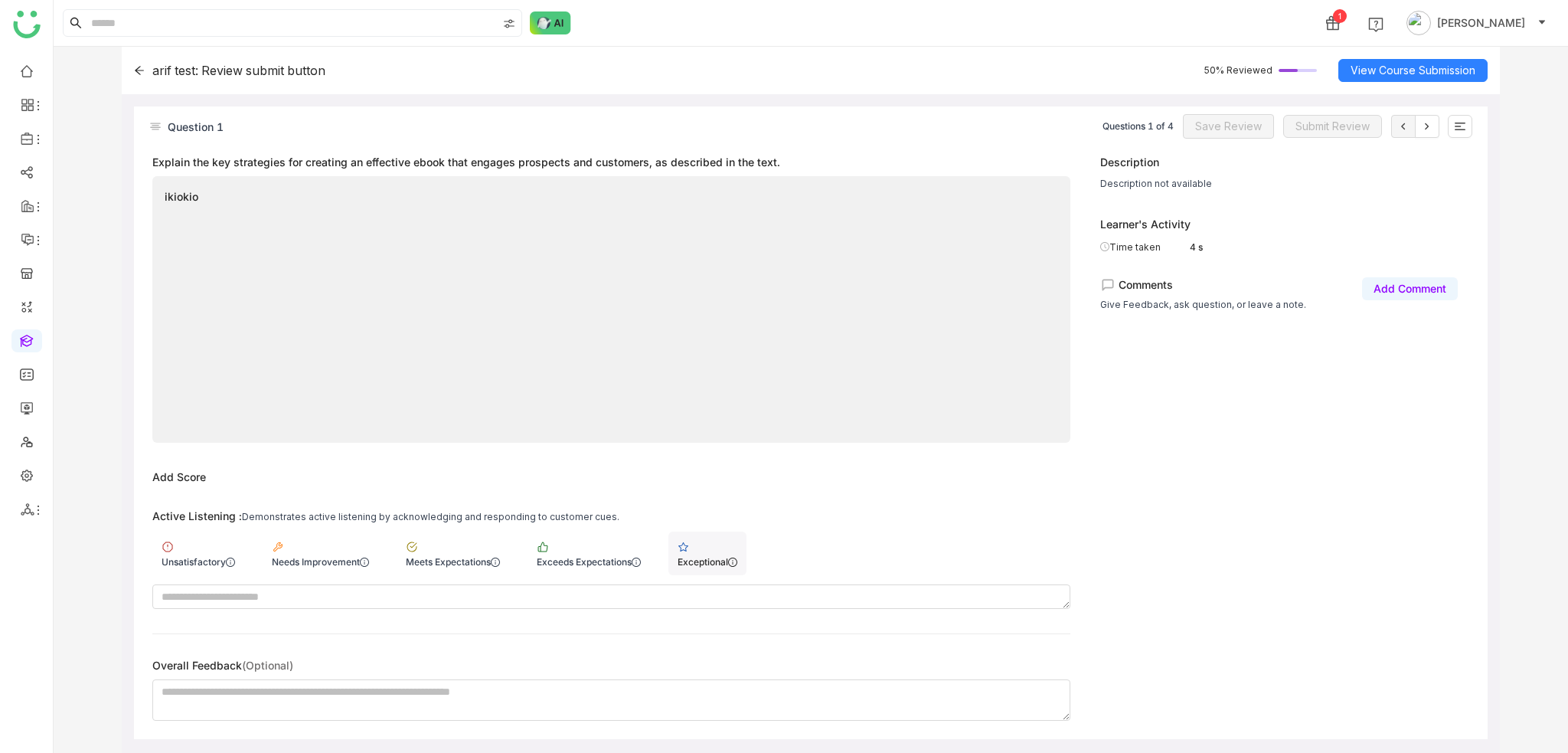
click at [747, 549] on div "Exceptional" at bounding box center [707, 553] width 78 height 44
click at [200, 560] on div "Unsatisfactory" at bounding box center [199, 562] width 74 height 12
click at [1430, 133] on button at bounding box center [1427, 127] width 24 height 23
click at [140, 64] on div "arif test: Review submit button" at bounding box center [230, 71] width 192 height 16
click at [143, 78] on div "arif test: Review submit button 50% Reviewed View Course Submission" at bounding box center [811, 70] width 1378 height 47
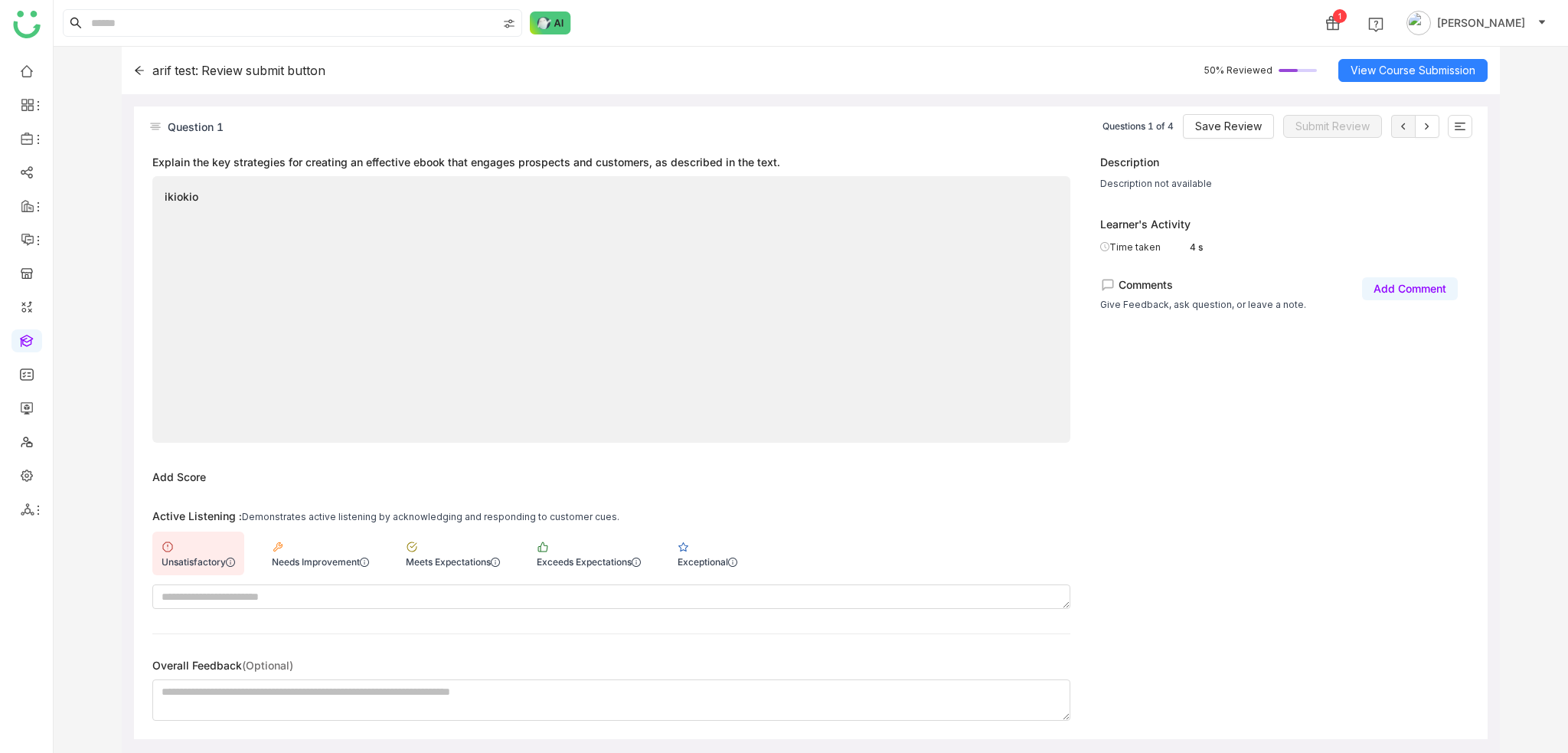
click at [140, 68] on icon at bounding box center [138, 70] width 11 height 11
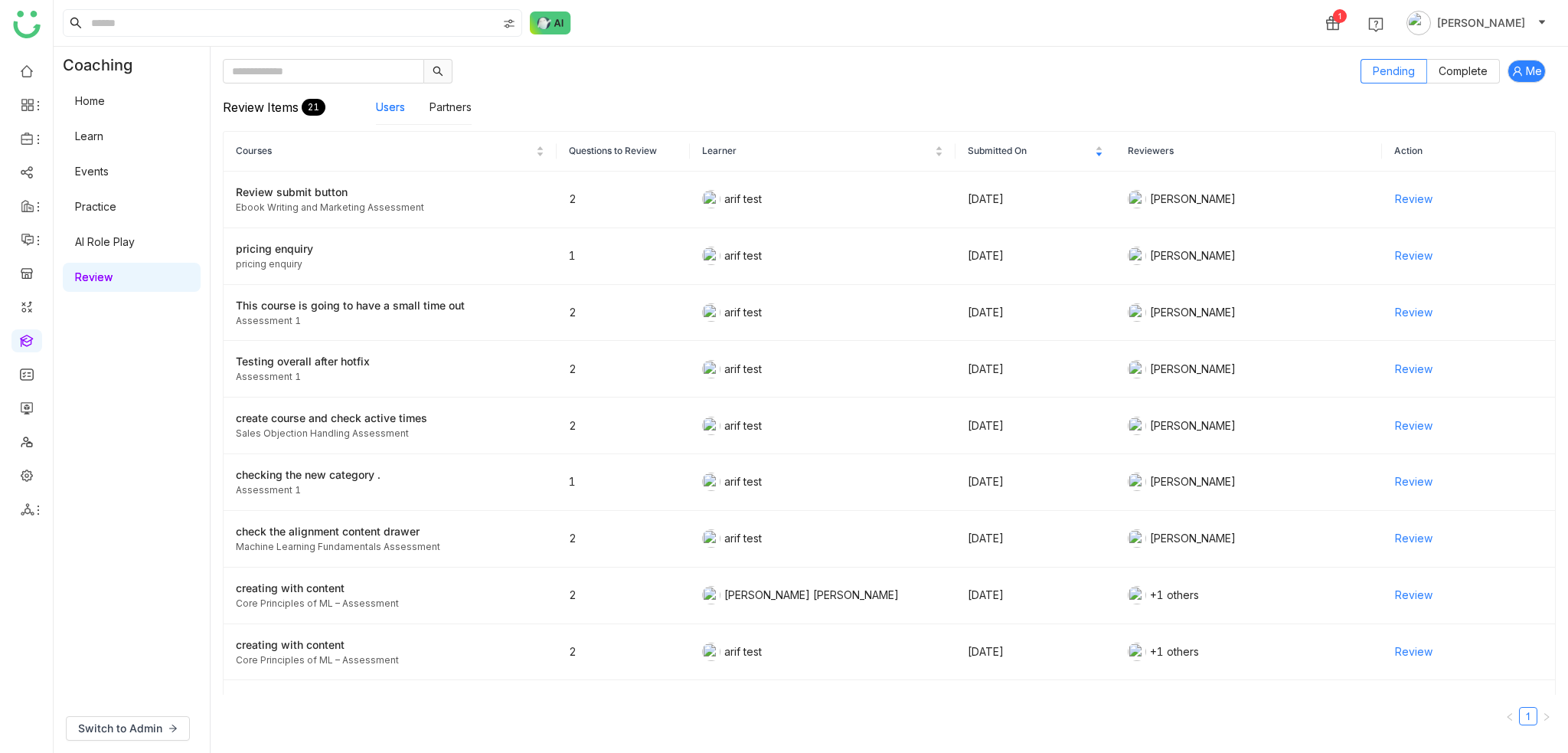
click at [104, 137] on link "Learn" at bounding box center [88, 136] width 28 height 13
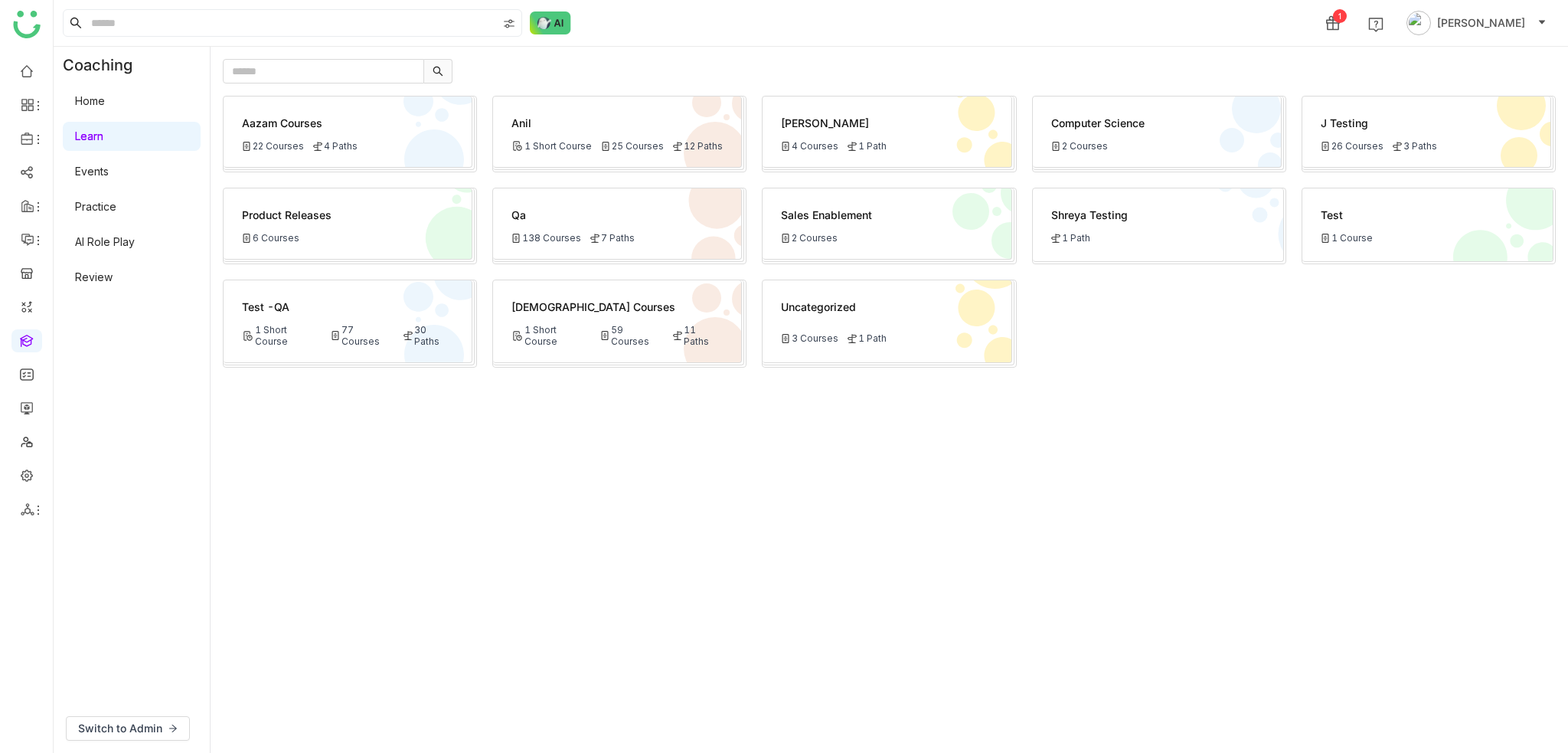
click at [611, 235] on div "7 Paths" at bounding box center [612, 237] width 45 height 12
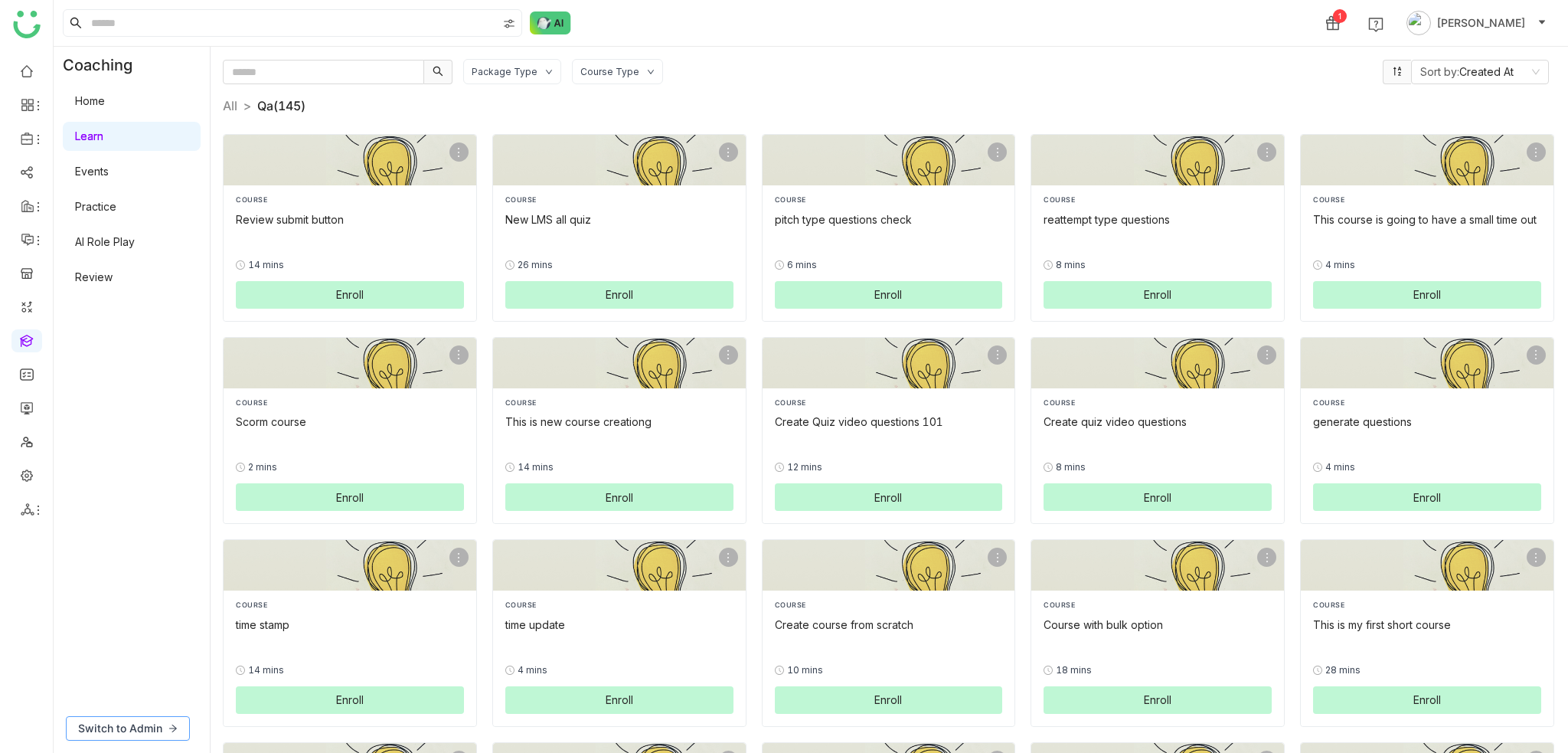
click at [150, 718] on button "Switch to Admin" at bounding box center [128, 728] width 124 height 24
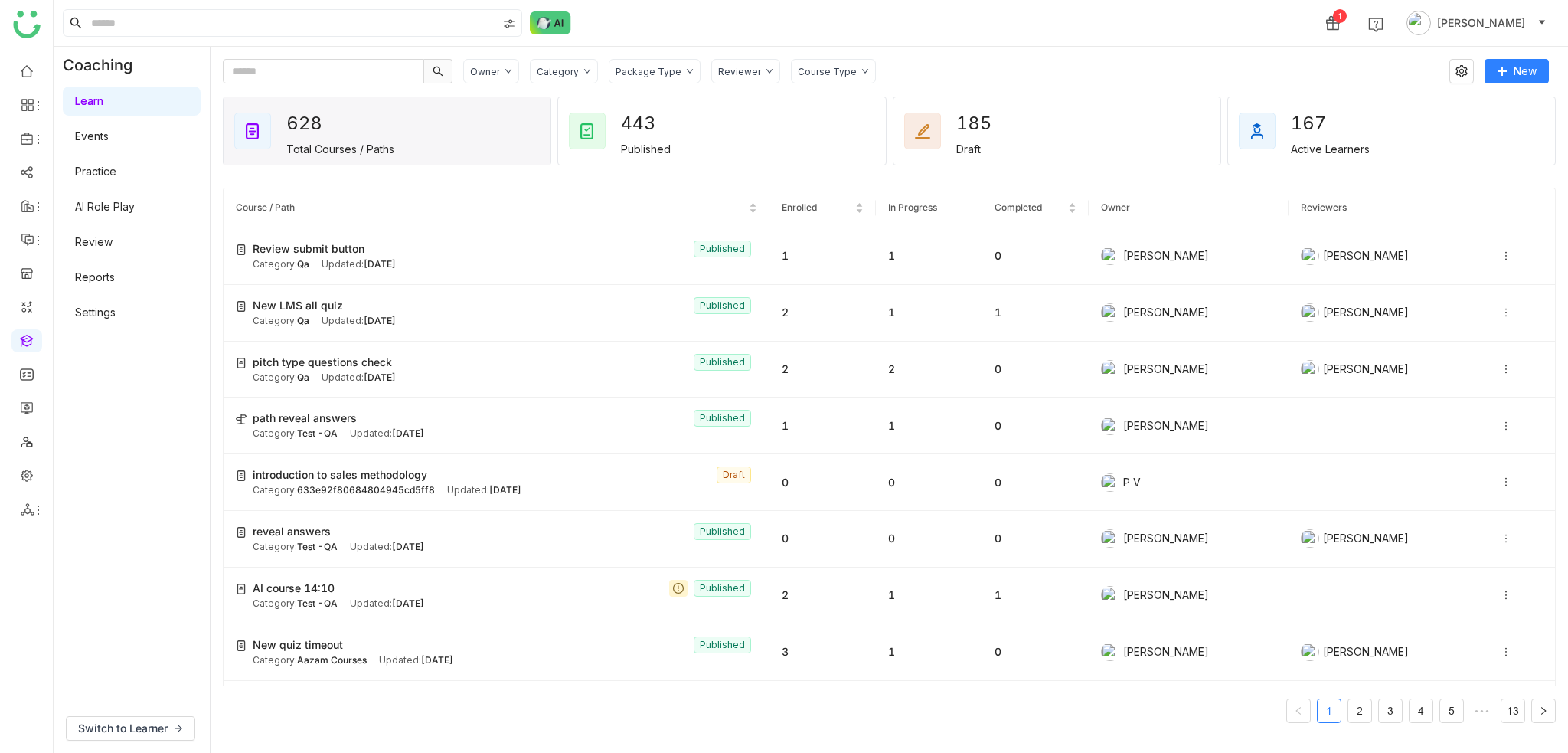
click at [584, 69] on icon at bounding box center [587, 71] width 6 height 5
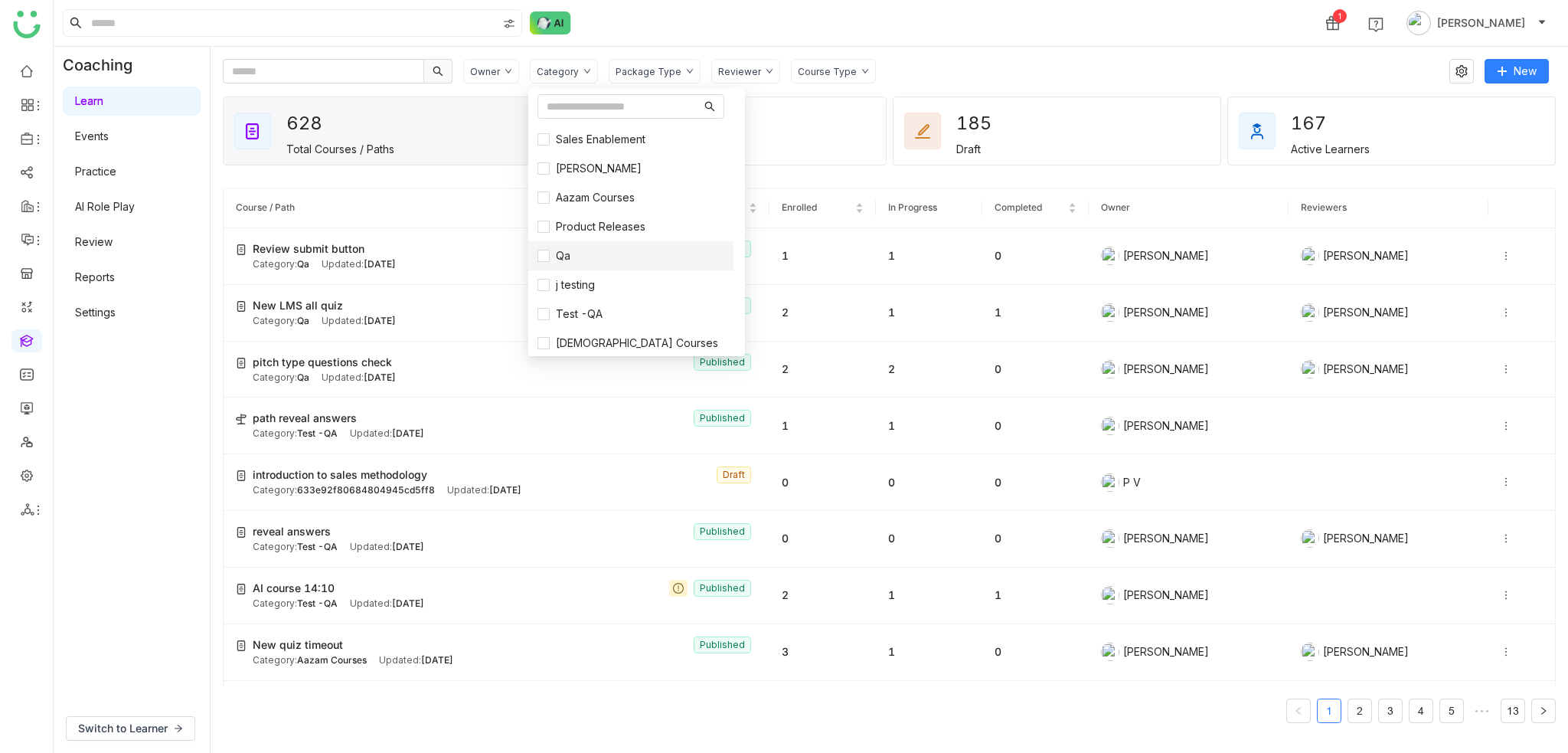
click at [561, 267] on li "Qa" at bounding box center [630, 256] width 205 height 29
click at [561, 260] on span "Qa" at bounding box center [563, 255] width 27 height 16
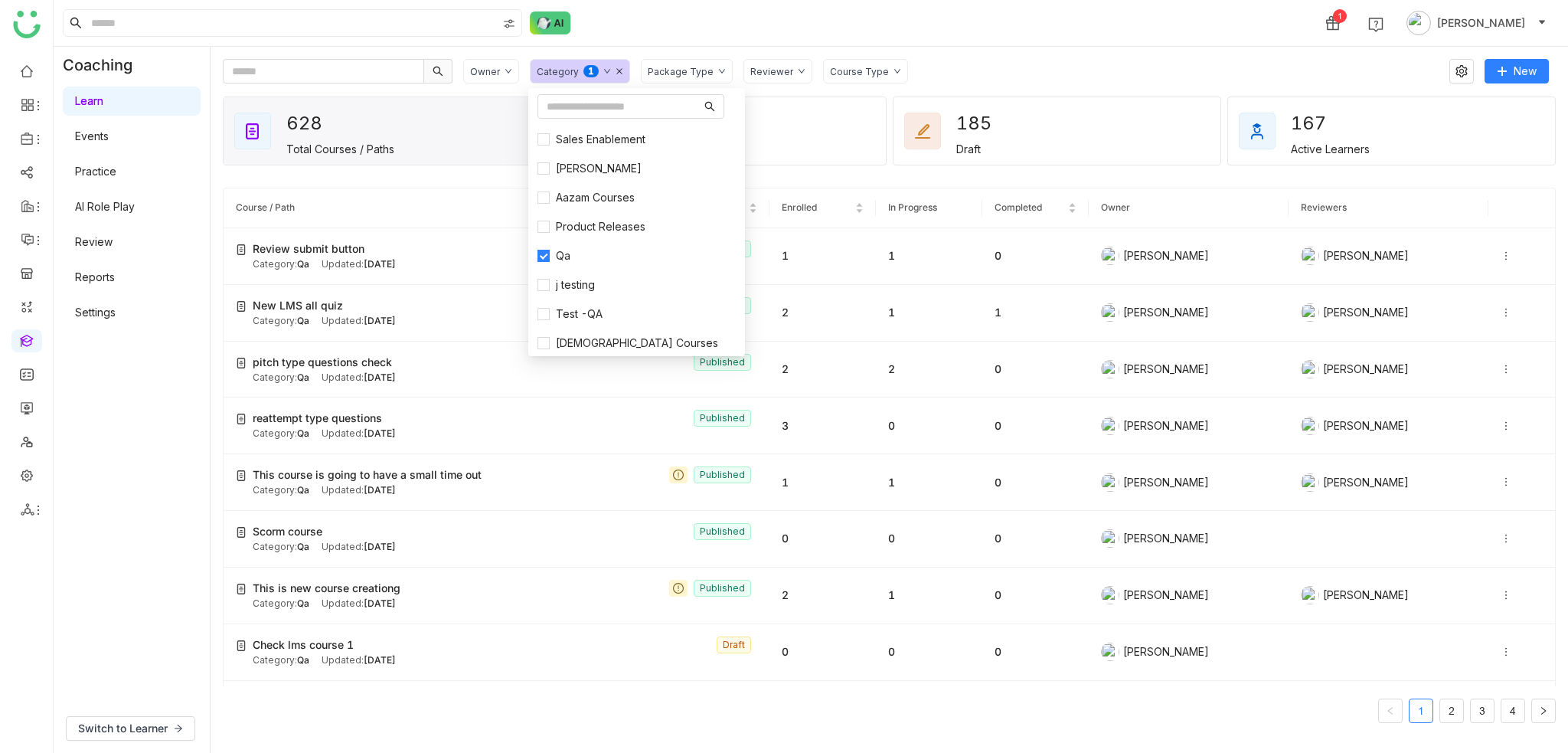
click at [917, 56] on div "Owner Category 0 1 2 3 4 5 6 7 8 9 Package Type Reviewer Course Type New 628 To…" at bounding box center [888, 399] width 1357 height 706
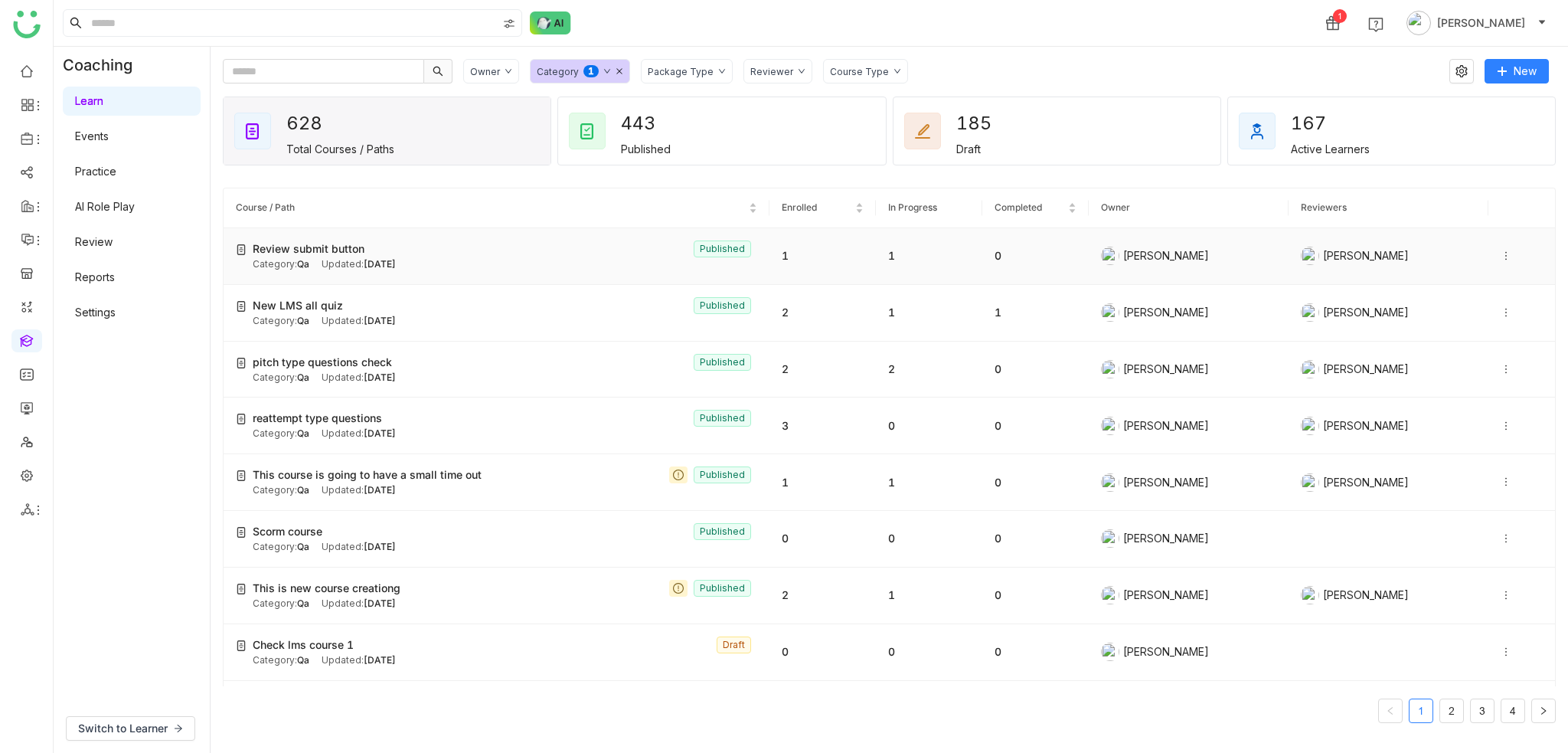
click at [310, 268] on div "Category: Qa Updated: [DATE]" at bounding box center [505, 265] width 505 height 15
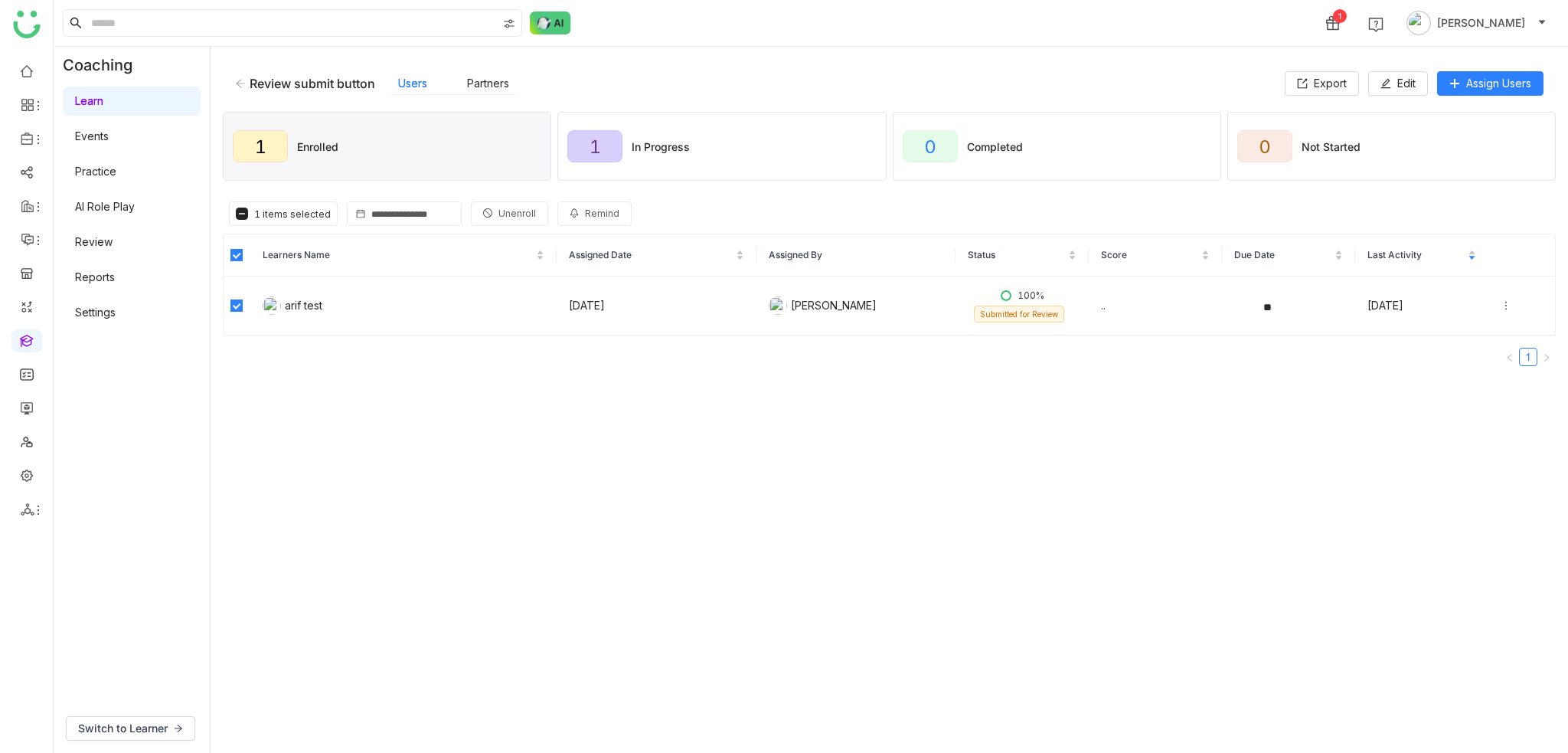
click at [483, 214] on icon at bounding box center [487, 212] width 9 height 9
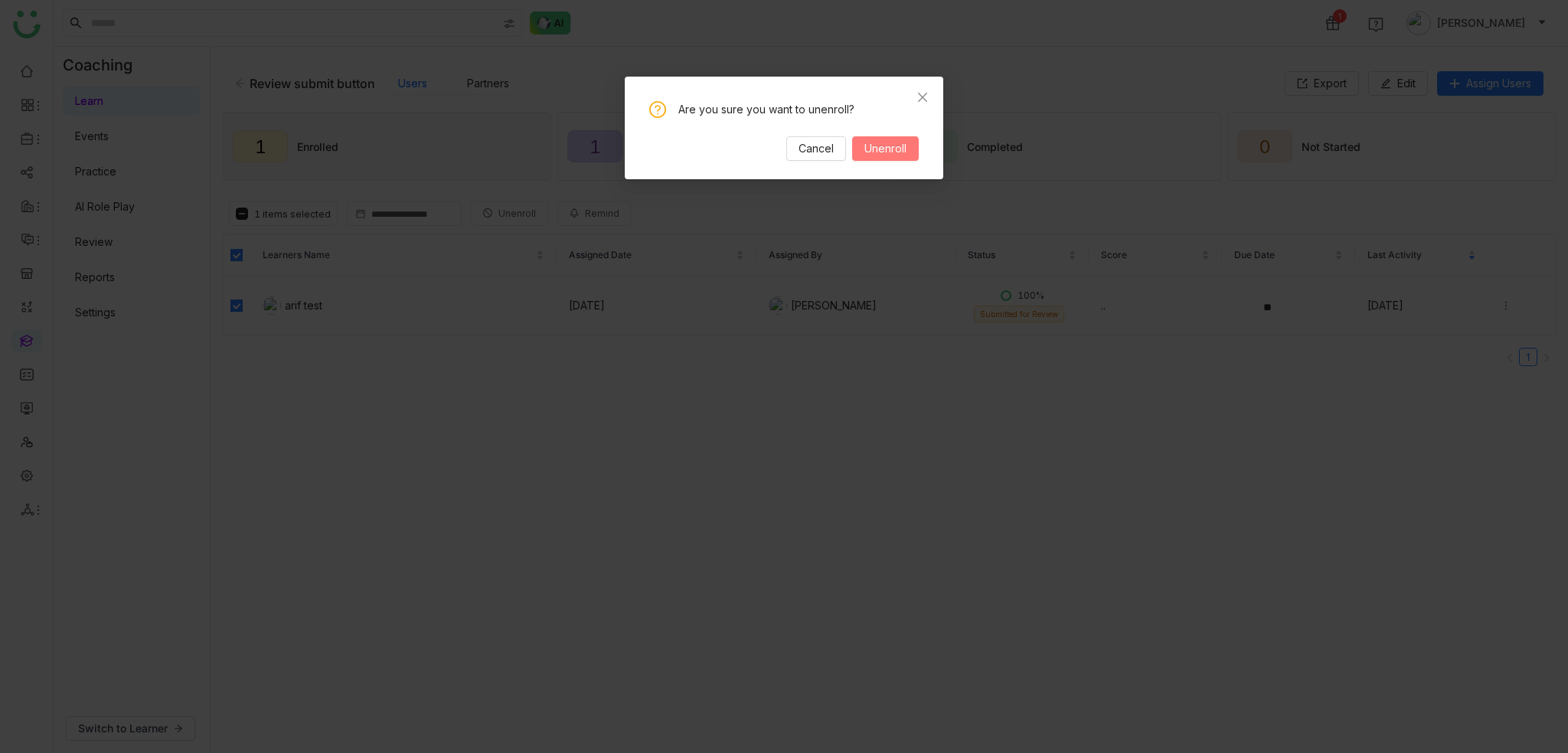
click at [889, 153] on span "Unenroll" at bounding box center [884, 148] width 42 height 16
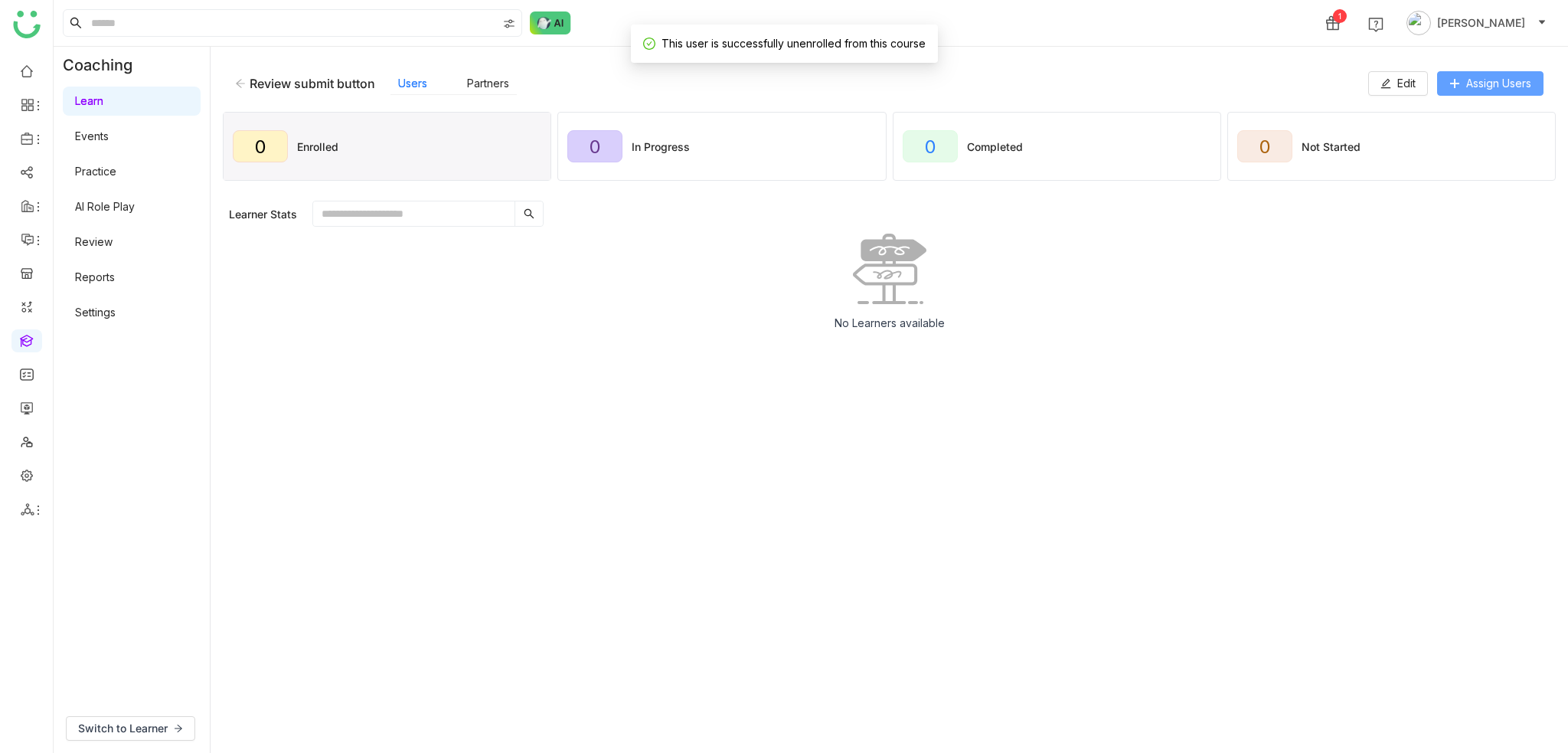
click at [1489, 76] on span "Assign Users" at bounding box center [1498, 82] width 65 height 16
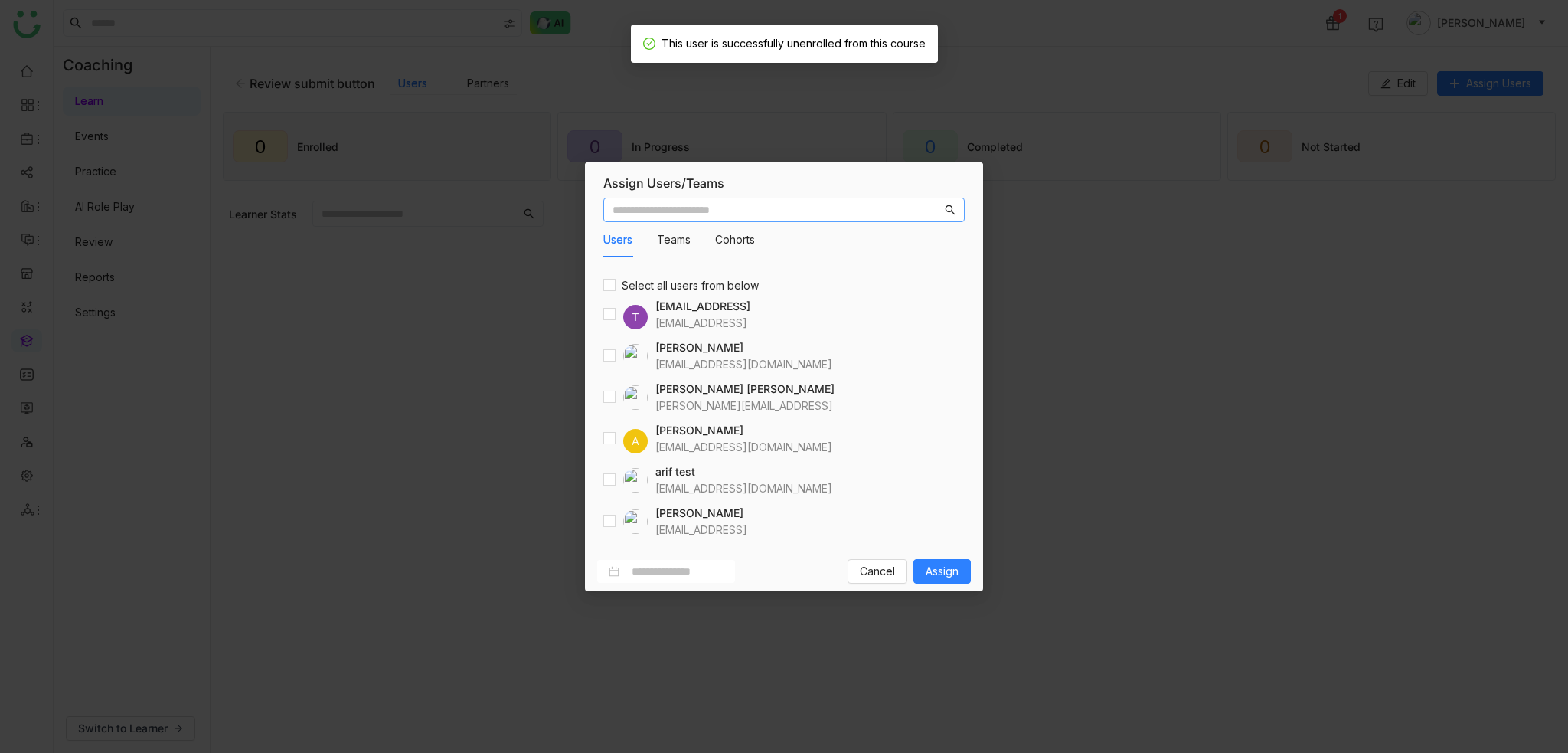
click at [602, 478] on div "Users Teams Cohorts Select all users from below T [EMAIL_ADDRESS] [EMAIL_ADDRES…" at bounding box center [784, 371] width 398 height 360
click at [595, 481] on div "Users Teams Cohorts Select all users from below T [EMAIL_ADDRESS] [EMAIL_ADDRES…" at bounding box center [784, 371] width 398 height 360
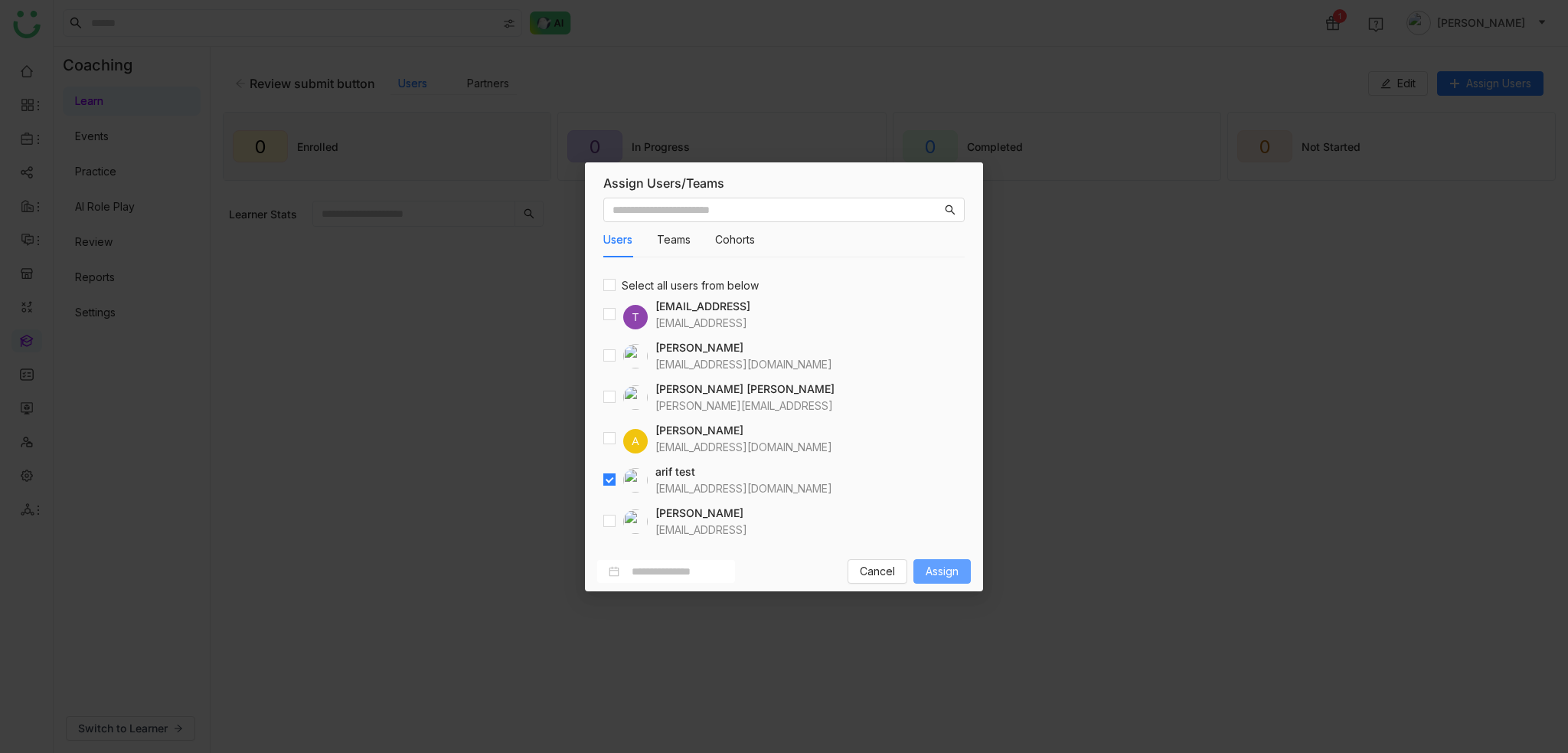
click at [927, 575] on span "Assign" at bounding box center [942, 571] width 33 height 16
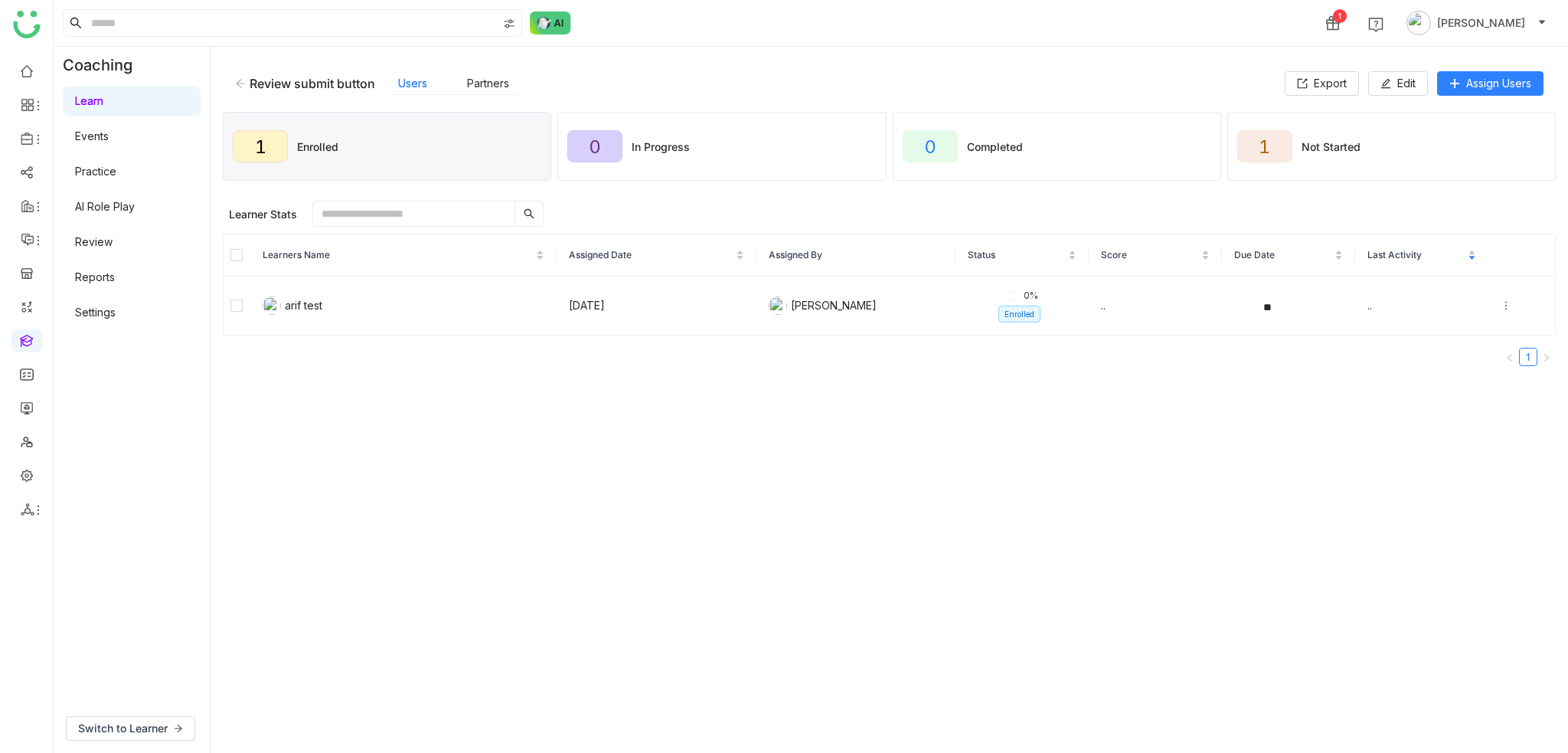
click at [100, 244] on link "Review" at bounding box center [93, 241] width 38 height 13
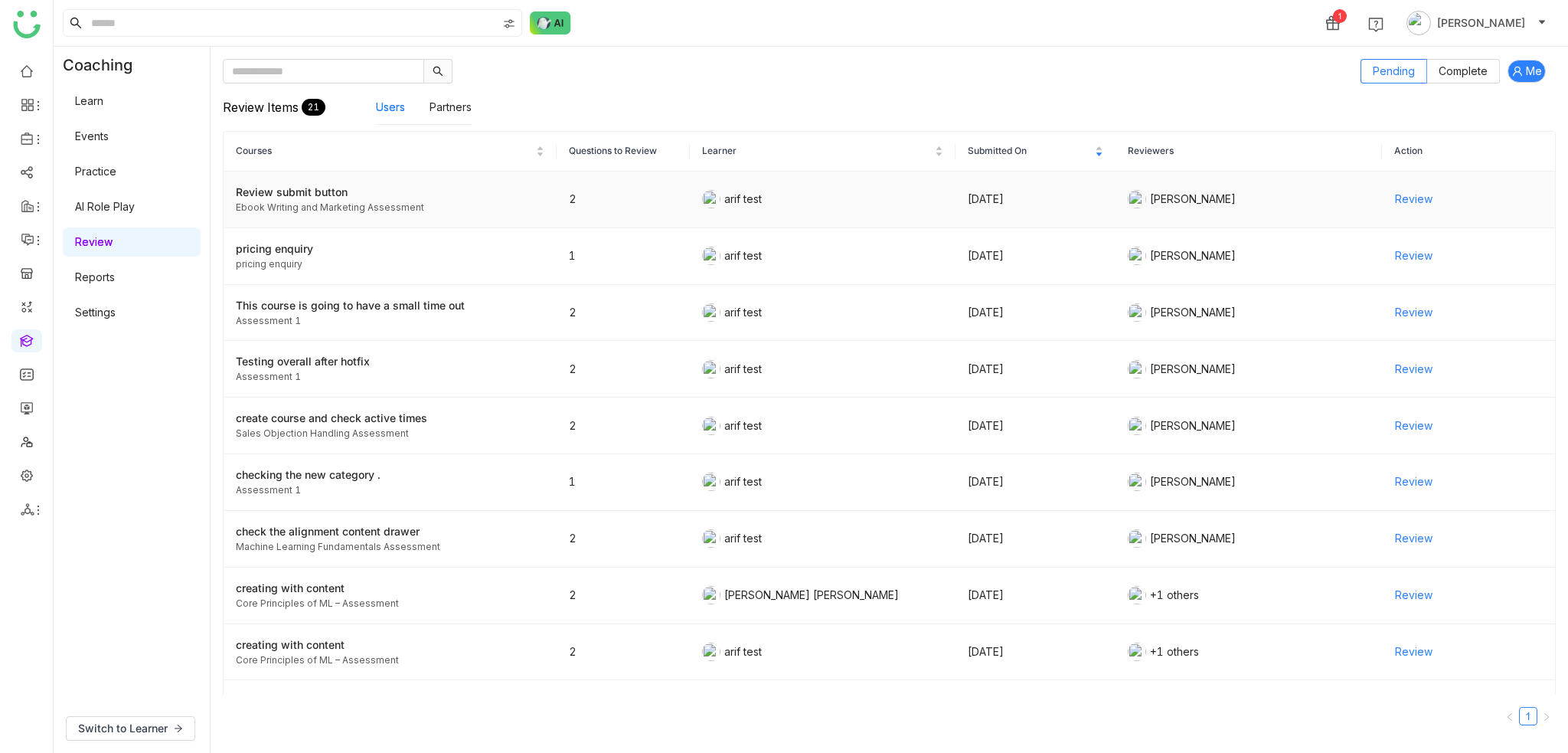
click at [367, 190] on div "Review submit button" at bounding box center [389, 192] width 309 height 16
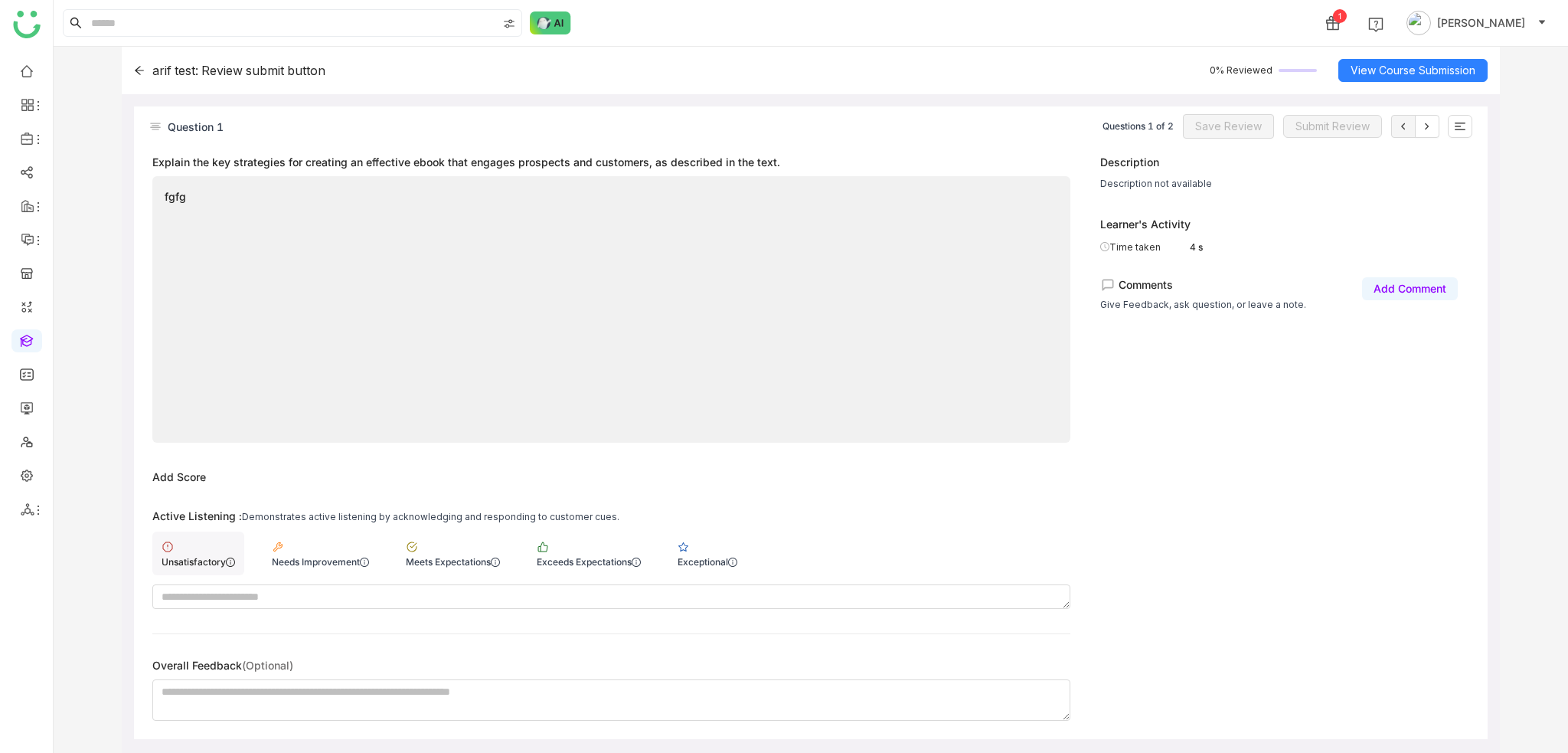
click at [198, 572] on div "Unsatisfactory" at bounding box center [198, 553] width 92 height 44
click at [1245, 126] on span "Save Review" at bounding box center [1228, 126] width 67 height 16
click at [1430, 127] on icon at bounding box center [1427, 126] width 13 height 13
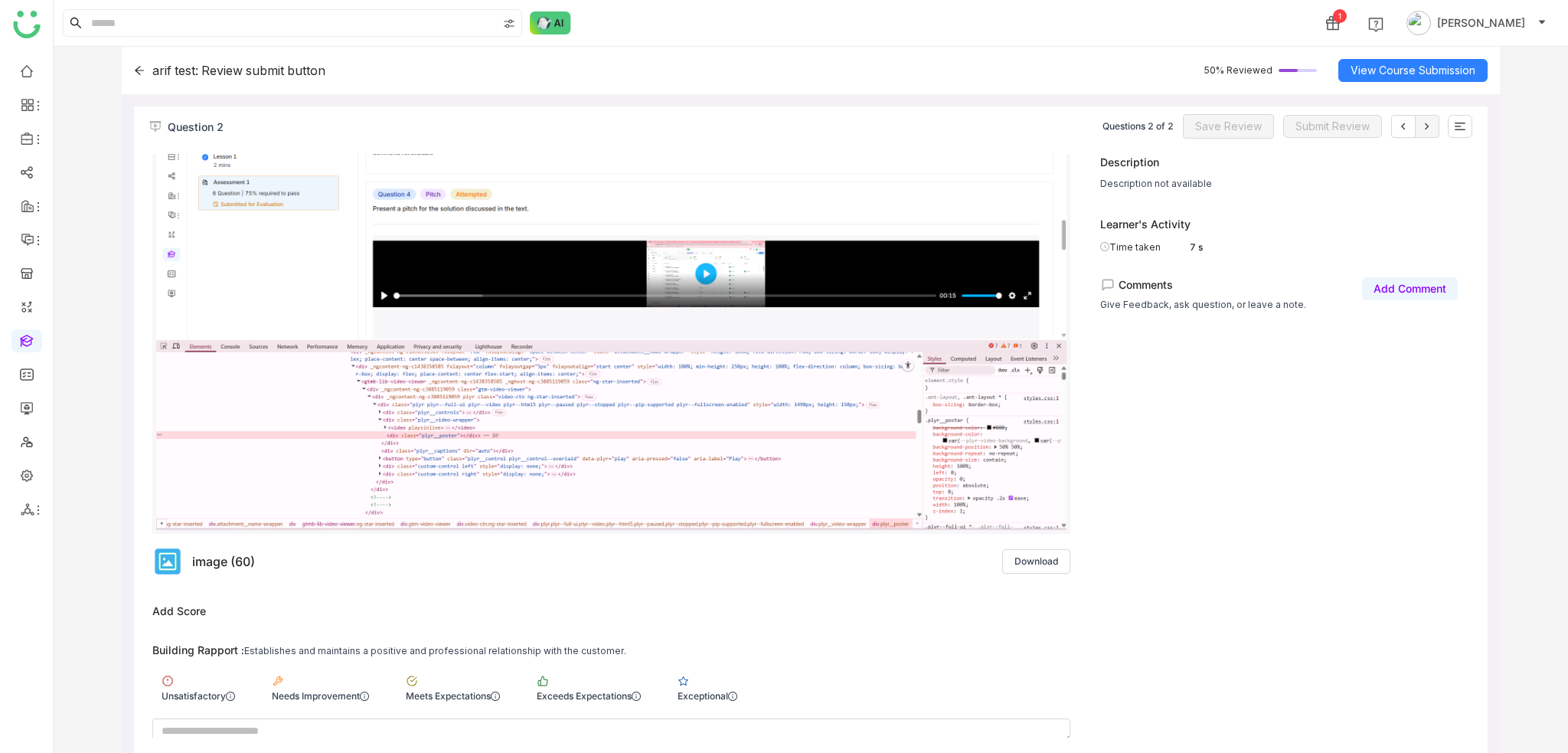
scroll to position [306, 0]
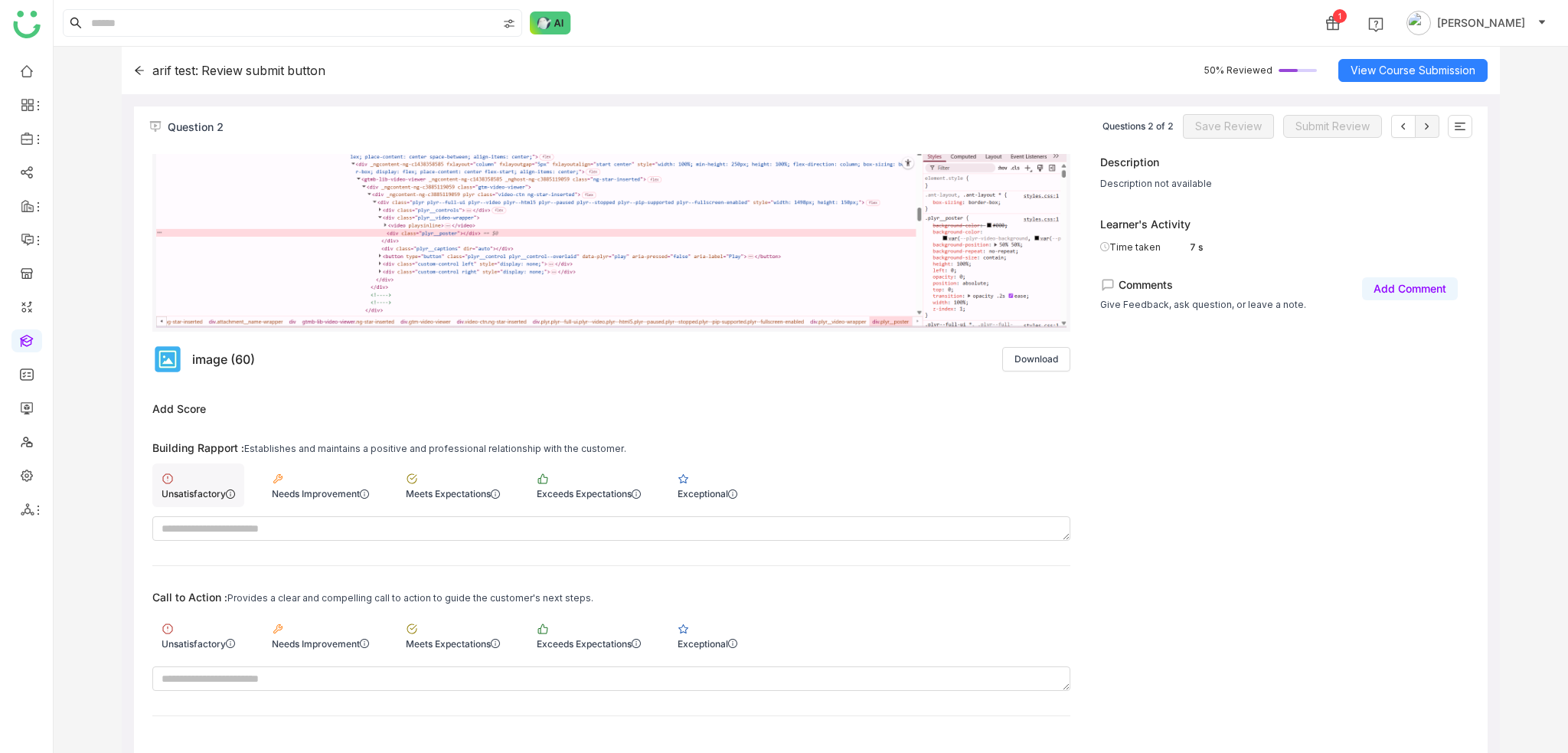
click at [204, 474] on div "Unsatisfactory" at bounding box center [198, 485] width 92 height 44
click at [191, 624] on div "Unsatisfactory" at bounding box center [198, 634] width 92 height 44
click at [1269, 128] on button "Save Review" at bounding box center [1228, 126] width 91 height 24
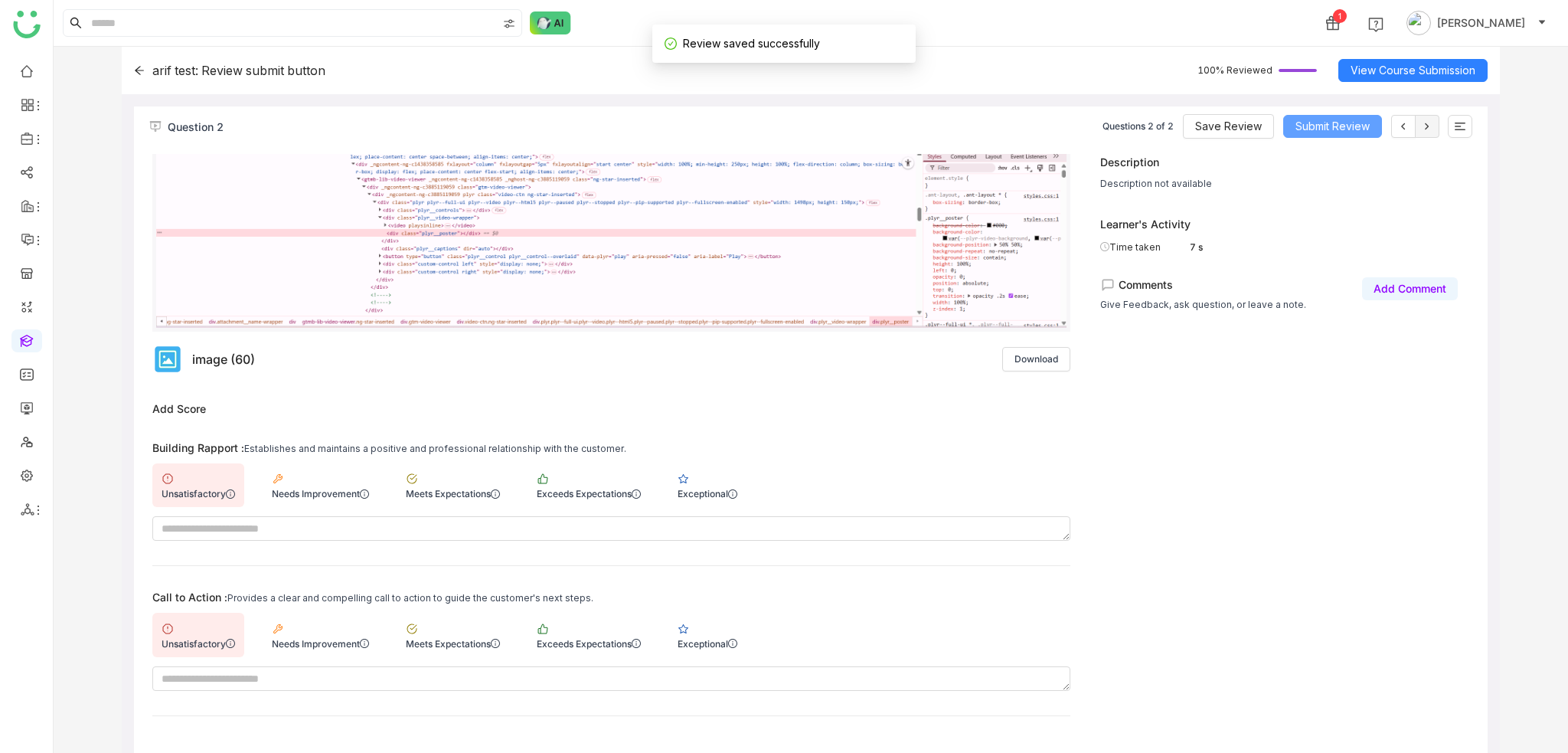
click at [1349, 129] on span "Submit Review" at bounding box center [1332, 126] width 75 height 16
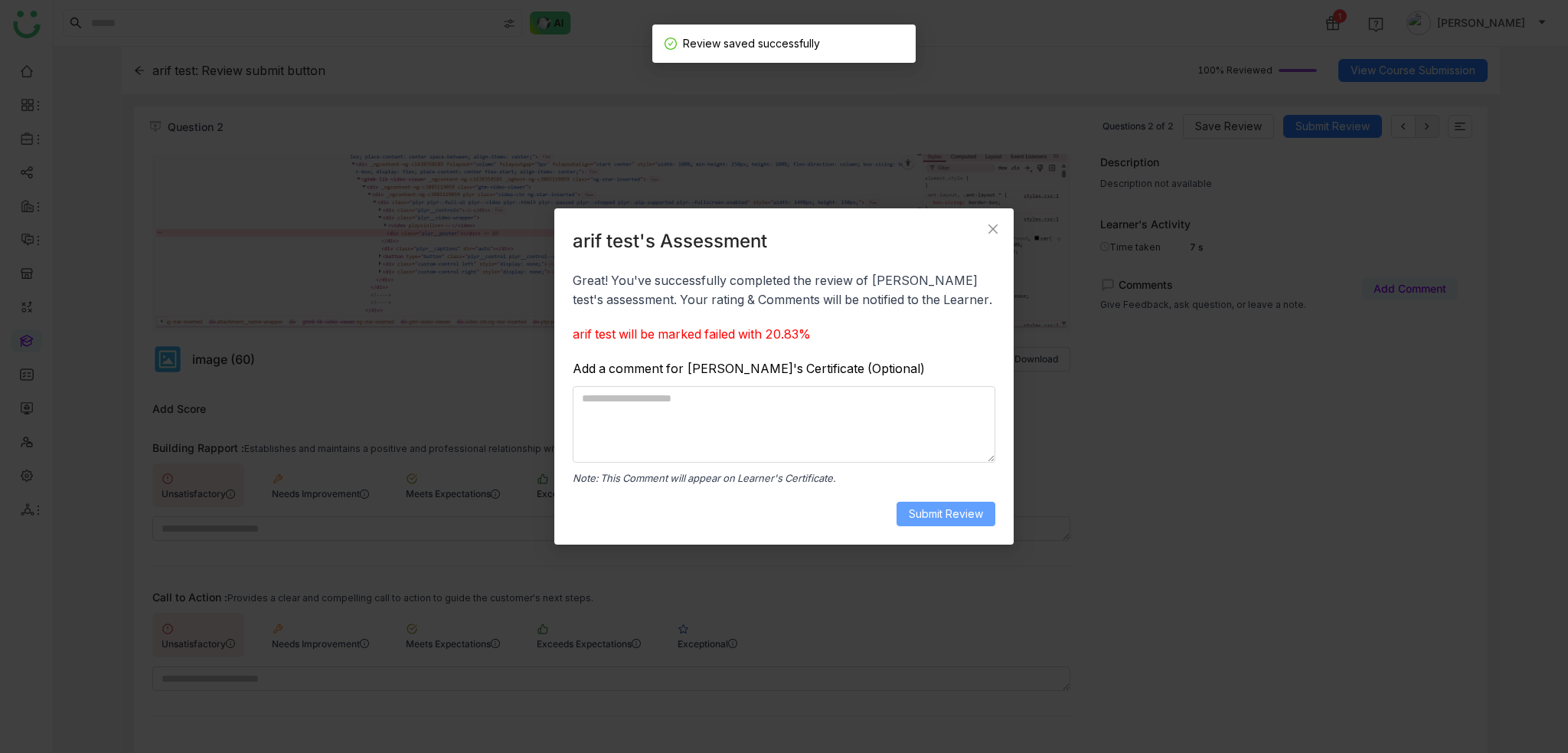
click at [947, 514] on span "Submit Review" at bounding box center [945, 514] width 75 height 16
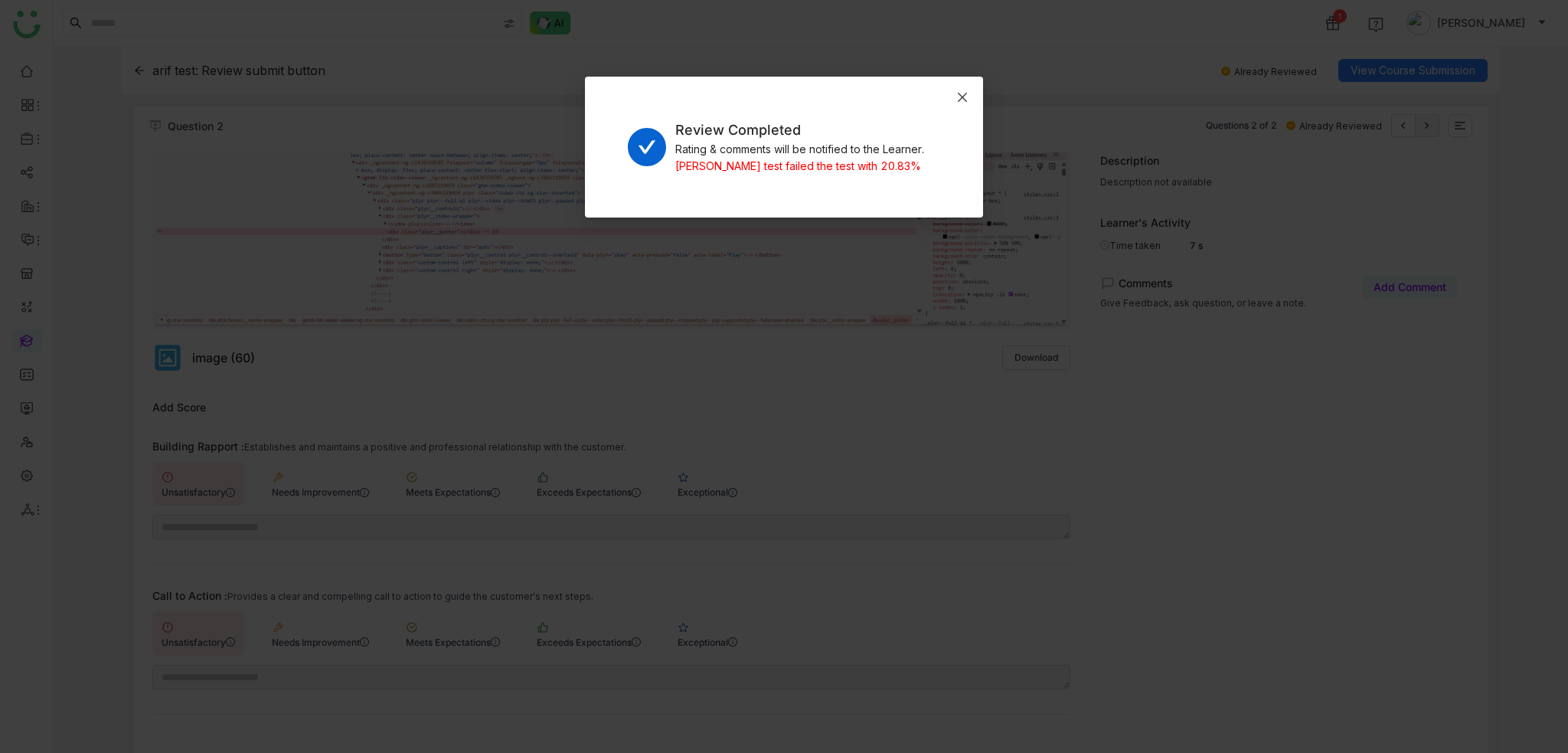
click at [961, 94] on icon "Close" at bounding box center [962, 97] width 13 height 13
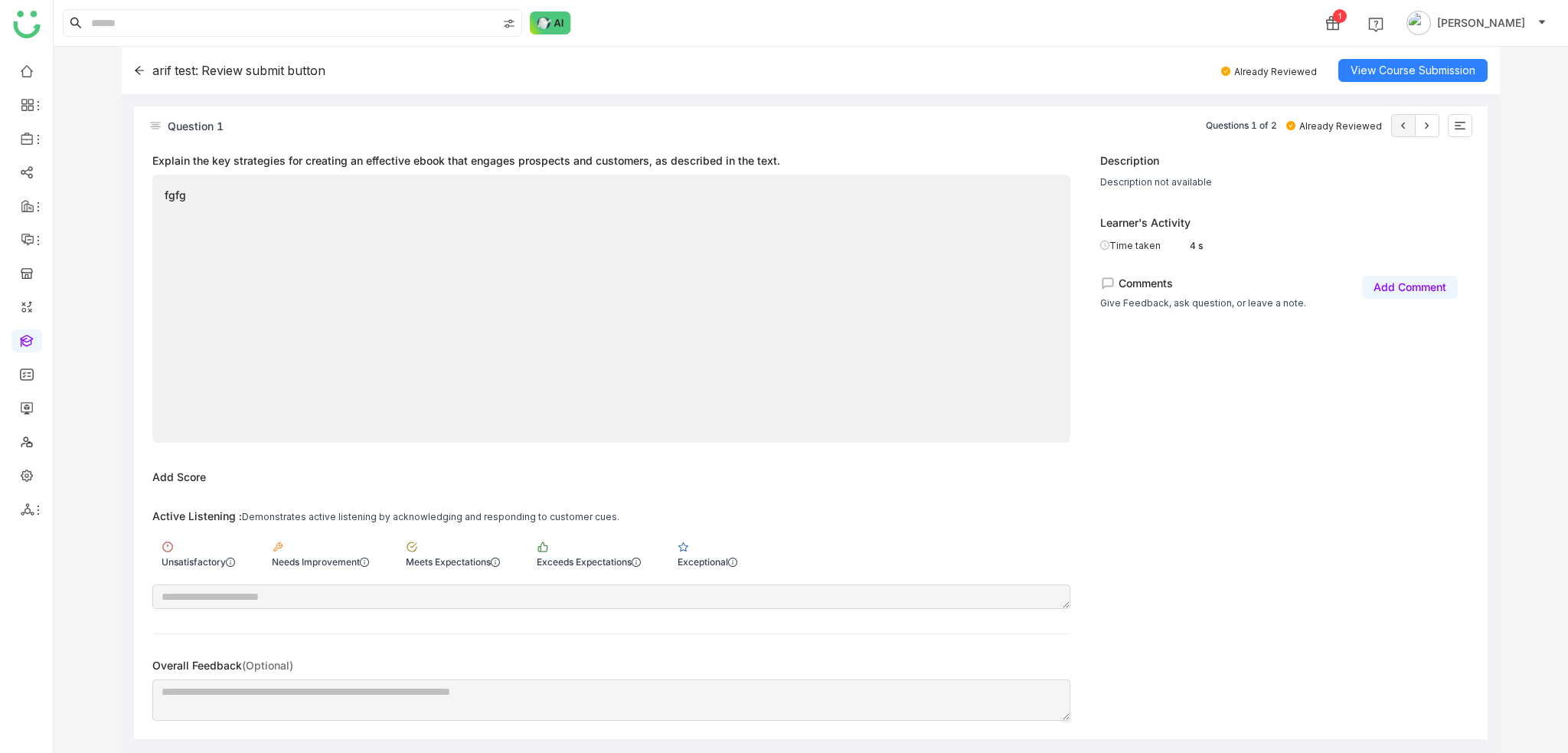
click at [144, 65] on icon at bounding box center [138, 70] width 11 height 11
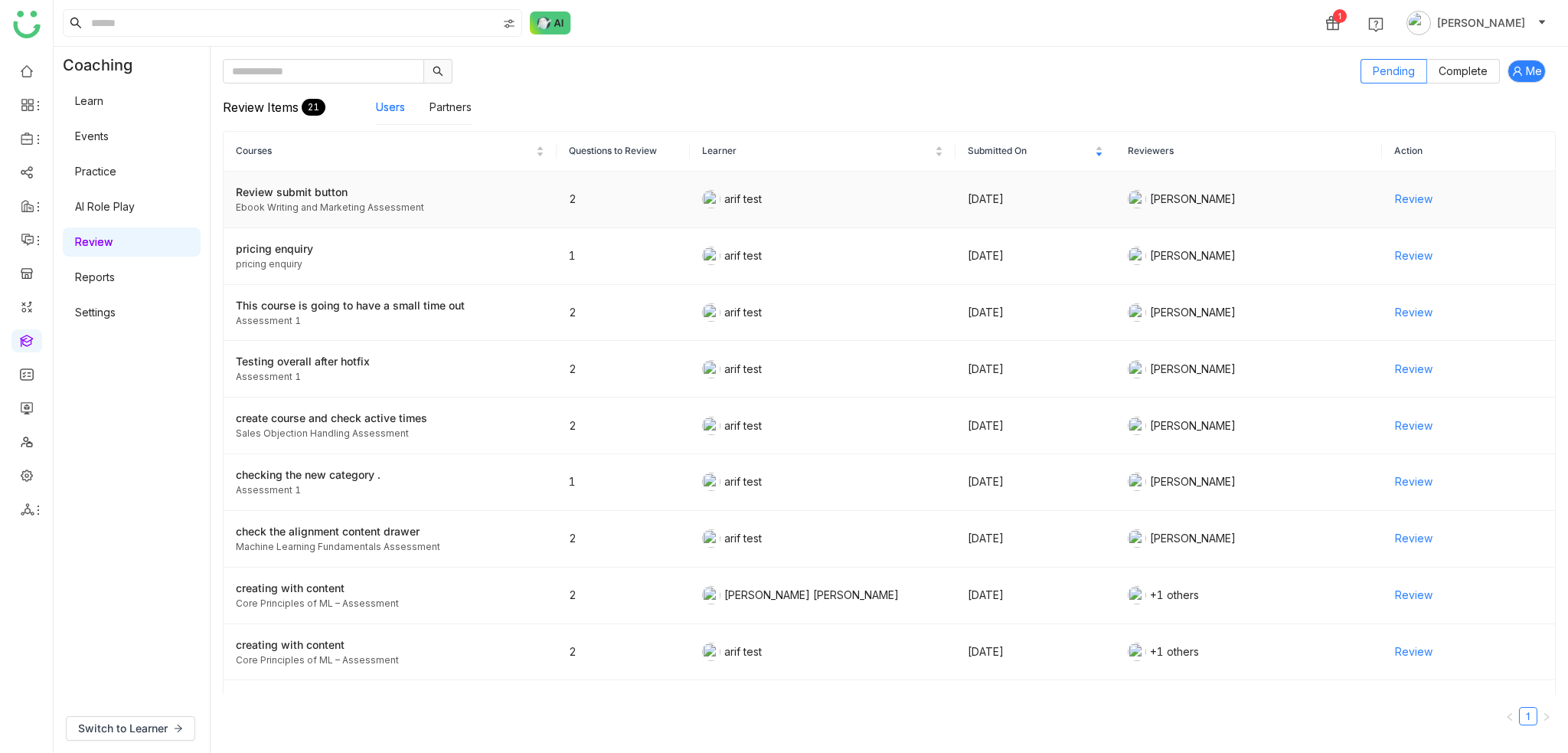
click at [366, 203] on div "Ebook Writing and Marketing Assessment" at bounding box center [389, 207] width 309 height 15
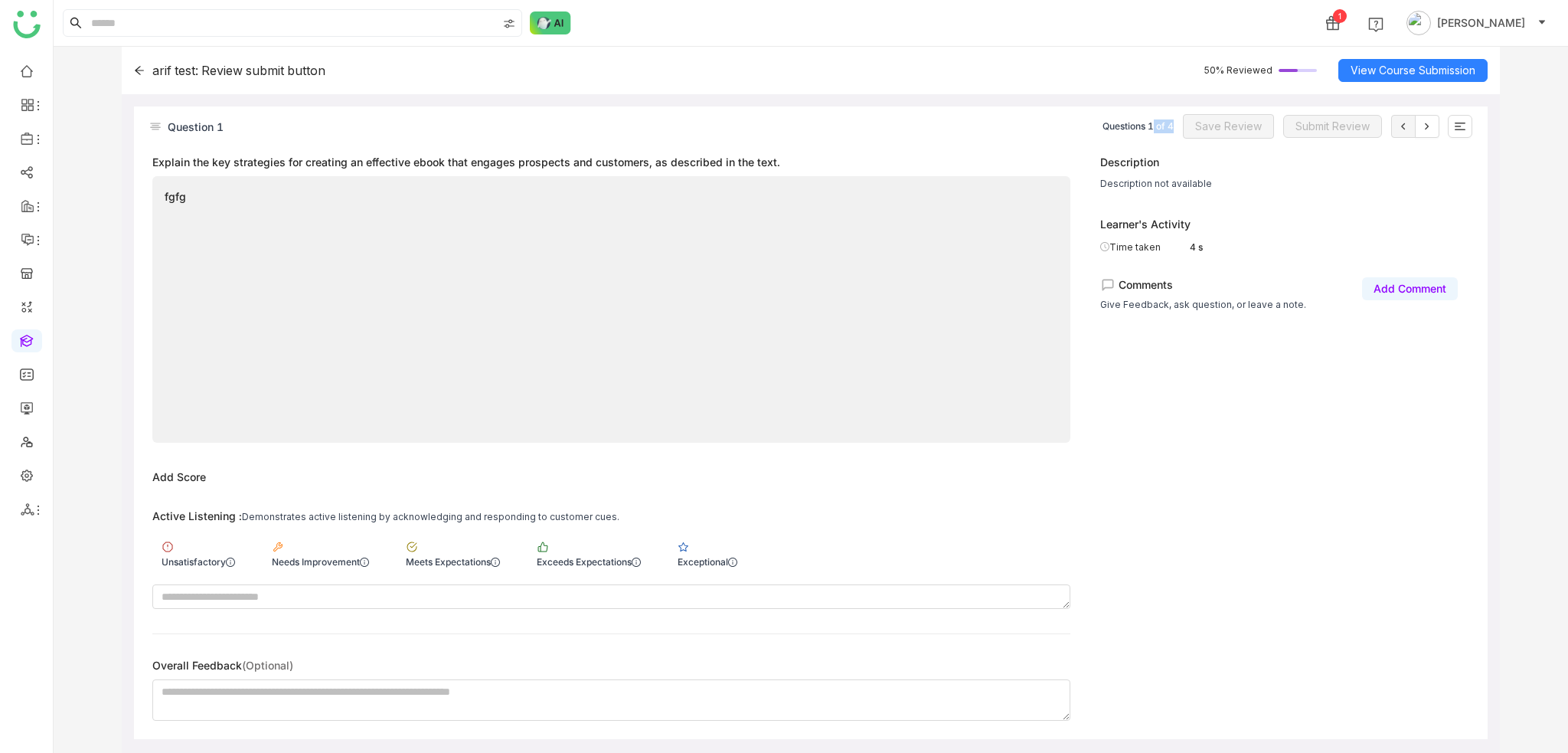
drag, startPoint x: 1154, startPoint y: 125, endPoint x: 1175, endPoint y: 143, distance: 27.7
click at [1174, 124] on div "Questions 1 of 4" at bounding box center [1138, 126] width 72 height 14
click at [1166, 165] on div "Description" at bounding box center [1278, 162] width 357 height 16
click at [739, 544] on div "Exceptional" at bounding box center [707, 553] width 78 height 44
click at [1421, 126] on icon at bounding box center [1427, 126] width 13 height 13
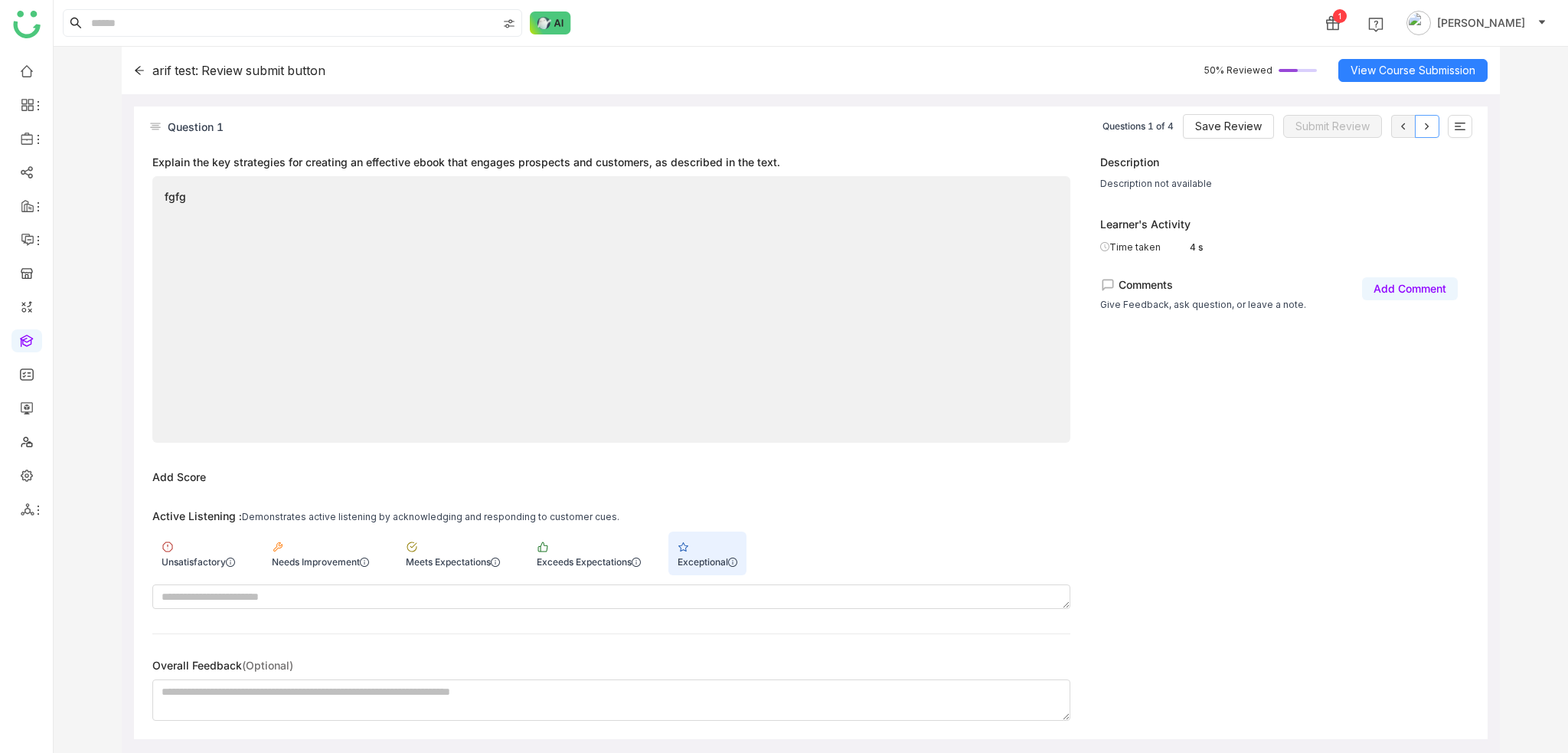
click at [1424, 126] on icon at bounding box center [1427, 126] width 13 height 13
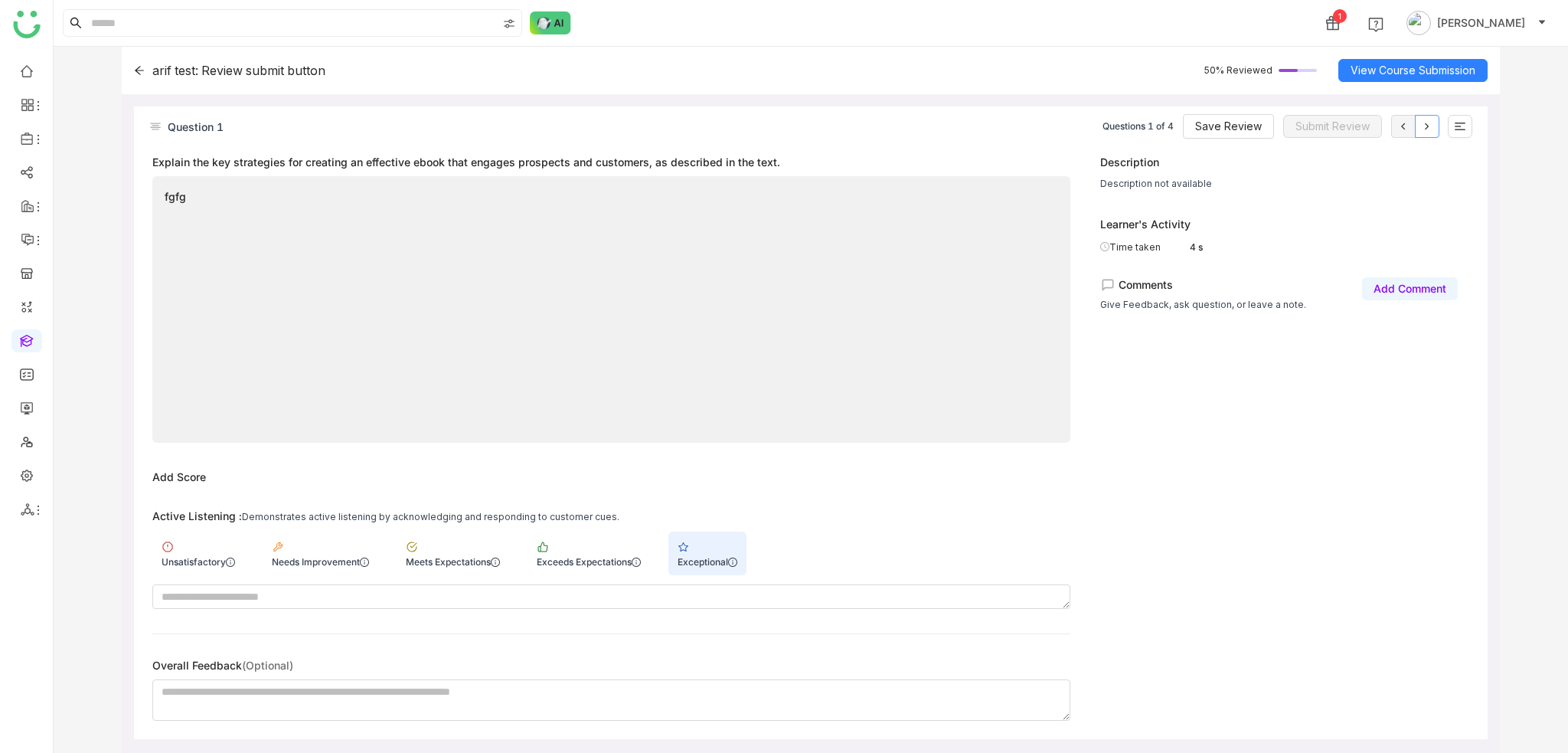
click at [1424, 126] on icon at bounding box center [1427, 126] width 13 height 13
